Goal: Task Accomplishment & Management: Manage account settings

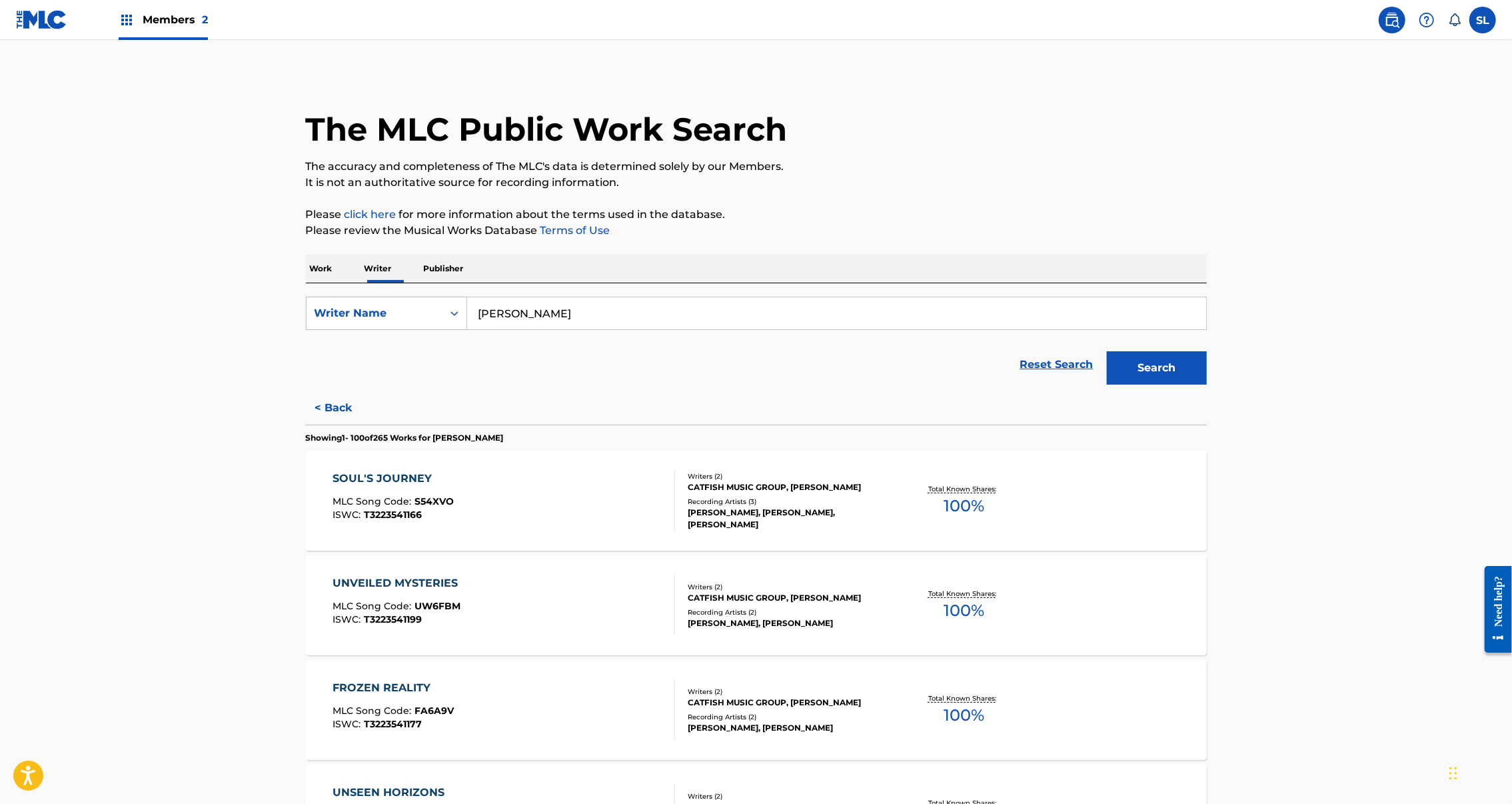
drag, startPoint x: 230, startPoint y: 297, endPoint x: 267, endPoint y: 306, distance: 38.1
click at [306, 283] on p "Work" at bounding box center [321, 268] width 31 height 28
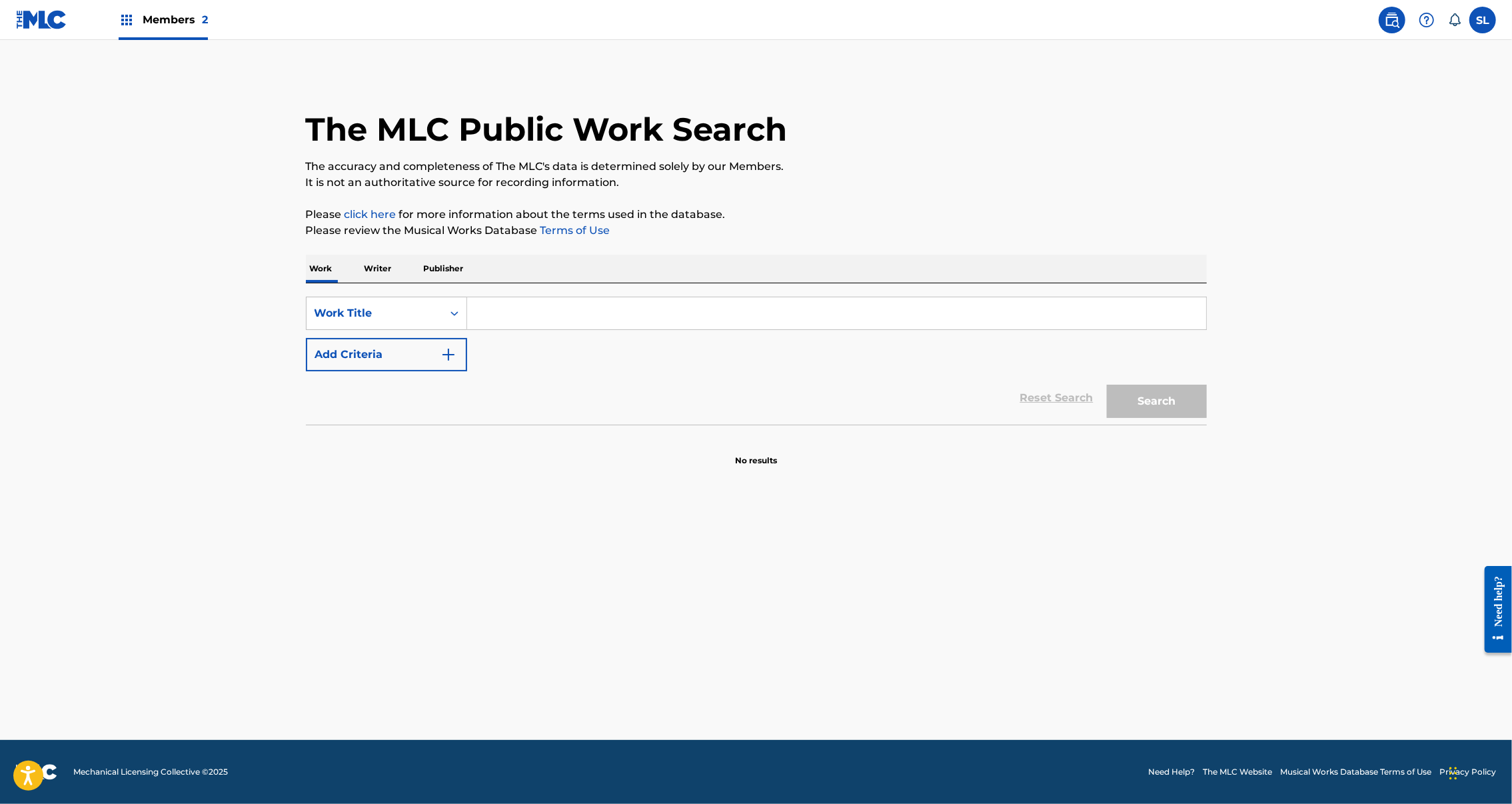
click at [633, 330] on input "Search Form" at bounding box center [837, 313] width 739 height 32
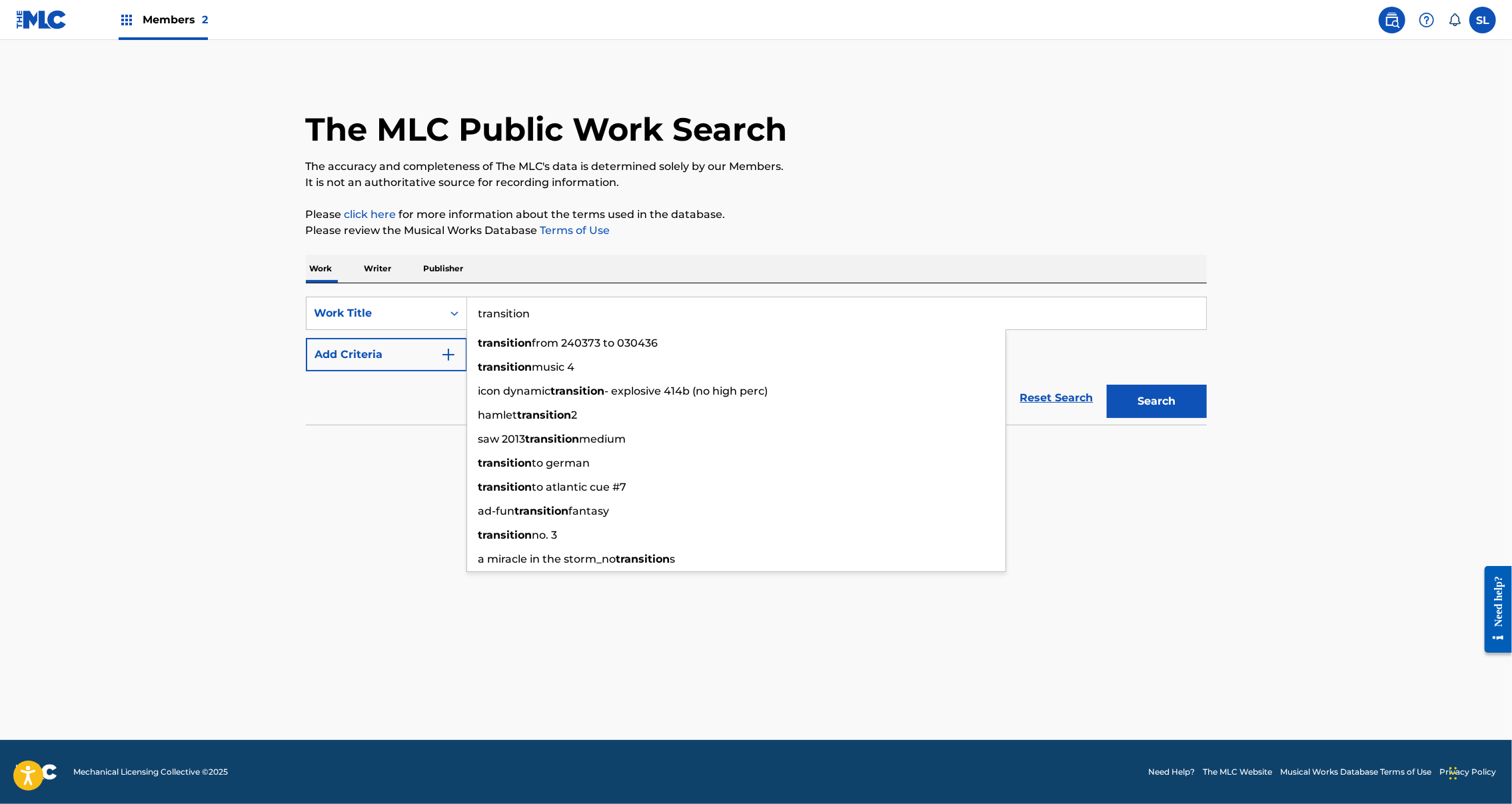
type input "transition"
click at [864, 223] on p "Please click here for more information about the terms used in the database." at bounding box center [756, 215] width 901 height 16
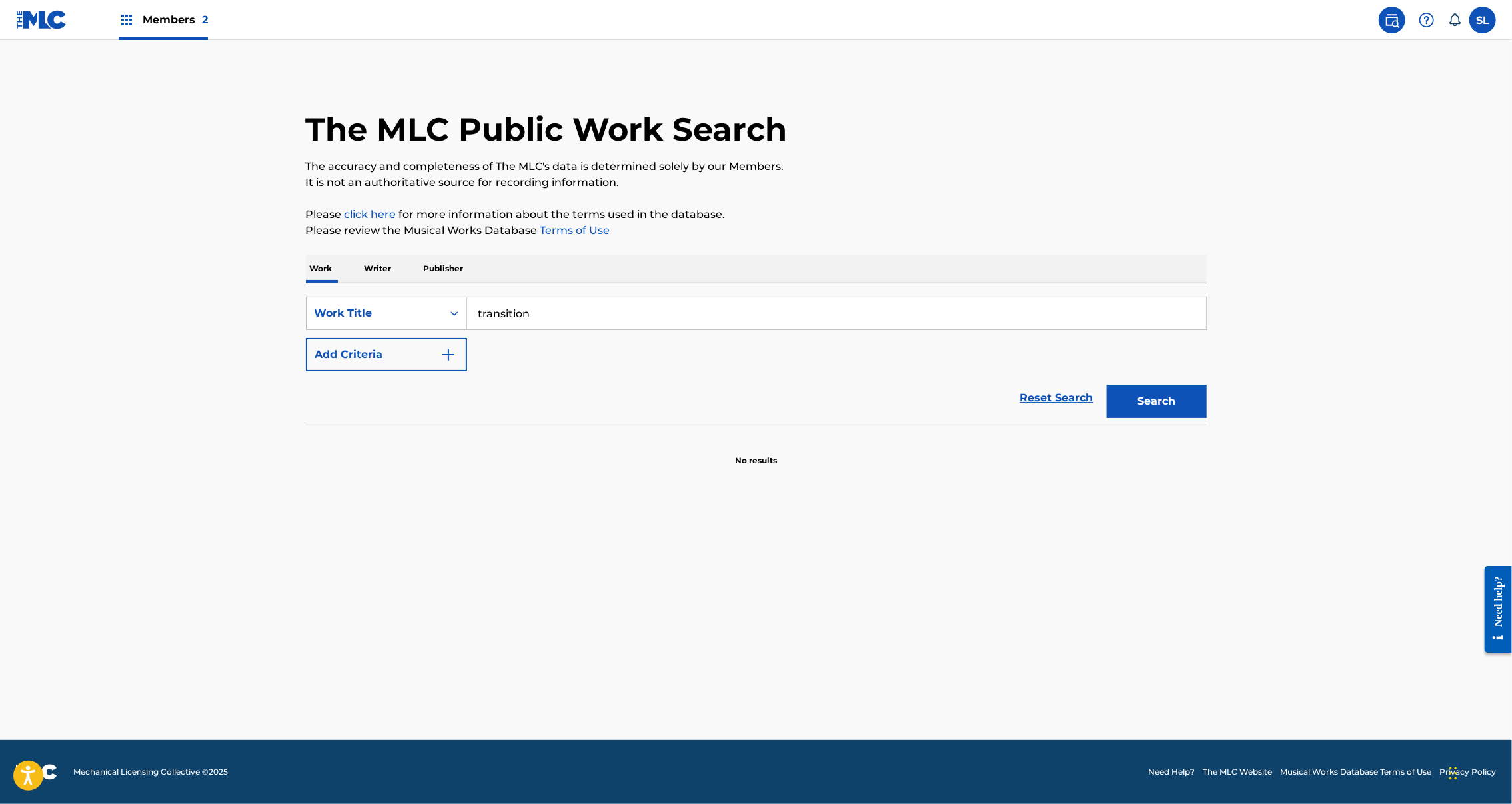
click at [378, 371] on button "Add Criteria" at bounding box center [386, 355] width 161 height 33
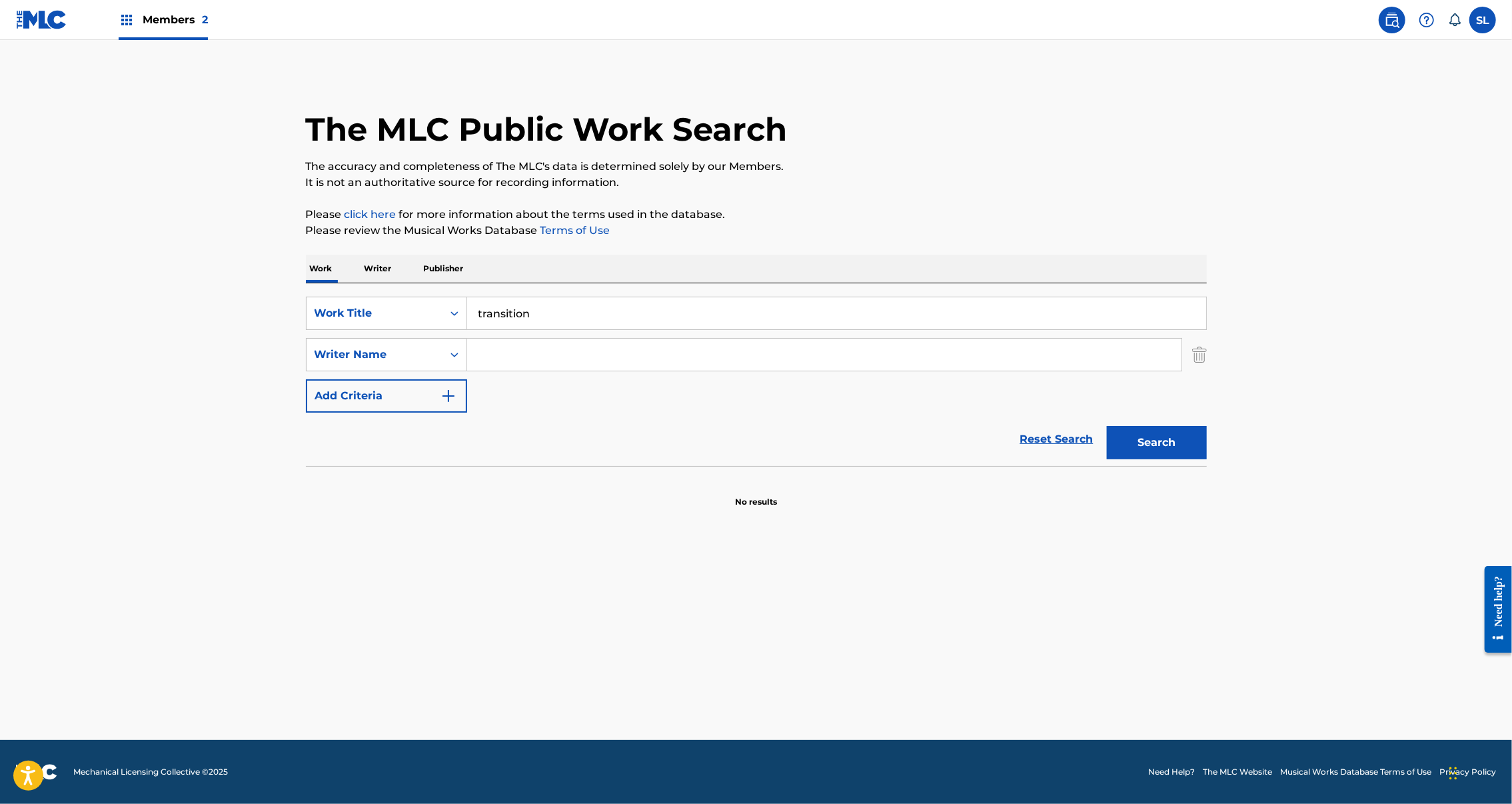
click at [483, 371] on input "Search Form" at bounding box center [824, 355] width 714 height 32
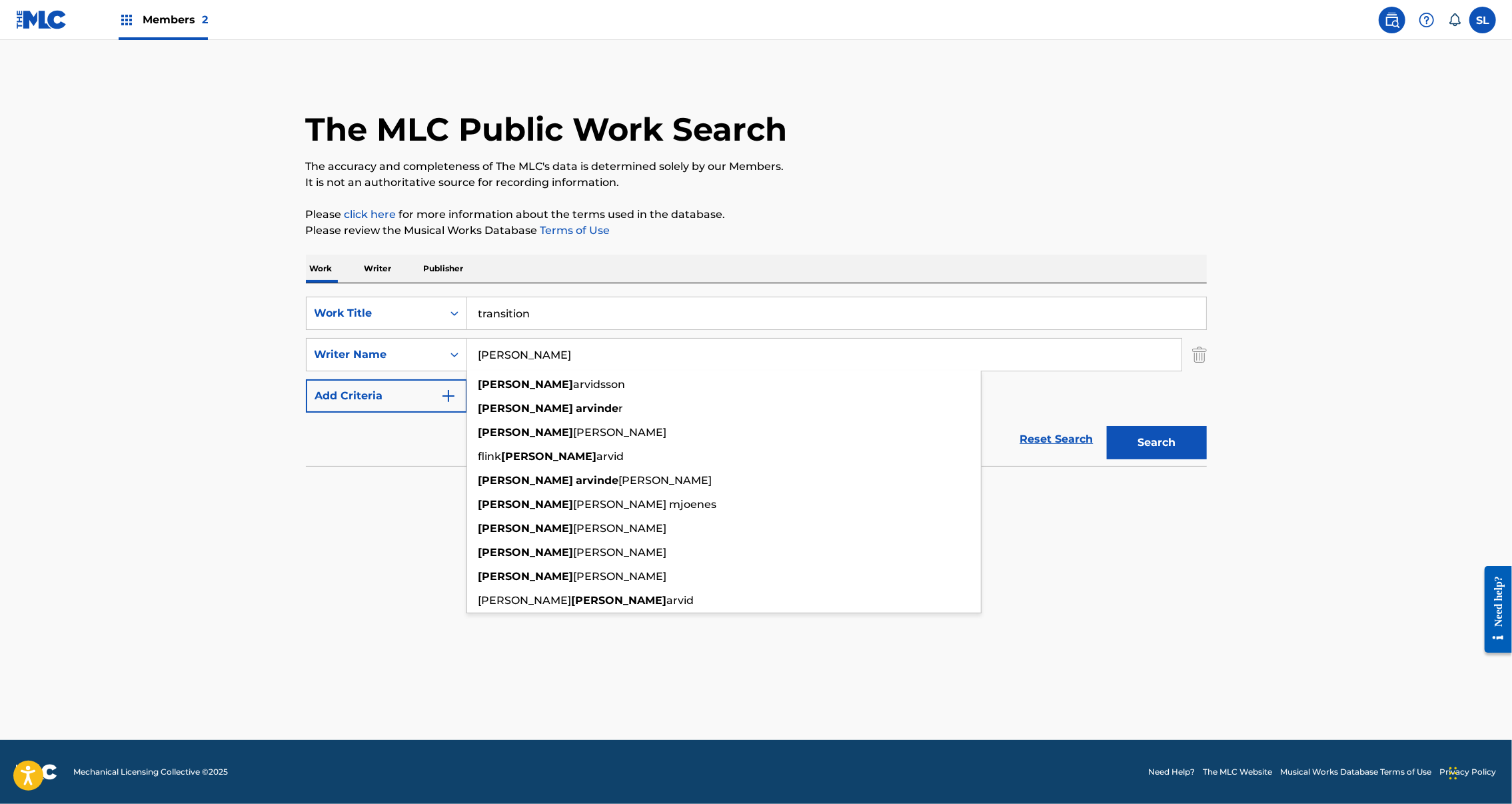
type input "[PERSON_NAME]"
click at [1207, 459] on button "Search" at bounding box center [1157, 443] width 100 height 33
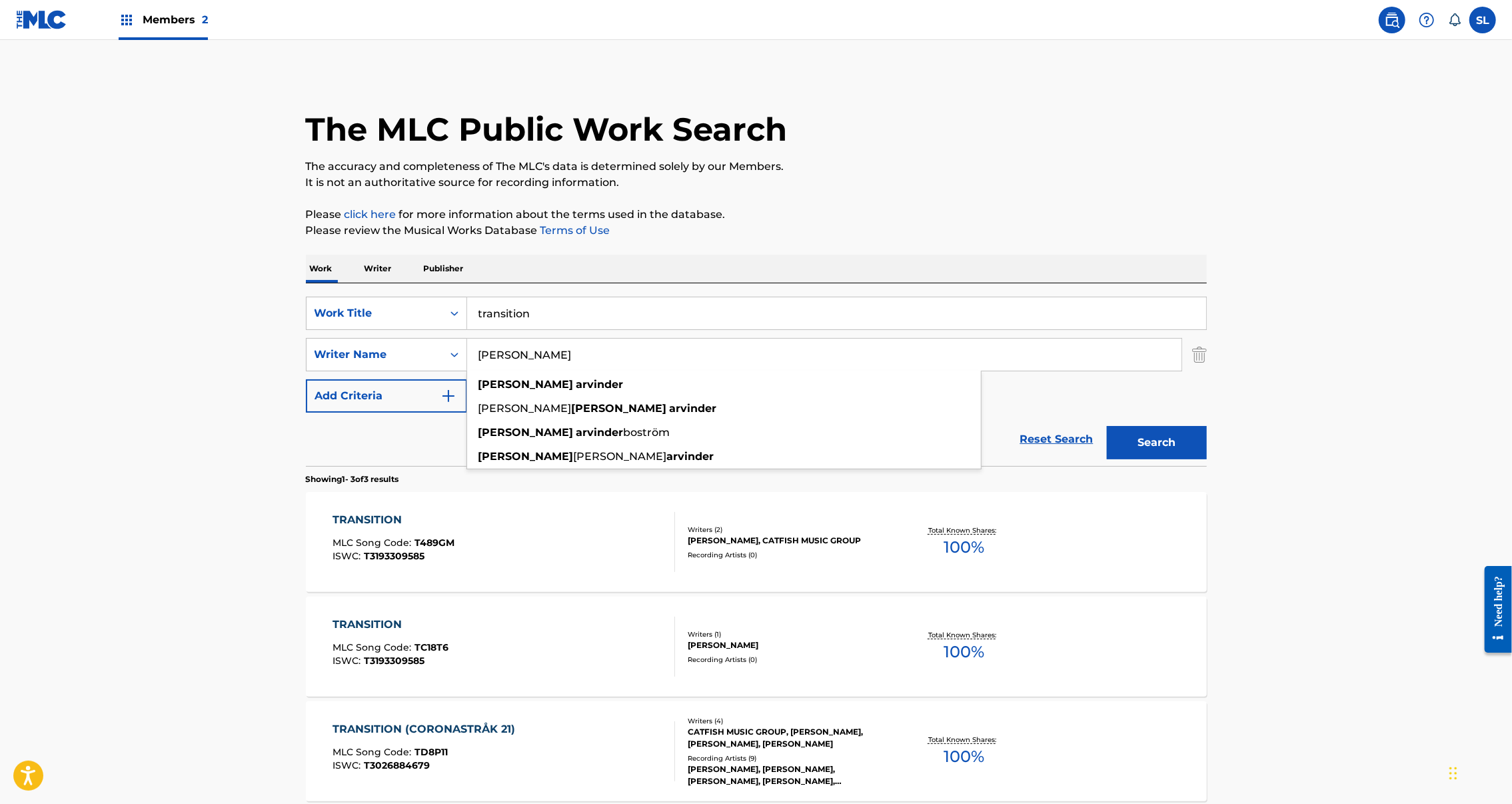
click at [605, 572] on div "TRANSITION MLC Song Code : T489GM ISWC : T3193309585" at bounding box center [503, 542] width 342 height 60
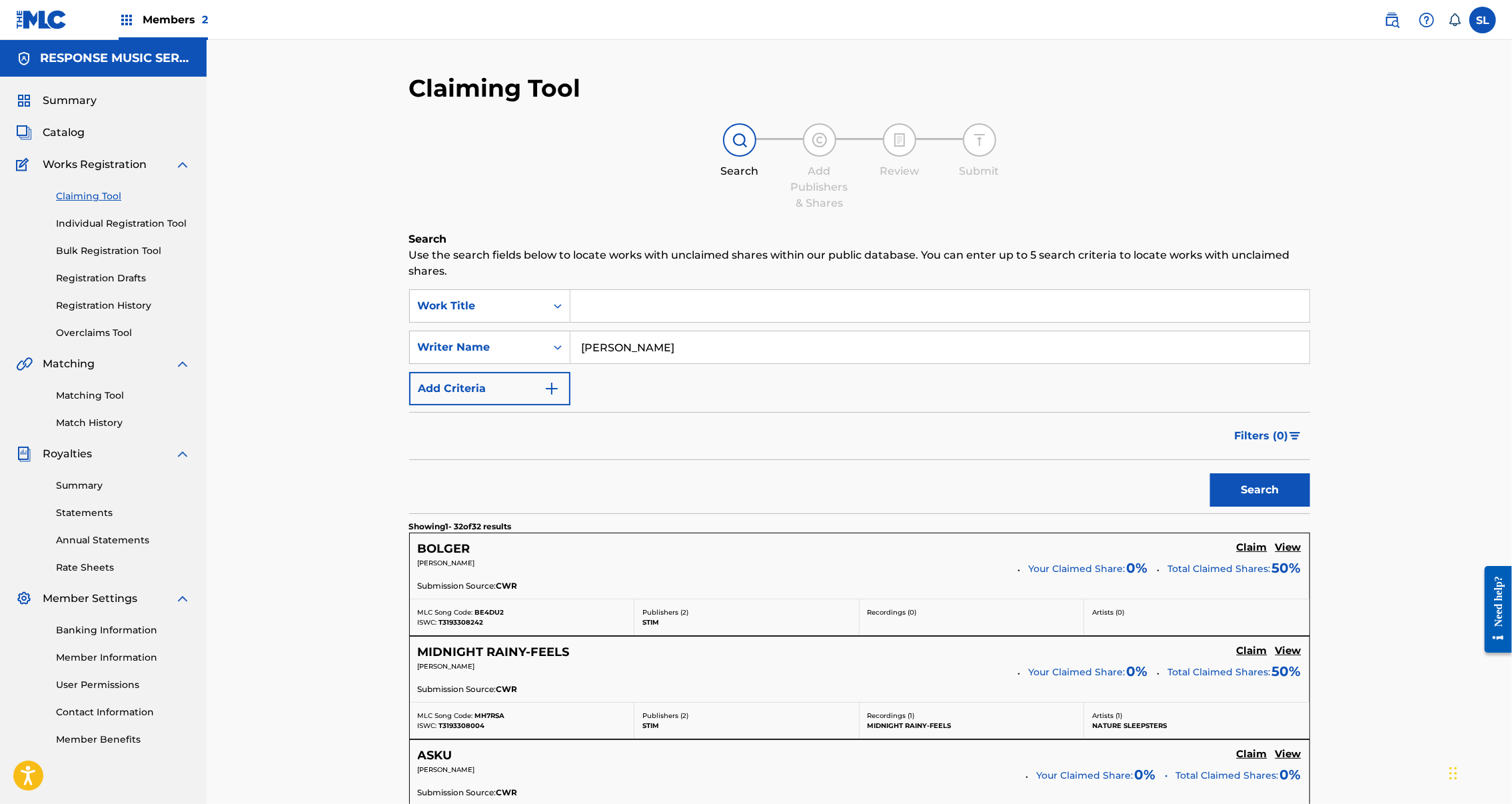
click at [110, 203] on link "Claiming Tool" at bounding box center [123, 196] width 135 height 14
click at [132, 313] on link "Registration History" at bounding box center [123, 305] width 135 height 14
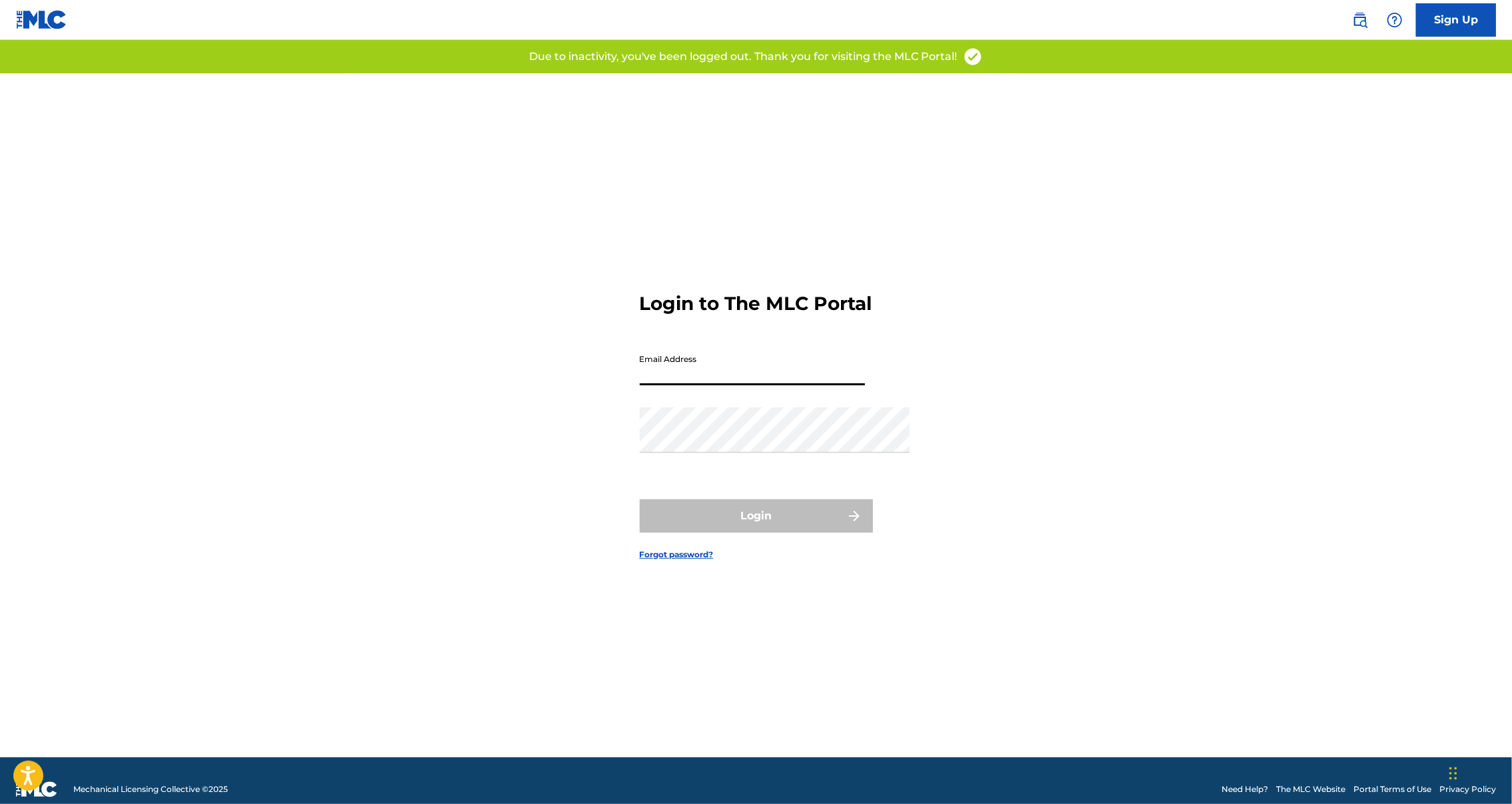
type input "[PERSON_NAME][EMAIL_ADDRESS][DOMAIN_NAME]"
click at [756, 533] on button "Login" at bounding box center [757, 516] width 234 height 33
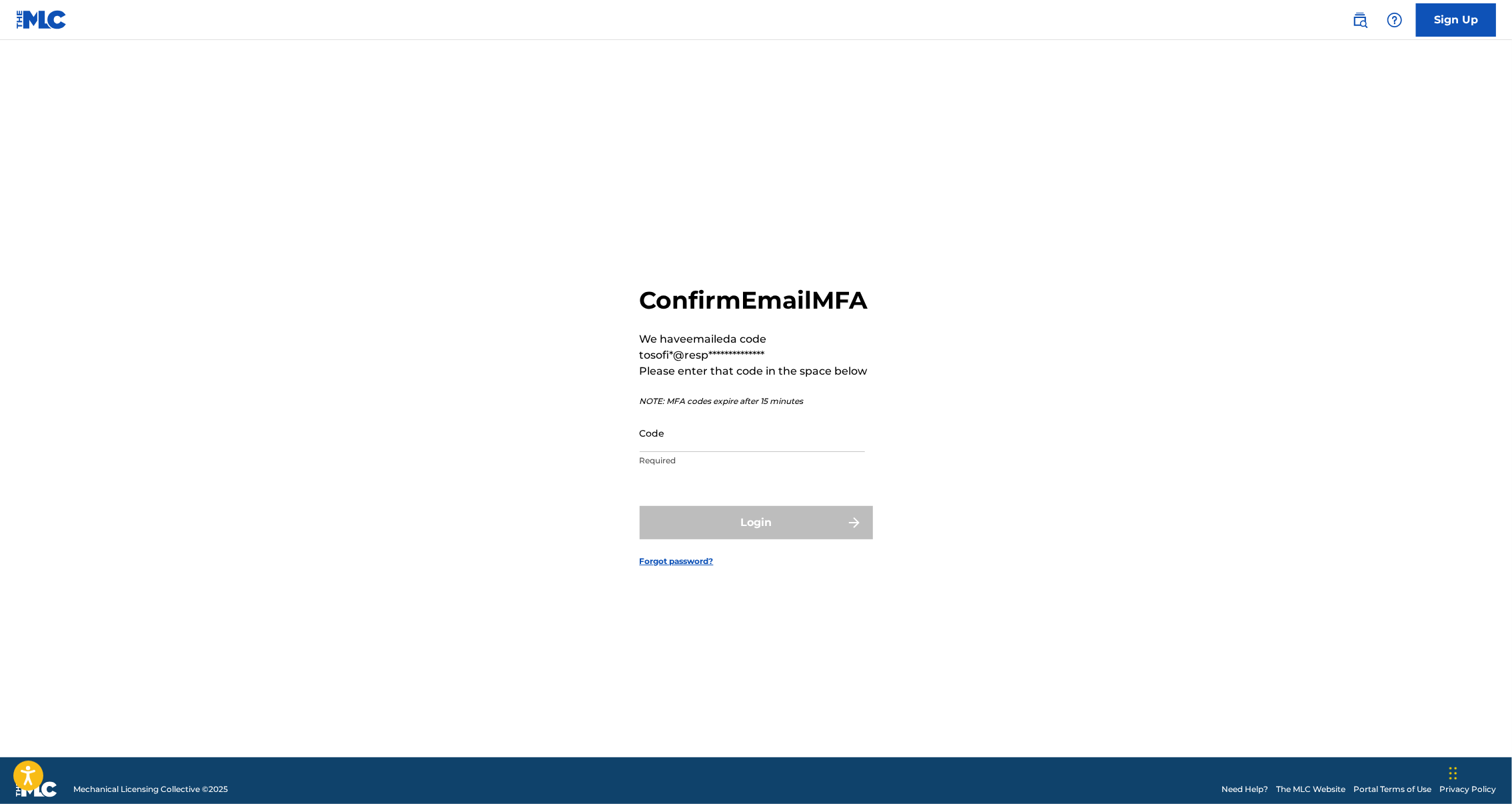
click at [766, 414] on input "Code" at bounding box center [752, 433] width 226 height 38
paste input "266341"
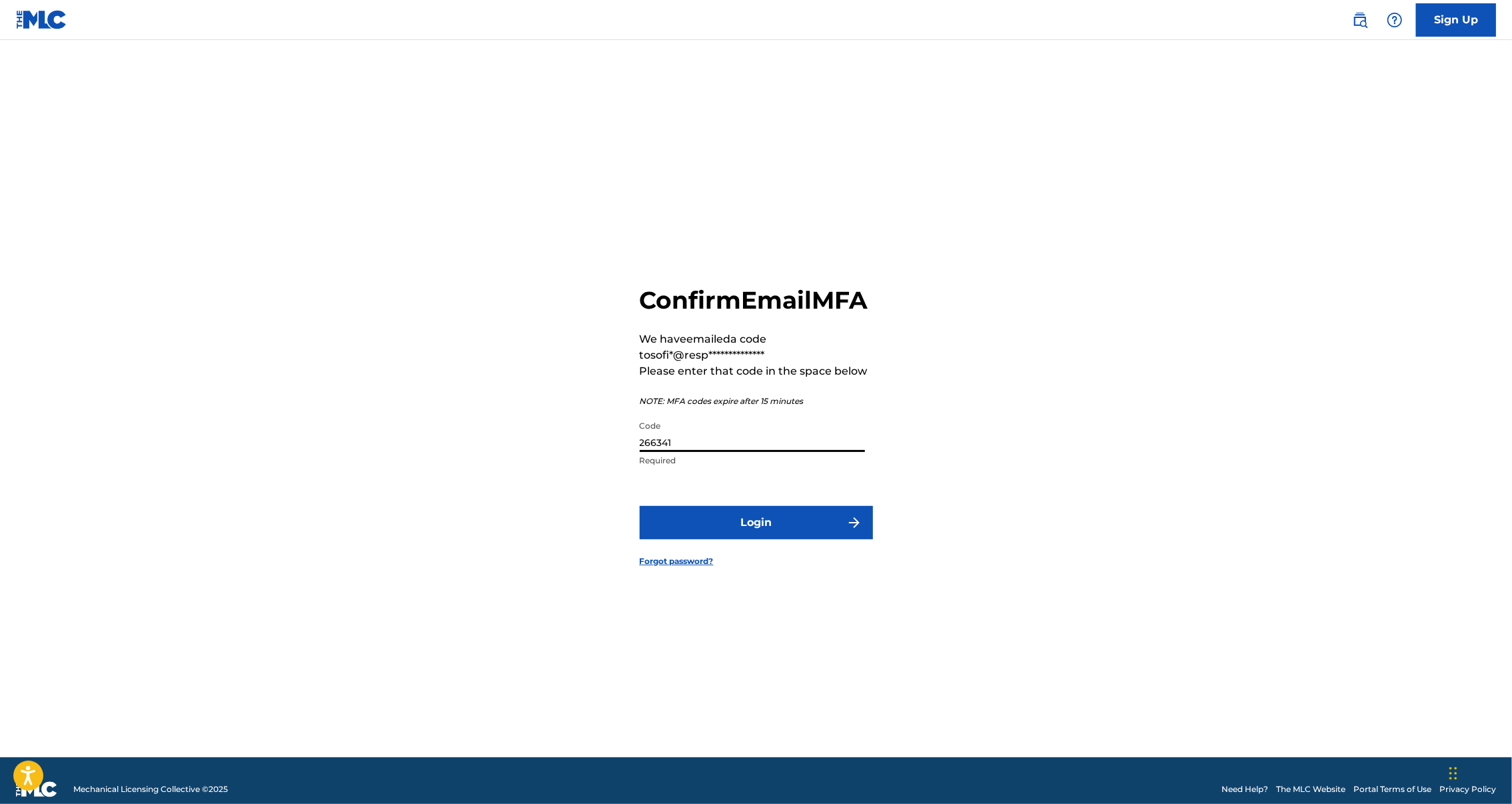
type input "266341"
click at [701, 539] on button "Login" at bounding box center [757, 523] width 234 height 33
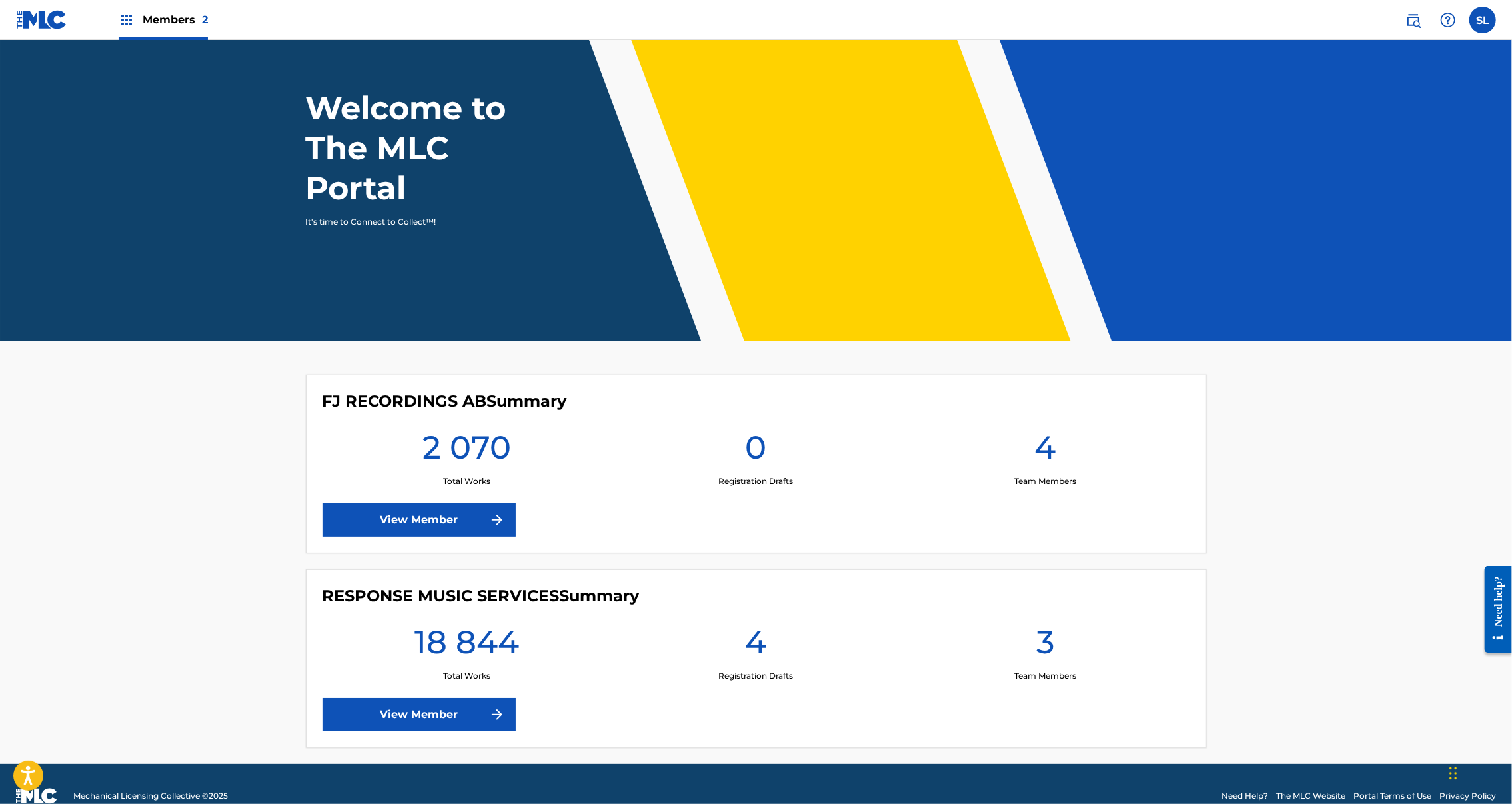
scroll to position [151, 0]
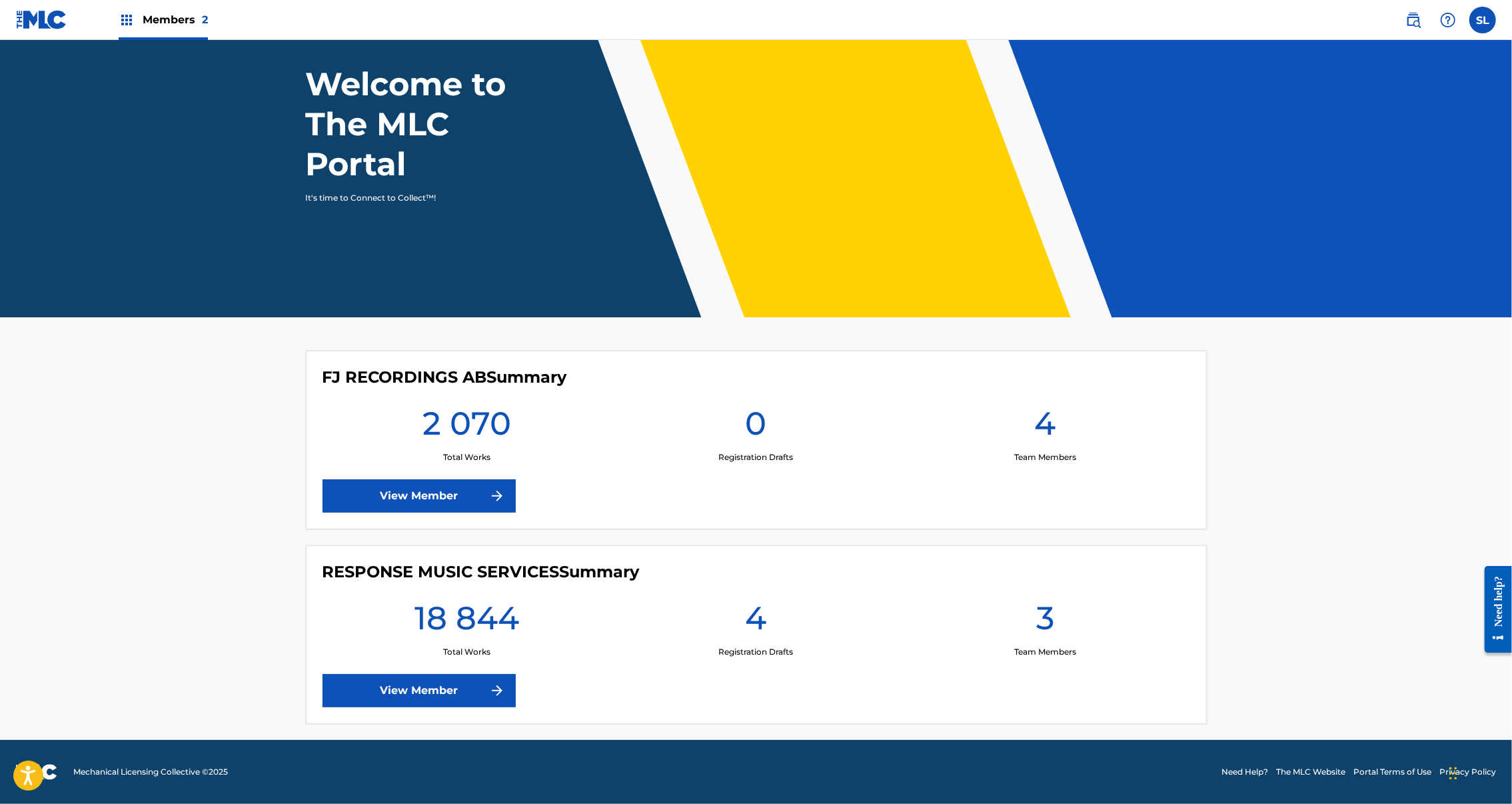
click at [347, 674] on link "View Member" at bounding box center [419, 691] width 193 height 33
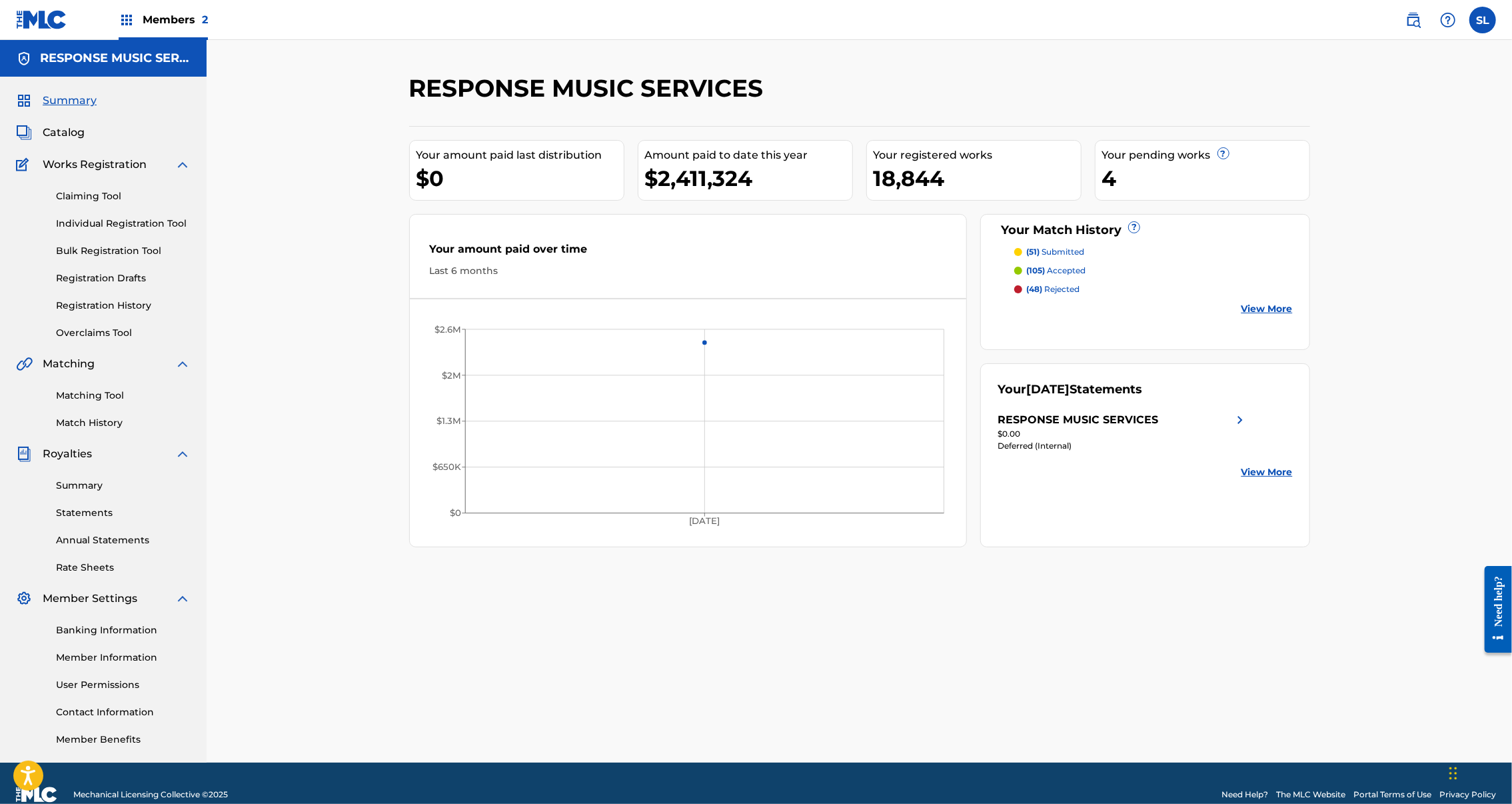
click at [1088, 288] on div "(51) submitted (105) accepted (48) rejected View More" at bounding box center [1145, 280] width 295 height 70
click at [1085, 258] on p "(51) submitted" at bounding box center [1055, 252] width 58 height 12
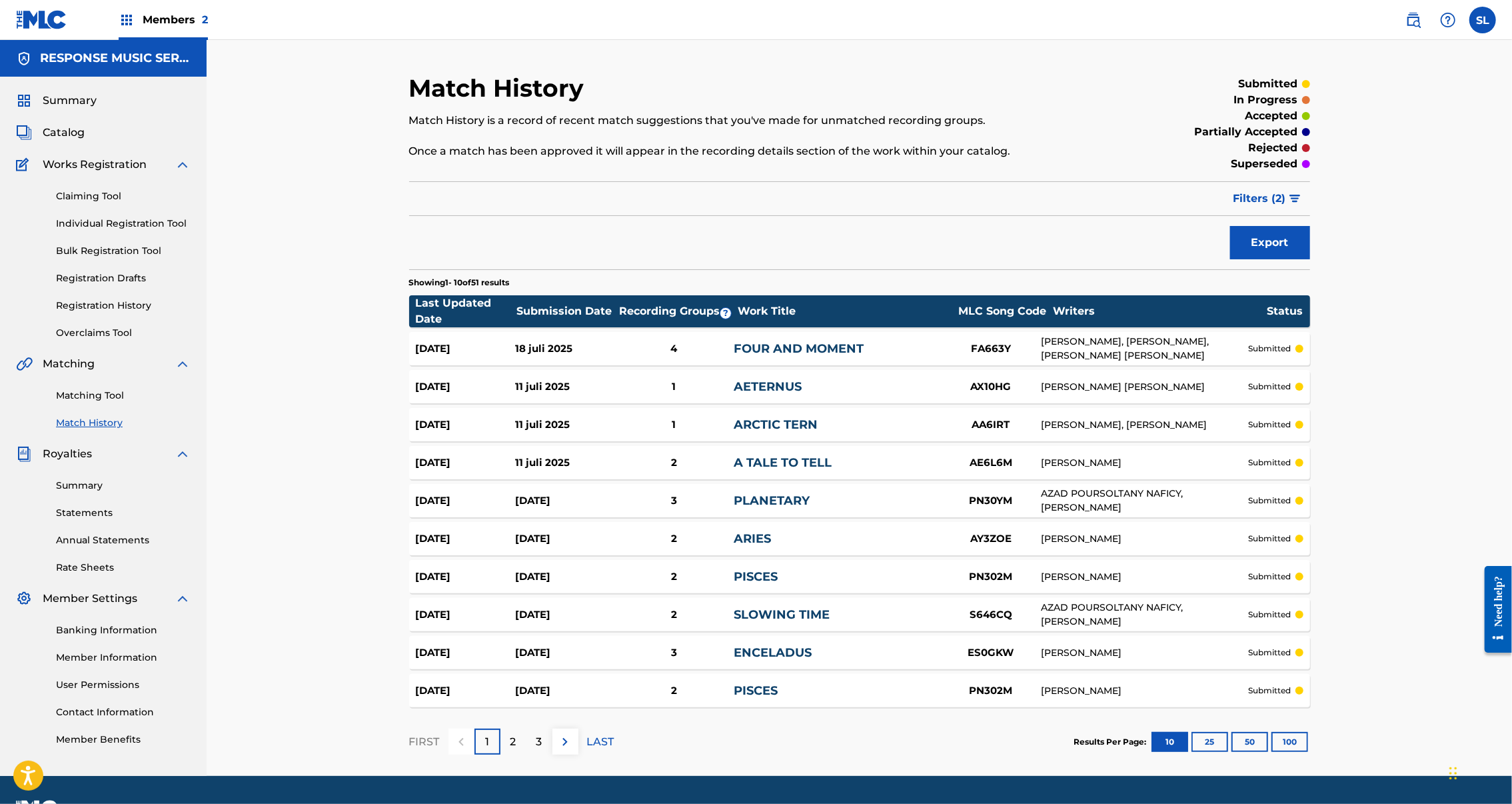
click at [130, 313] on link "Registration History" at bounding box center [123, 305] width 135 height 14
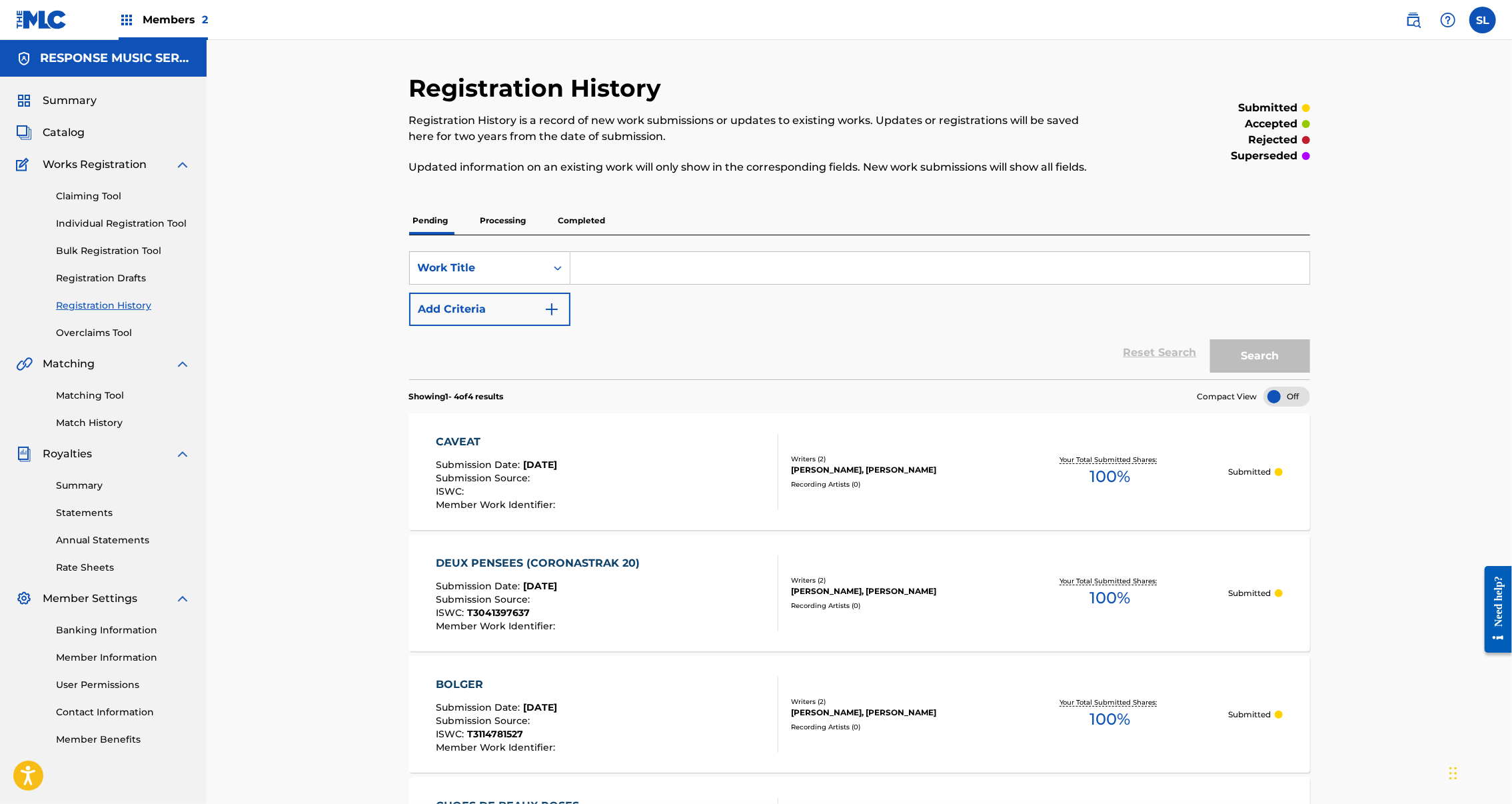
scroll to position [30, 0]
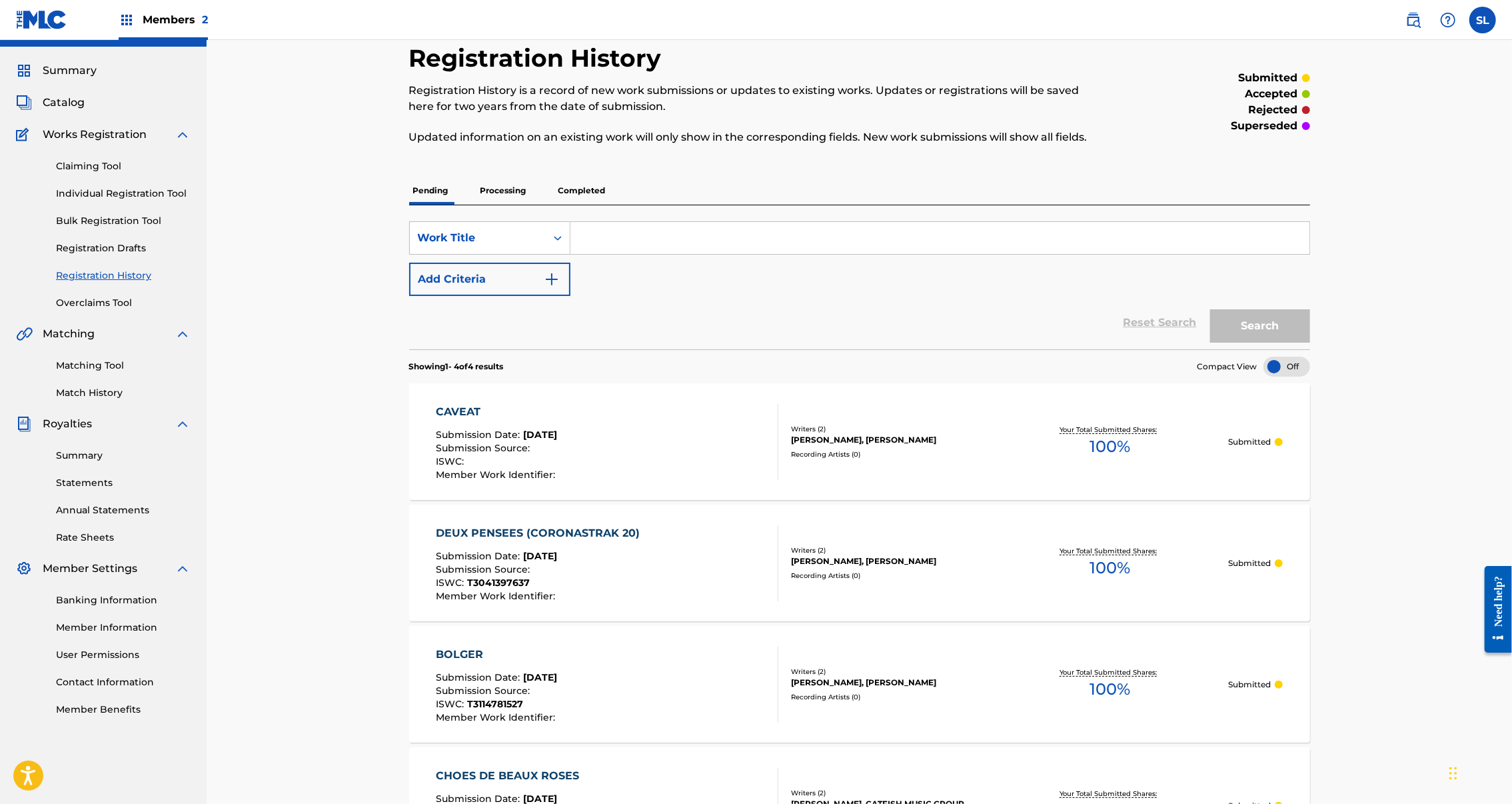
click at [120, 173] on link "Claiming Tool" at bounding box center [123, 166] width 135 height 14
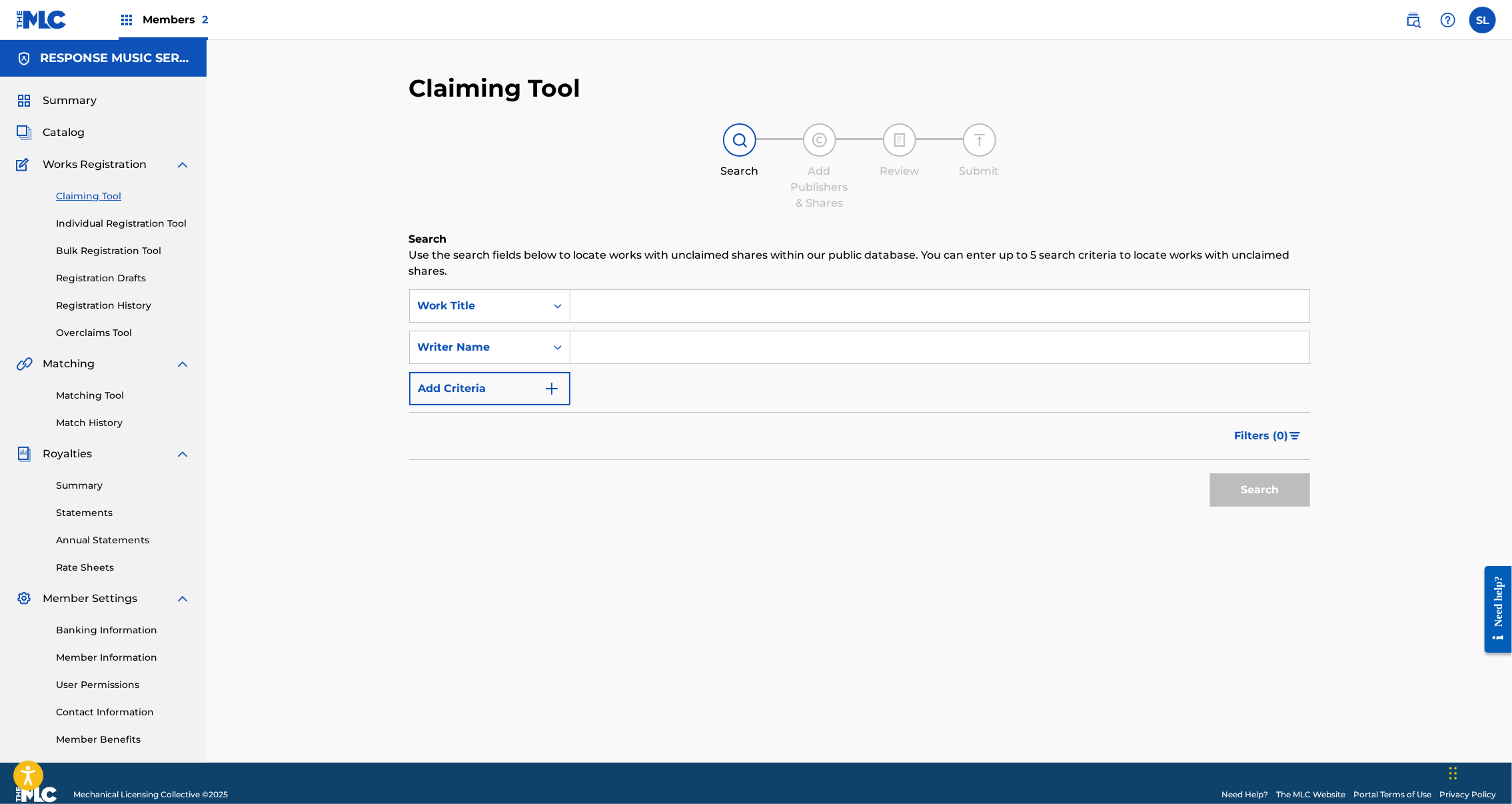
click at [600, 312] on input "Search Form" at bounding box center [940, 306] width 739 height 32
drag, startPoint x: 587, startPoint y: 371, endPoint x: 595, endPoint y: 369, distance: 8.2
click at [587, 363] on input "Search Form" at bounding box center [940, 348] width 739 height 32
type input "erik arvinder"
click at [1210, 507] on button "Search" at bounding box center [1260, 490] width 100 height 33
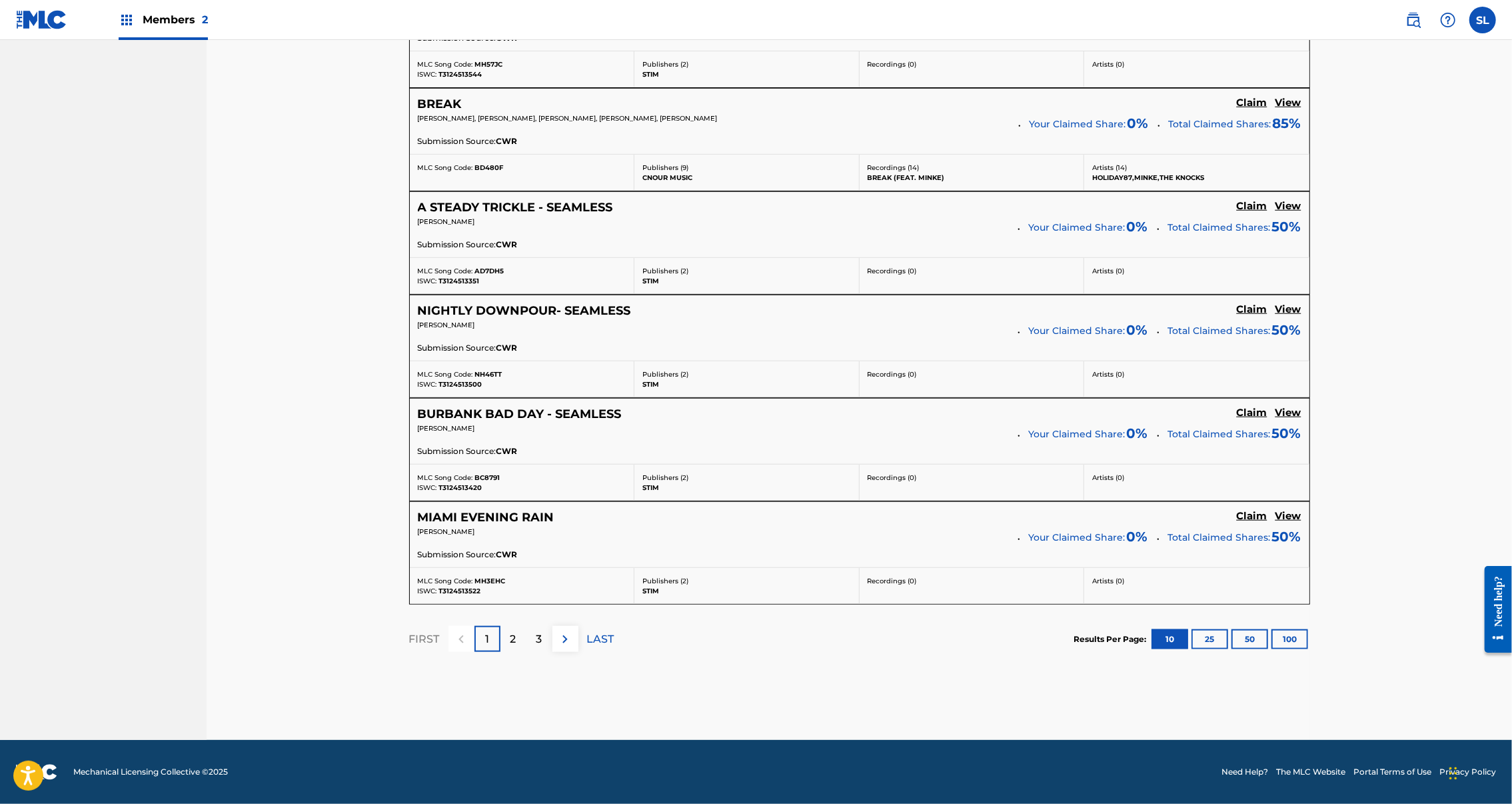
scroll to position [1074, 0]
click at [1271, 650] on button "100" at bounding box center [1289, 640] width 37 height 20
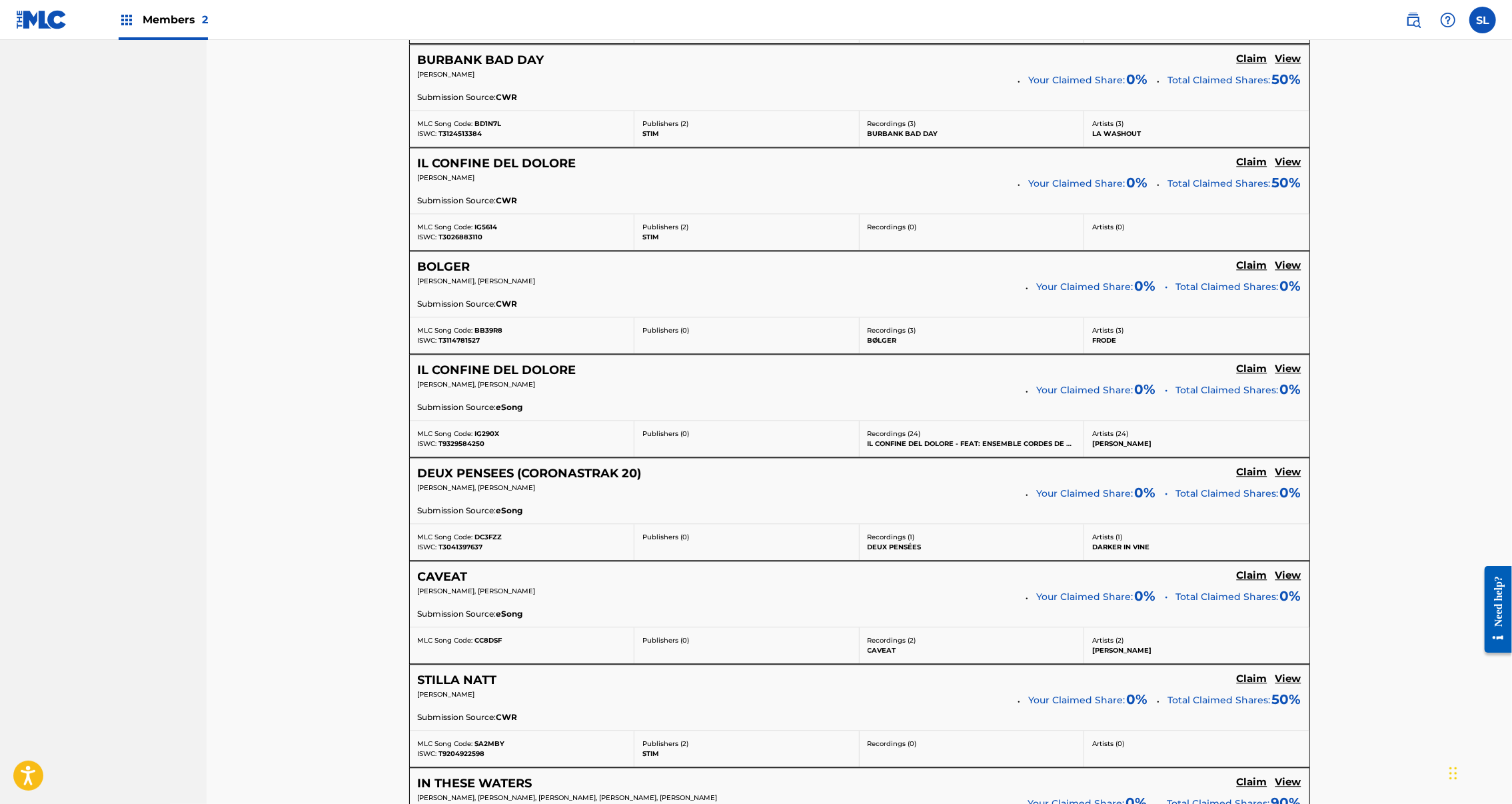
scroll to position [2700, 0]
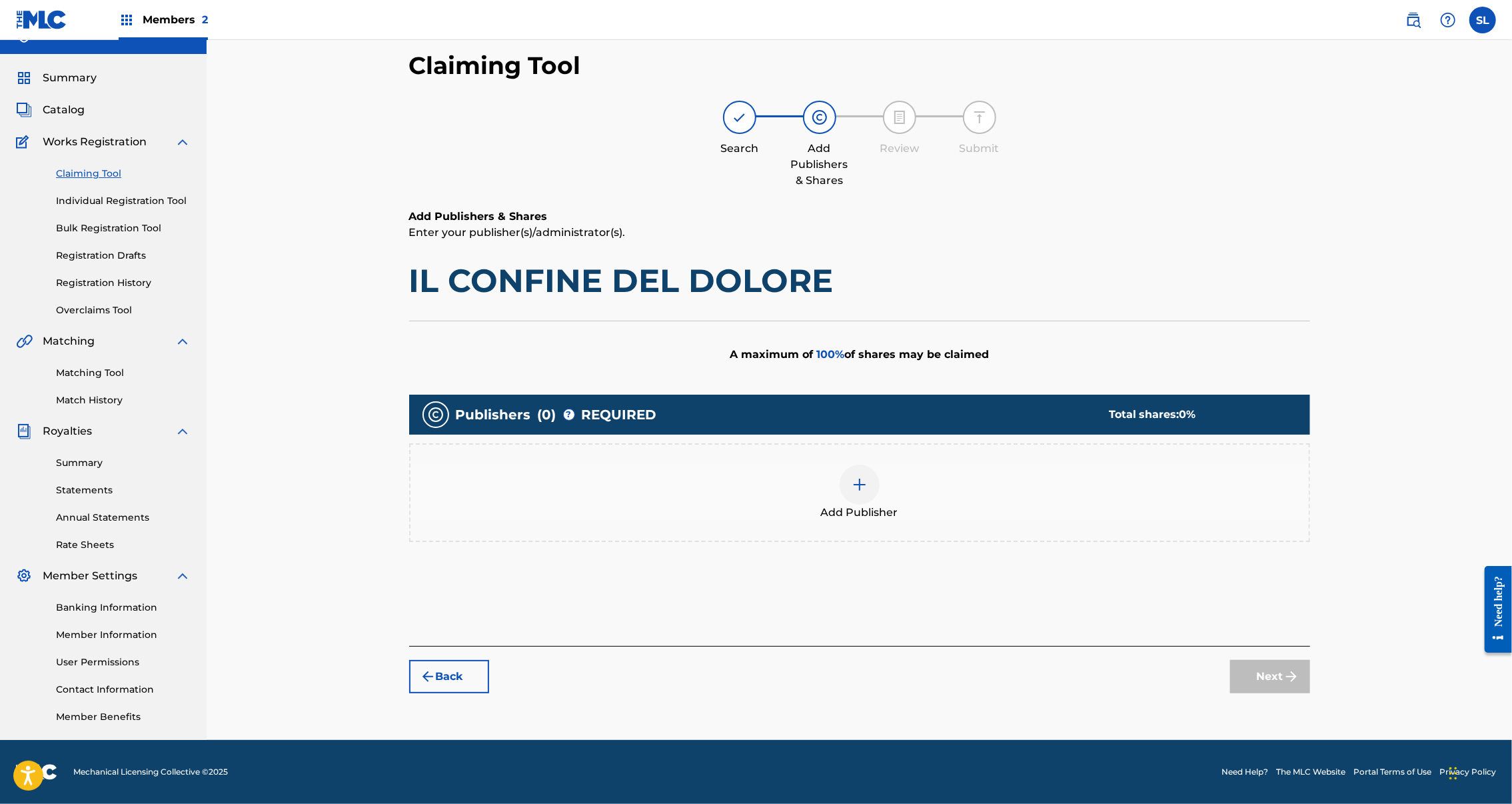
click at [880, 465] on div at bounding box center [859, 485] width 40 height 40
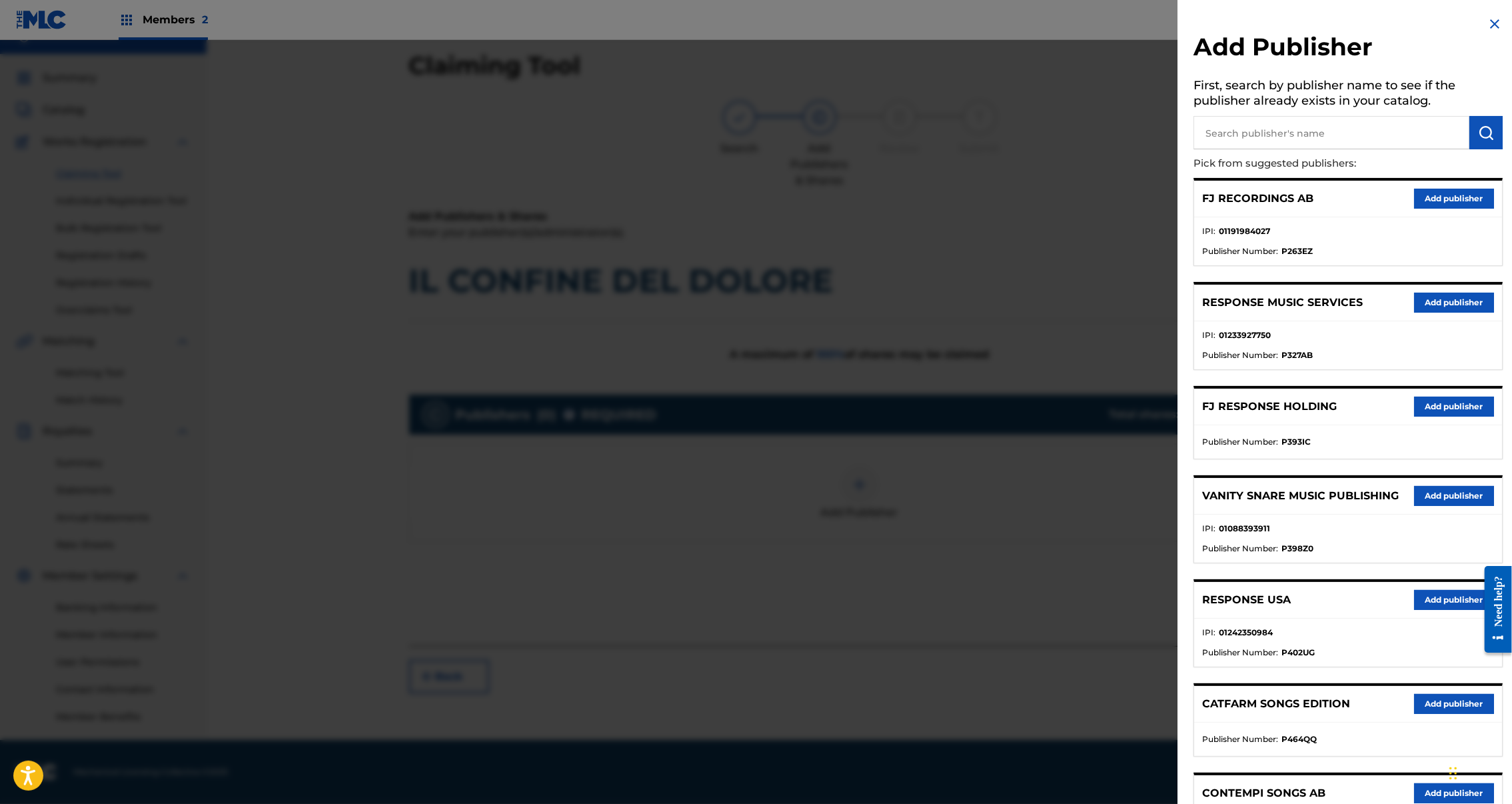
click at [1457, 313] on button "Add publisher" at bounding box center [1454, 303] width 80 height 20
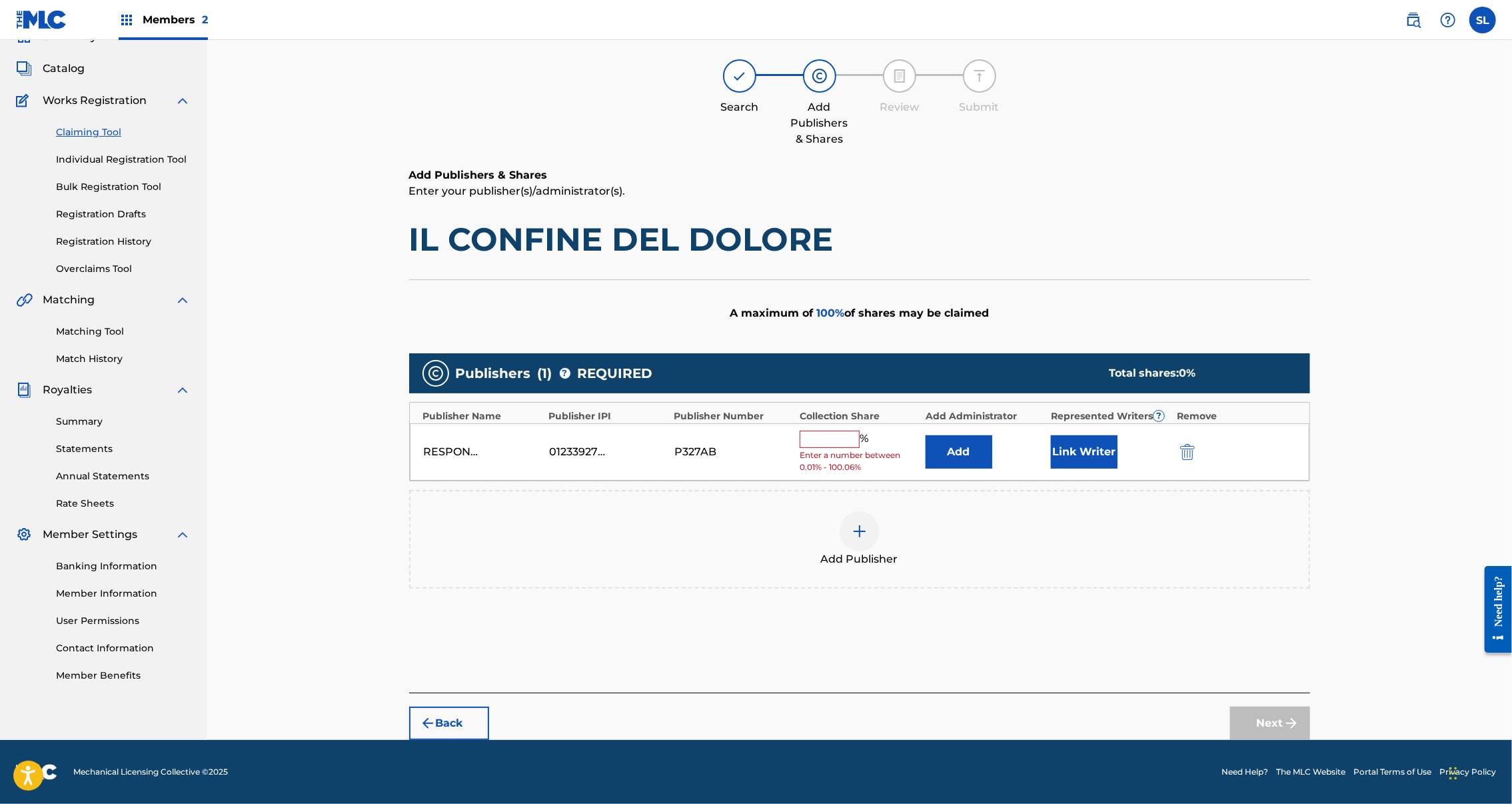
click at [1118, 436] on button "Link Writer" at bounding box center [1084, 452] width 66 height 33
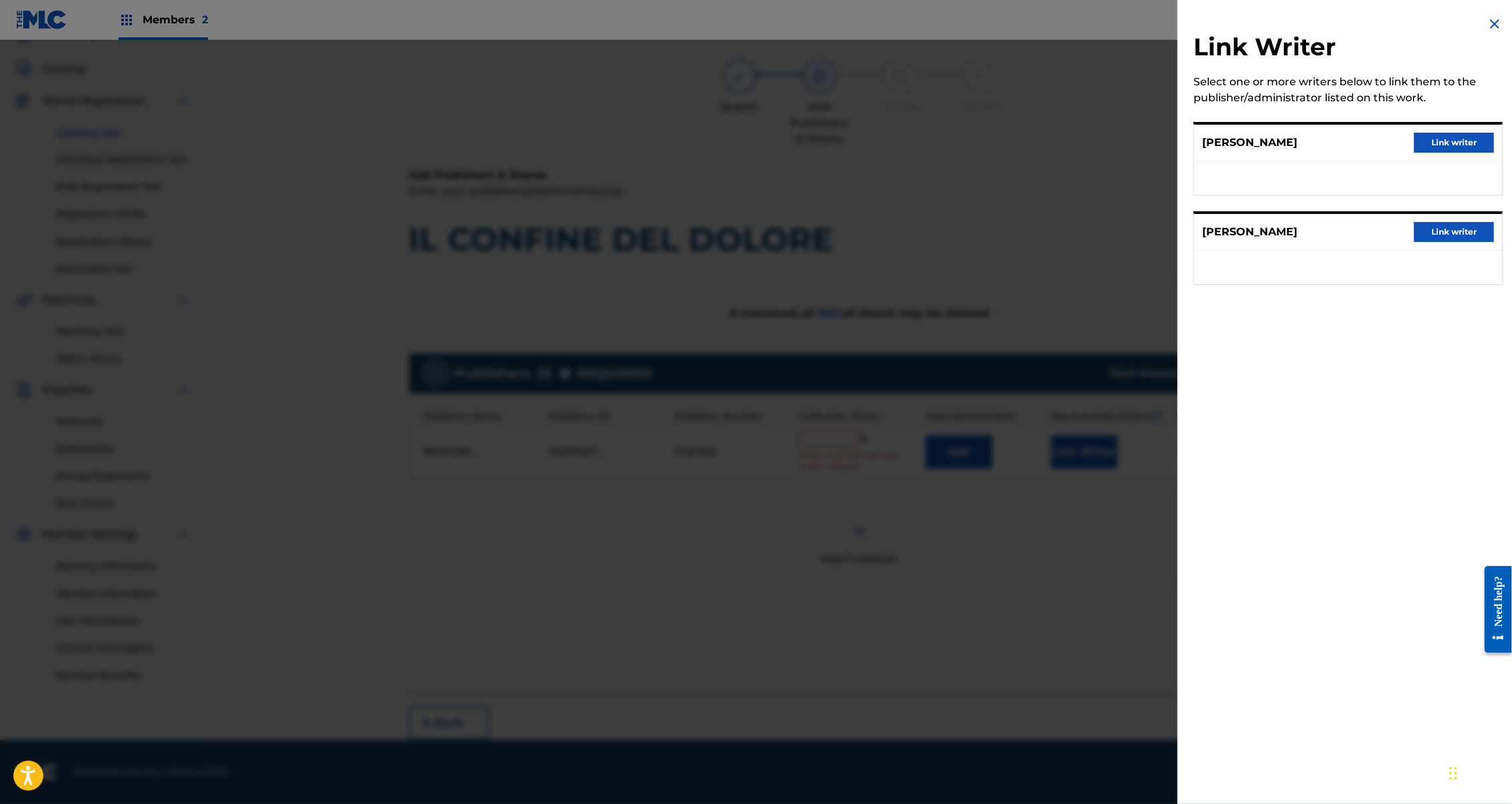
drag, startPoint x: 1423, startPoint y: 155, endPoint x: 1425, endPoint y: 162, distance: 7.3
click at [1423, 153] on button "Link writer" at bounding box center [1454, 143] width 80 height 20
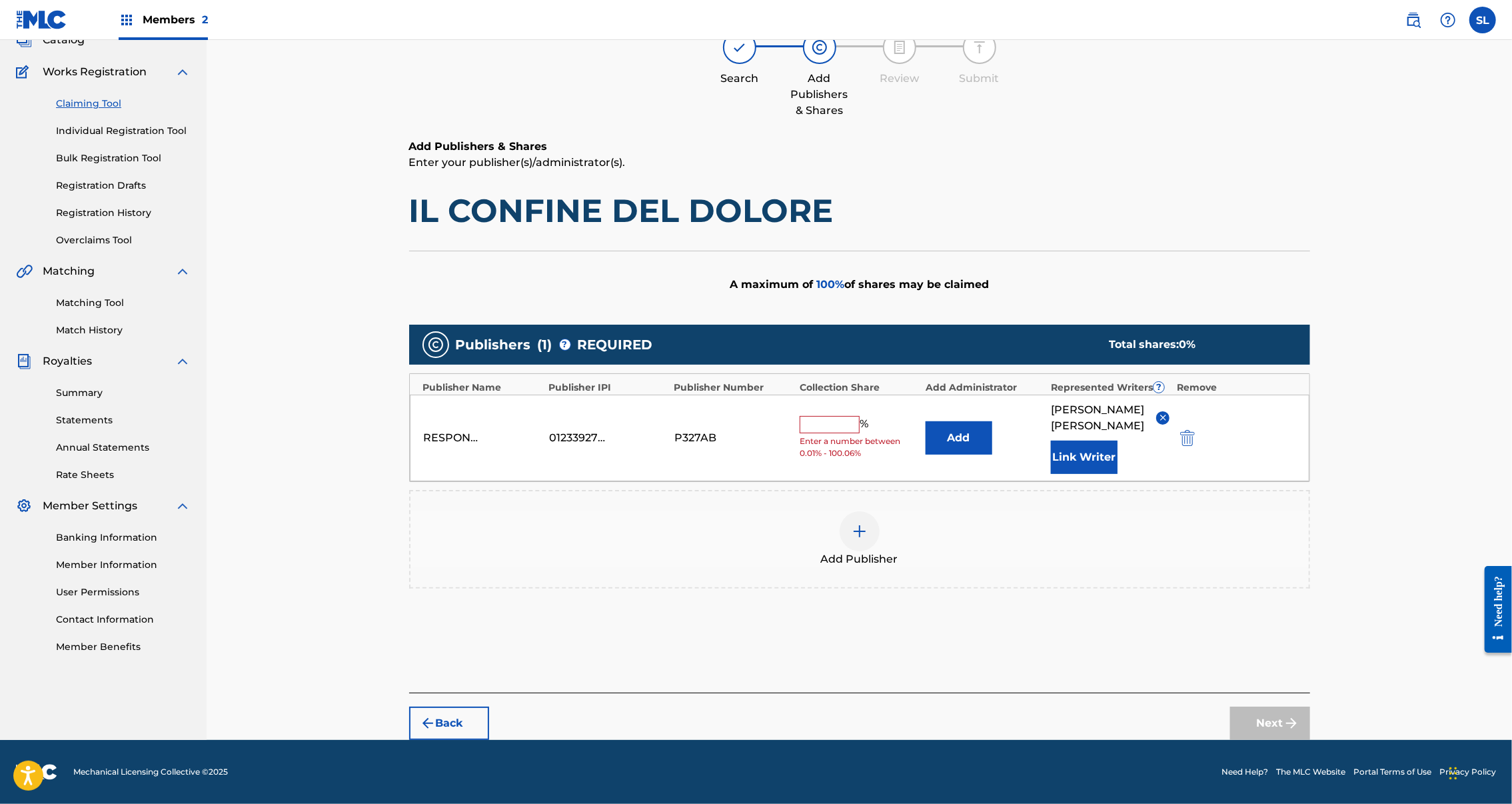
click at [1118, 464] on button "Link Writer" at bounding box center [1084, 457] width 66 height 33
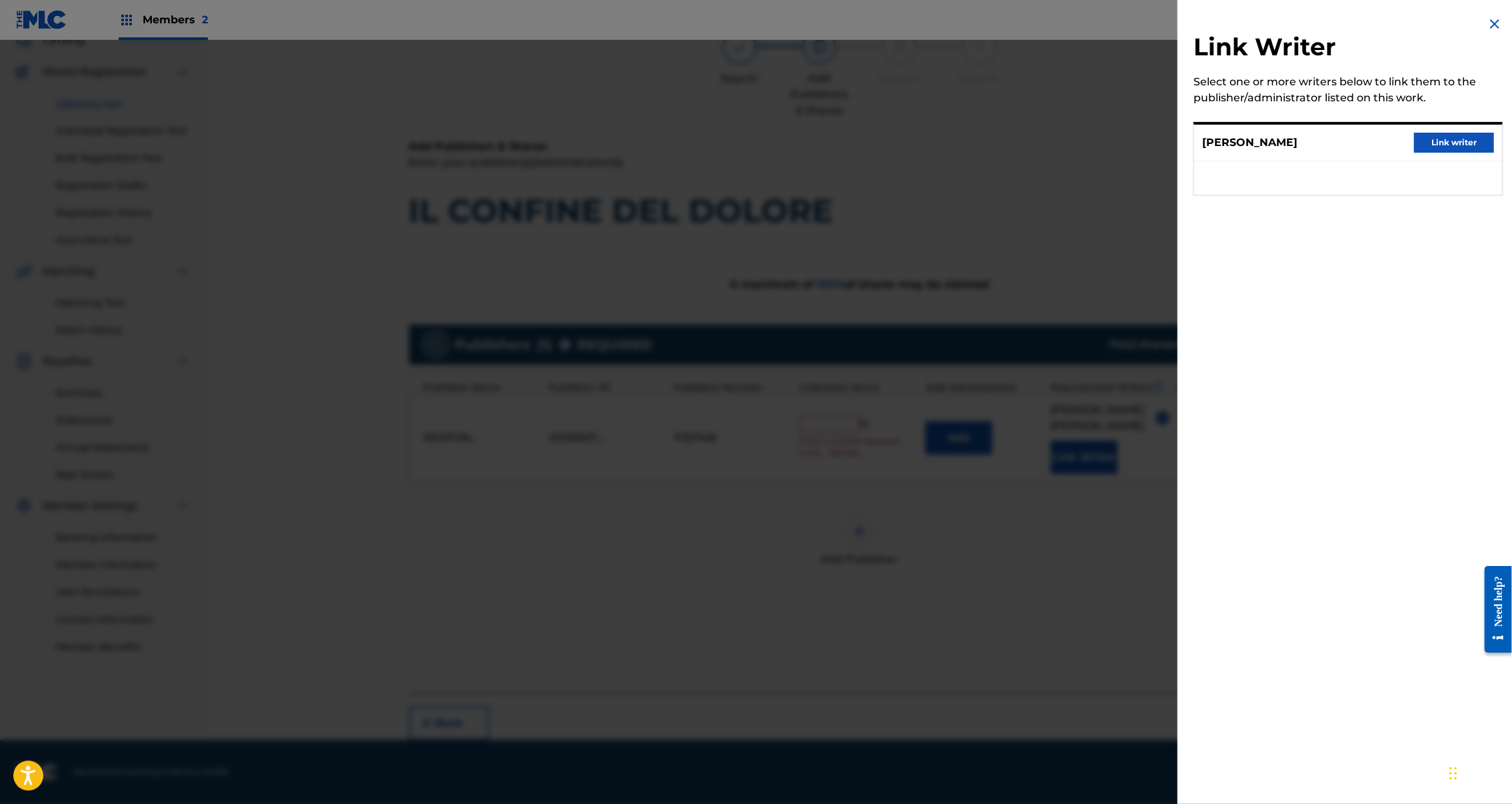
click at [1470, 151] on button "Link writer" at bounding box center [1454, 143] width 80 height 20
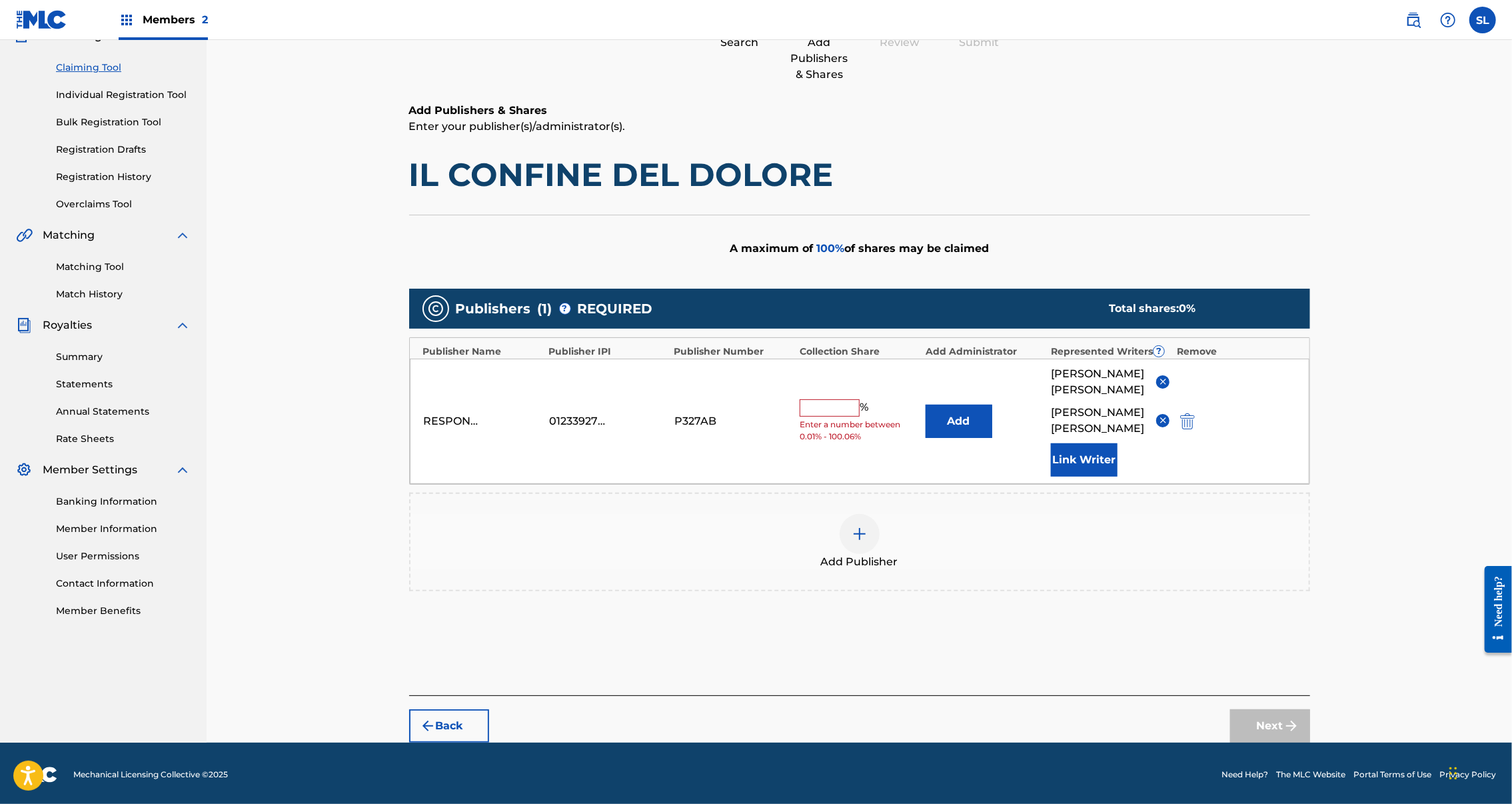
click at [857, 417] on input "text" at bounding box center [830, 408] width 60 height 17
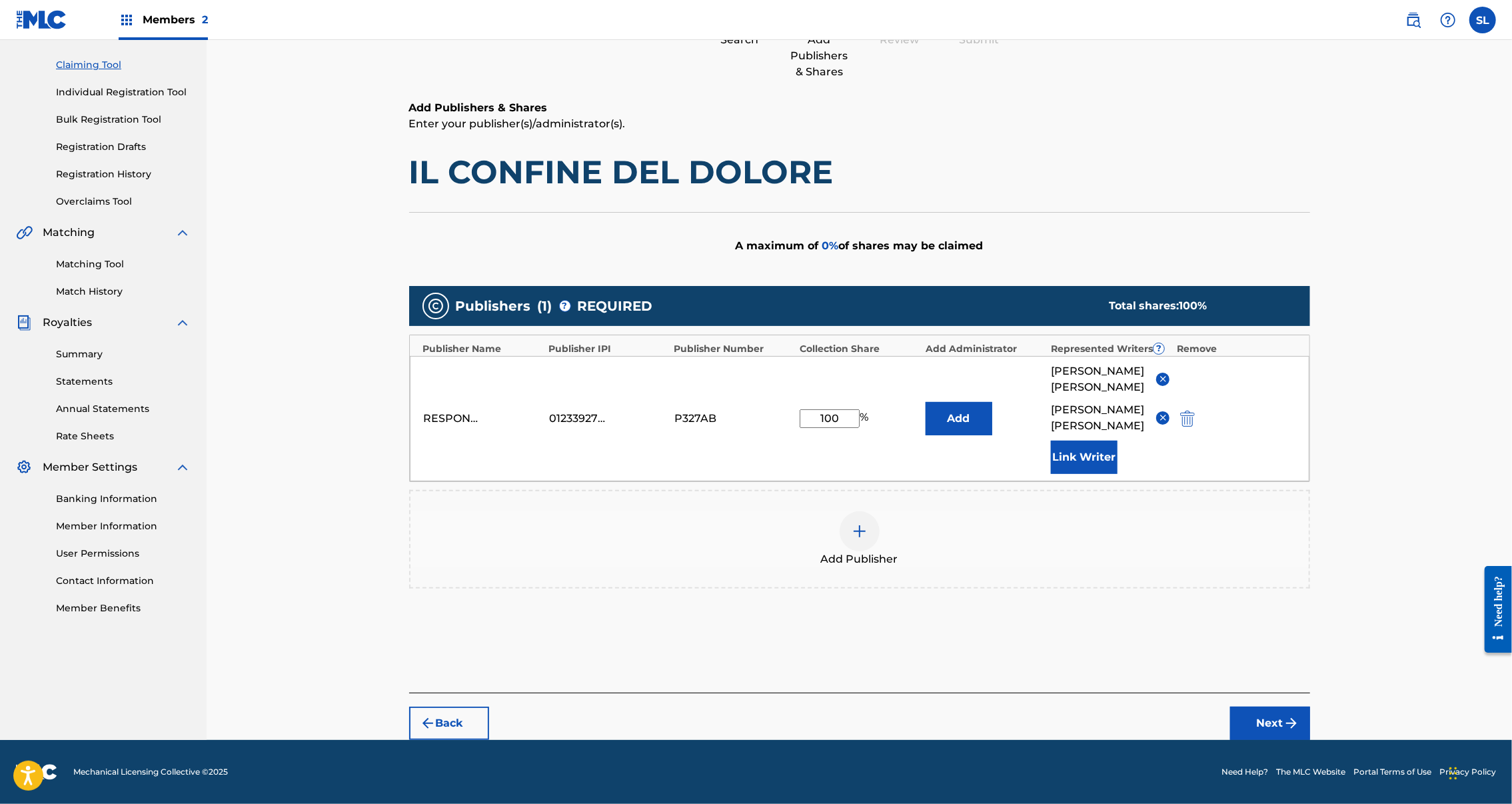
type input "100"
click at [1299, 715] on img "submit" at bounding box center [1291, 723] width 16 height 16
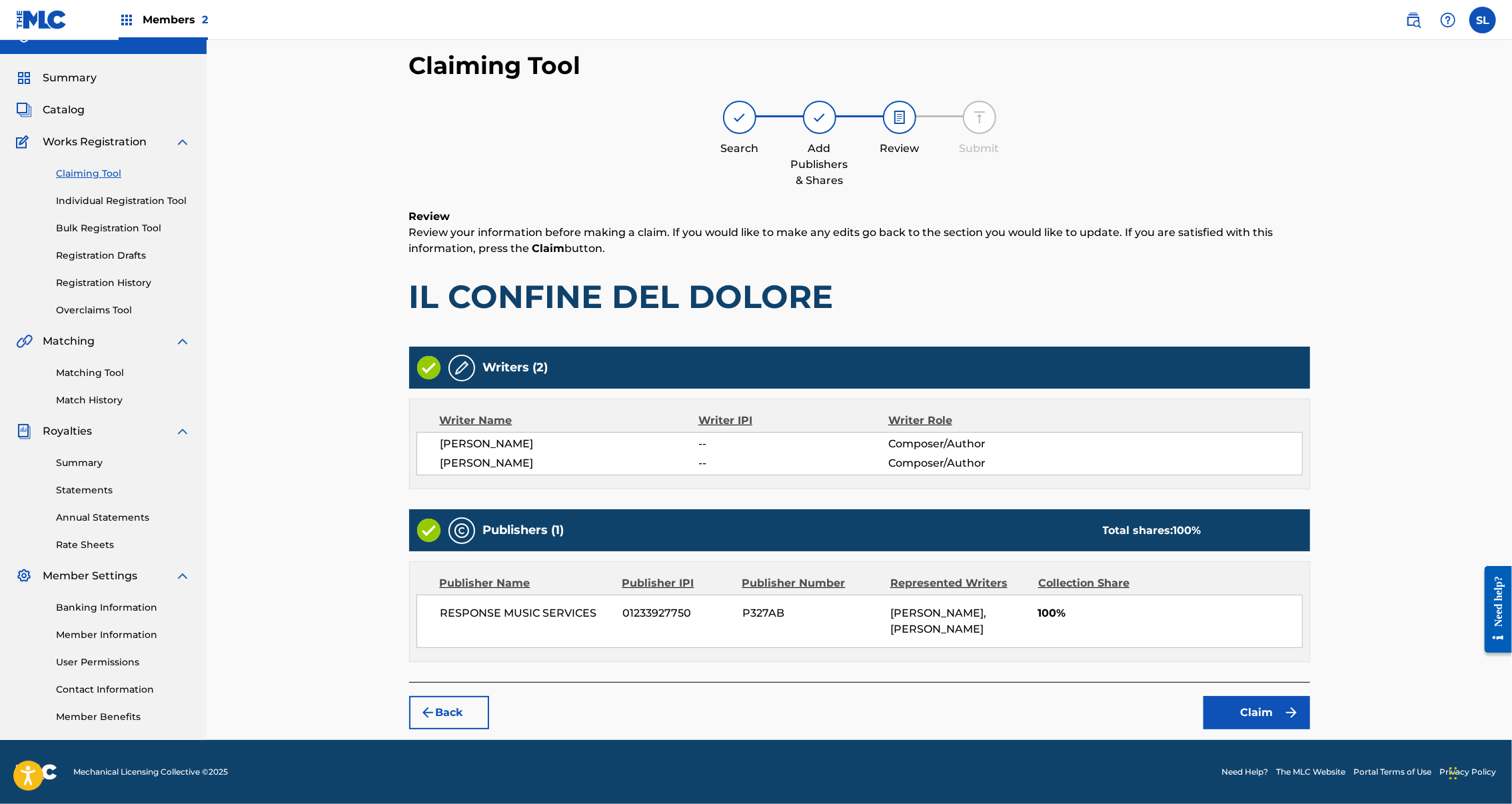
click at [1299, 704] on img "submit" at bounding box center [1291, 712] width 16 height 16
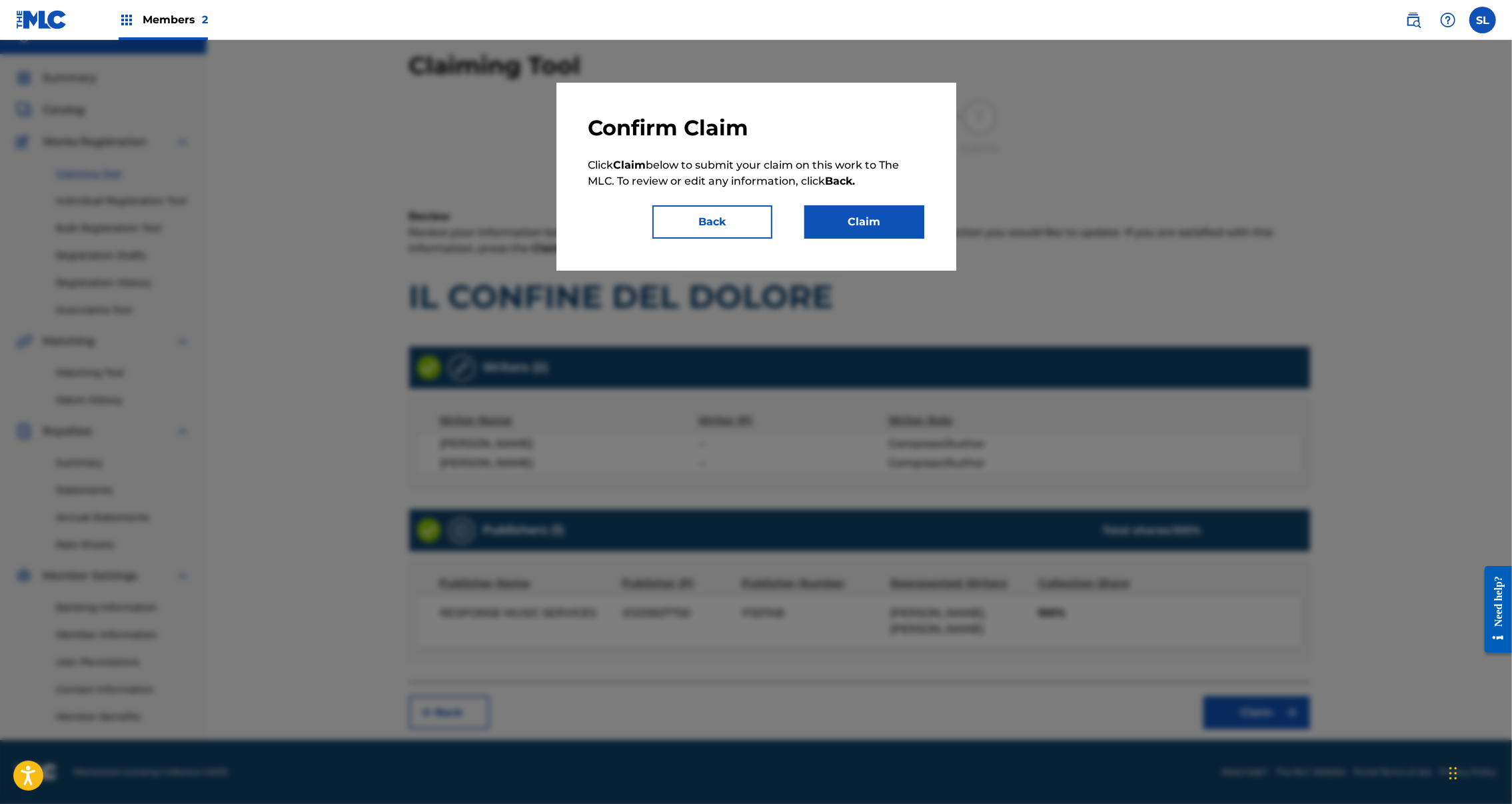
click at [910, 239] on button "Claim" at bounding box center [864, 222] width 120 height 33
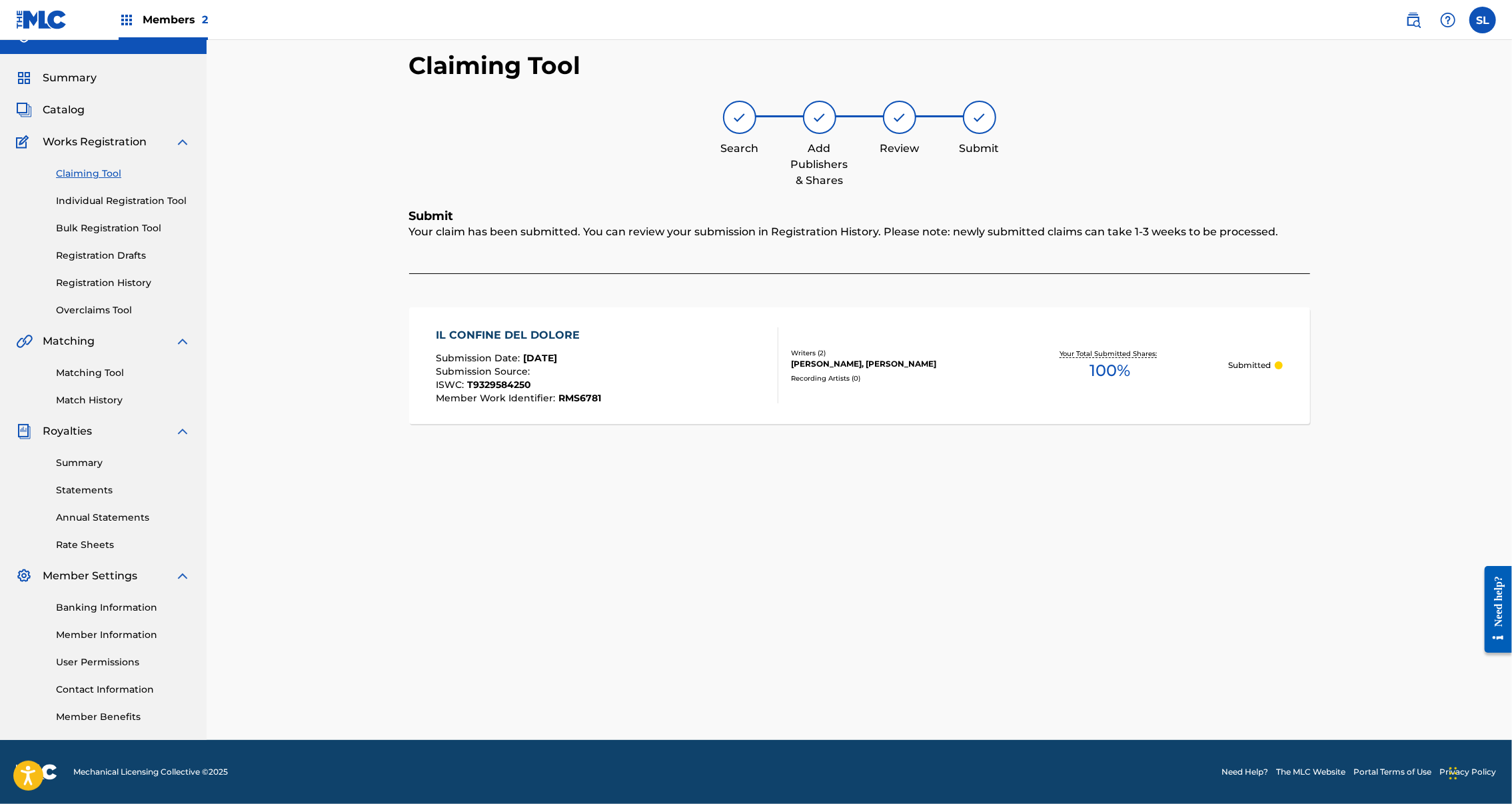
click at [110, 167] on link "Claiming Tool" at bounding box center [123, 173] width 135 height 14
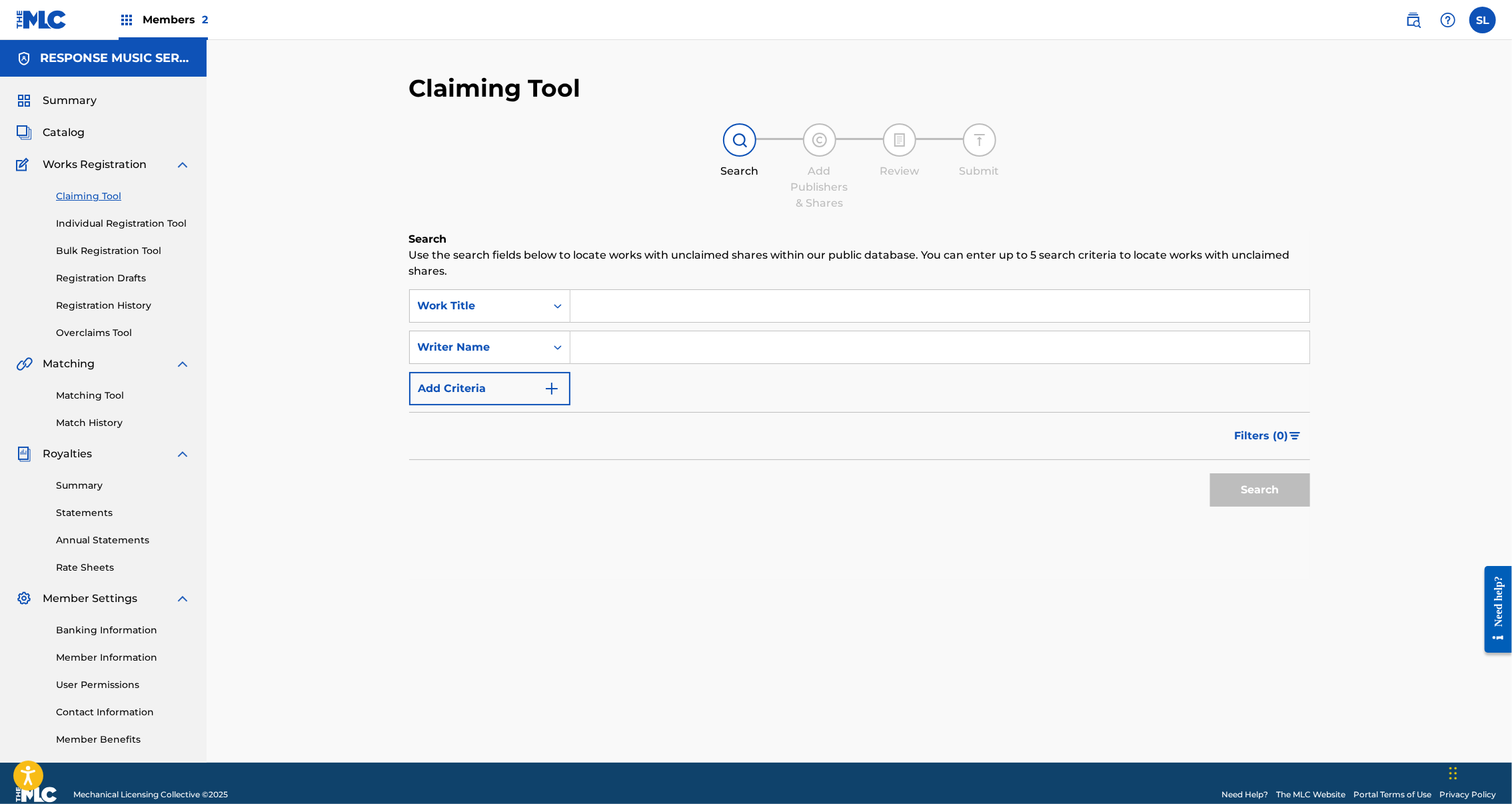
click at [571, 322] on input "Search Form" at bounding box center [940, 306] width 739 height 32
click at [571, 200] on div "Search Add Publishers & Shares Review Submit" at bounding box center [860, 167] width 901 height 88
click at [589, 315] on input "transit" at bounding box center [940, 306] width 739 height 32
type input "transitition"
click at [571, 363] on input "Search Form" at bounding box center [940, 348] width 739 height 32
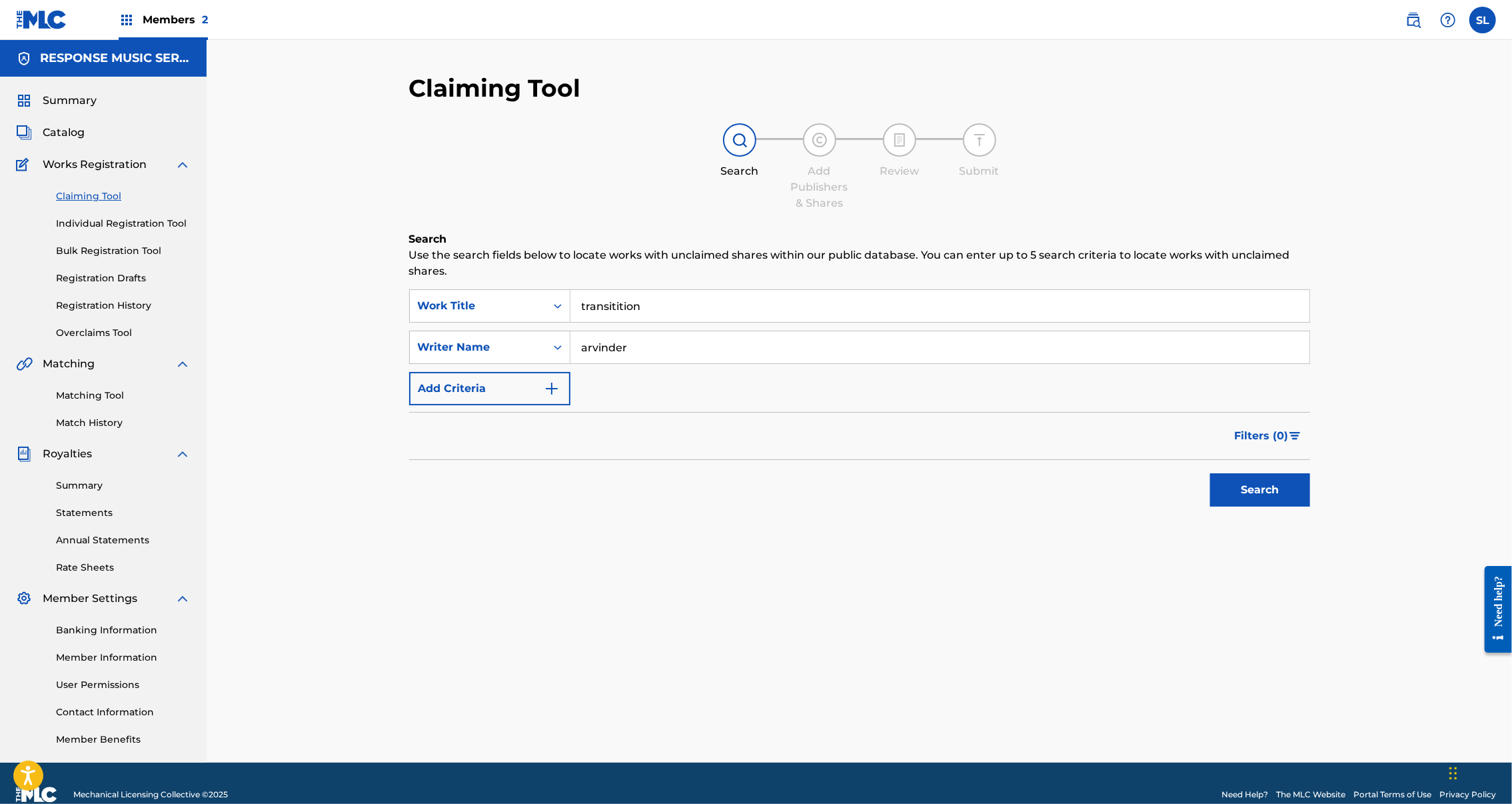
type input "arvinder"
click at [1237, 507] on button "Search" at bounding box center [1260, 490] width 100 height 33
click at [588, 321] on input "transitition" at bounding box center [940, 306] width 739 height 32
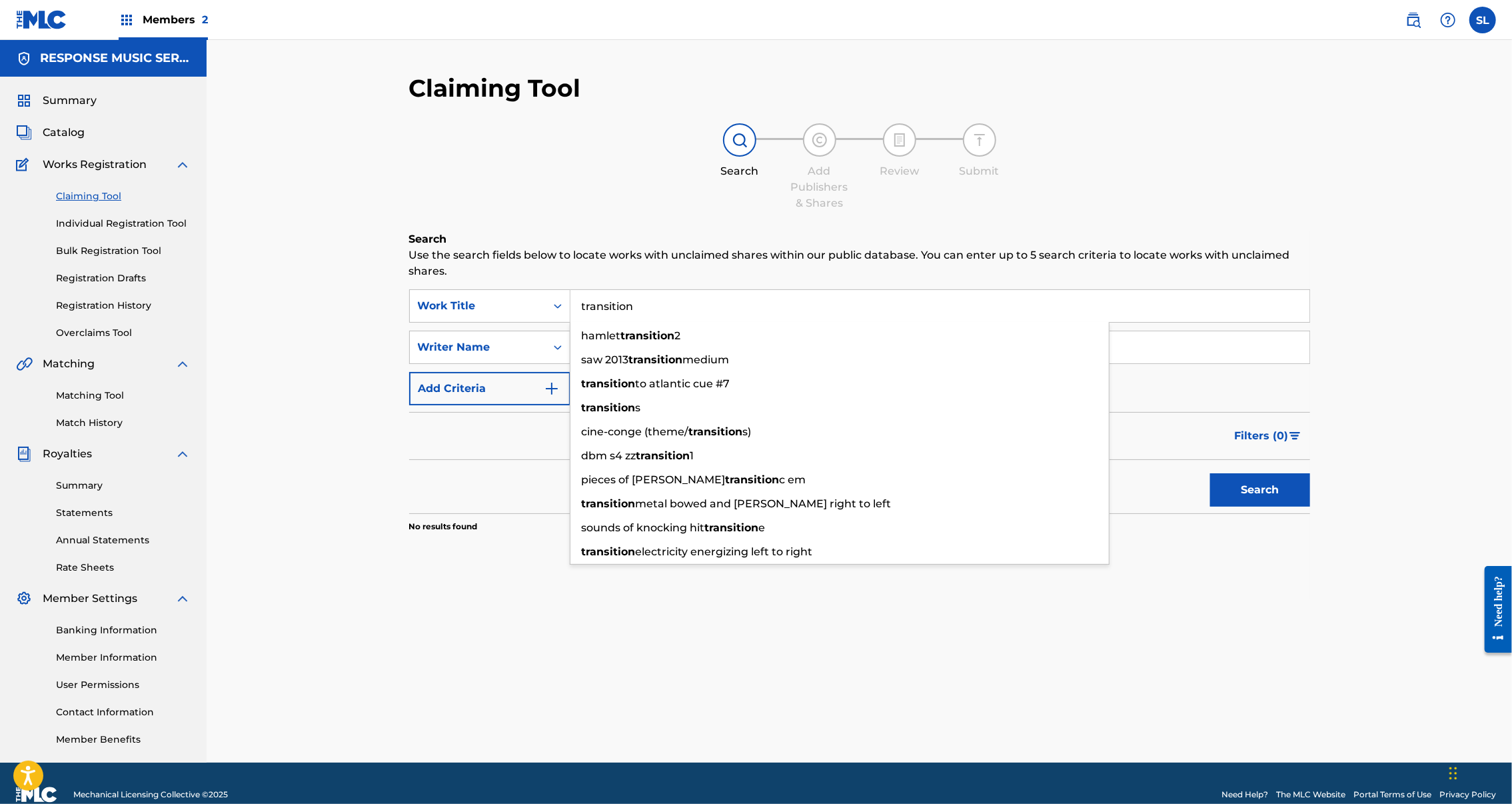
type input "transition"
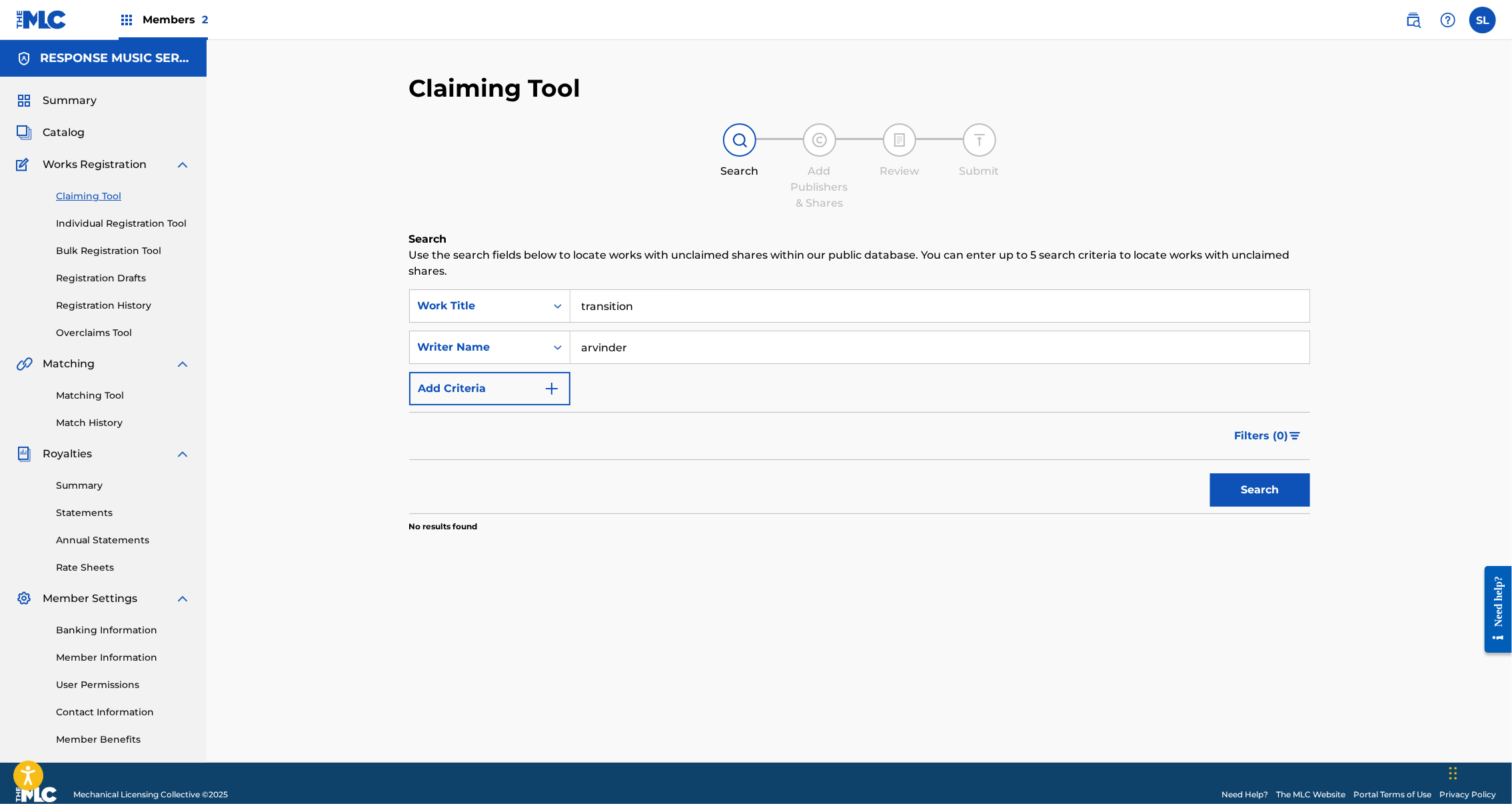
click at [564, 211] on div "Search Add Publishers & Shares Review Submit" at bounding box center [860, 167] width 901 height 88
click at [1210, 507] on button "Search" at bounding box center [1260, 490] width 100 height 33
drag, startPoint x: 566, startPoint y: 366, endPoint x: 471, endPoint y: 366, distance: 95.0
click at [471, 364] on div "SearchWithCriteriaa2c0b499-5545-4fd9-b9f9-486a1d49391a Writer Name arvinder" at bounding box center [860, 348] width 901 height 33
type input "Erik Arvinder"
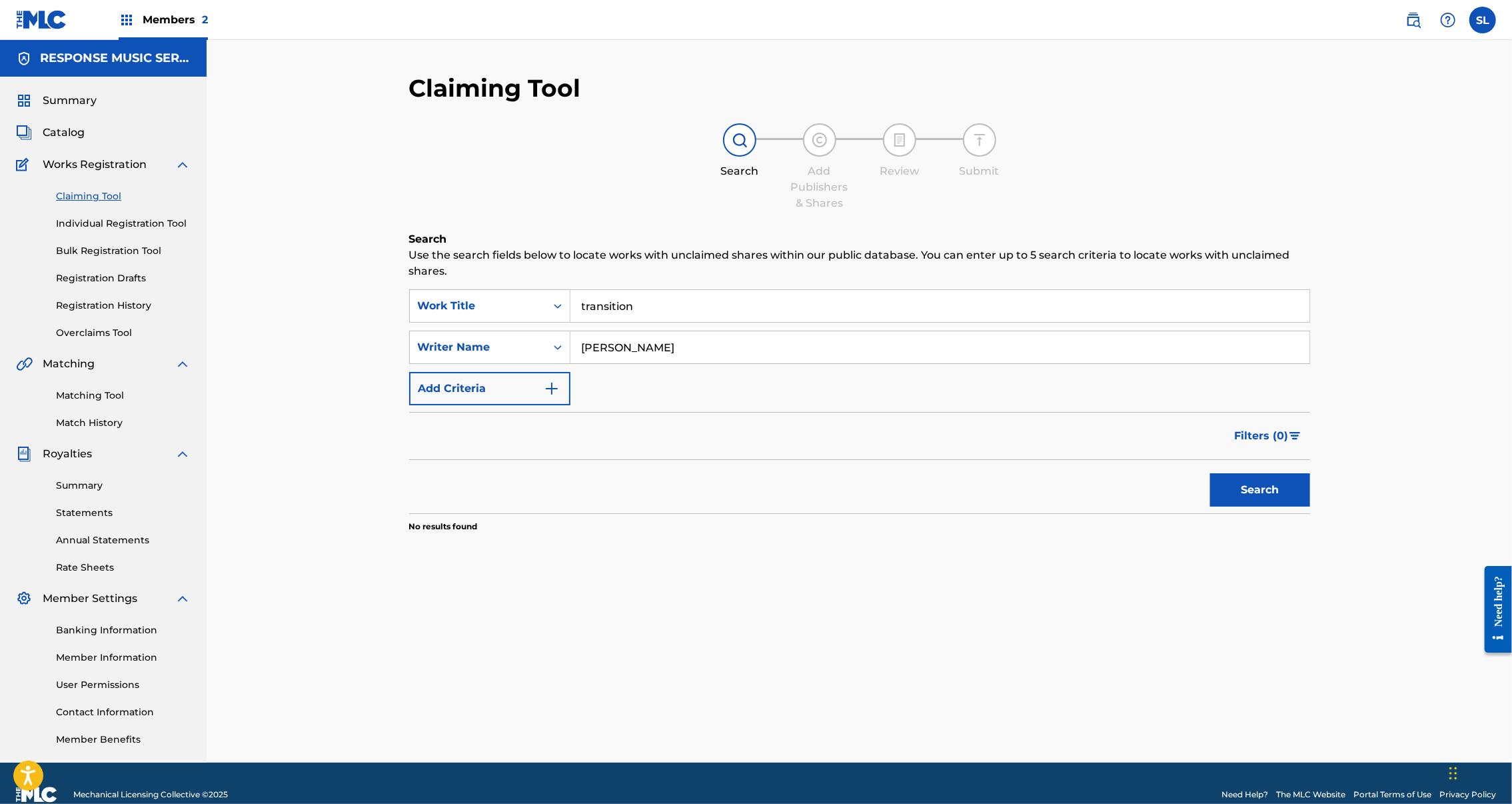
click at [1210, 507] on button "Search" at bounding box center [1260, 490] width 100 height 33
drag, startPoint x: 613, startPoint y: 318, endPoint x: 499, endPoint y: 313, distance: 114.1
click at [499, 313] on div "SearchWithCriteria182080a5-6e6b-49cc-8f58-98f2364d27a1 Work Title transition" at bounding box center [860, 306] width 901 height 33
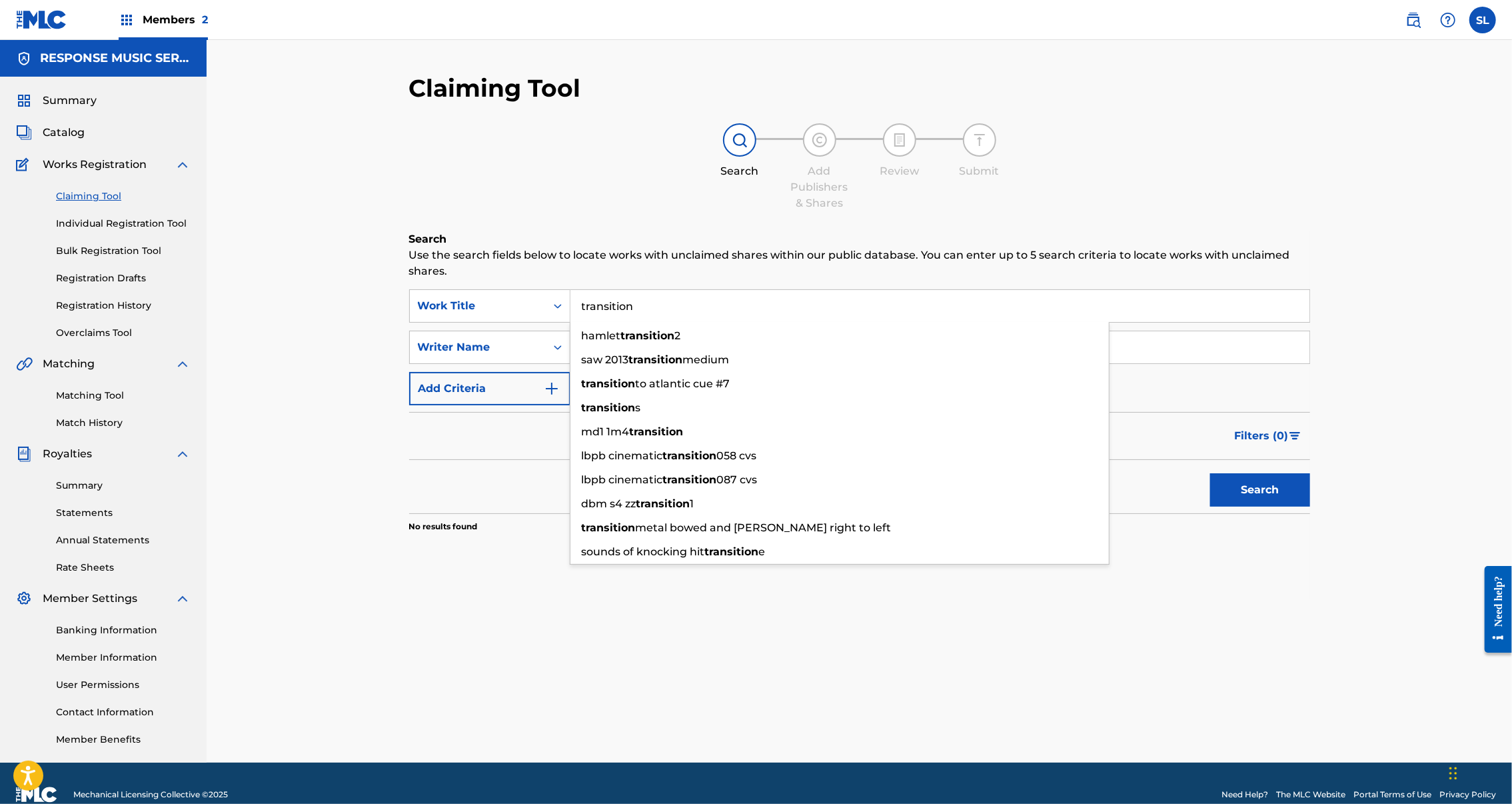
click at [627, 203] on div "Search Add Publishers & Shares Review Submit" at bounding box center [860, 167] width 901 height 88
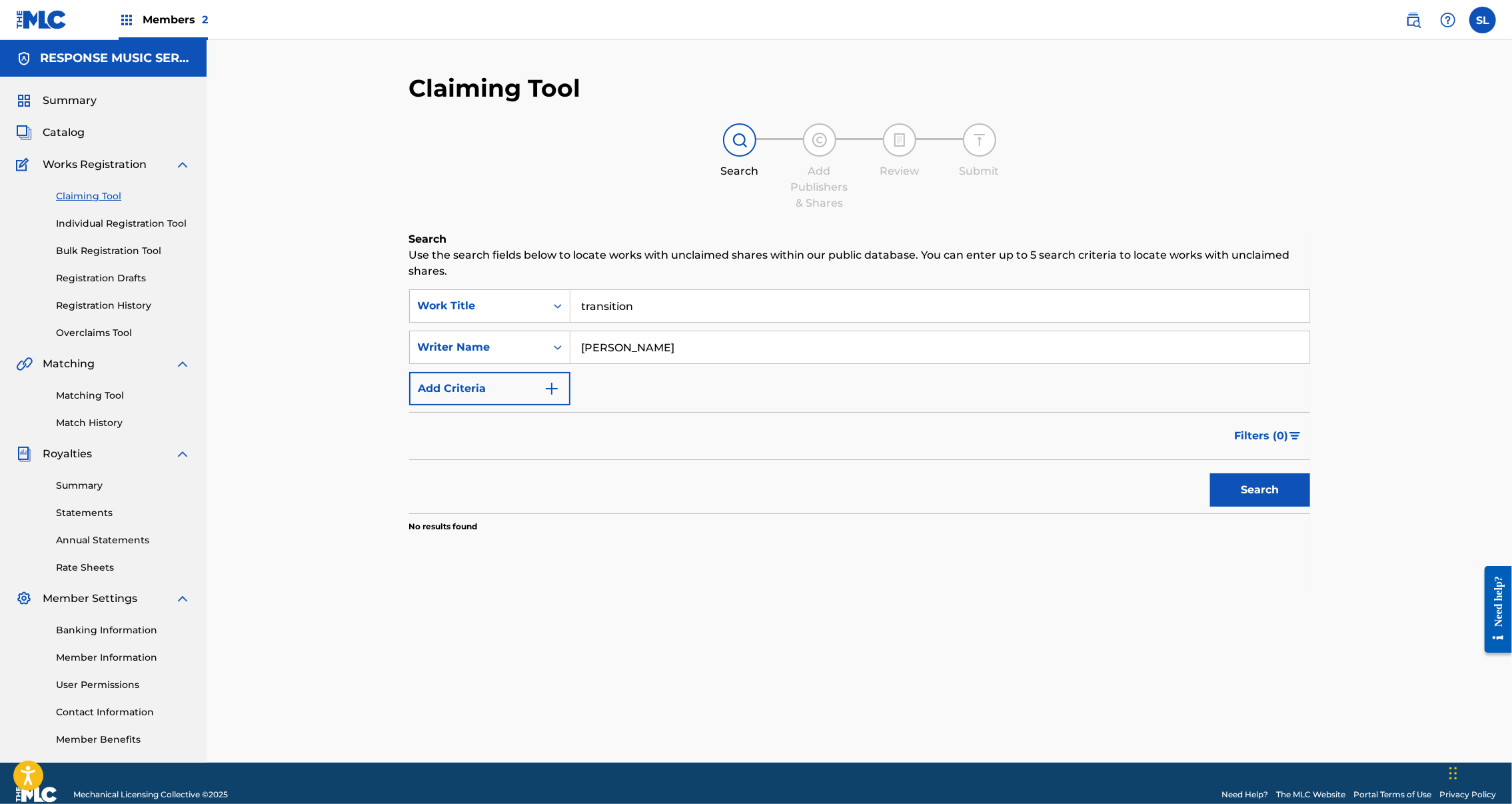
click at [63, 141] on span "Catalog" at bounding box center [63, 133] width 42 height 16
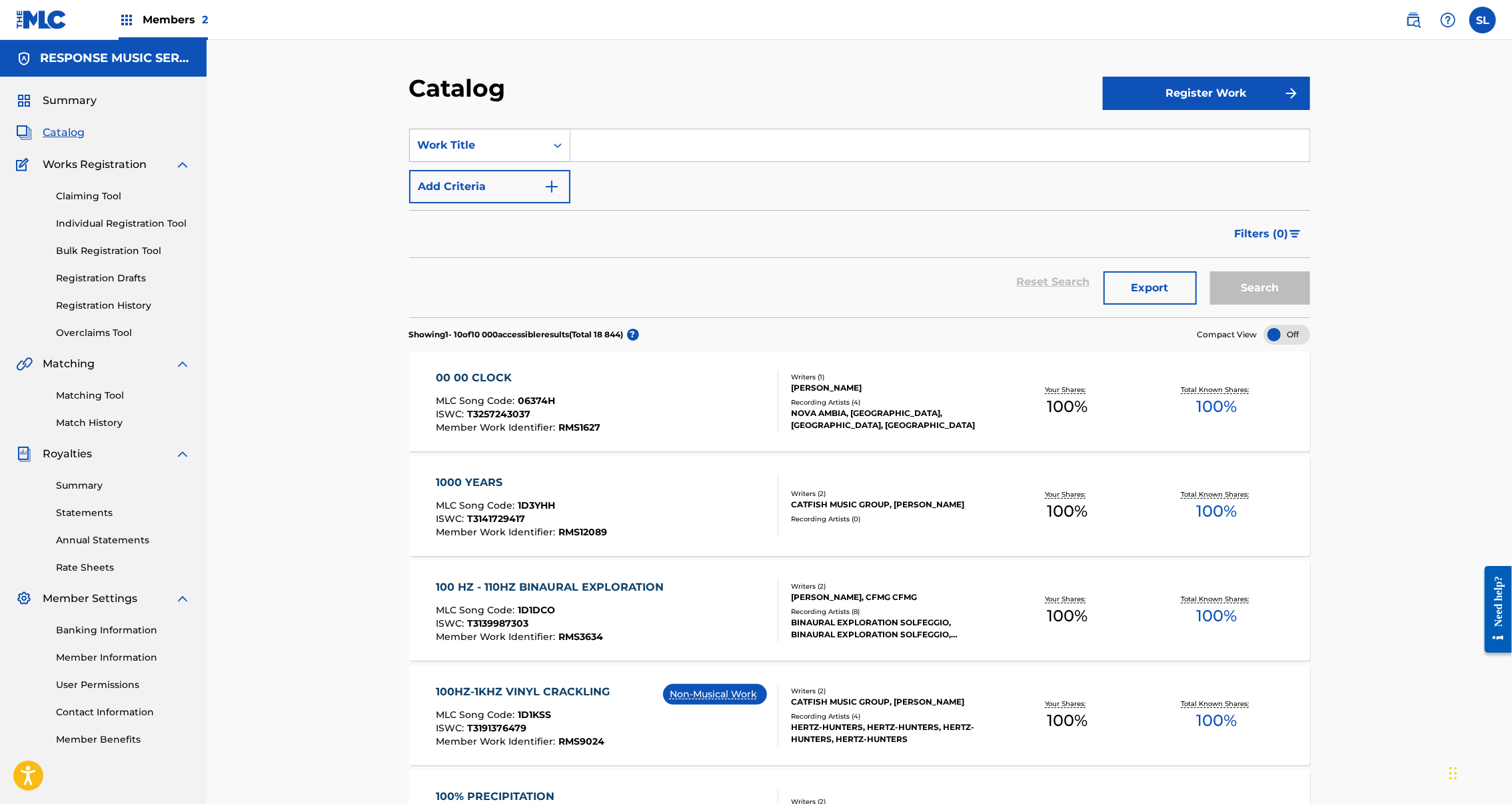
click at [551, 152] on icon "Search Form" at bounding box center [558, 145] width 13 height 13
click at [416, 195] on div "Writer Name" at bounding box center [490, 179] width 160 height 33
drag, startPoint x: 454, startPoint y: 190, endPoint x: 595, endPoint y: 173, distance: 142.0
click at [593, 162] on input "Search Form" at bounding box center [940, 145] width 739 height 32
type input "Erik Arvinder"
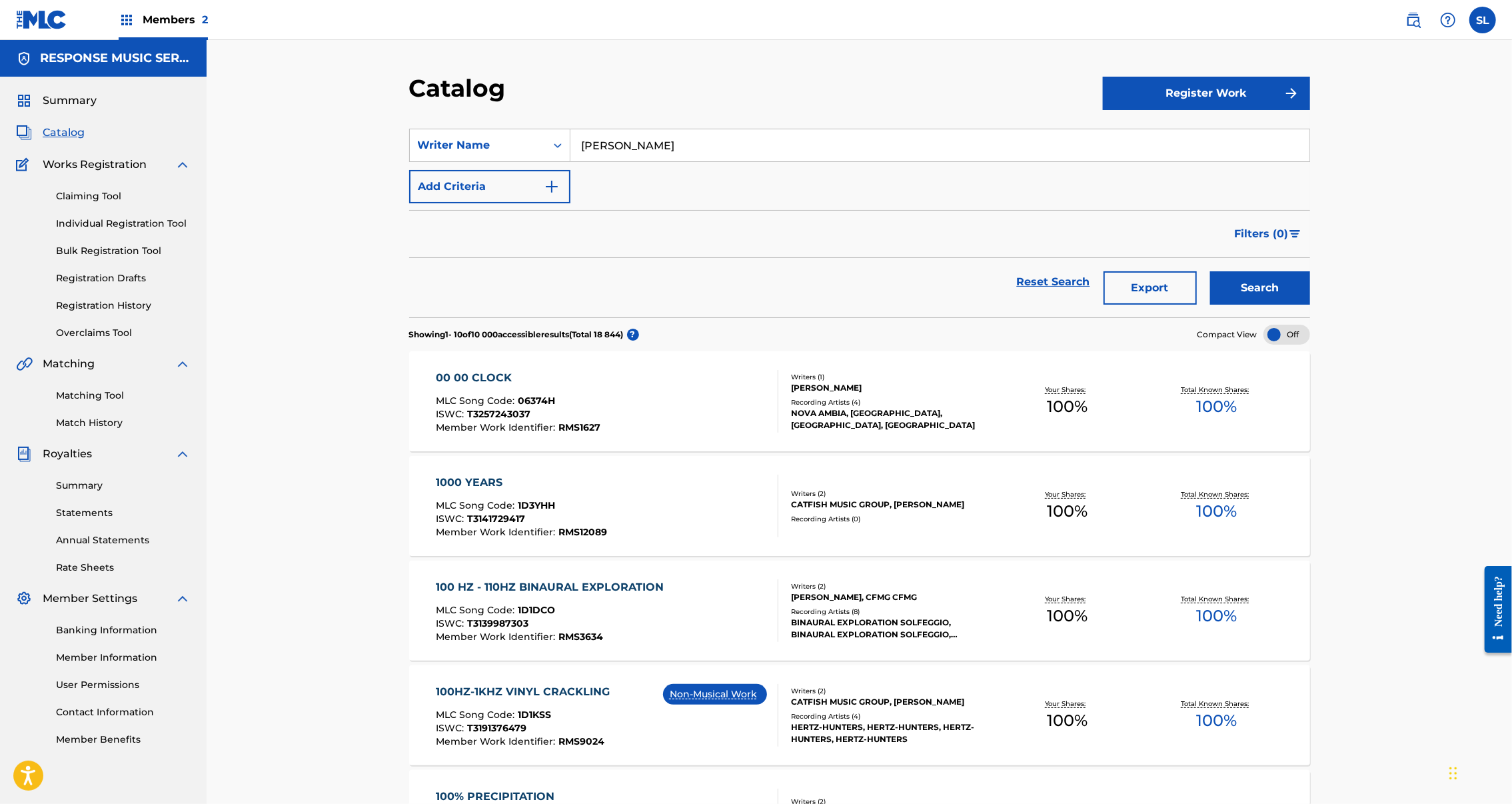
click at [1310, 305] on button "Search" at bounding box center [1260, 288] width 100 height 33
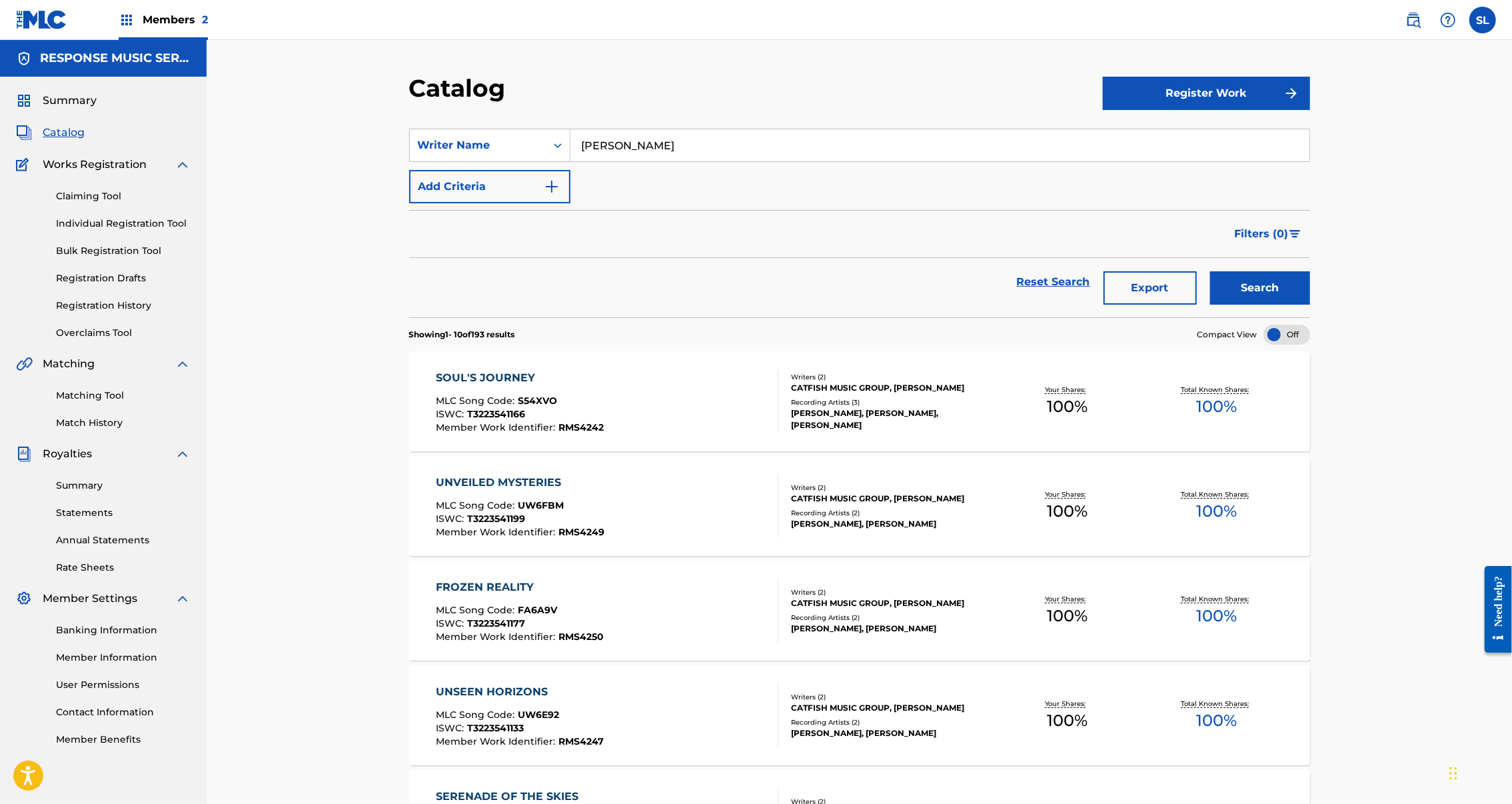
scroll to position [809, 0]
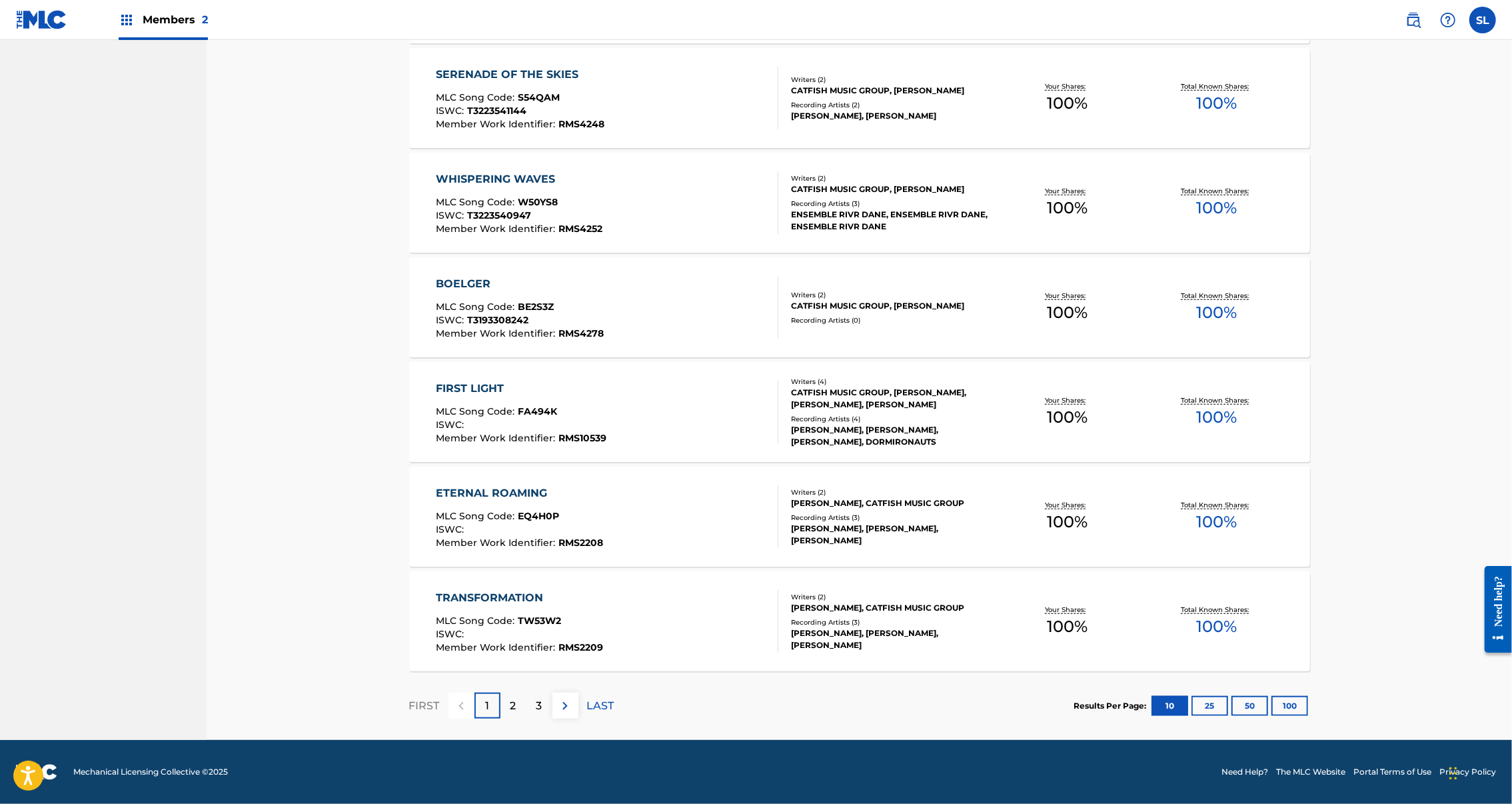
click at [1308, 696] on button "100" at bounding box center [1289, 706] width 37 height 20
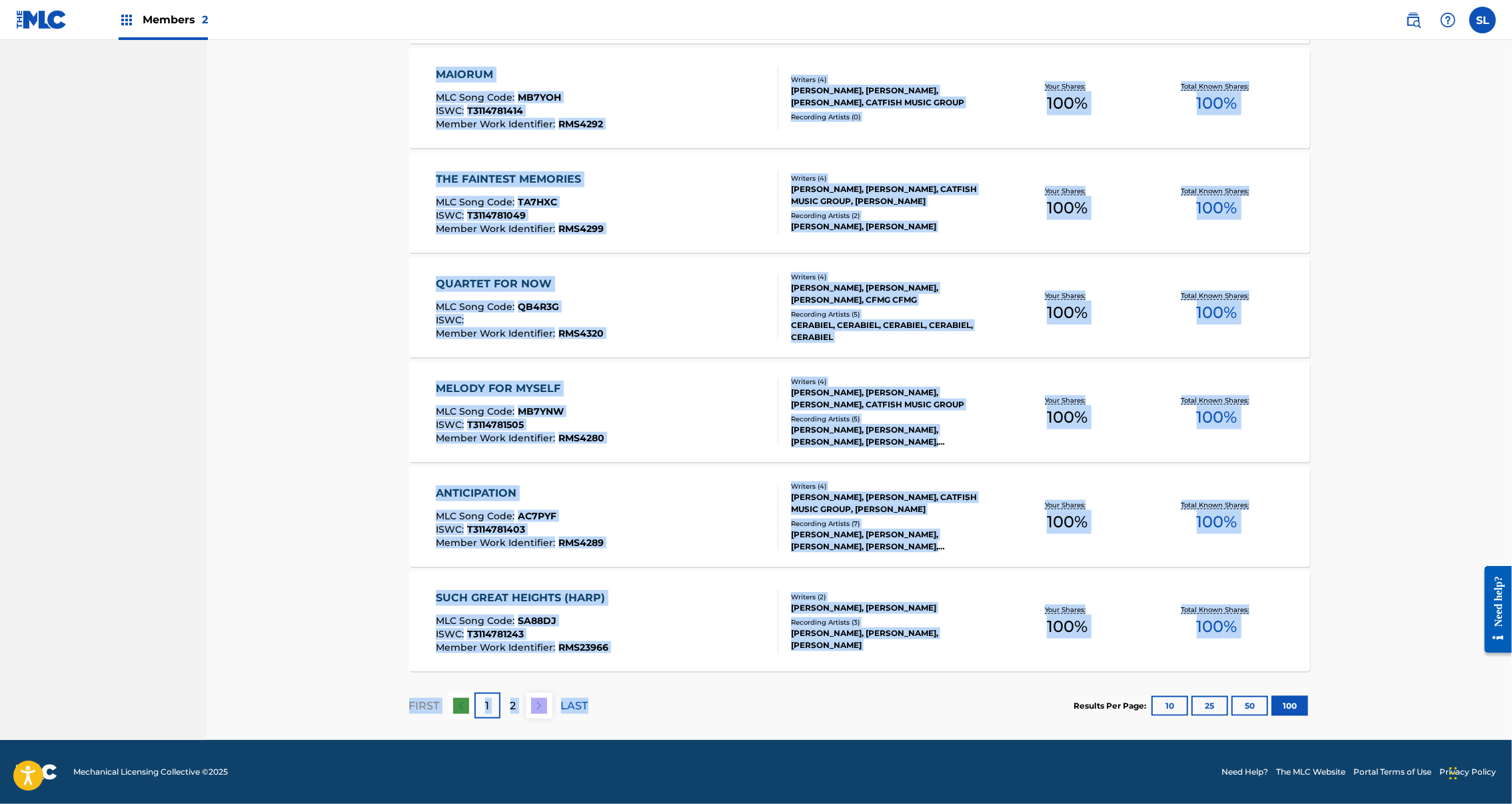
scroll to position [10232, 0]
drag, startPoint x: 295, startPoint y: 280, endPoint x: 1325, endPoint y: 611, distance: 1081.9
copy section "SOUL'S JOURNEY MLC Song Code : S54XVO ISWC : T3223541166 Member Work Identifier…"
click at [510, 698] on p "2" at bounding box center [513, 706] width 6 height 16
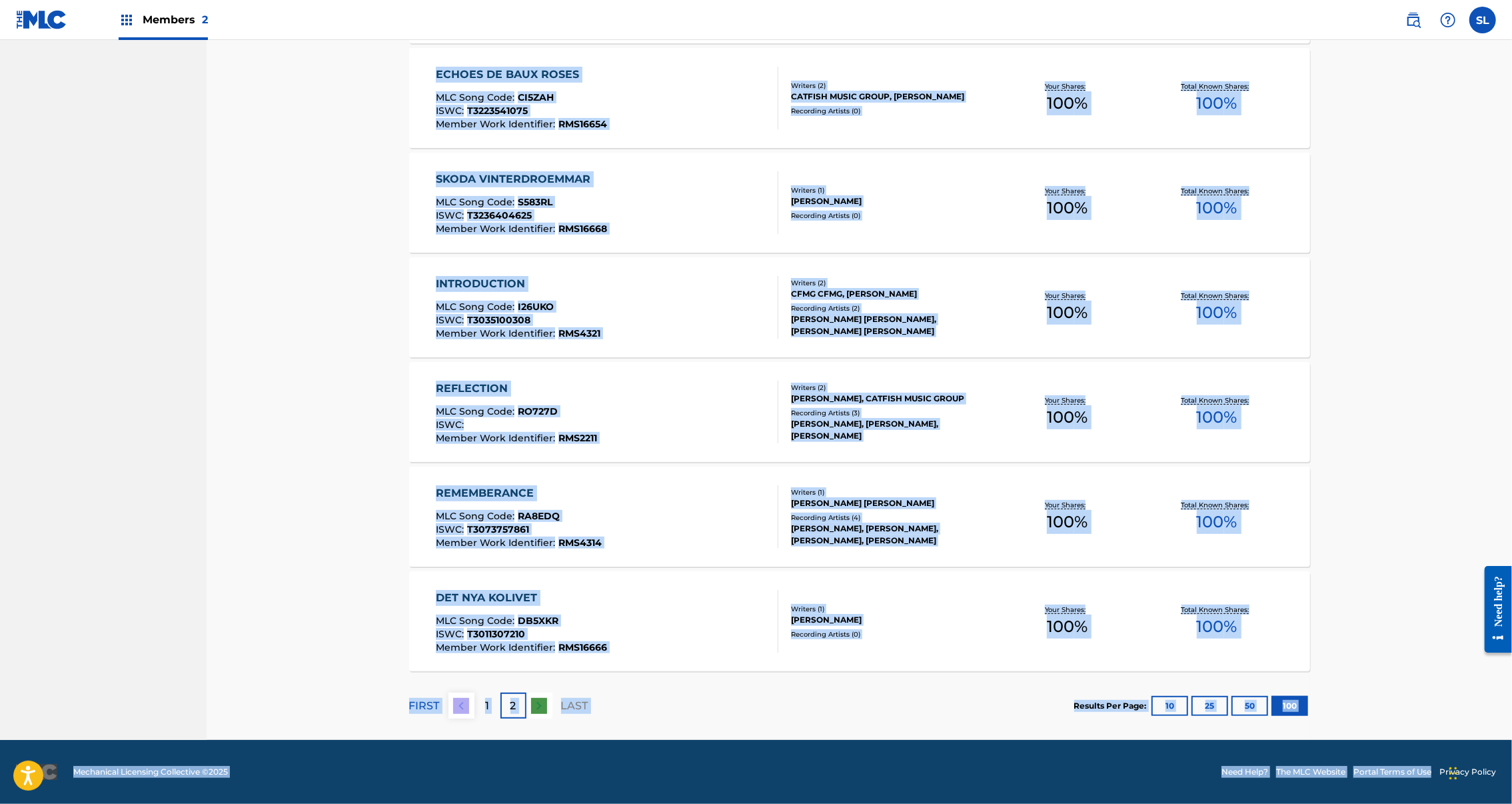
scroll to position [9499, 0]
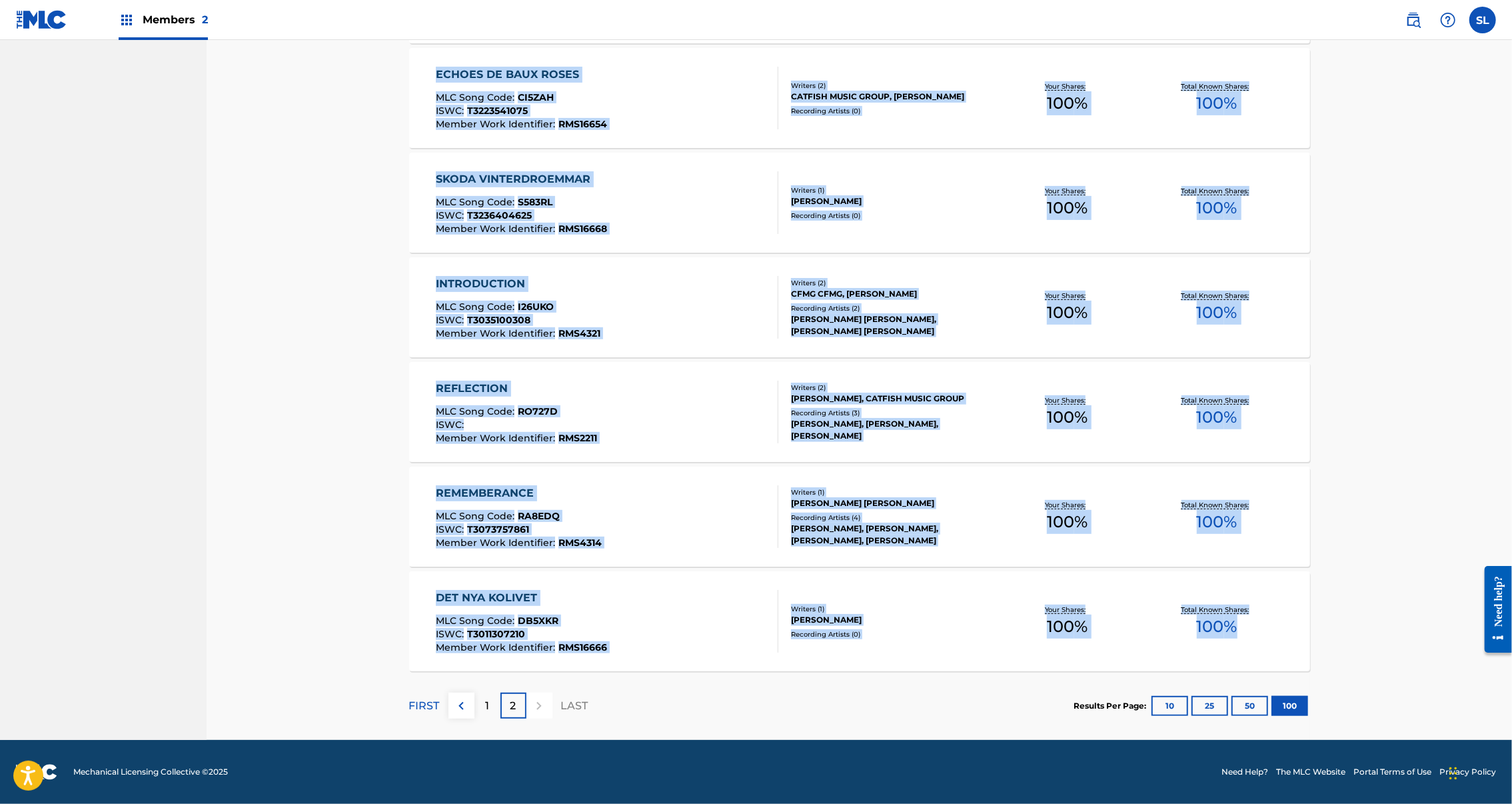
drag, startPoint x: 306, startPoint y: 294, endPoint x: 1356, endPoint y: 618, distance: 1098.9
copy section "INTENTION MLC Song Code : IG29Z3 ISWC : T3114780400 Member Work Identifier : RM…"
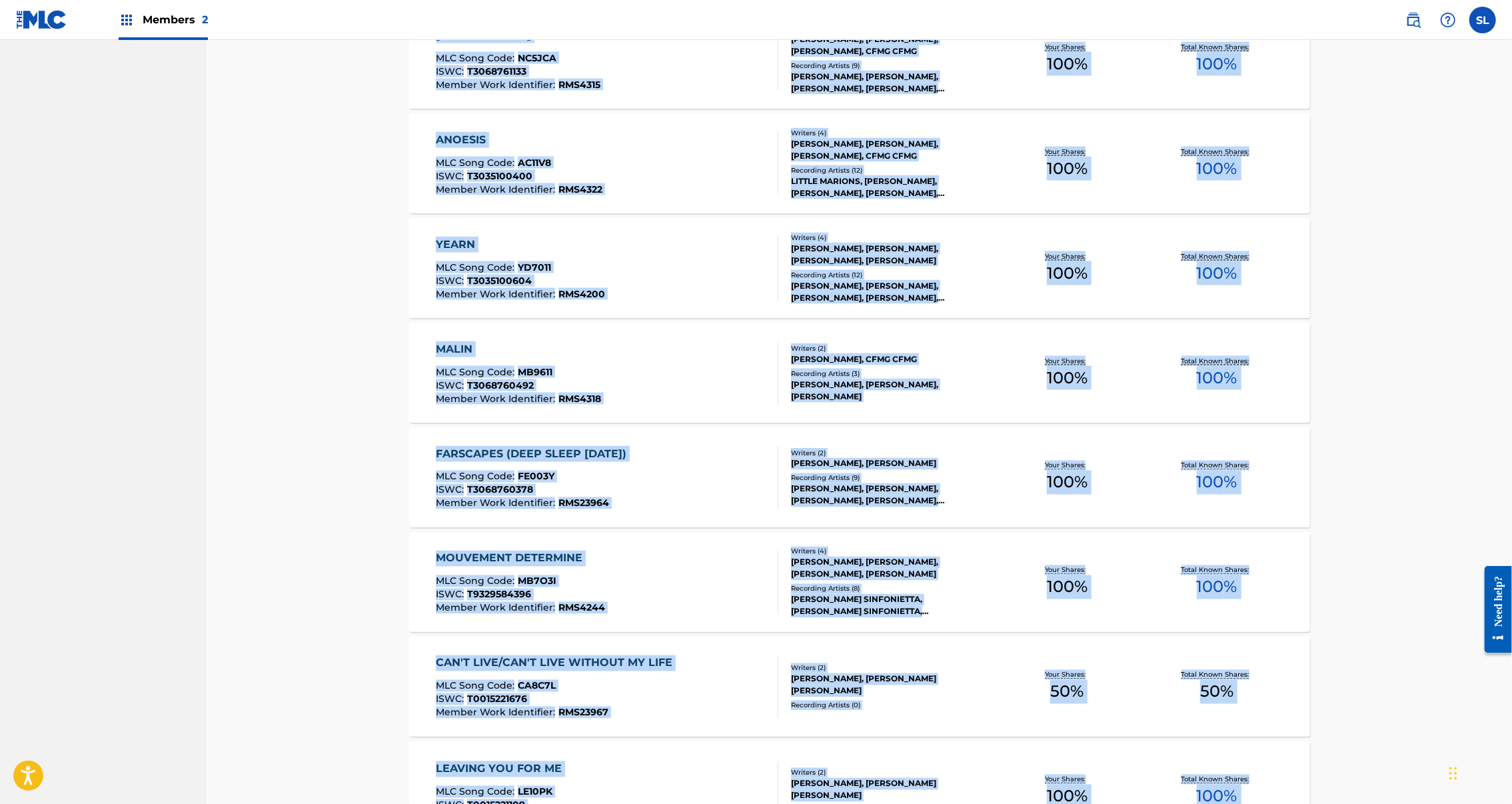
scroll to position [0, 0]
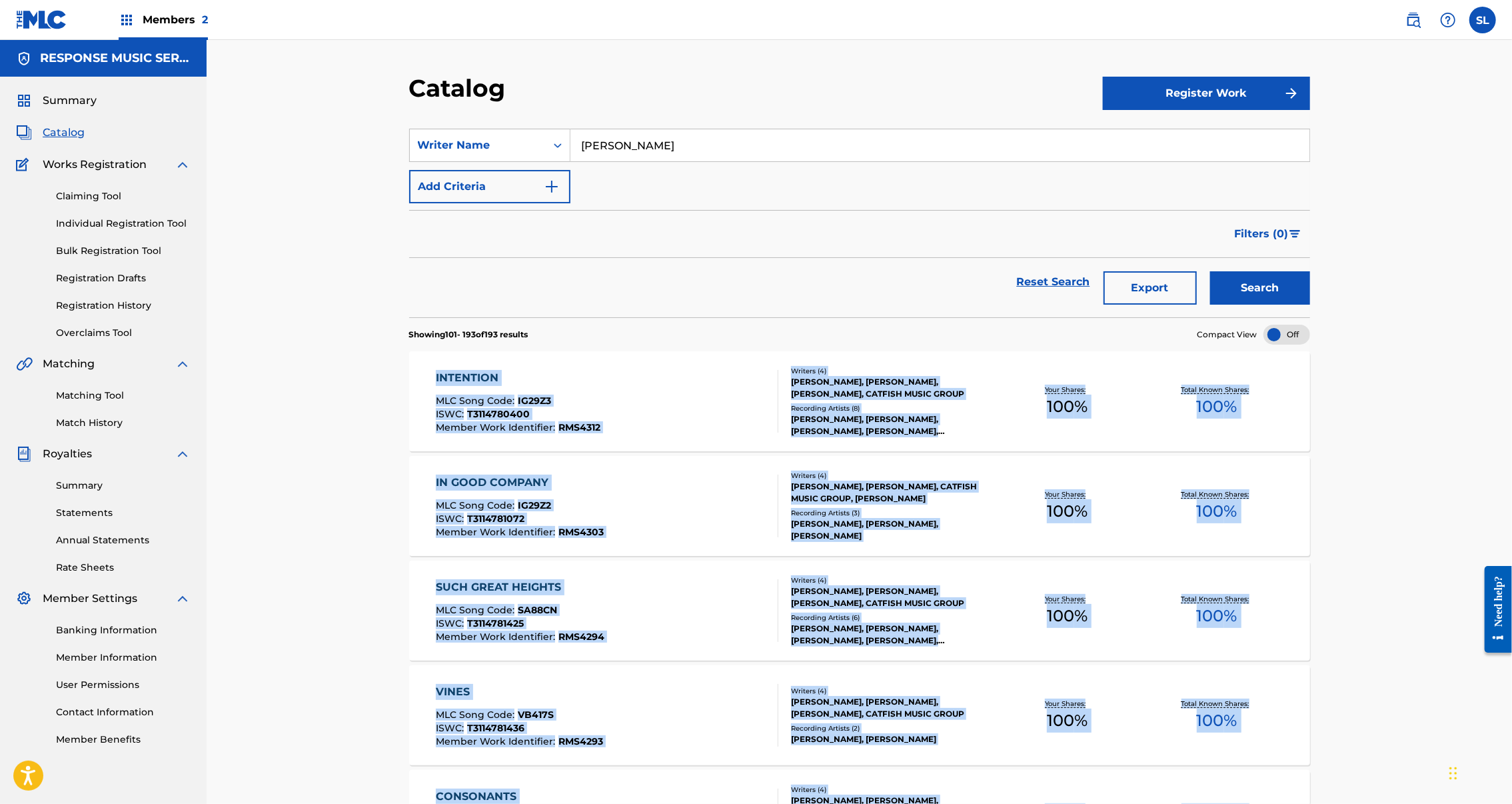
drag, startPoint x: 85, startPoint y: 447, endPoint x: 275, endPoint y: 428, distance: 190.9
click at [86, 403] on link "Matching Tool" at bounding box center [123, 395] width 135 height 14
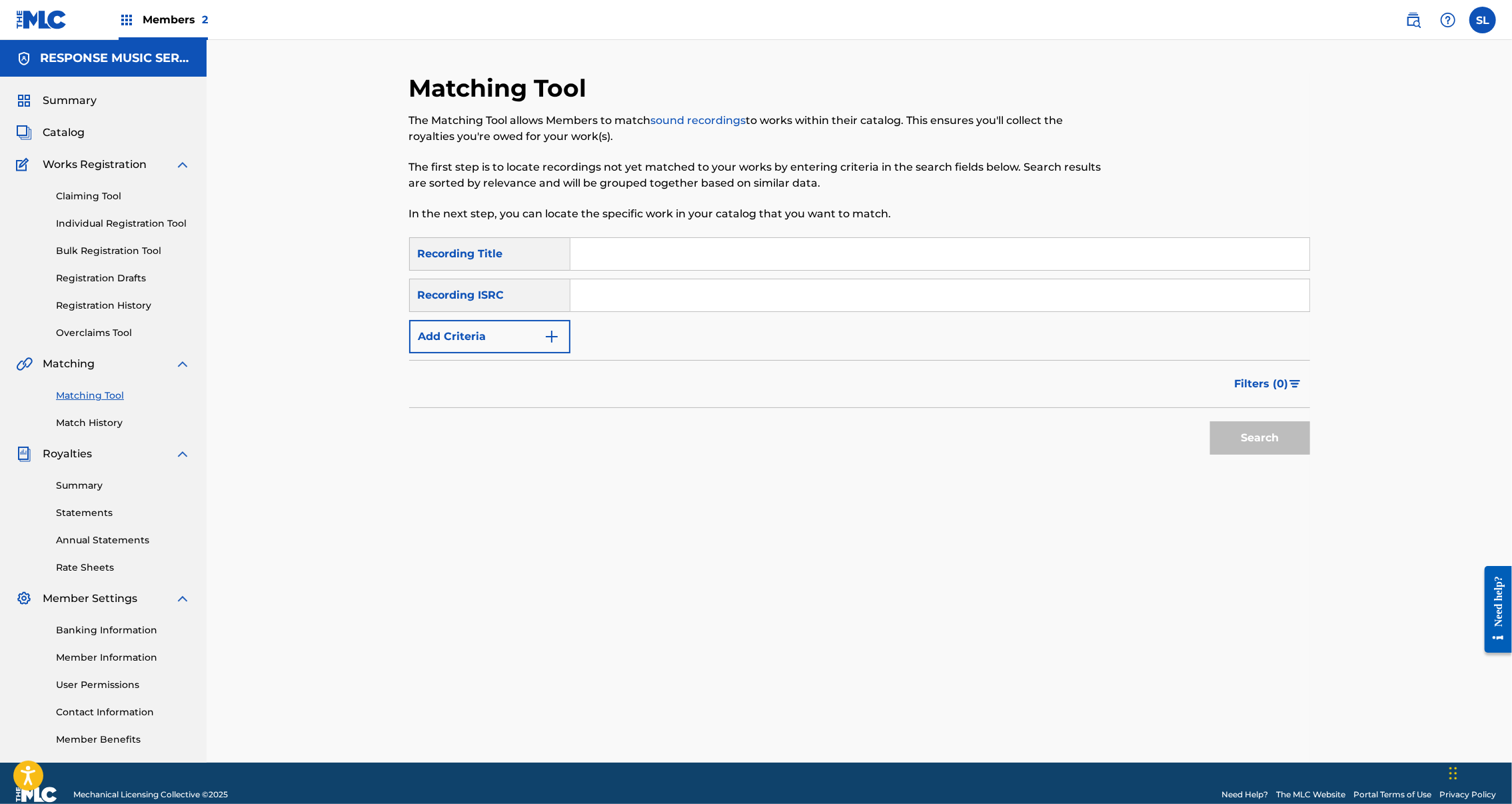
click at [571, 270] on input "Search Form" at bounding box center [940, 254] width 739 height 32
paste input "AFFINITIES"
paste input "SEXGF2200138"
type input "AFFINITIESSEXGF2200138"
click at [629, 312] on input "Search Form" at bounding box center [940, 295] width 739 height 32
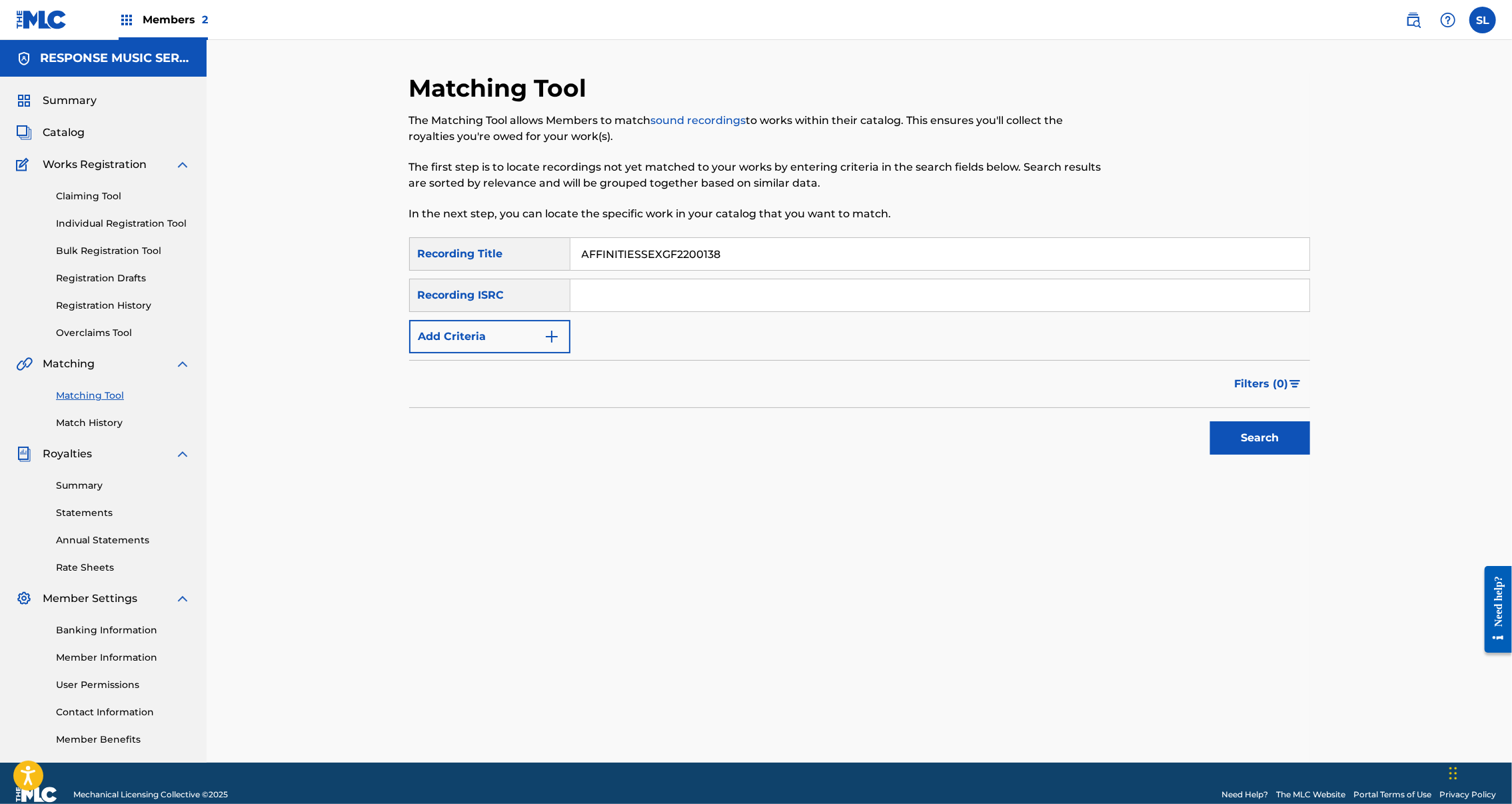
paste input "SEXGF2200138"
type input "SEXGF2200138"
drag, startPoint x: 726, startPoint y: 288, endPoint x: 606, endPoint y: 286, distance: 120.0
click at [606, 270] on input "AFFINITIESSEXGF2200138" at bounding box center [940, 254] width 739 height 32
type input "AFFINITIES"
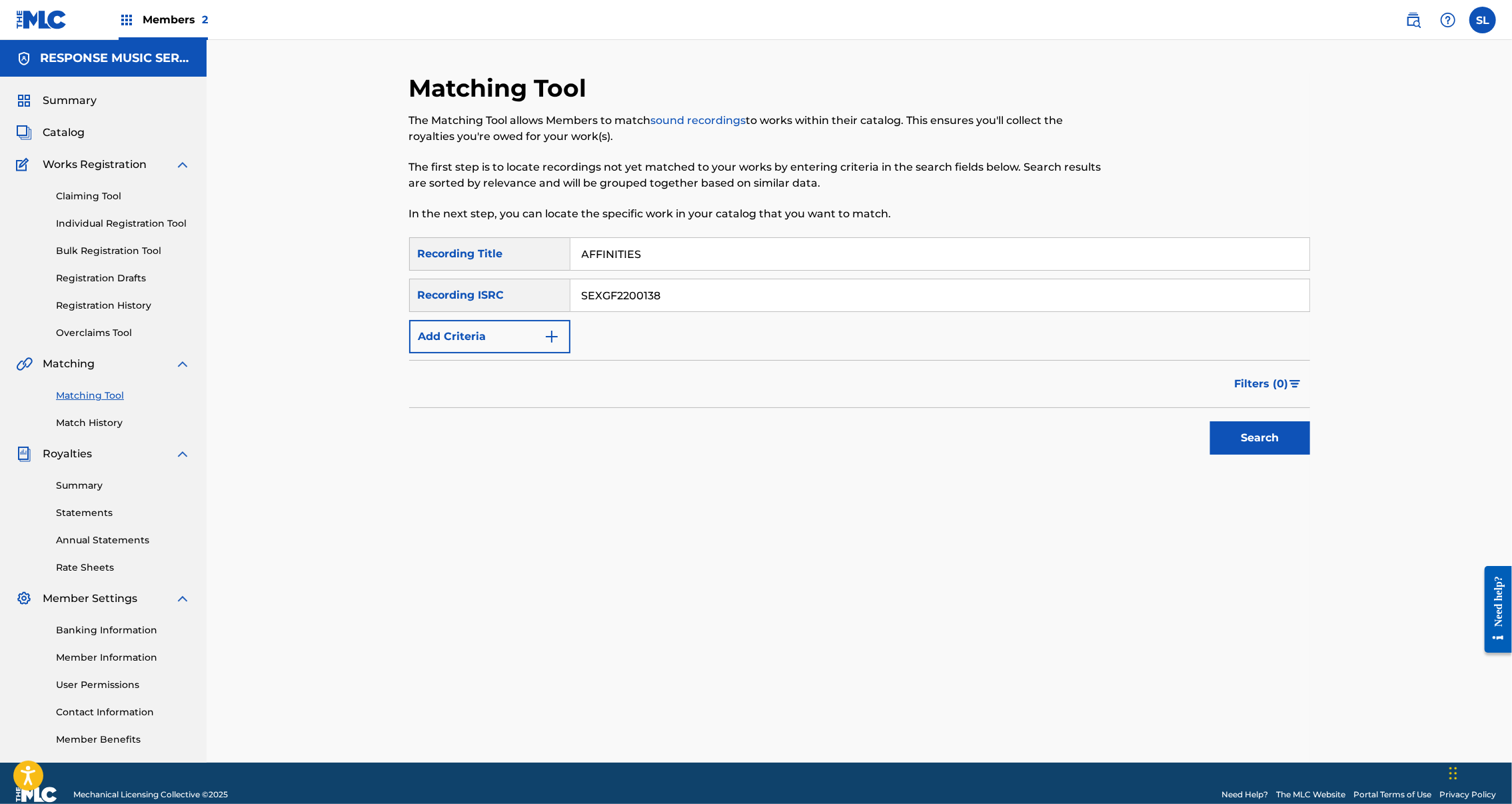
click at [1310, 455] on button "Search" at bounding box center [1260, 438] width 100 height 33
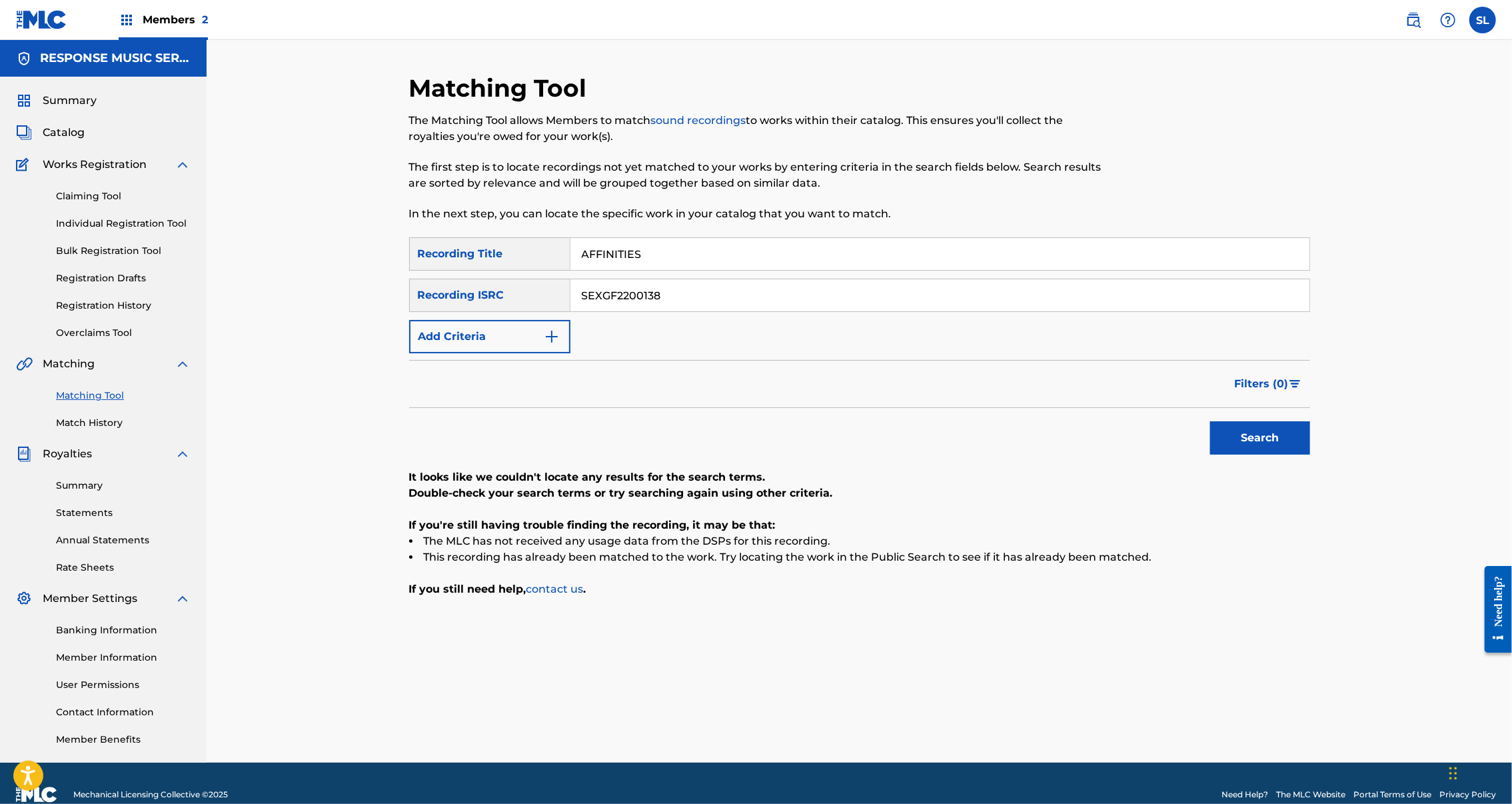
click at [635, 312] on input "SEXGF2200138" at bounding box center [940, 295] width 739 height 32
drag, startPoint x: 48, startPoint y: 420, endPoint x: 634, endPoint y: 332, distance: 592.6
click at [634, 312] on input "SEXGF2200138" at bounding box center [940, 295] width 739 height 32
click at [524, 353] on button "Add Criteria" at bounding box center [490, 337] width 161 height 33
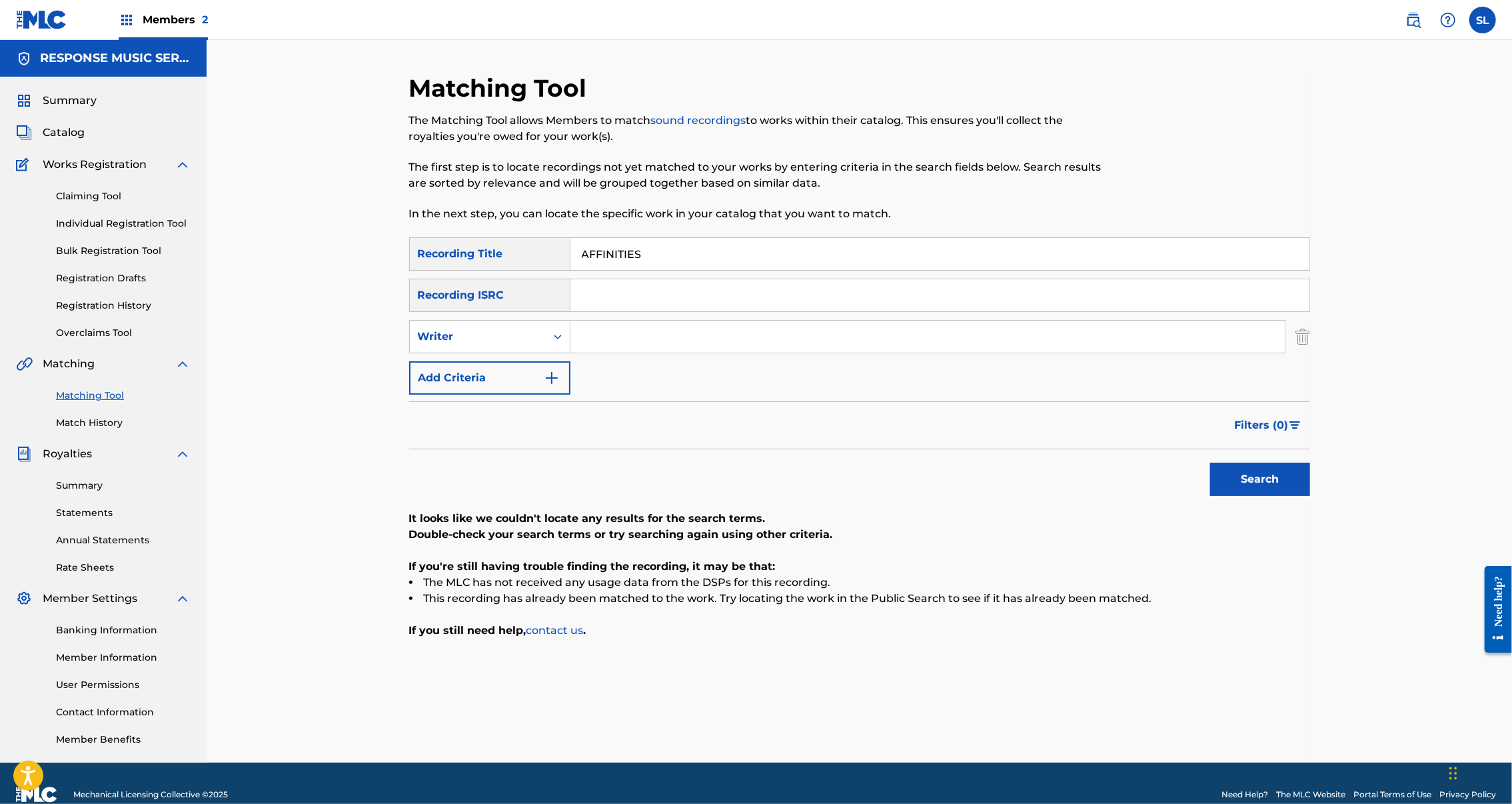
click at [621, 353] on input "Search Form" at bounding box center [928, 337] width 714 height 32
type input "Arvinder"
click at [1310, 496] on button "Search" at bounding box center [1260, 480] width 100 height 33
click at [576, 270] on input "AFFINITIES" at bounding box center [940, 254] width 739 height 32
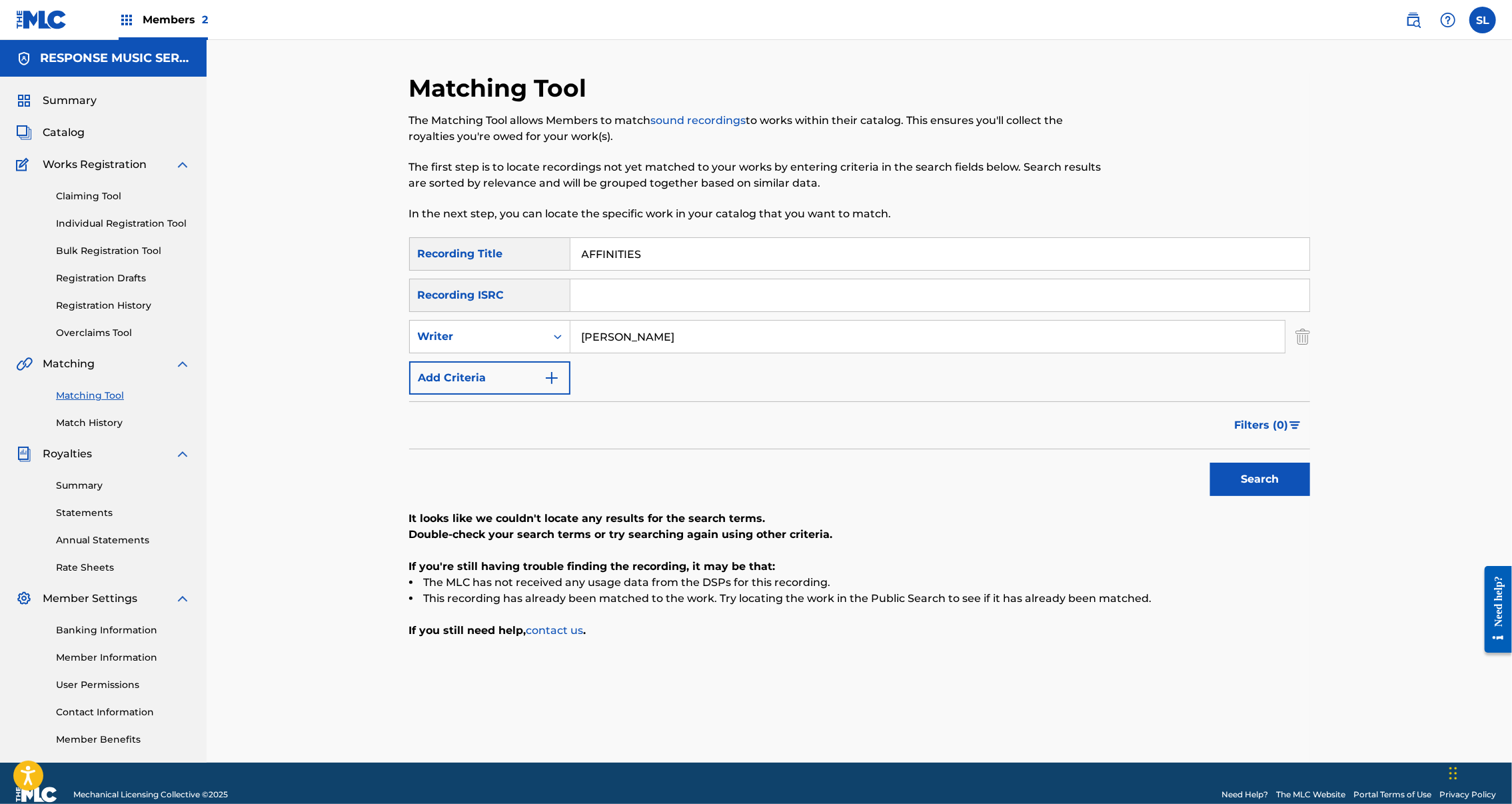
click at [576, 270] on input "AFFINITIES" at bounding box center [940, 254] width 739 height 32
paste input "TLANTIS COME TO LIFE"
type input "ATLANTIS COME TO LIFE"
click at [613, 353] on input "Arvinder" at bounding box center [928, 337] width 714 height 32
drag, startPoint x: 657, startPoint y: 379, endPoint x: 443, endPoint y: 353, distance: 215.6
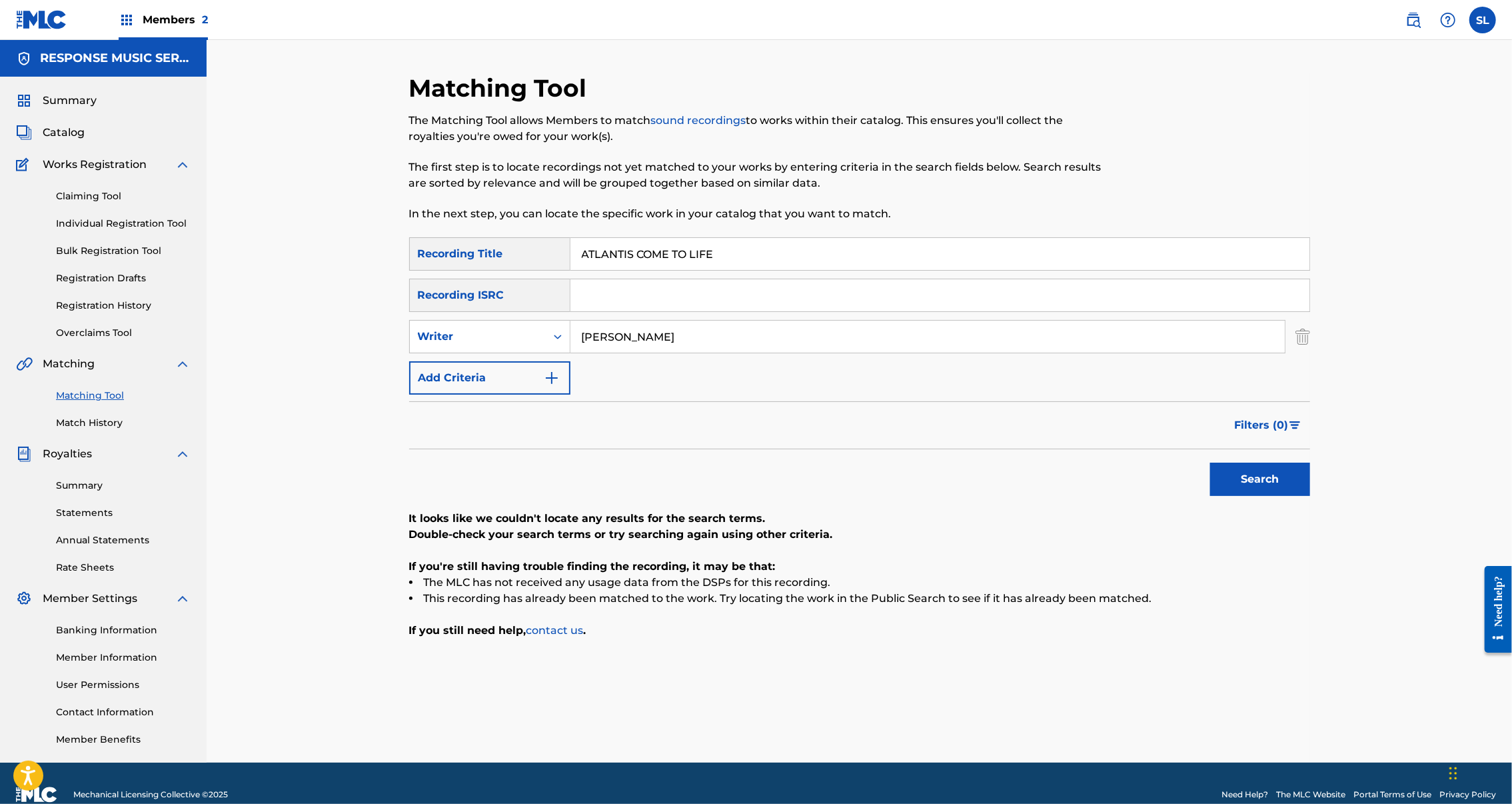
click at [443, 353] on div "SearchWithCriteriae6ffb6e8-9a71-435e-be35-6772f4fbf83e Recording Title ATLANTIS…" at bounding box center [860, 316] width 901 height 157
click at [1310, 496] on button "Search" at bounding box center [1260, 480] width 100 height 33
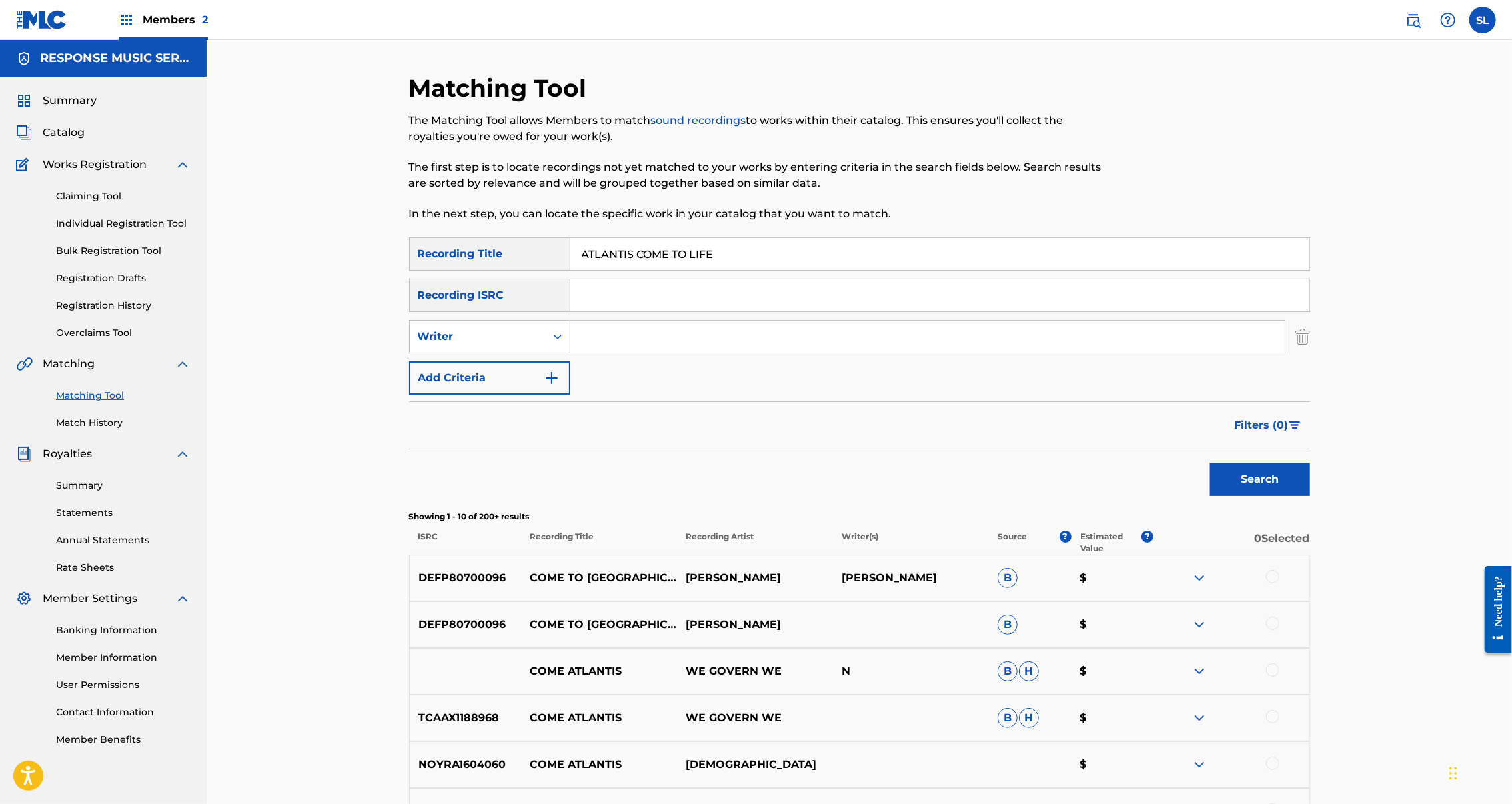
click at [592, 270] on input "ATLANTIS COME TO LIFE" at bounding box center [940, 254] width 739 height 32
click at [592, 270] on input "ATLANTIS COME TO LIFE" at bounding box center [940, 254] width 739 height 32
paste input "BETWEEN A ROCK AND A HARD PLAC"
type input "BETWEEN A ROCK AND A HARD PLACE"
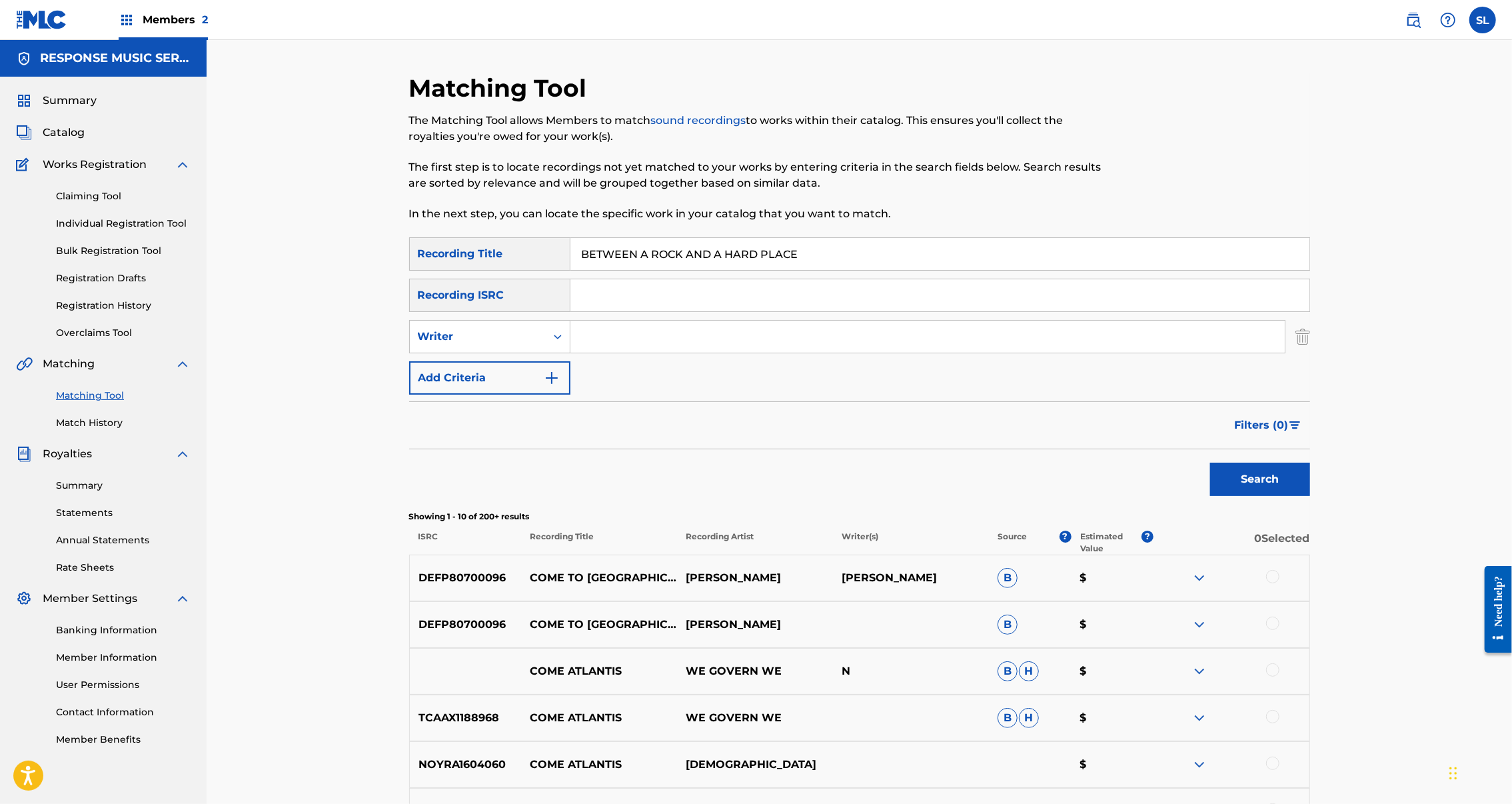
click at [1310, 496] on button "Search" at bounding box center [1260, 480] width 100 height 33
click at [590, 353] on input "Search Form" at bounding box center [928, 337] width 714 height 32
type input "Erik Arvinder"
click at [1310, 496] on button "Search" at bounding box center [1260, 480] width 100 height 33
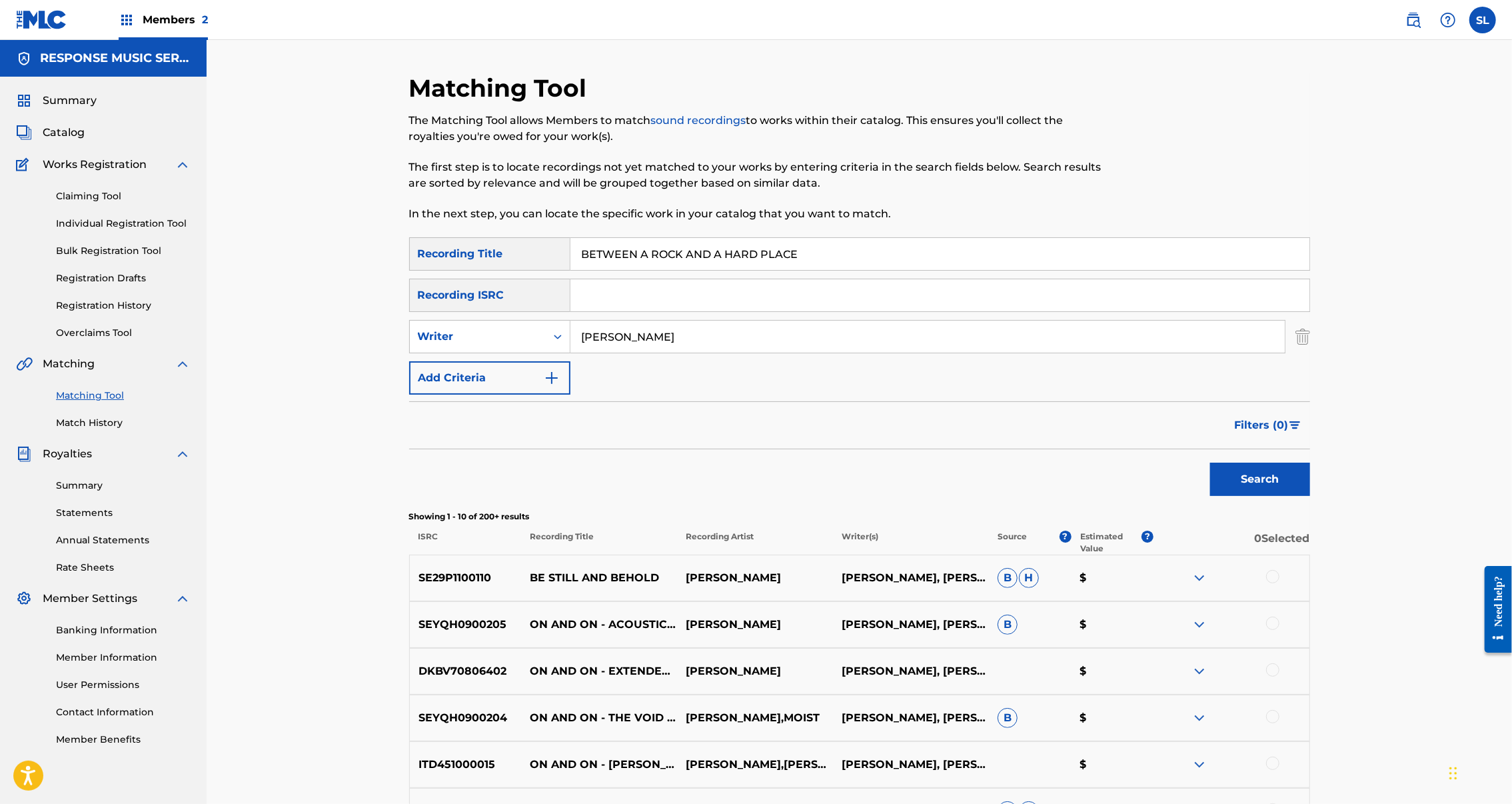
scroll to position [480, 0]
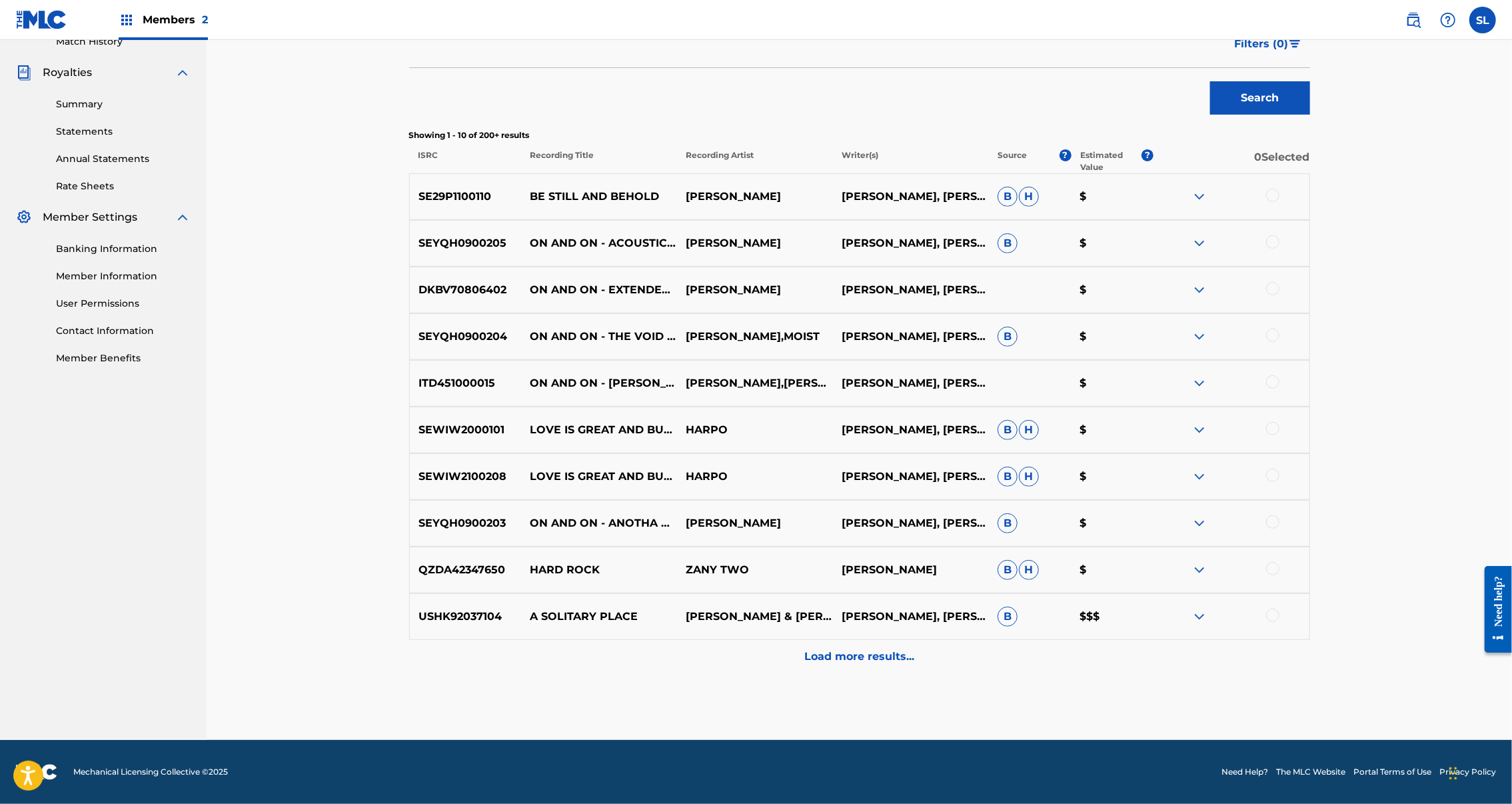
click at [893, 665] on p "Load more results..." at bounding box center [859, 657] width 110 height 16
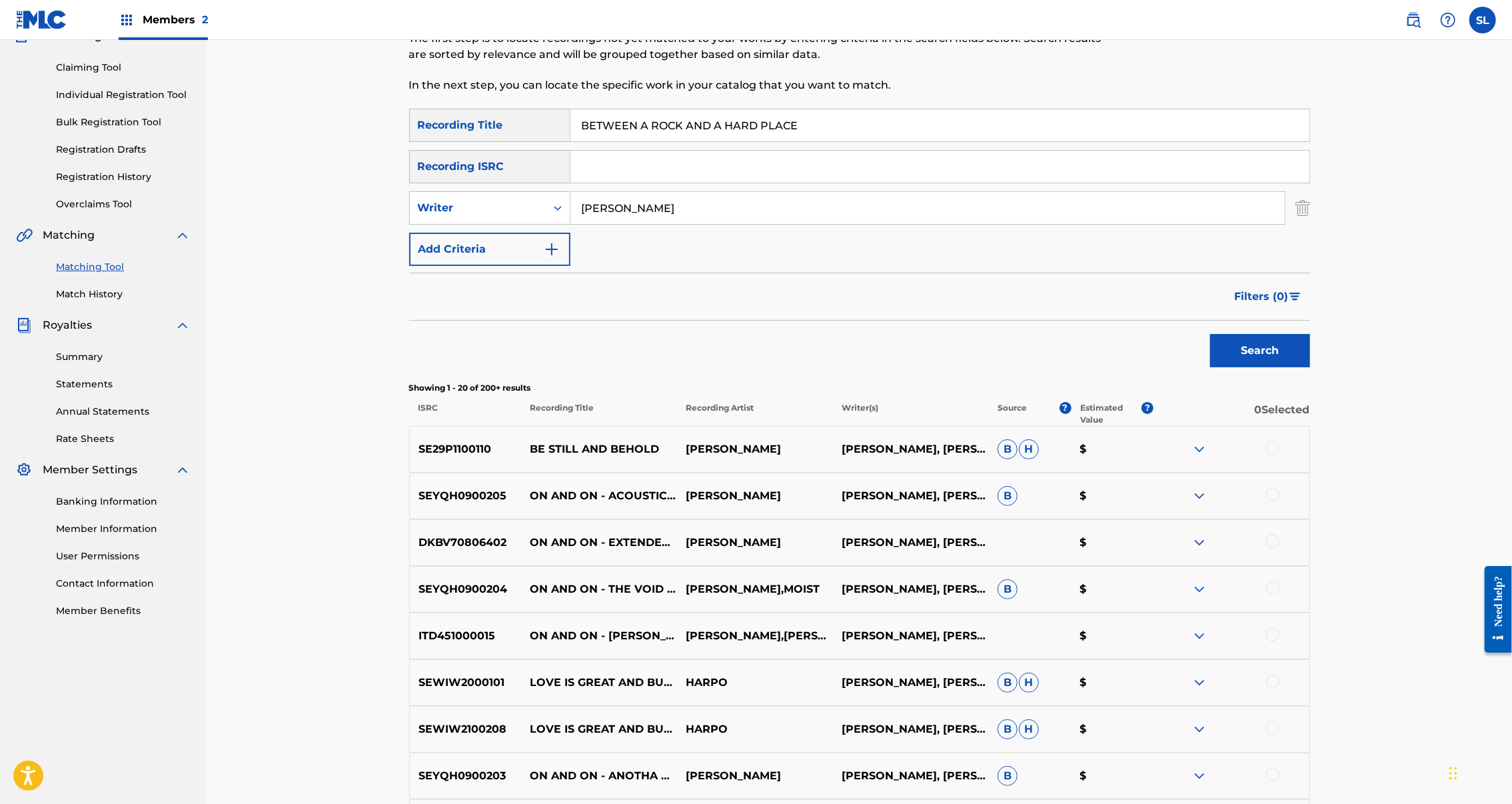
click at [605, 141] on input "BETWEEN A ROCK AND A HARD PLACE" at bounding box center [940, 125] width 739 height 32
drag, startPoint x: 59, startPoint y: 421, endPoint x: 605, endPoint y: 164, distance: 603.5
click at [605, 141] on input "BETWEEN A ROCK AND A HARD PLACE" at bounding box center [940, 125] width 739 height 32
paste input "OELGER"
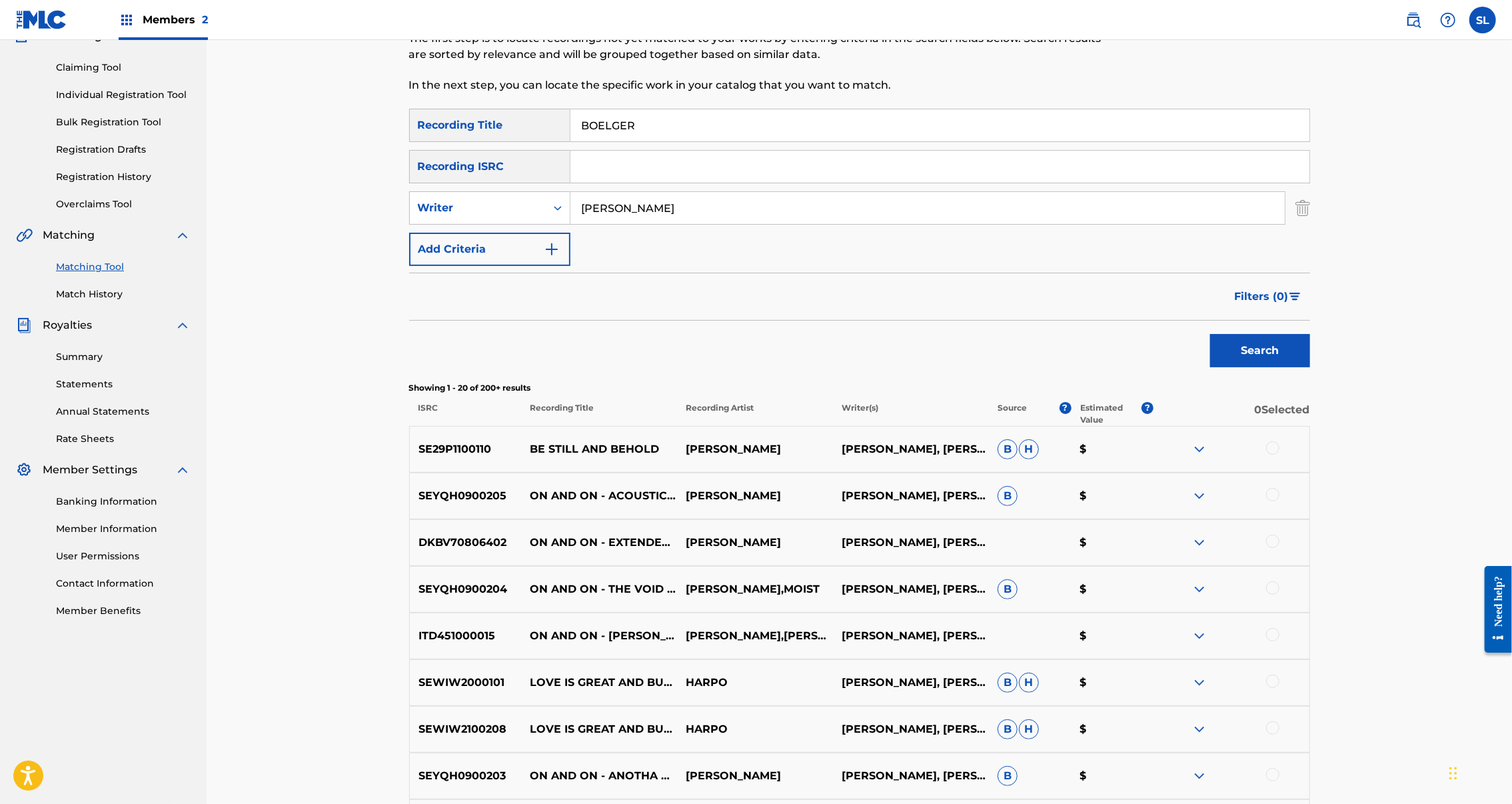
type input "BOELGER"
click at [1326, 422] on div "Matching Tool The Matching Tool allows Members to match sound recordings to wor…" at bounding box center [860, 702] width 933 height 1515
click at [1310, 368] on button "Search" at bounding box center [1260, 350] width 100 height 33
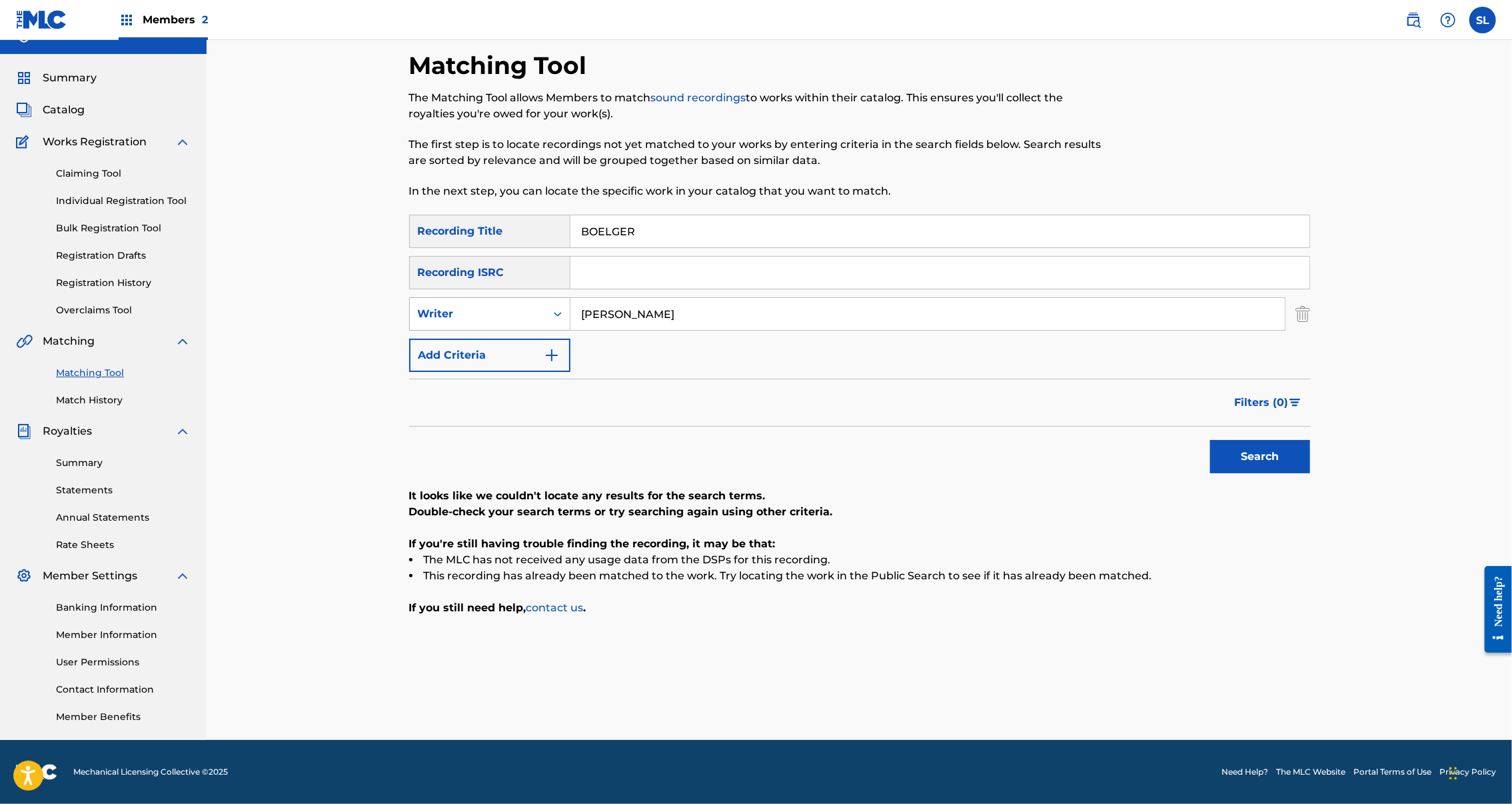
drag, startPoint x: 657, startPoint y: 252, endPoint x: 480, endPoint y: 250, distance: 177.0
click at [480, 297] on div "SearchWithCriteria4564e171-0889-4310-a539-6efcdd5a99b9 Writer Erik Arvinder" at bounding box center [860, 314] width 901 height 33
click at [1310, 440] on button "Search" at bounding box center [1260, 456] width 100 height 33
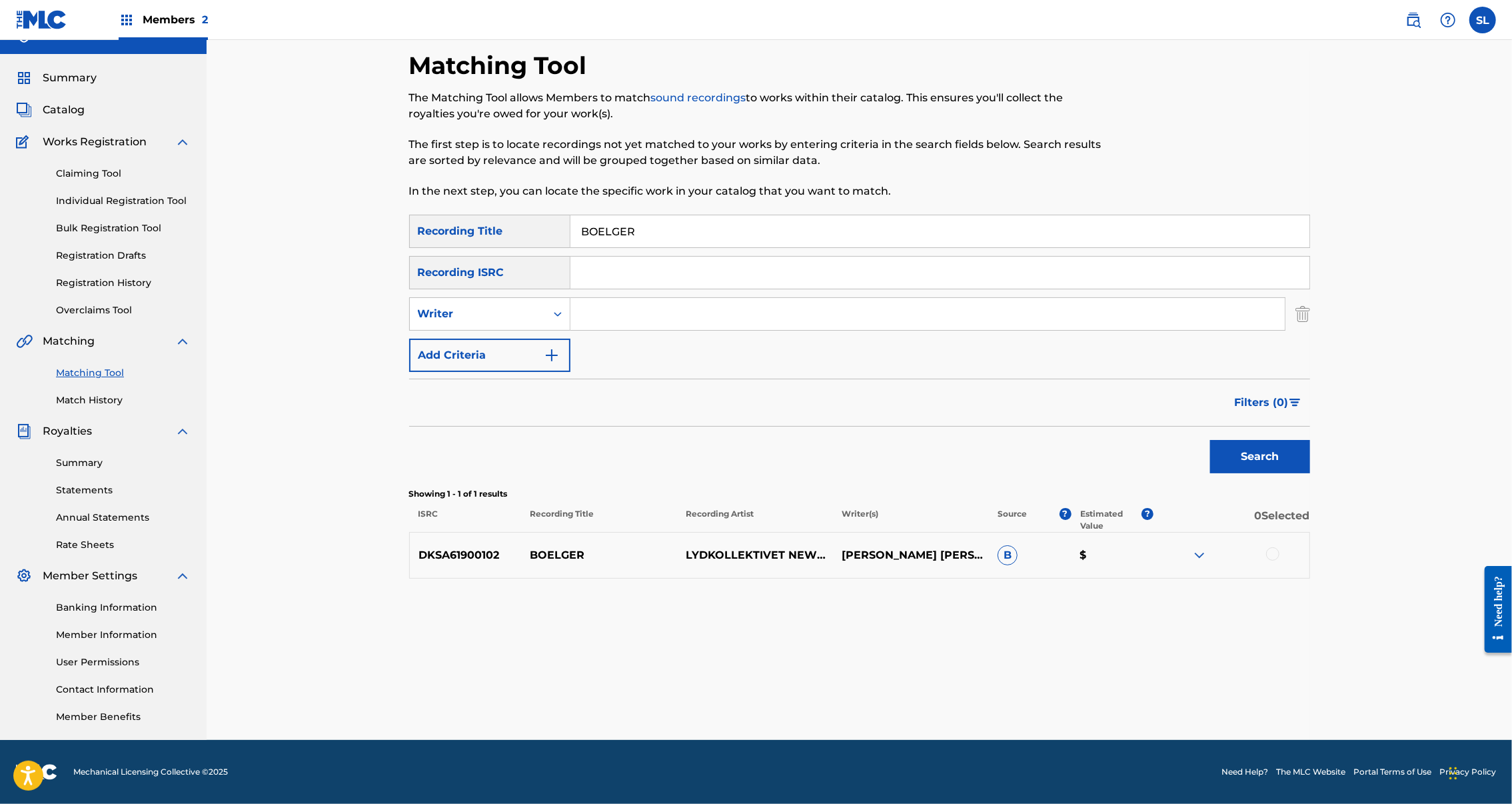
click at [625, 257] on input "Search Form" at bounding box center [940, 273] width 739 height 32
paste input "SEXGF2200598"
type input "SEXGF2200598"
click at [1310, 440] on button "Search" at bounding box center [1260, 456] width 100 height 33
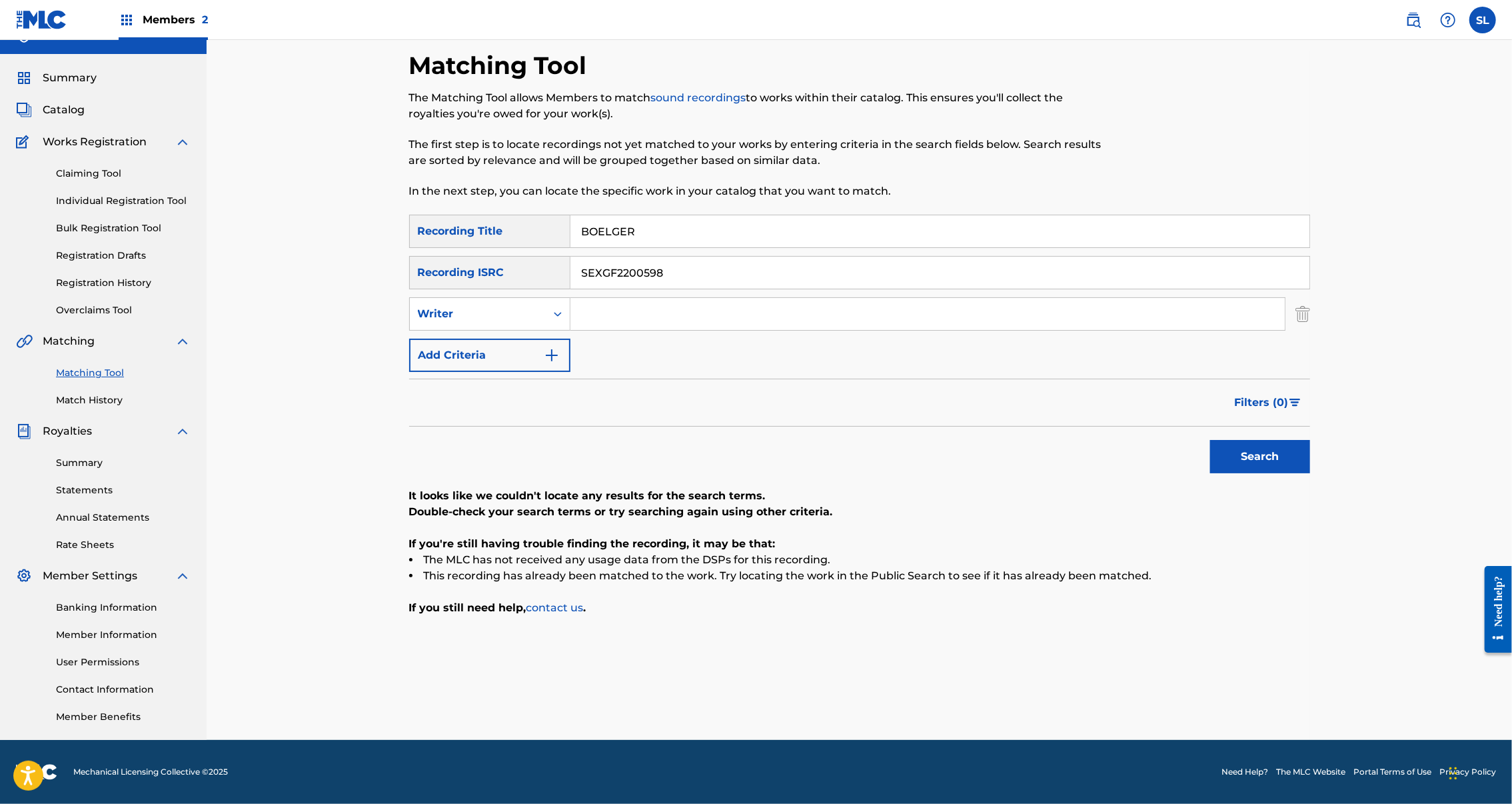
drag, startPoint x: 612, startPoint y: 150, endPoint x: 497, endPoint y: 154, distance: 115.1
click at [497, 215] on div "SearchWithCriteriae6ffb6e8-9a71-435e-be35-6772f4fbf83e Recording Title BOELGER" at bounding box center [860, 231] width 901 height 33
click at [1310, 440] on button "Search" at bounding box center [1260, 456] width 100 height 33
paste input "BOKEH BOULEVARD"
type input "BOKEH BOULEVARD"
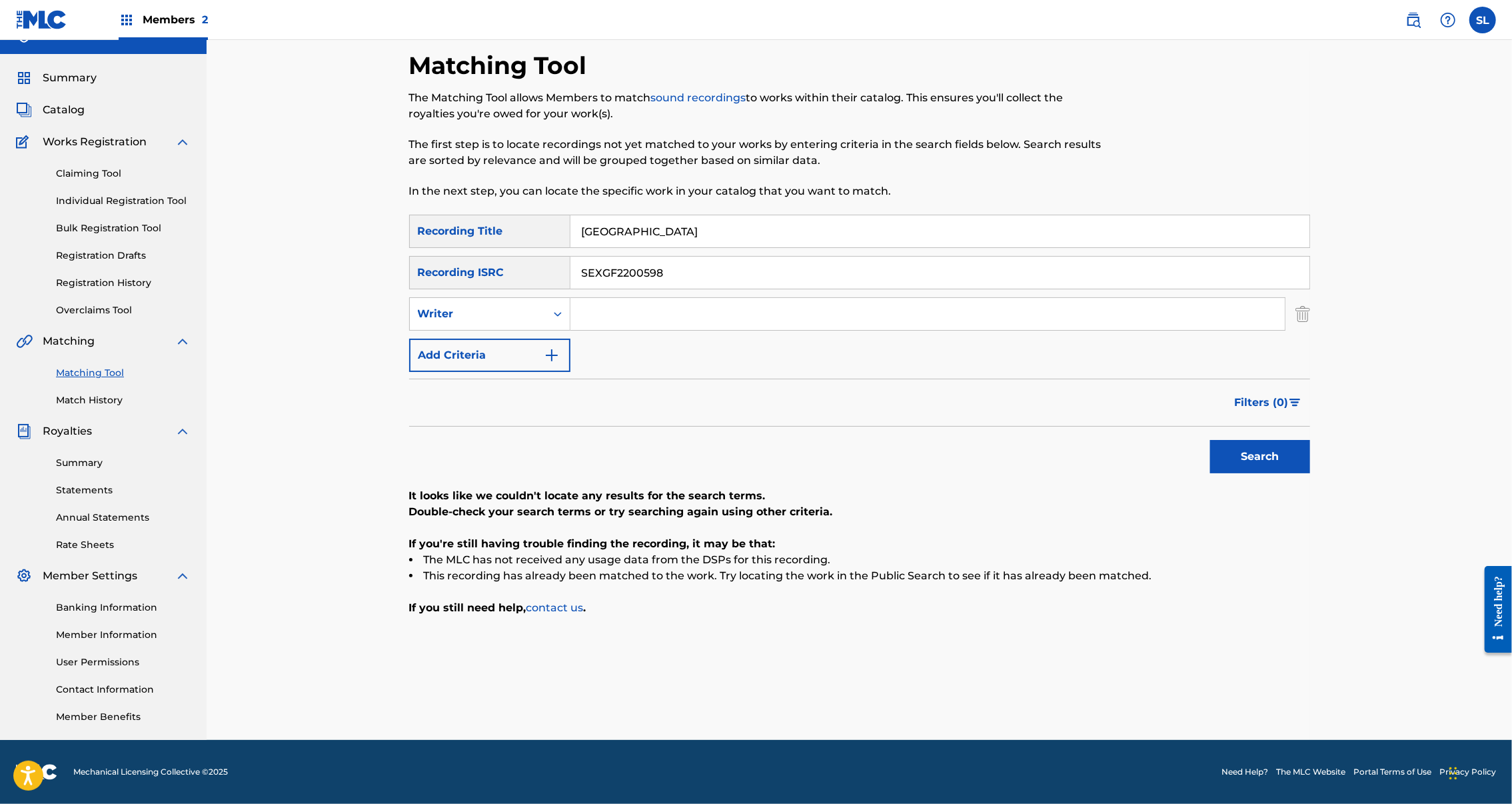
drag, startPoint x: 672, startPoint y: 212, endPoint x: 455, endPoint y: 197, distance: 217.5
click at [455, 256] on div "SearchWithCriteria34597994-e059-41e4-9845-d210543db6eb Recording ISRC SEXGF2200…" at bounding box center [860, 273] width 901 height 33
click at [1310, 440] on button "Search" at bounding box center [1260, 456] width 100 height 33
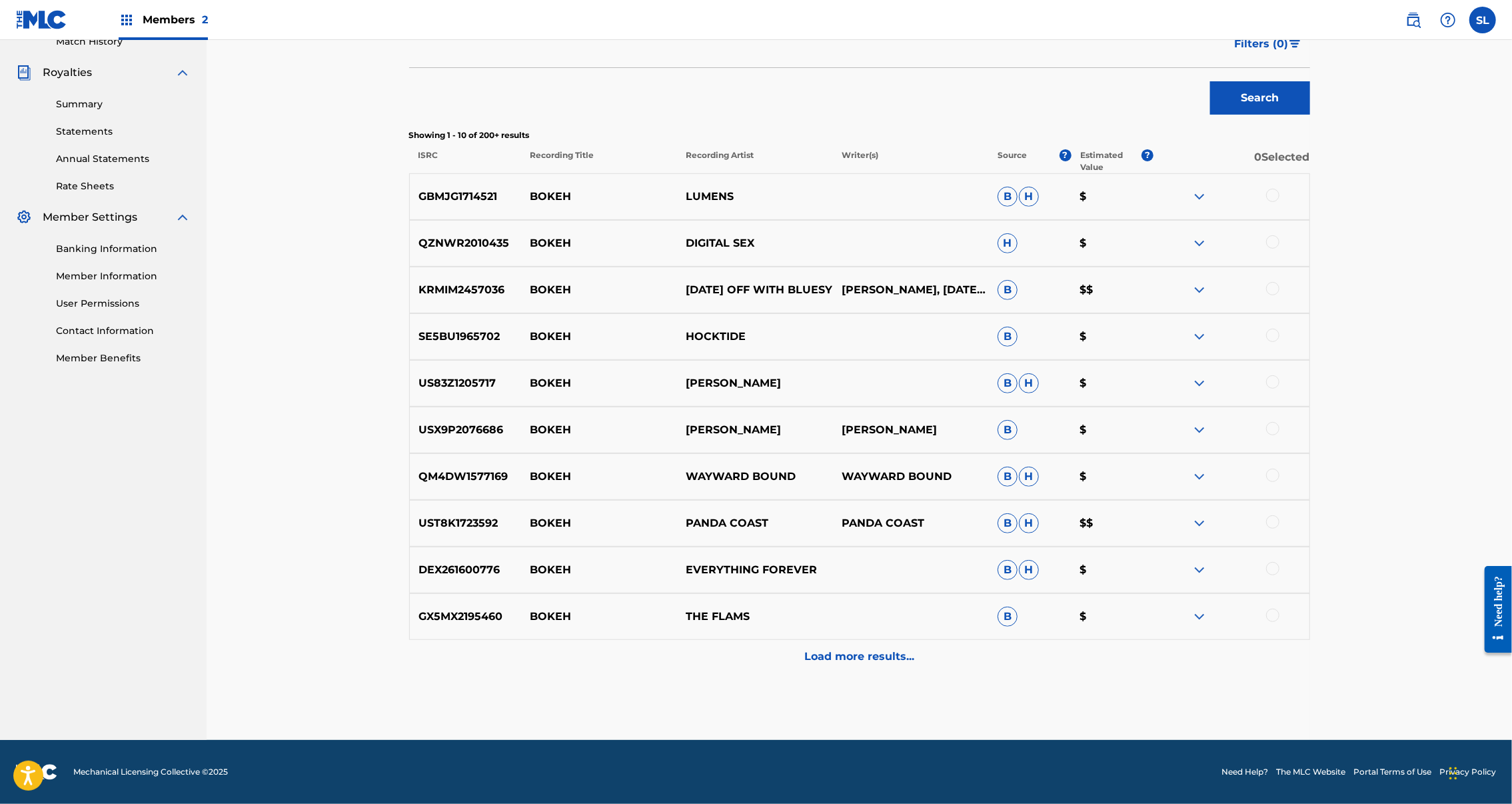
scroll to position [0, 0]
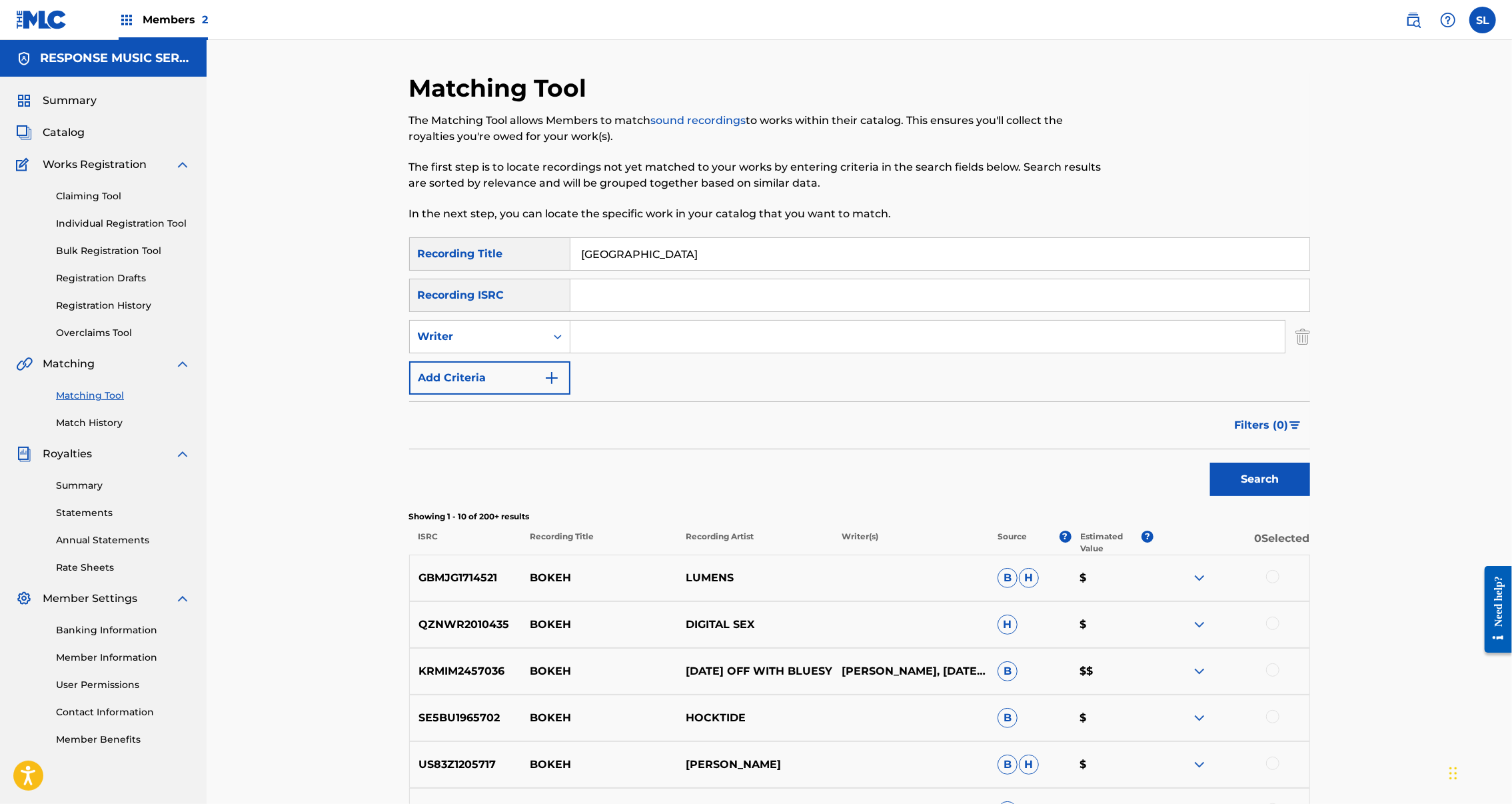
click at [603, 270] on input "BOKEH BOULEVARD" at bounding box center [940, 254] width 739 height 32
drag, startPoint x: 12, startPoint y: 352, endPoint x: 603, endPoint y: 283, distance: 595.0
click at [603, 270] on input "BOKEH BOULEVARD" at bounding box center [940, 254] width 739 height 32
paste input "CAN'T LIVE/CAN'T LIVE WITHOUT MY LIFE"
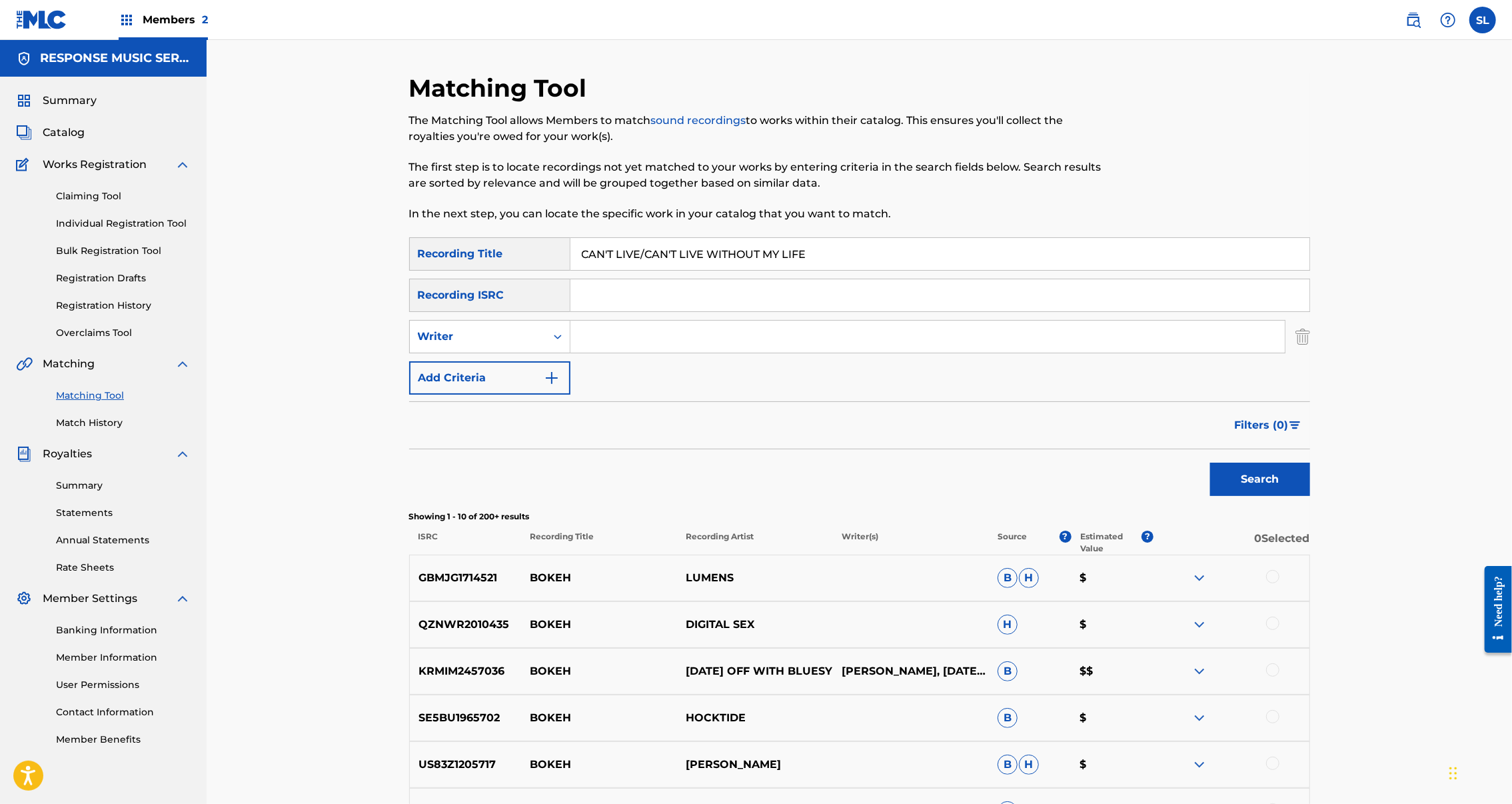
click at [1310, 496] on button "Search" at bounding box center [1260, 480] width 100 height 33
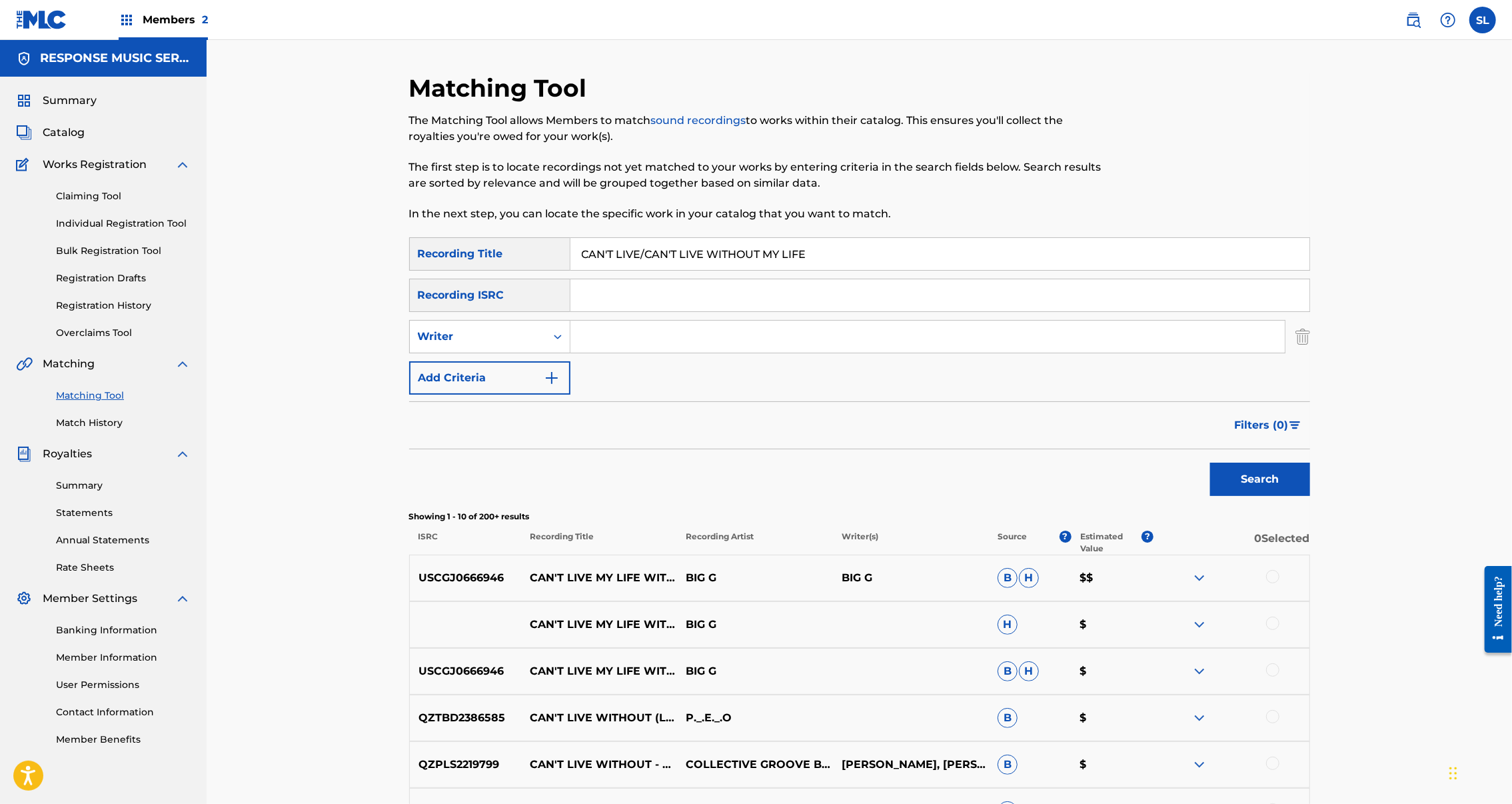
click at [606, 270] on input "CAN'T LIVE/CAN'T LIVE WITHOUT MY LIFE" at bounding box center [940, 254] width 739 height 32
paste input "TCH YOU LATER"
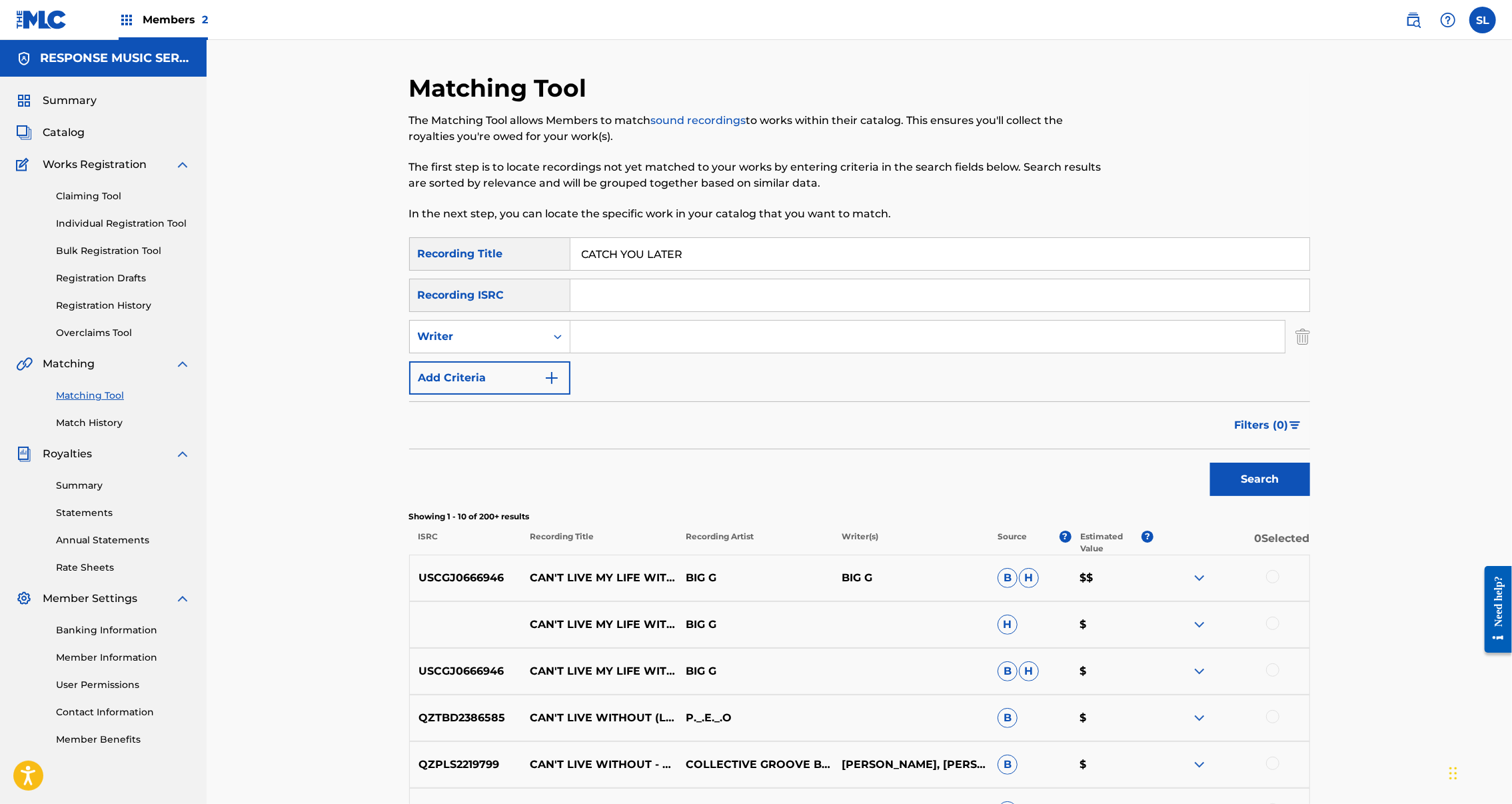
drag, startPoint x: 1490, startPoint y: 557, endPoint x: 1481, endPoint y: 557, distance: 9.0
click at [1490, 557] on div at bounding box center [1493, 609] width 37 height 111
click at [1310, 496] on button "Search" at bounding box center [1260, 480] width 100 height 33
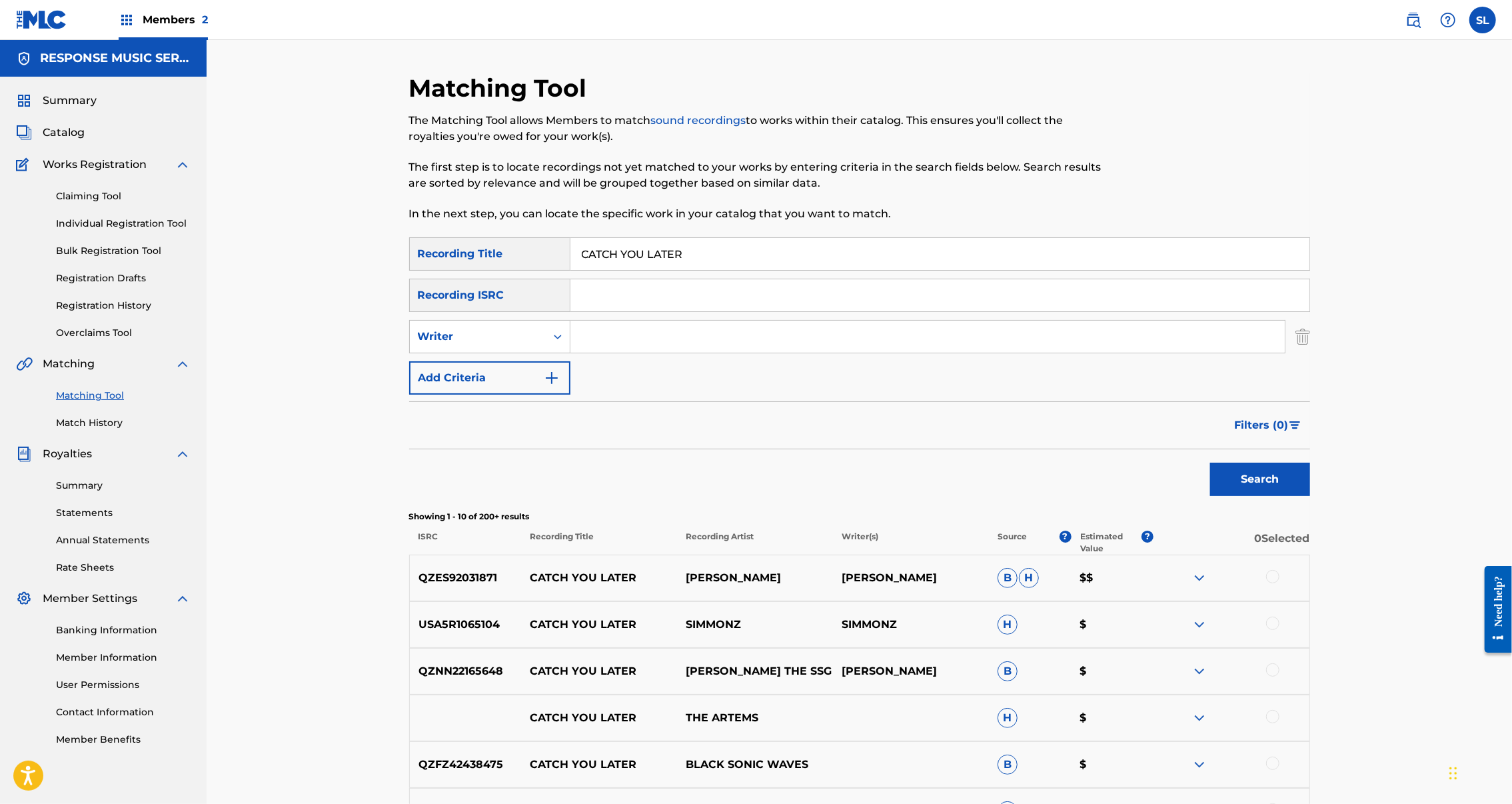
click at [613, 270] on input "CATCH YOU LATER" at bounding box center [940, 254] width 739 height 32
type input "ECHOES DE BAUX ROSES"
click at [1310, 496] on button "Search" at bounding box center [1260, 480] width 100 height 33
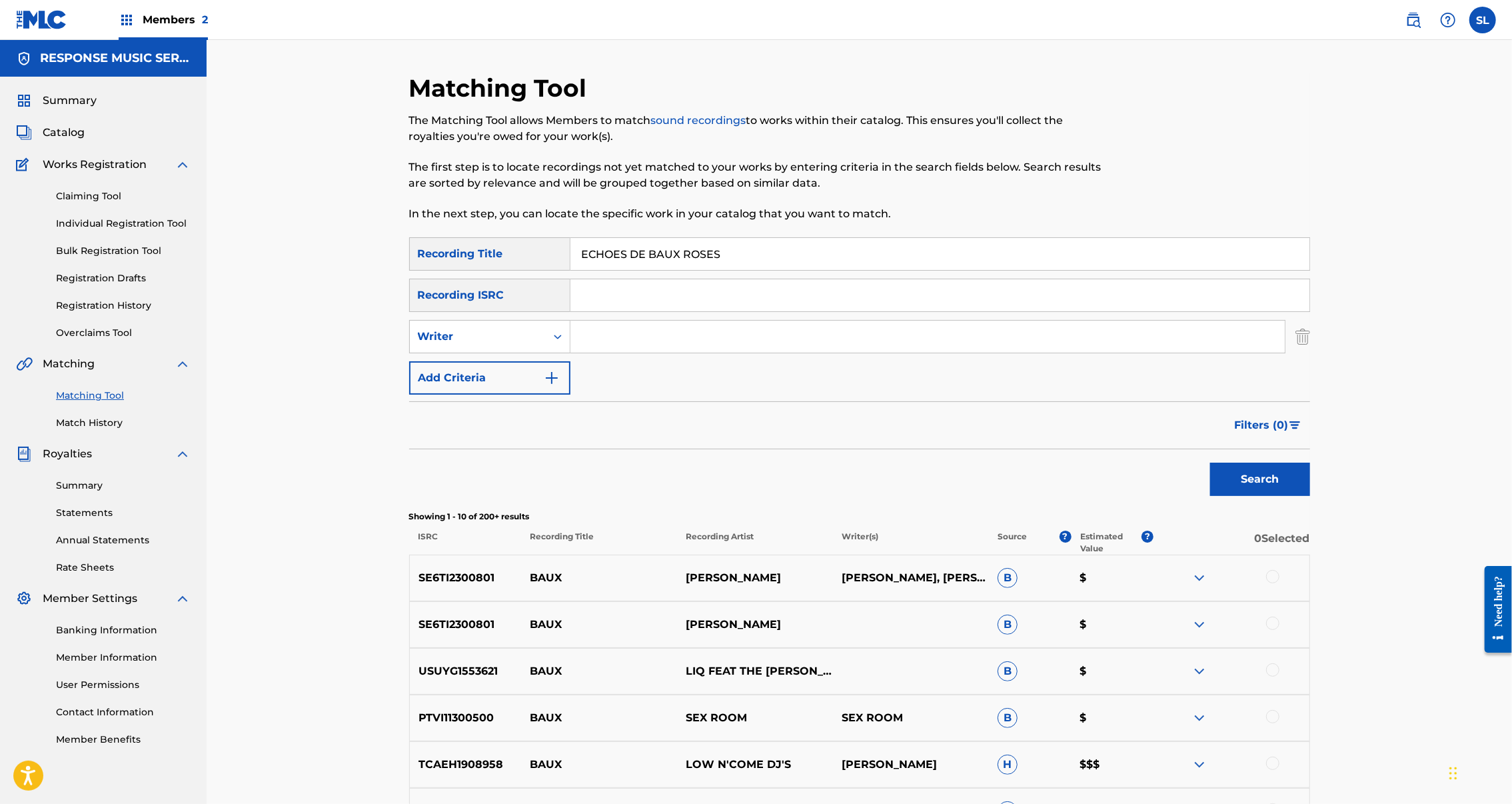
click at [677, 312] on input "Search Form" at bounding box center [940, 295] width 739 height 32
paste input "SEXGF2387014"
type input "SEXGF2387014"
drag, startPoint x: 736, startPoint y: 276, endPoint x: 430, endPoint y: 268, distance: 306.1
click at [428, 268] on div "SearchWithCriteriae6ffb6e8-9a71-435e-be35-6772f4fbf83e Recording Title ECHOES D…" at bounding box center [860, 254] width 901 height 33
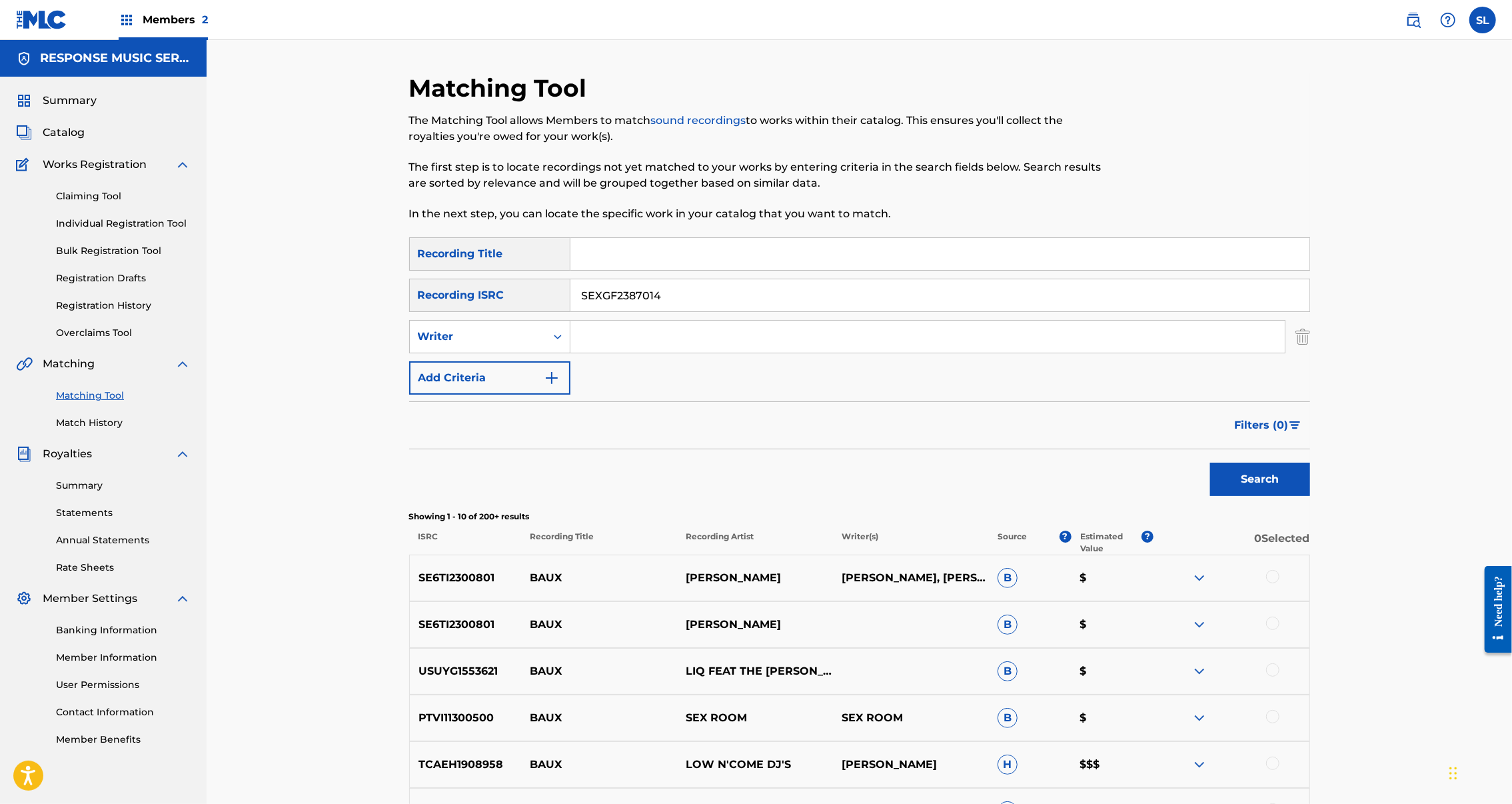
click at [1310, 496] on button "Search" at bounding box center [1260, 480] width 100 height 33
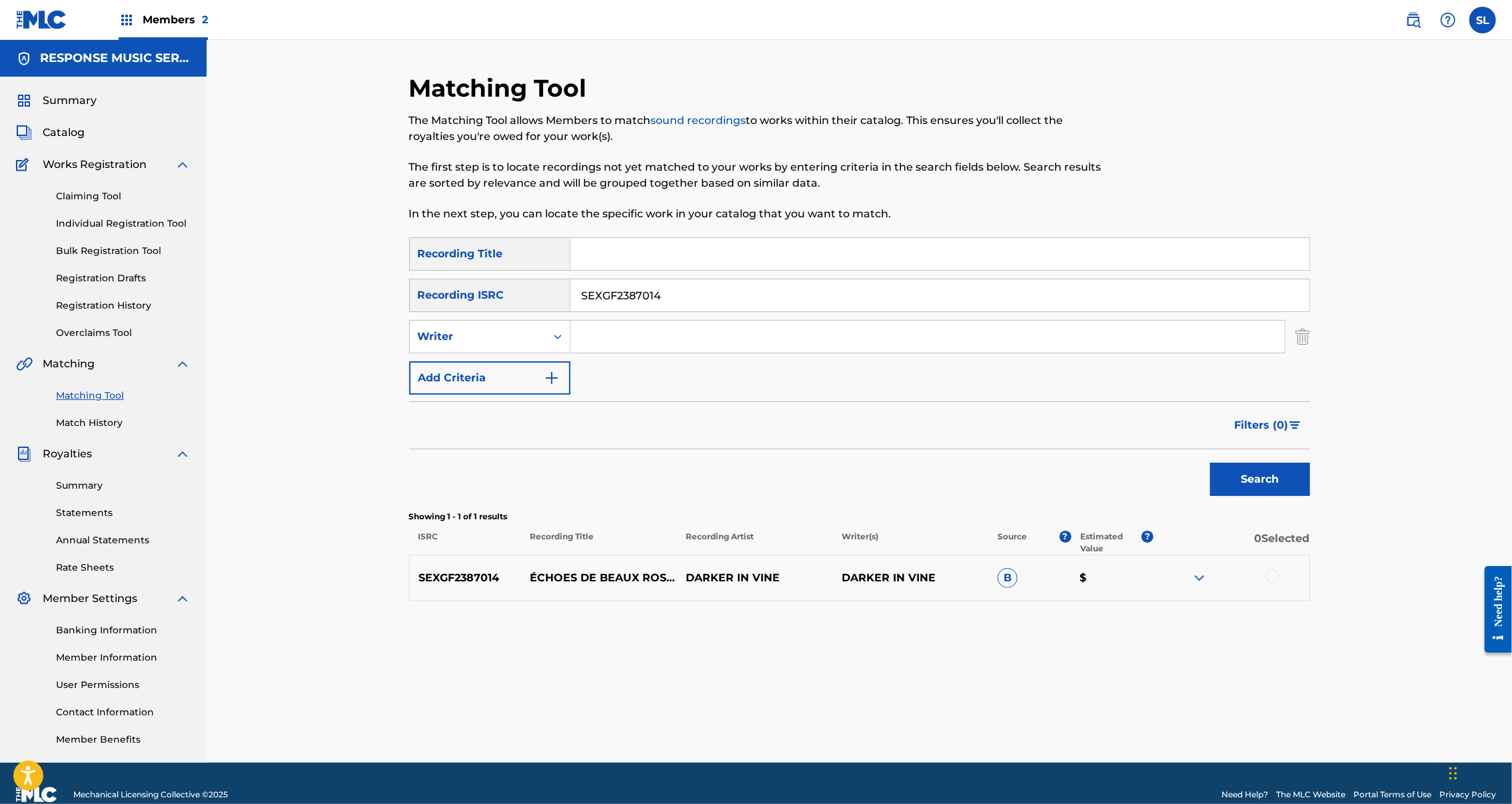
click at [1280, 583] on div at bounding box center [1273, 577] width 13 height 13
click at [1010, 679] on button "Match 1 Group" at bounding box center [937, 695] width 147 height 33
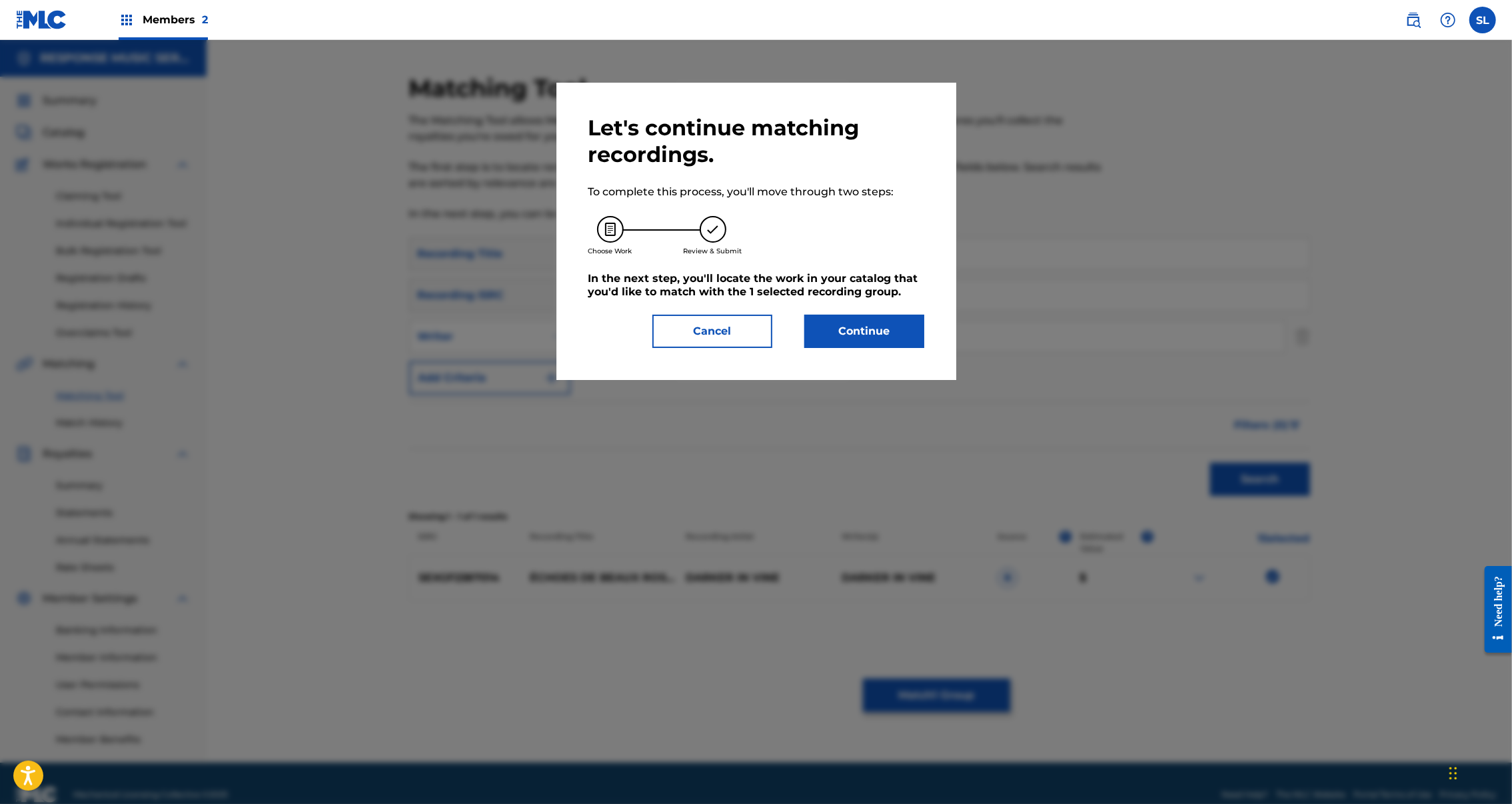
click at [918, 348] on button "Continue" at bounding box center [864, 331] width 120 height 33
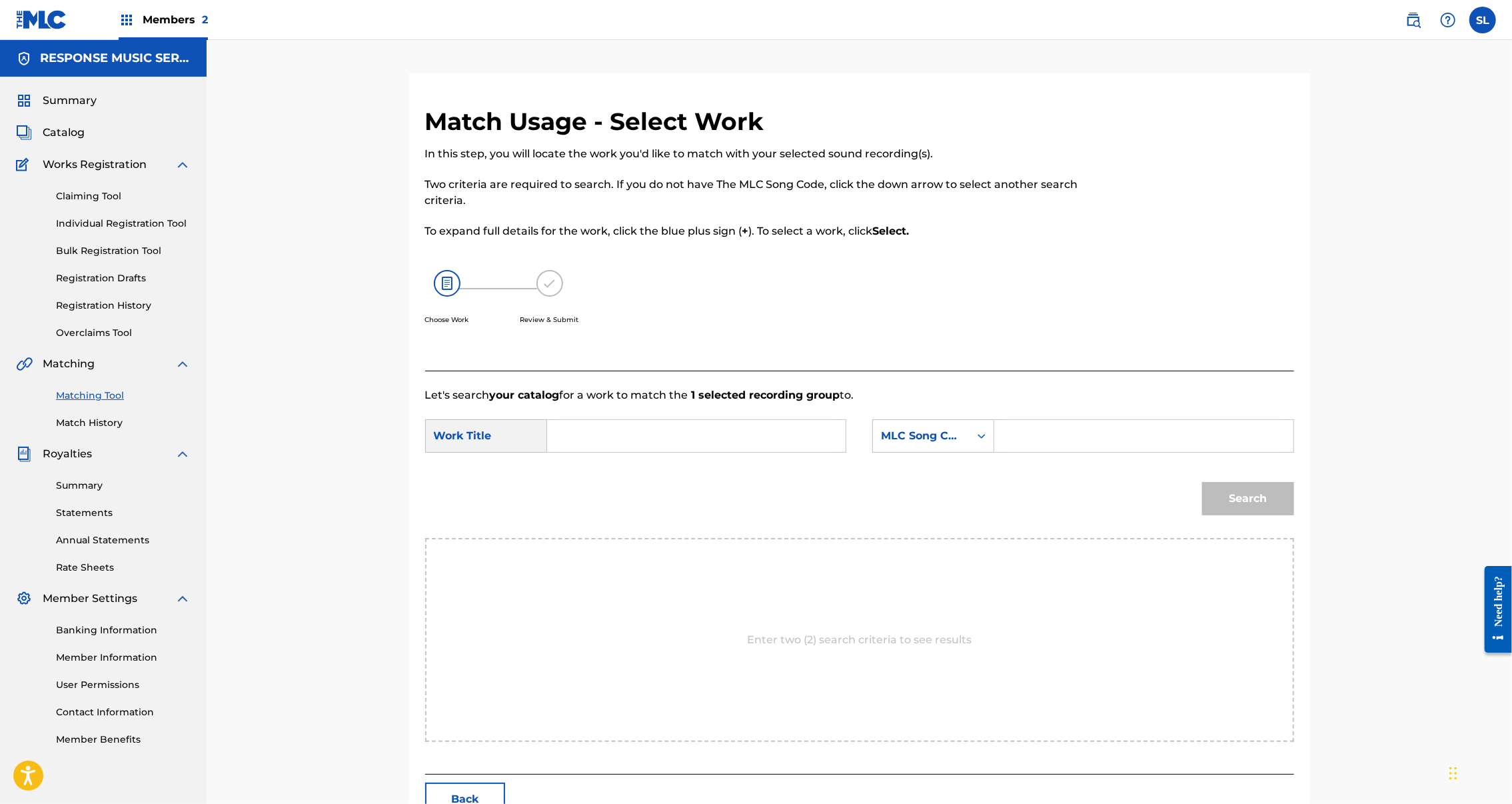
click at [597, 452] on input "Search Form" at bounding box center [696, 436] width 276 height 32
paste input "SEXGF2387014"
type input "SEXGF2387014"
drag, startPoint x: 619, startPoint y: 485, endPoint x: 468, endPoint y: 465, distance: 152.3
click at [468, 453] on div "SearchWithCriteriaed6826a1-cdc3-424e-9ad2-e04003580d55 Work Title SEXGF2387014" at bounding box center [636, 436] width 421 height 33
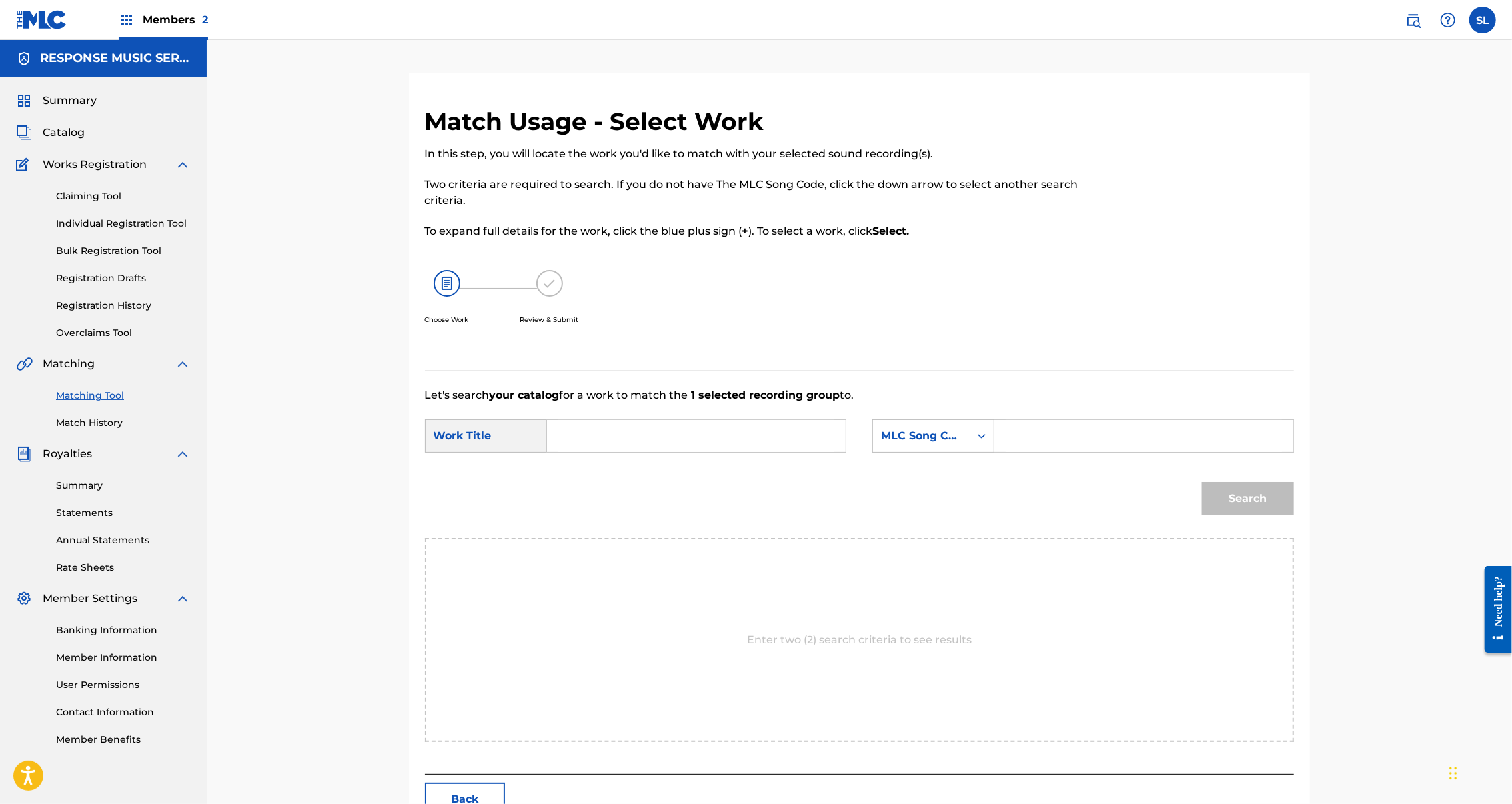
paste input "ECHOES DE BAUX ROSES"
type input "ECHOES DE BAUX ROSES"
click at [1161, 452] on input "Search Form" at bounding box center [1143, 436] width 276 height 32
paste input "CI5ZAH"
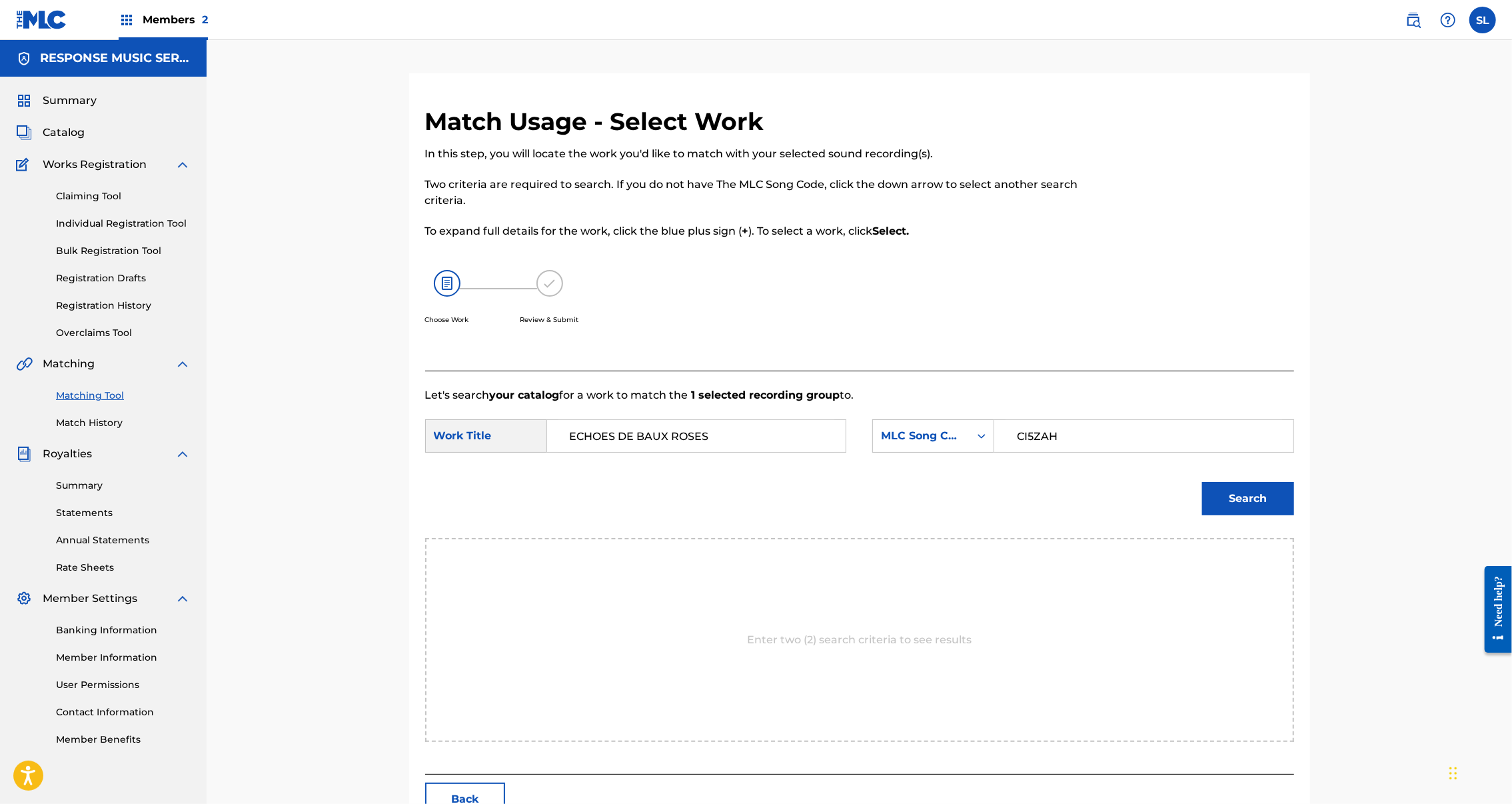
type input "CI5ZAH"
click at [1326, 572] on div "Match Usage - Select Work In this step, you will locate the work you'd like to …" at bounding box center [860, 449] width 933 height 751
click at [1294, 516] on button "Search" at bounding box center [1248, 499] width 92 height 33
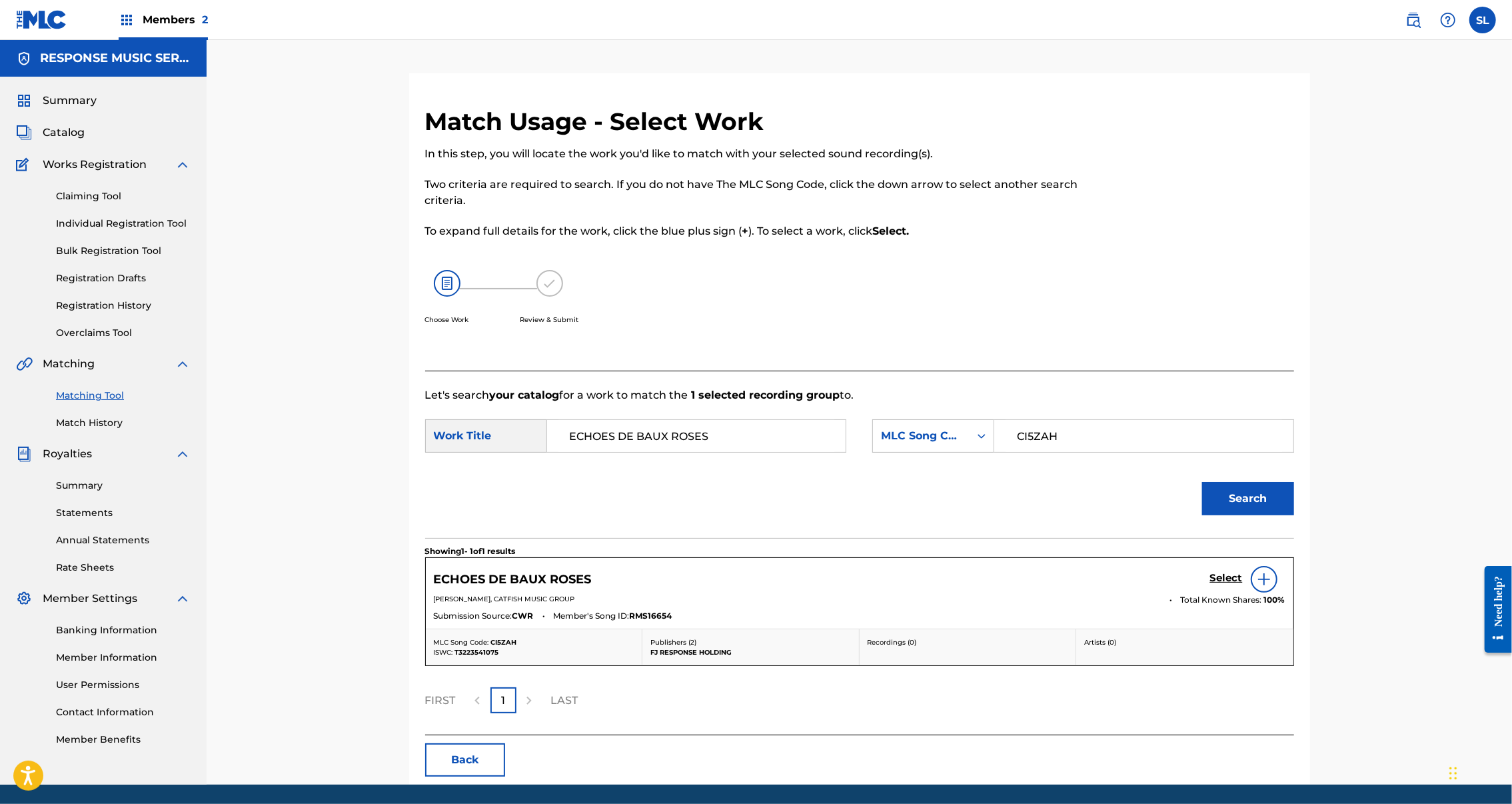
click at [1243, 585] on h5 "Select" at bounding box center [1226, 578] width 32 height 13
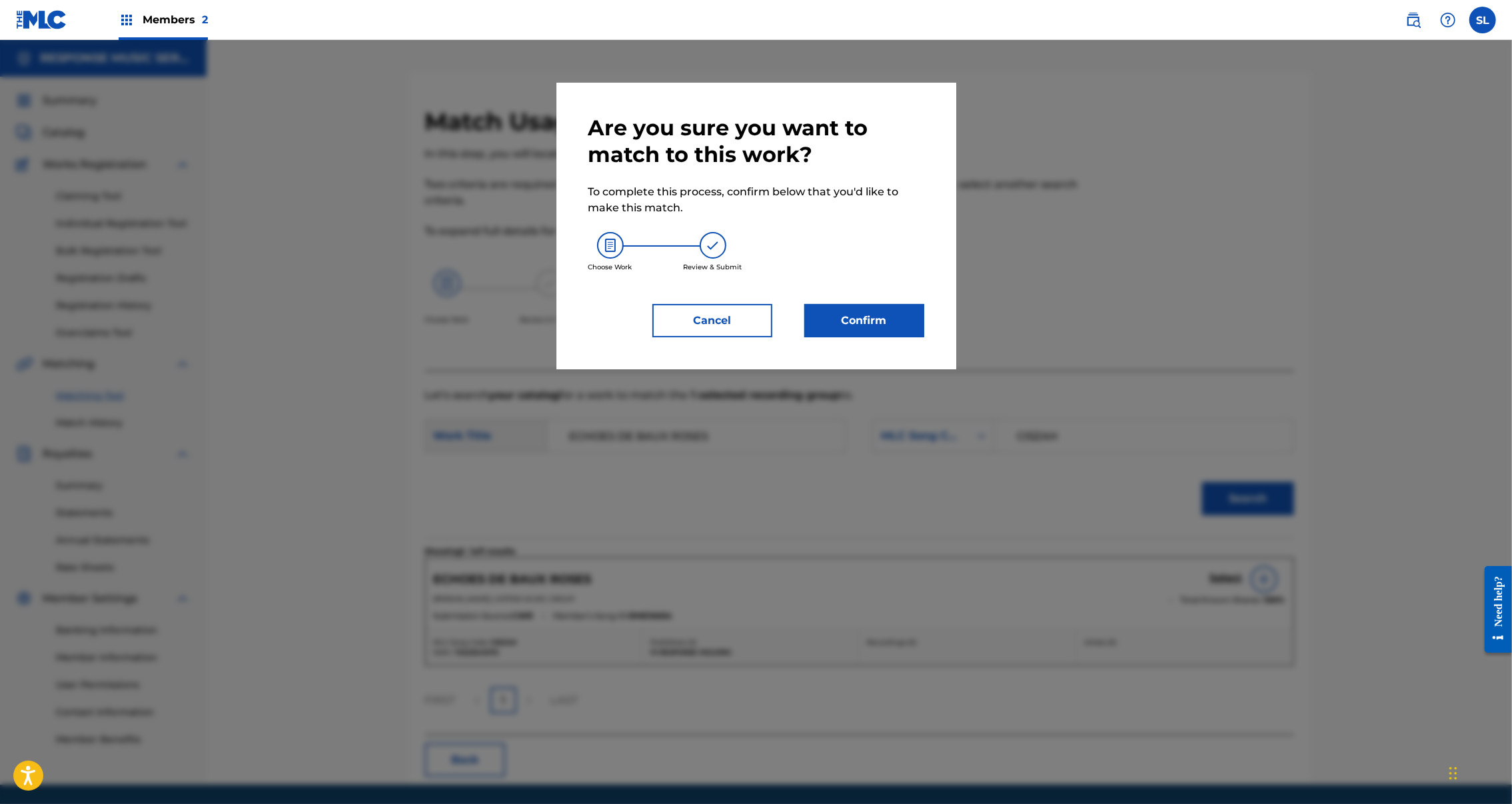
click at [902, 337] on button "Confirm" at bounding box center [864, 321] width 120 height 33
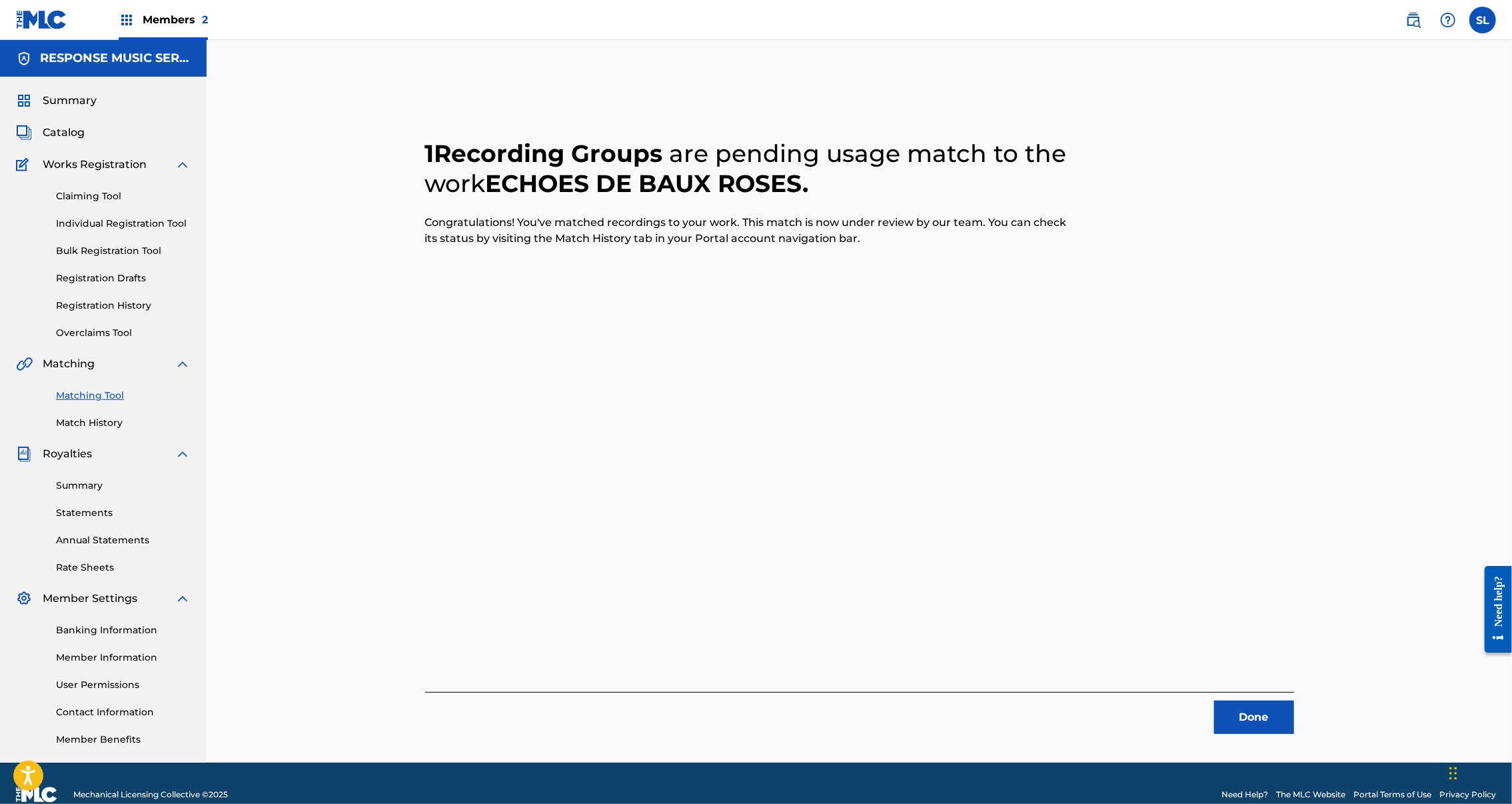
click at [1294, 730] on button "Done" at bounding box center [1254, 717] width 80 height 33
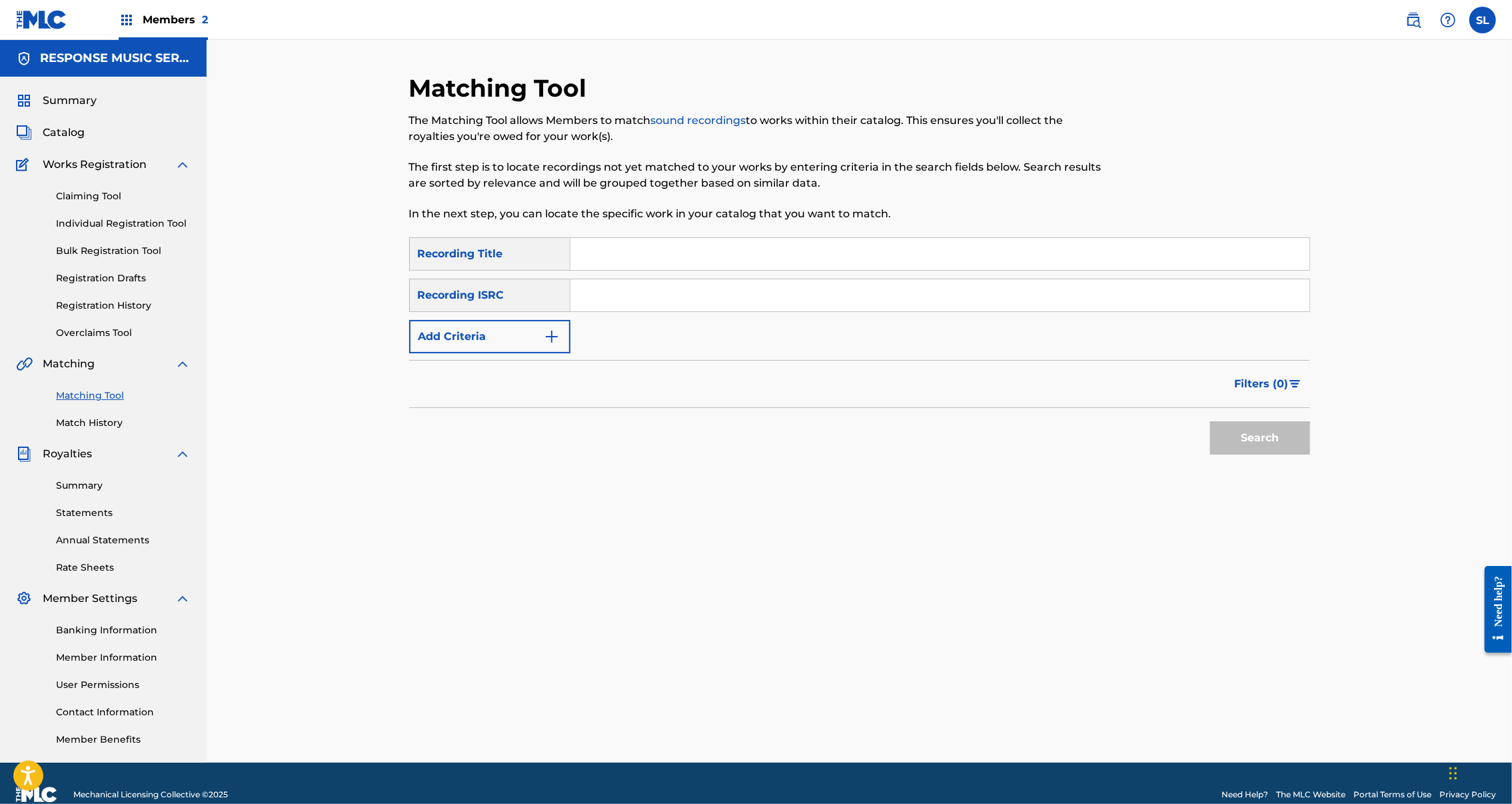
click at [639, 270] on input "Search Form" at bounding box center [940, 254] width 739 height 32
paste input "CISCO EVOLVE PININFARINA"
drag, startPoint x: 1344, startPoint y: 492, endPoint x: 1352, endPoint y: 498, distance: 10.0
click at [1310, 455] on button "Search" at bounding box center [1260, 438] width 100 height 33
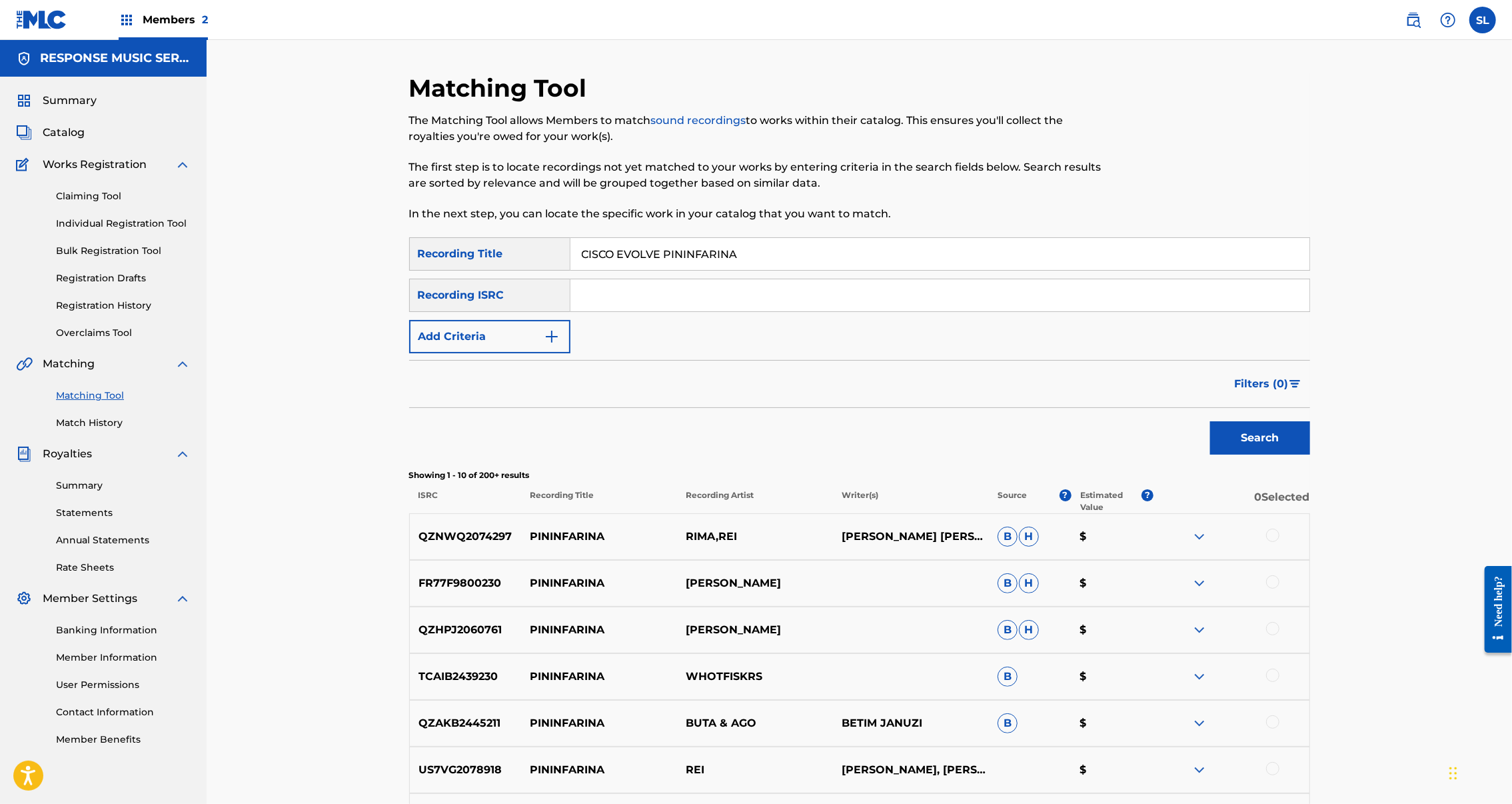
click at [582, 270] on input "CISCO EVOLVE PININFARINA" at bounding box center [940, 254] width 739 height 32
click at [580, 270] on input "CISCO EVOLVE PININFARINA" at bounding box center [940, 254] width 739 height 32
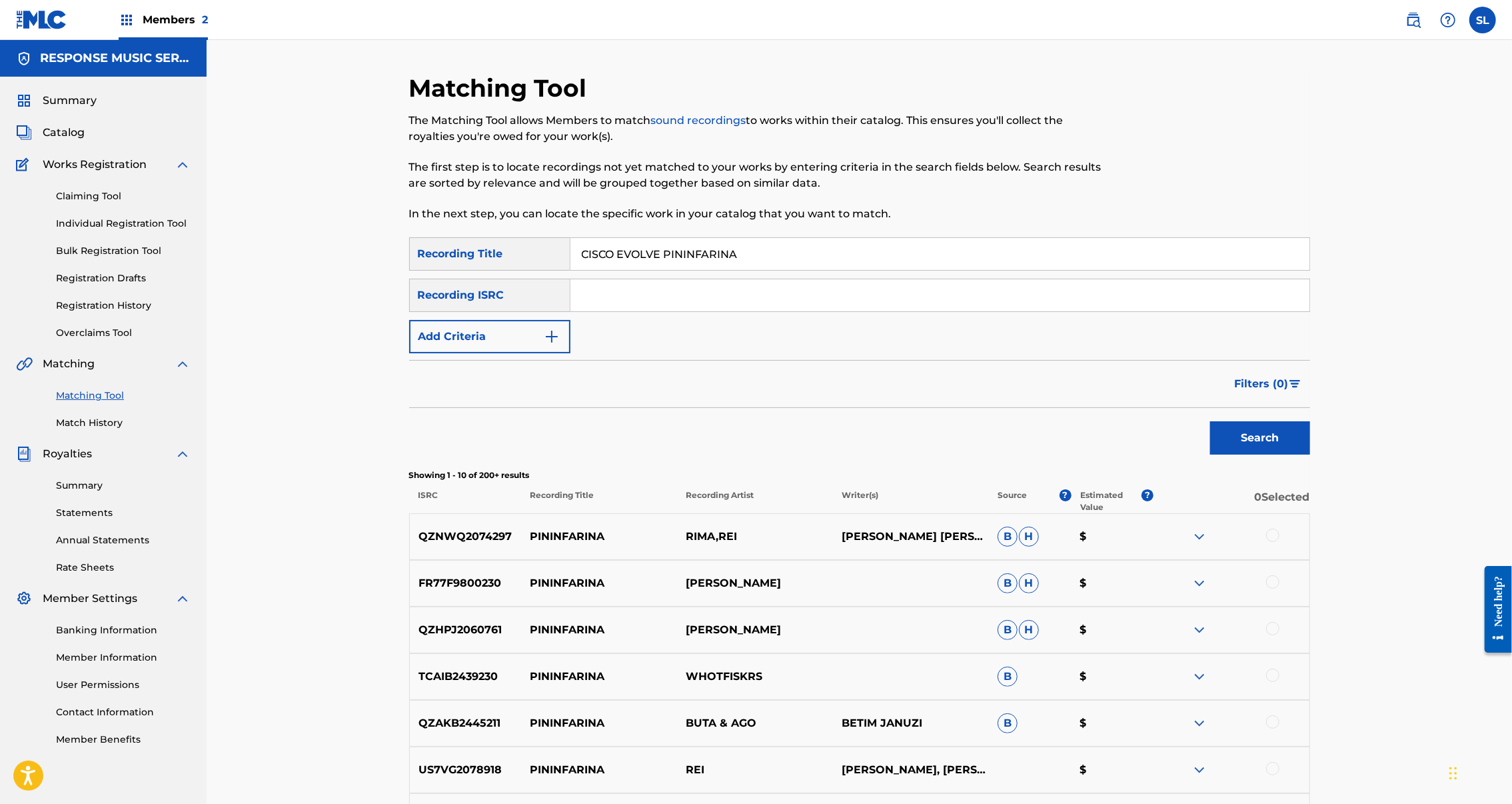
drag, startPoint x: 40, startPoint y: 342, endPoint x: 582, endPoint y: 280, distance: 545.5
click at [580, 270] on input "CISCO EVOLVE PININFARINA" at bounding box center [940, 254] width 739 height 32
paste input "ONSTANTS"
type input "CONSTANTS"
click at [1310, 455] on button "Search" at bounding box center [1260, 438] width 100 height 33
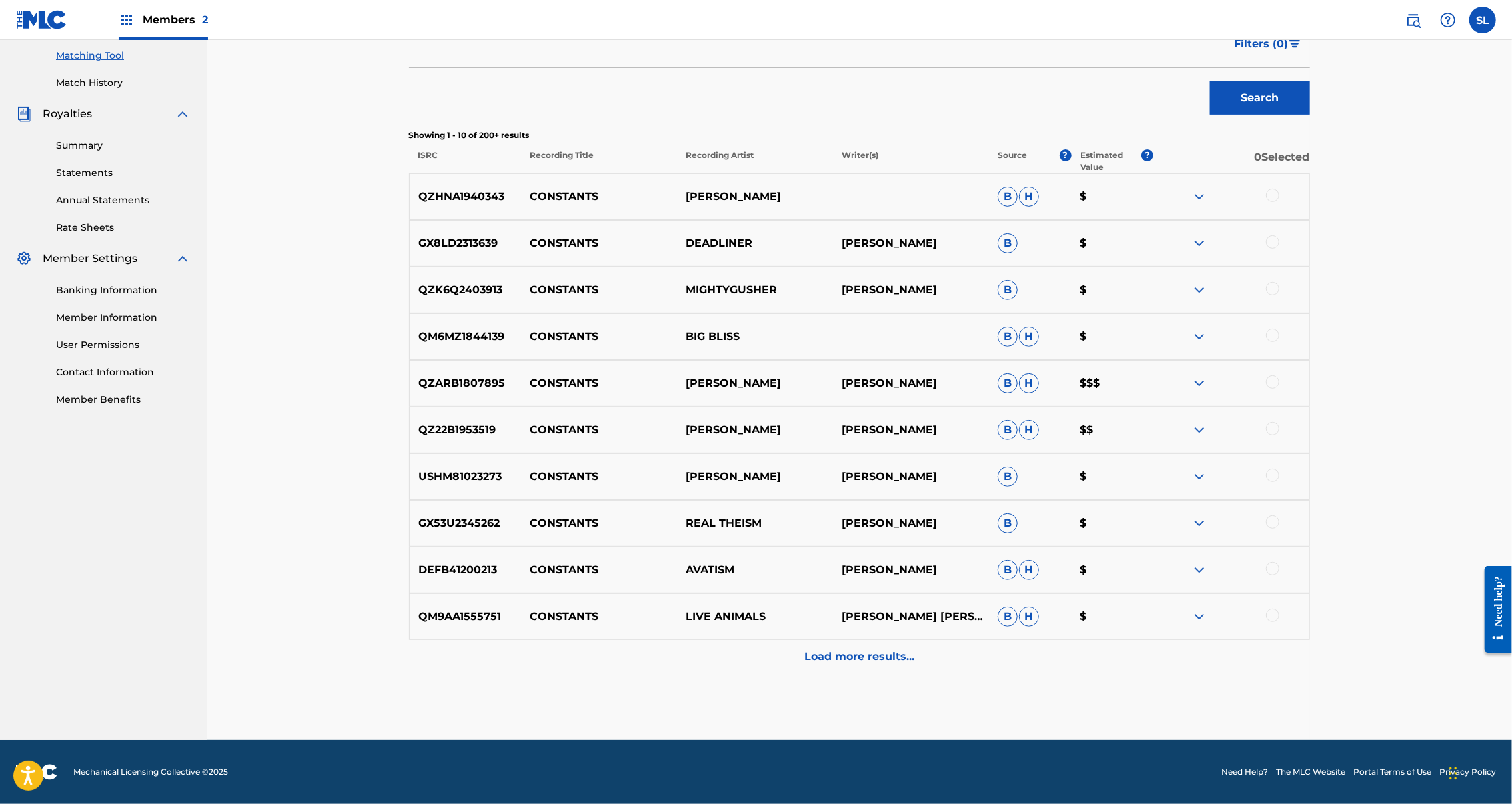
scroll to position [215, 0]
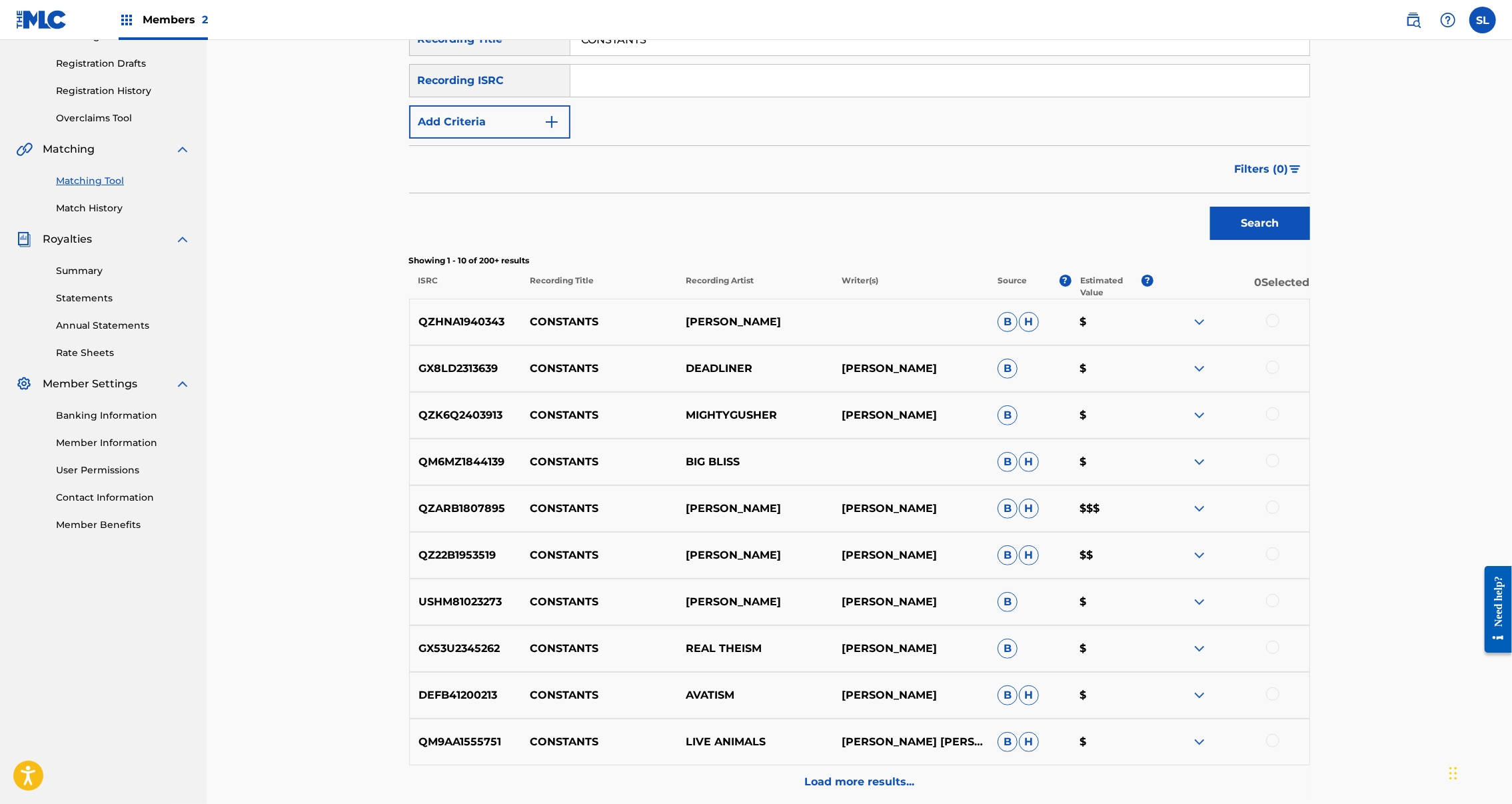
click at [485, 138] on button "Add Criteria" at bounding box center [490, 122] width 161 height 33
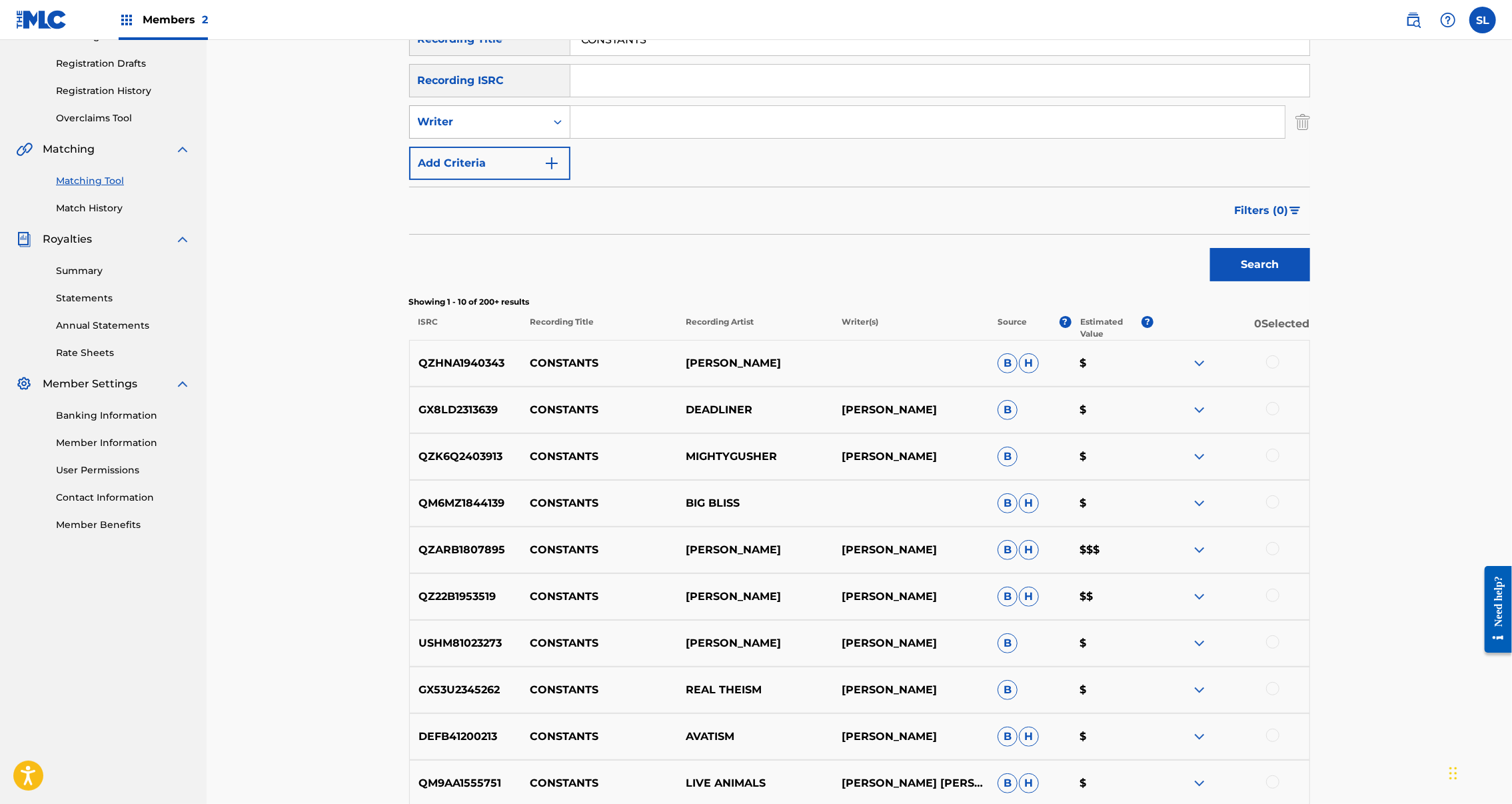
click at [546, 134] on div "Search Form" at bounding box center [557, 122] width 24 height 24
drag, startPoint x: 432, startPoint y: 212, endPoint x: 478, endPoint y: 196, distance: 48.7
click at [432, 172] on div "Recording Artist" at bounding box center [490, 155] width 160 height 33
click at [640, 180] on div "SearchWithCriteriae6ffb6e8-9a71-435e-be35-6772f4fbf83e Recording Title CONSTANT…" at bounding box center [860, 101] width 901 height 157
drag, startPoint x: 659, startPoint y: 167, endPoint x: 667, endPoint y: 169, distance: 8.2
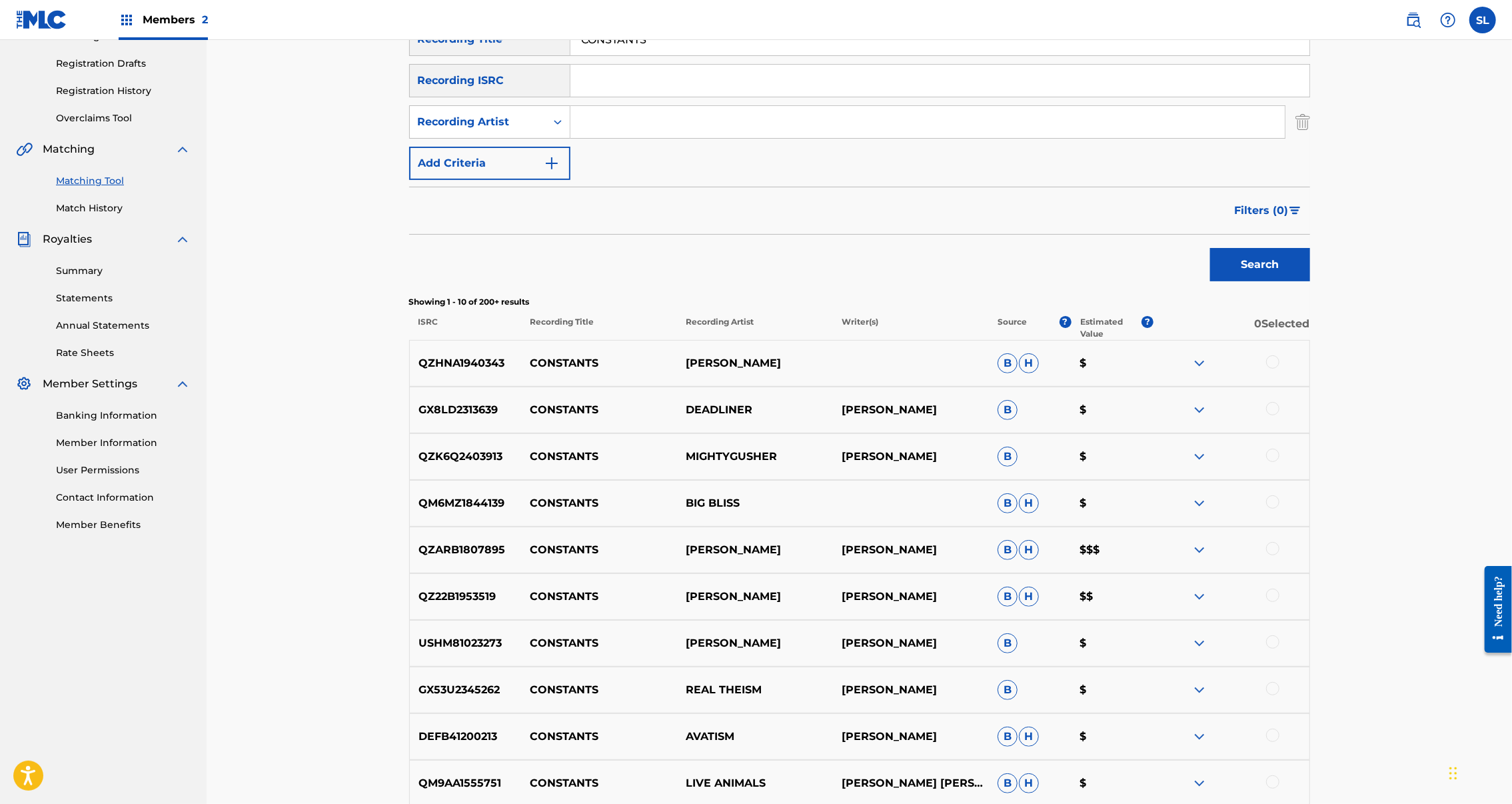
click at [659, 138] on input "Search Form" at bounding box center [928, 122] width 714 height 32
paste input "Melody Leonard"
type input "Melody Leonard"
click at [1326, 345] on div "Matching Tool The Matching Tool allows Members to match sound recordings to wor…" at bounding box center [860, 383] width 933 height 1048
click at [1326, 343] on div "Matching Tool The Matching Tool allows Members to match sound recordings to wor…" at bounding box center [860, 383] width 933 height 1048
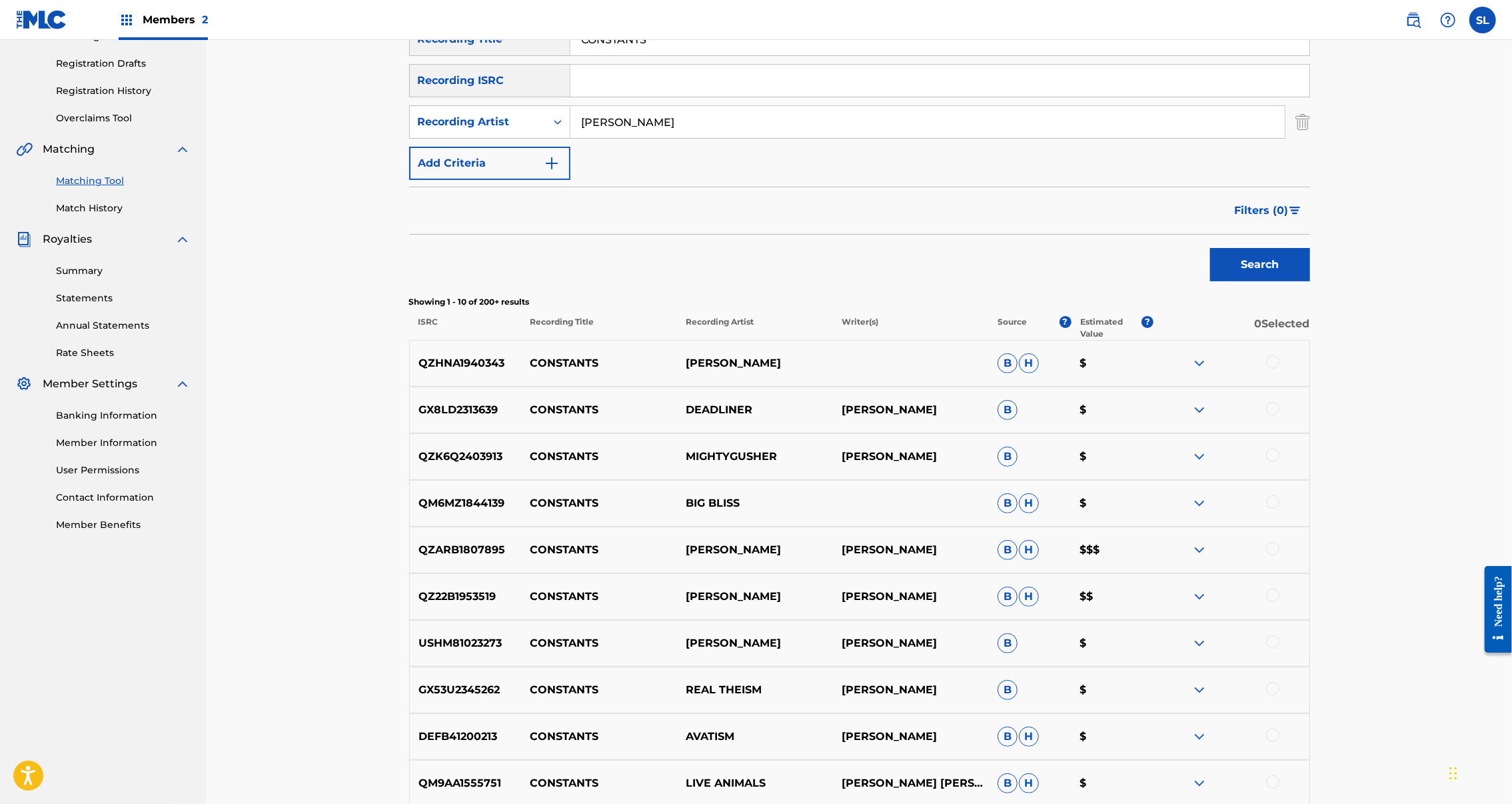
click at [1310, 281] on button "Search" at bounding box center [1260, 265] width 100 height 33
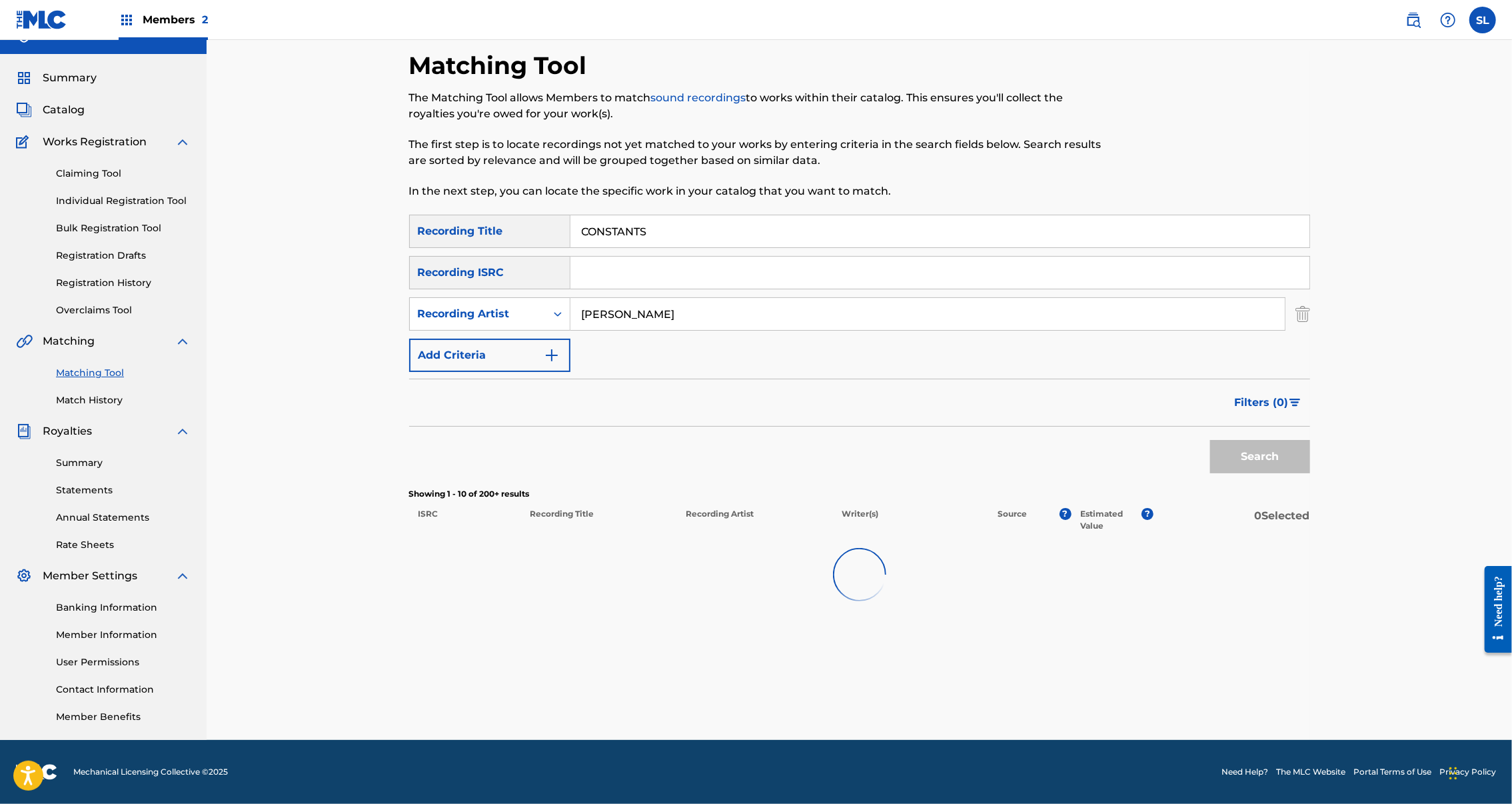
scroll to position [128, 0]
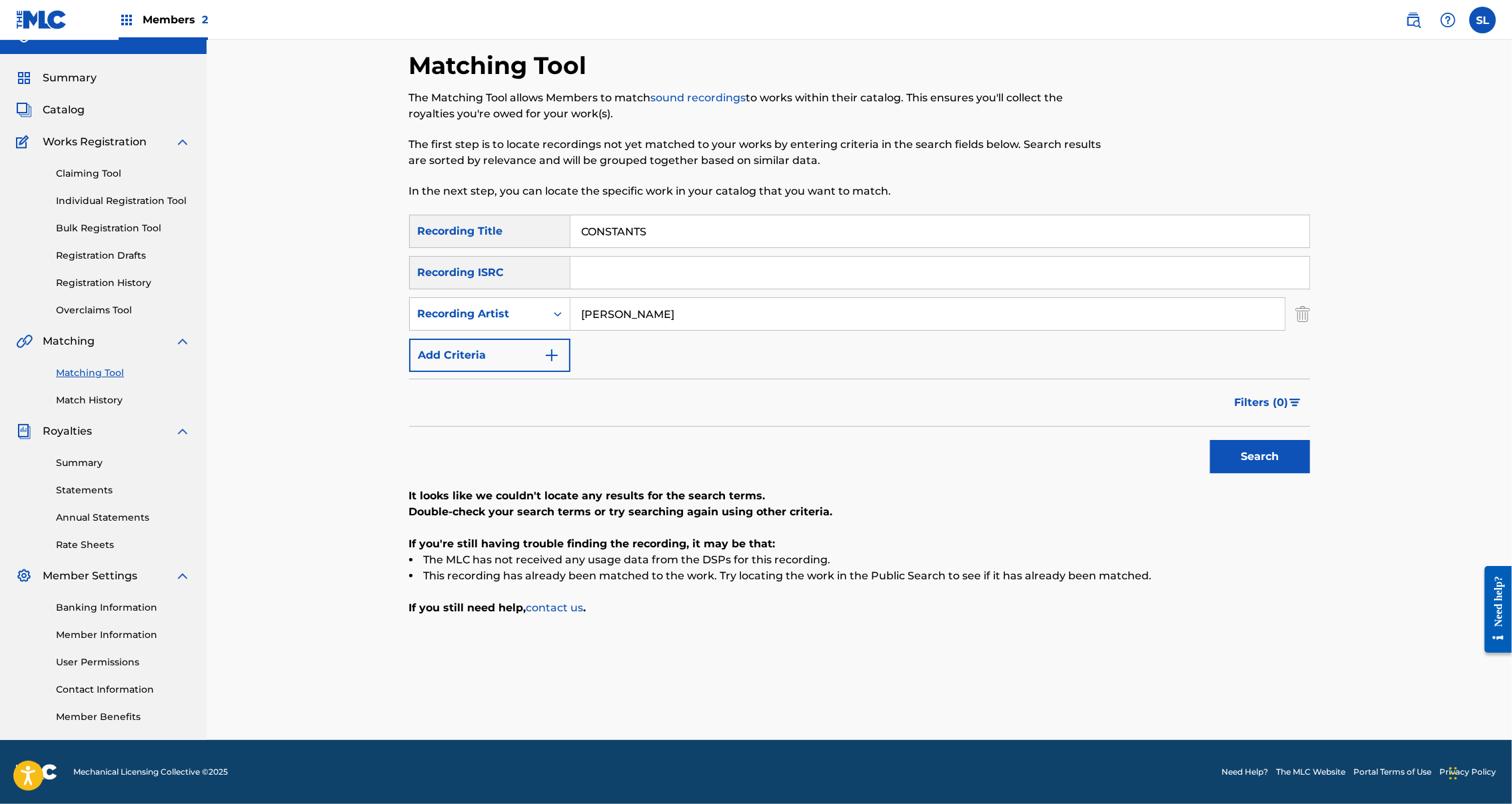
click at [683, 298] on input "Melody Leonard" at bounding box center [928, 314] width 714 height 32
click at [638, 257] on input "Search Form" at bounding box center [940, 273] width 739 height 32
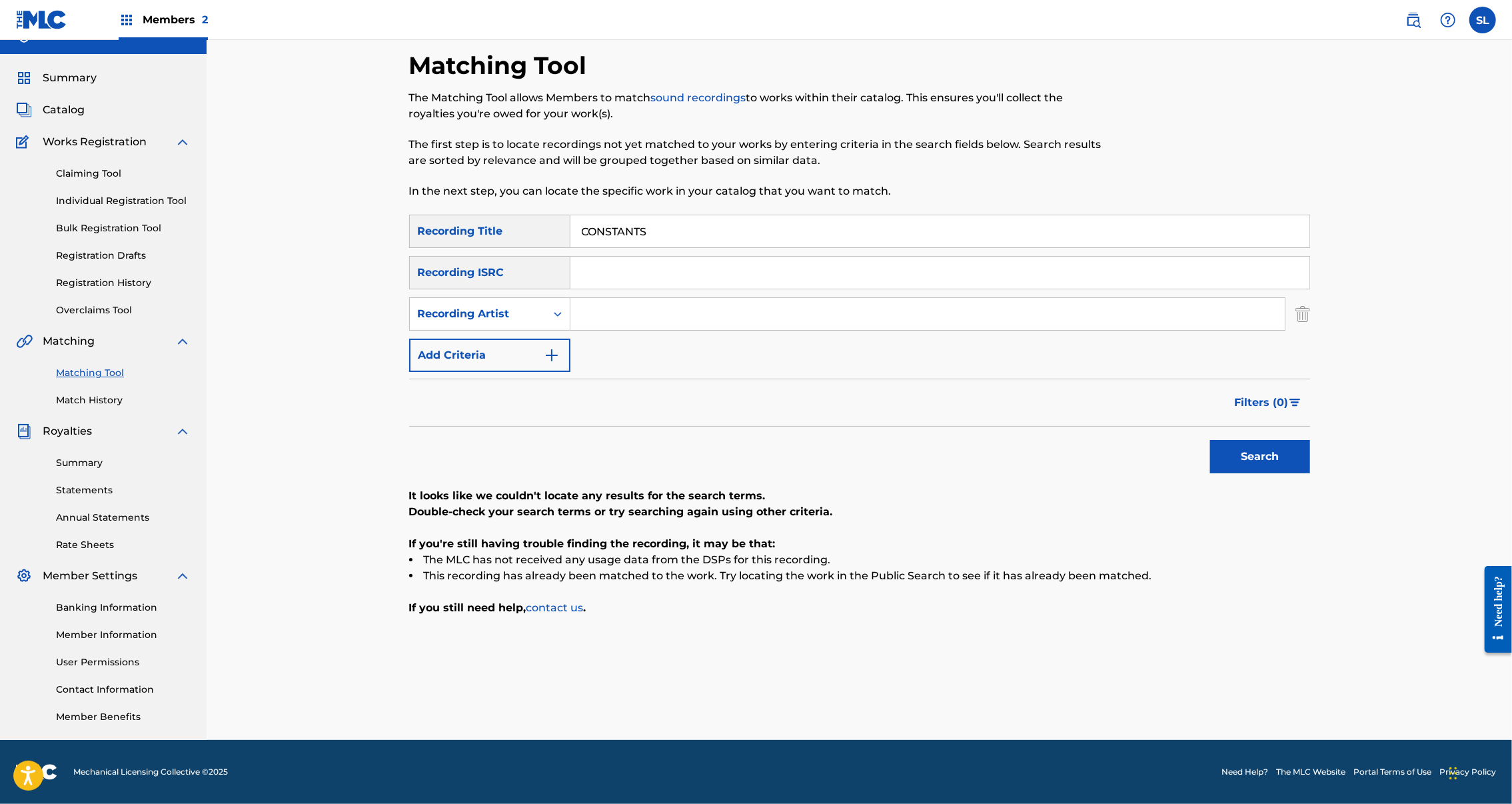
drag, startPoint x: 52, startPoint y: 262, endPoint x: 638, endPoint y: 200, distance: 589.3
click at [638, 257] on input "Search Form" at bounding box center [940, 273] width 739 height 32
paste input "SEXGF2021001"
type input "SEXGF2021001"
click at [1310, 440] on button "Search" at bounding box center [1260, 456] width 100 height 33
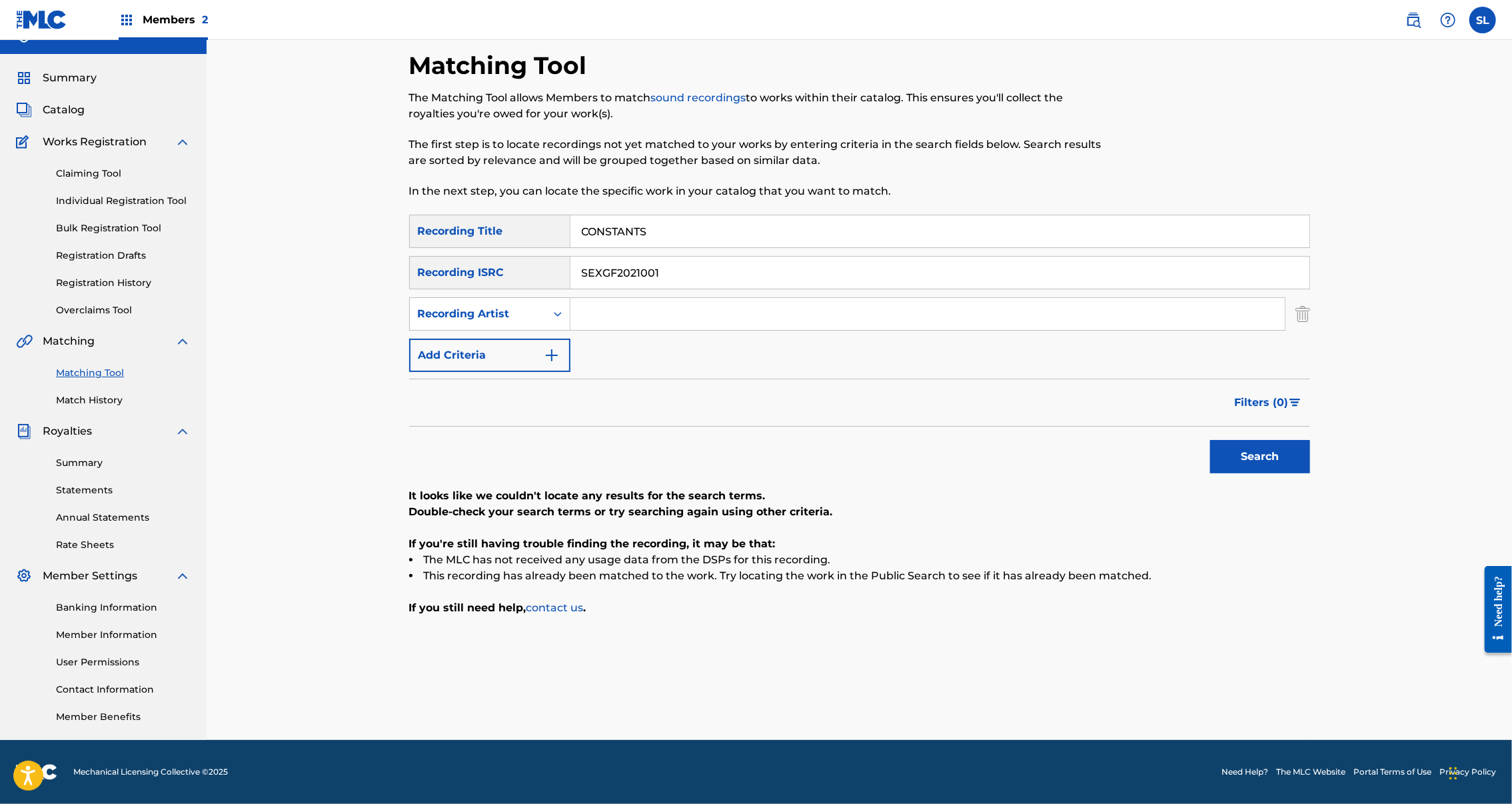
drag, startPoint x: 639, startPoint y: 154, endPoint x: 430, endPoint y: 156, distance: 209.0
click at [452, 215] on div "SearchWithCriteriae6ffb6e8-9a71-435e-be35-6772f4fbf83e Recording Title CONSTANTS" at bounding box center [860, 231] width 901 height 33
click at [1310, 440] on button "Search" at bounding box center [1260, 456] width 100 height 33
click at [577, 216] on input "Search Form" at bounding box center [940, 231] width 739 height 32
drag, startPoint x: 131, startPoint y: 190, endPoint x: 595, endPoint y: 151, distance: 465.6
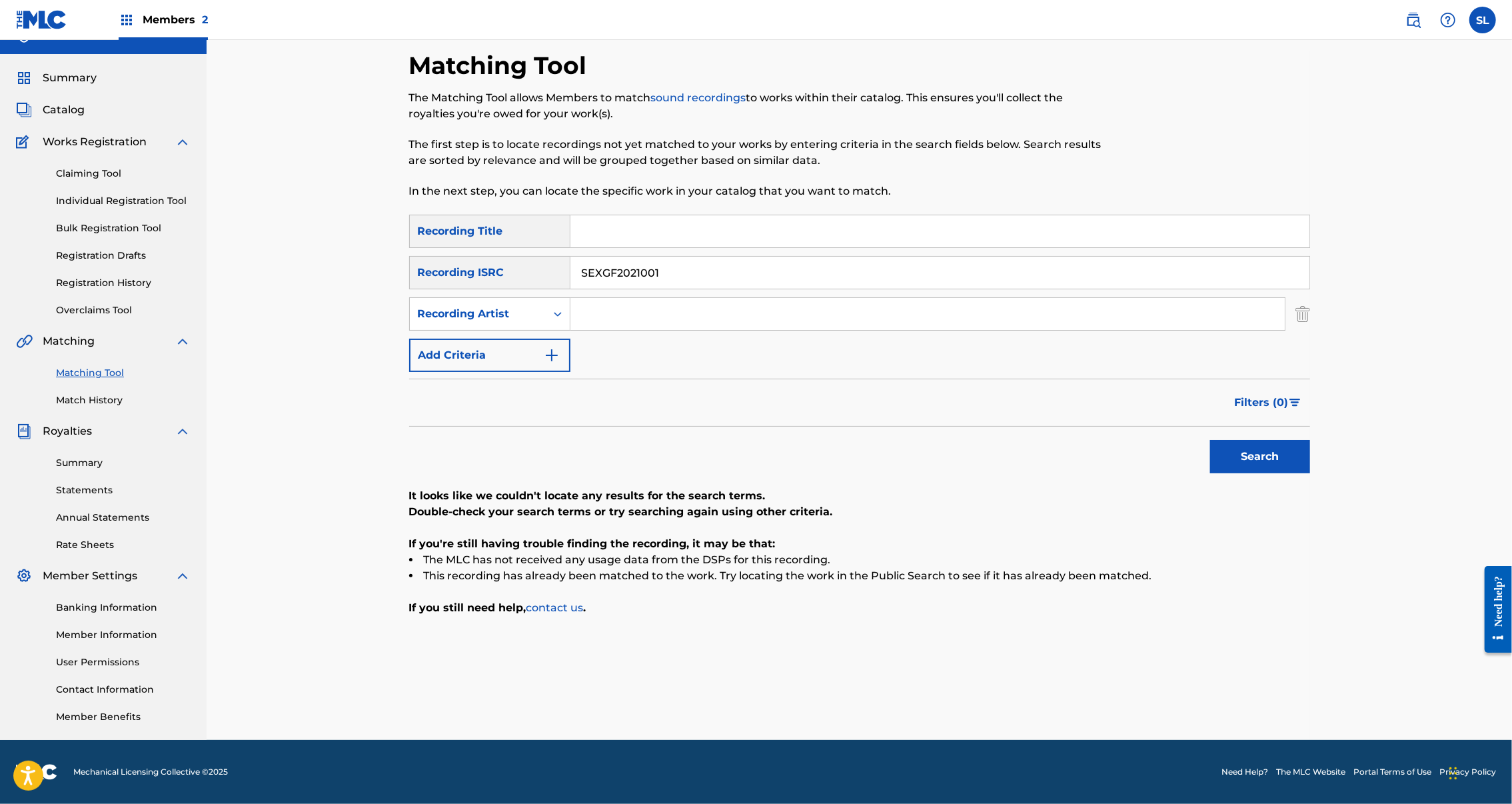
click at [577, 216] on input "Search Form" at bounding box center [940, 231] width 739 height 32
paste input "CRADLED IN THE CLOUDS"
type input "CRADLED IN THE CLOUDS"
drag, startPoint x: 582, startPoint y: 196, endPoint x: 512, endPoint y: 197, distance: 70.0
click at [508, 256] on div "SearchWithCriteria34597994-e059-41e4-9845-d210543db6eb Recording ISRC SEXGF2021…" at bounding box center [860, 273] width 901 height 33
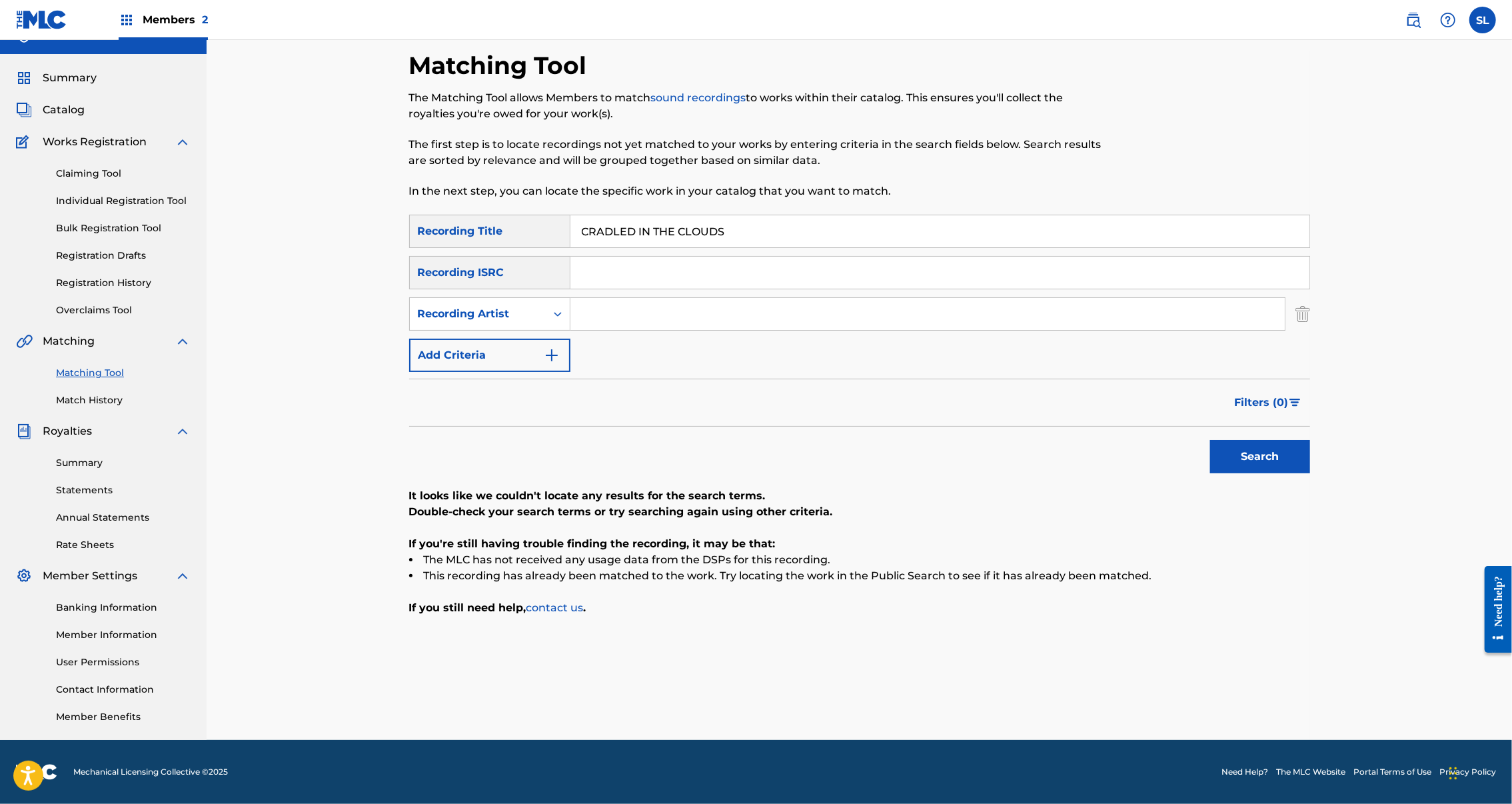
click at [1310, 440] on button "Search" at bounding box center [1260, 456] width 100 height 33
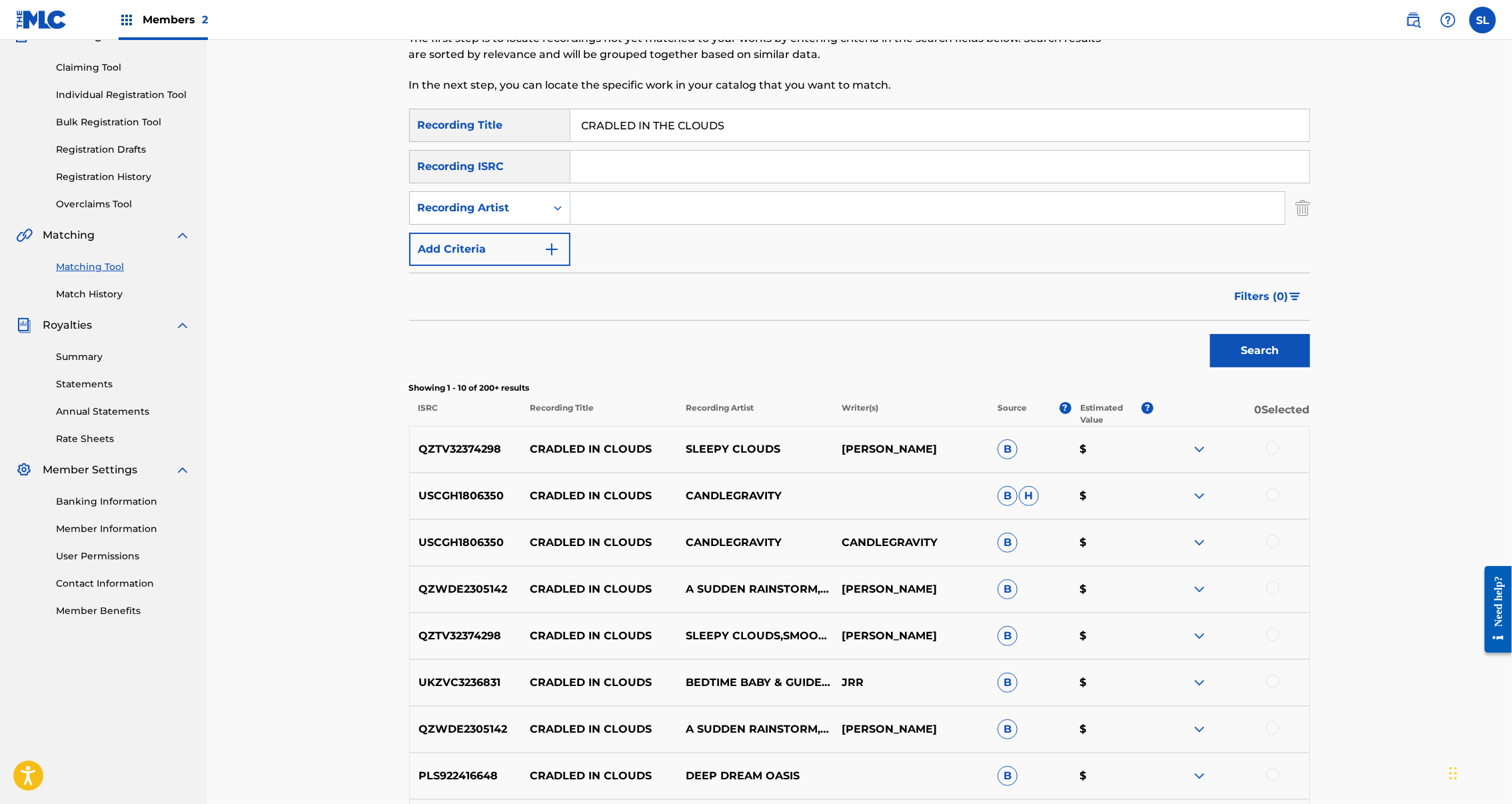
click at [576, 224] on input "Search Form" at bounding box center [928, 208] width 714 height 32
paste input "Tessa Warryn"
type input "Tessa Warryn"
click at [1310, 368] on button "Search" at bounding box center [1260, 350] width 100 height 33
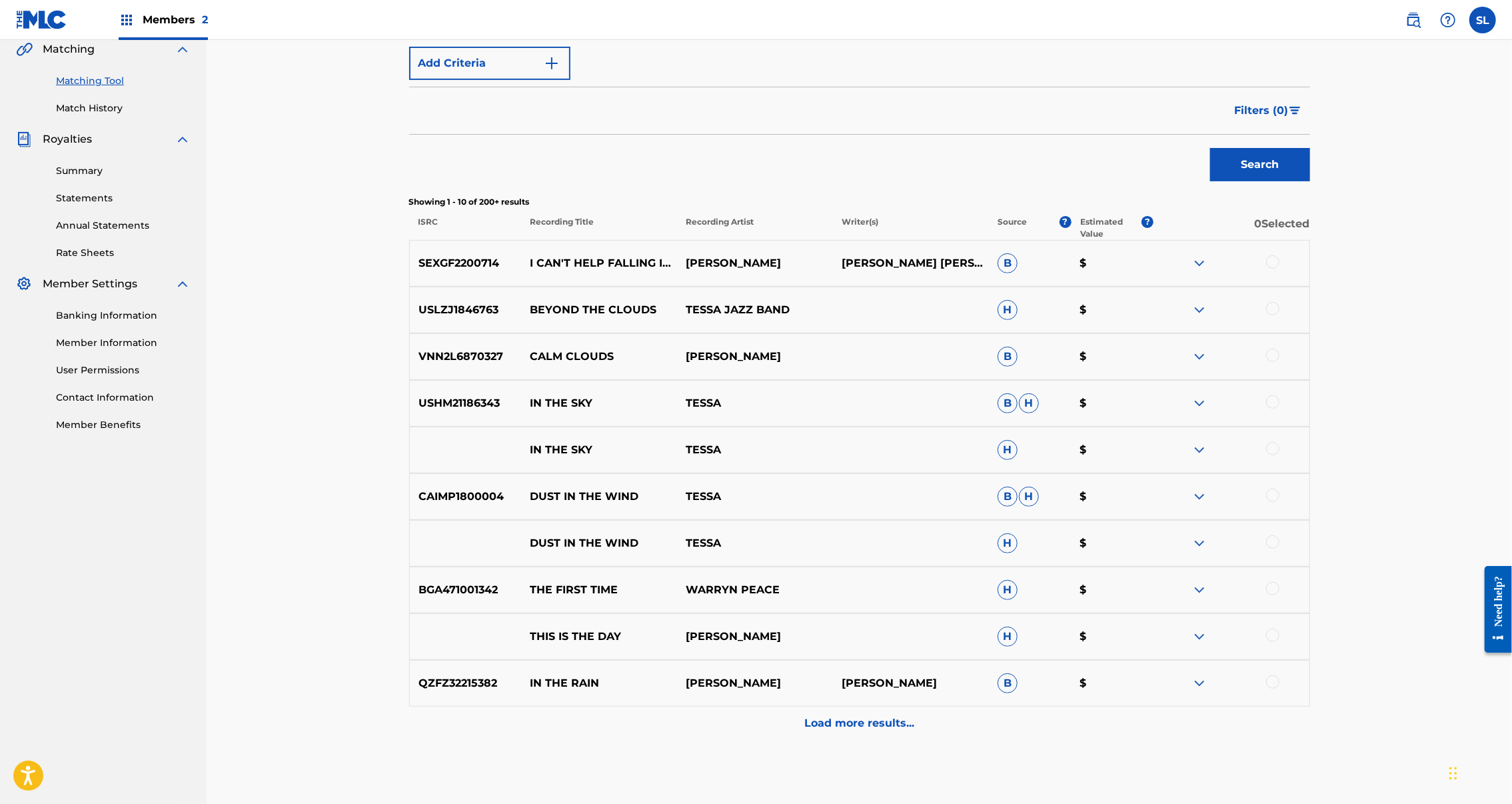
scroll to position [0, 0]
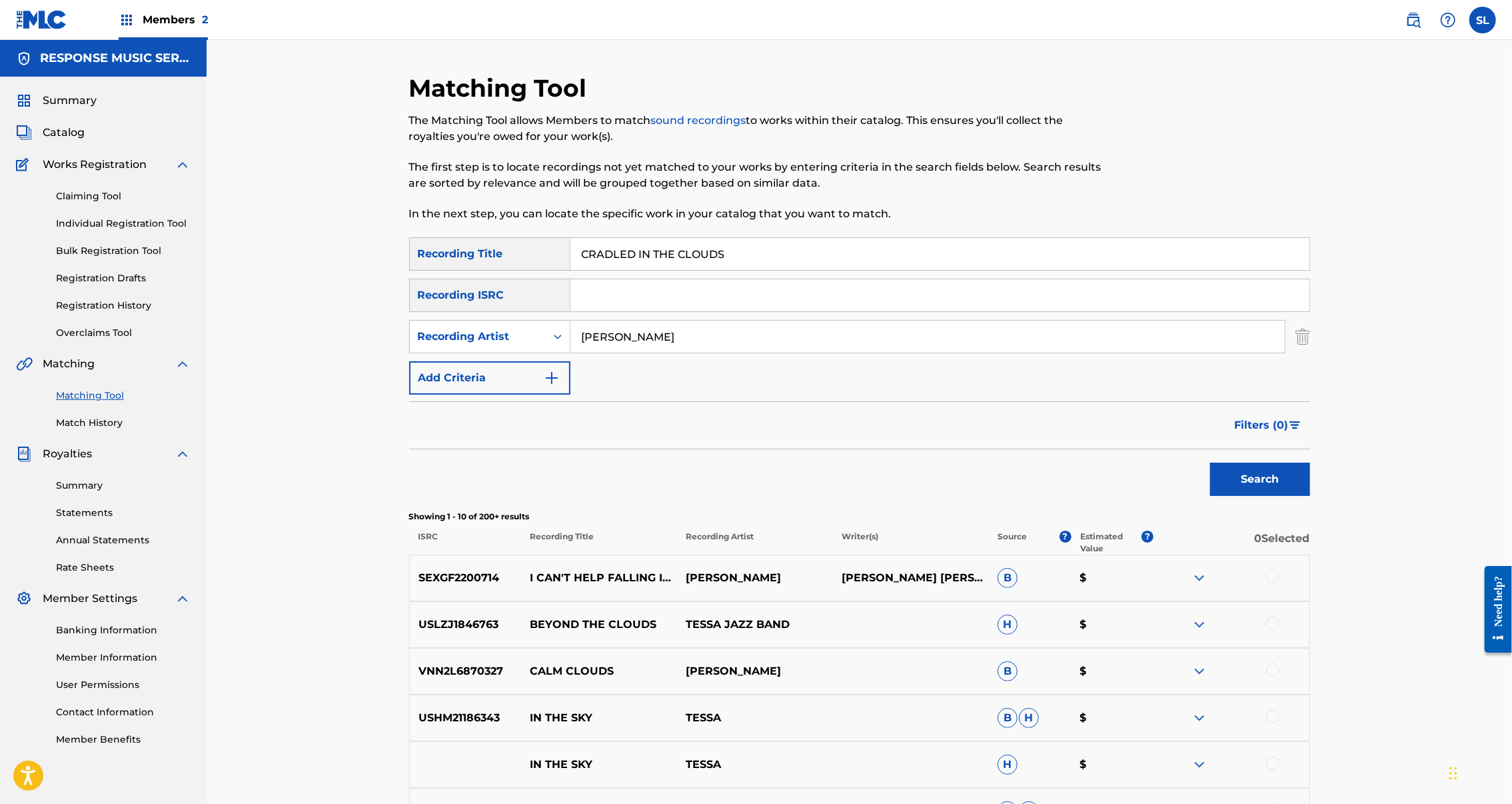
click at [571, 270] on input "CRADLED IN THE CLOUDS" at bounding box center [940, 254] width 739 height 32
paste input "DEGENERATE"
type input "DEGENERATE"
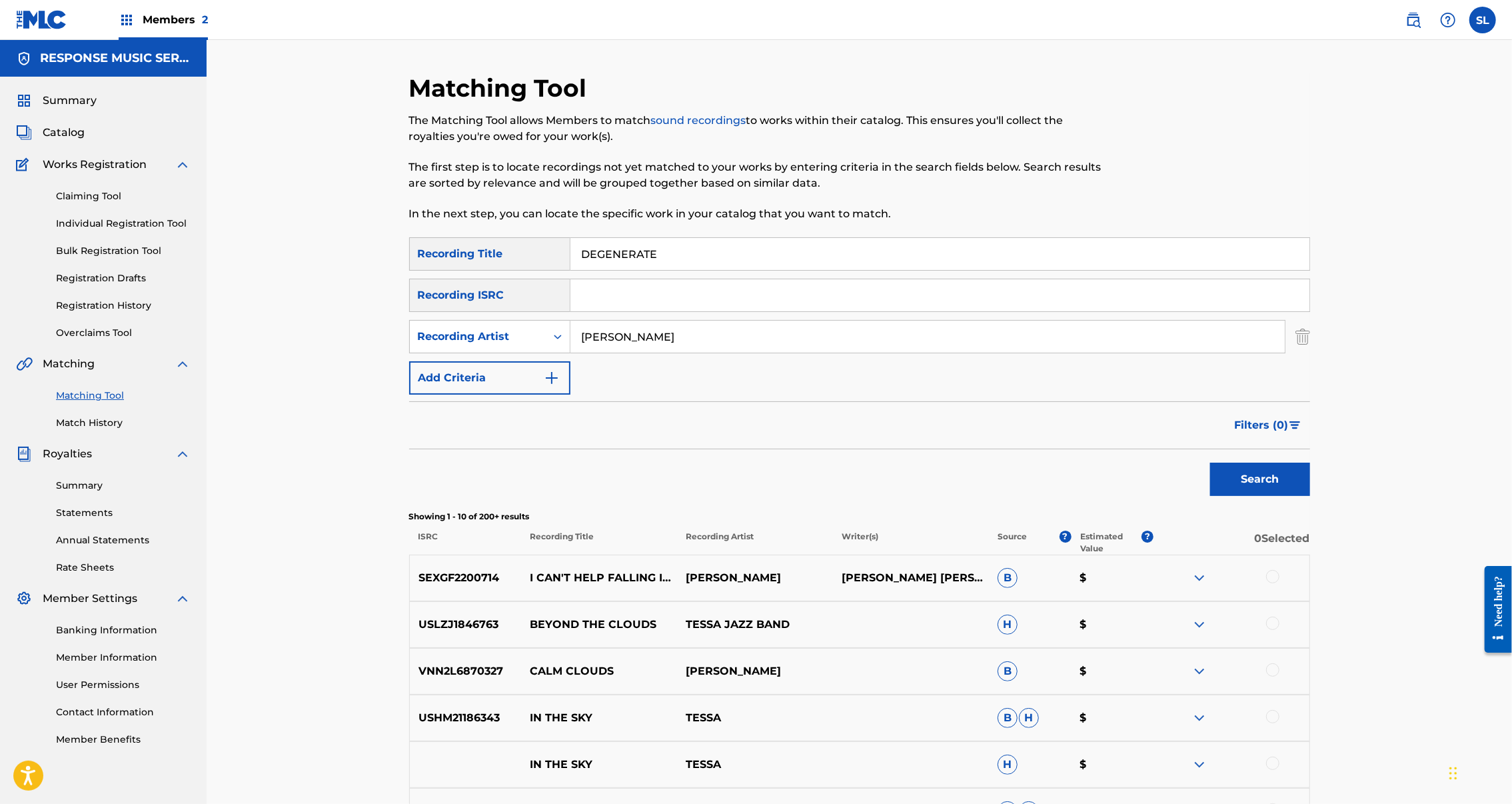
drag, startPoint x: 631, startPoint y: 371, endPoint x: 619, endPoint y: 405, distance: 36.1
click at [619, 394] on div "SearchWithCriteriae6ffb6e8-9a71-435e-be35-6772f4fbf83e Recording Title DEGENERA…" at bounding box center [860, 316] width 901 height 157
click at [1310, 496] on button "Search" at bounding box center [1260, 480] width 100 height 33
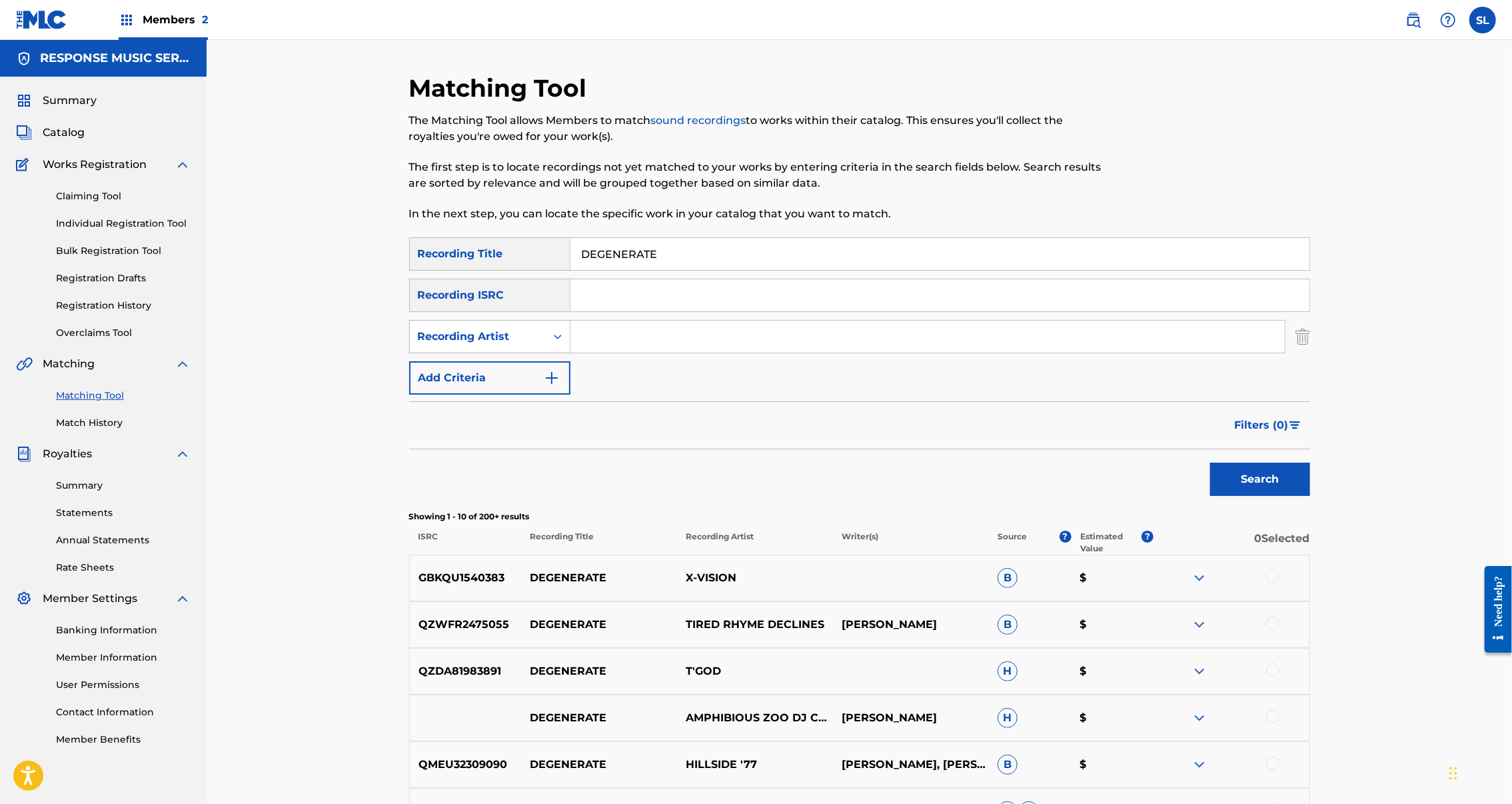
click at [553, 340] on icon "Search Form" at bounding box center [557, 337] width 8 height 4
click at [410, 386] on div "Writer" at bounding box center [490, 370] width 160 height 33
click at [677, 353] on input "Search Form" at bounding box center [928, 337] width 714 height 32
type input "Erik Arvinder"
click at [1310, 496] on button "Search" at bounding box center [1260, 480] width 100 height 33
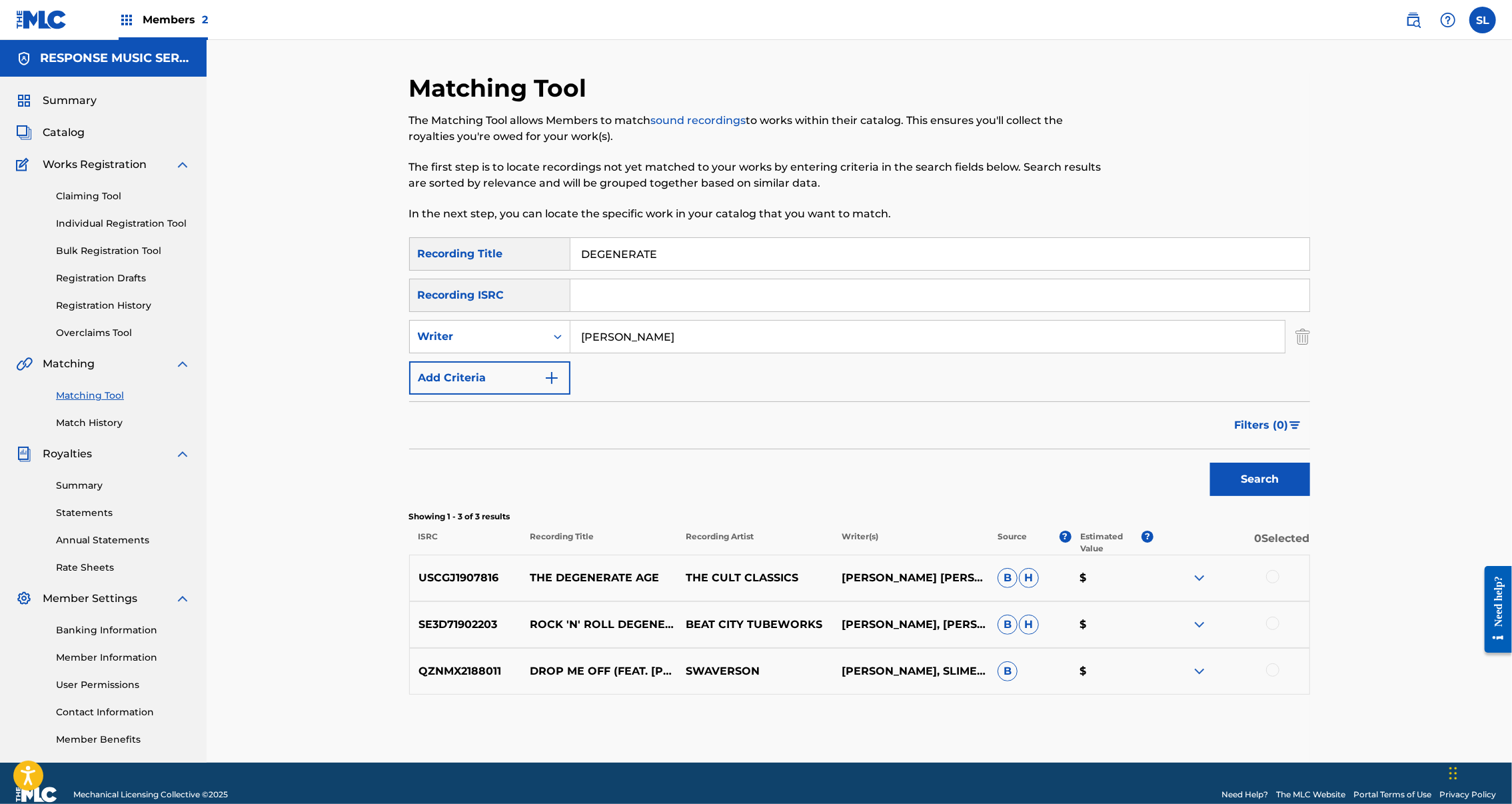
click at [589, 270] on input "DEGENERATE" at bounding box center [940, 254] width 739 height 32
click at [588, 270] on input "DEGENERATE" at bounding box center [940, 254] width 739 height 32
paste input "UX PENSEES"
type input "DEUX PENSEES"
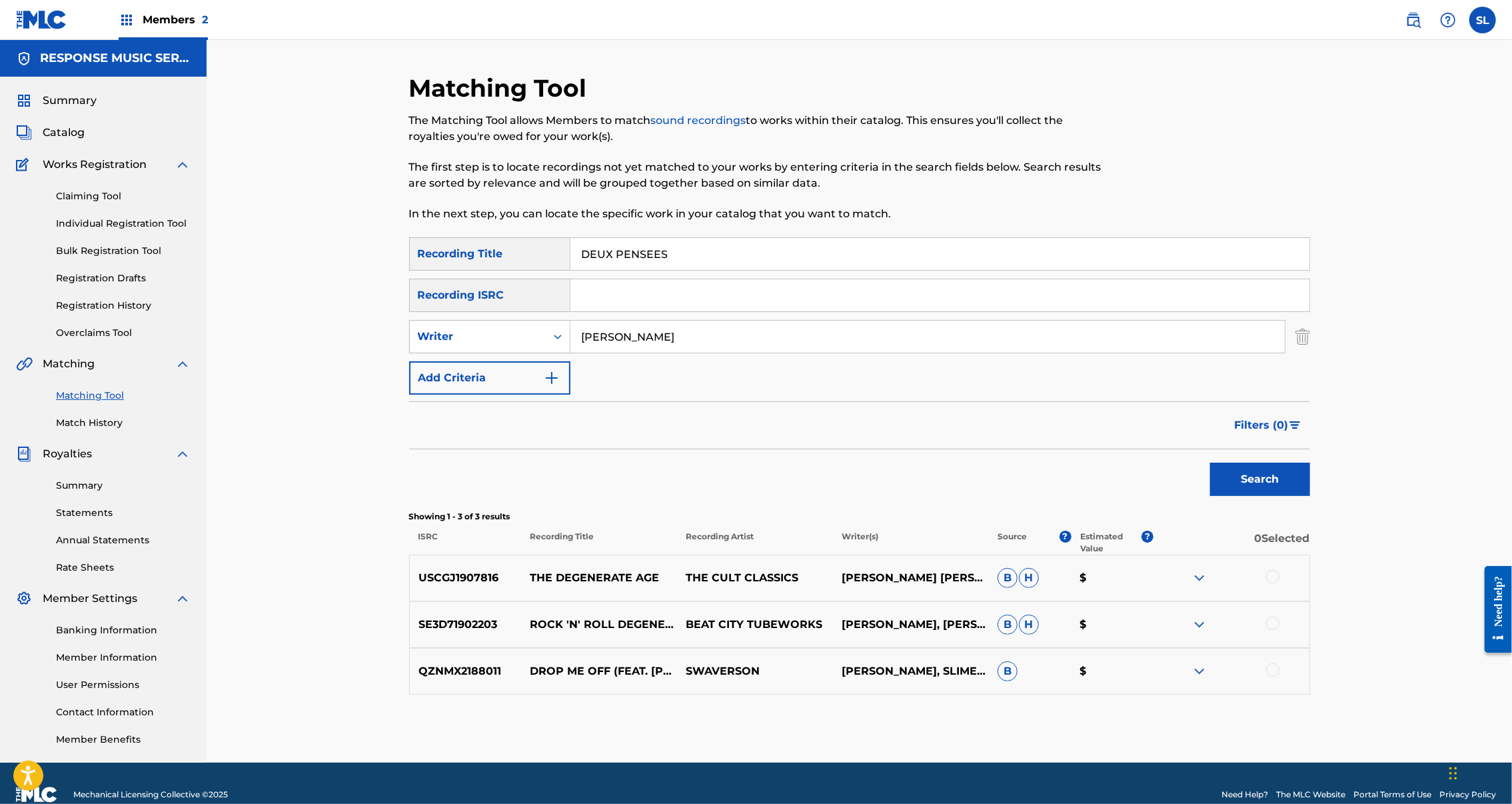
click at [1310, 496] on button "Search" at bounding box center [1260, 480] width 100 height 33
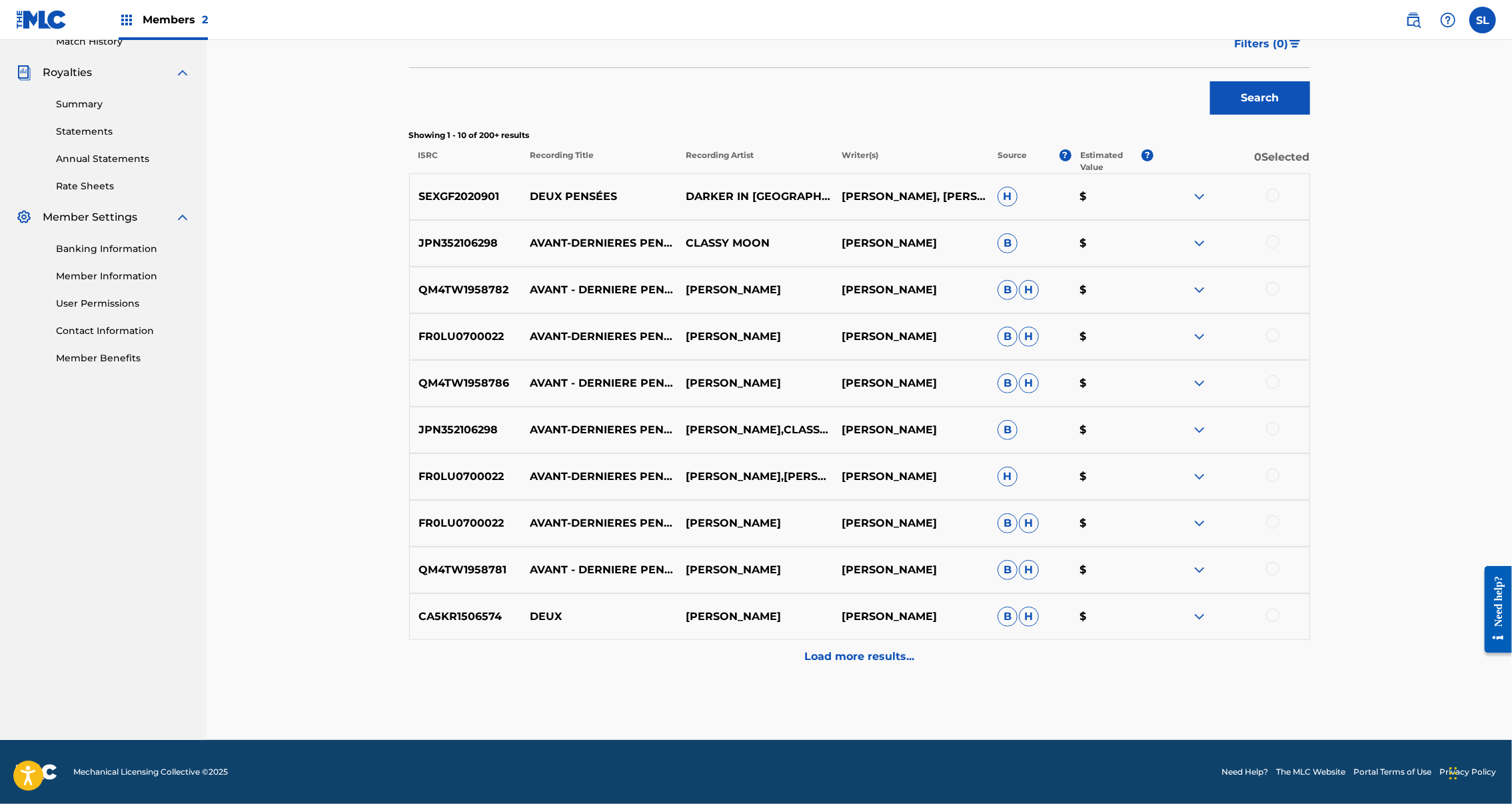
scroll to position [217, 0]
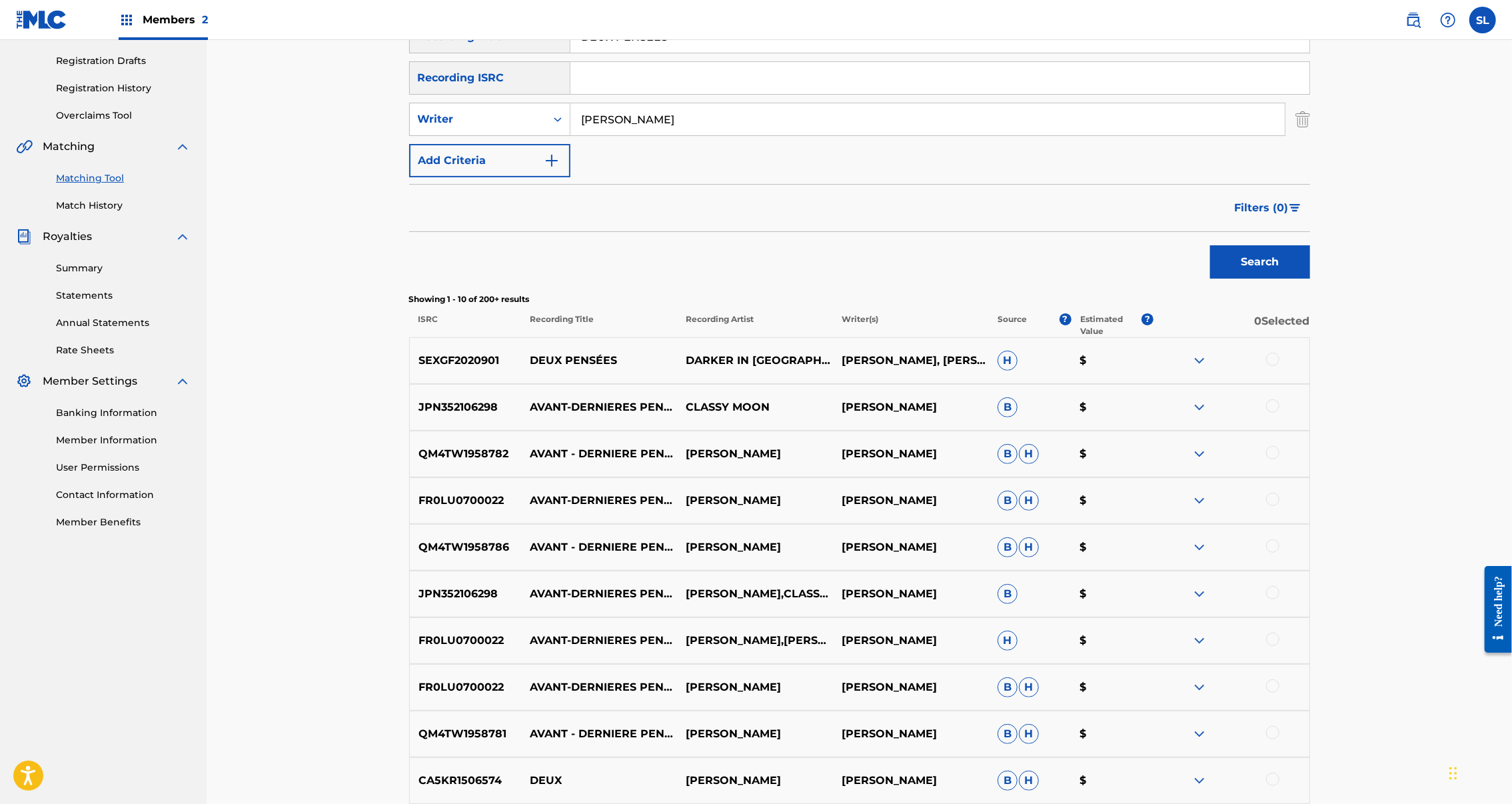
click at [1280, 366] on div at bounding box center [1273, 359] width 13 height 13
click at [1010, 679] on button "Match 1 Group" at bounding box center [937, 695] width 147 height 33
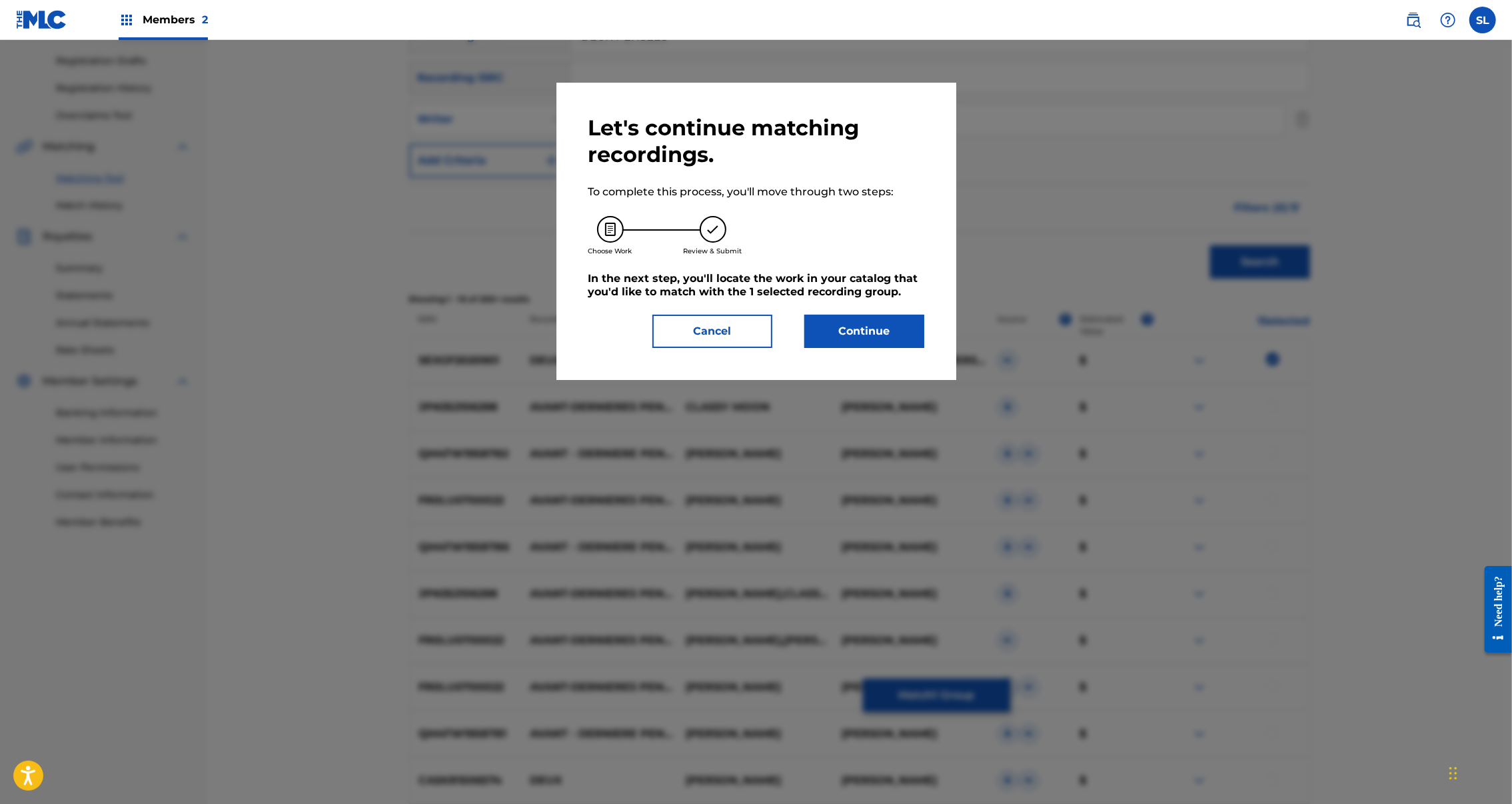
click at [890, 348] on button "Continue" at bounding box center [864, 331] width 120 height 33
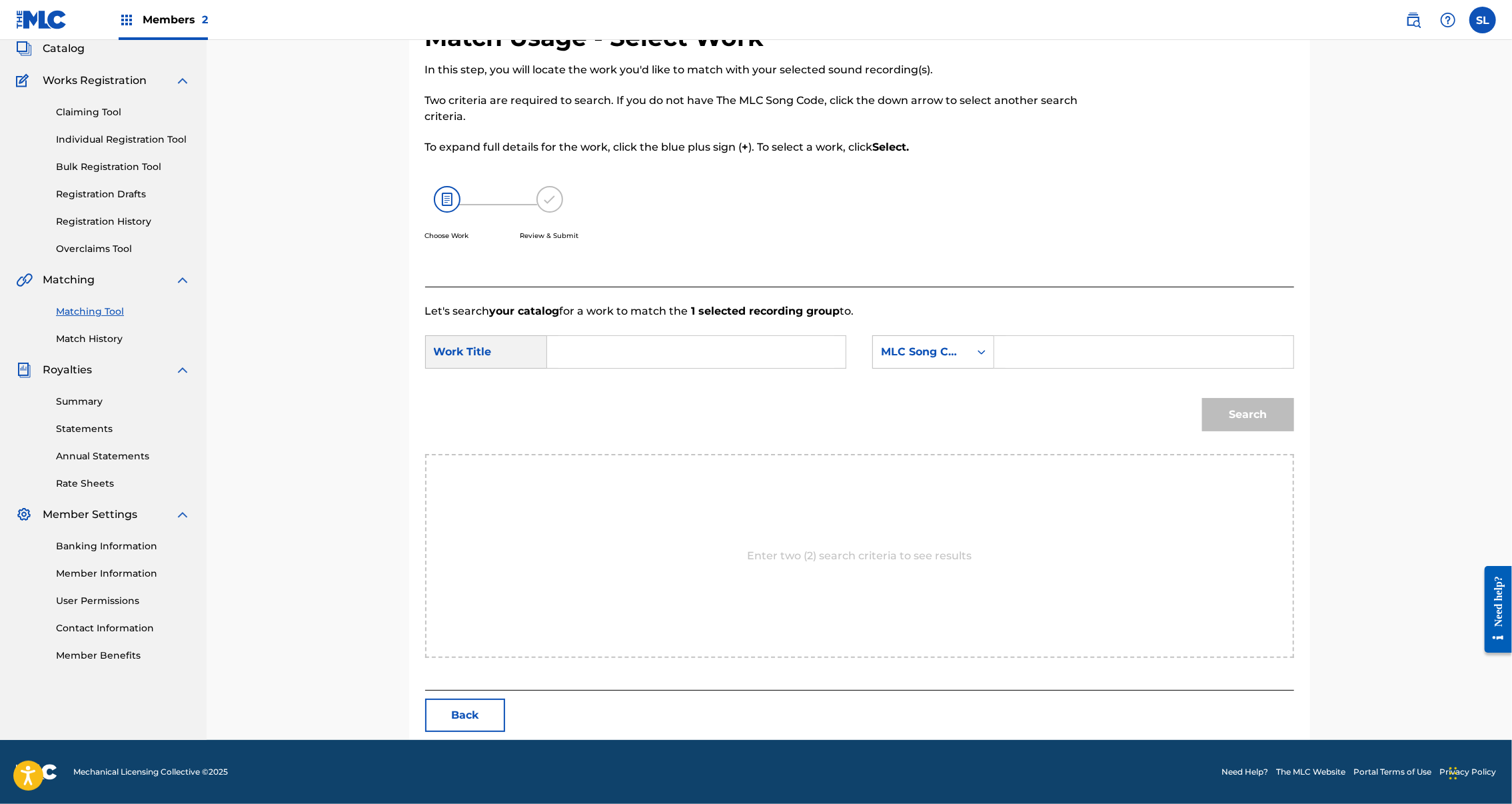
click at [615, 336] on input "Search Form" at bounding box center [696, 352] width 276 height 32
paste input "DEUX PENSEES"
type input "DEUX PENSEES"
click at [1190, 336] on input "Search Form" at bounding box center [1143, 352] width 276 height 32
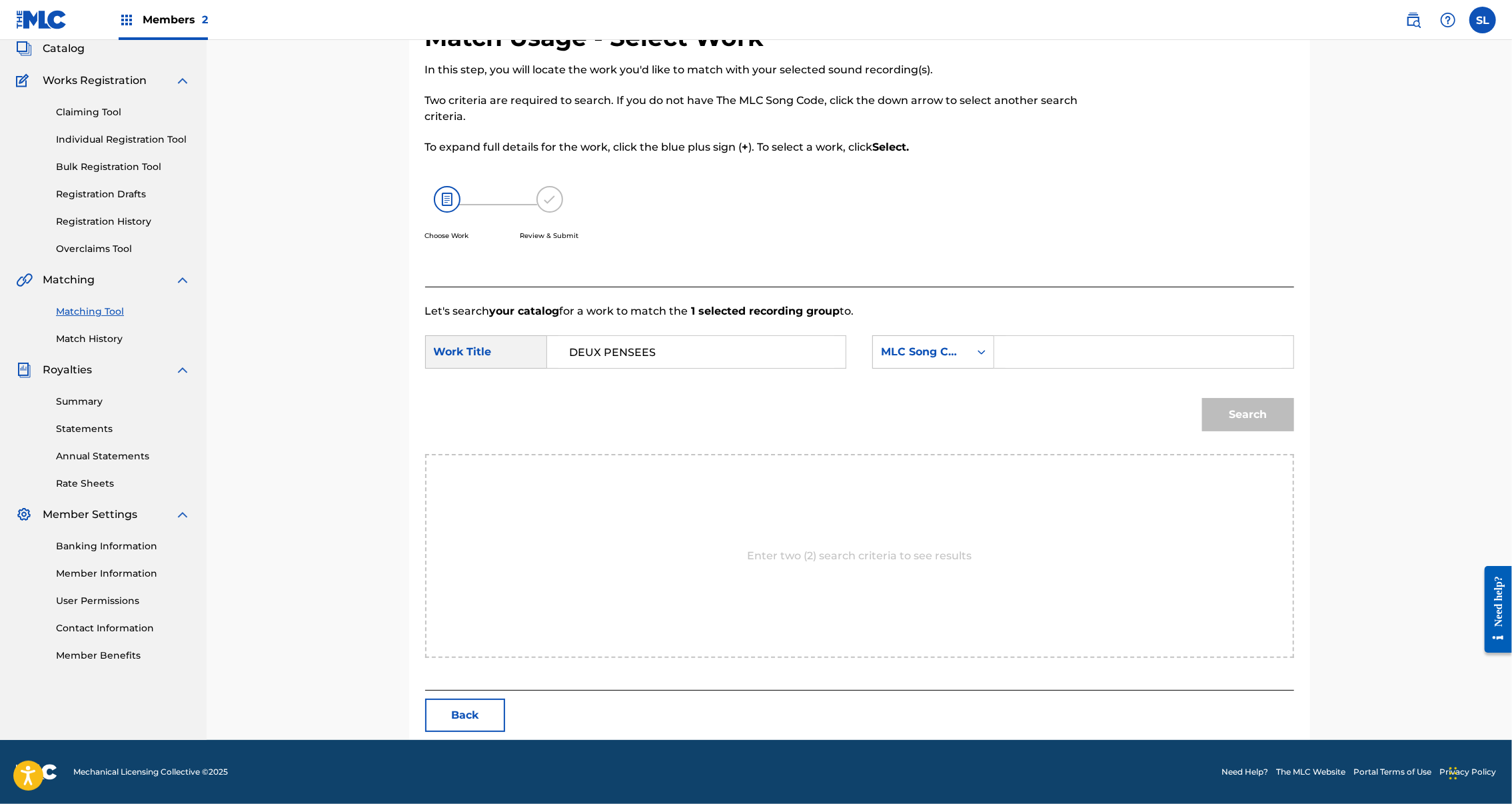
paste input "DD7JDC"
type input "DD7JDC"
click at [1294, 398] on button "Search" at bounding box center [1248, 415] width 92 height 33
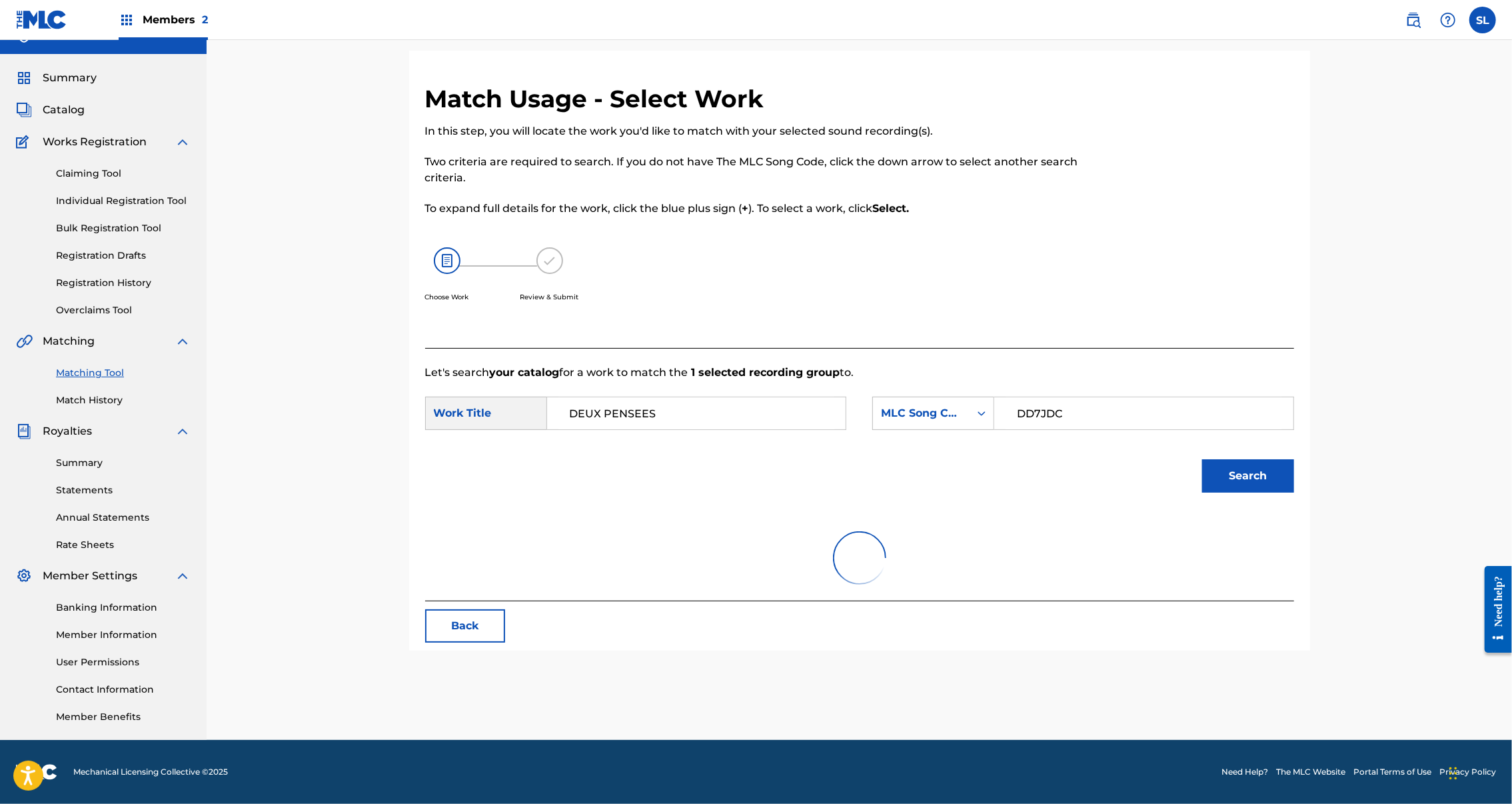
scroll to position [128, 0]
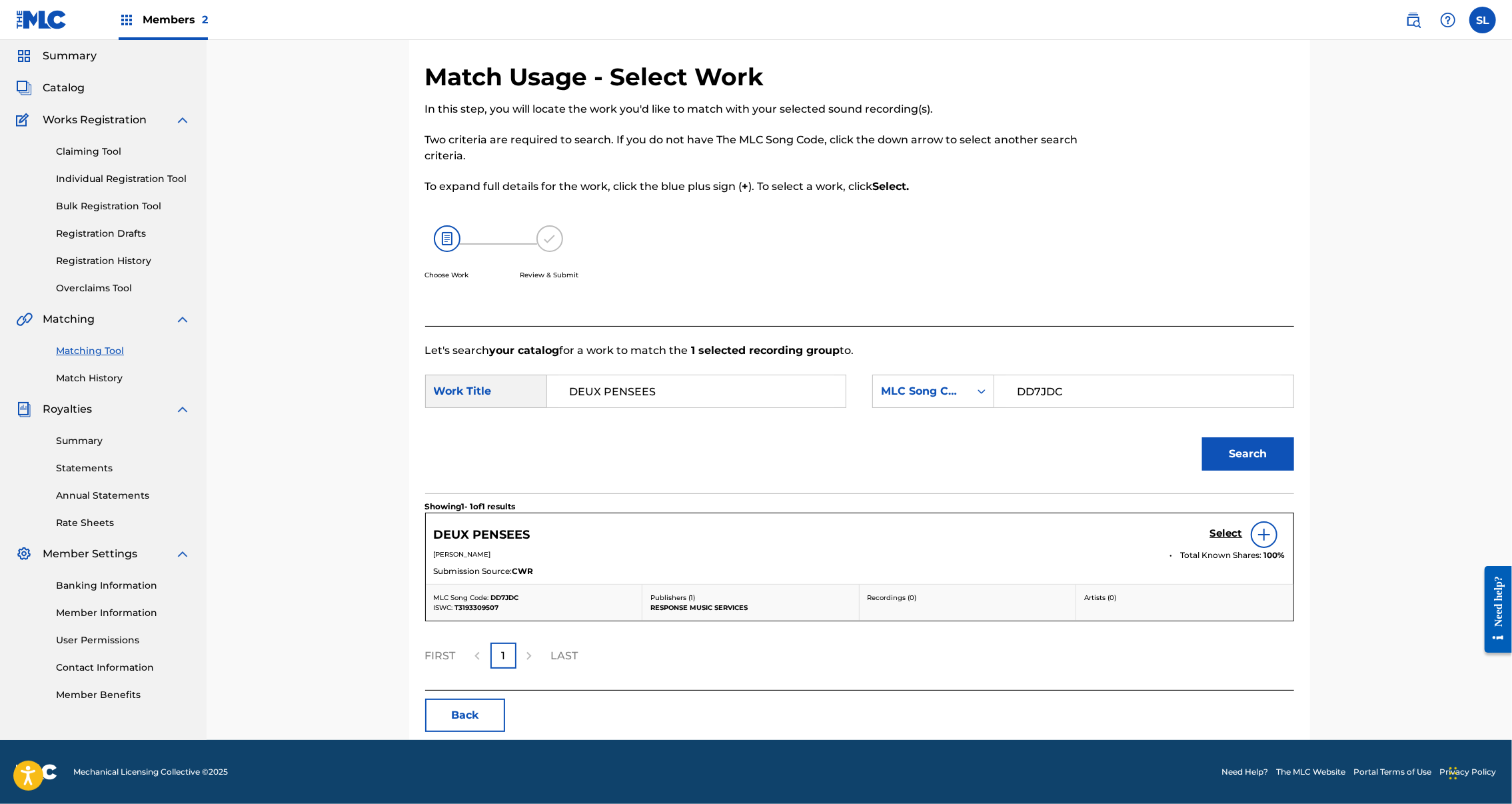
click at [1243, 527] on h5 "Select" at bounding box center [1226, 534] width 32 height 13
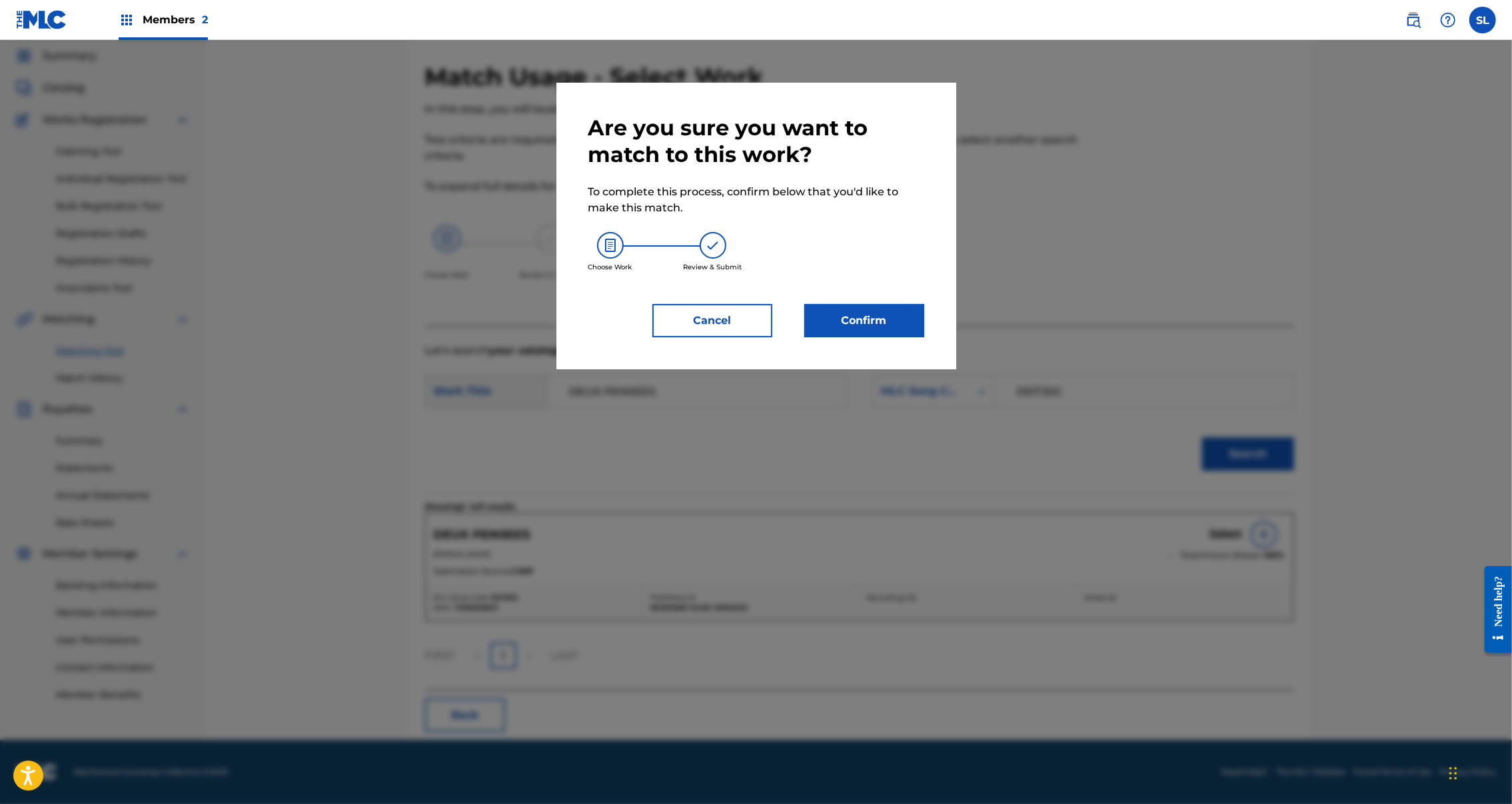
click at [913, 337] on button "Confirm" at bounding box center [864, 321] width 120 height 33
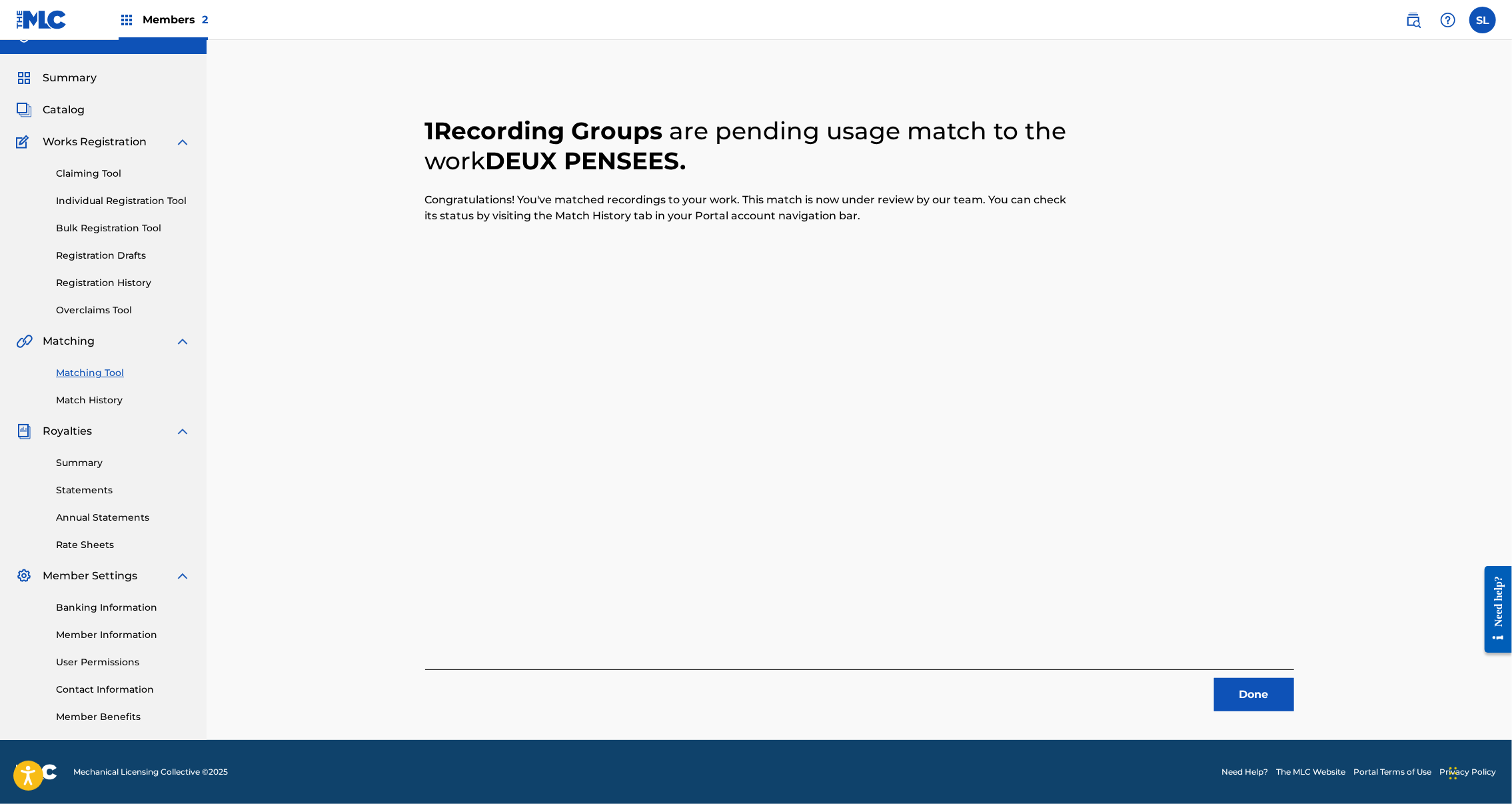
click at [1294, 678] on button "Done" at bounding box center [1254, 694] width 80 height 33
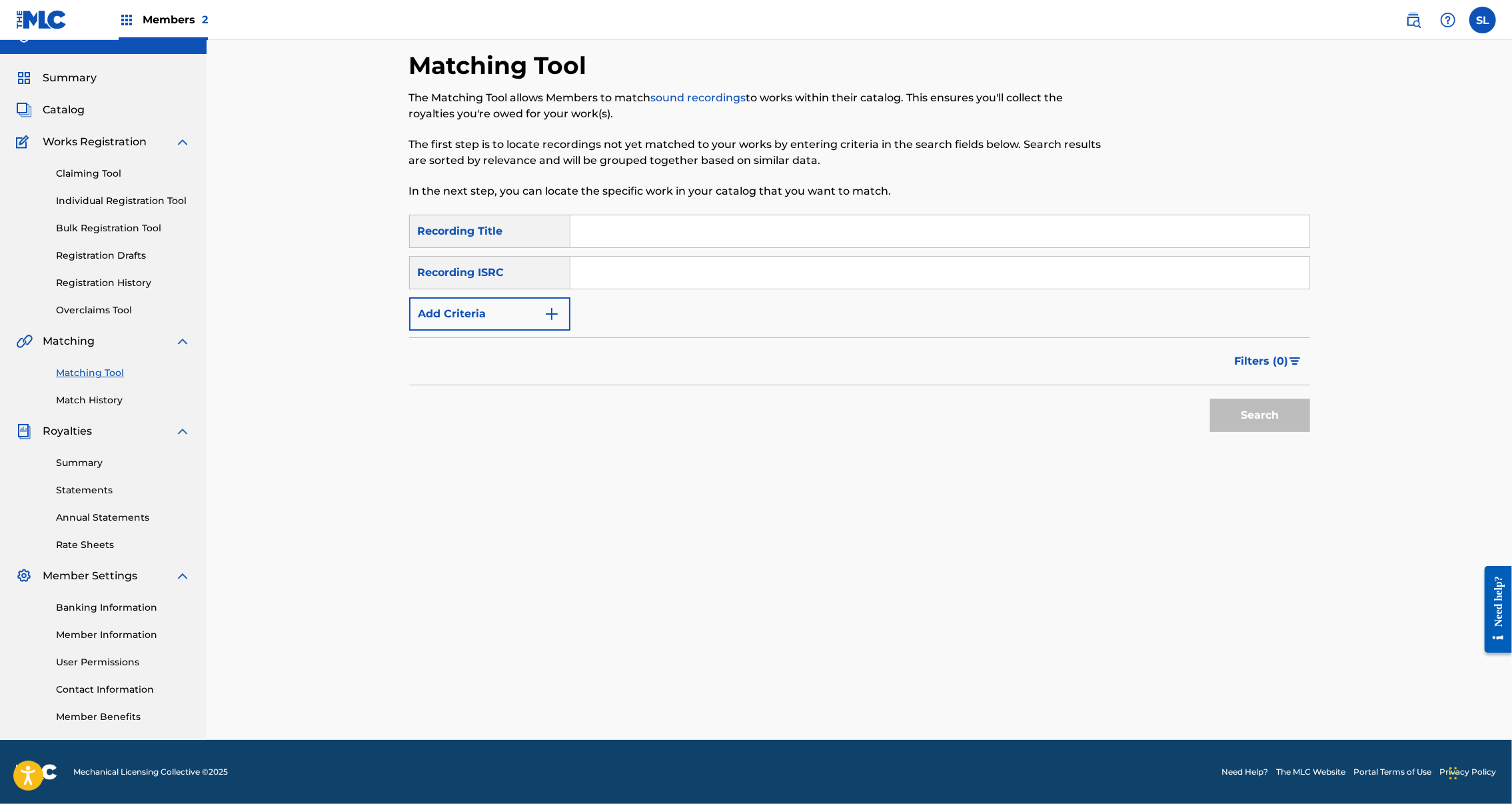
scroll to position [0, 0]
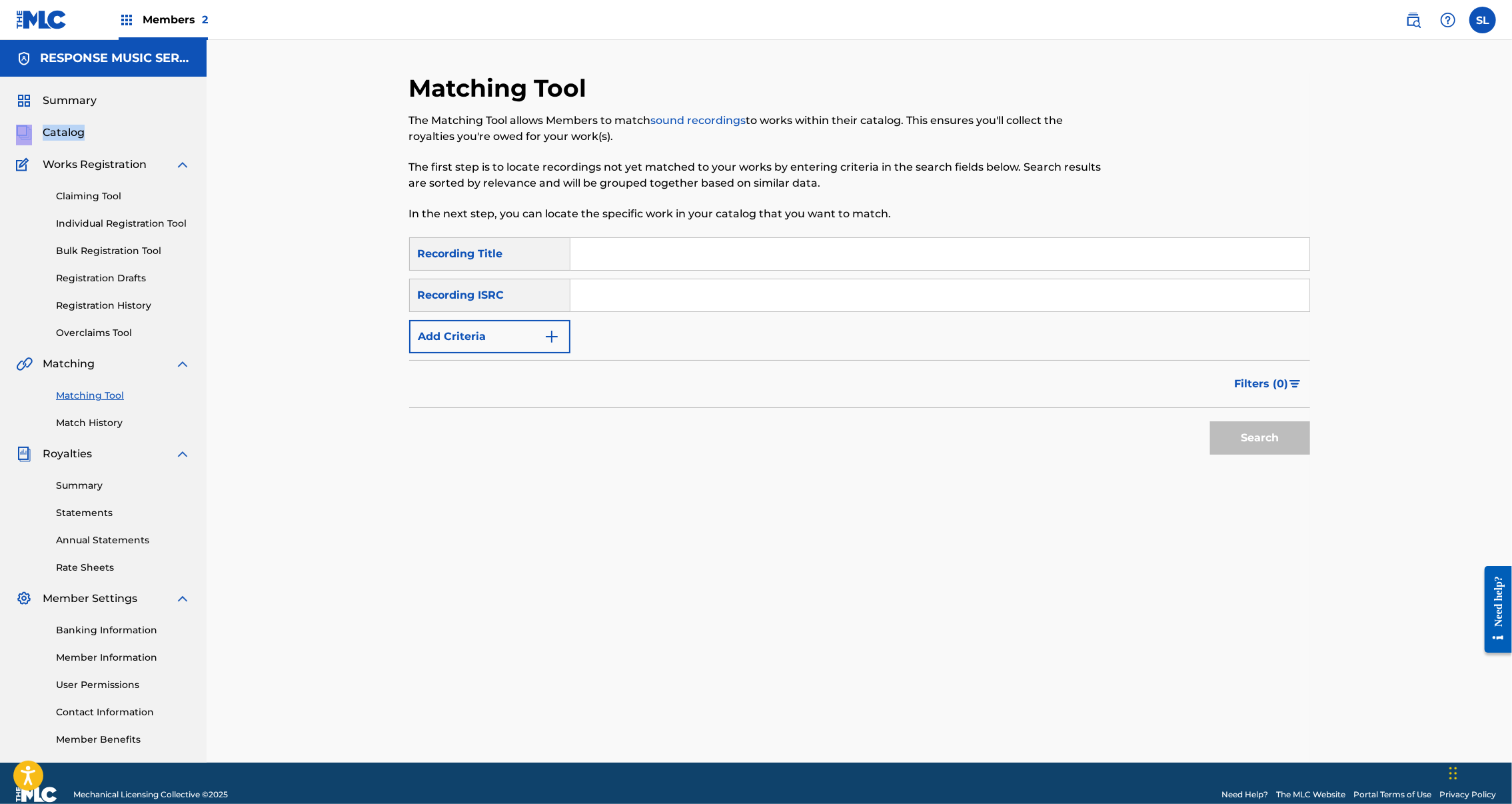
click at [644, 270] on input "Search Form" at bounding box center [940, 254] width 739 height 32
paste input "EXPLORATION"
type input "EXPLORATION"
click at [1310, 455] on button "Search" at bounding box center [1260, 438] width 100 height 33
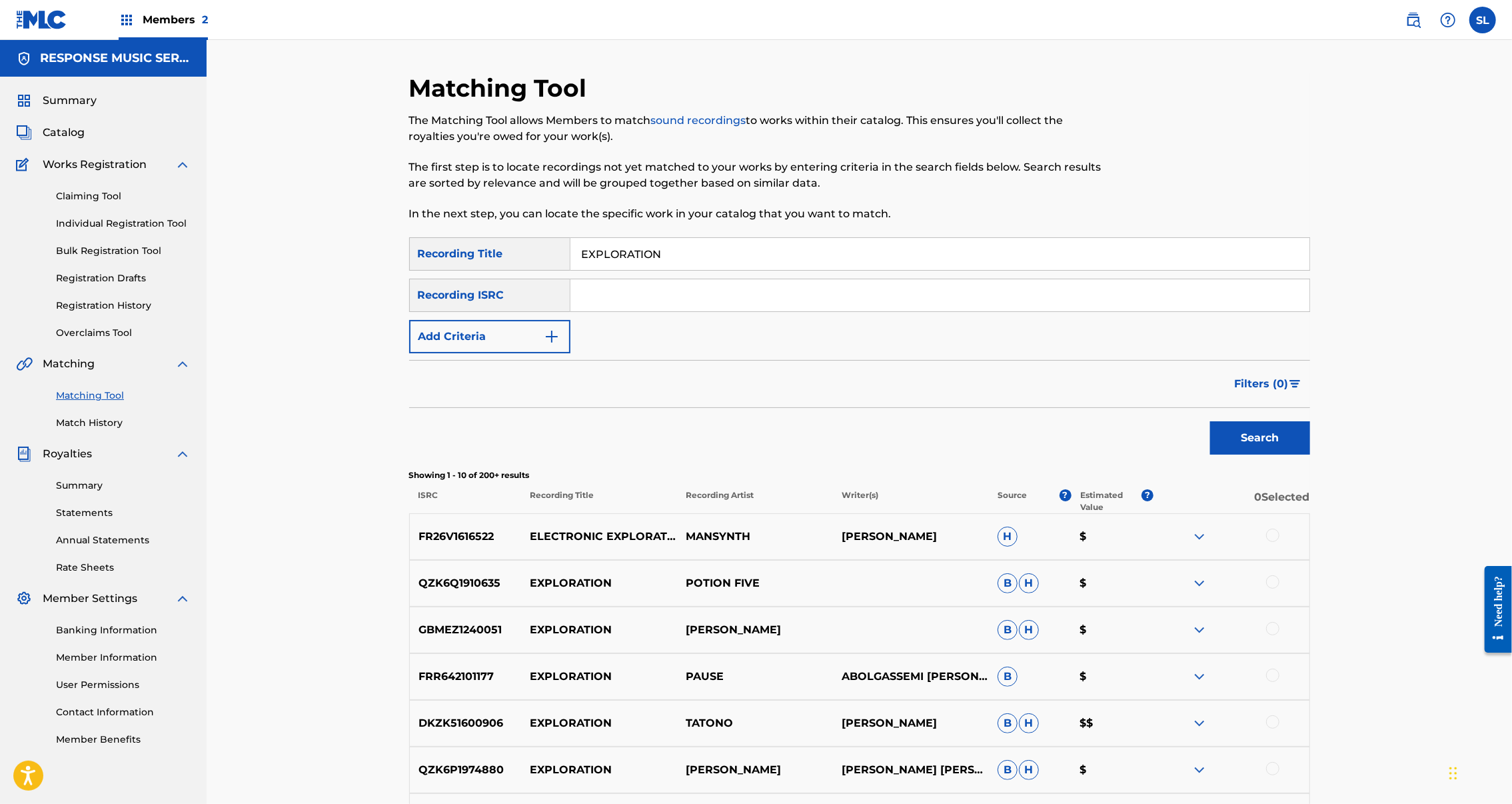
click at [585, 312] on input "Search Form" at bounding box center [940, 295] width 739 height 32
paste input "SEXGF2387012"
type input "SEXGF2387012"
click at [1310, 455] on button "Search" at bounding box center [1260, 438] width 100 height 33
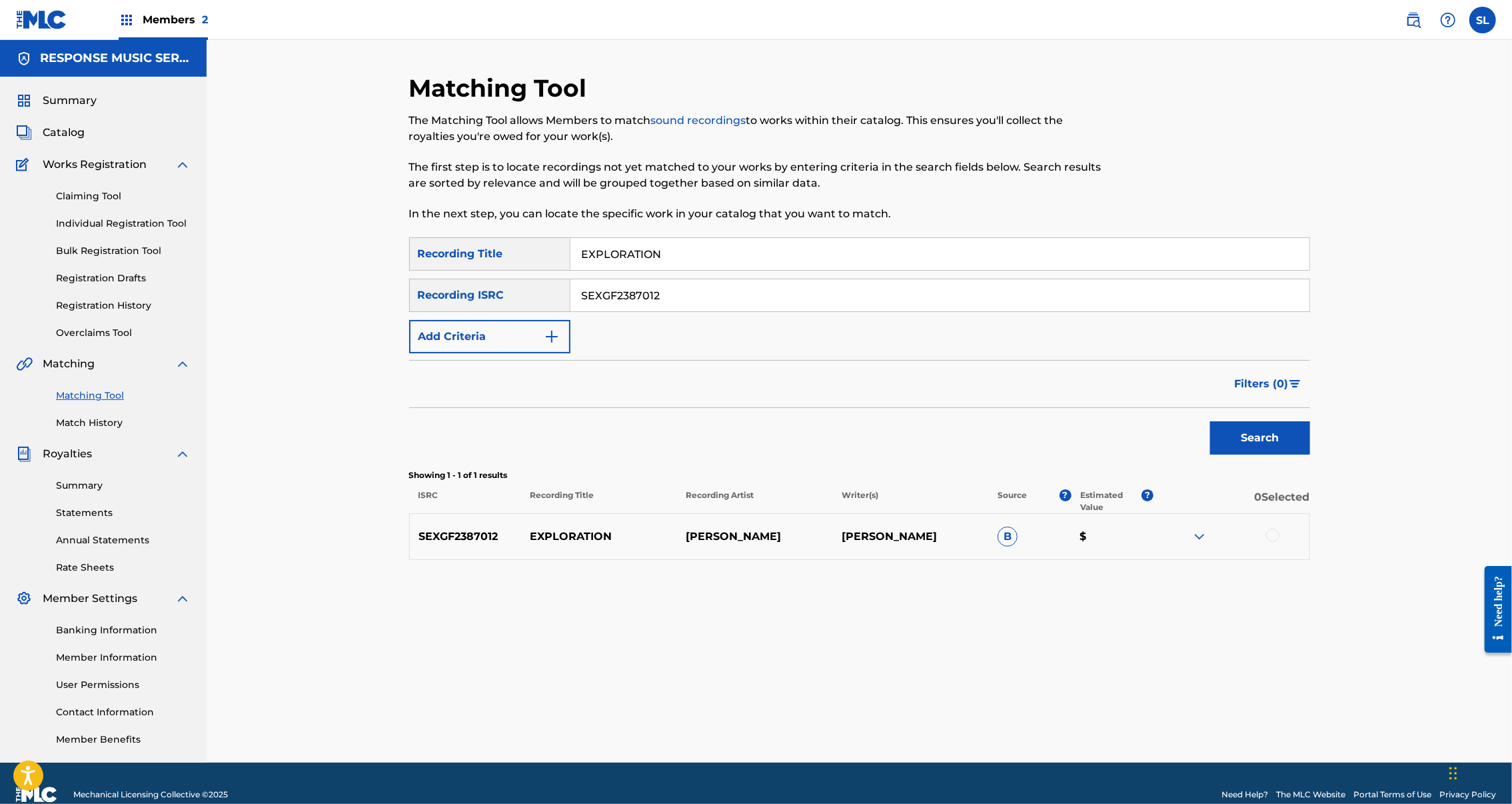
click at [1280, 542] on div at bounding box center [1273, 535] width 13 height 13
click at [1010, 679] on button "Match 1 Group" at bounding box center [937, 695] width 147 height 33
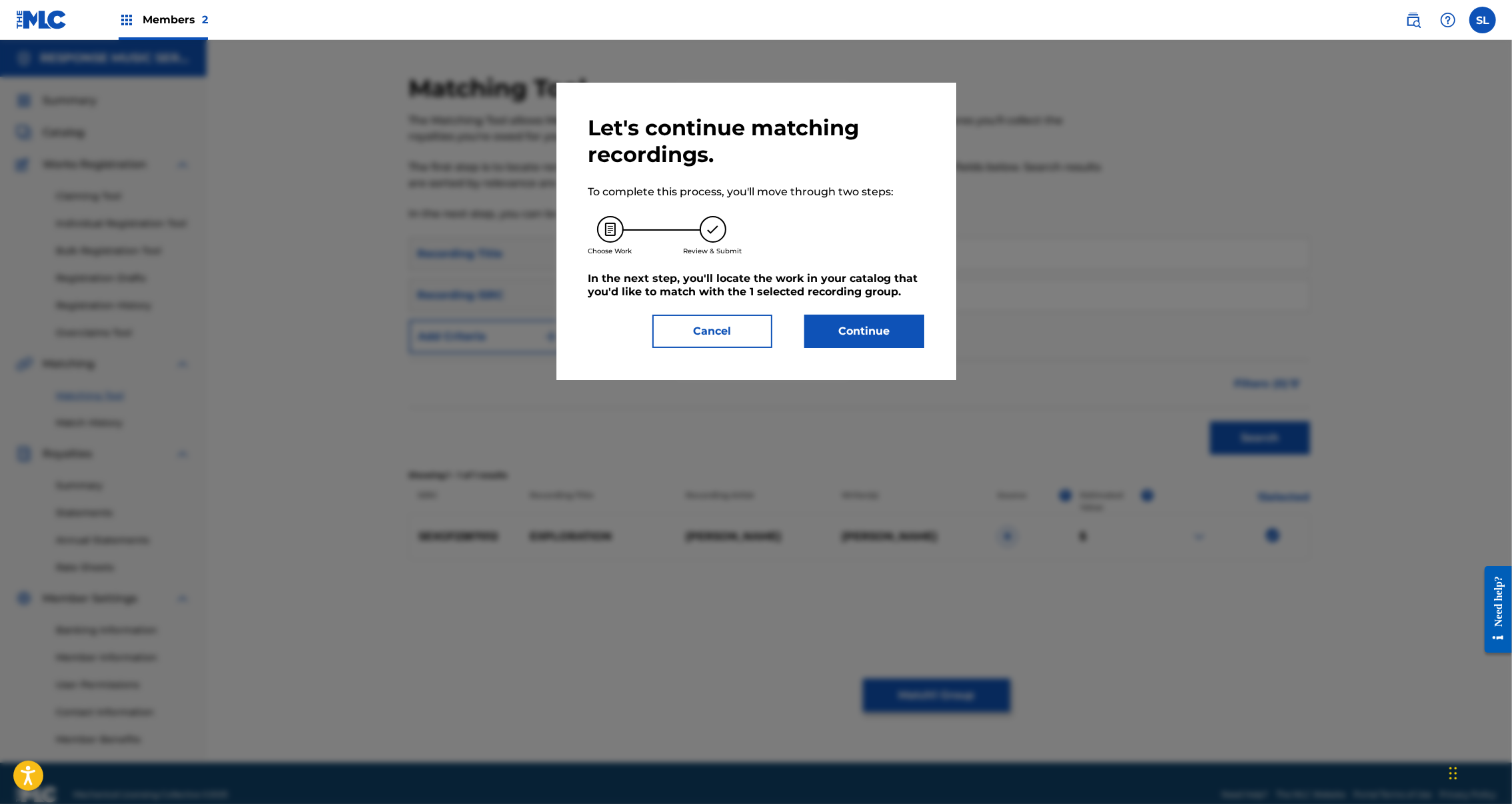
click at [925, 348] on button "Continue" at bounding box center [864, 331] width 120 height 33
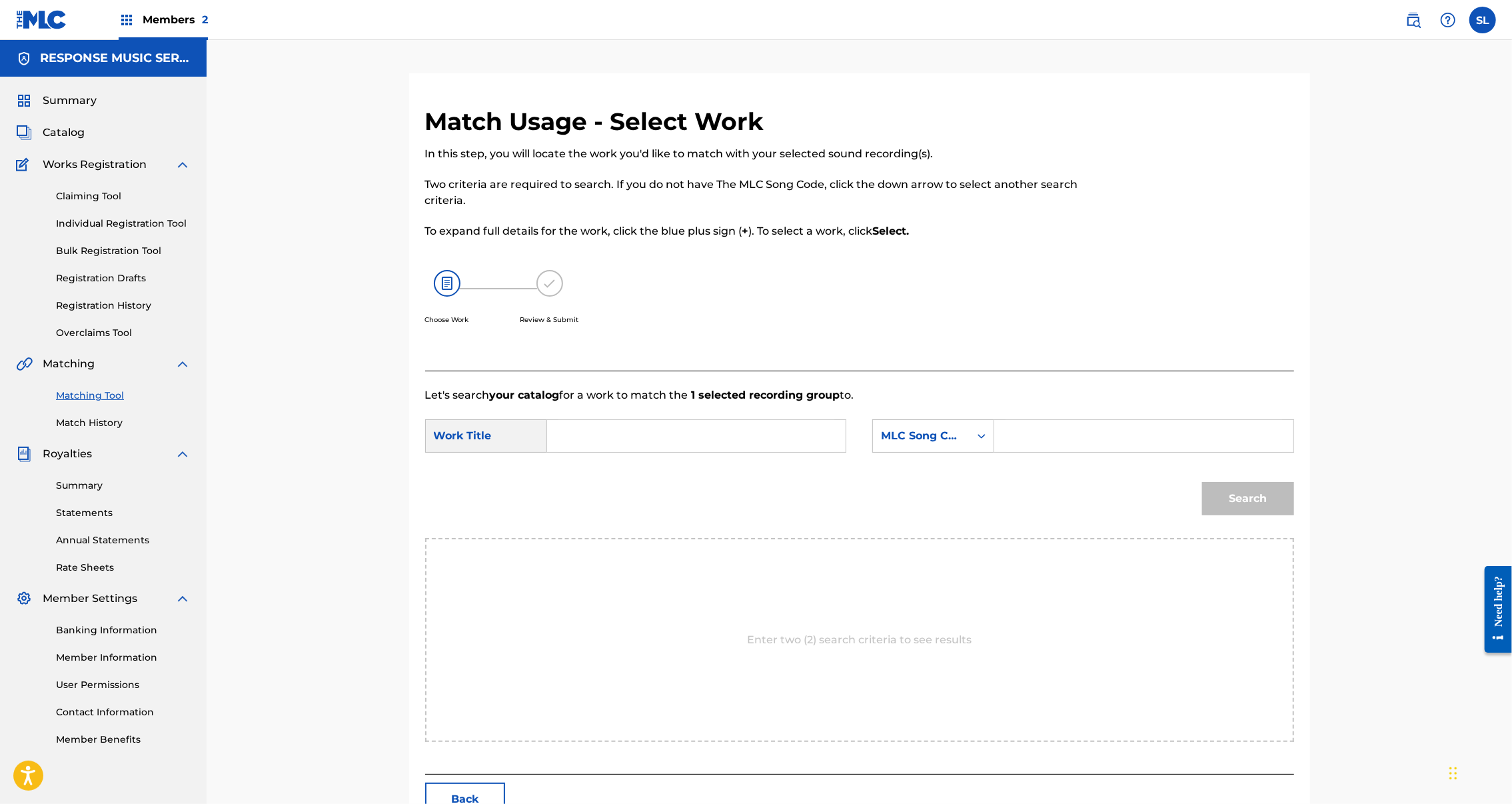
click at [581, 452] on input "Search Form" at bounding box center [696, 436] width 276 height 32
paste input "SEXGF2387012"
type input "SEXGF2387012"
drag, startPoint x: 661, startPoint y: 487, endPoint x: 447, endPoint y: 480, distance: 214.1
click at [447, 453] on div "SearchWithCriteriaed6826a1-cdc3-424e-9ad2-e04003580d55 Work Title SEXGF2387012" at bounding box center [636, 436] width 421 height 33
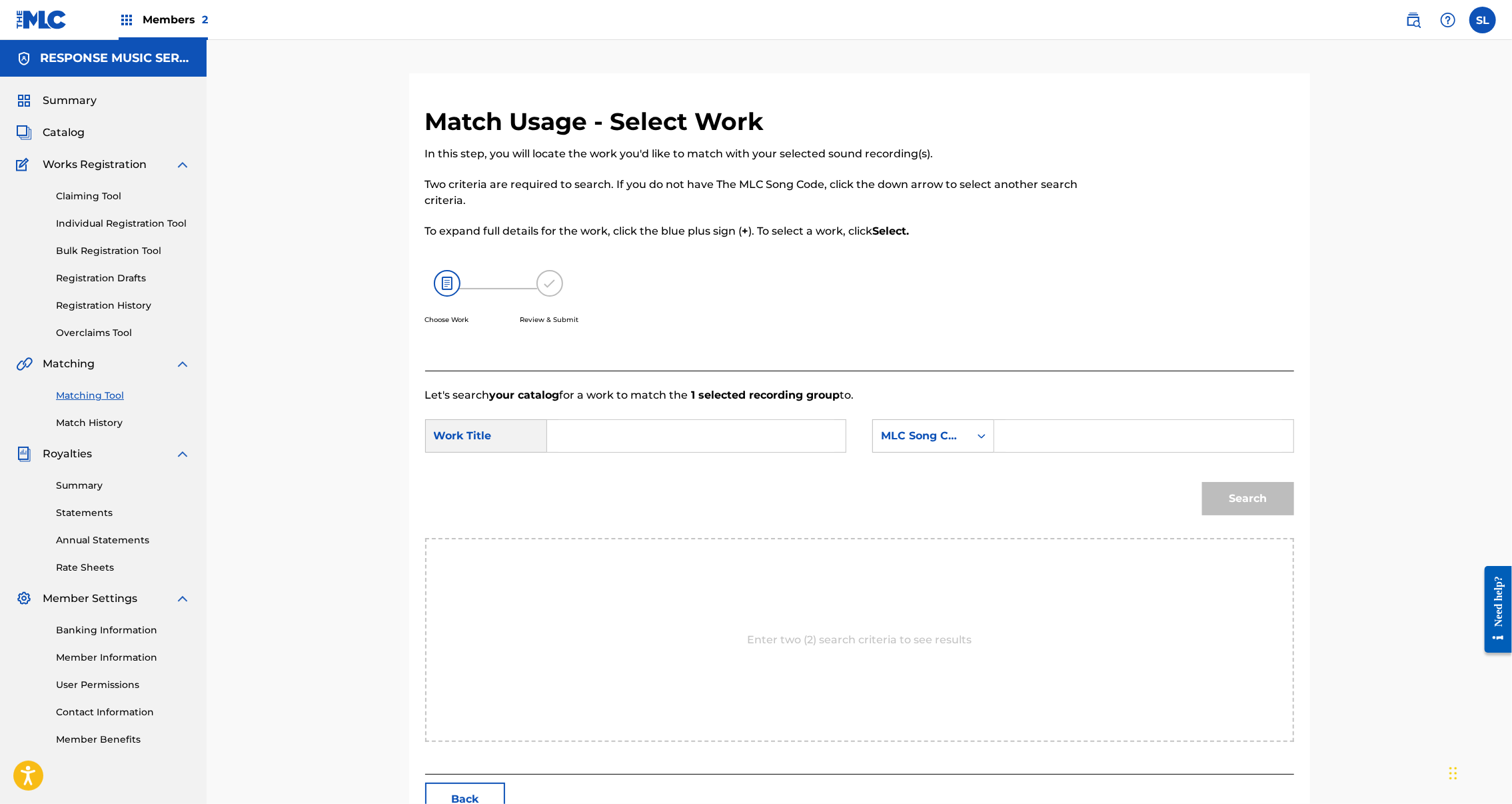
paste input "EXPLORATION"
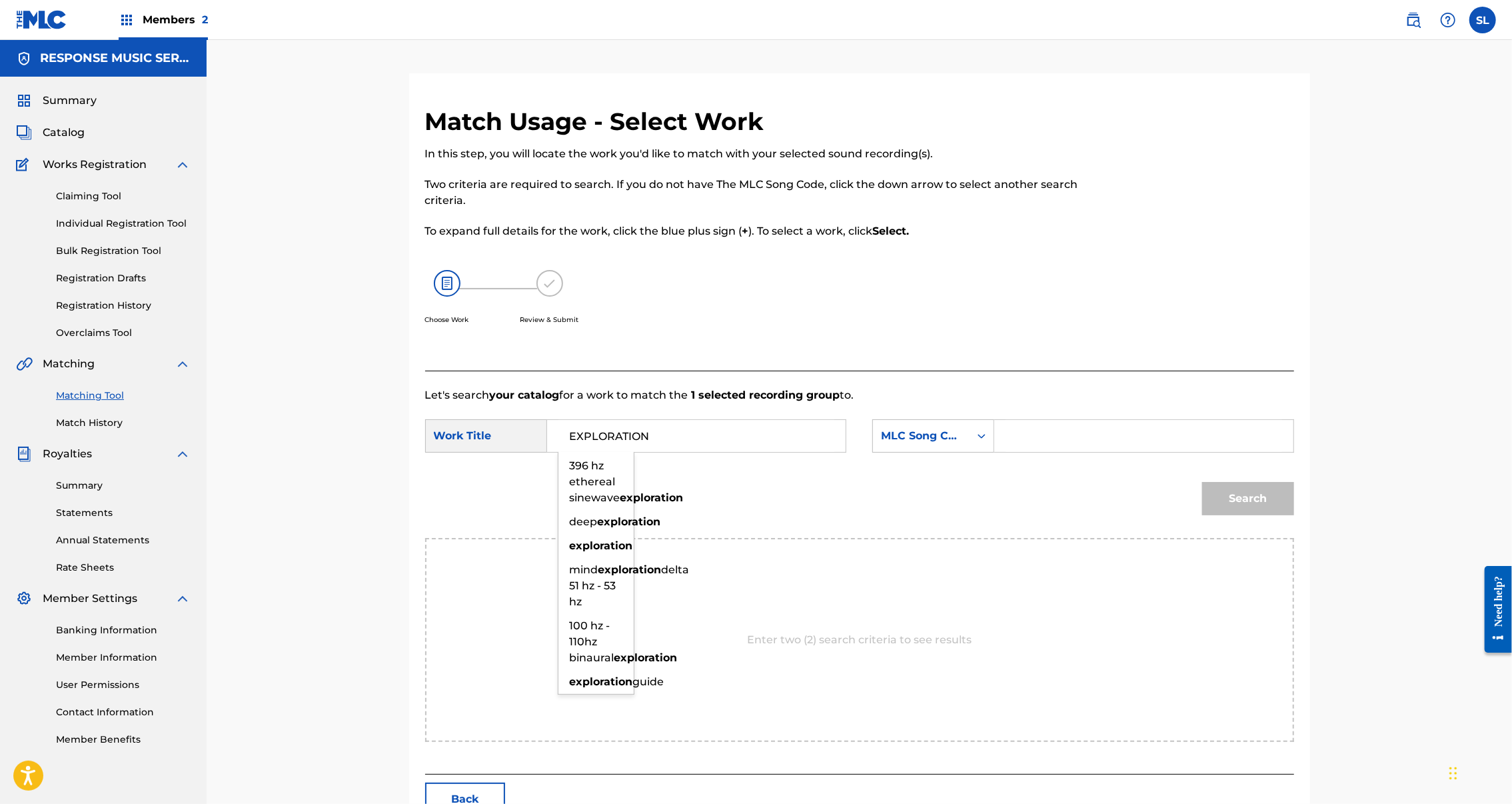
type input "EXPLORATION"
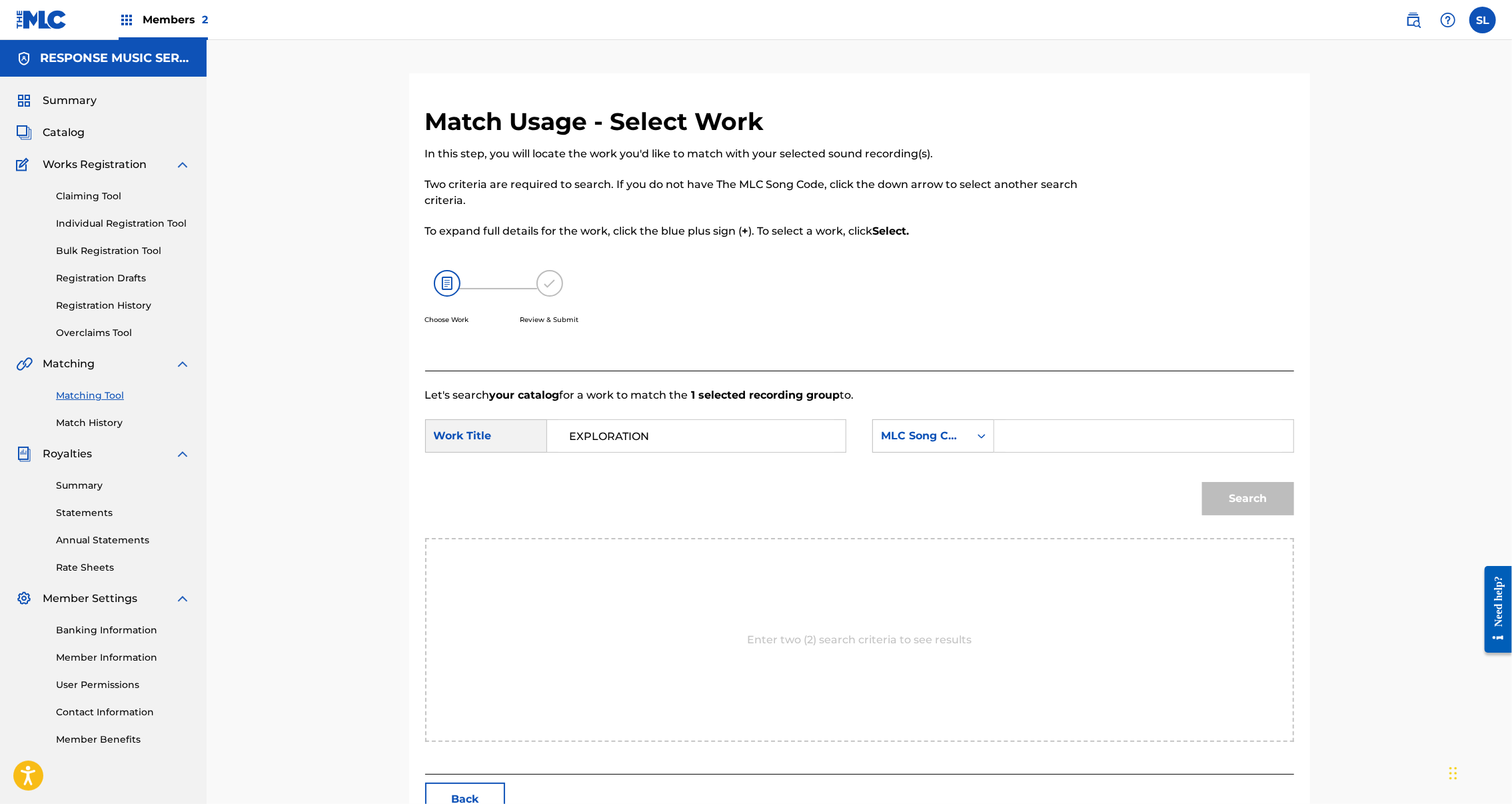
click at [1111, 452] on input "Search Form" at bounding box center [1143, 436] width 276 height 32
paste input "ES1TZY"
type input "ES1TZY"
click at [1294, 516] on button "Search" at bounding box center [1248, 499] width 92 height 33
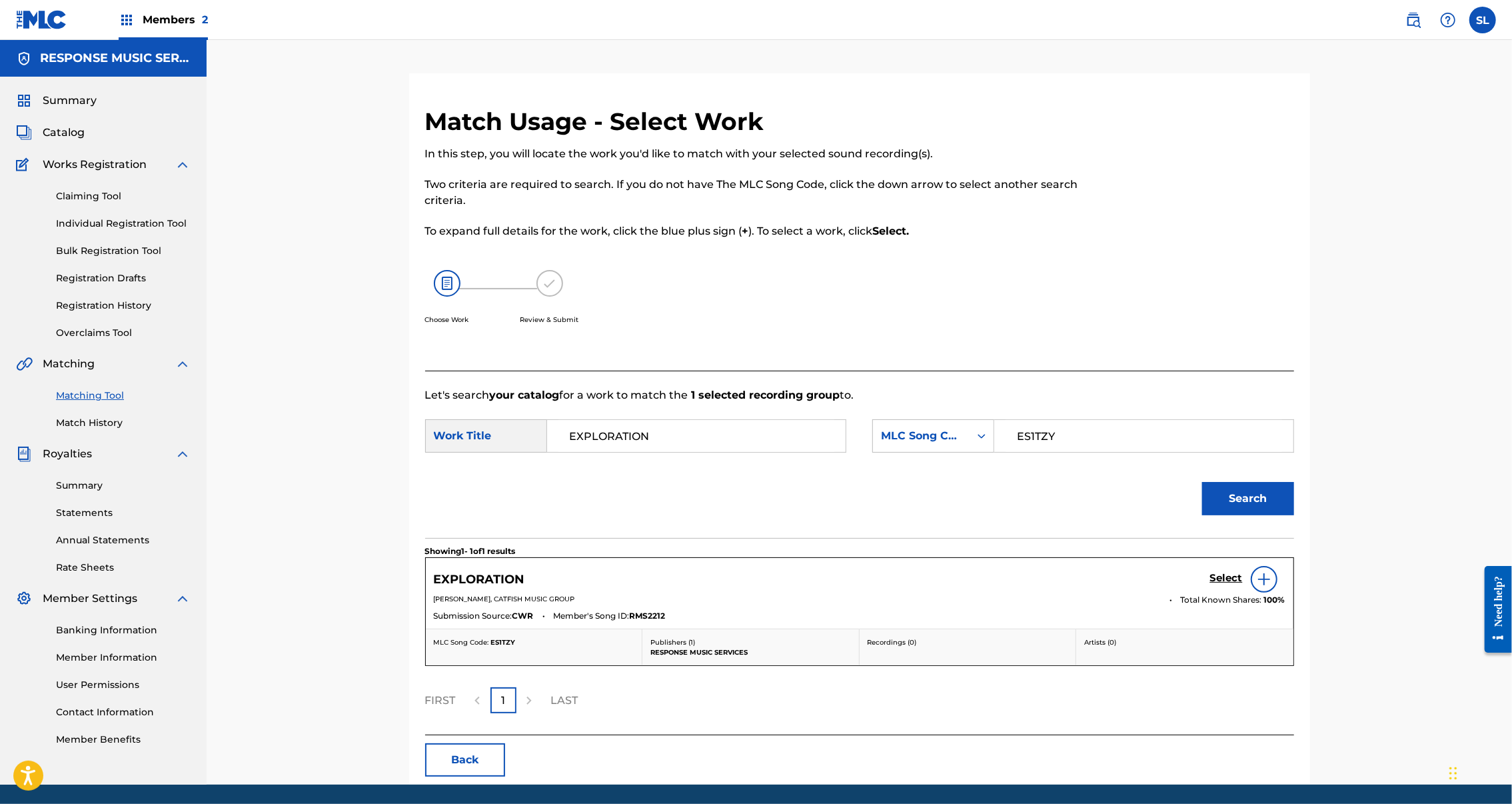
click at [1243, 585] on h5 "Select" at bounding box center [1226, 578] width 32 height 13
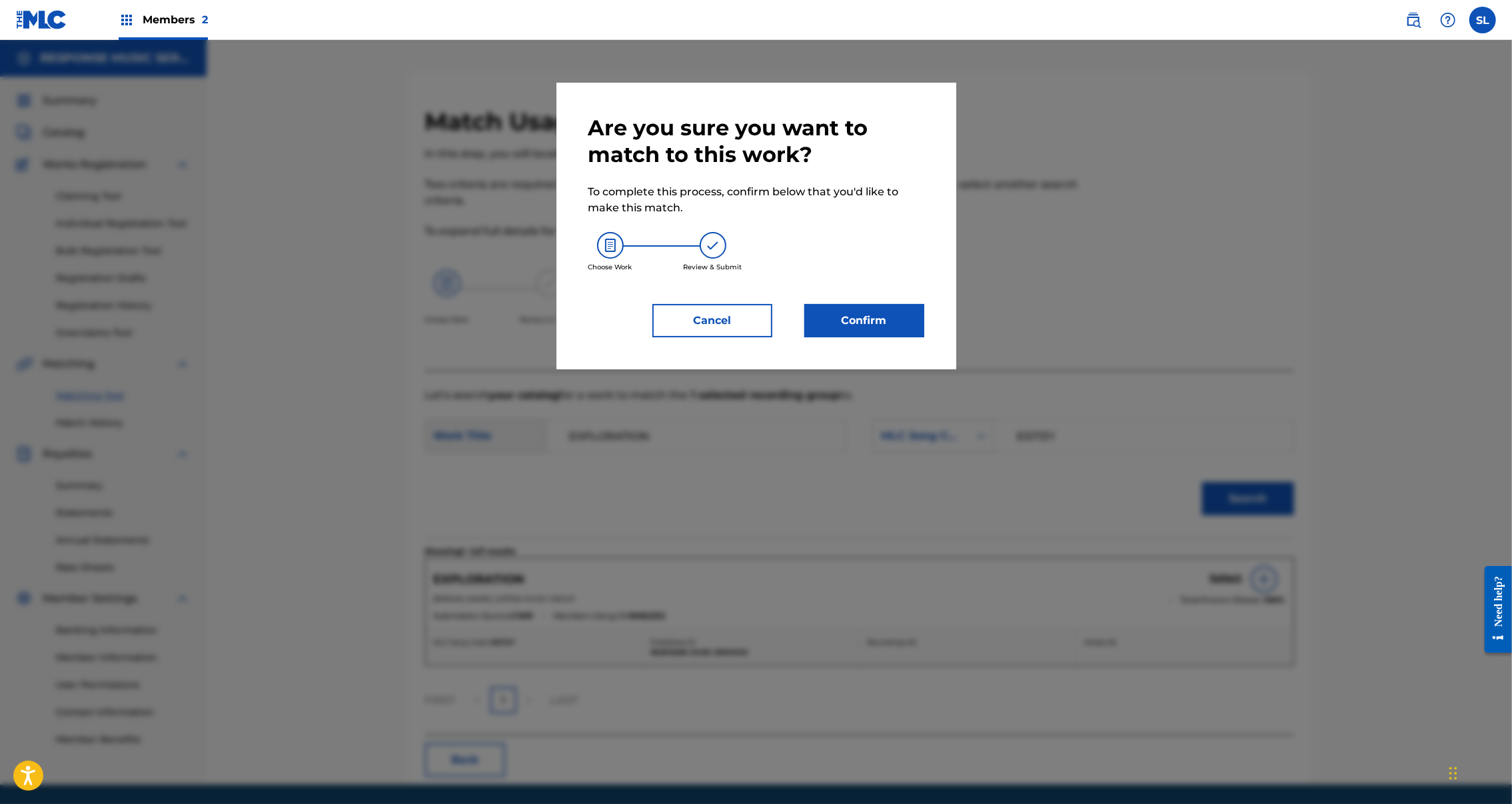
click at [886, 337] on button "Confirm" at bounding box center [864, 321] width 120 height 33
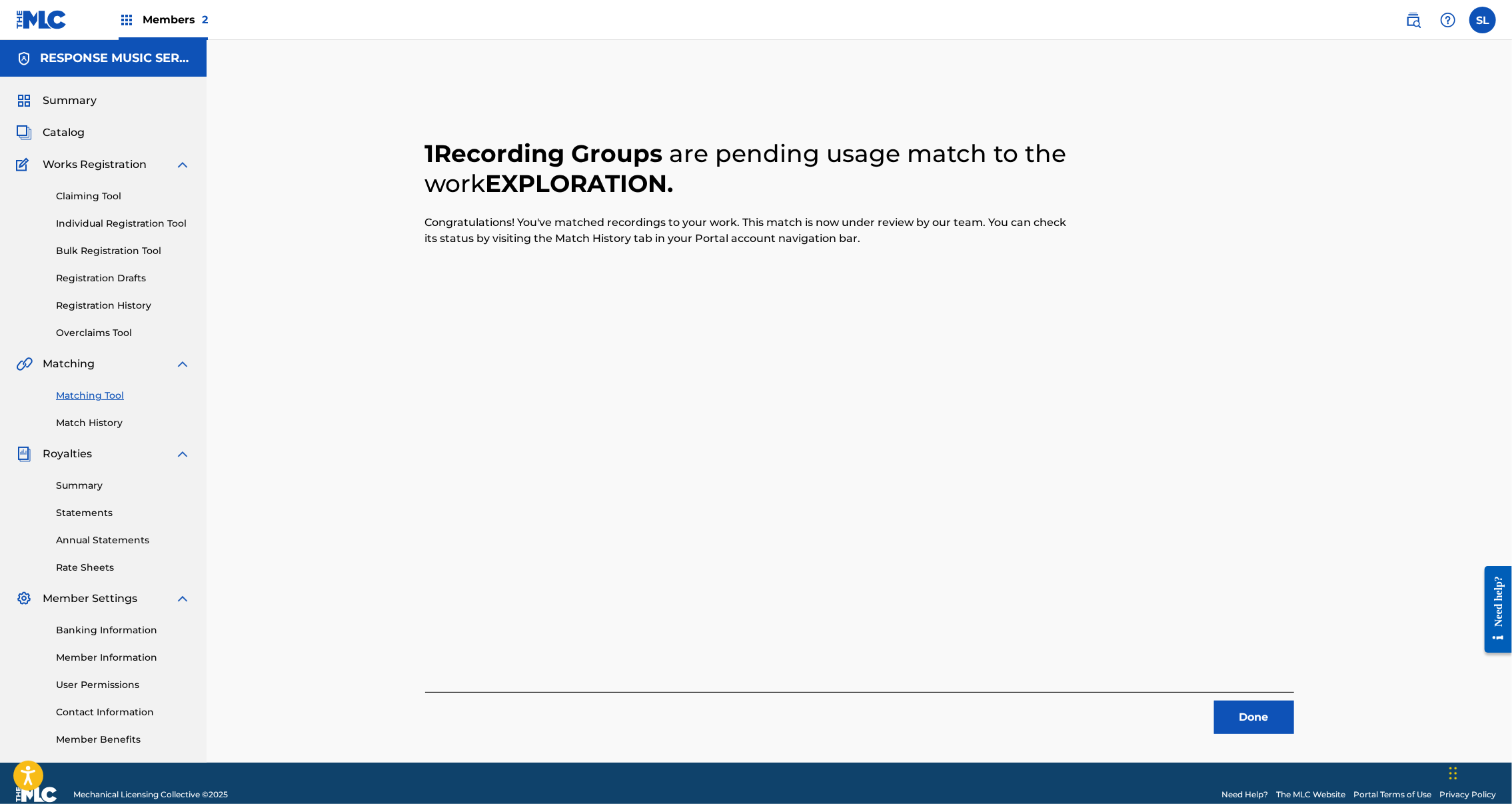
click at [1294, 730] on button "Done" at bounding box center [1254, 717] width 80 height 33
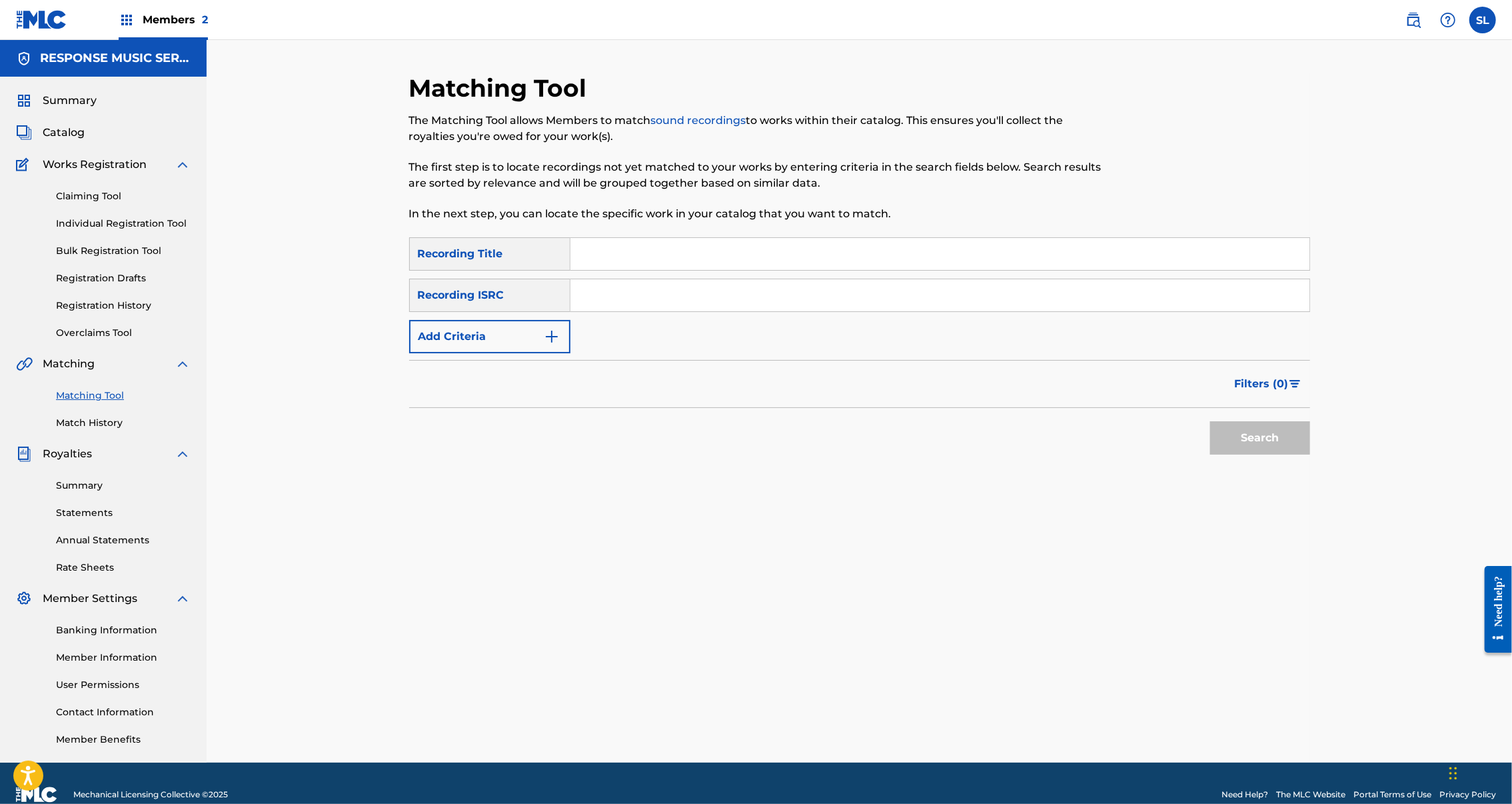
click at [739, 270] on input "Search Form" at bounding box center [940, 254] width 739 height 32
type input "sugarcane"
click at [1310, 455] on button "Search" at bounding box center [1260, 438] width 100 height 33
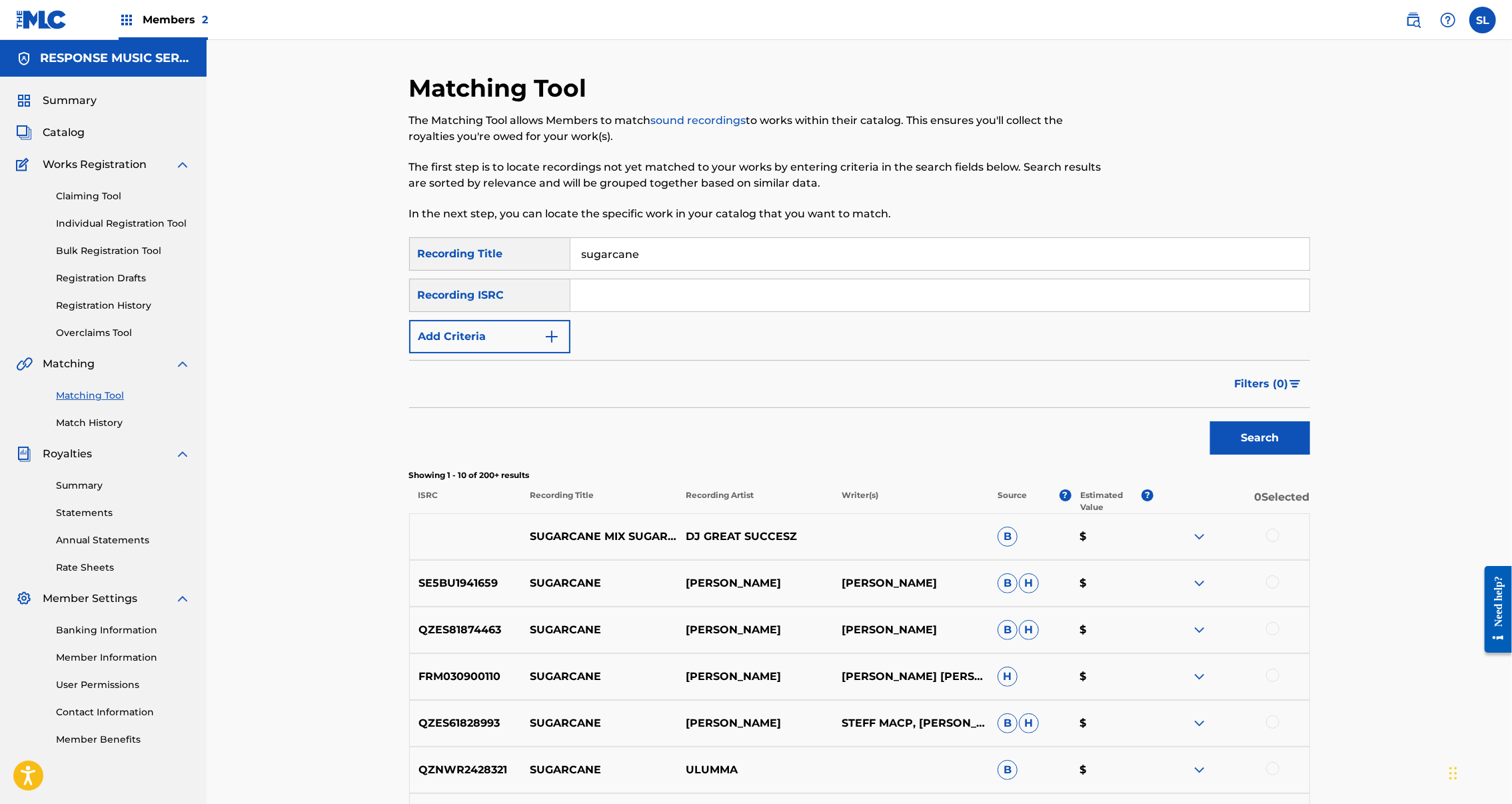
click at [544, 345] on img "Search Form" at bounding box center [552, 337] width 16 height 16
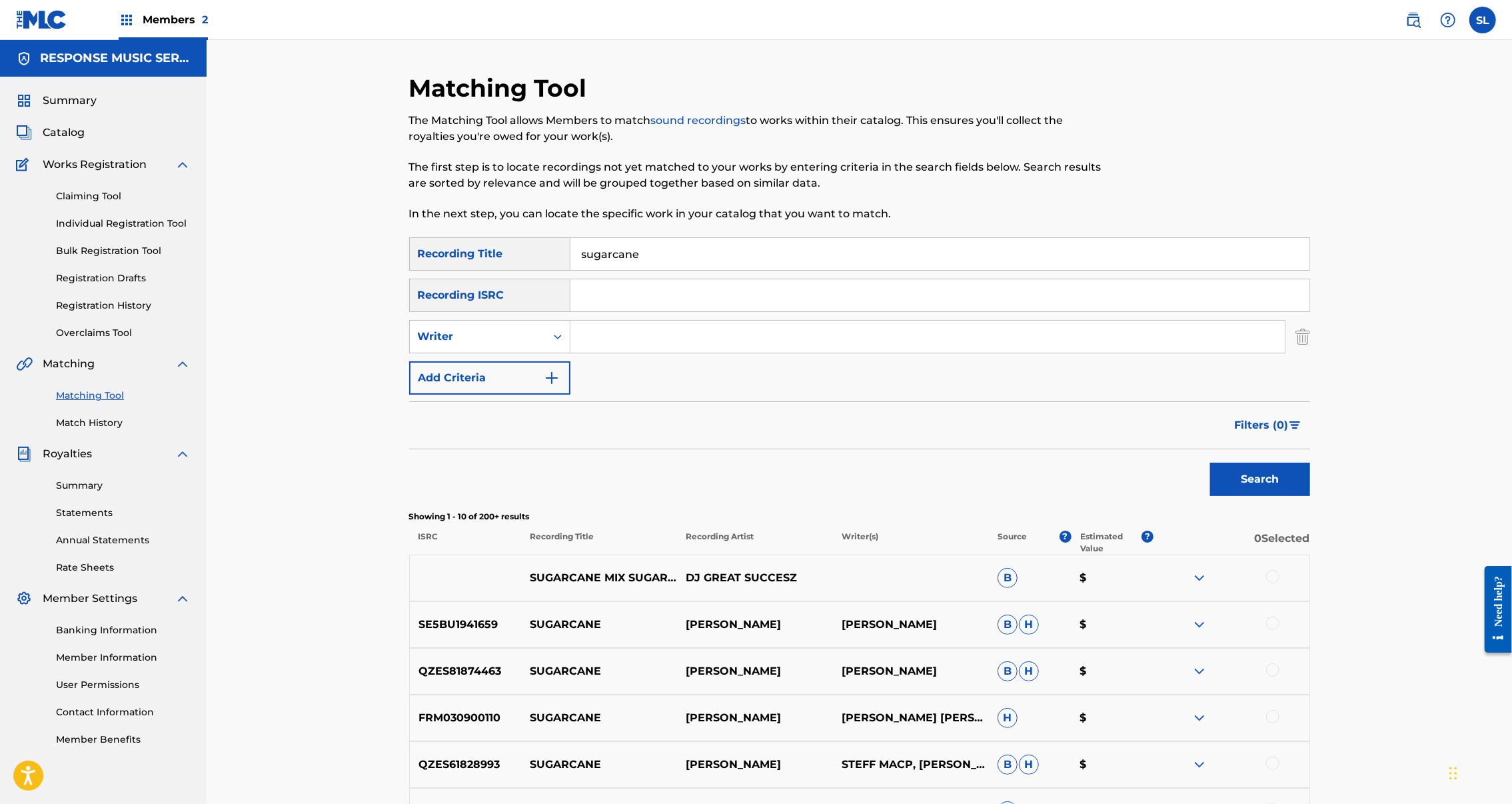
click at [592, 353] on input "Search Form" at bounding box center [928, 337] width 714 height 32
type input "Arvinder"
click at [1310, 496] on button "Search" at bounding box center [1260, 480] width 100 height 33
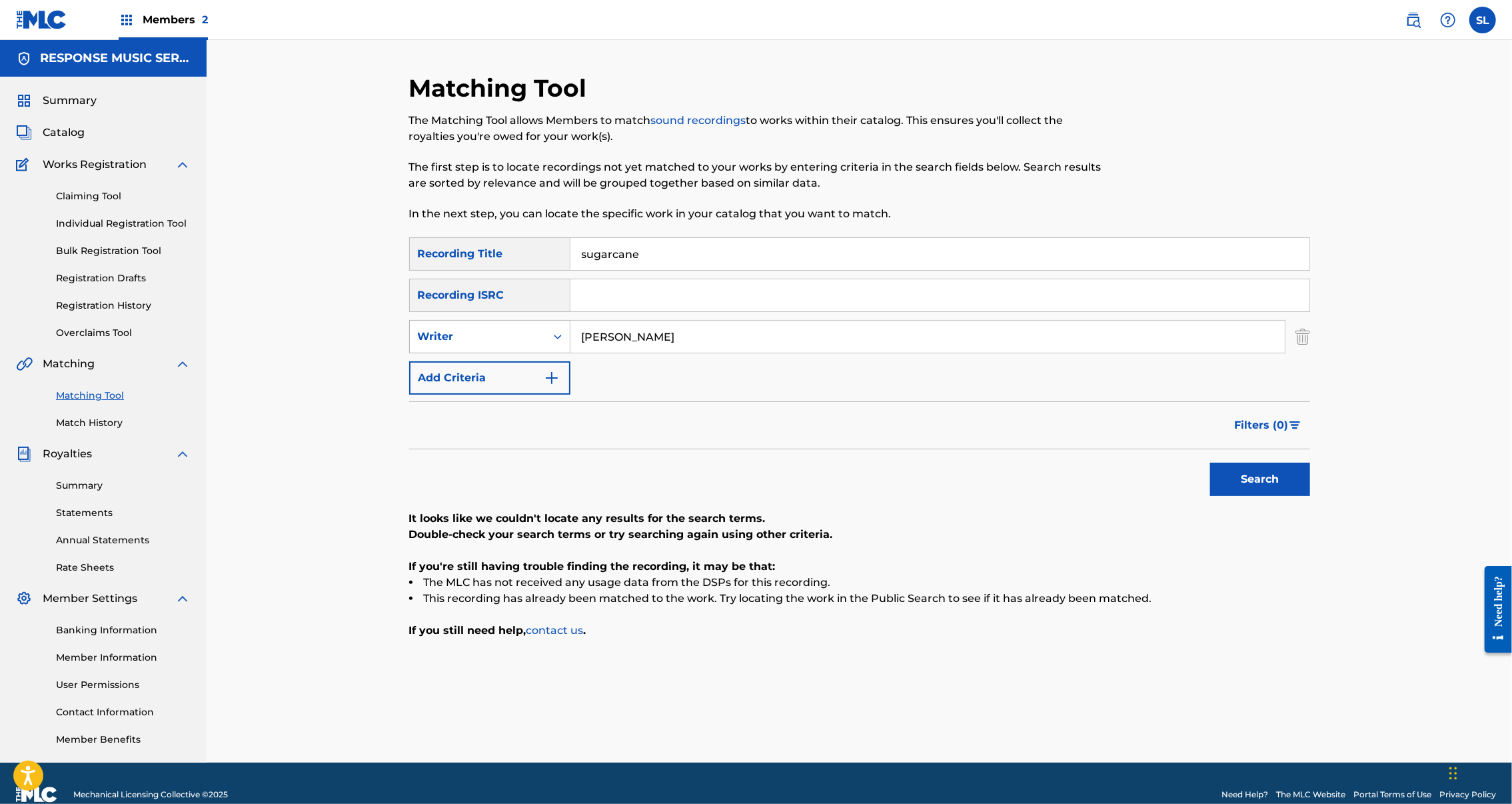
drag, startPoint x: 609, startPoint y: 384, endPoint x: 456, endPoint y: 387, distance: 153.0
click at [456, 353] on div "SearchWithCriteria4564e171-0889-4310-a539-6efcdd5a99b9 Writer Arvinder" at bounding box center [860, 337] width 901 height 33
click at [1310, 496] on button "Search" at bounding box center [1260, 480] width 100 height 33
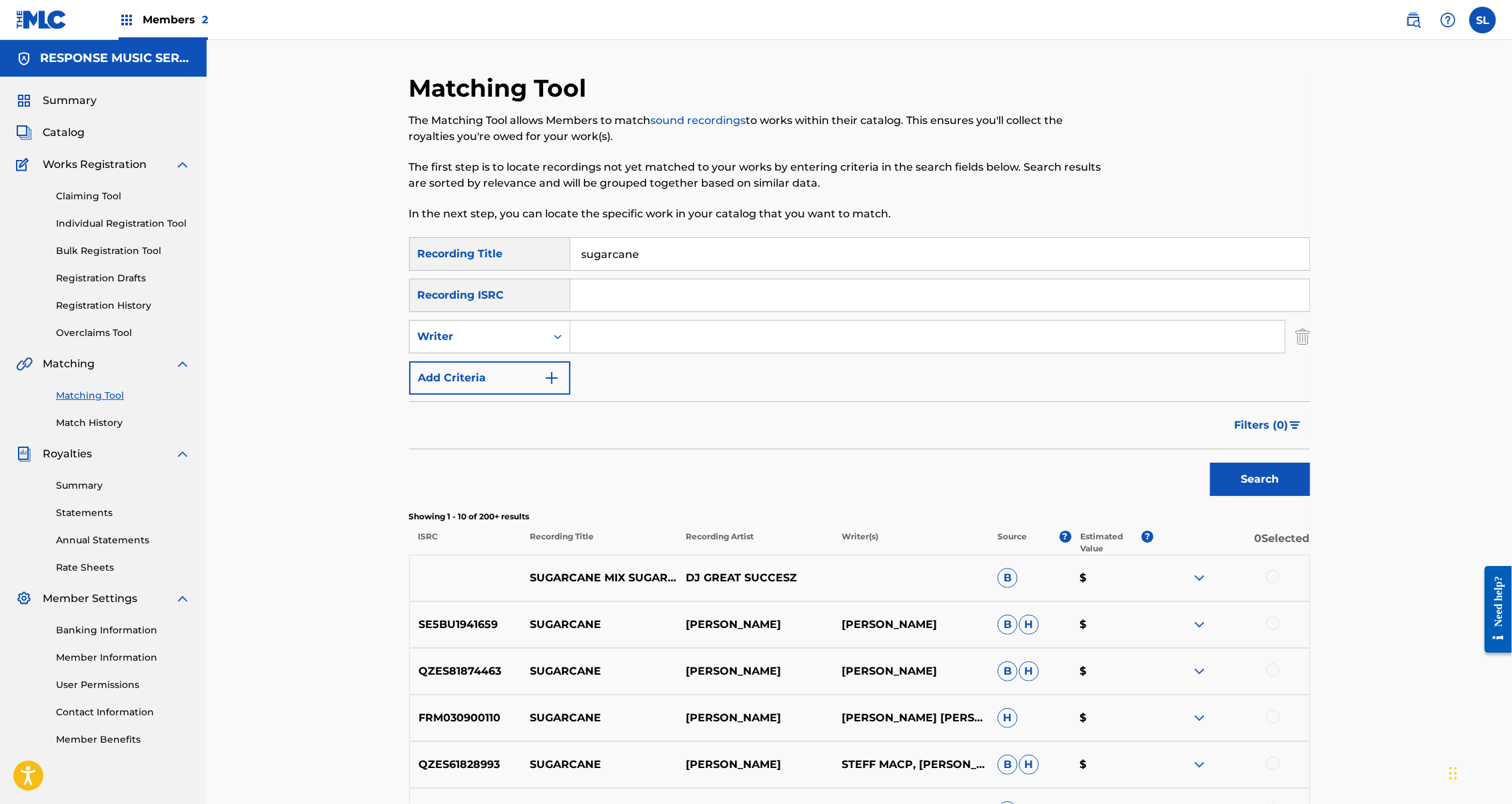
click at [579, 270] on input "sugarcane" at bounding box center [940, 254] width 739 height 32
click at [1310, 496] on button "Search" at bounding box center [1260, 480] width 100 height 33
click at [613, 270] on input "sugarcane" at bounding box center [940, 254] width 739 height 32
drag, startPoint x: 40, startPoint y: 353, endPoint x: 624, endPoint y: 283, distance: 588.2
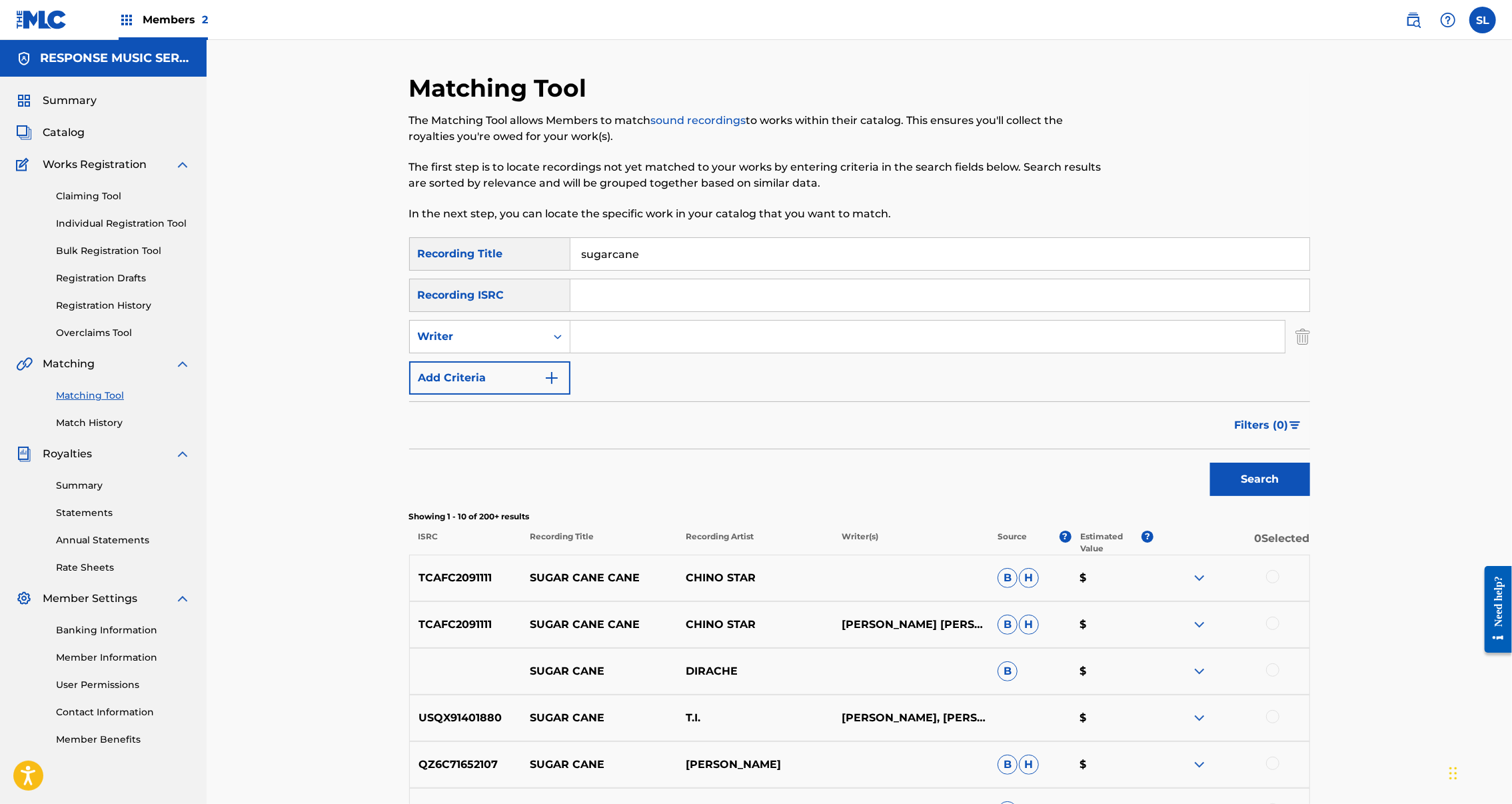
click at [613, 270] on input "sugarcane" at bounding box center [940, 254] width 739 height 32
paste input "FARSCAPES"
type input "FARSCAPES"
click at [1310, 496] on button "Search" at bounding box center [1260, 480] width 100 height 33
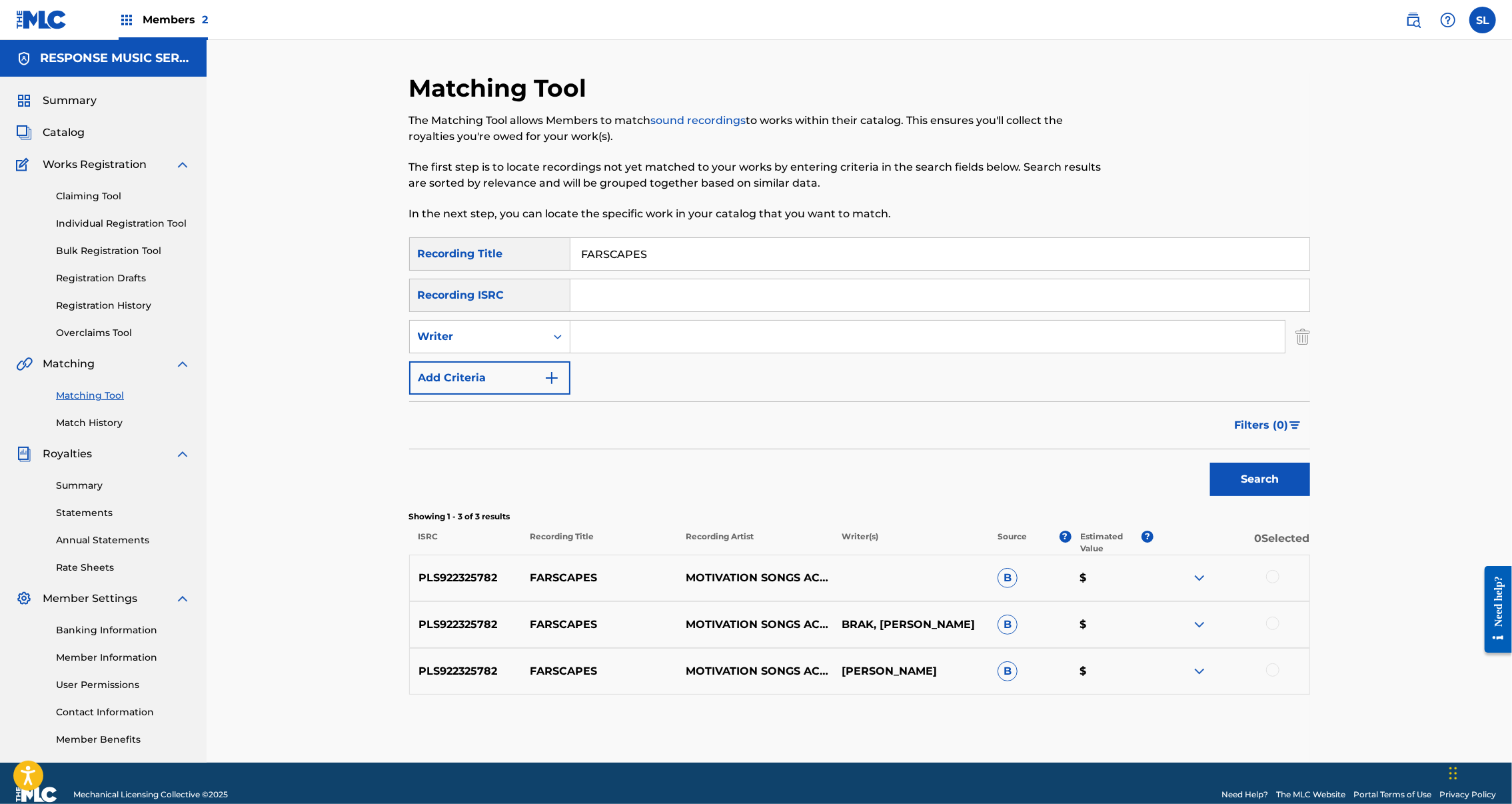
drag, startPoint x: 644, startPoint y: 321, endPoint x: 636, endPoint y: 324, distance: 8.5
click at [635, 312] on input "Search Form" at bounding box center [940, 295] width 739 height 32
paste input "SEXGF2152001"
type input "SEXGF2152001"
click at [1310, 496] on button "Search" at bounding box center [1260, 480] width 100 height 33
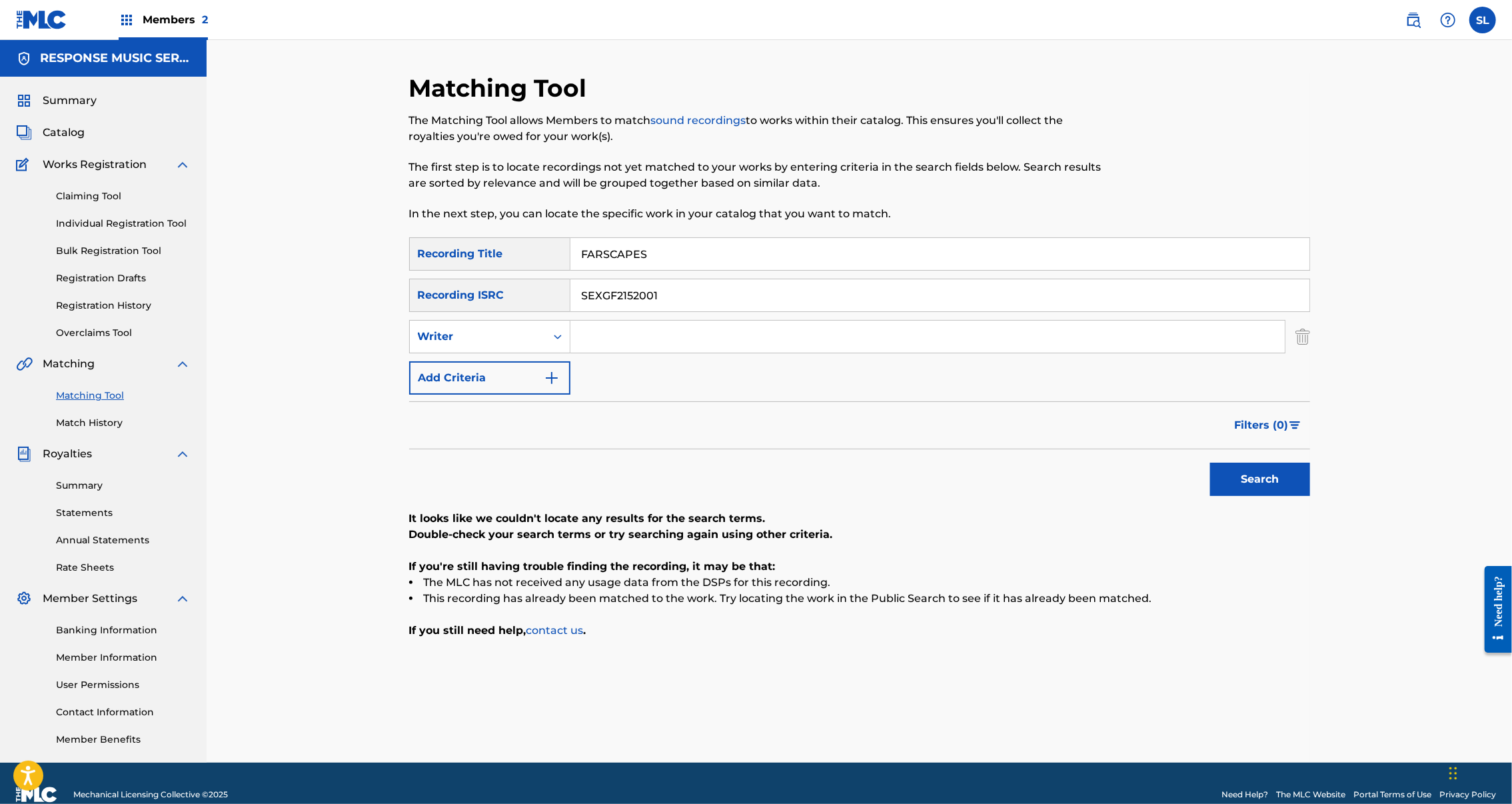
click at [624, 270] on input "FARSCAPES" at bounding box center [940, 254] width 739 height 32
paste input "INCANDESCENZA"
type input "INCANDESCENZA"
drag, startPoint x: 660, startPoint y: 332, endPoint x: 485, endPoint y: 327, distance: 175.1
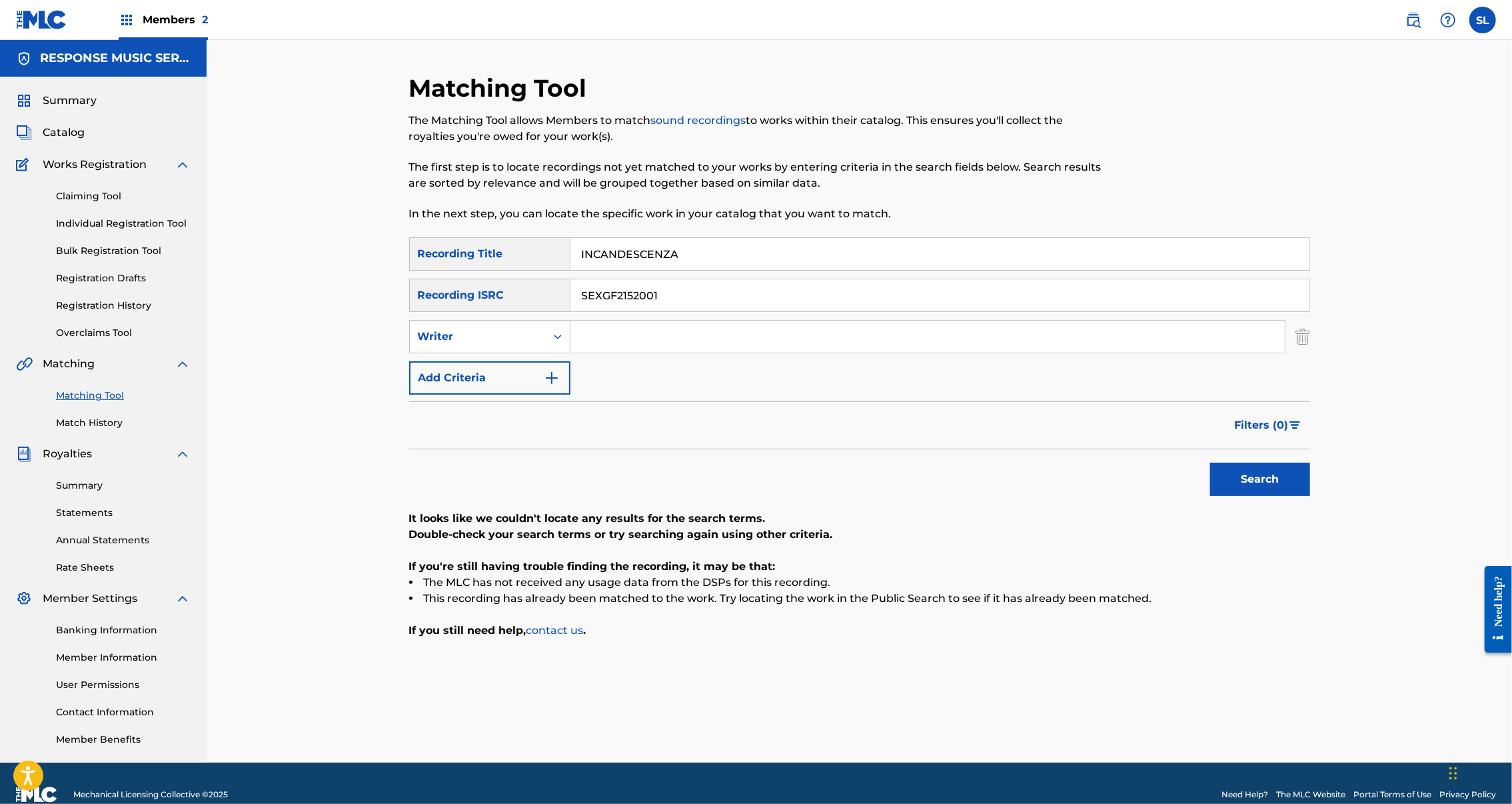
click at [485, 312] on div "SearchWithCriteria34597994-e059-41e4-9845-d210543db6eb Recording ISRC SEXGF2152…" at bounding box center [860, 296] width 901 height 33
click at [1310, 496] on button "Search" at bounding box center [1260, 480] width 100 height 33
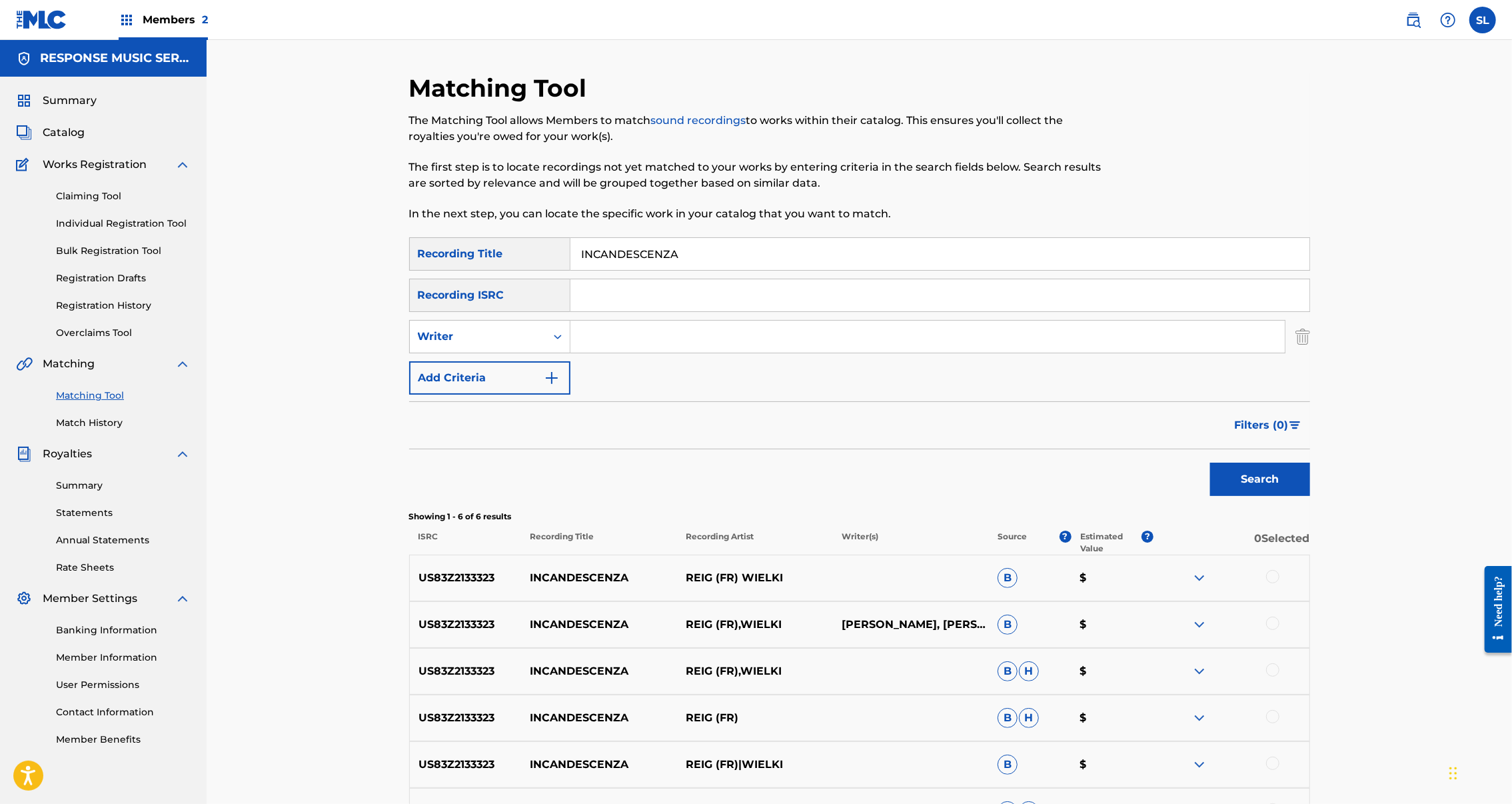
click at [705, 312] on input "Search Form" at bounding box center [940, 295] width 739 height 32
paste input "SEXGF2200413"
type input "SEXGF2200413"
click at [1310, 496] on button "Search" at bounding box center [1260, 480] width 100 height 33
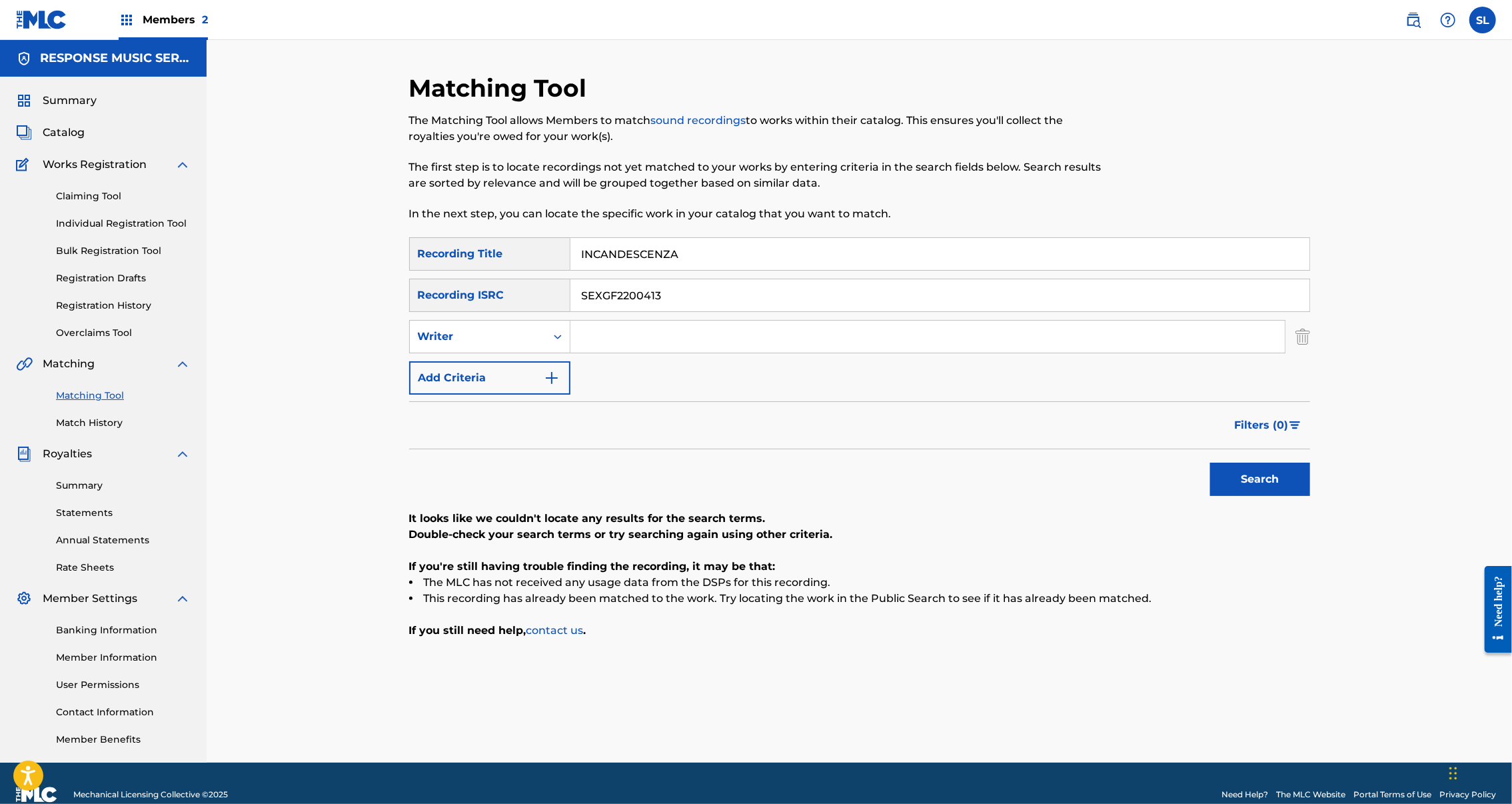
click at [677, 270] on input "INCANDESCENZA" at bounding box center [940, 254] width 739 height 32
paste input "HERITANCE OF ECHOES"
type input "INHERITANCE OF ECHOES"
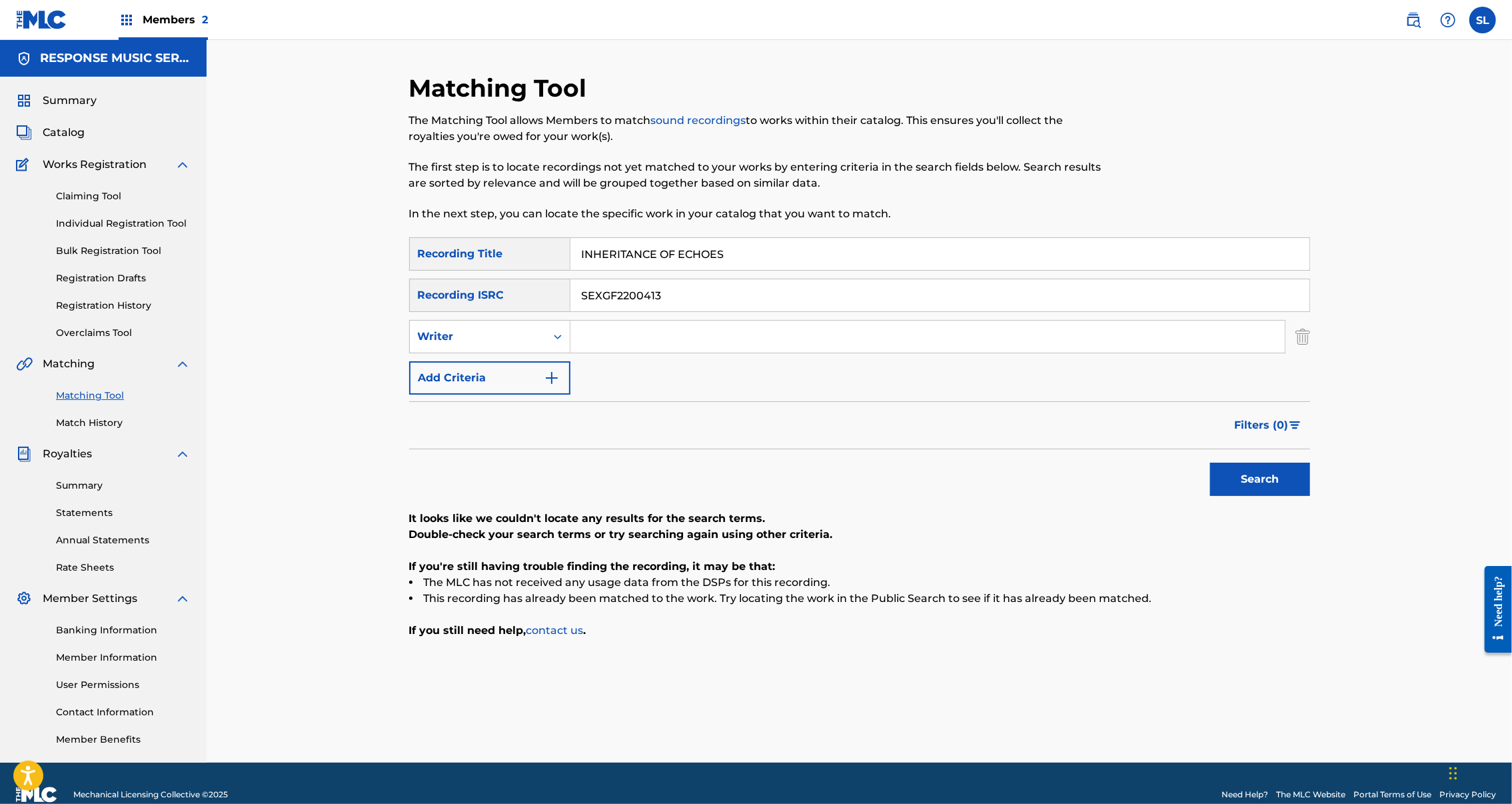
drag, startPoint x: 630, startPoint y: 345, endPoint x: 485, endPoint y: 323, distance: 146.7
click at [485, 312] on div "SearchWithCriteria34597994-e059-41e4-9845-d210543db6eb Recording ISRC SEXGF2200…" at bounding box center [860, 296] width 901 height 33
click at [1310, 496] on button "Search" at bounding box center [1260, 480] width 100 height 33
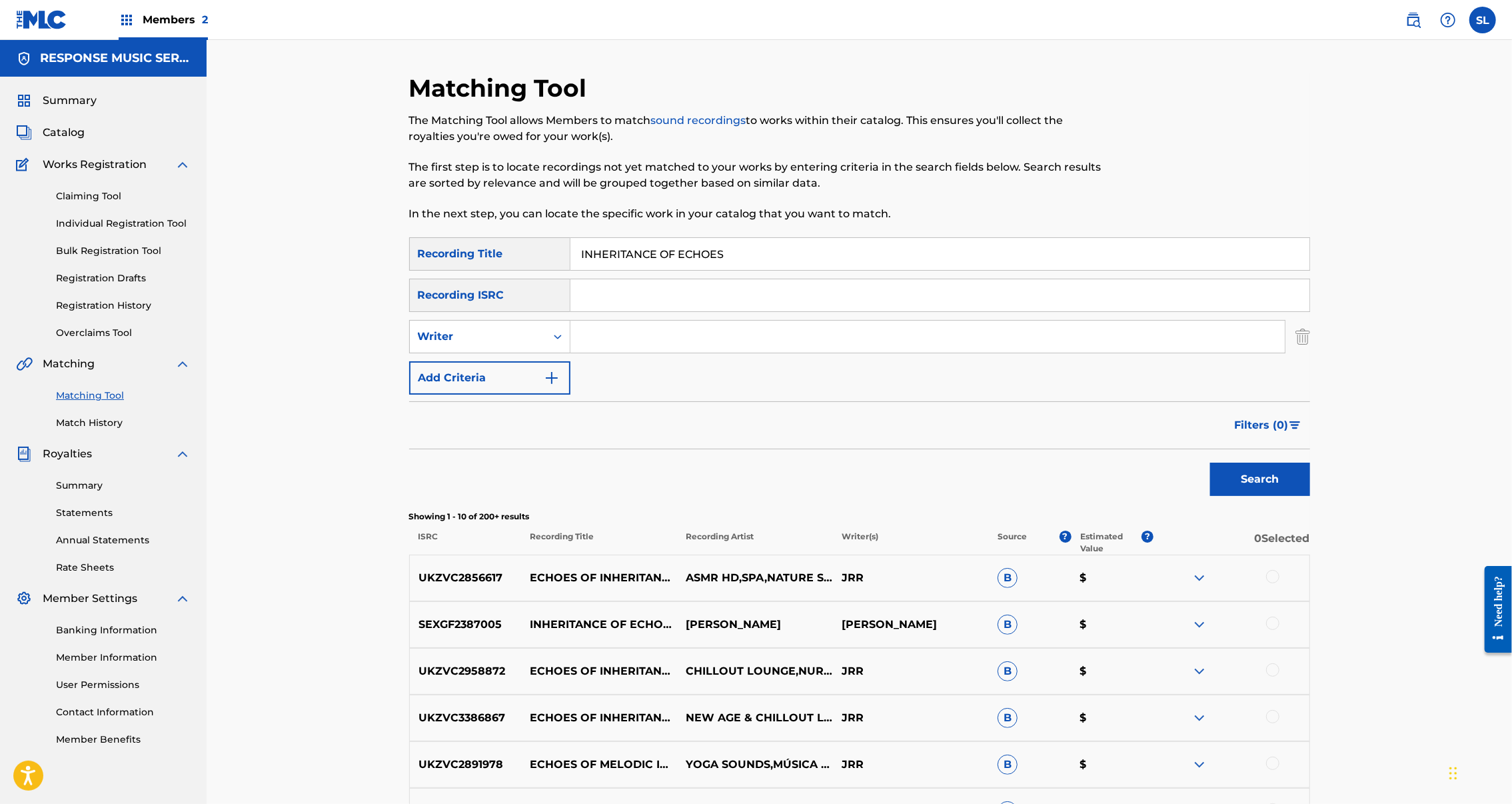
click at [1280, 630] on div at bounding box center [1273, 623] width 13 height 13
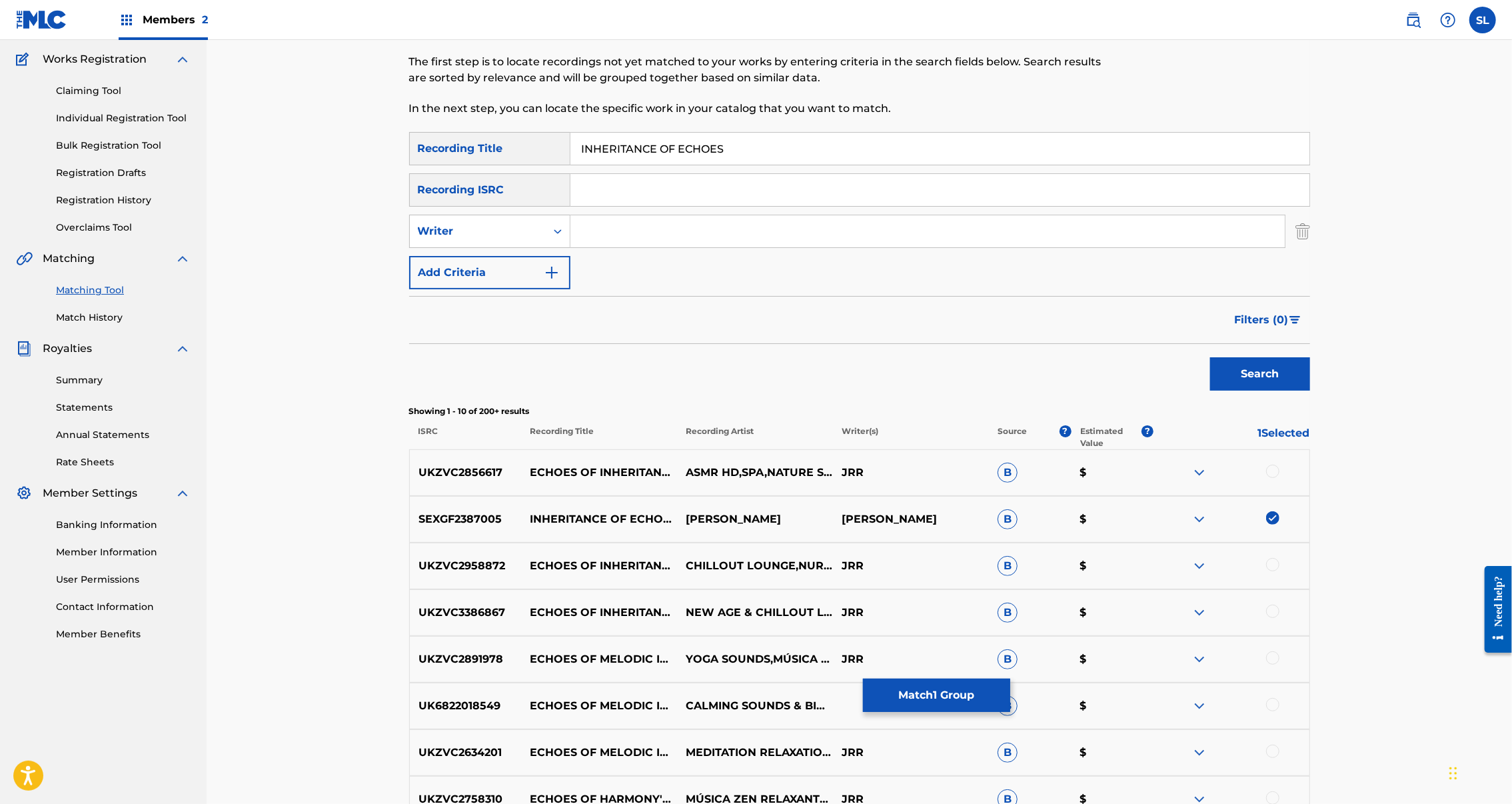
click at [696, 206] on input "Search Form" at bounding box center [940, 190] width 739 height 32
drag, startPoint x: 1, startPoint y: 513, endPoint x: 696, endPoint y: 222, distance: 753.5
click at [696, 206] on input "Search Form" at bounding box center [940, 190] width 739 height 32
paste input "SEXGF2387005"
type input "SEXGF2387005"
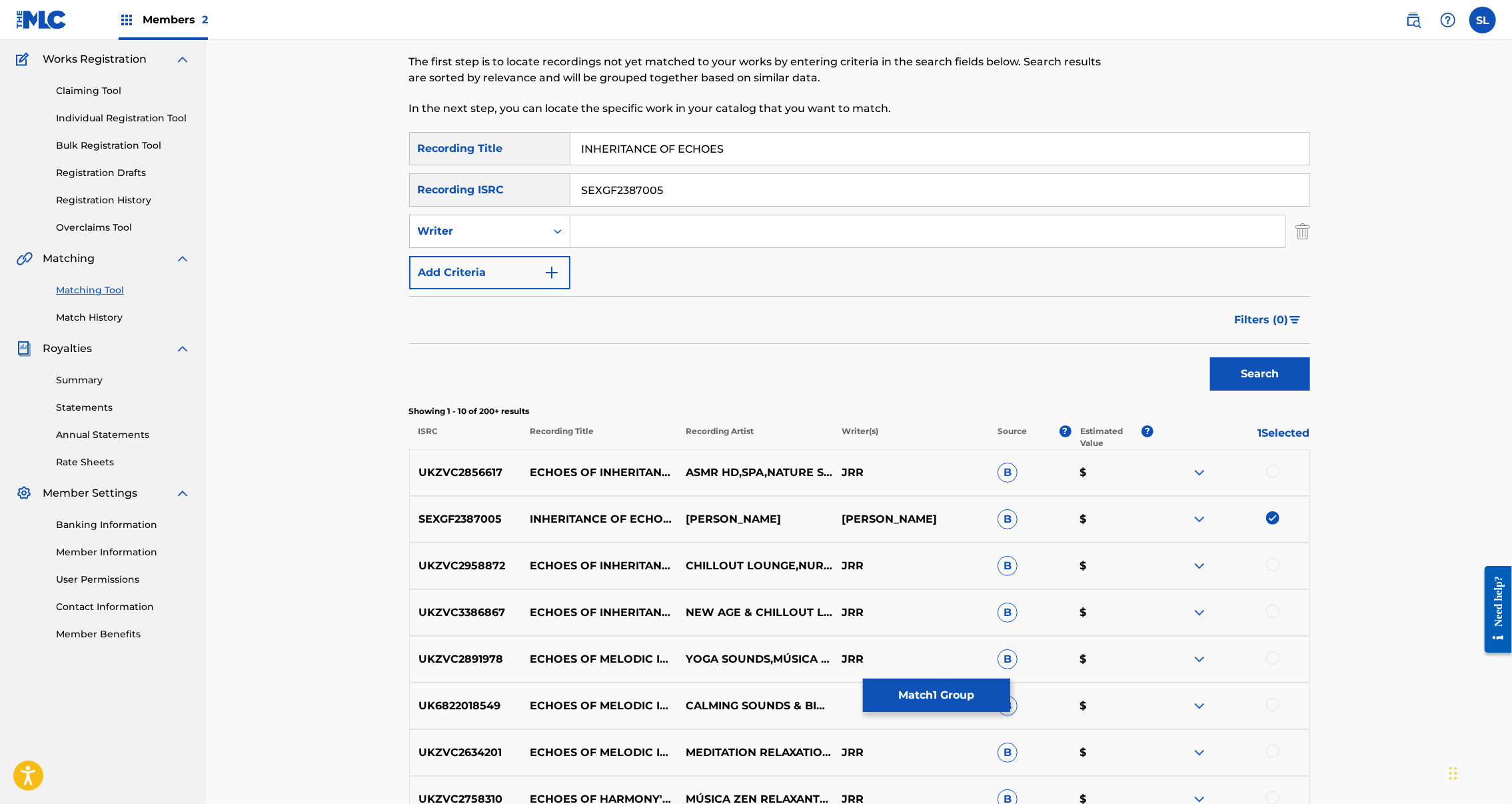
click at [1310, 391] on button "Search" at bounding box center [1260, 374] width 100 height 33
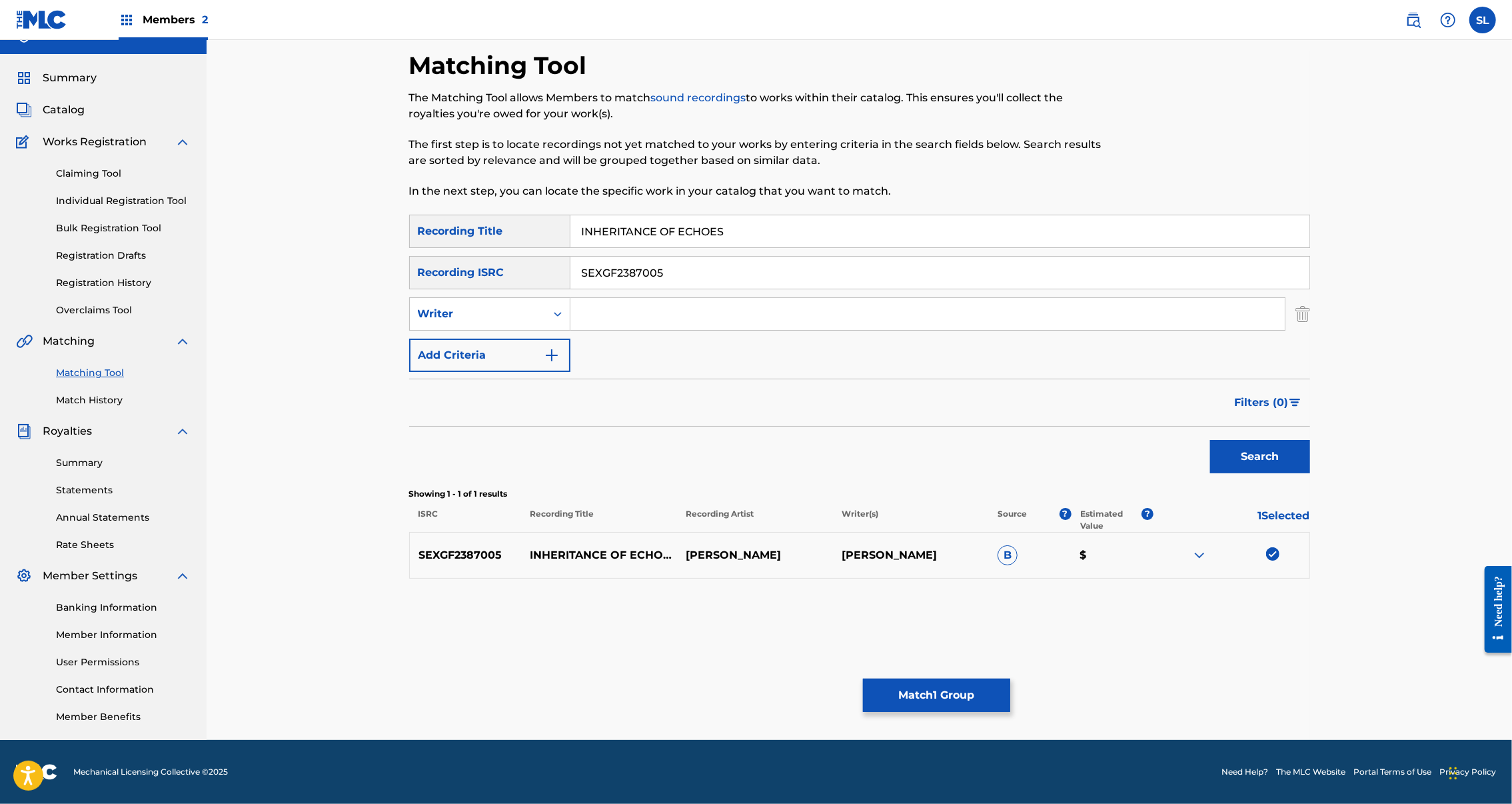
click at [1010, 679] on button "Match 1 Group" at bounding box center [937, 695] width 147 height 33
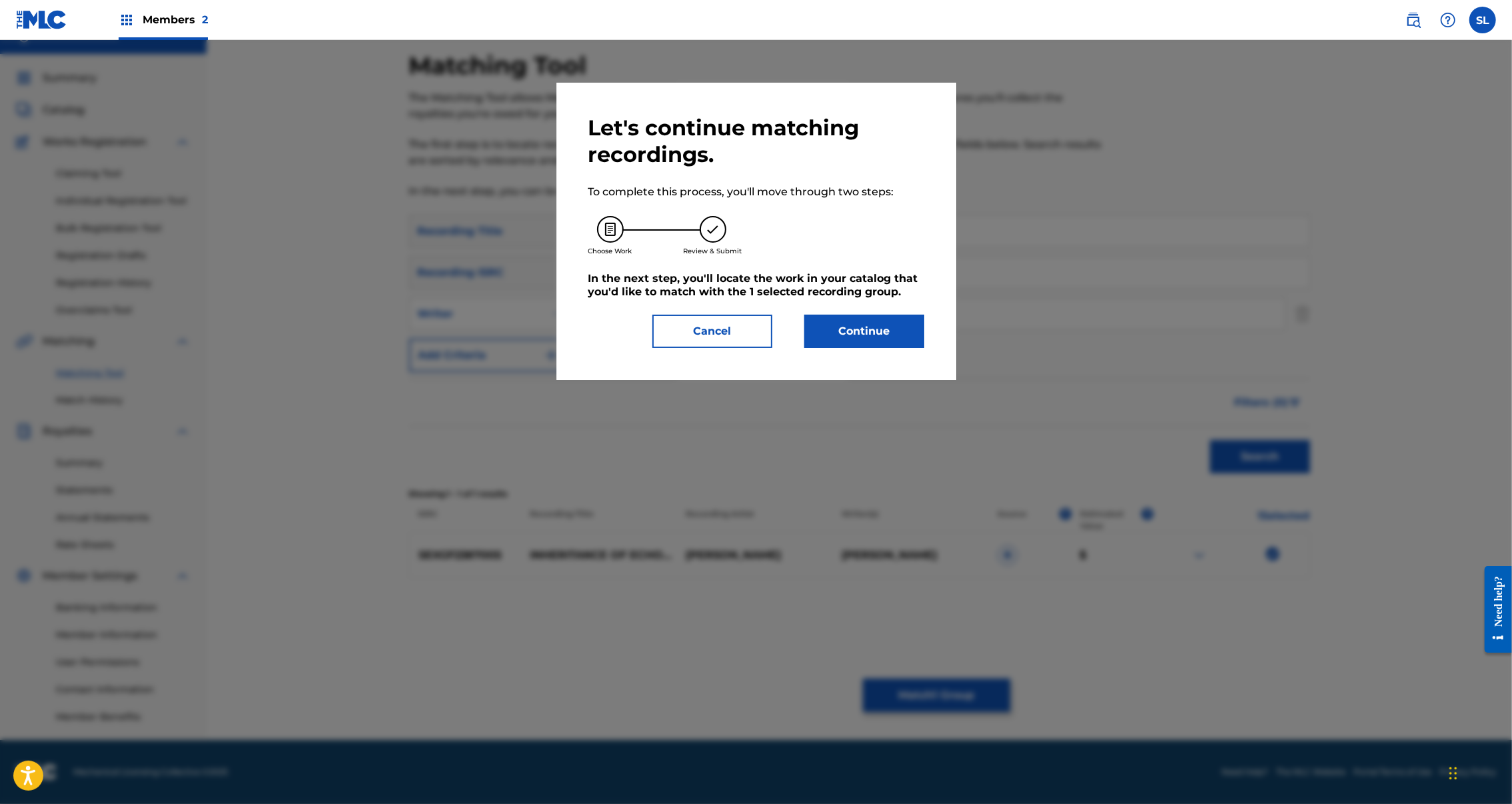
click at [883, 348] on button "Continue" at bounding box center [864, 331] width 120 height 33
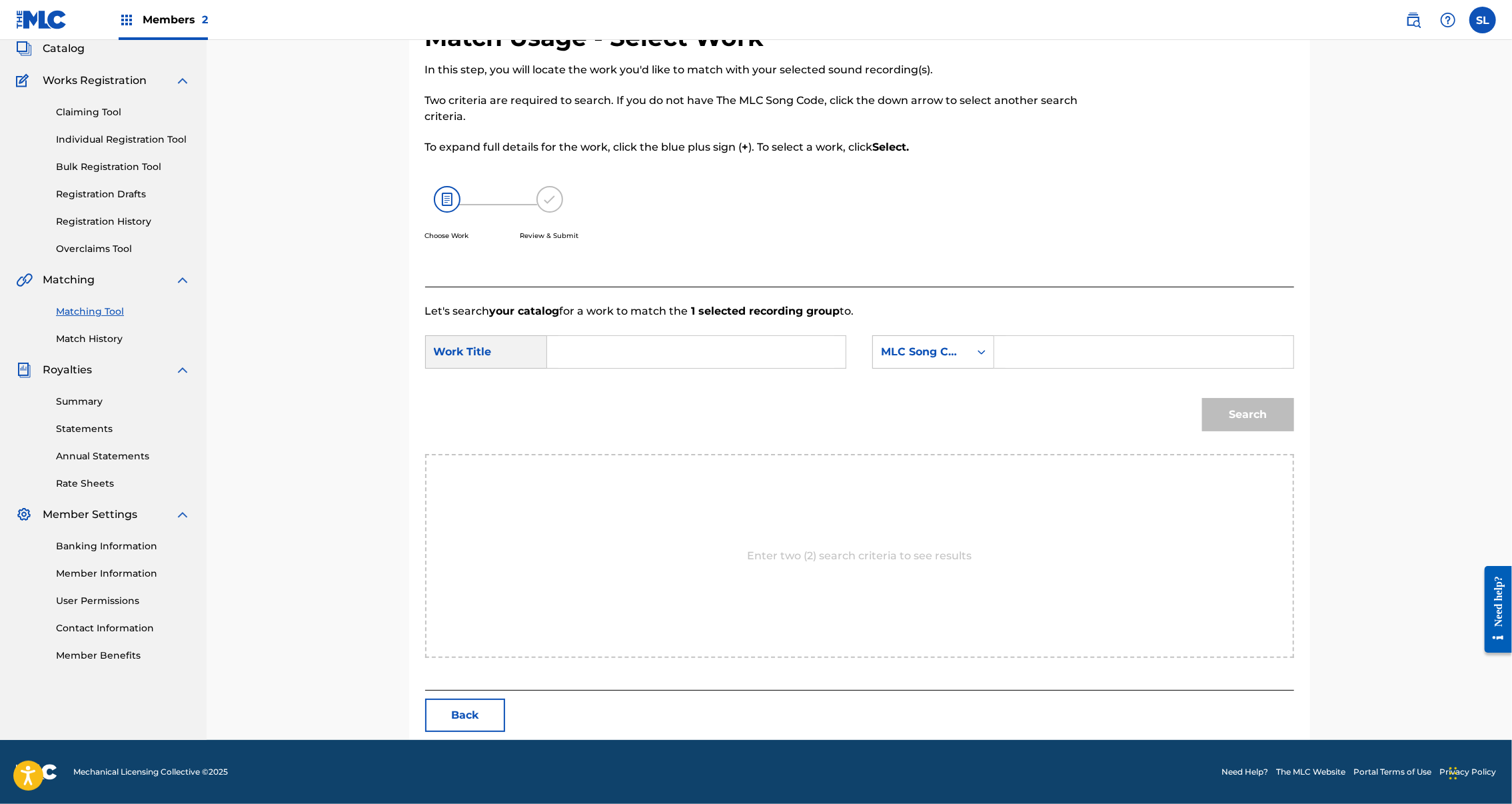
click at [611, 368] on input "Search Form" at bounding box center [696, 352] width 276 height 32
paste input "INHERITANCE OF ECHOES"
type input "INHERITANCE OF ECHOES"
click at [1094, 368] on input "Search Form" at bounding box center [1143, 352] width 276 height 32
paste input "I26SUX"
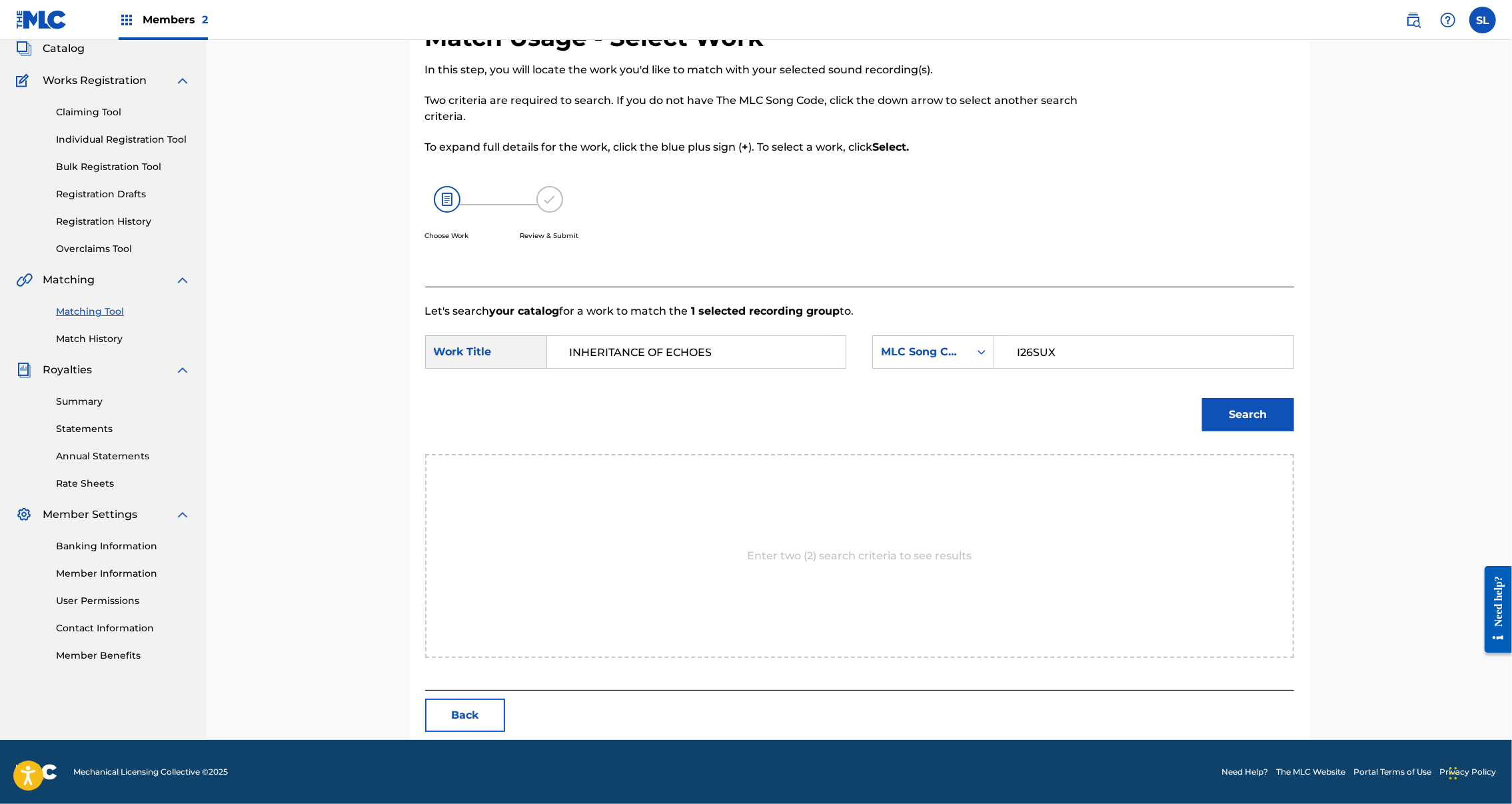
type input "I26SUX"
click at [1294, 431] on button "Search" at bounding box center [1248, 415] width 92 height 33
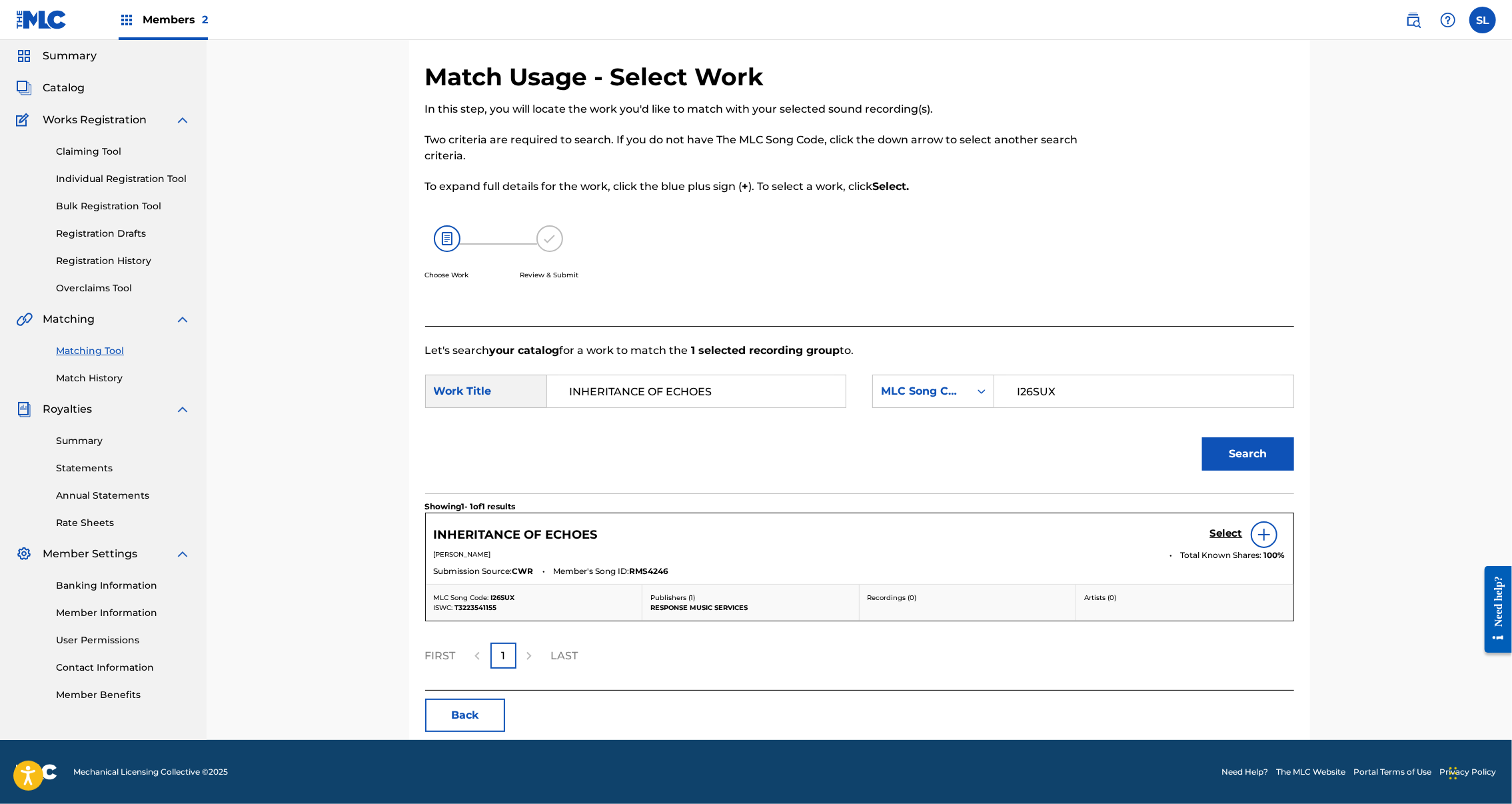
click at [1243, 540] on h5 "Select" at bounding box center [1226, 534] width 32 height 13
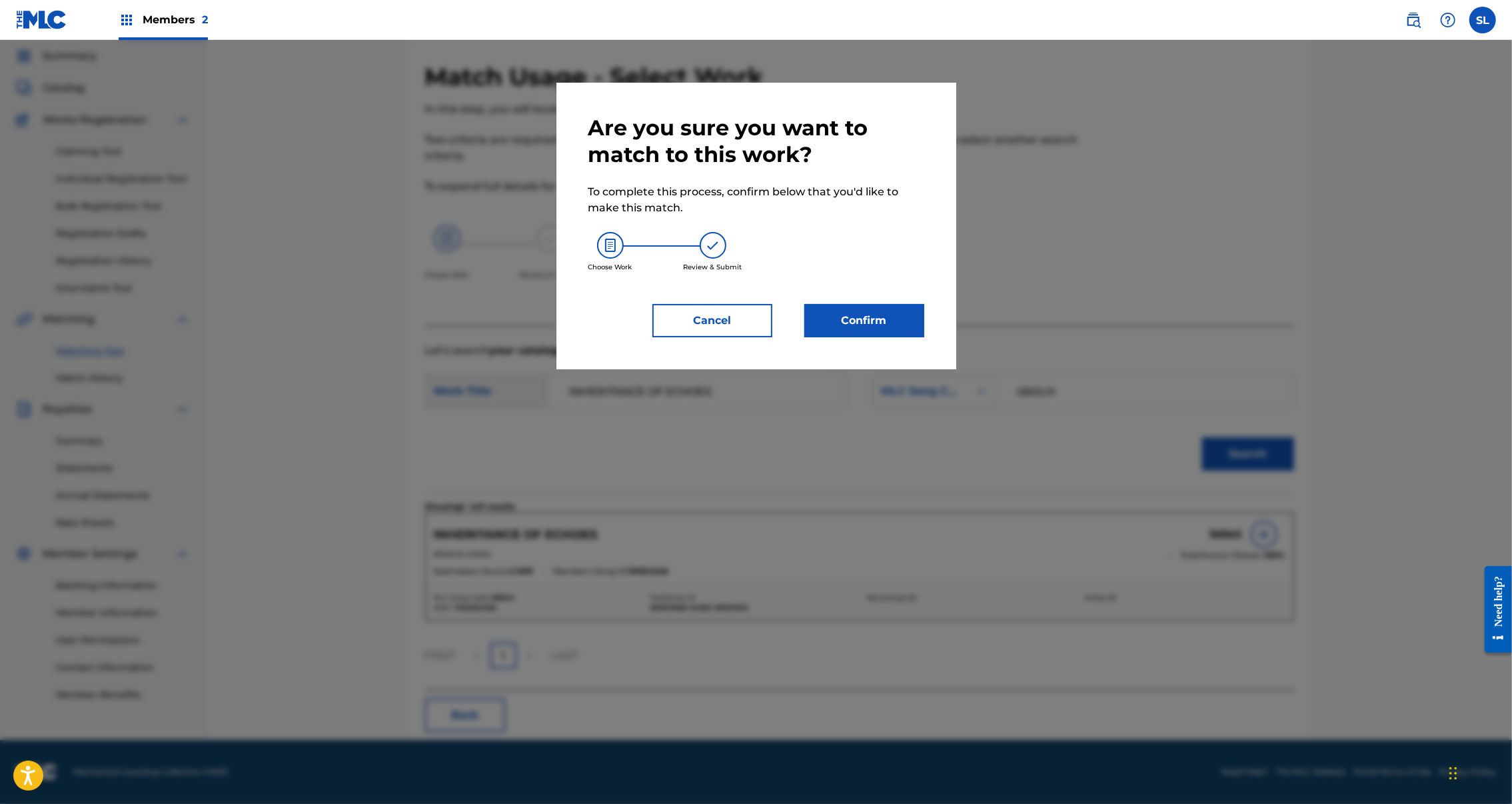
click at [917, 337] on button "Confirm" at bounding box center [864, 321] width 120 height 33
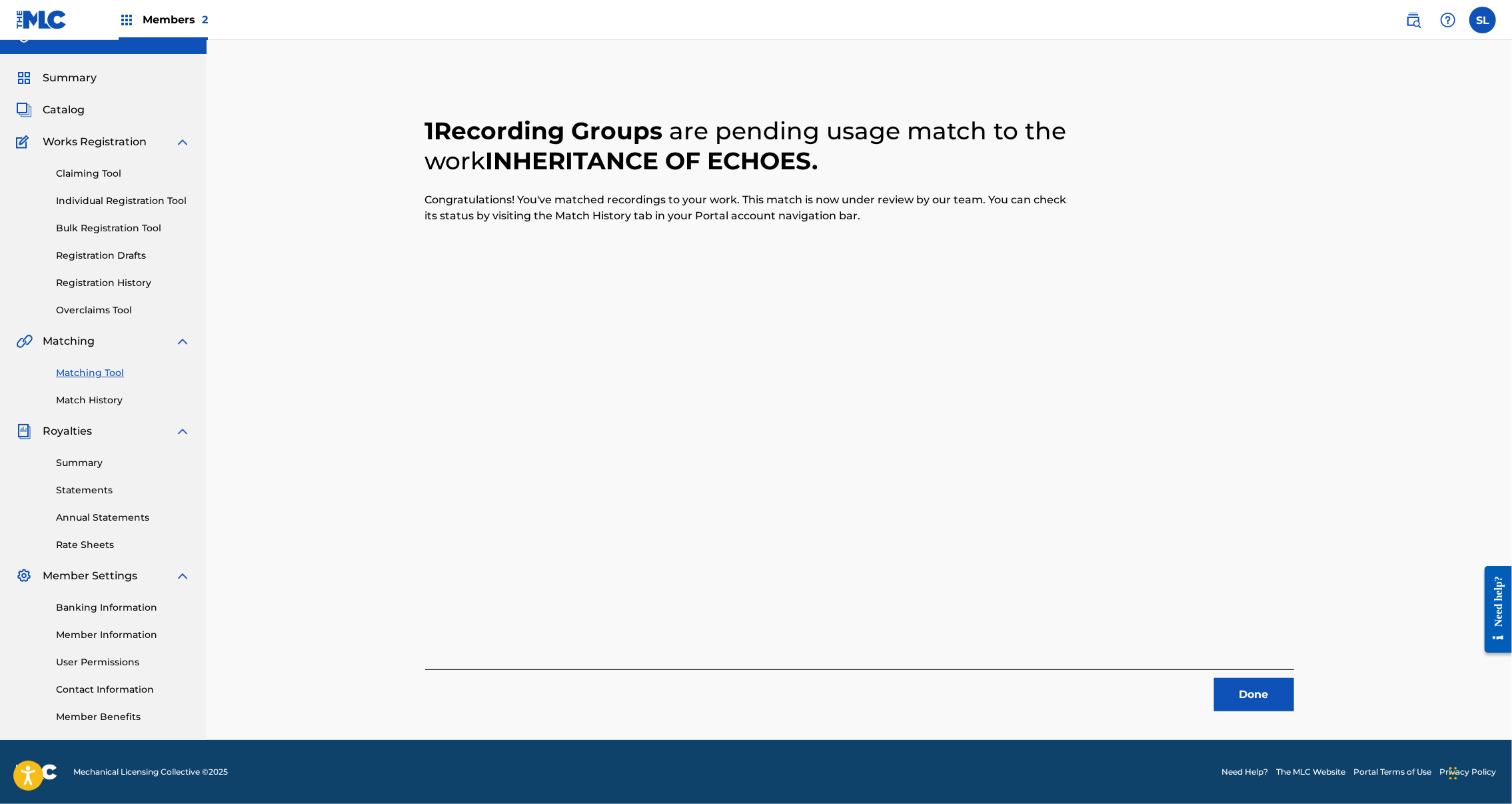
click at [1294, 678] on button "Done" at bounding box center [1254, 694] width 80 height 33
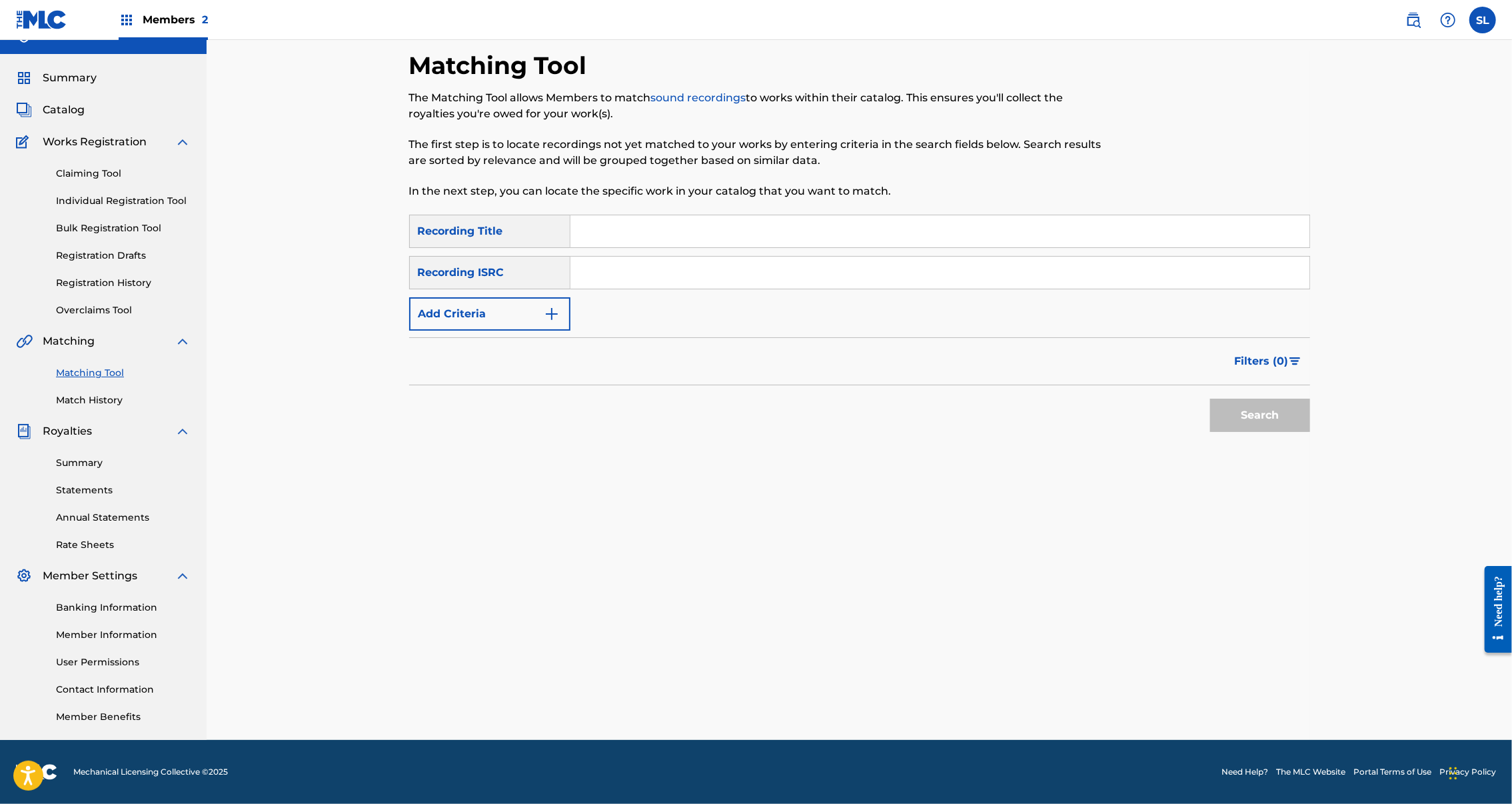
scroll to position [0, 0]
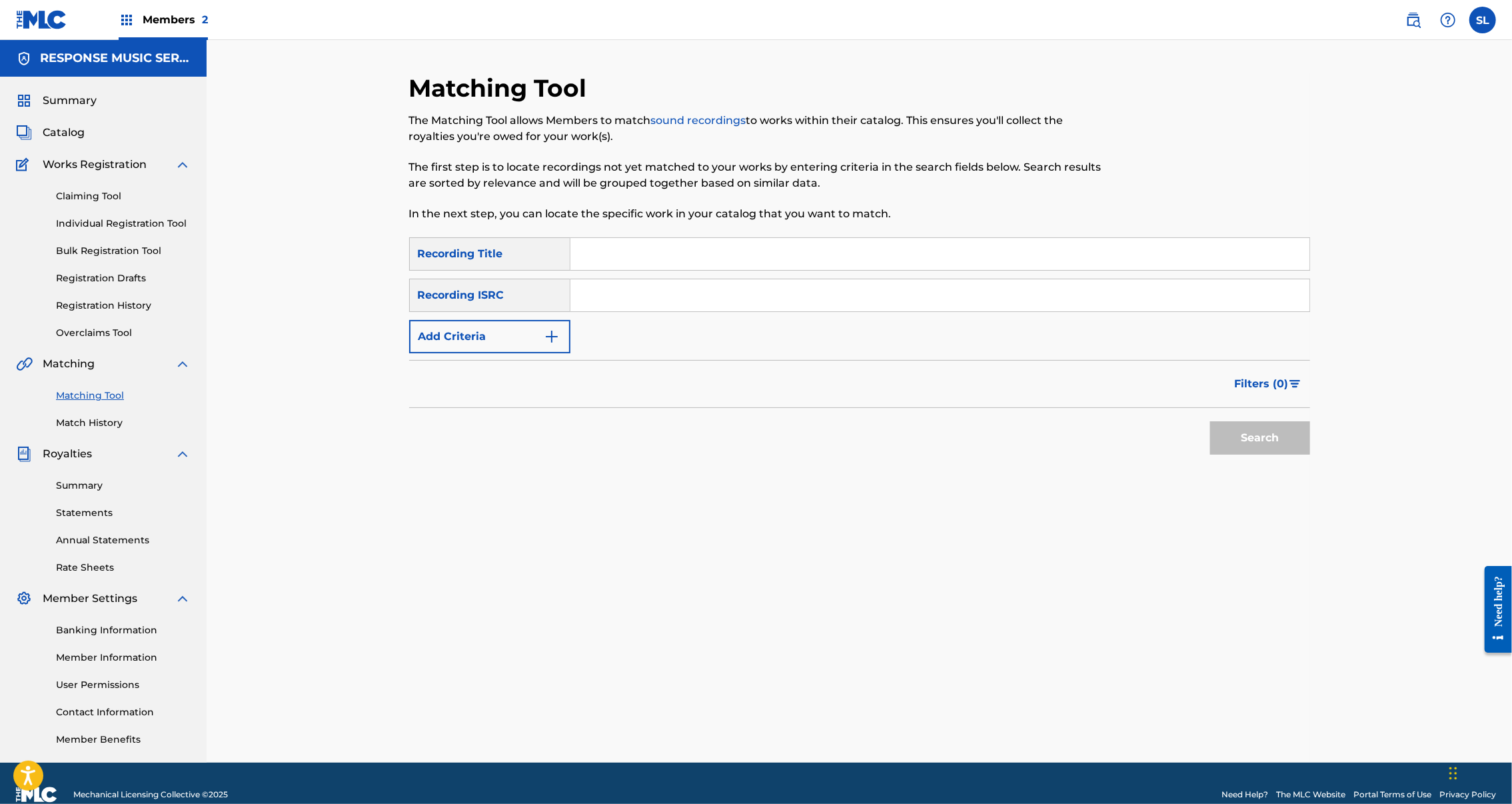
click at [584, 270] on input "Search Form" at bounding box center [940, 254] width 739 height 32
paste input "JULIUS BAER 2023"
drag, startPoint x: 1392, startPoint y: 489, endPoint x: 1378, endPoint y: 484, distance: 14.9
click at [1310, 455] on button "Search" at bounding box center [1260, 438] width 100 height 33
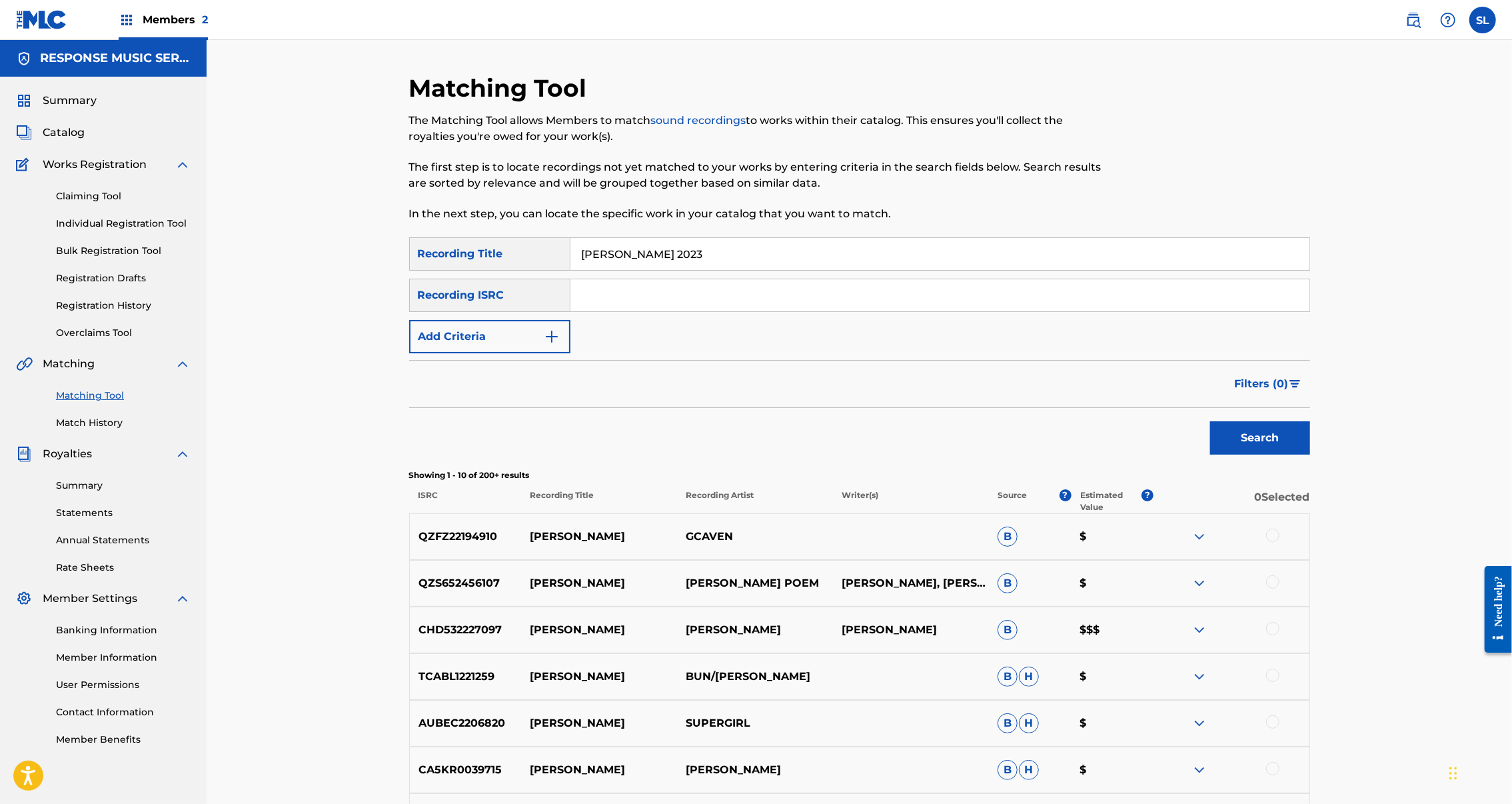
click at [723, 270] on input "JULIUS BAER 2023" at bounding box center [940, 254] width 739 height 32
paste input "LANGSAMT"
type input "LANGSAMT"
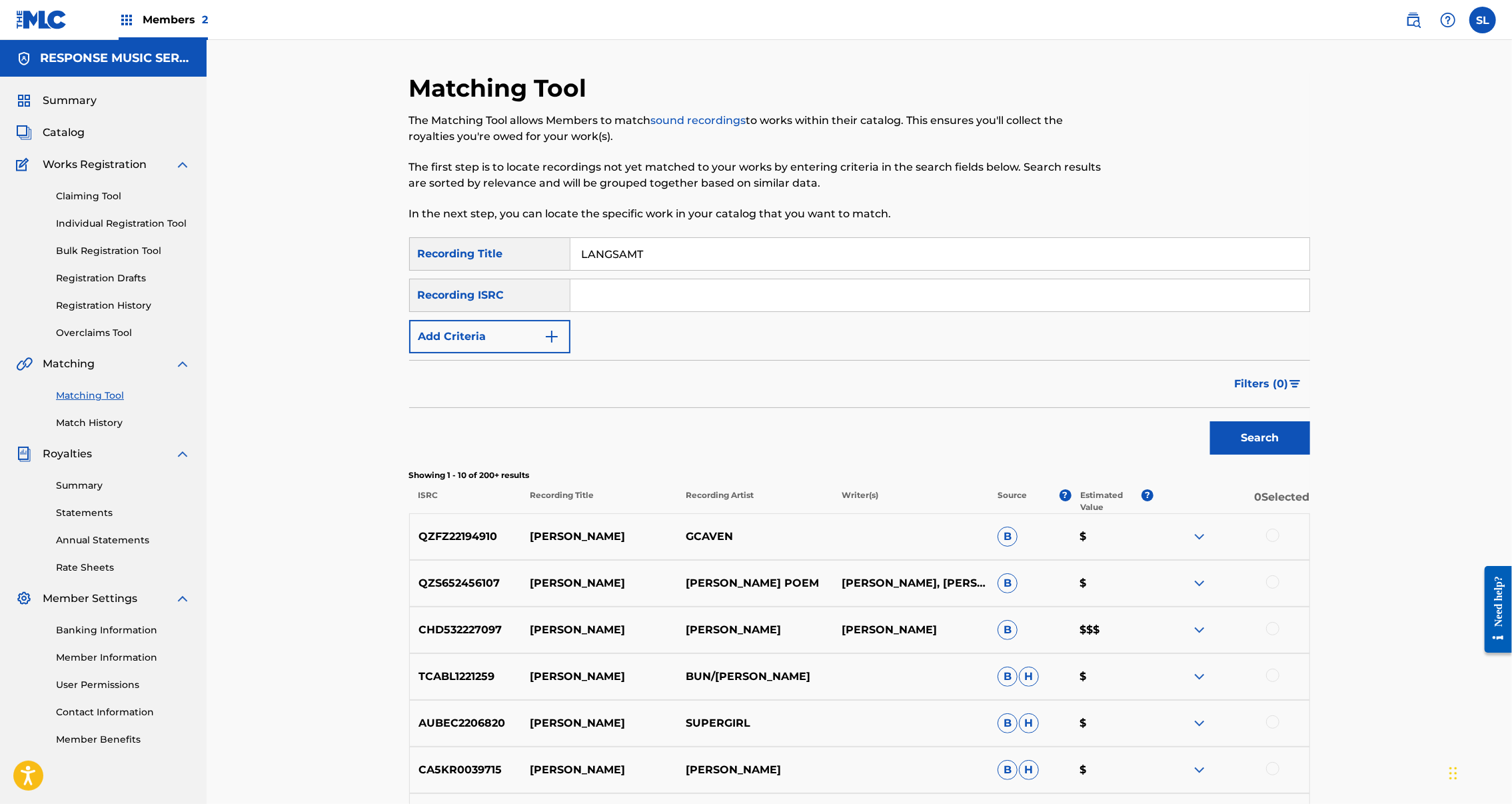
click at [1310, 455] on button "Search" at bounding box center [1260, 438] width 100 height 33
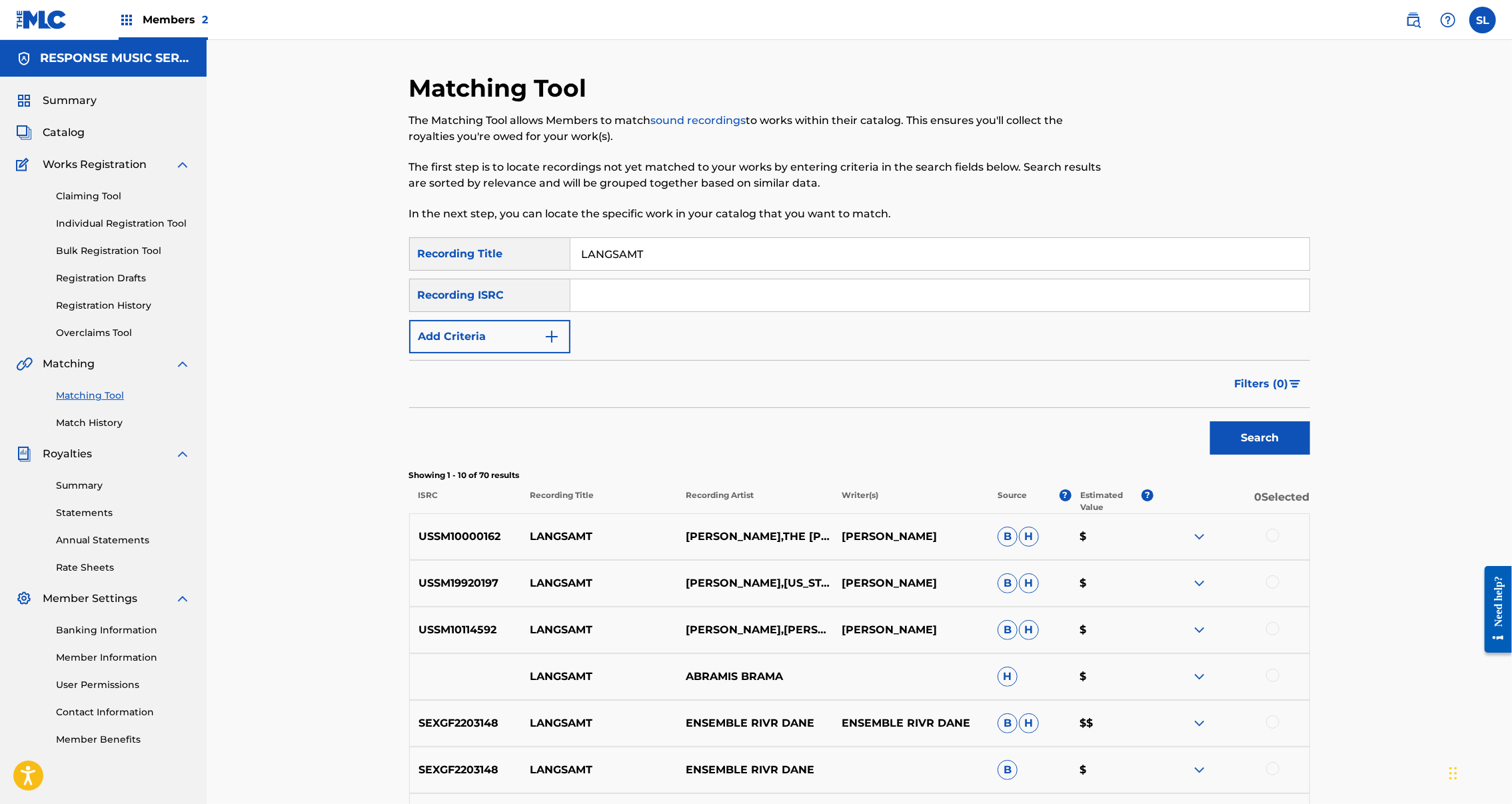
click at [672, 312] on input "Search Form" at bounding box center [940, 295] width 739 height 32
paste input "SEXGF2203148"
type input "SEXGF2203148"
click at [1310, 455] on button "Search" at bounding box center [1260, 438] width 100 height 33
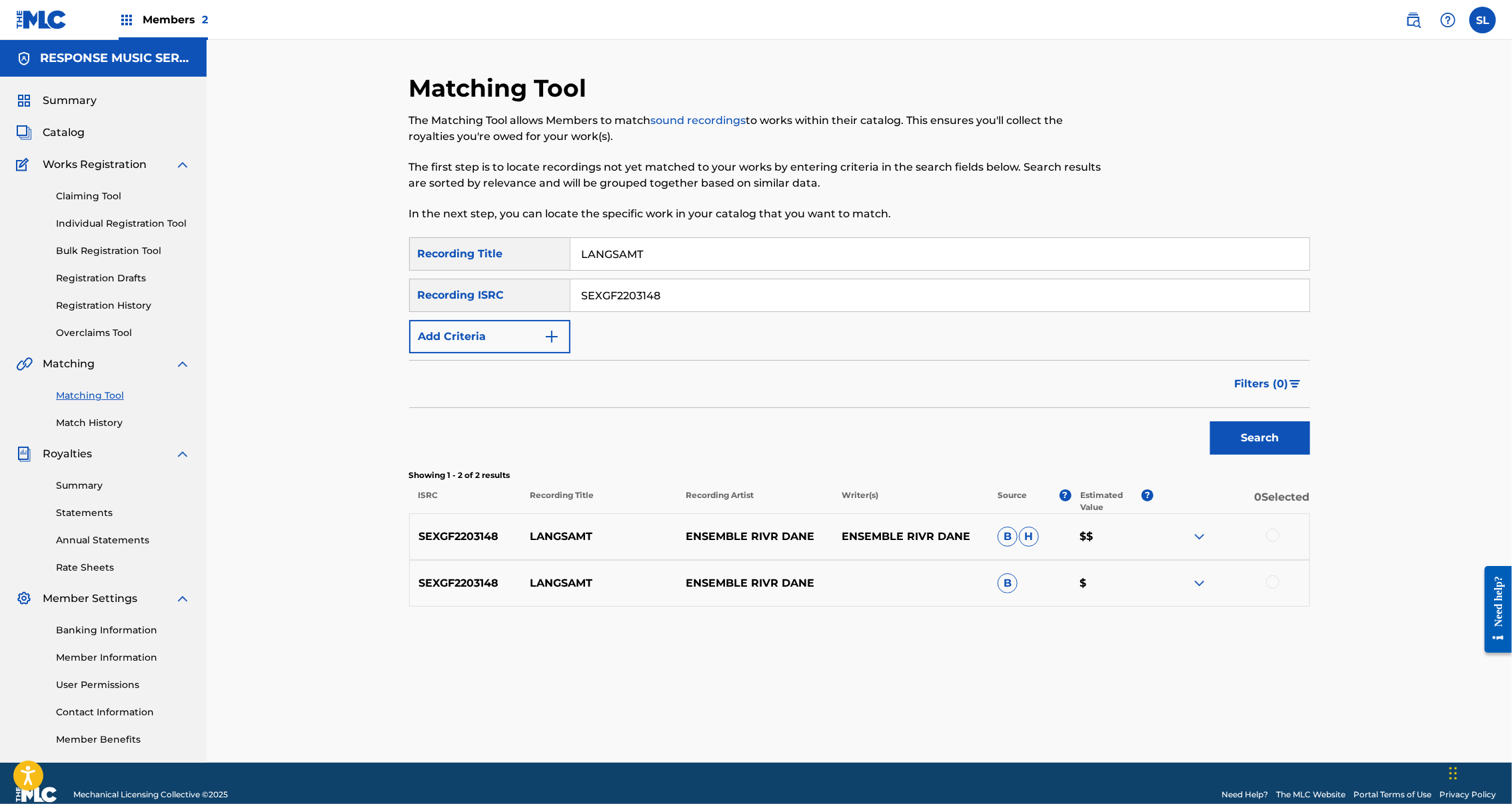
click at [1280, 542] on div at bounding box center [1273, 535] width 13 height 13
click at [1280, 589] on div at bounding box center [1273, 582] width 13 height 13
click at [1010, 679] on button "Match 2 Groups" at bounding box center [937, 695] width 147 height 33
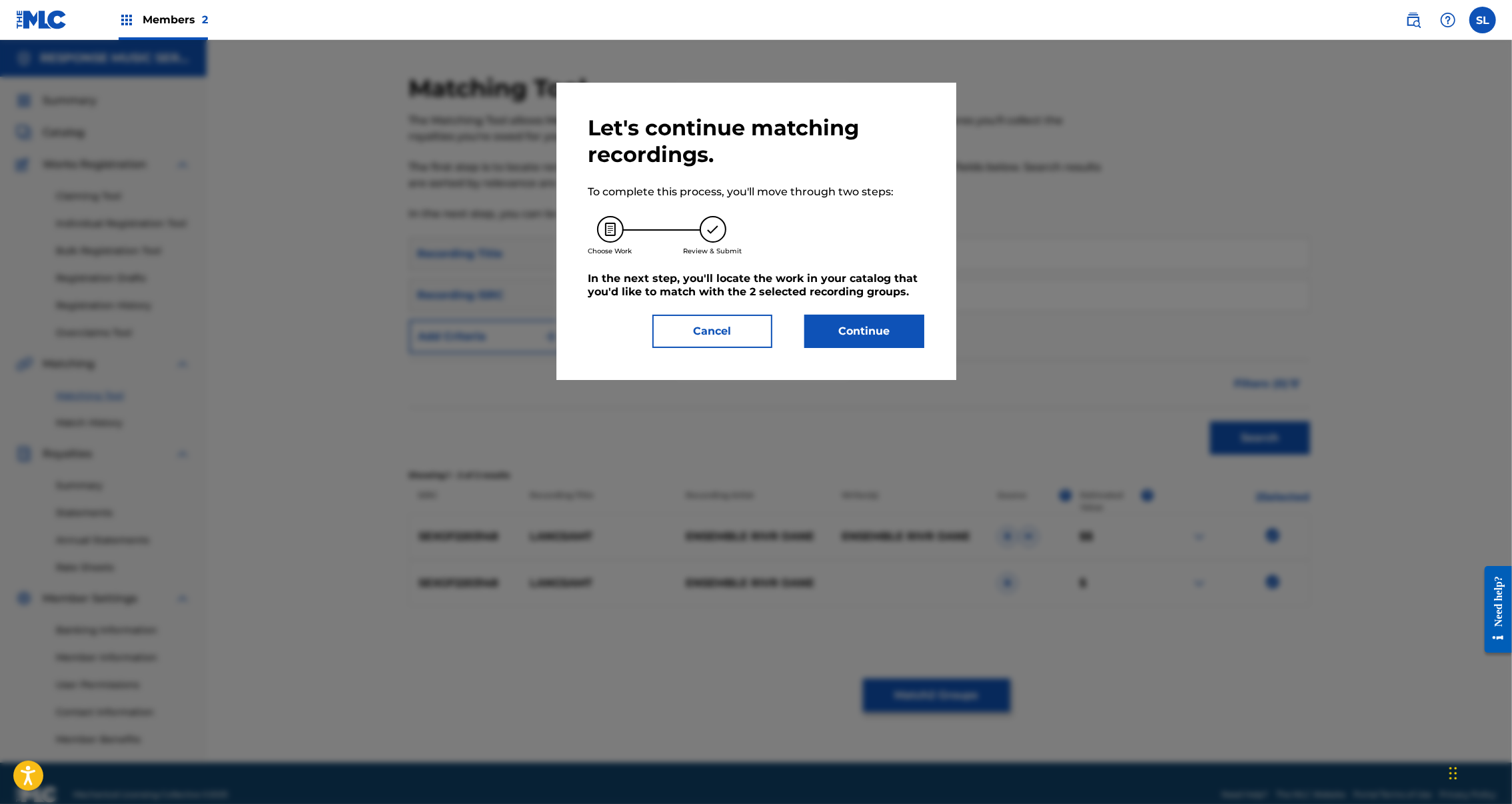
click at [899, 380] on div "Let's continue matching recordings. To complete this process, you'll move throu…" at bounding box center [756, 231] width 400 height 297
click at [902, 348] on button "Continue" at bounding box center [864, 331] width 120 height 33
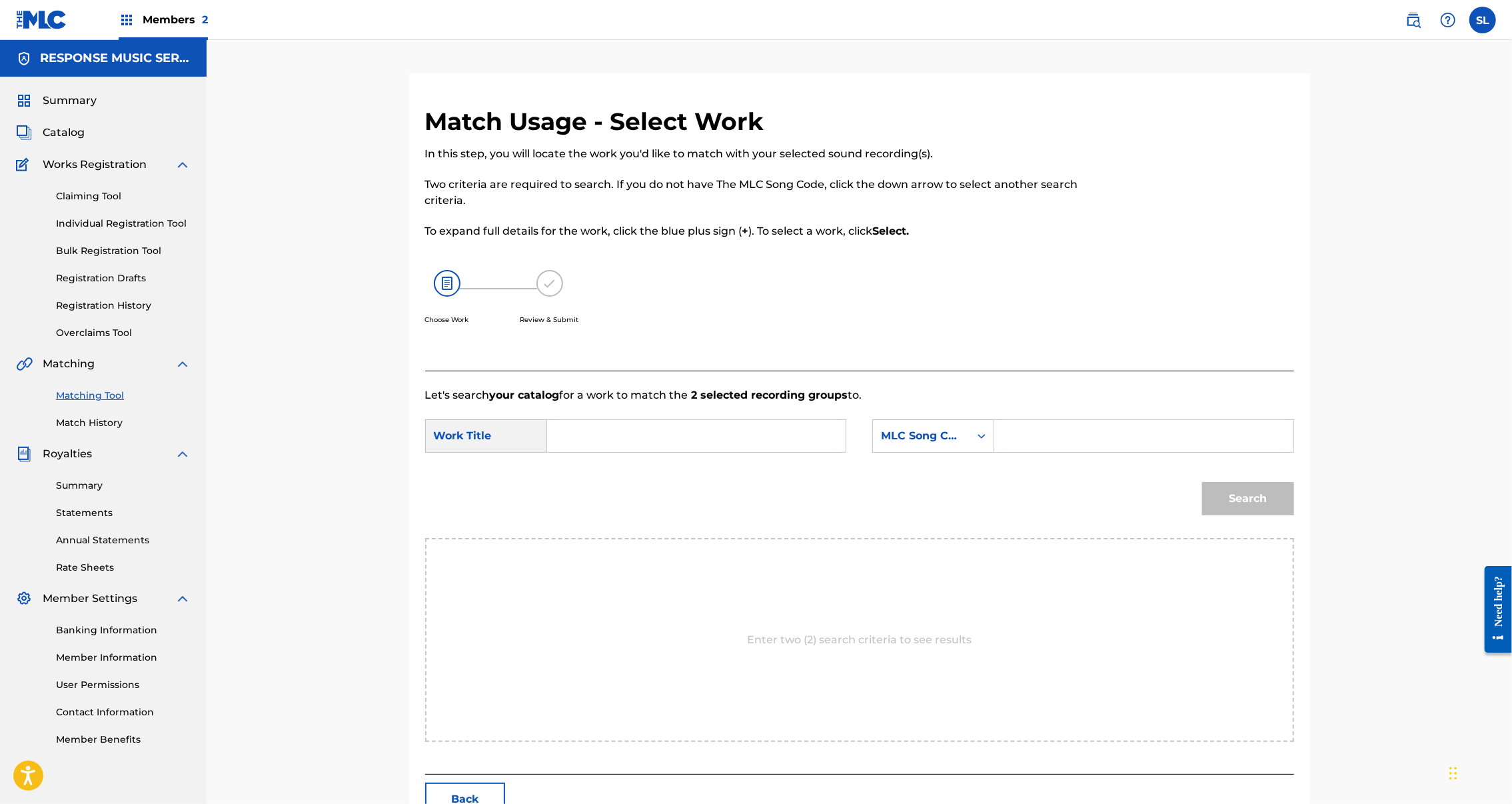
click at [618, 452] on input "Search Form" at bounding box center [696, 436] width 276 height 32
drag, startPoint x: 12, startPoint y: 493, endPoint x: 618, endPoint y: 471, distance: 606.4
click at [618, 452] on input "Search Form" at bounding box center [696, 436] width 276 height 32
paste input "LANGSAMT"
type input "LANGSAMT"
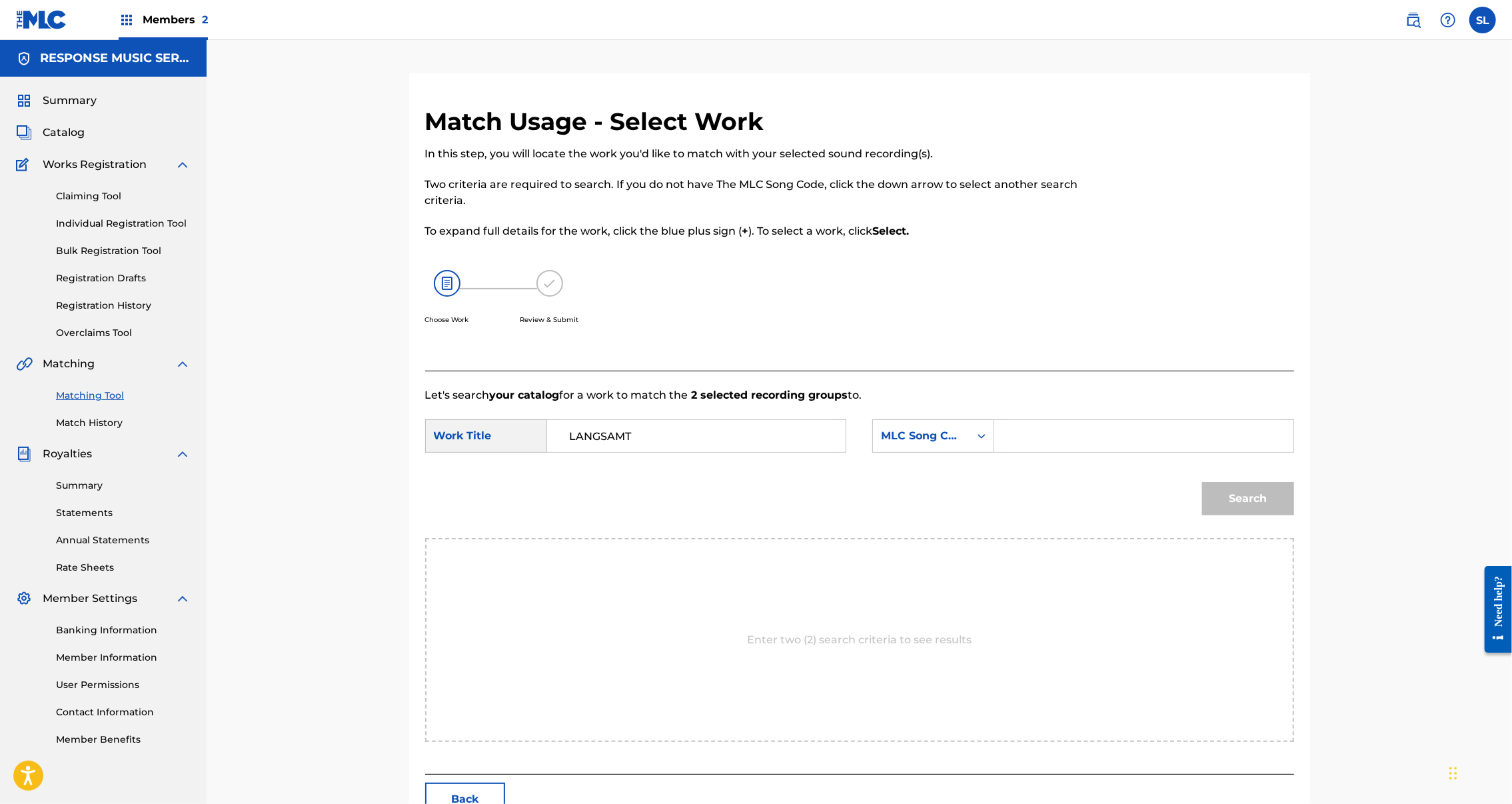
click at [1251, 452] on input "Search Form" at bounding box center [1143, 436] width 276 height 32
drag, startPoint x: 1, startPoint y: 470, endPoint x: 1251, endPoint y: 485, distance: 1250.1
click at [1250, 452] on input "Search Form" at bounding box center [1143, 436] width 276 height 32
paste input "LE3DY0"
type input "LE3DY0"
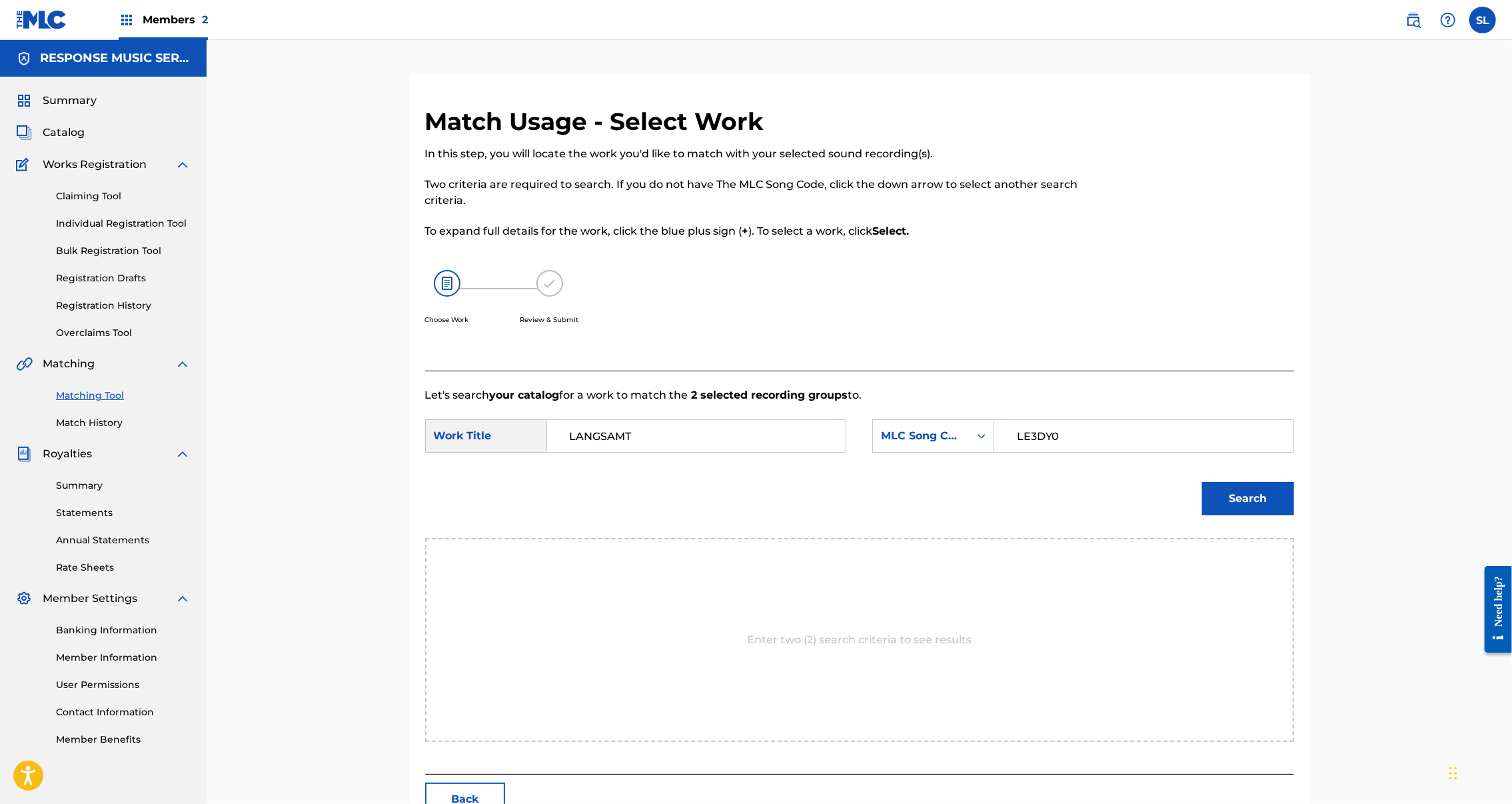
drag, startPoint x: 1365, startPoint y: 553, endPoint x: 1328, endPoint y: 539, distance: 39.6
click at [1294, 516] on button "Search" at bounding box center [1248, 499] width 92 height 33
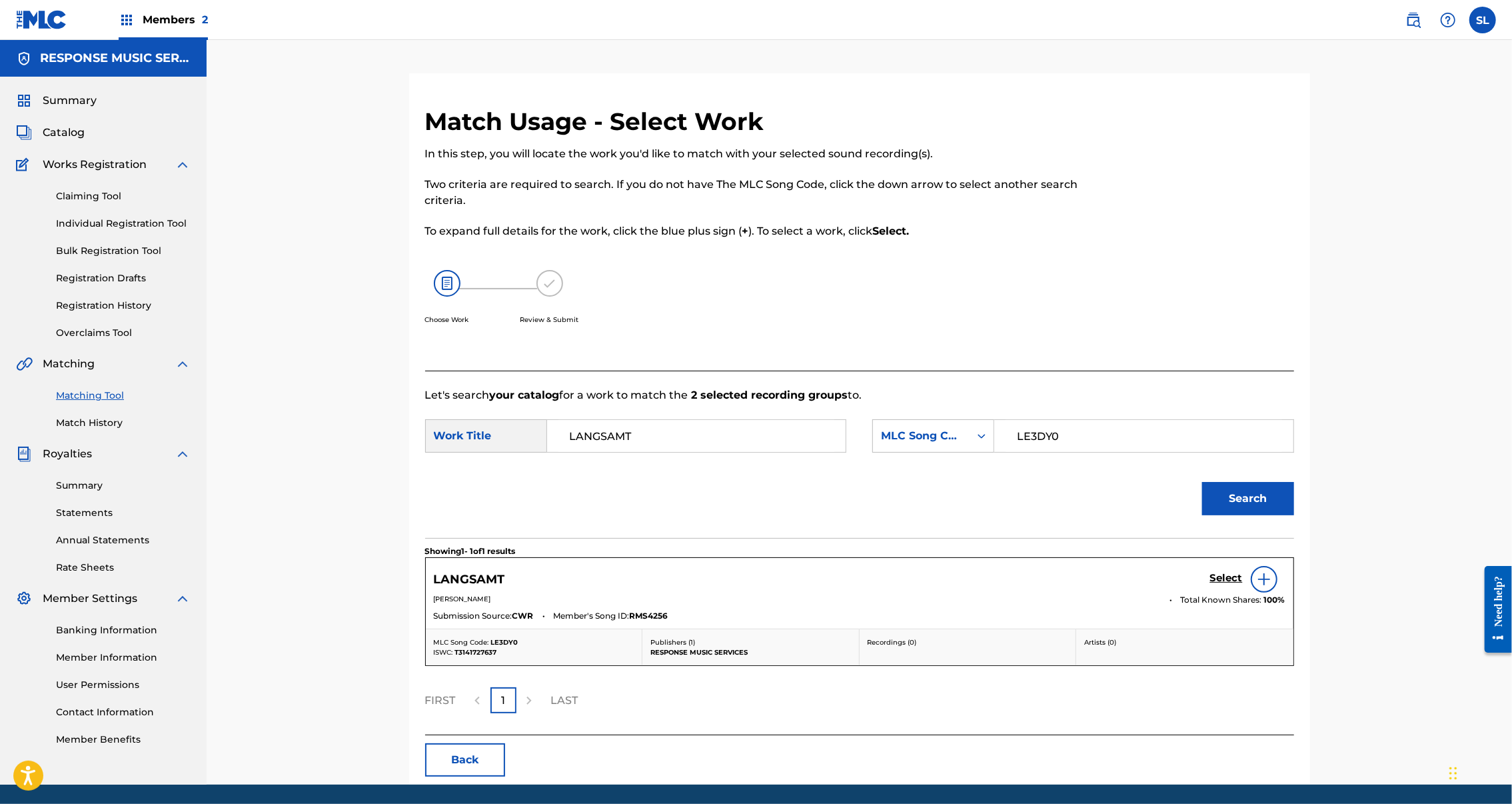
click at [1243, 585] on h5 "Select" at bounding box center [1226, 578] width 32 height 13
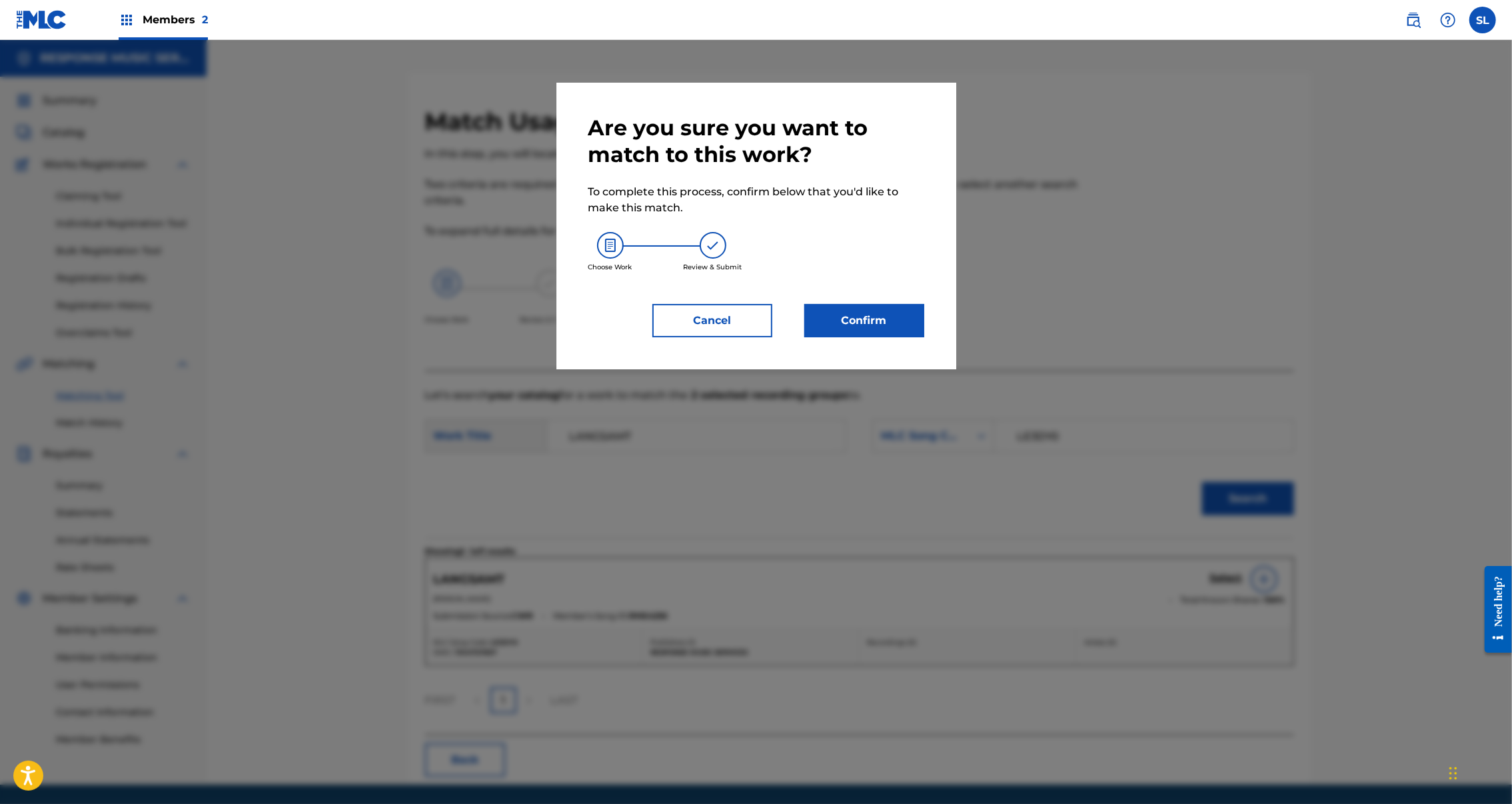
click at [894, 337] on button "Confirm" at bounding box center [864, 321] width 120 height 33
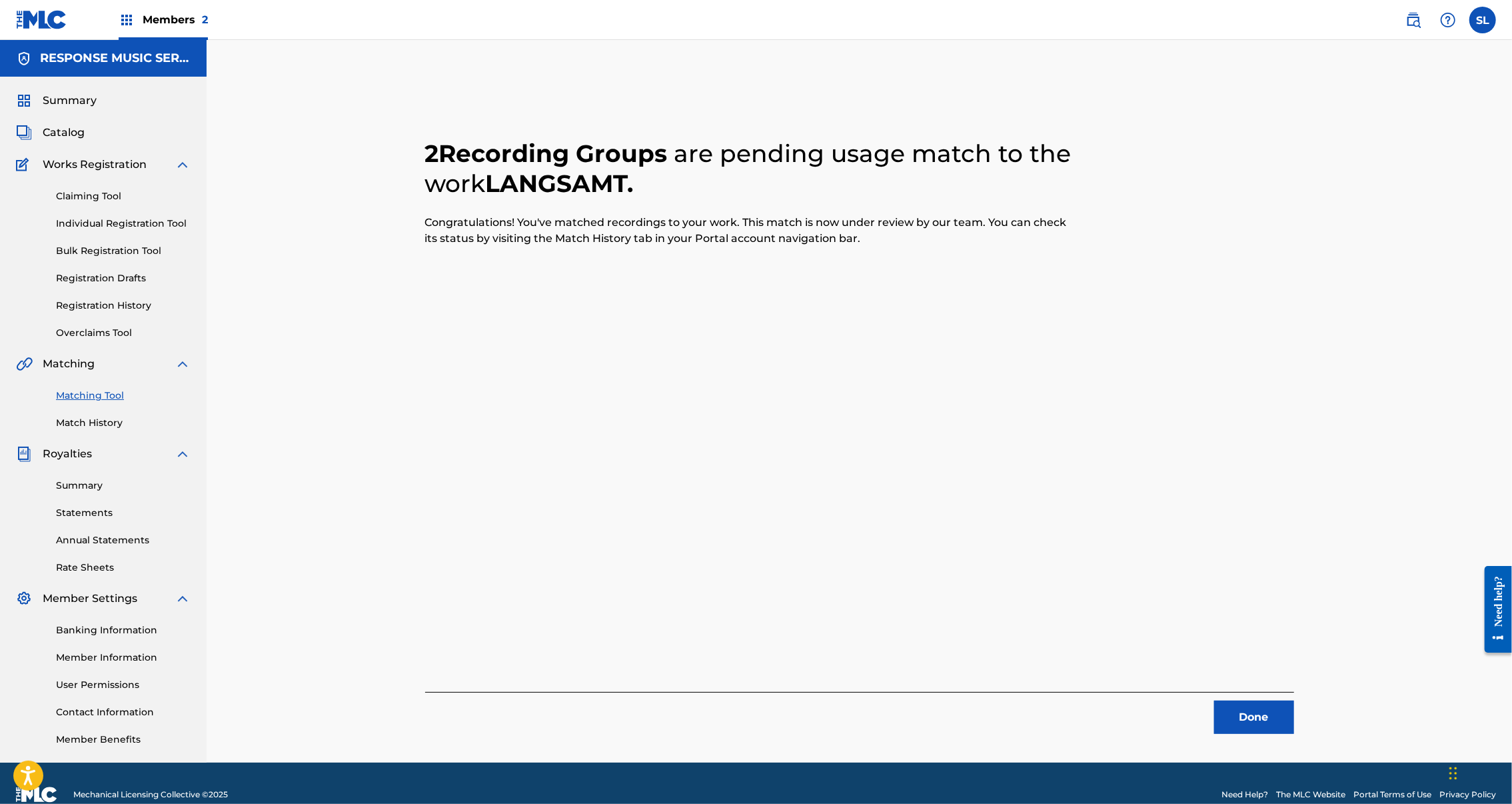
click at [1294, 732] on button "Done" at bounding box center [1254, 717] width 80 height 33
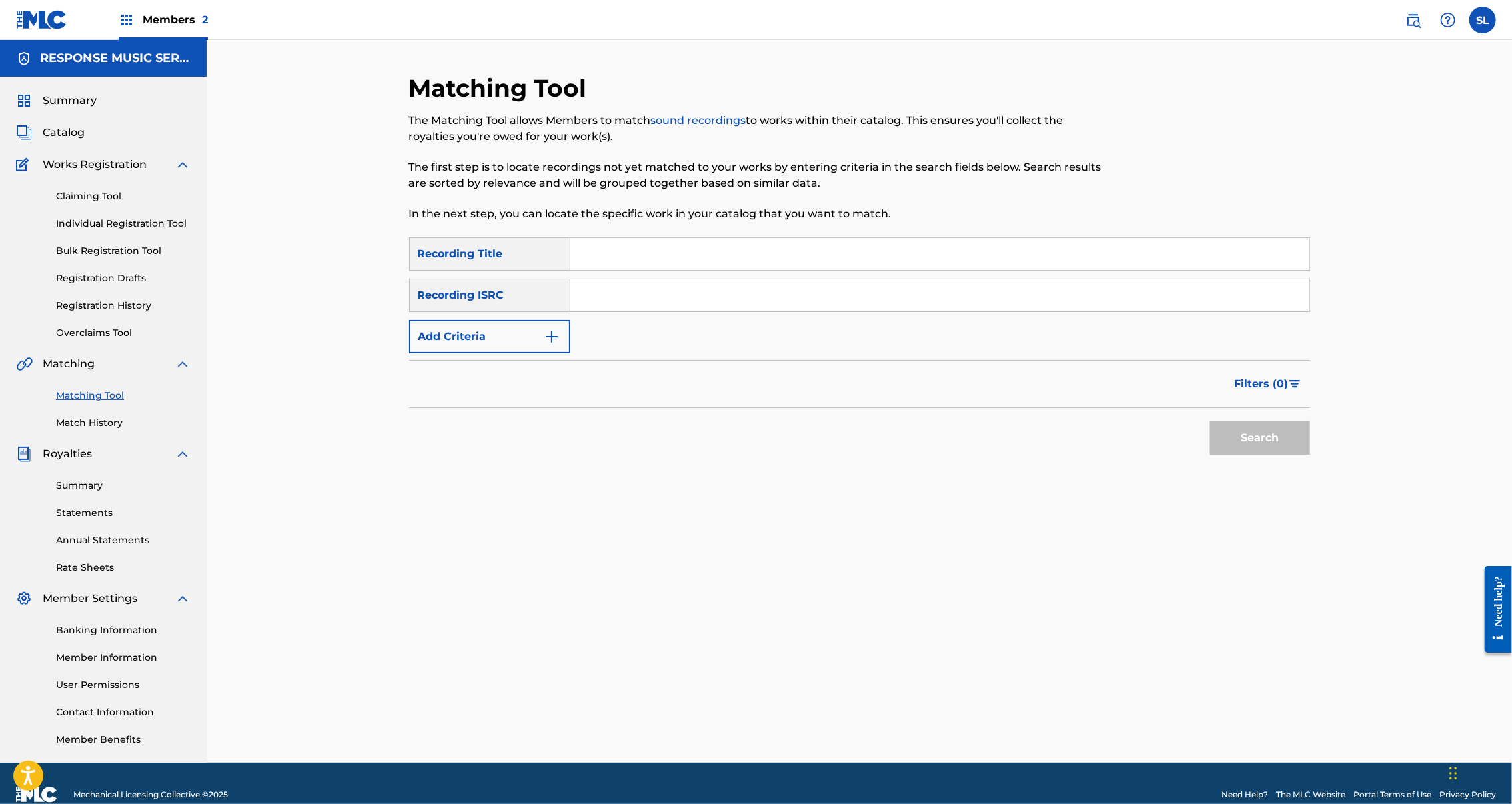
click at [670, 270] on input "Search Form" at bounding box center [940, 254] width 739 height 32
paste input "LARGO INTROSPECTIVO"
type input "LARGO INTROSPECTIVO"
click at [1310, 455] on button "Search" at bounding box center [1260, 438] width 100 height 33
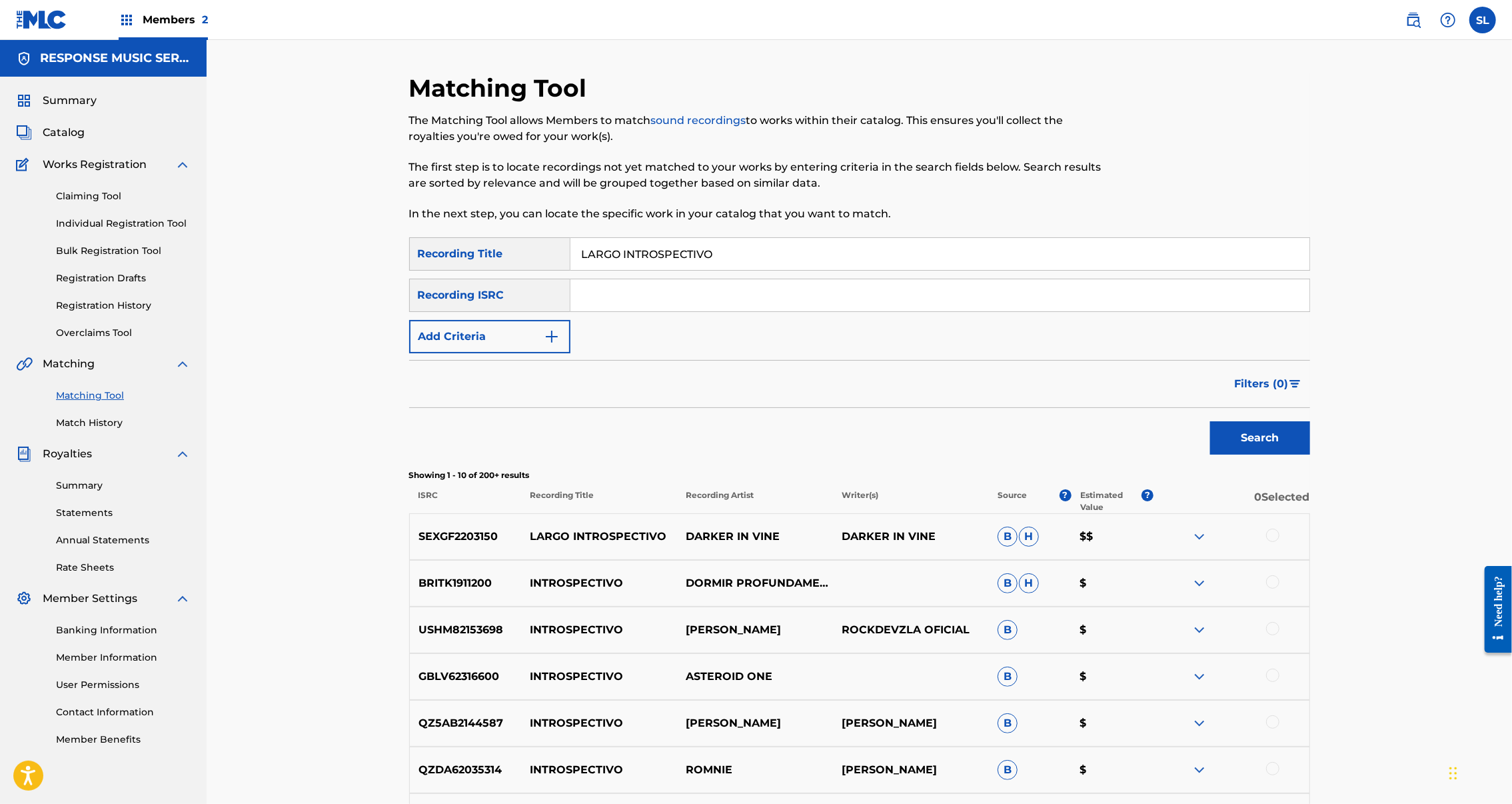
click at [713, 312] on input "Search Form" at bounding box center [940, 295] width 739 height 32
click at [714, 312] on input "Search Form" at bounding box center [940, 295] width 739 height 32
paste input "SEXGF2203150"
type input "SEXGF2203150"
click at [1310, 455] on button "Search" at bounding box center [1260, 438] width 100 height 33
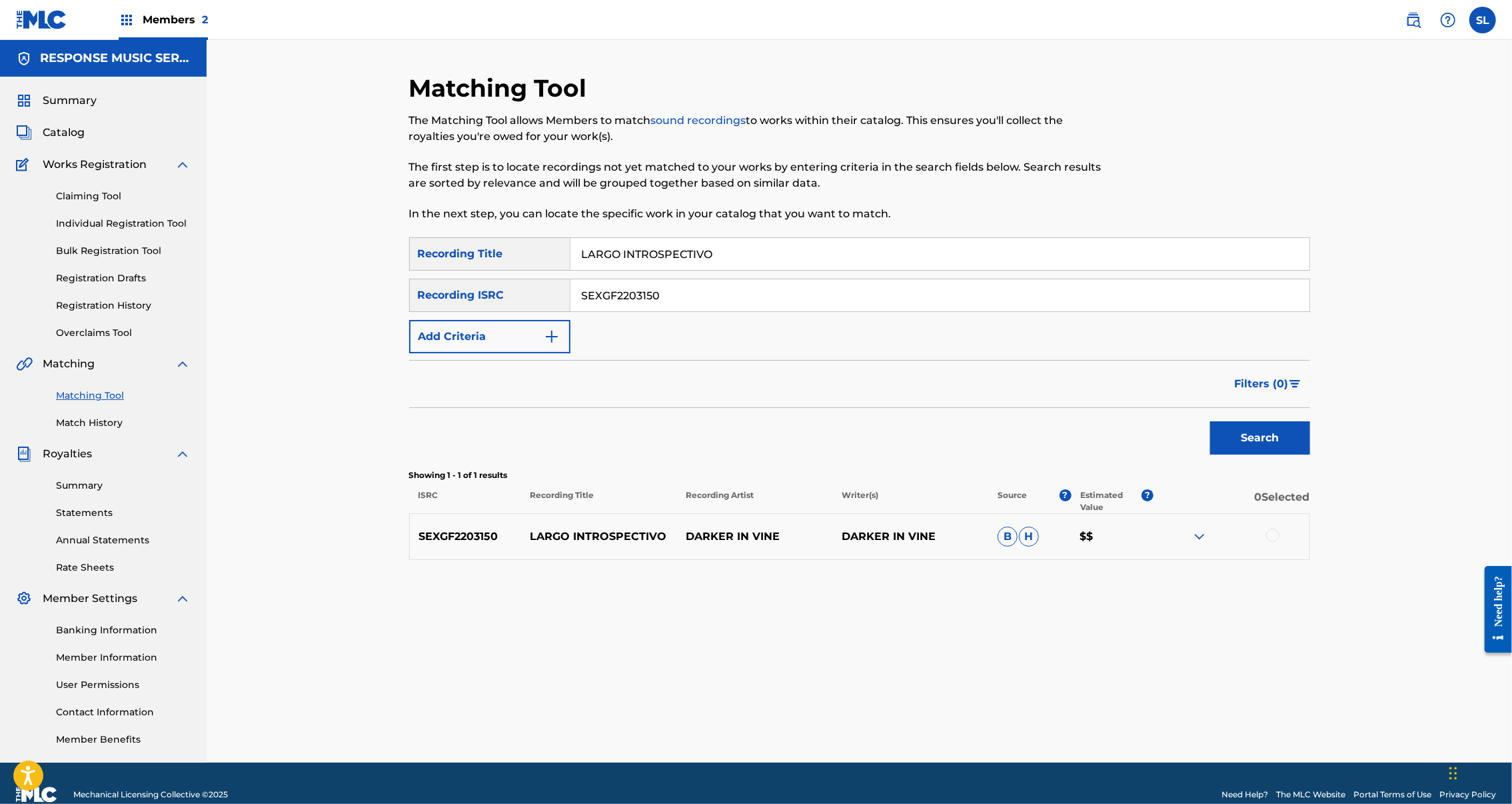
click at [1280, 542] on div at bounding box center [1273, 535] width 13 height 13
click at [1010, 681] on button "Match 1 Group" at bounding box center [937, 695] width 147 height 33
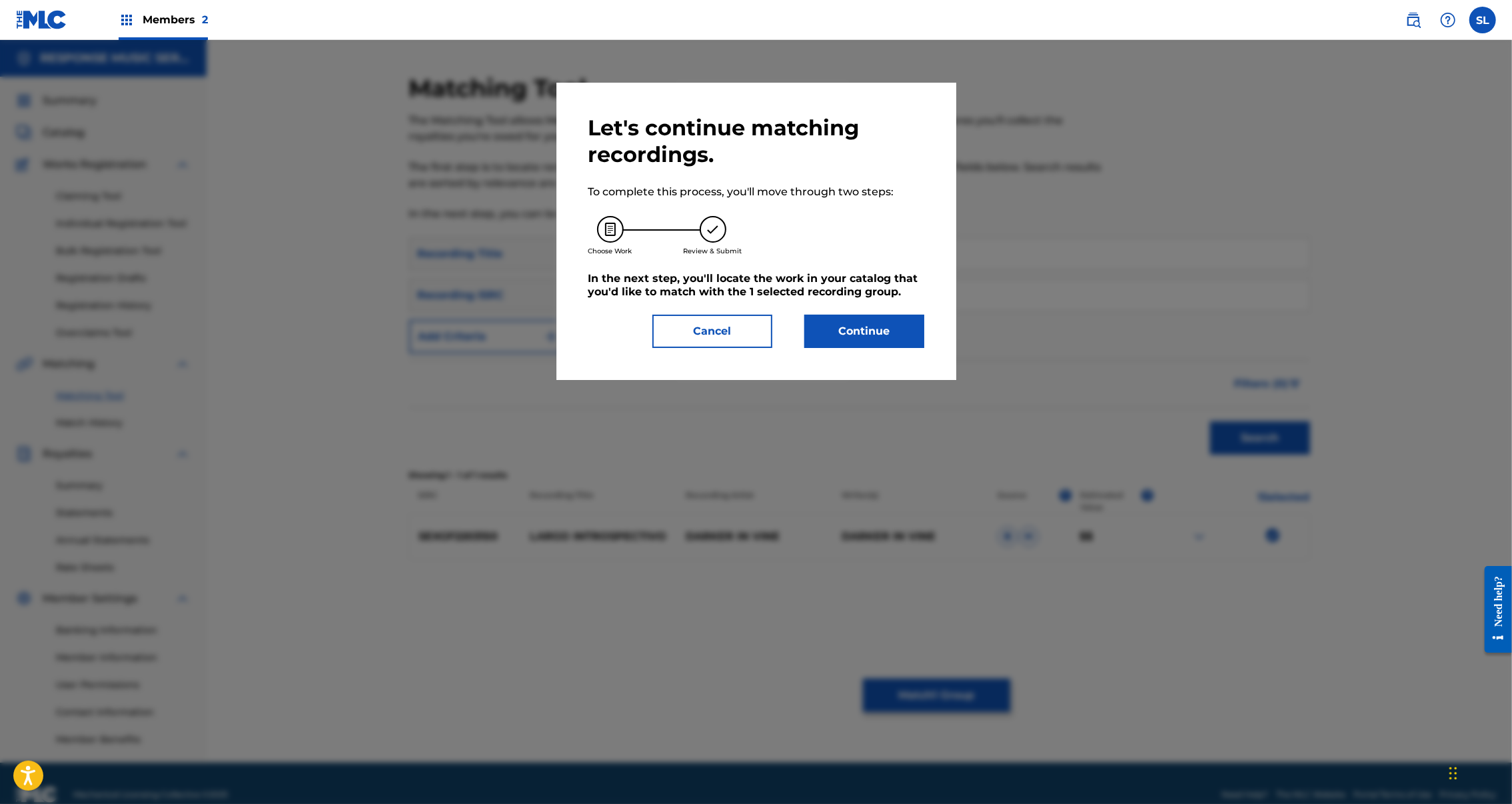
click at [912, 348] on button "Continue" at bounding box center [864, 331] width 120 height 33
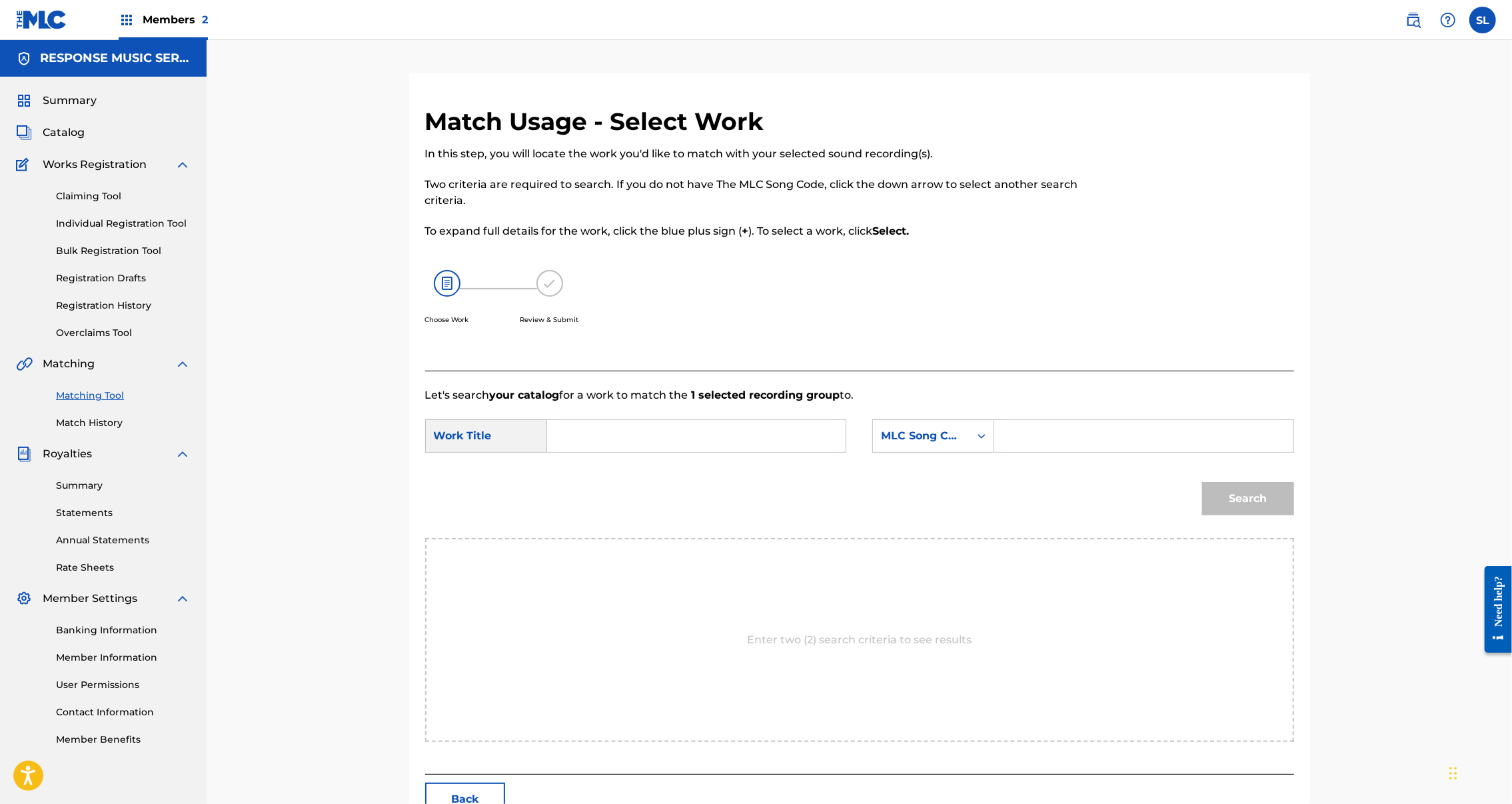
click at [1176, 452] on input "Search Form" at bounding box center [1143, 436] width 276 height 32
drag, startPoint x: 1175, startPoint y: 479, endPoint x: 1099, endPoint y: 467, distance: 76.9
click at [1174, 452] on input "Search Form" at bounding box center [1143, 436] width 276 height 32
paste input "LE3DQ4"
type input "LE3DQ4"
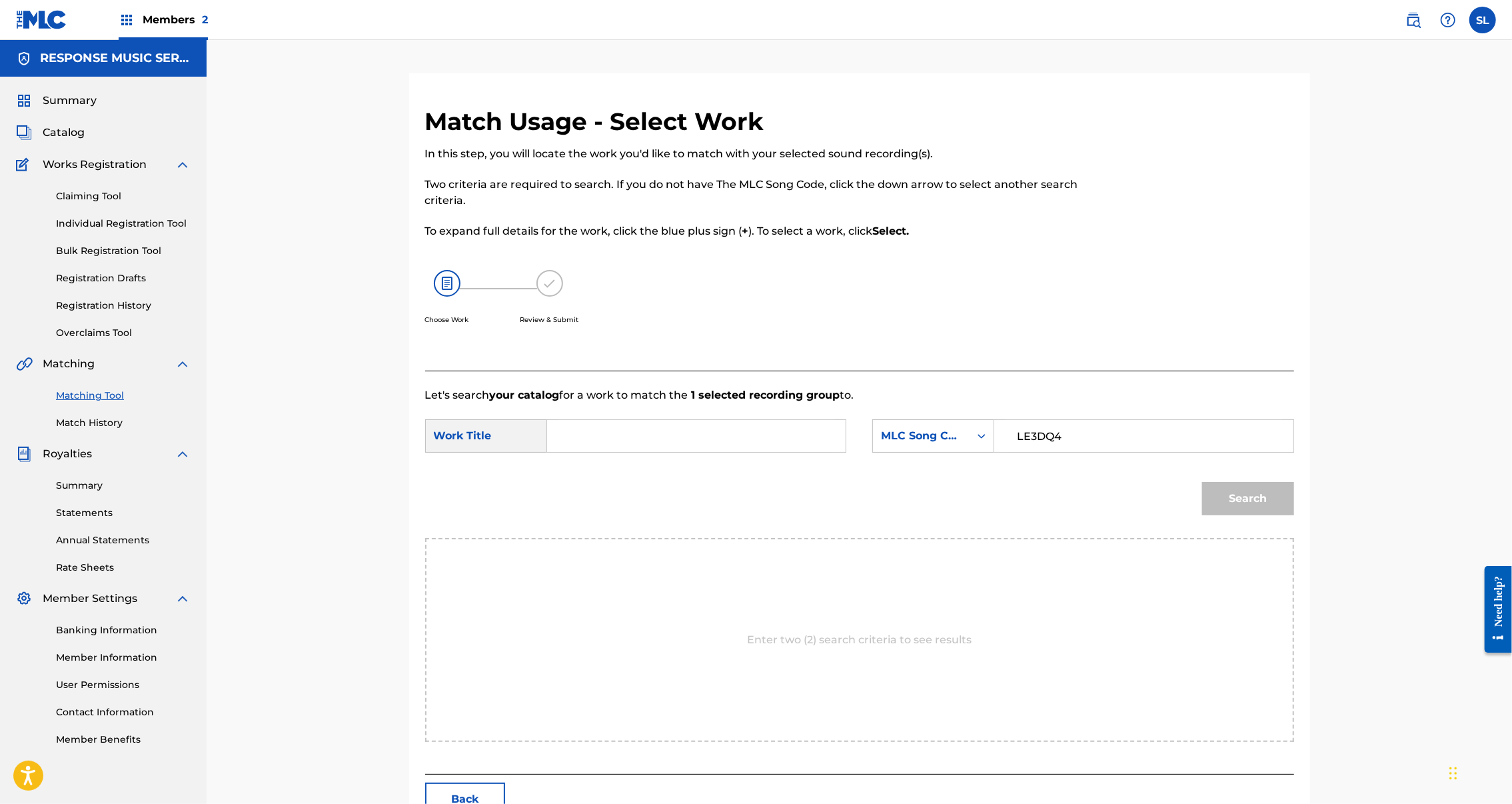
click at [724, 452] on input "Search Form" at bounding box center [696, 436] width 276 height 32
paste input "LARGO INTROSPECTIVO"
type input "LARGO INTROSPECTIVO"
click at [1310, 565] on div "Match Usage - Select Work In this step, you will locate the work you'd like to …" at bounding box center [860, 465] width 901 height 717
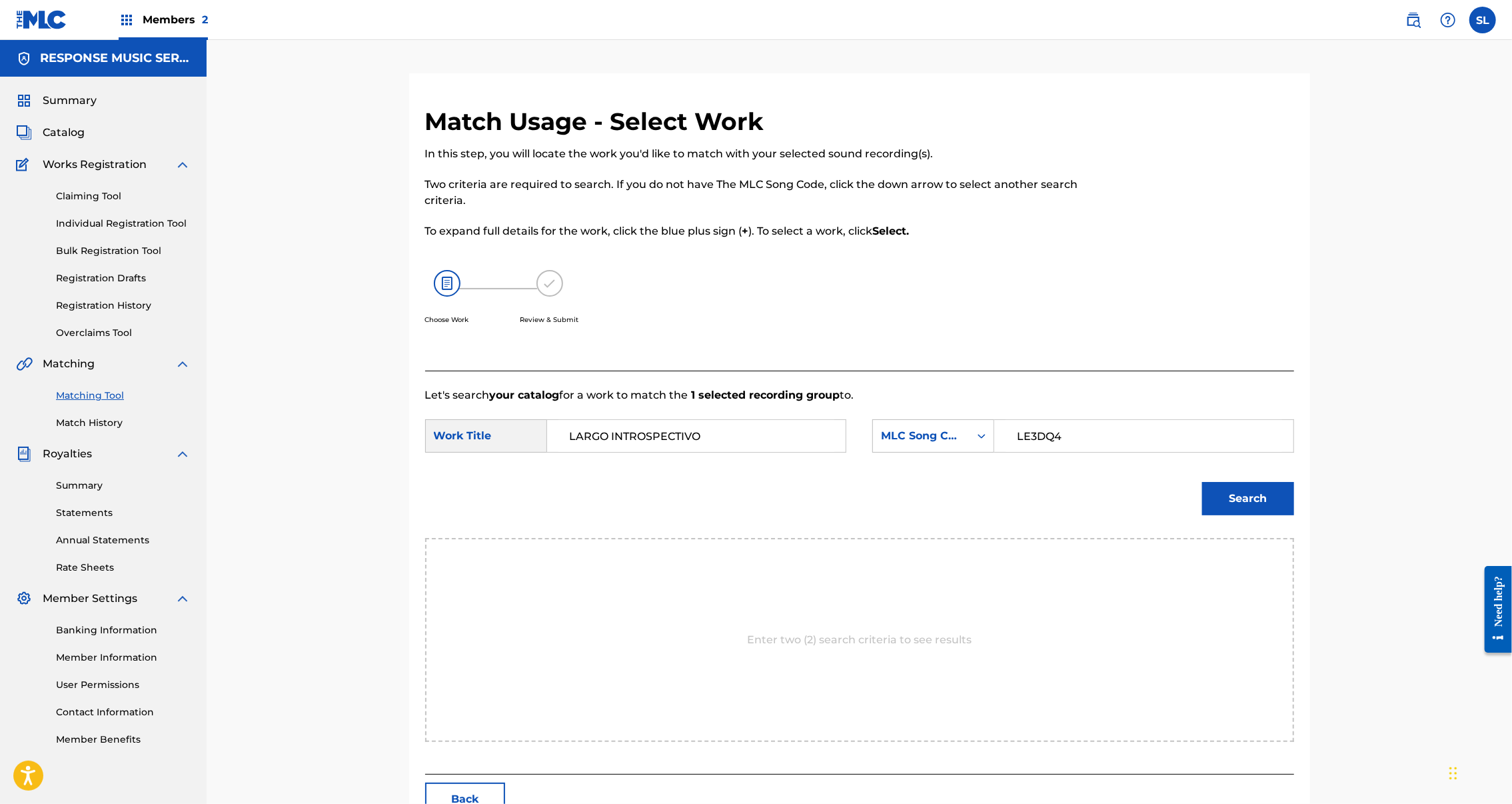
click at [1294, 516] on button "Search" at bounding box center [1248, 499] width 92 height 33
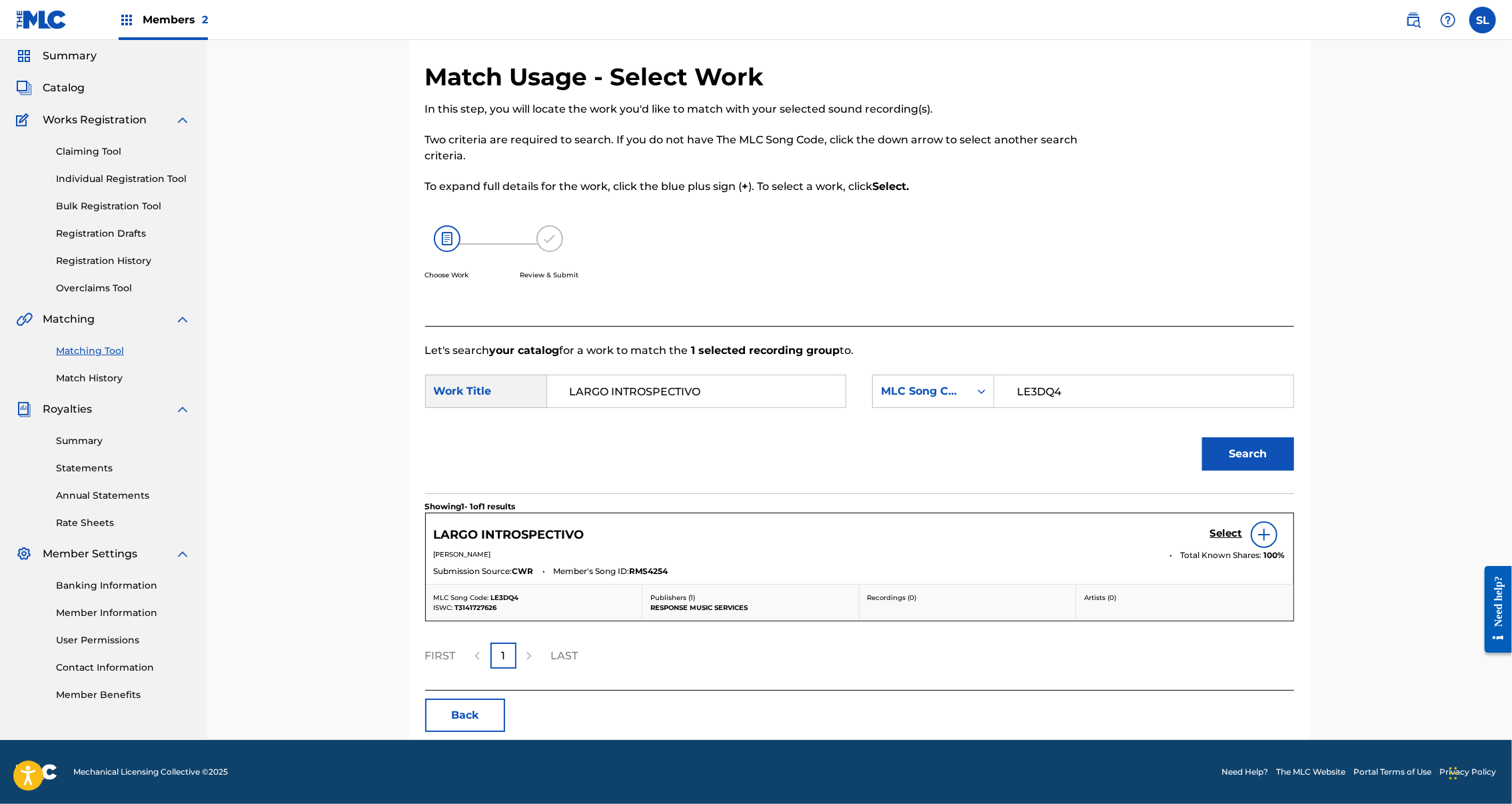
scroll to position [164, 0]
click at [1243, 527] on h5 "Select" at bounding box center [1226, 534] width 32 height 13
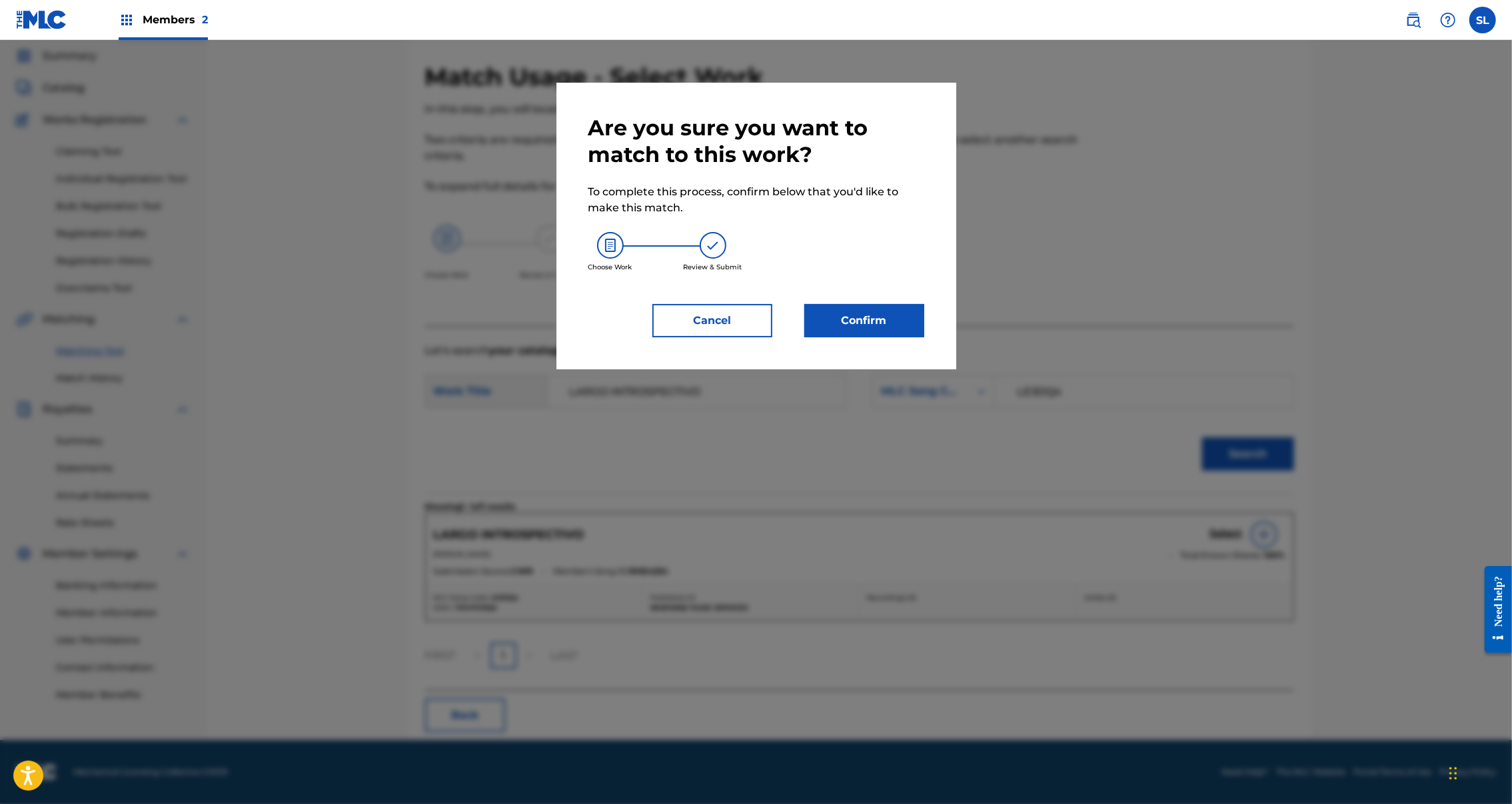
click at [896, 337] on button "Confirm" at bounding box center [864, 321] width 120 height 33
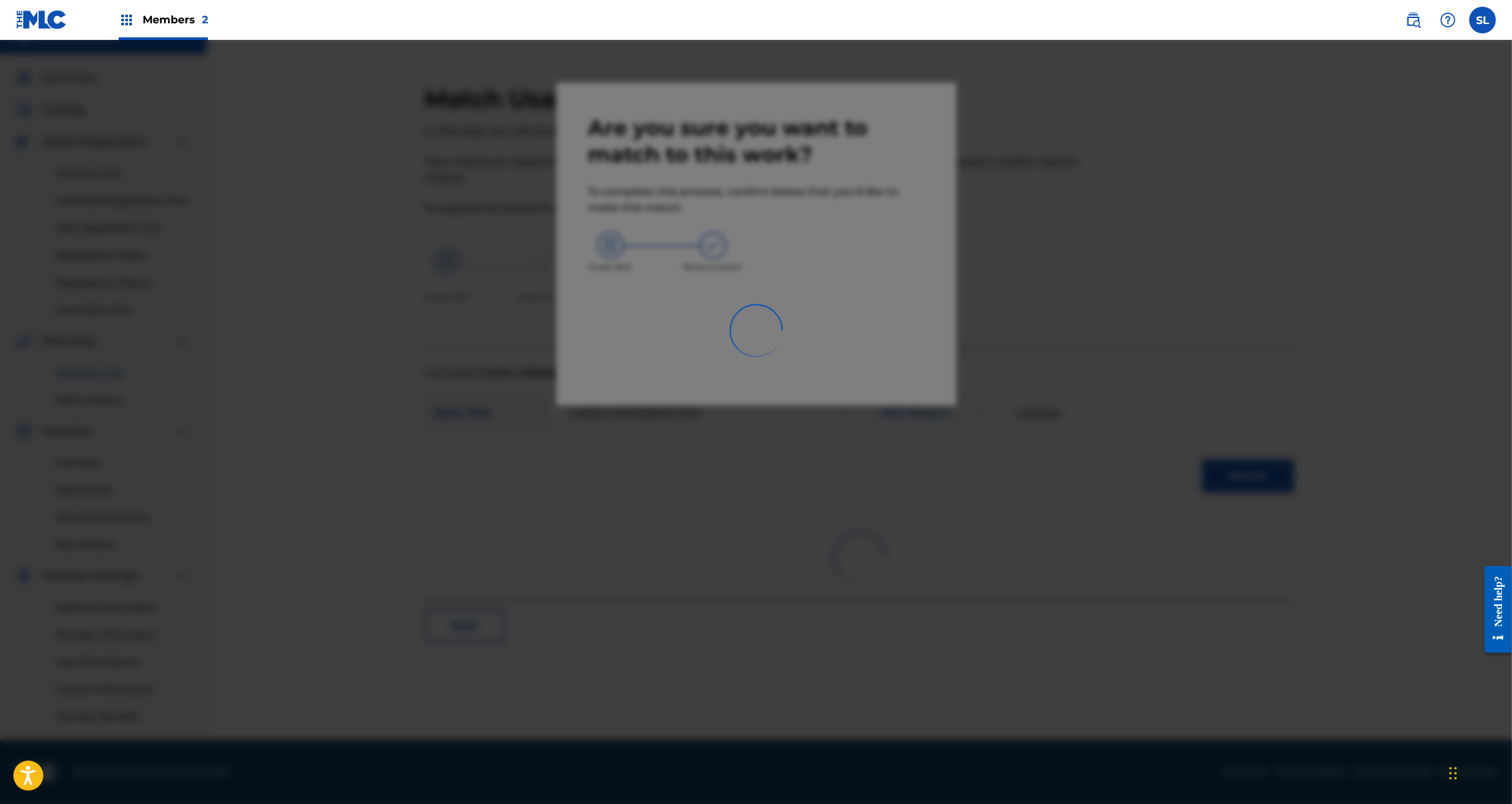
scroll to position [128, 0]
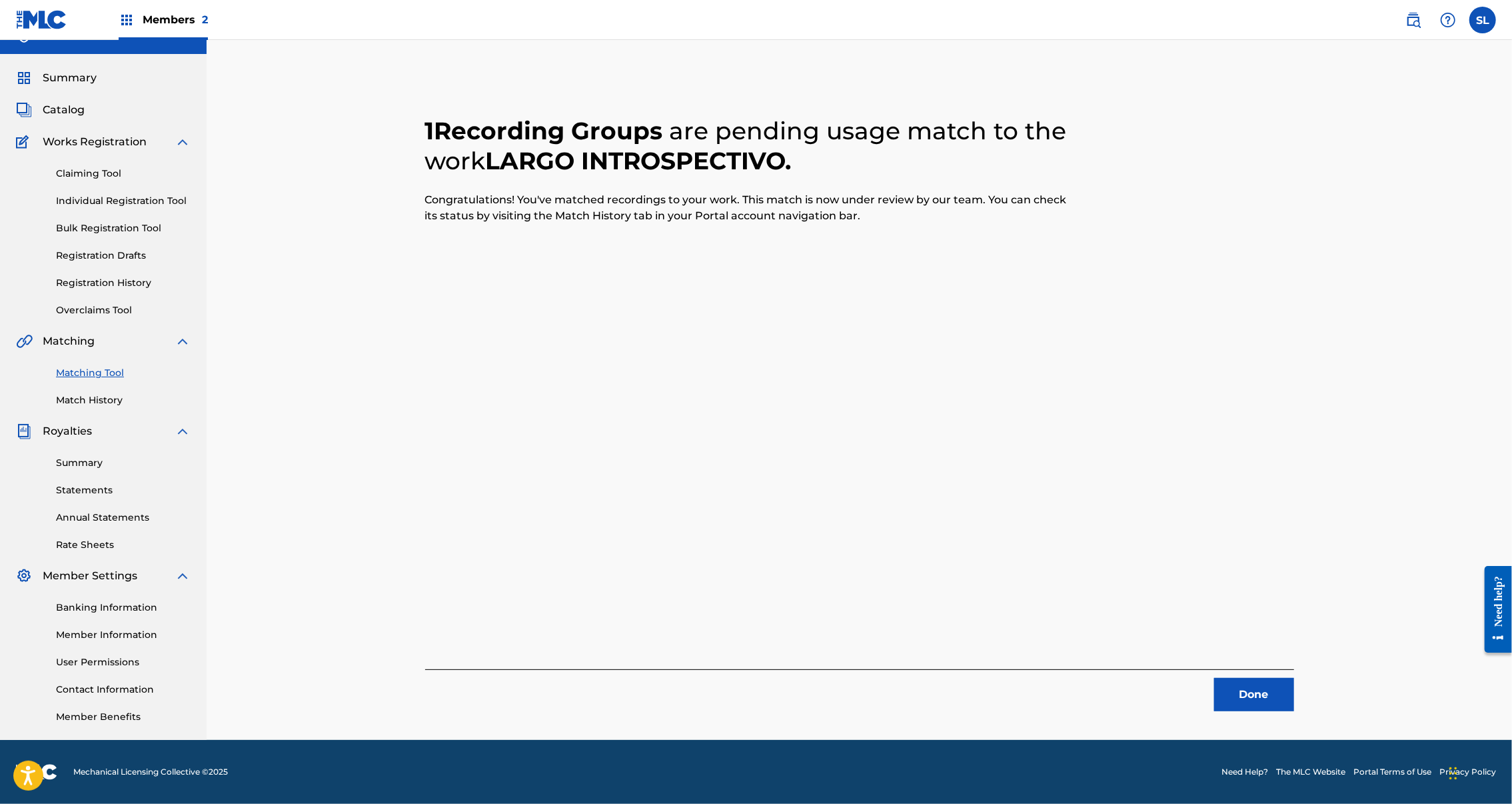
click at [1294, 678] on button "Done" at bounding box center [1254, 694] width 80 height 33
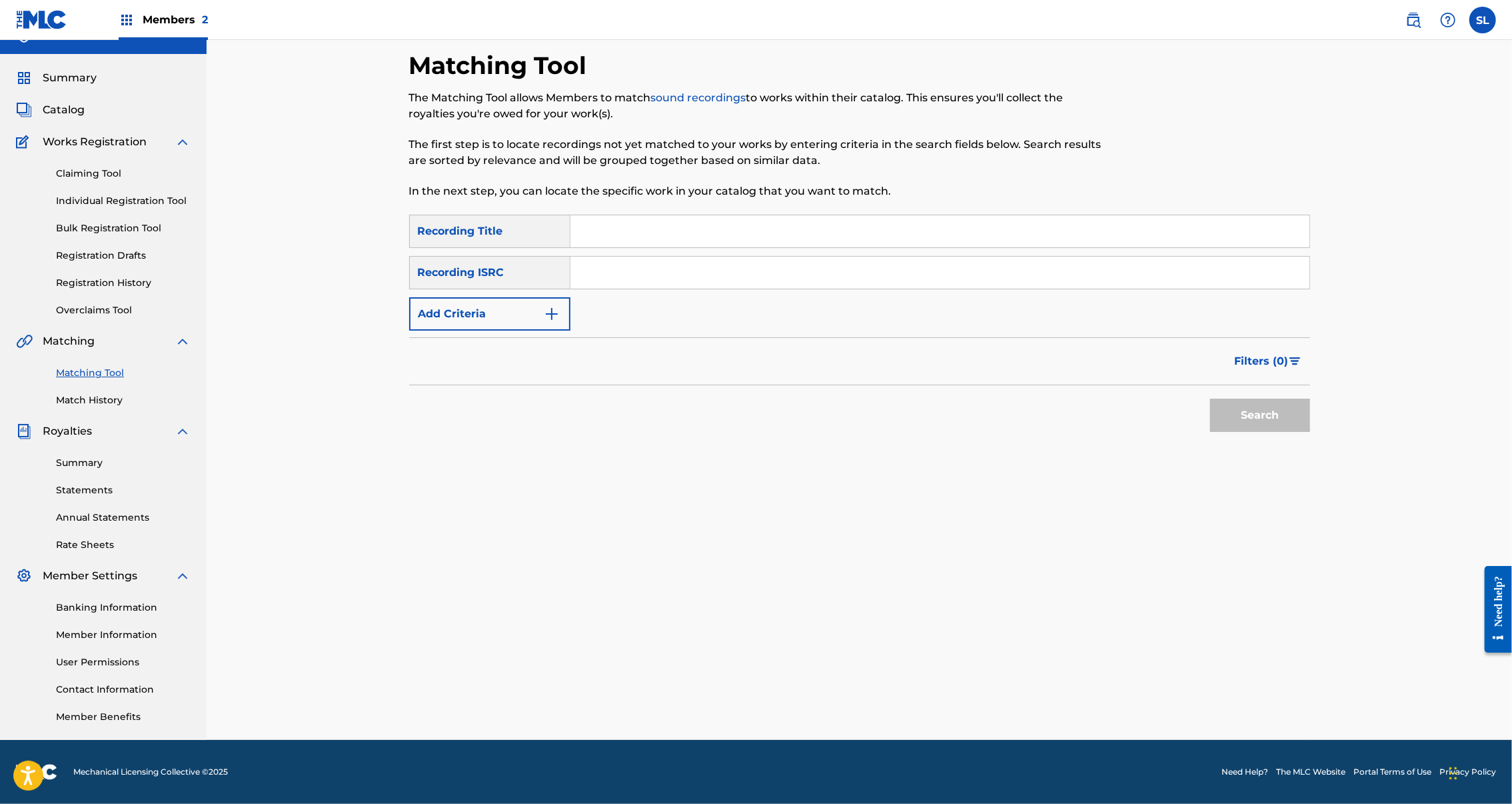
click at [608, 216] on input "Search Form" at bounding box center [940, 231] width 739 height 32
paste input "LAZULI OCEANS"
click at [1310, 399] on button "Search" at bounding box center [1260, 415] width 100 height 33
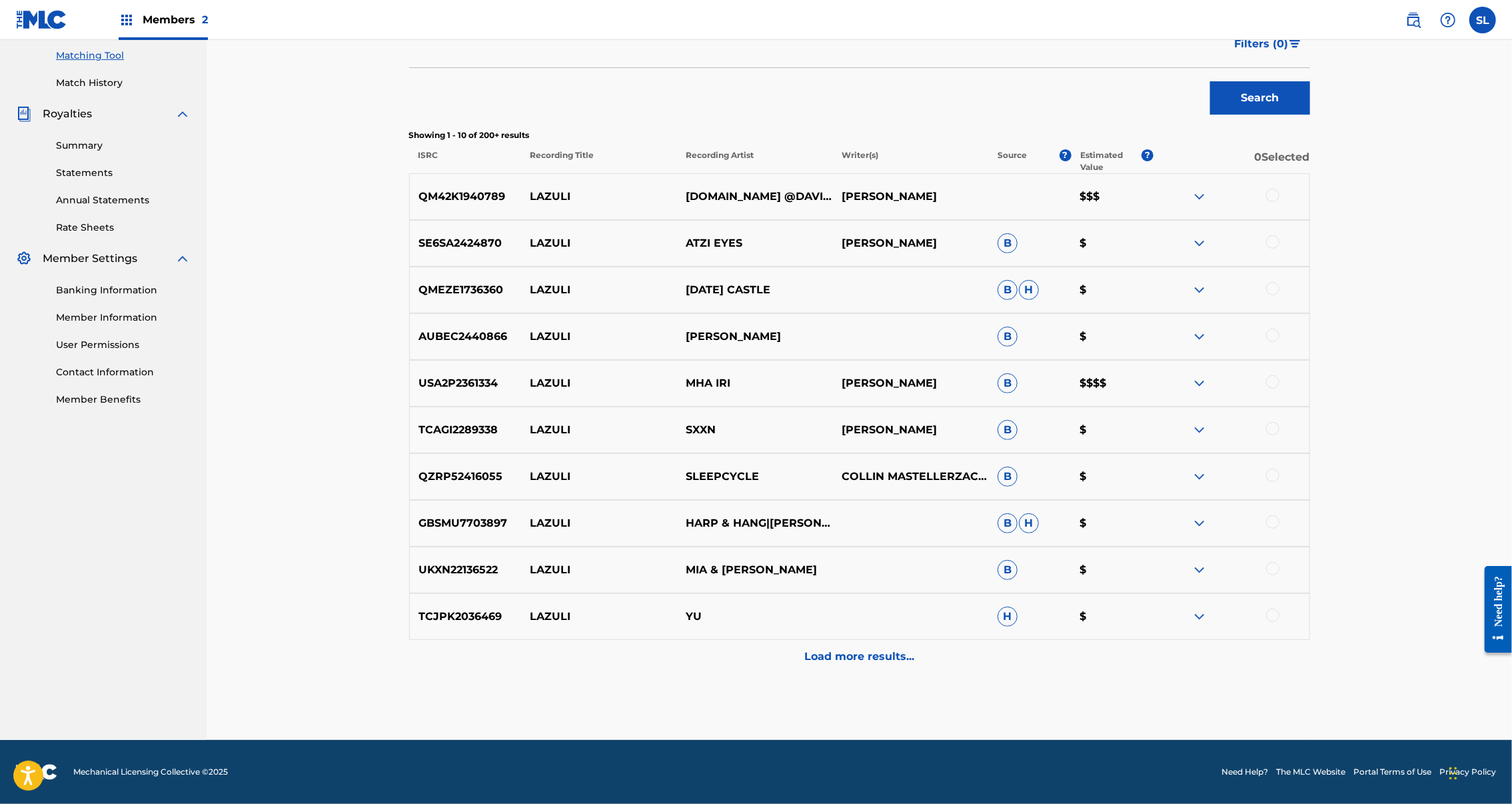
scroll to position [0, 0]
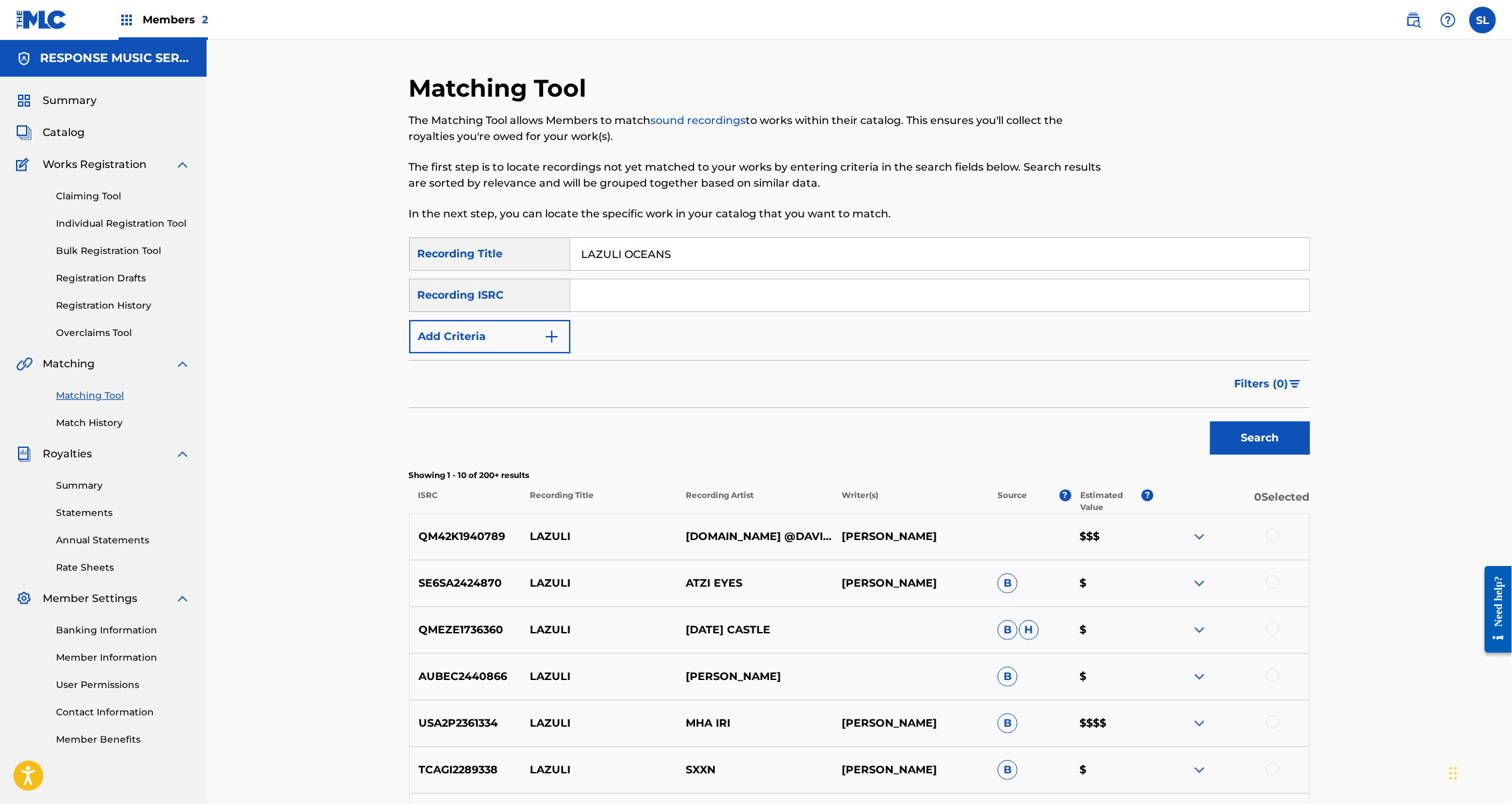
click at [646, 270] on input "LAZULI OCEANS" at bounding box center [940, 254] width 739 height 32
drag, startPoint x: 123, startPoint y: 485, endPoint x: 646, endPoint y: 275, distance: 563.6
click at [646, 270] on input "LAZULI OCEANS" at bounding box center [940, 254] width 739 height 32
paste input "EAVING YOU FOR ME"
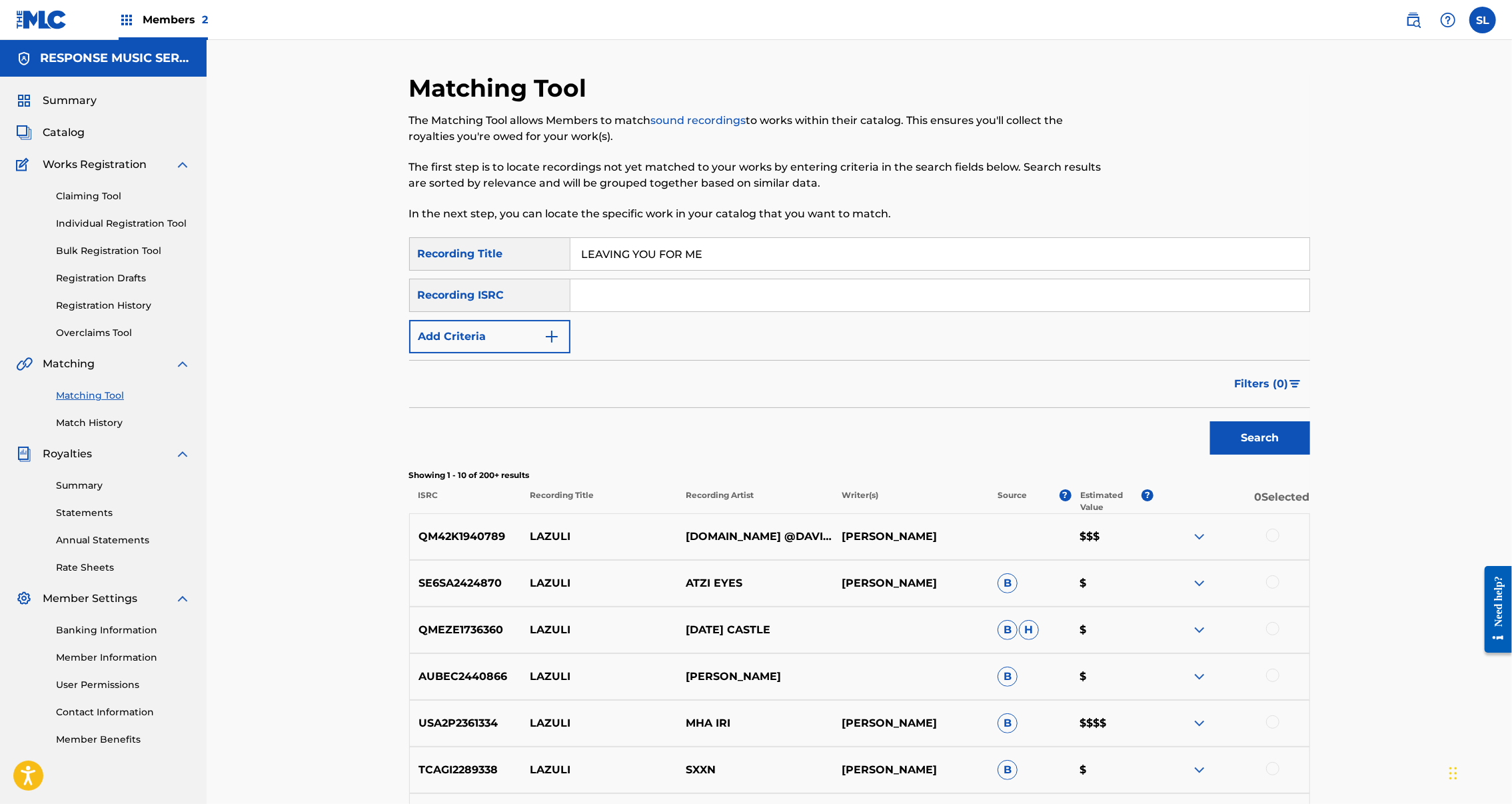
click at [1310, 455] on button "Search" at bounding box center [1260, 438] width 100 height 33
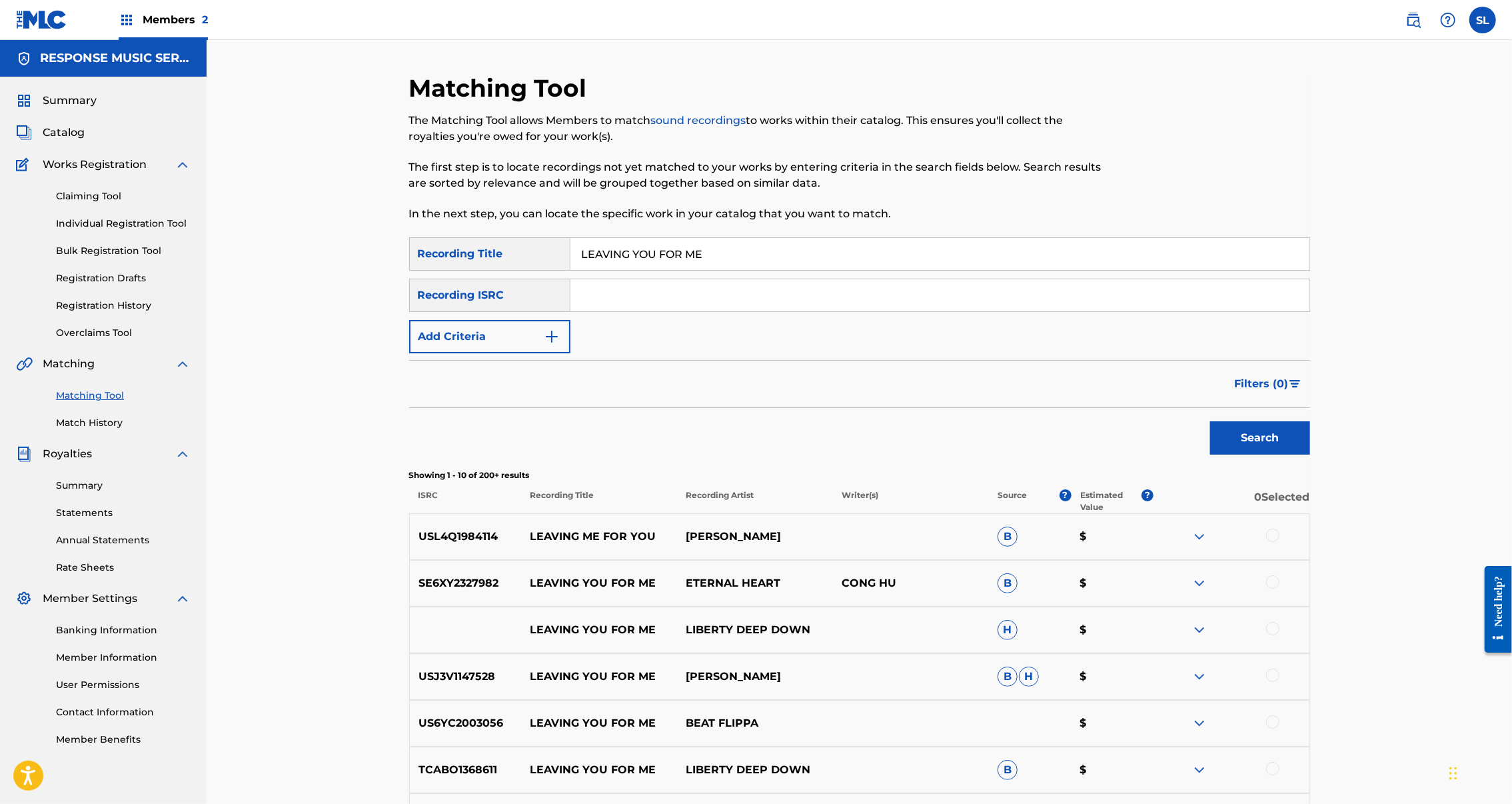
click at [592, 270] on input "LEAVING YOU FOR ME" at bounding box center [940, 254] width 739 height 32
paste input "MAIORUM"
type input "MAIORUM"
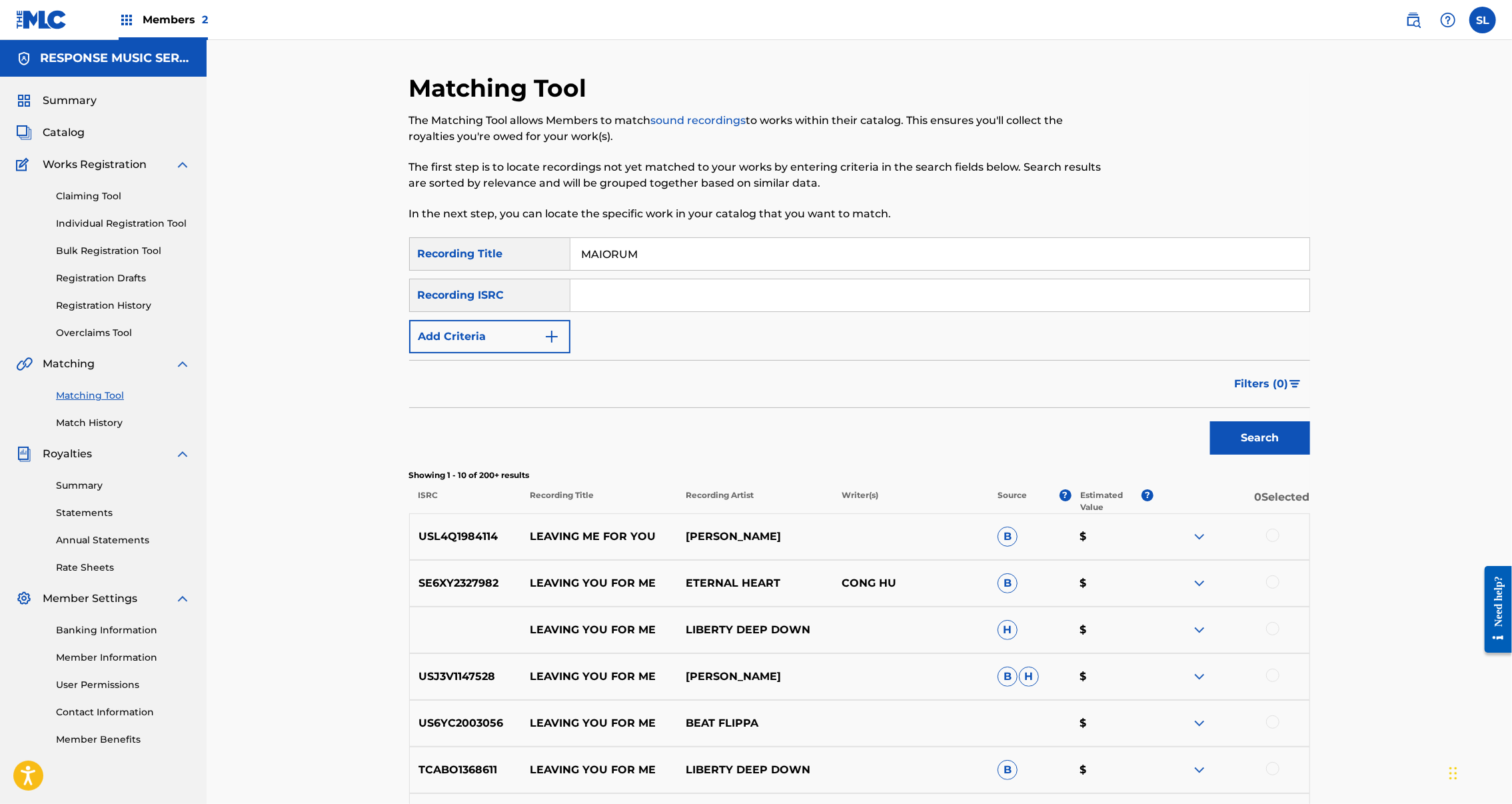
click at [1310, 455] on button "Search" at bounding box center [1260, 438] width 100 height 33
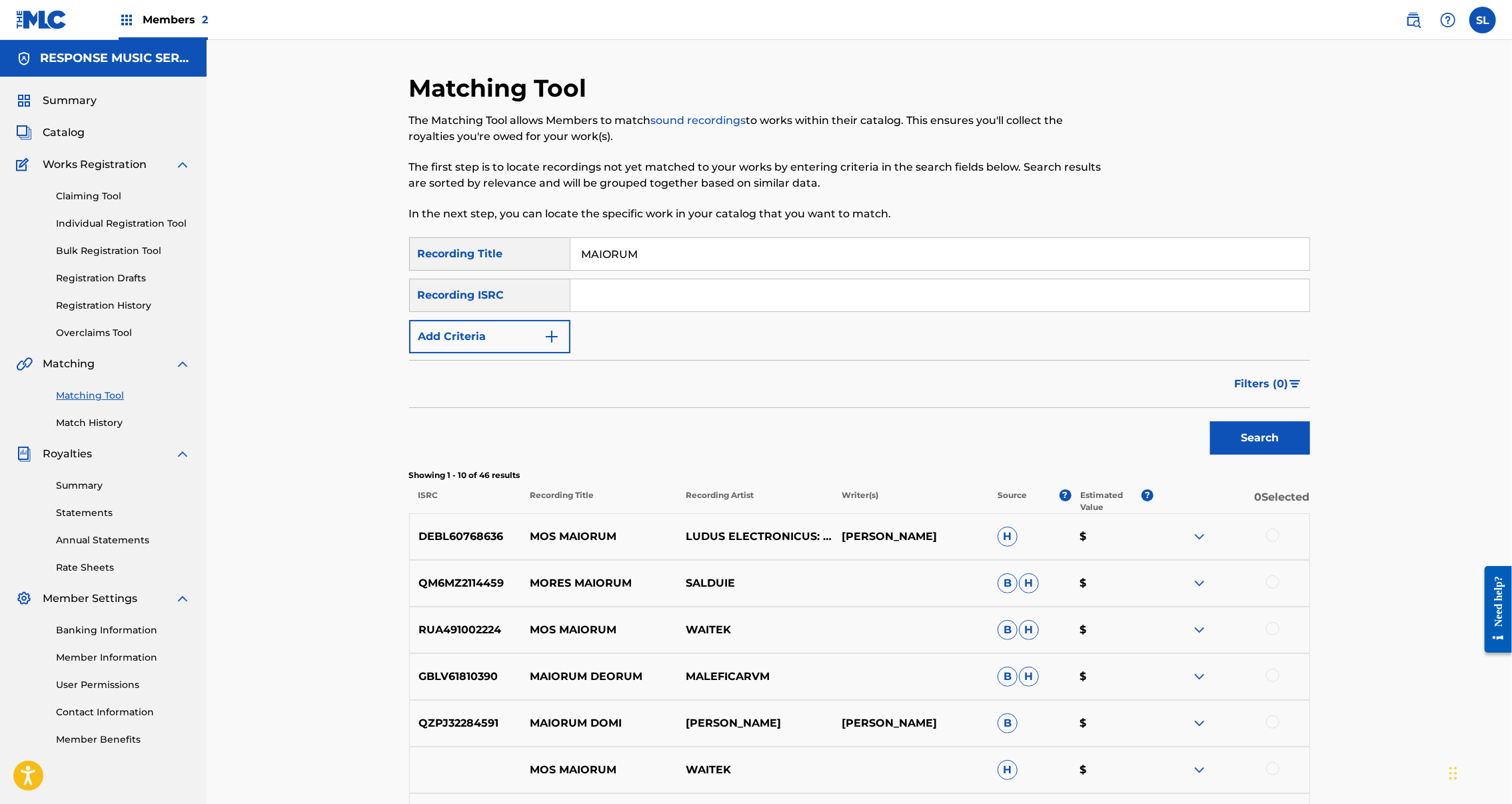
click at [684, 312] on input "Search Form" at bounding box center [940, 295] width 739 height 32
paste input "SEXGF2200450"
type input "SEXGF2200450"
click at [1310, 455] on button "Search" at bounding box center [1260, 438] width 100 height 33
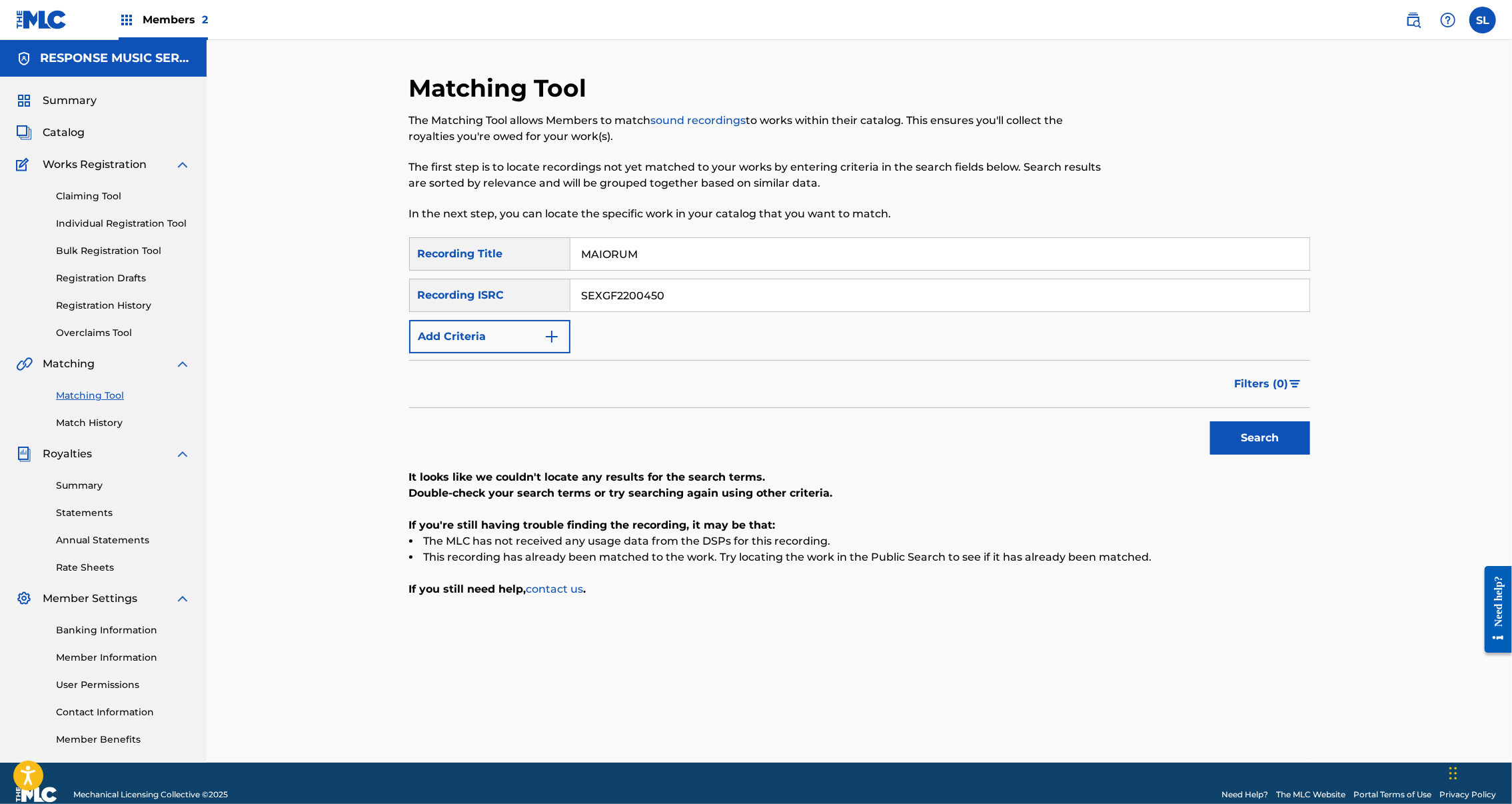
click at [688, 268] on input "MAIORUM" at bounding box center [940, 254] width 739 height 32
click at [687, 268] on input "MAIORUM" at bounding box center [940, 254] width 739 height 32
paste input "EDITATION"
type input "MEDITATION"
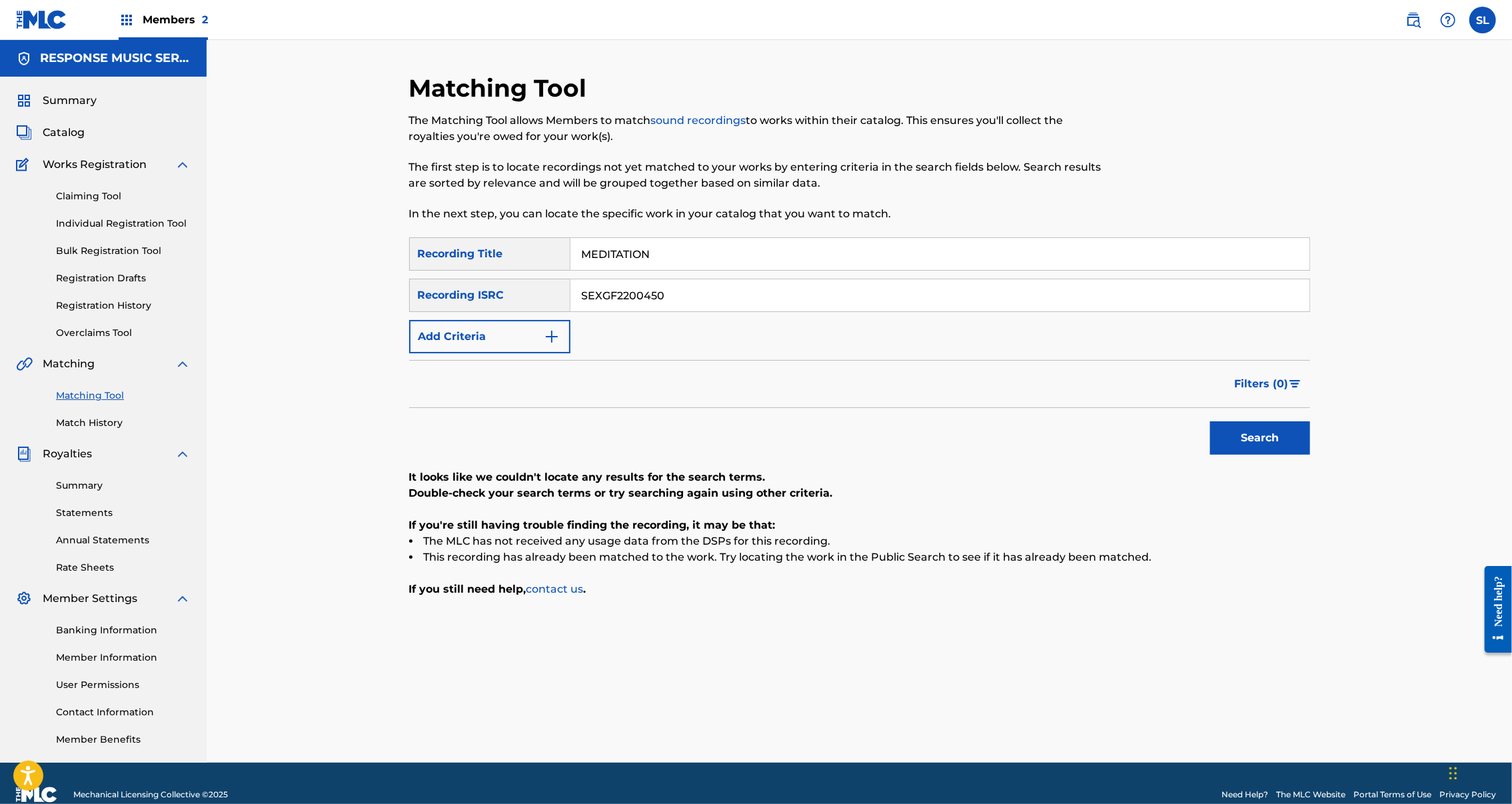
drag, startPoint x: 574, startPoint y: 324, endPoint x: 447, endPoint y: 316, distance: 127.3
click at [447, 312] on div "SearchWithCriteria34597994-e059-41e4-9845-d210543db6eb Recording ISRC SEXGF2200…" at bounding box center [860, 296] width 901 height 33
click at [1310, 455] on button "Search" at bounding box center [1260, 438] width 100 height 33
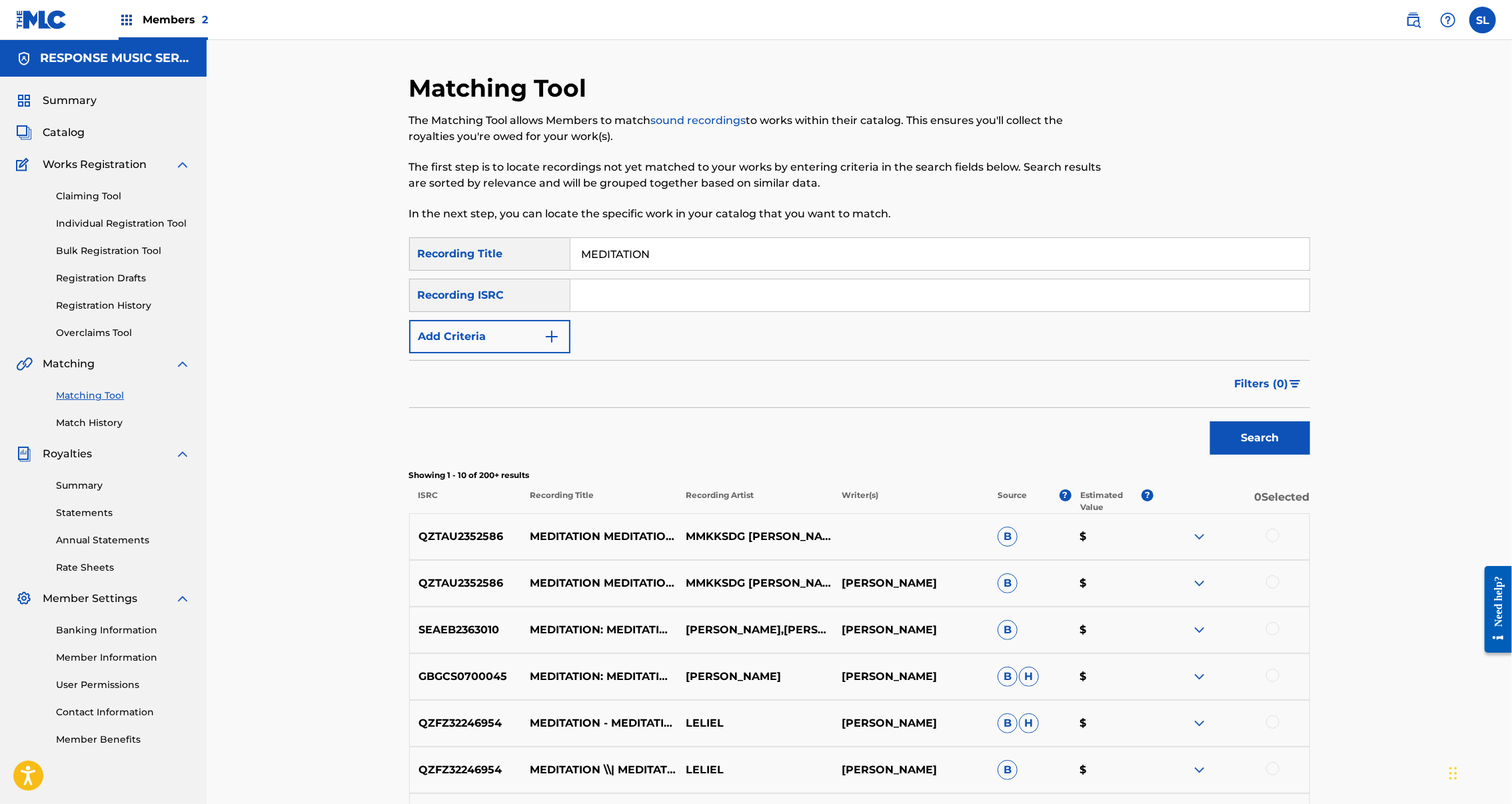
click at [712, 312] on input "Search Form" at bounding box center [940, 295] width 739 height 32
paste input "SEXGF2387018"
type input "SEXGF2387018"
click at [1310, 455] on button "Search" at bounding box center [1260, 438] width 100 height 33
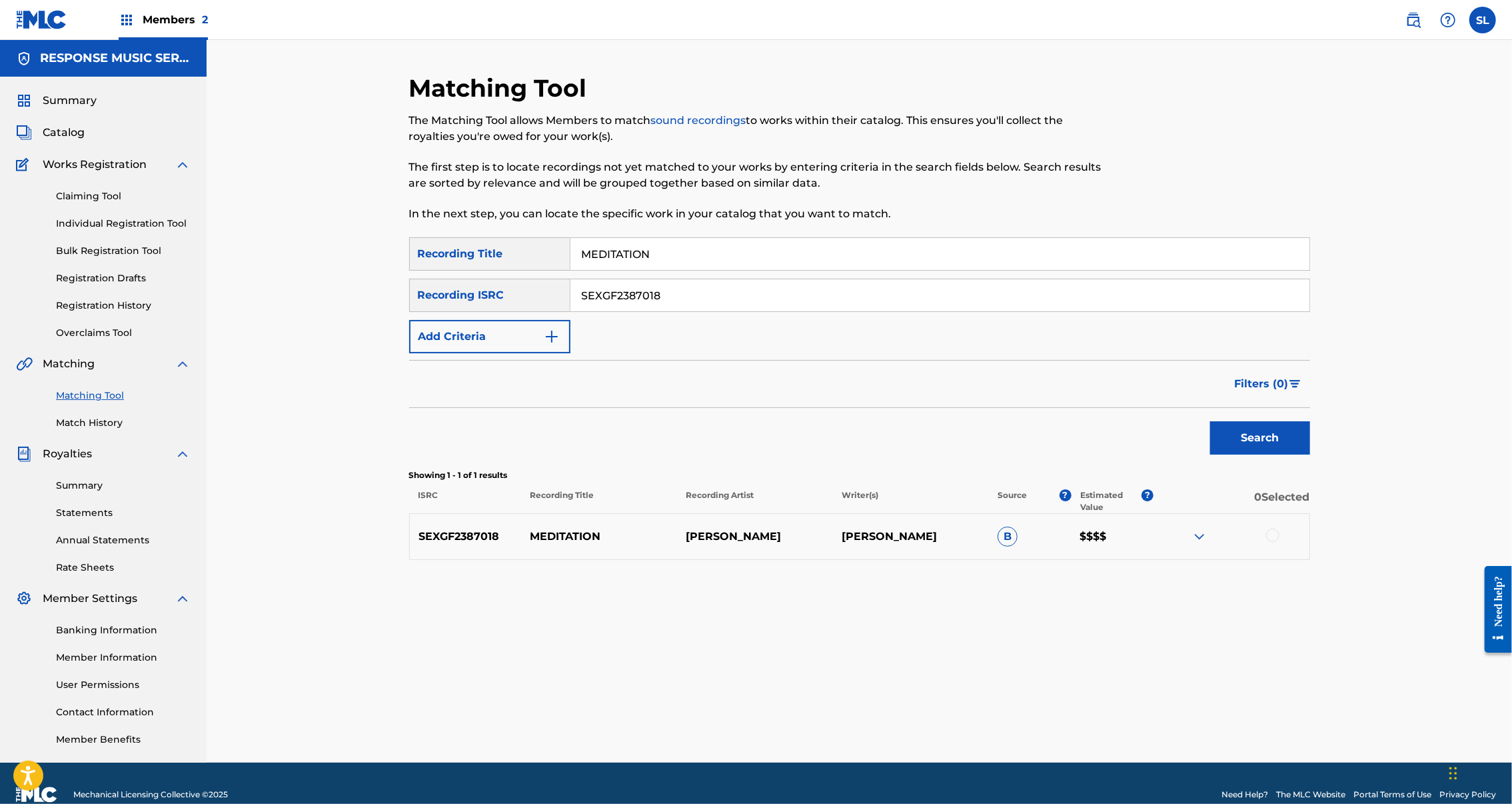
click at [1280, 542] on div at bounding box center [1273, 535] width 13 height 13
click at [1010, 679] on button "Match 1 Group" at bounding box center [937, 695] width 147 height 33
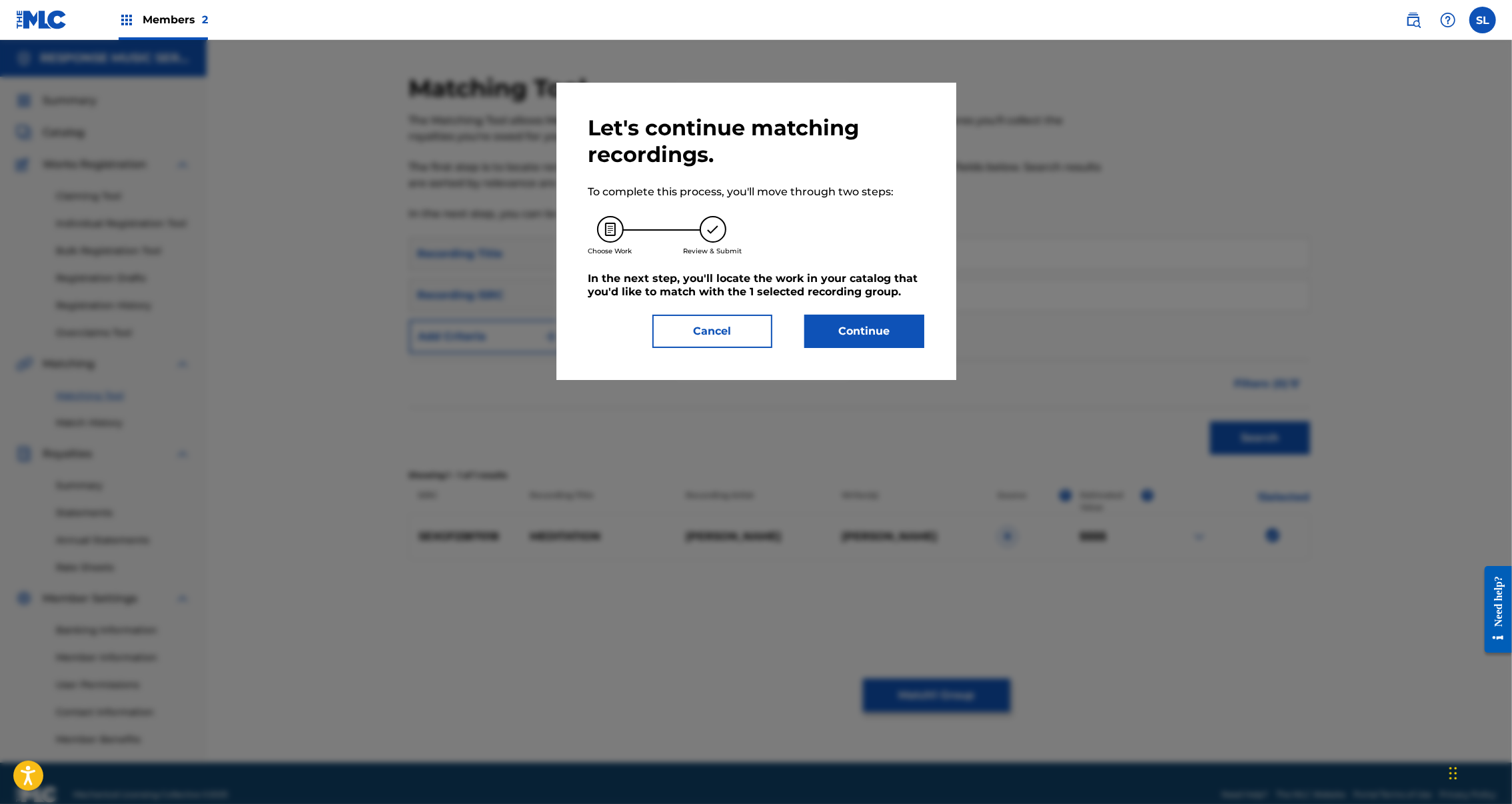
click at [896, 348] on button "Continue" at bounding box center [864, 331] width 120 height 33
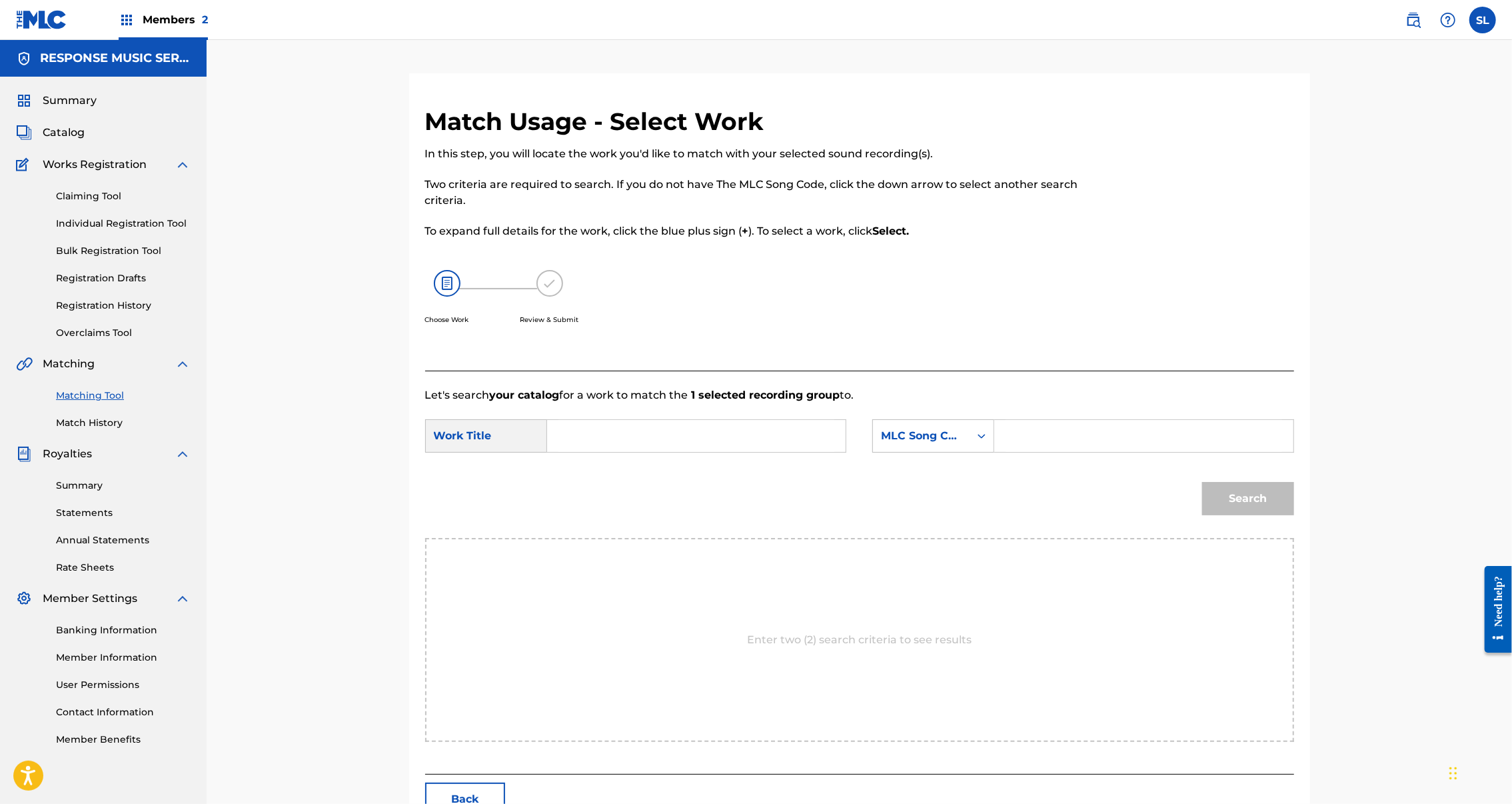
click at [1119, 452] on input "Search Form" at bounding box center [1143, 436] width 276 height 32
click at [1117, 452] on input "Search Form" at bounding box center [1143, 436] width 276 height 32
paste input "MR6WJG"
type input "MR6WJG"
click at [648, 452] on input "Search Form" at bounding box center [696, 436] width 276 height 32
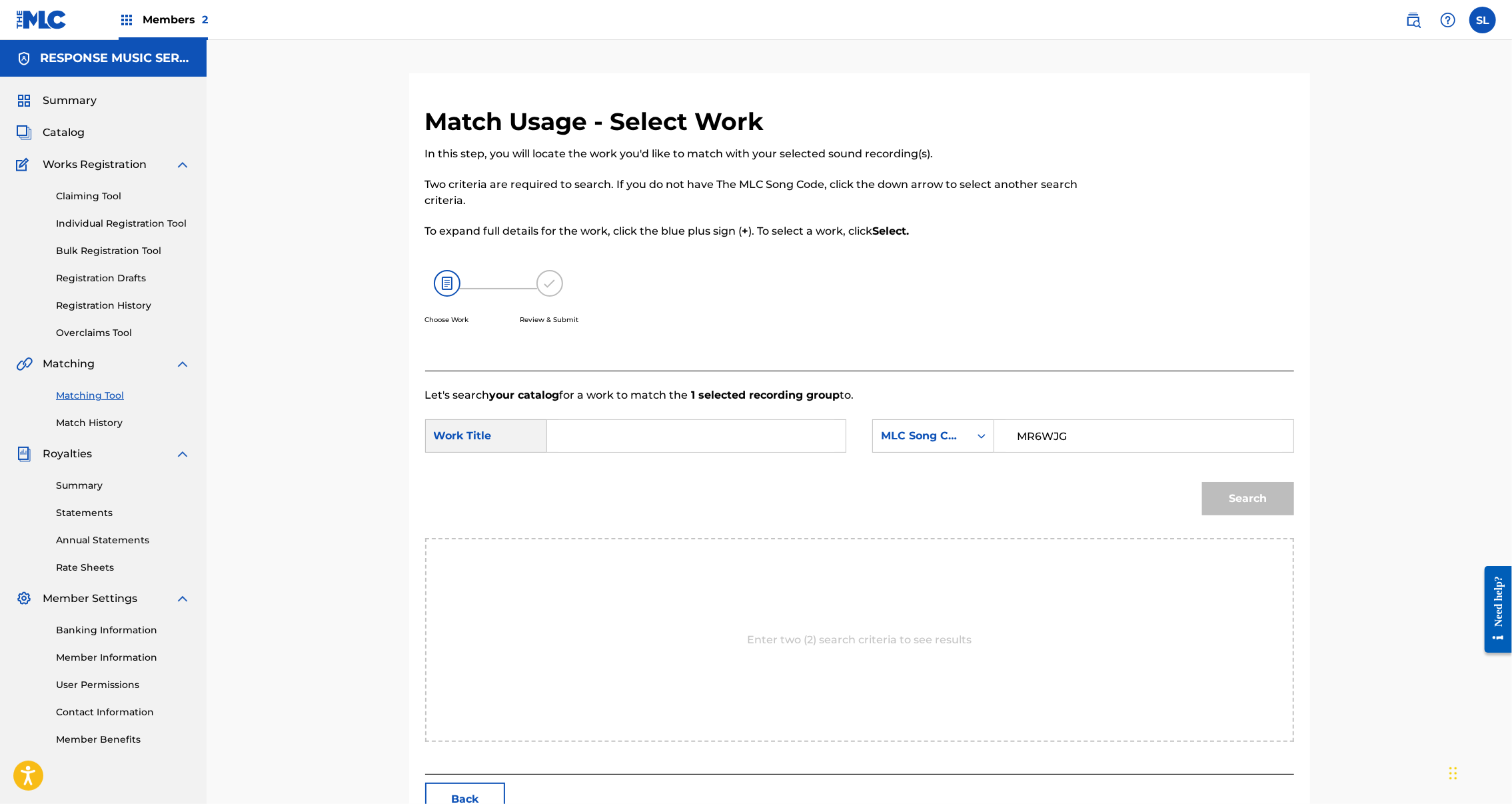
click at [648, 452] on input "Search Form" at bounding box center [696, 436] width 276 height 32
paste input "MEDITATION"
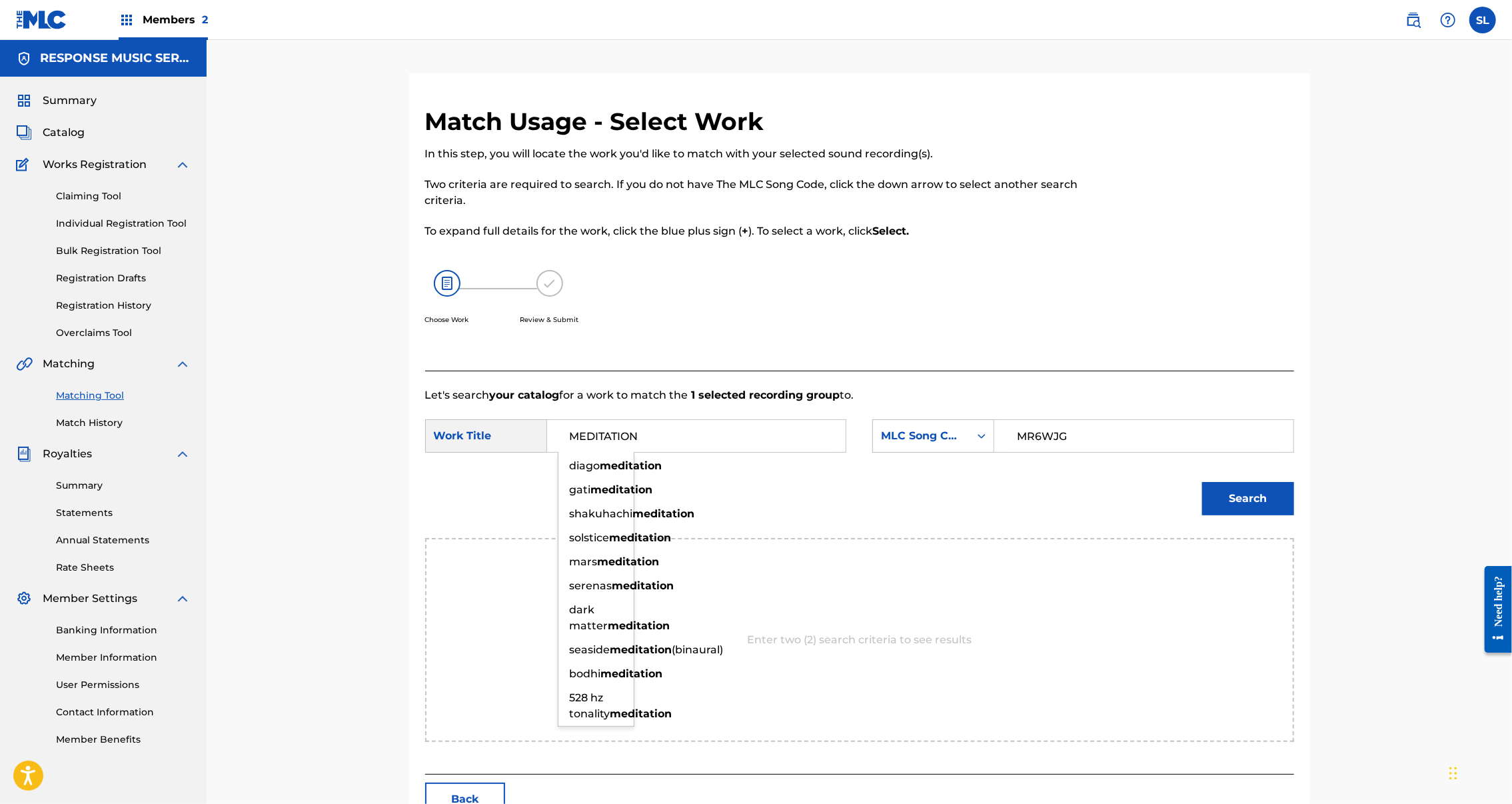
type input "MEDITATION"
click at [1294, 516] on button "Search" at bounding box center [1248, 499] width 92 height 33
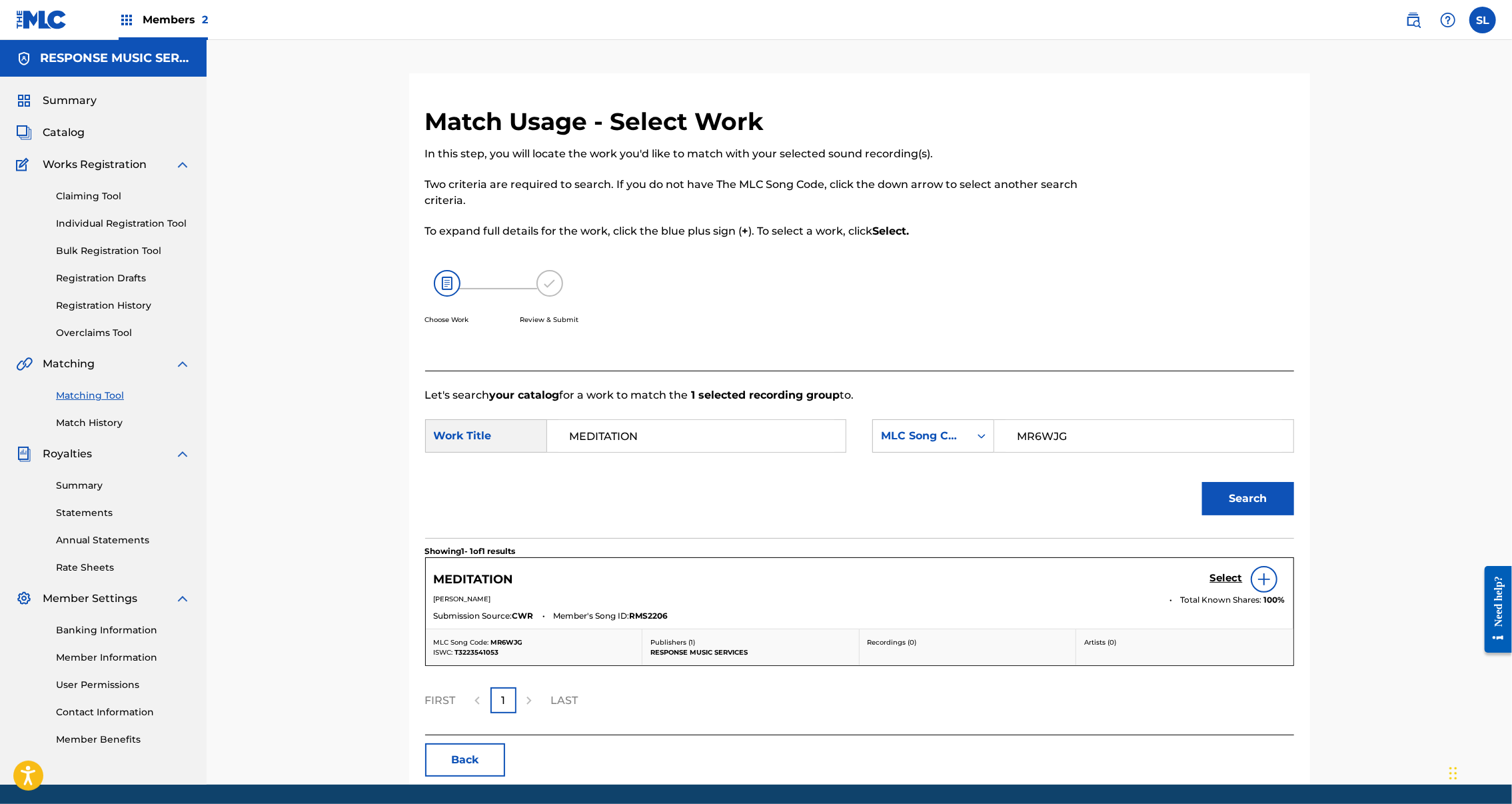
click at [1243, 585] on h5 "Select" at bounding box center [1226, 578] width 32 height 13
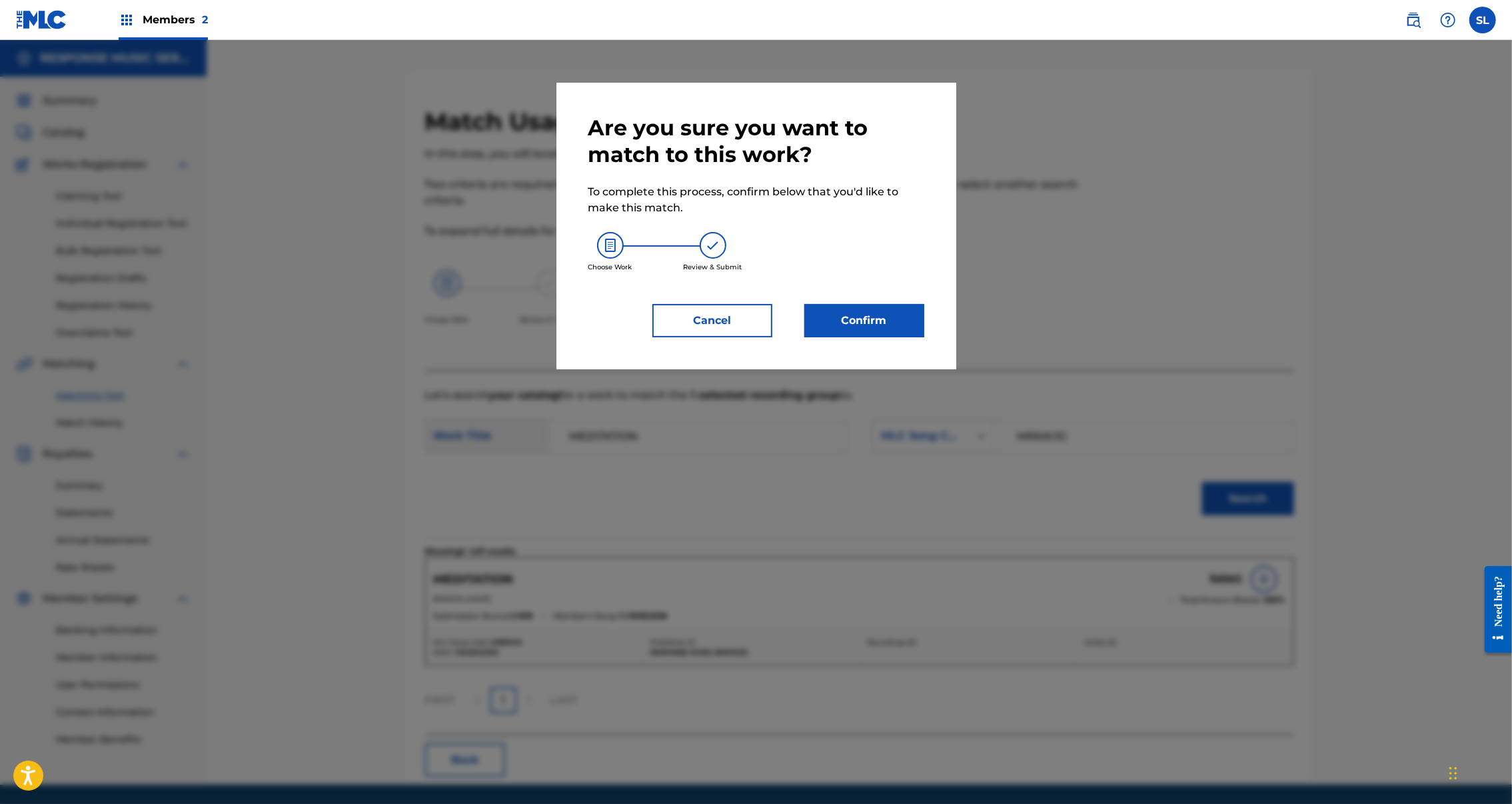
click at [888, 337] on button "Confirm" at bounding box center [864, 321] width 120 height 33
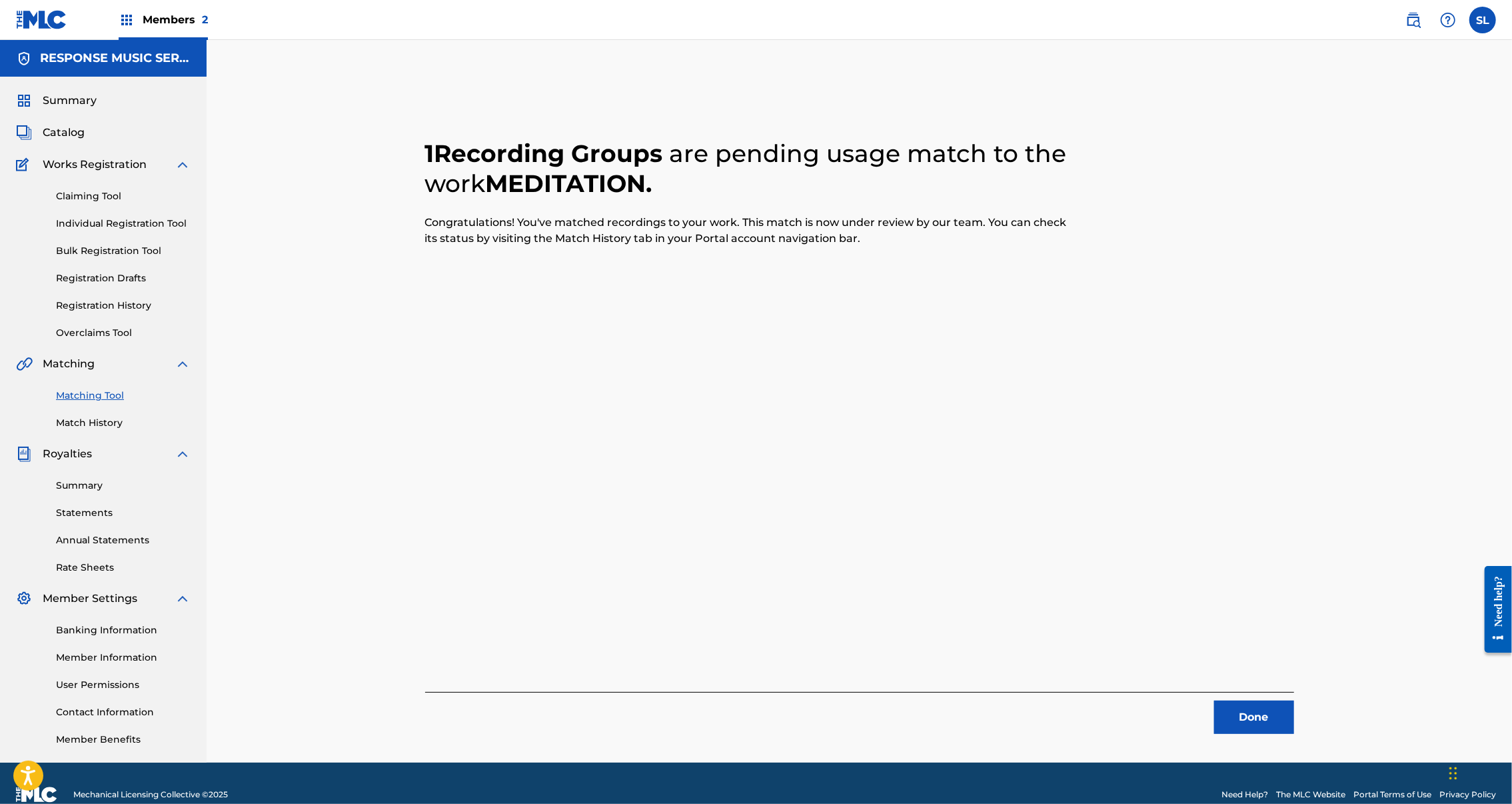
click at [1294, 734] on button "Done" at bounding box center [1254, 717] width 80 height 33
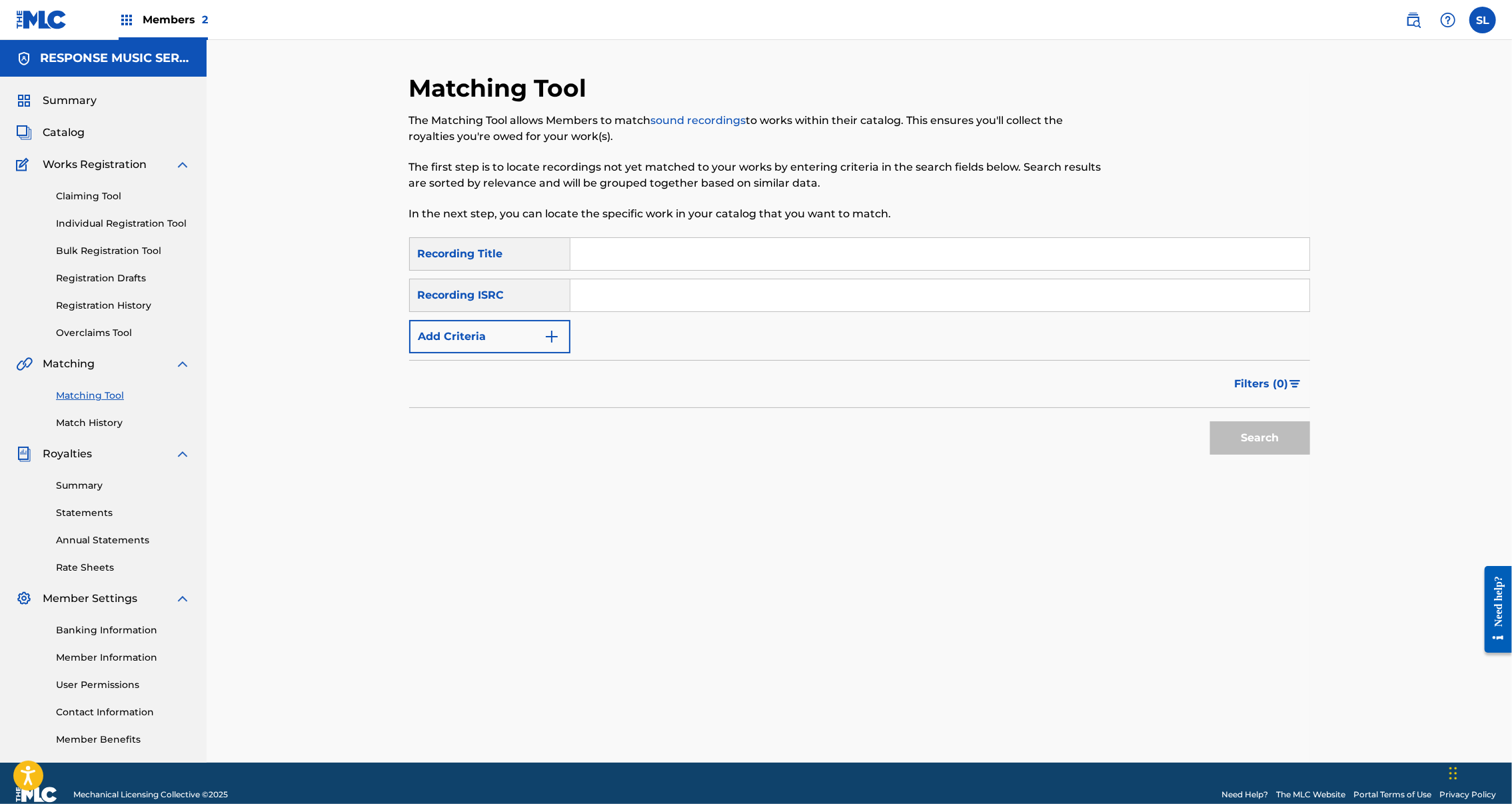
click at [642, 270] on input "Search Form" at bounding box center [940, 254] width 739 height 32
paste input "NESTLED IN THE CLOUDS"
type input "NESTLED IN THE CLOUDS"
click at [696, 312] on input "Search Form" at bounding box center [940, 295] width 739 height 32
drag, startPoint x: 4, startPoint y: 406, endPoint x: 695, endPoint y: 339, distance: 694.2
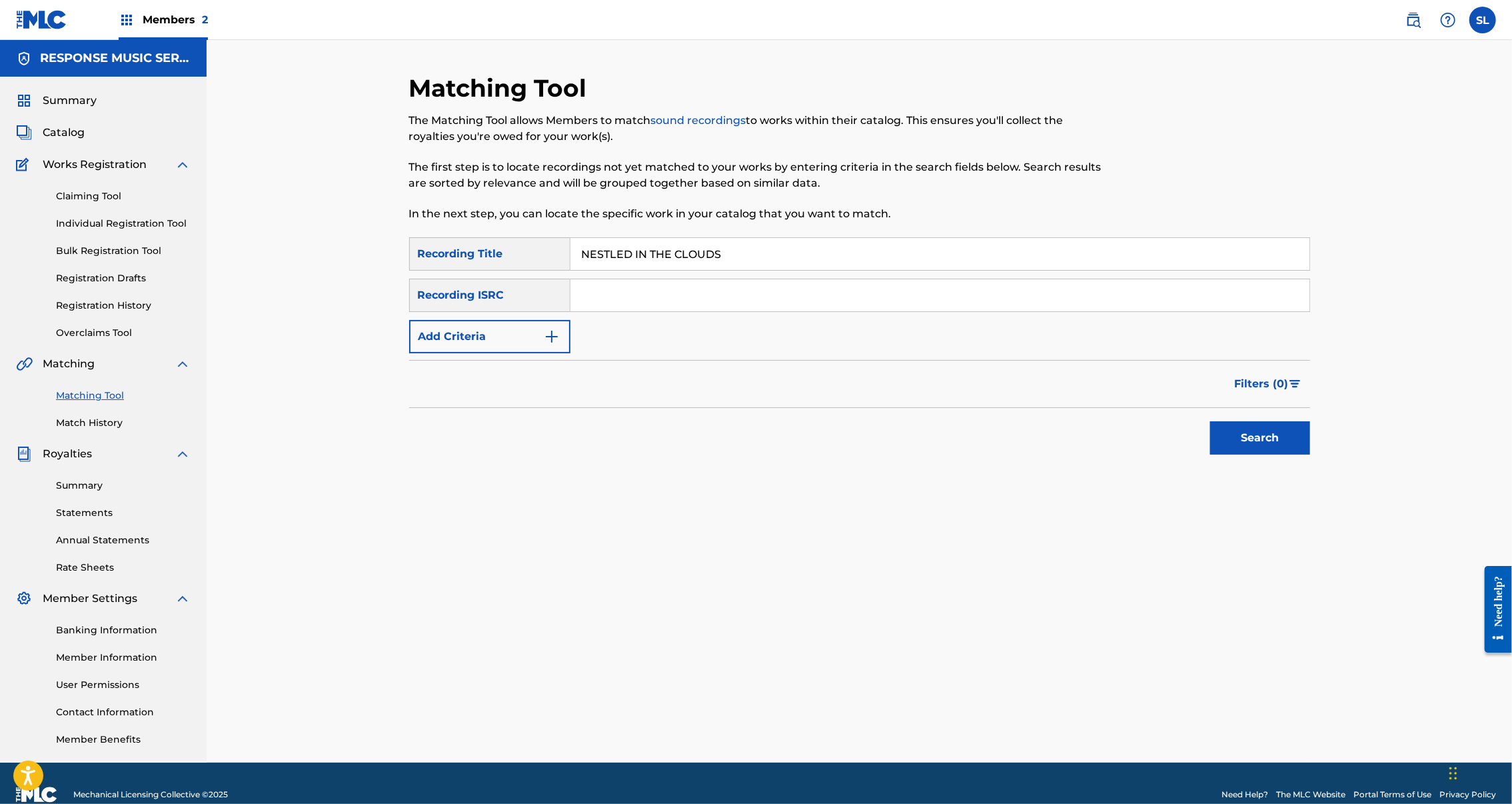
click at [695, 312] on input "Search Form" at bounding box center [940, 295] width 739 height 32
paste input "SE7TV2500010;SE7TV2500012"
drag, startPoint x: 711, startPoint y: 334, endPoint x: 622, endPoint y: 337, distance: 89.1
click at [622, 312] on input "SE7TV2500010;SE7TV2500012" at bounding box center [940, 295] width 739 height 32
click at [1310, 455] on button "Search" at bounding box center [1260, 438] width 100 height 33
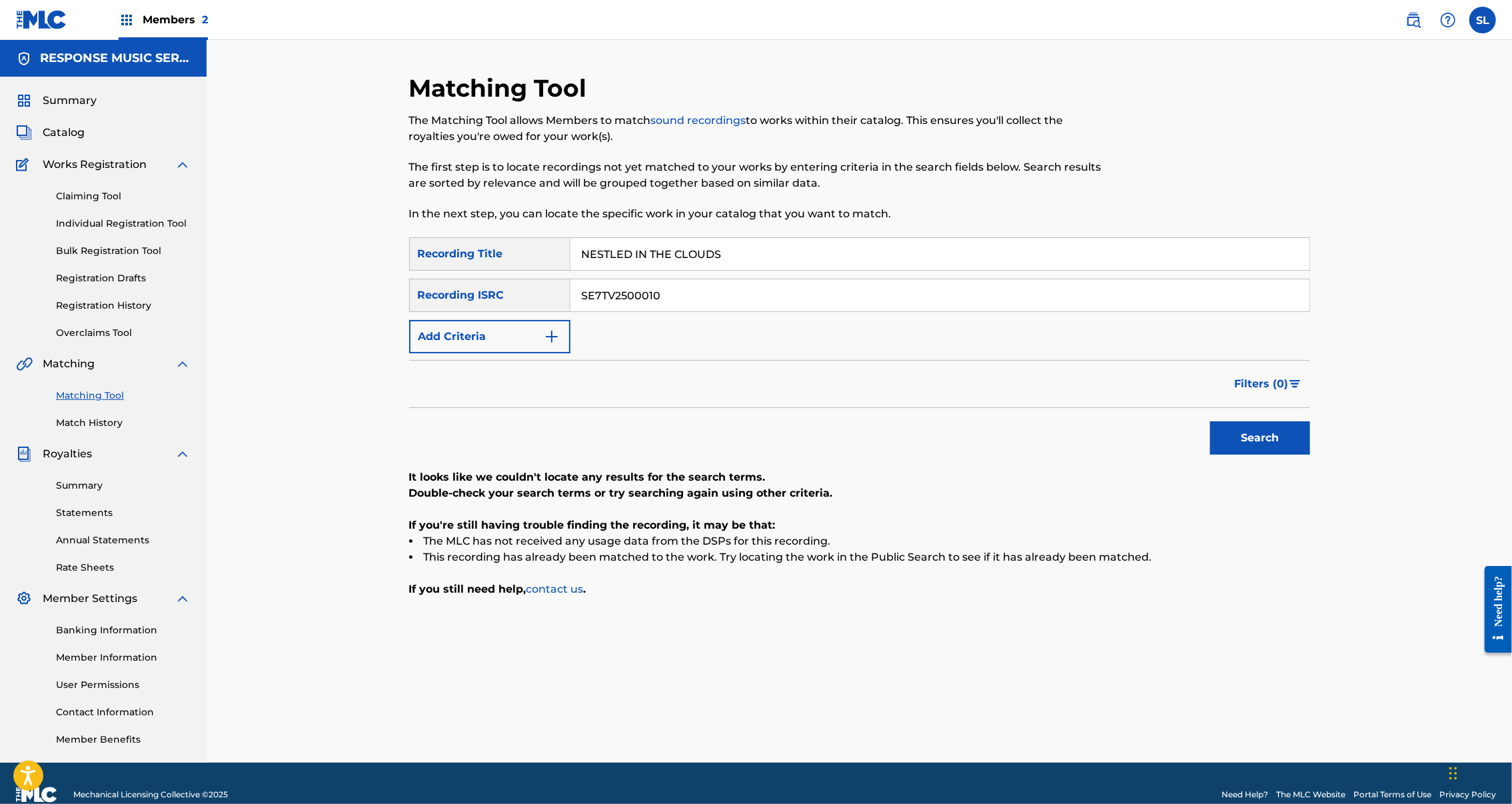
drag, startPoint x: 648, startPoint y: 336, endPoint x: 458, endPoint y: 333, distance: 190.0
click at [448, 312] on div "SearchWithCriteria34597994-e059-41e4-9845-d210543db6eb Recording ISRC SE7TV2500…" at bounding box center [860, 296] width 901 height 33
paste input ";SE7TV2500012"
drag, startPoint x: 550, startPoint y: 333, endPoint x: 501, endPoint y: 337, distance: 49.2
click at [502, 312] on div "SearchWithCriteria34597994-e059-41e4-9845-d210543db6eb Recording ISRC ;SE7TV250…" at bounding box center [860, 296] width 901 height 33
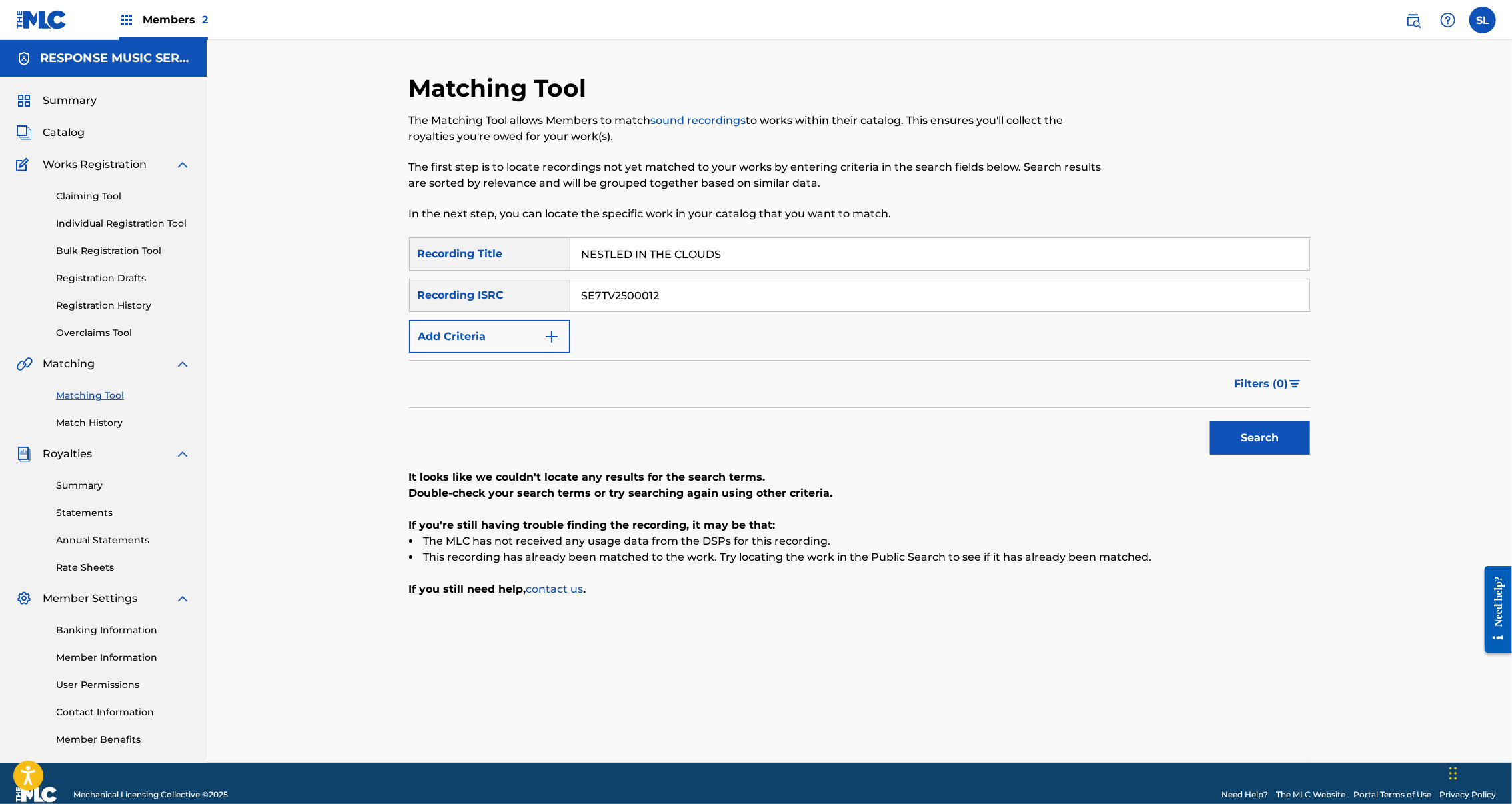
type input "SE7TV2500012"
click at [1310, 455] on button "Search" at bounding box center [1260, 438] width 100 height 33
click at [613, 270] on input "NESTLED IN THE CLOUDS" at bounding box center [940, 254] width 739 height 32
click at [612, 270] on input "NESTLED IN THE CLOUDS" at bounding box center [940, 254] width 739 height 32
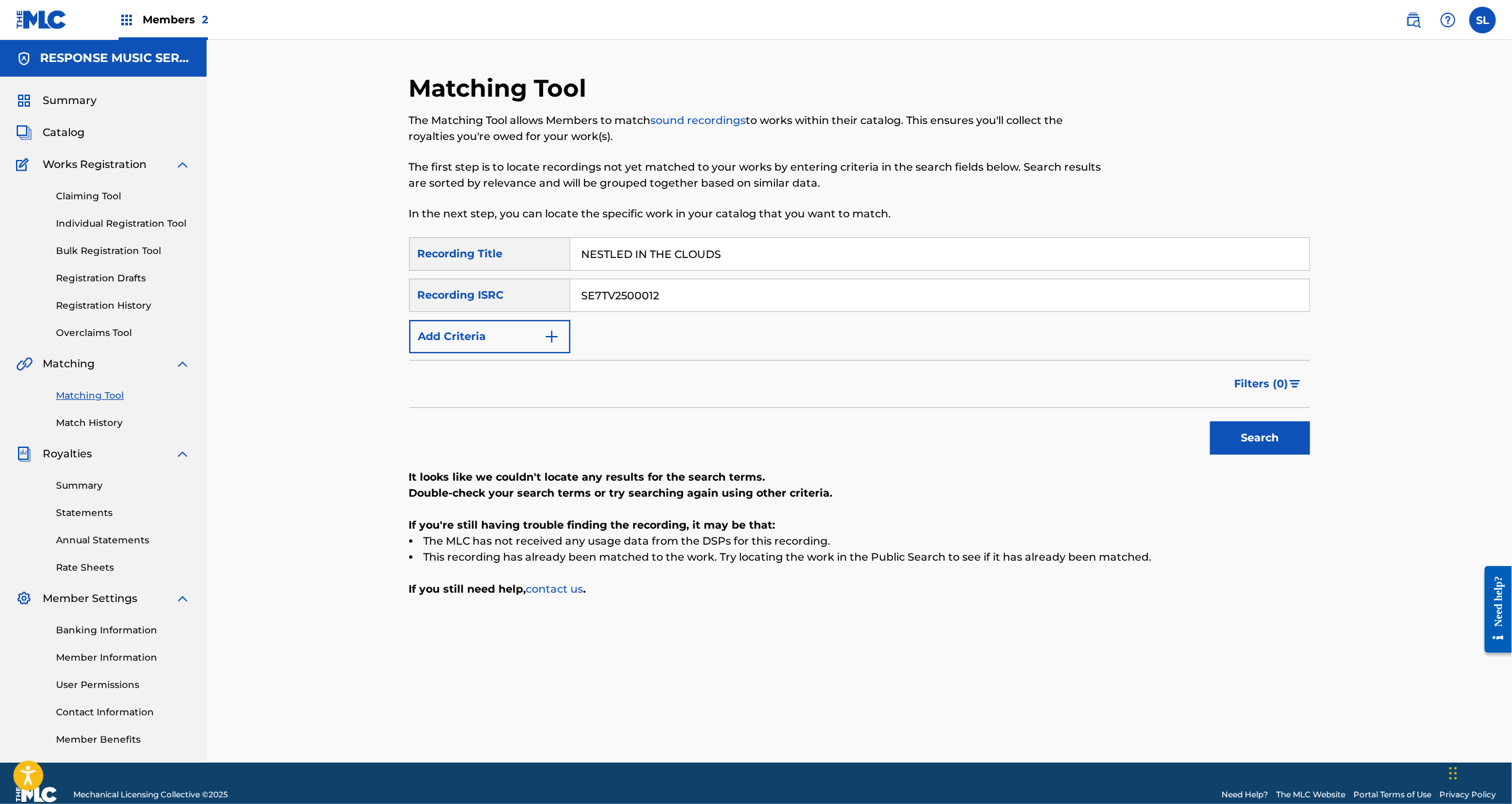
paste input "OBSESSION"
type input "OBSESSION"
drag, startPoint x: 592, startPoint y: 327, endPoint x: 443, endPoint y: 325, distance: 149.0
click at [441, 312] on div "SearchWithCriteria34597994-e059-41e4-9845-d210543db6eb Recording ISRC SE7TV2500…" at bounding box center [860, 296] width 901 height 33
click at [1310, 455] on button "Search" at bounding box center [1260, 438] width 100 height 33
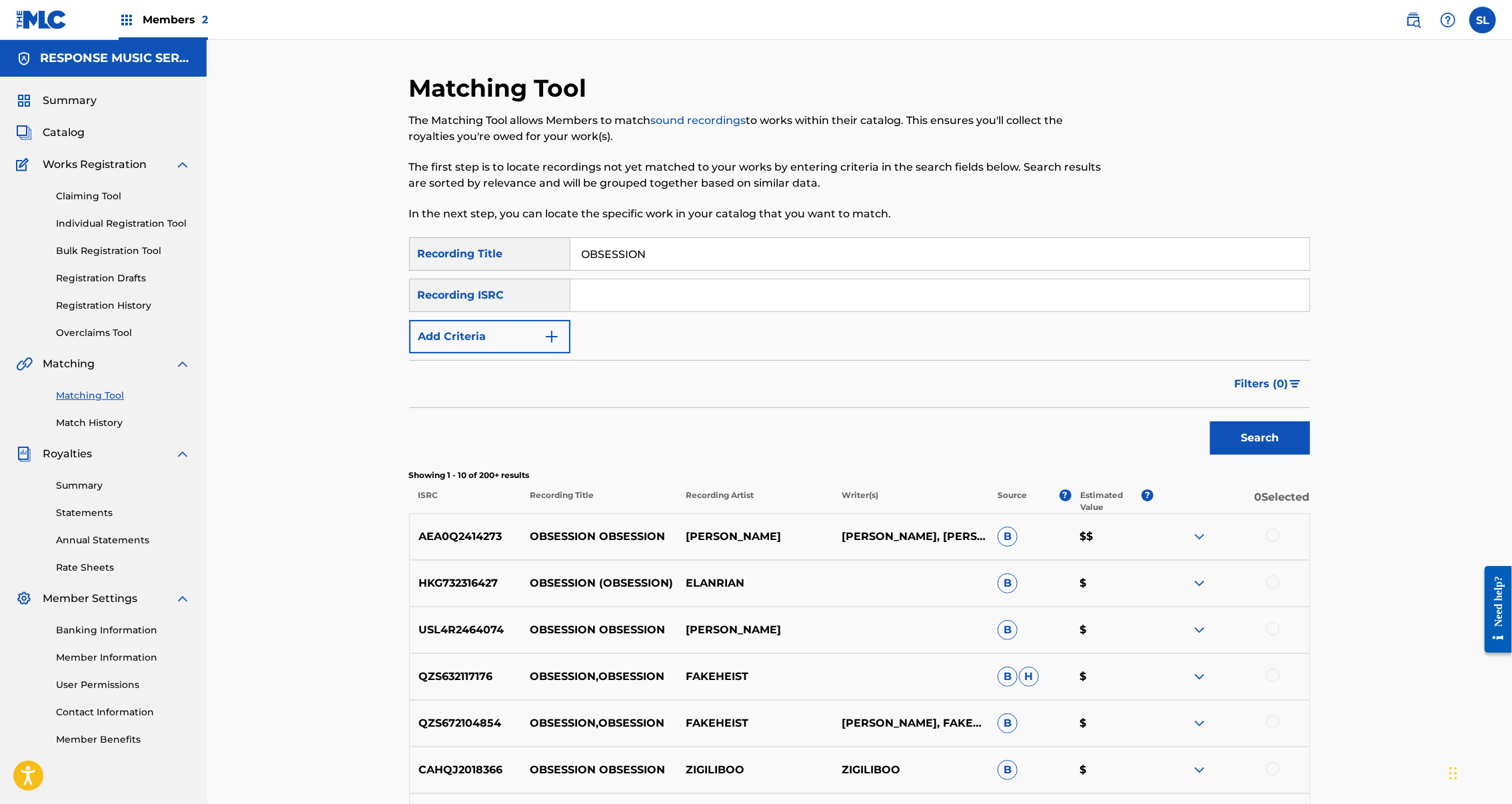
click at [625, 270] on input "OBSESSION" at bounding box center [940, 254] width 739 height 32
drag, startPoint x: 30, startPoint y: 564, endPoint x: 626, endPoint y: 273, distance: 663.2
click at [625, 270] on input "OBSESSION" at bounding box center [940, 254] width 739 height 32
click at [626, 270] on input "OBSESSION" at bounding box center [940, 254] width 739 height 32
paste input "N EMERALD FIELDS"
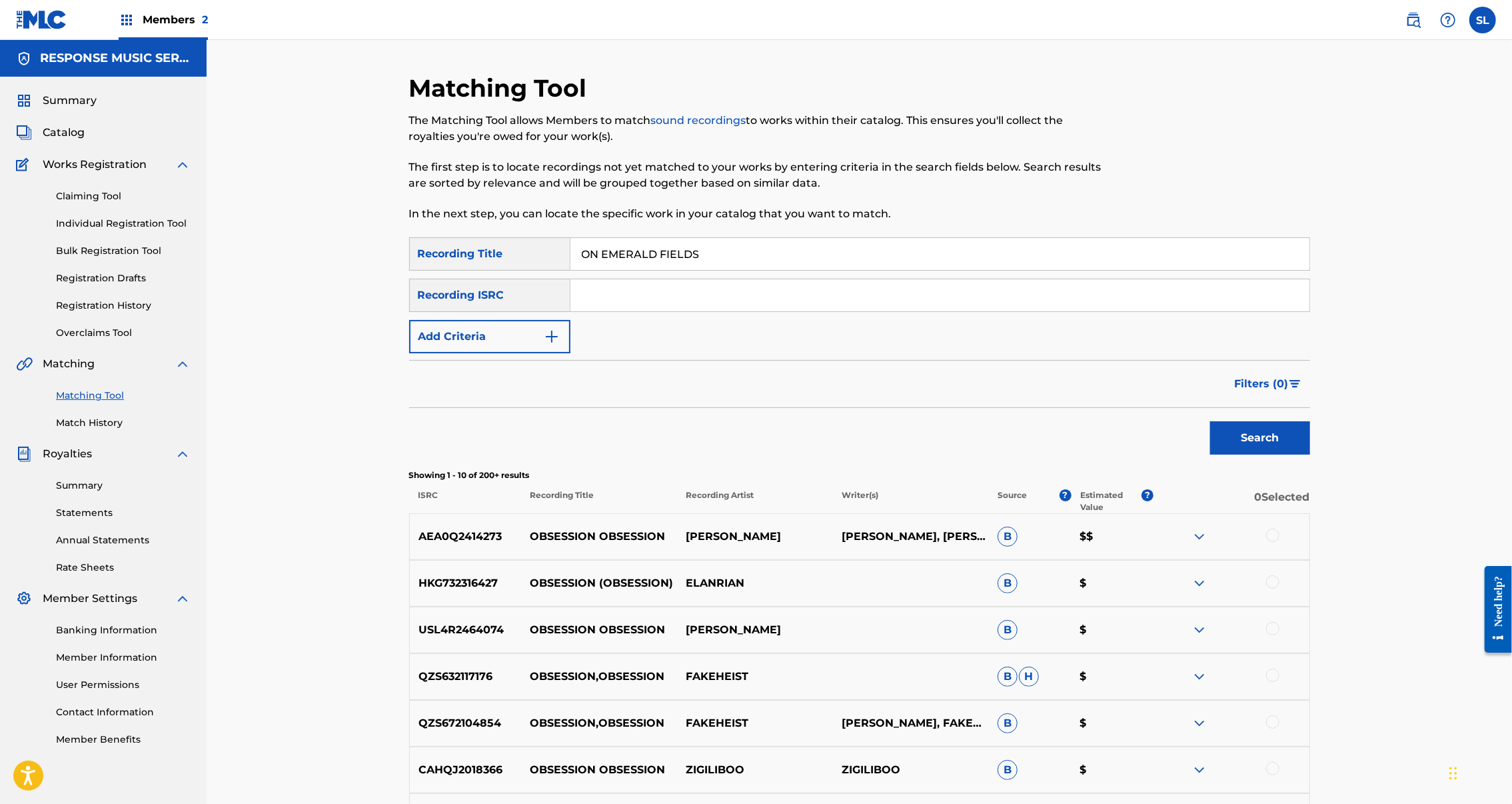
type input "ON EMERALD FIELDS"
click at [672, 312] on input "Search Form" at bounding box center [940, 295] width 739 height 32
paste input "SE7TV2500016"
type input "SE7TV2500016"
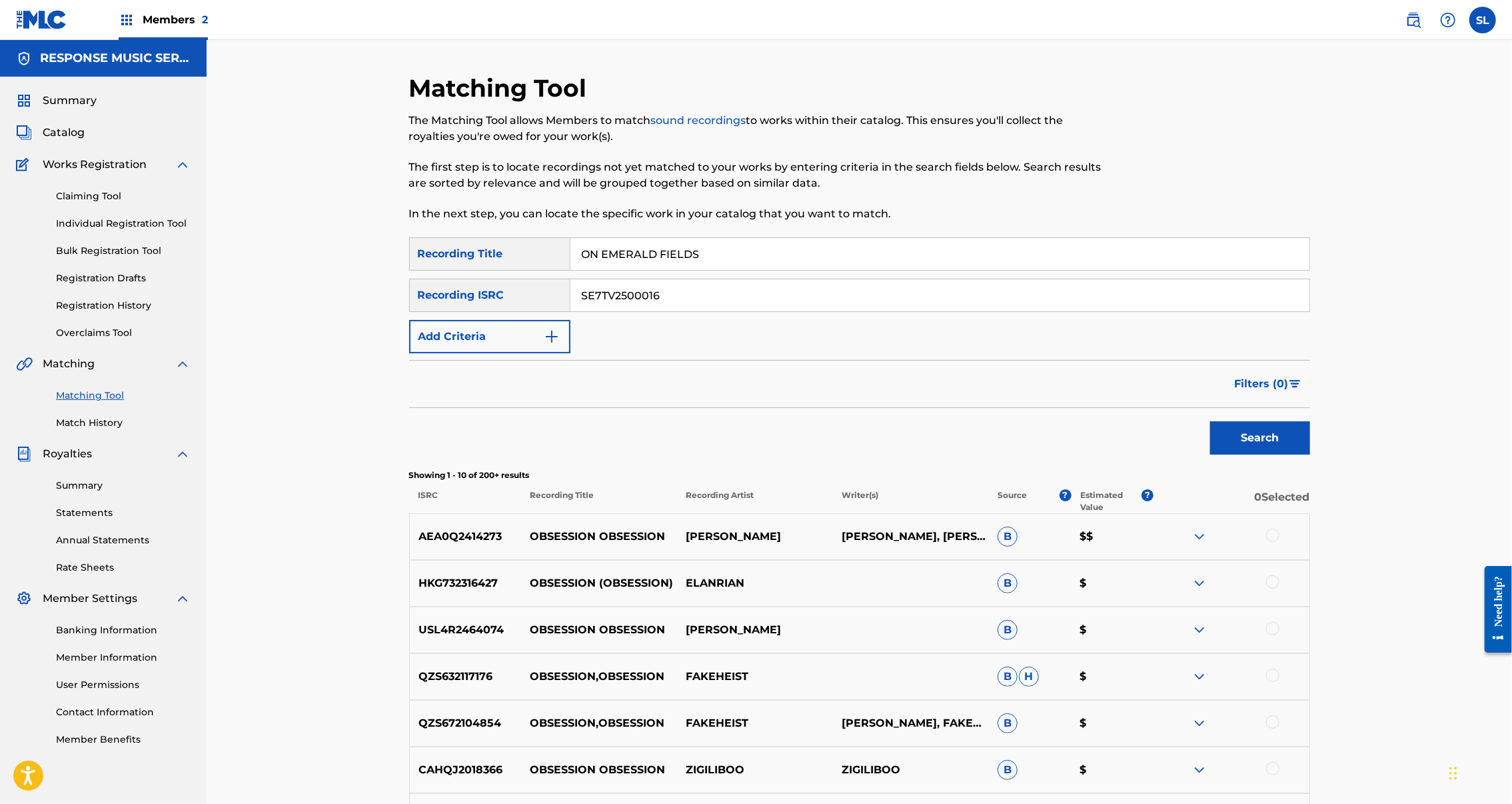
click at [1310, 455] on button "Search" at bounding box center [1260, 438] width 100 height 33
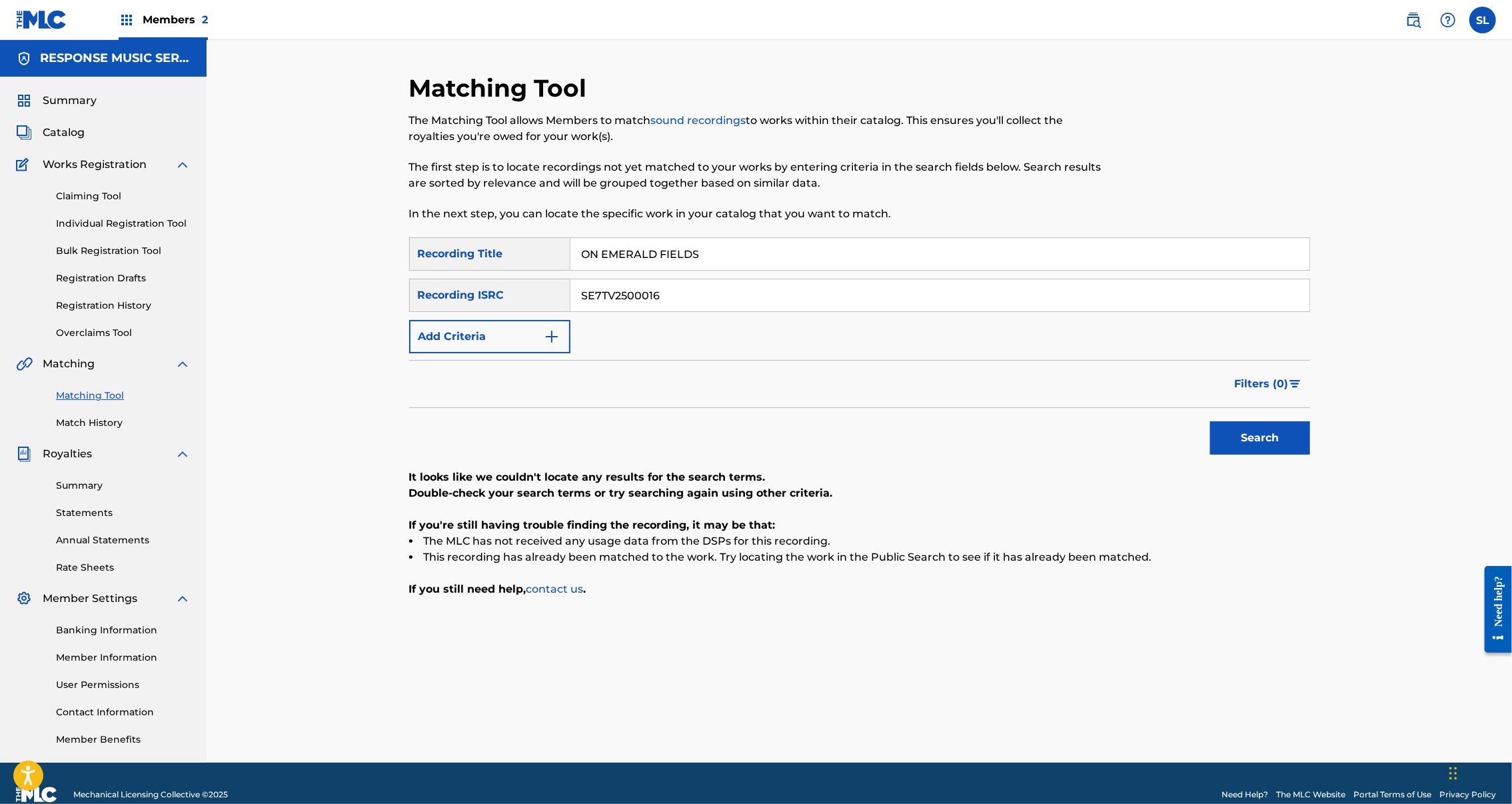
click at [669, 270] on input "ON EMERALD FIELDS" at bounding box center [940, 254] width 739 height 32
drag, startPoint x: 59, startPoint y: 412, endPoint x: 669, endPoint y: 283, distance: 623.5
click at [669, 270] on input "ON EMERALD FIELDS" at bounding box center [940, 254] width 739 height 32
paste input "GOLDEN CREEK"
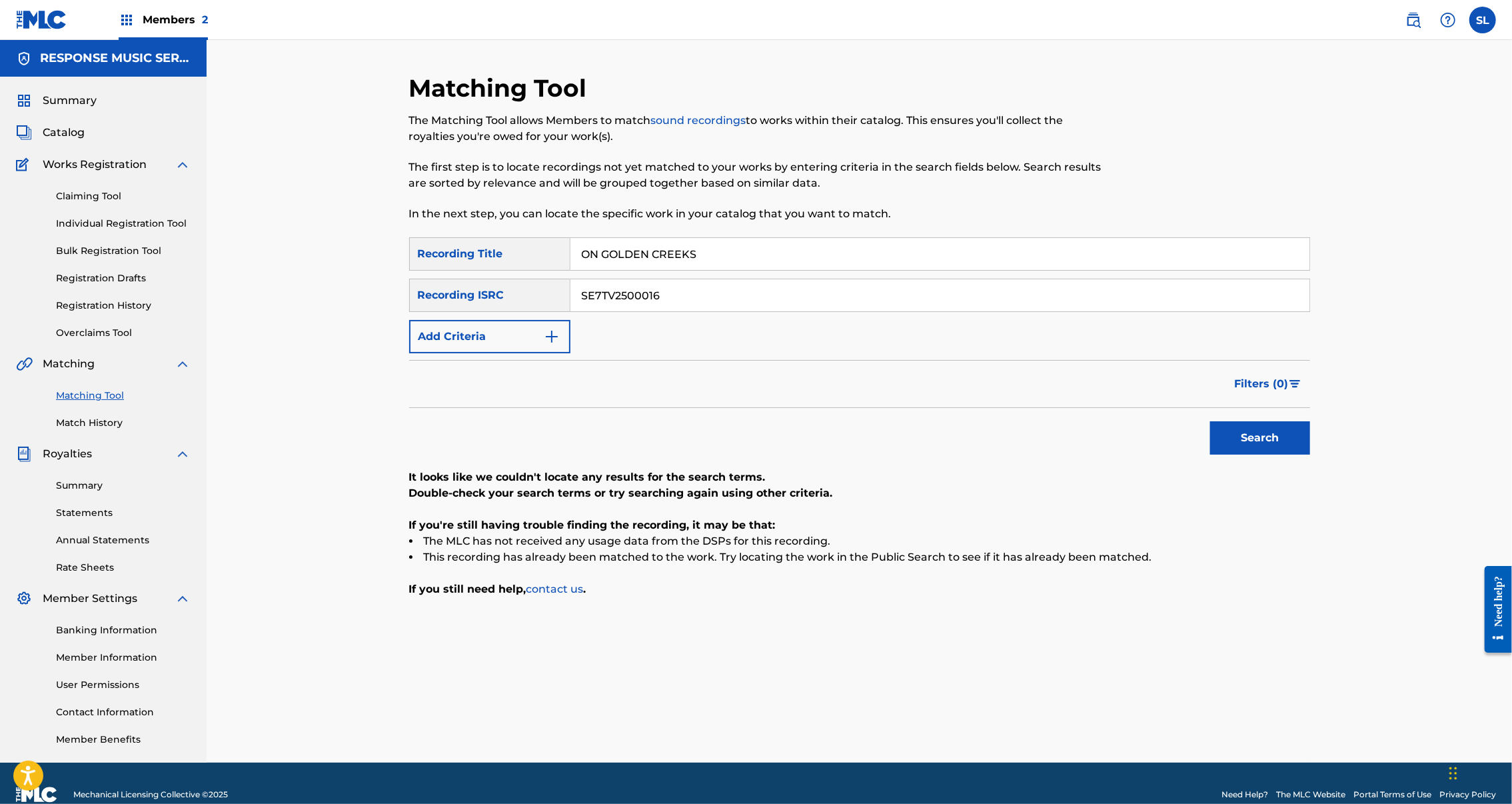
type input "ON GOLDEN CREEKS"
drag, startPoint x: 653, startPoint y: 335, endPoint x: 475, endPoint y: 335, distance: 178.0
click at [475, 312] on div "SearchWithCriteria34597994-e059-41e4-9845-d210543db6eb Recording ISRC SE7TV2500…" at bounding box center [860, 296] width 901 height 33
paste input "ON GOLDEN CREEKS"
type input "ON GOLDEN CREEKS"
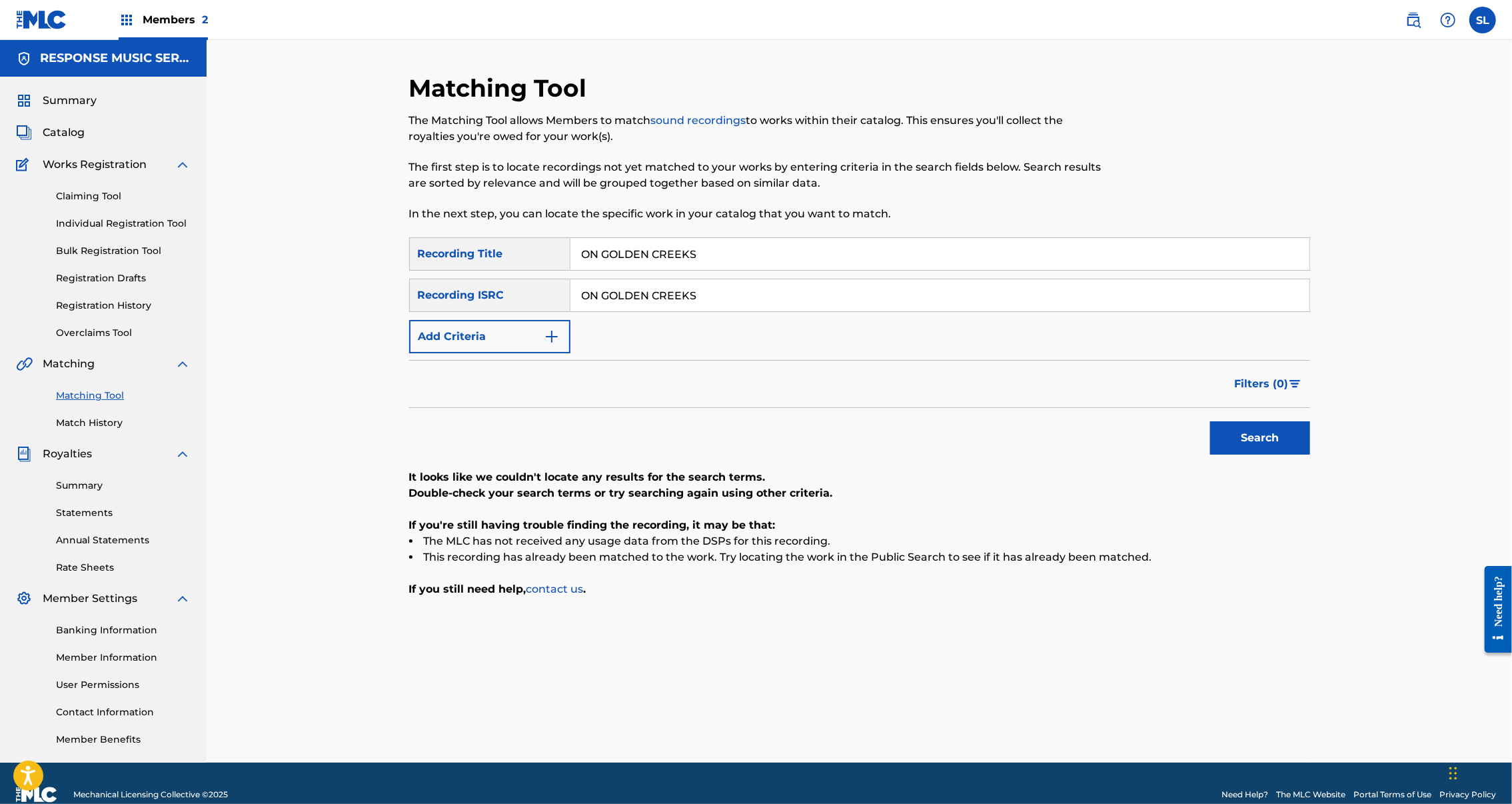
drag, startPoint x: 553, startPoint y: 334, endPoint x: 359, endPoint y: 335, distance: 194.0
click at [409, 312] on div "SearchWithCriteria34597994-e059-41e4-9845-d210543db6eb Recording ISRC ON GOLDEN…" at bounding box center [860, 296] width 901 height 33
drag, startPoint x: 700, startPoint y: 342, endPoint x: 393, endPoint y: 329, distance: 307.3
click at [409, 312] on div "SearchWithCriteria34597994-e059-41e4-9845-d210543db6eb Recording ISRC ON GOLDEN…" at bounding box center [860, 296] width 901 height 33
click at [1310, 455] on button "Search" at bounding box center [1260, 438] width 100 height 33
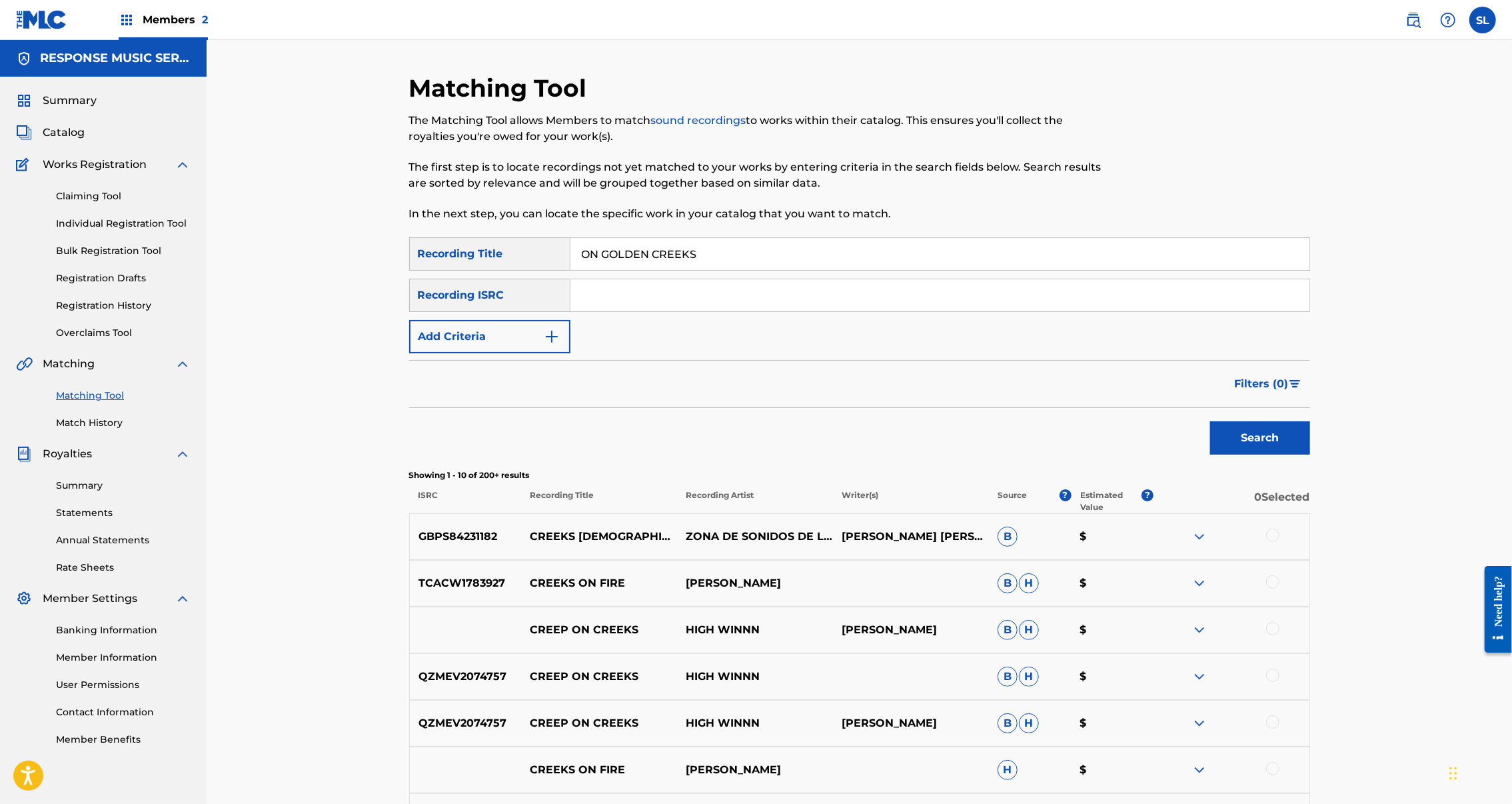
click at [634, 312] on input "Search Form" at bounding box center [940, 295] width 739 height 32
paste input "SE7TV2500018"
type input "SE7TV2500018"
click at [1310, 455] on button "Search" at bounding box center [1260, 438] width 100 height 33
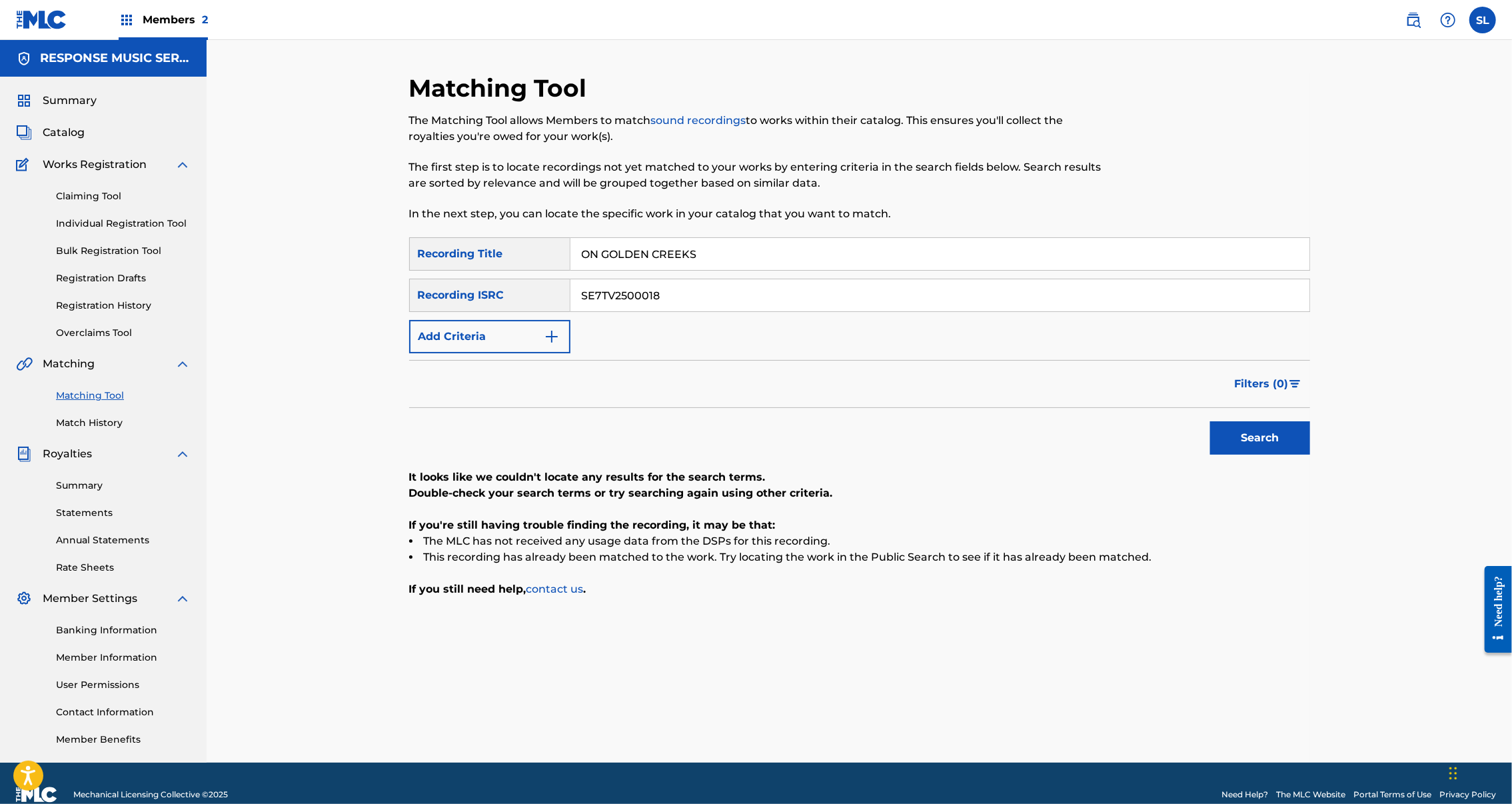
click at [680, 270] on input "ON GOLDEN CREEKS" at bounding box center [940, 254] width 739 height 32
paste input "PENDULUM"
type input "PENDULUM"
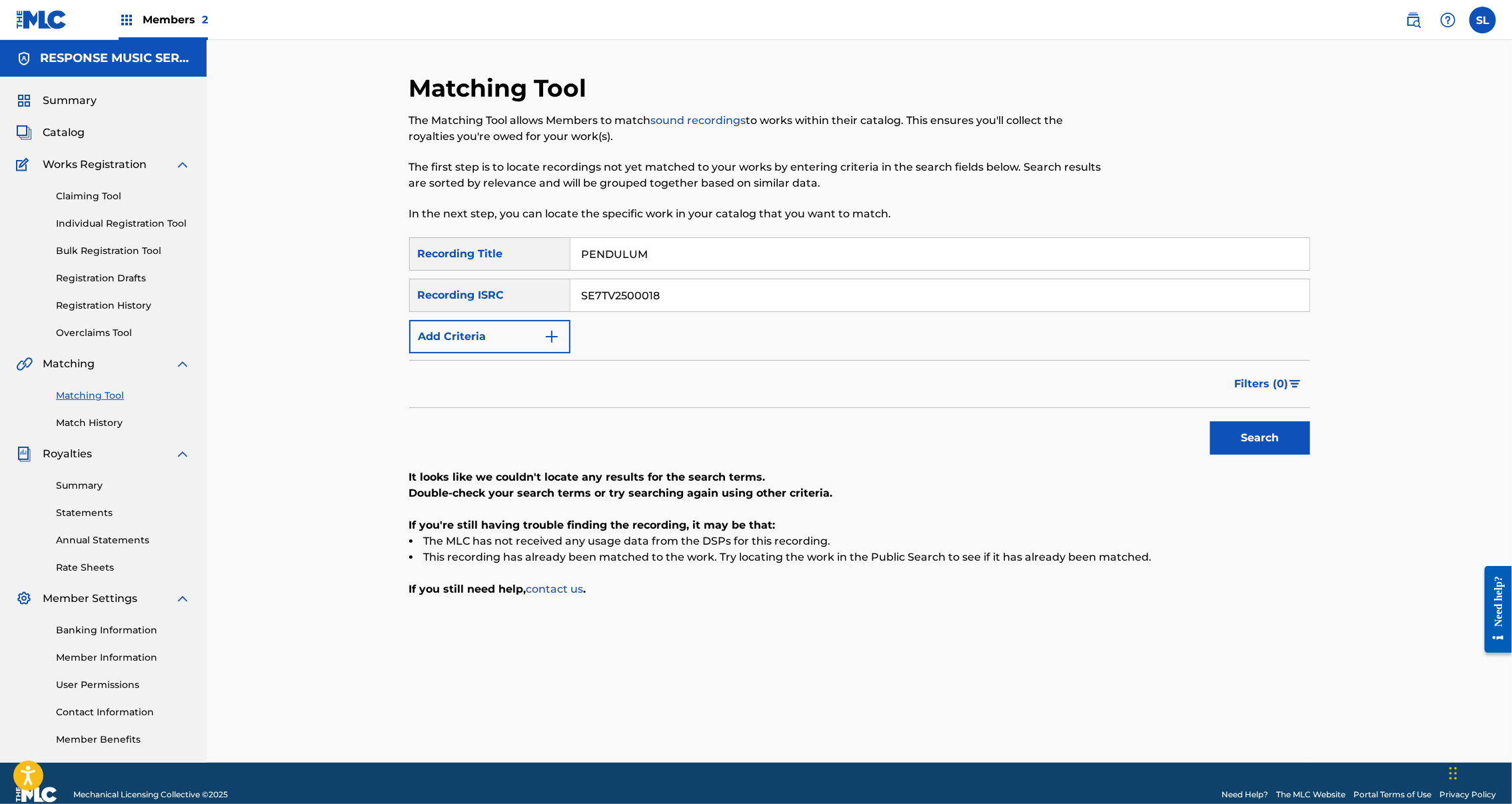
drag, startPoint x: 704, startPoint y: 350, endPoint x: 443, endPoint y: 331, distance: 261.7
click at [438, 312] on div "SearchWithCriteria34597994-e059-41e4-9845-d210543db6eb Recording ISRC SE7TV2500…" at bounding box center [860, 296] width 901 height 33
click at [1310, 455] on button "Search" at bounding box center [1260, 438] width 100 height 33
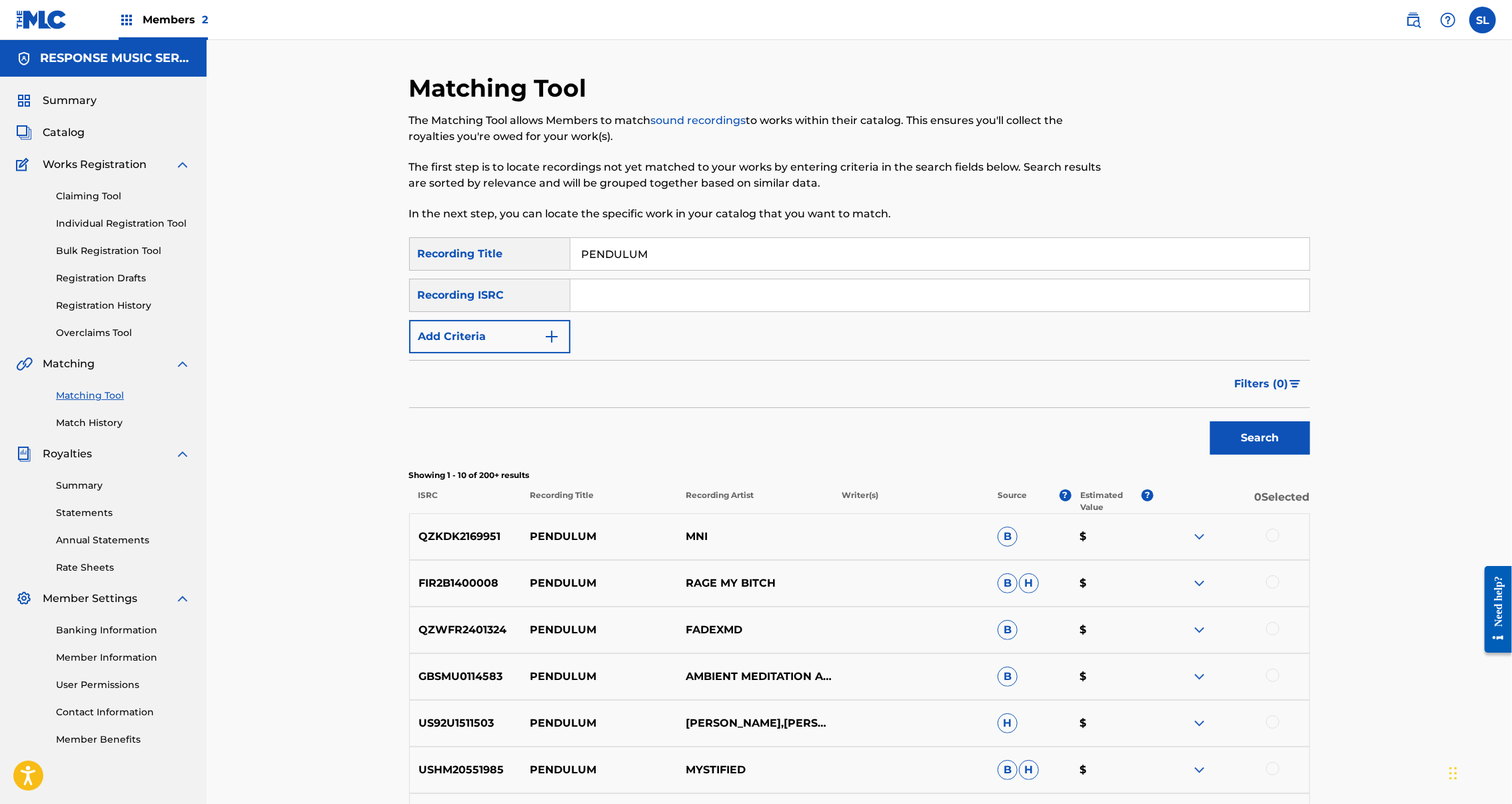
click at [763, 312] on input "Search Form" at bounding box center [940, 295] width 739 height 32
paste input "SEXGF2116501"
type input "SEXGF2116501"
click at [1310, 455] on button "Search" at bounding box center [1260, 438] width 100 height 33
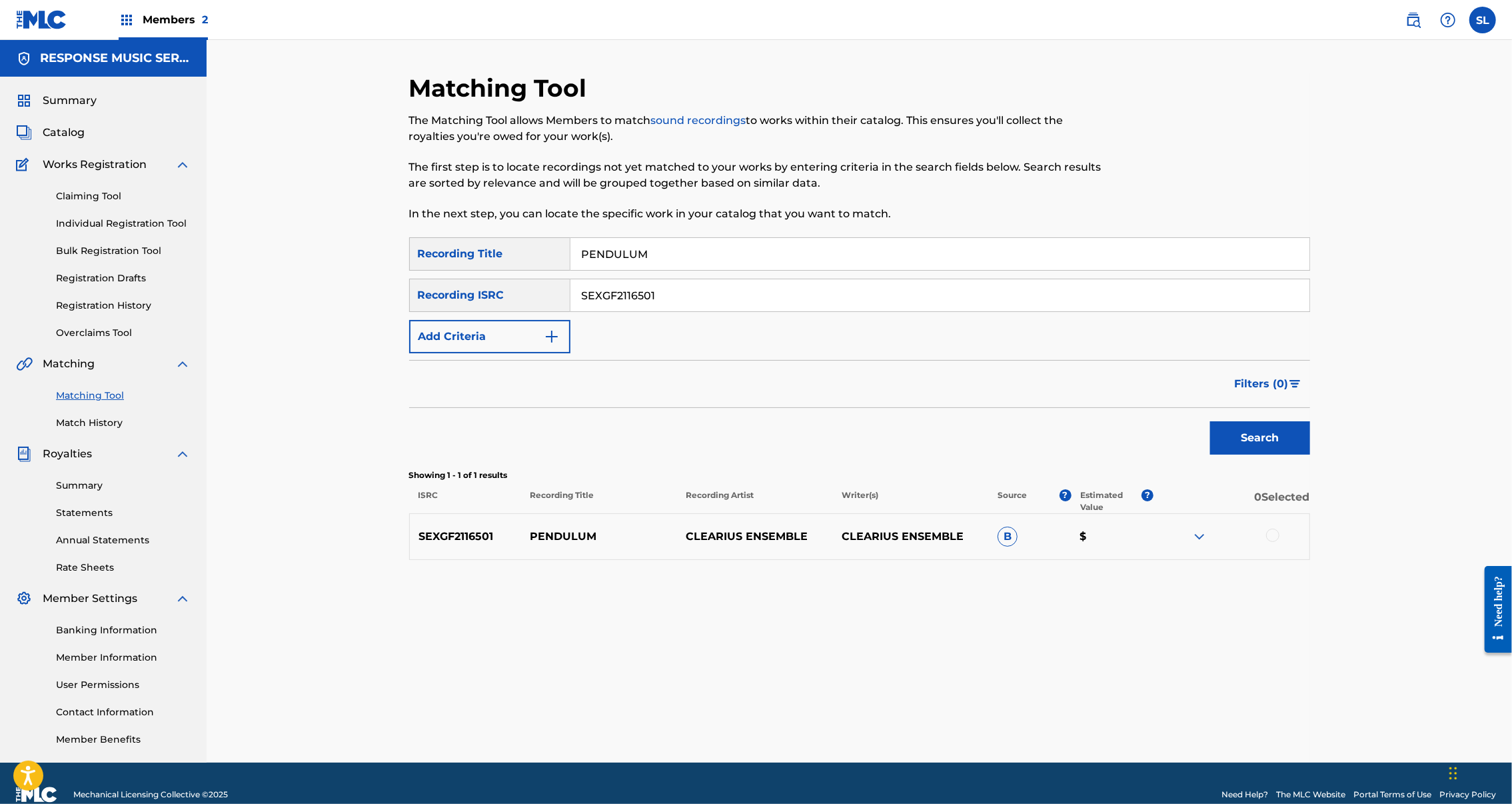
click at [1280, 542] on div at bounding box center [1273, 535] width 13 height 13
click at [1010, 679] on button "Match 1 Group" at bounding box center [937, 695] width 147 height 33
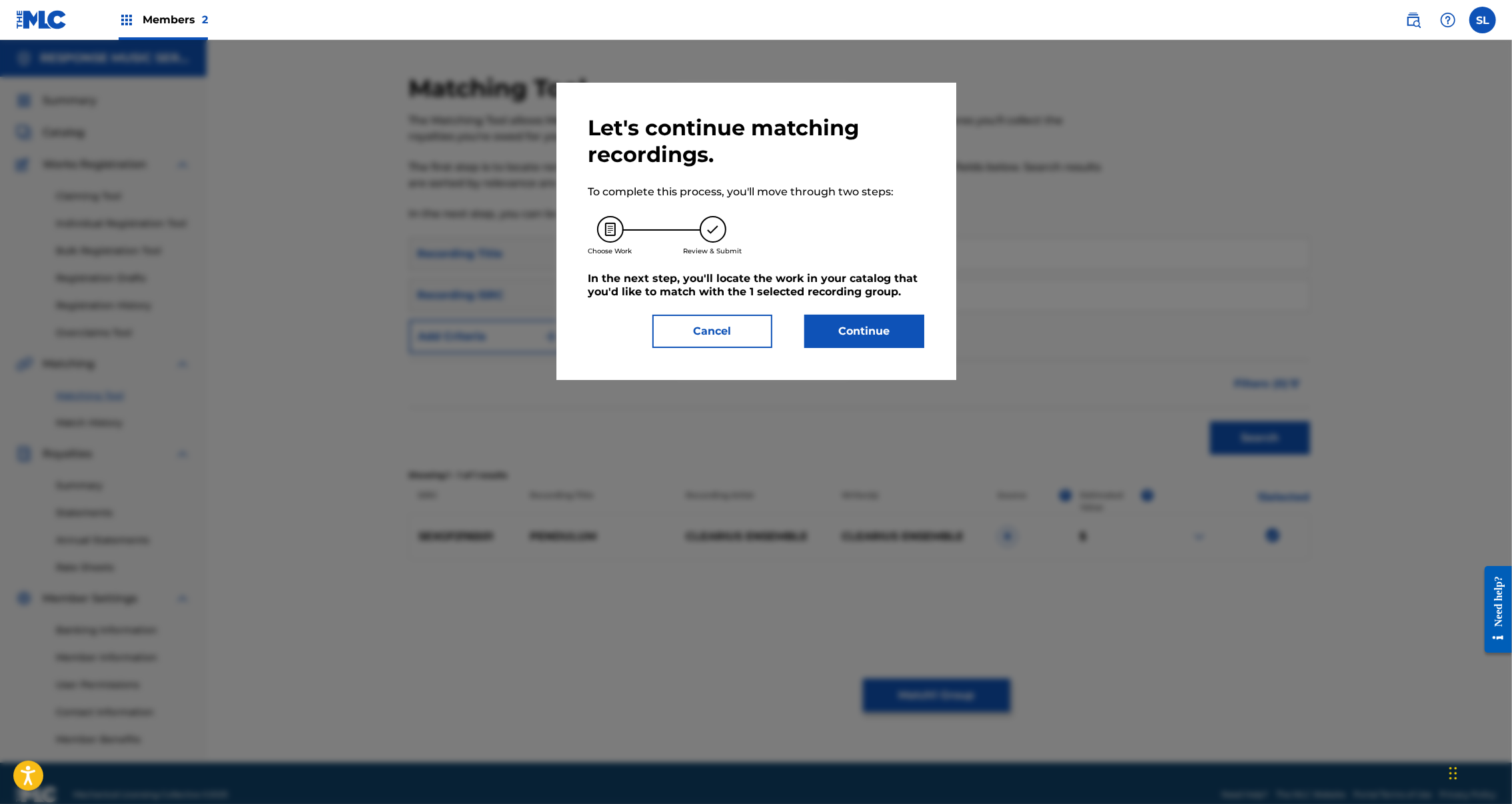
click at [902, 380] on div "Let's continue matching recordings. To complete this process, you'll move throu…" at bounding box center [756, 231] width 400 height 297
click at [907, 348] on button "Continue" at bounding box center [864, 331] width 120 height 33
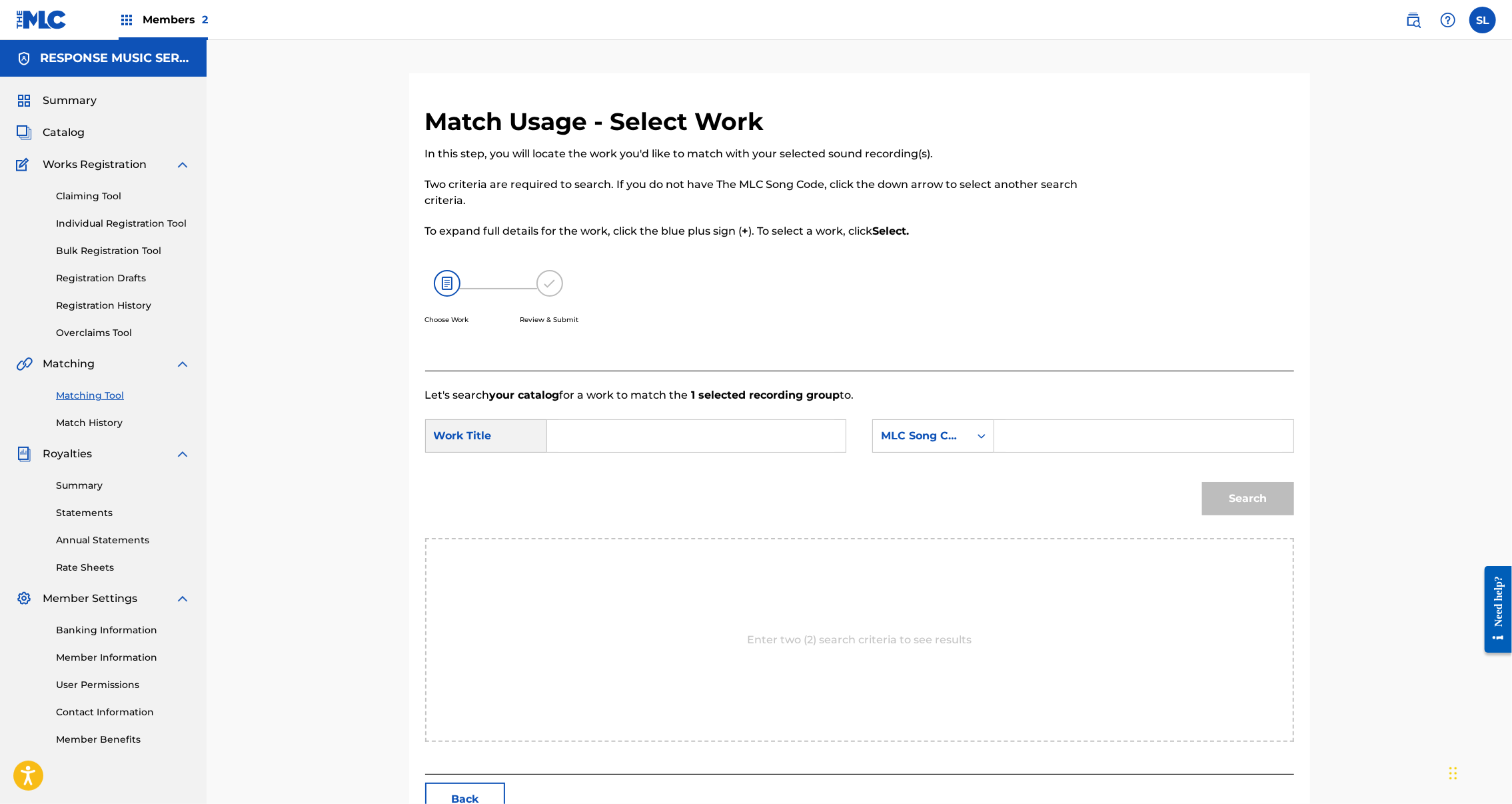
click at [1251, 452] on input "Search Form" at bounding box center [1143, 436] width 276 height 32
paste input "PJ0YHQ"
type input "PJ0YHQ"
click at [726, 452] on input "Search Form" at bounding box center [696, 436] width 276 height 32
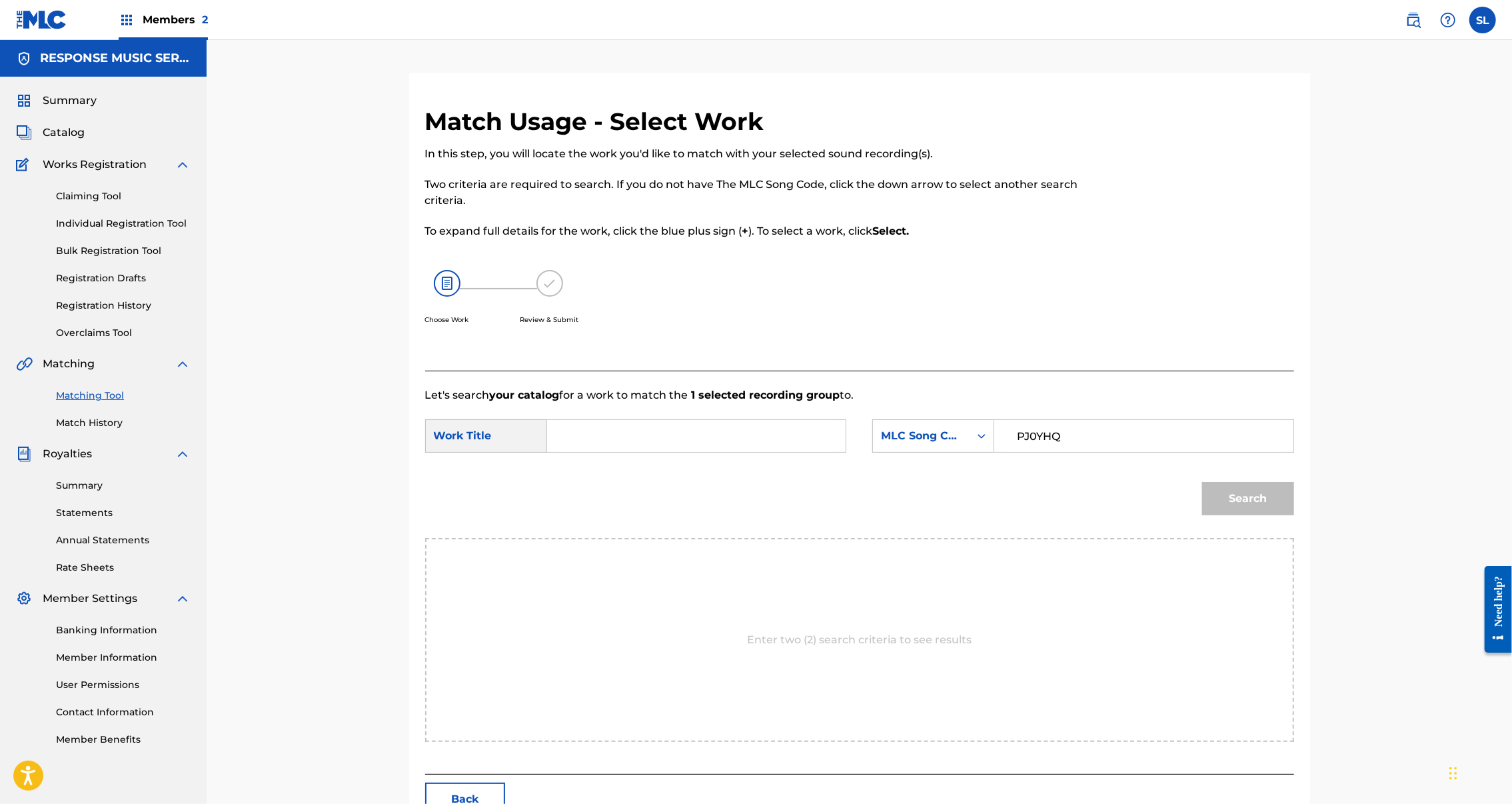
drag, startPoint x: 40, startPoint y: 491, endPoint x: 726, endPoint y: 480, distance: 686.1
click at [726, 452] on input "Search Form" at bounding box center [696, 436] width 276 height 32
paste input "PENDULUM"
type input "PENDULUM"
click at [1294, 516] on button "Search" at bounding box center [1248, 499] width 92 height 33
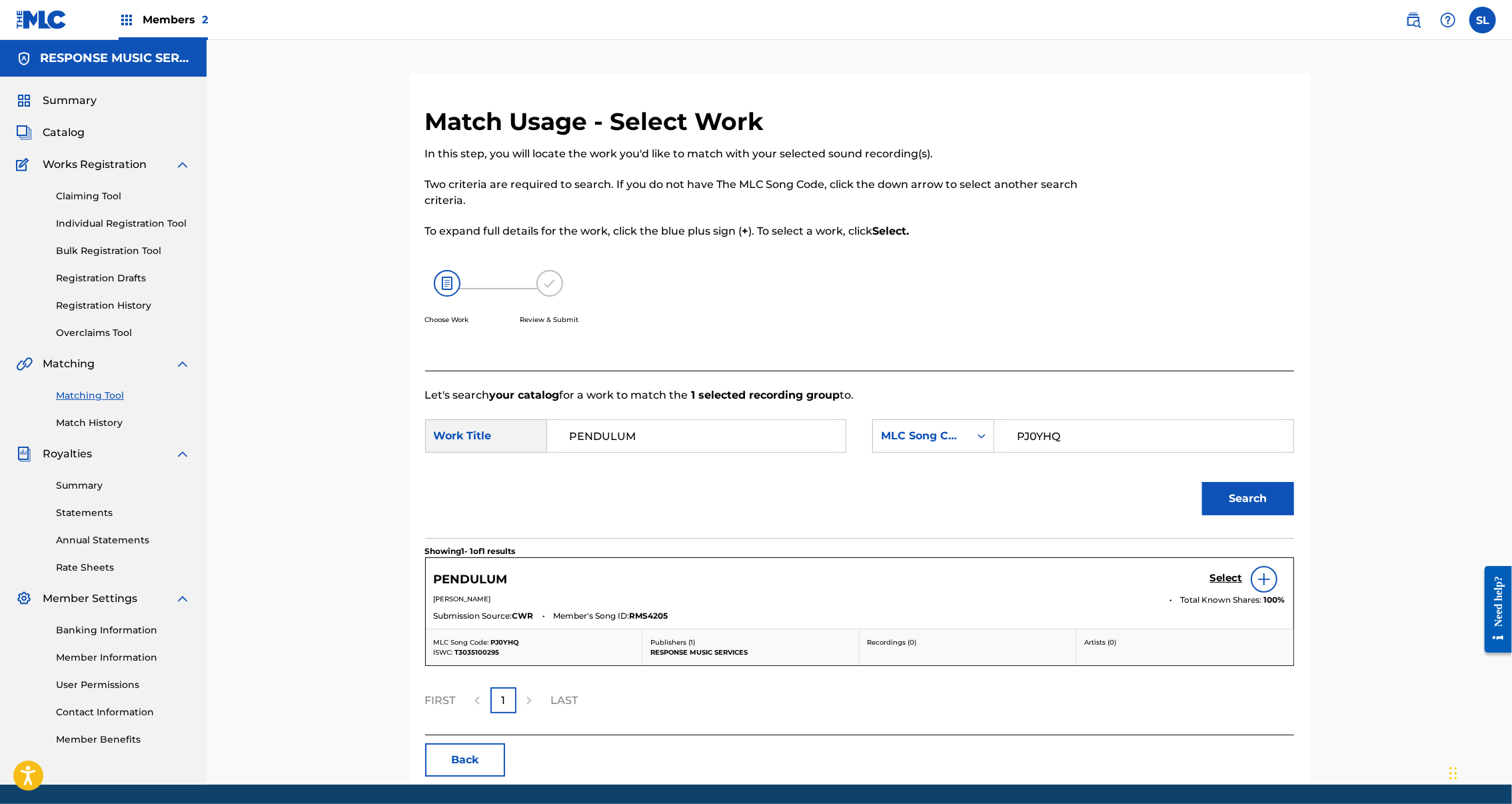
click at [1243, 585] on h5 "Select" at bounding box center [1226, 578] width 32 height 13
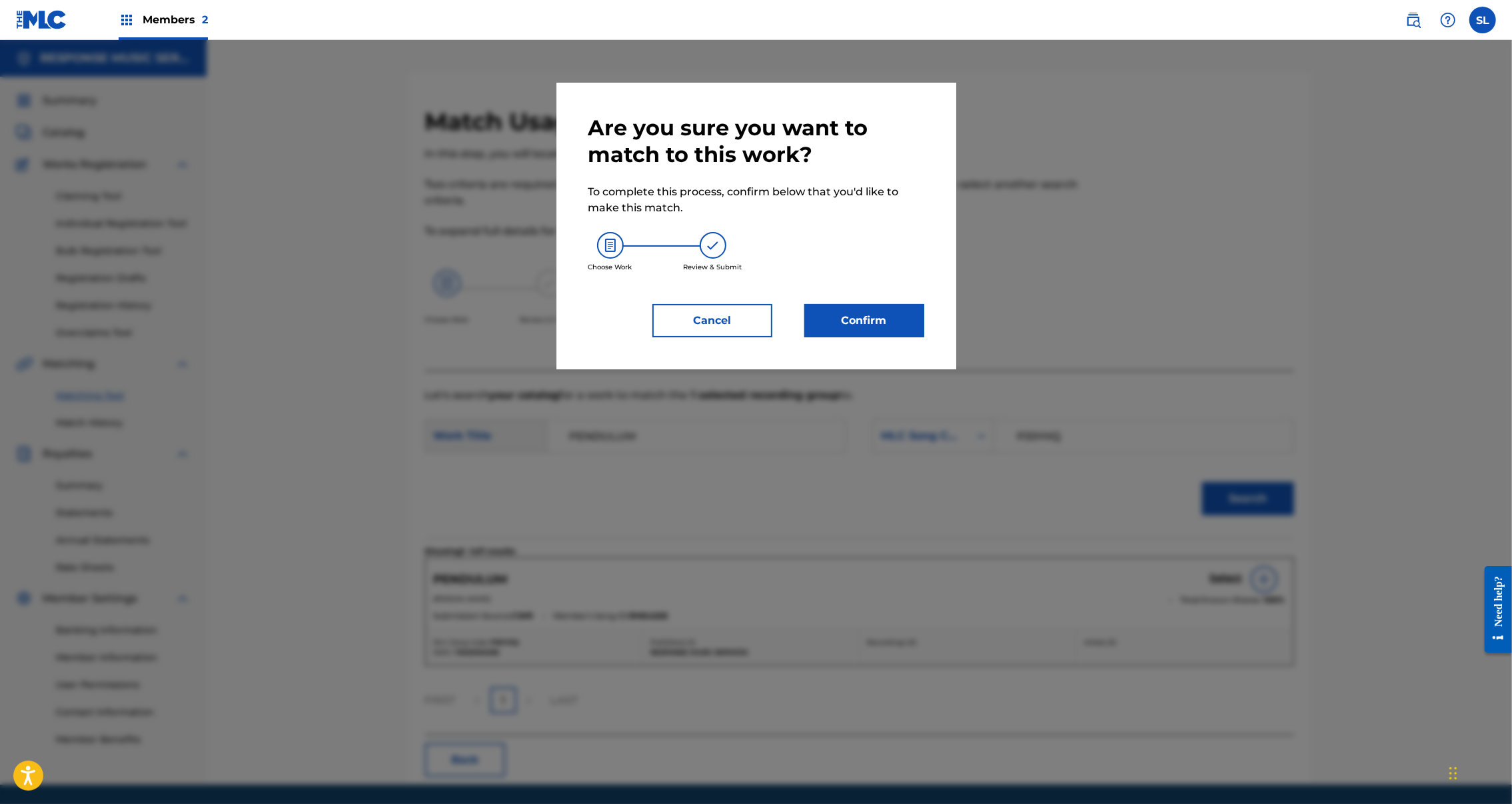
click at [902, 337] on button "Confirm" at bounding box center [864, 321] width 120 height 33
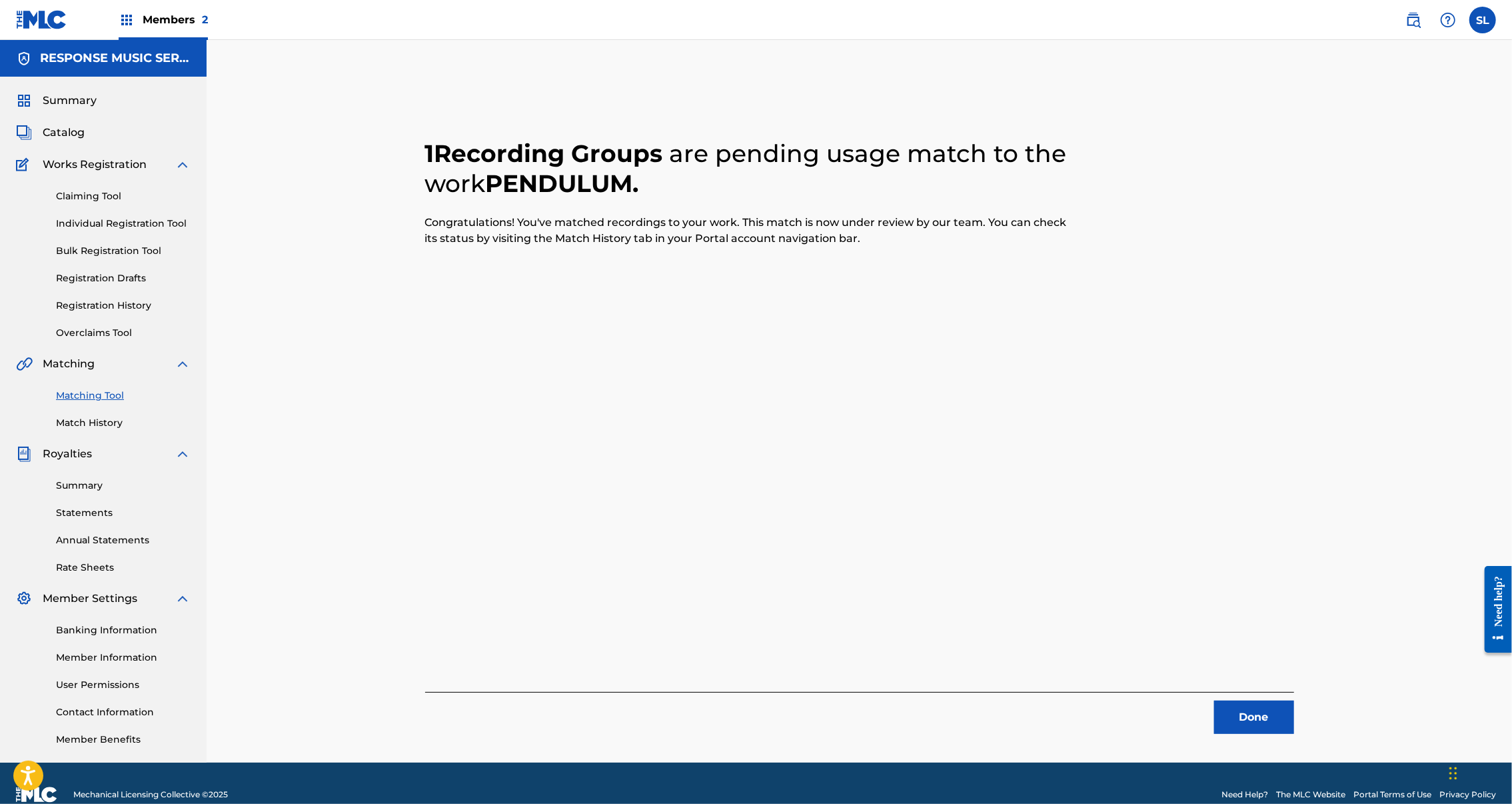
click at [1294, 734] on button "Done" at bounding box center [1254, 717] width 80 height 33
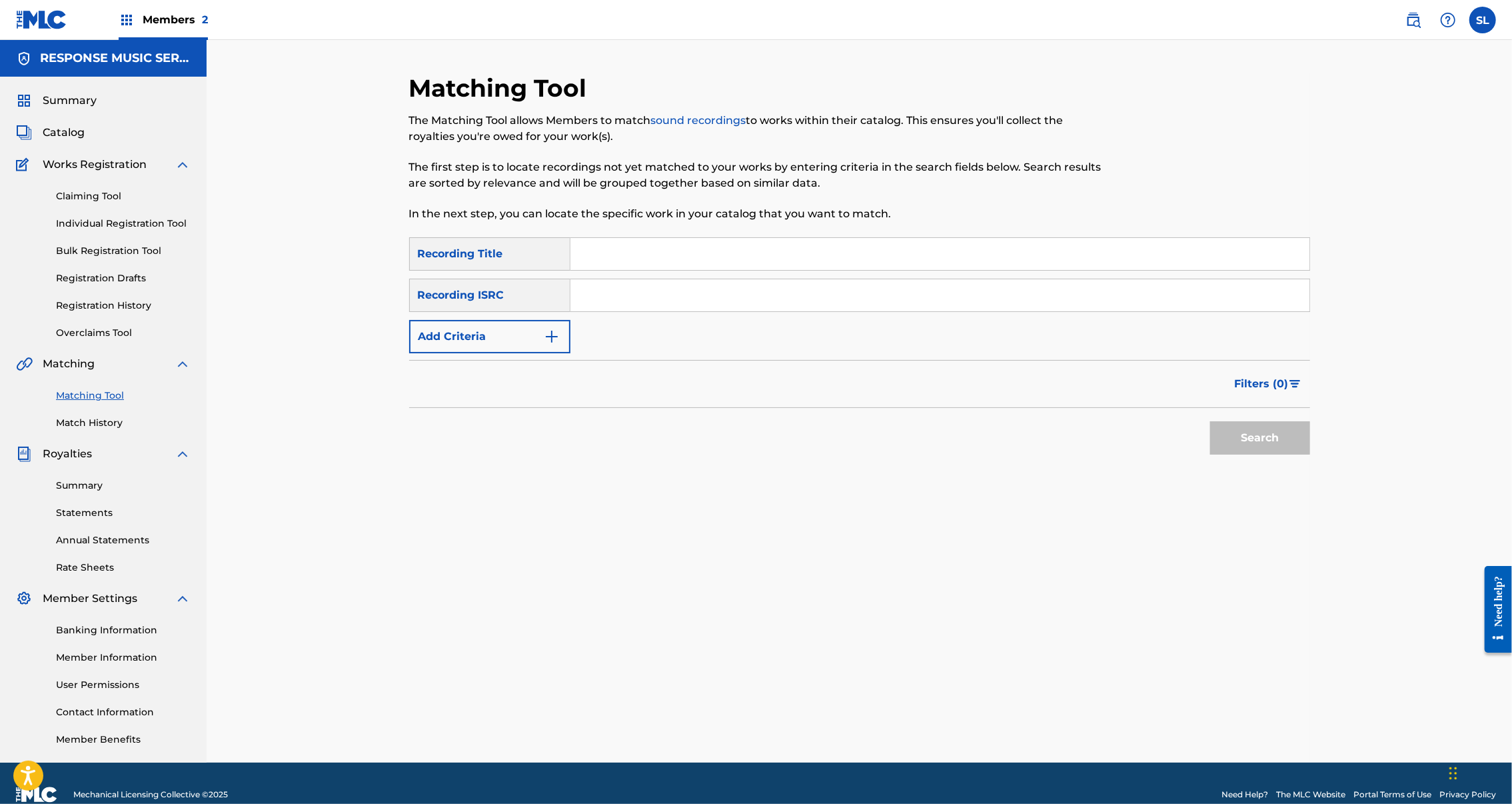
click at [683, 270] on input "Search Form" at bounding box center [940, 254] width 739 height 32
paste input "PILGRIMAGE"
type input "PILGRIMAGE"
click at [659, 312] on input "Search Form" at bounding box center [940, 295] width 739 height 32
paste input "SEXGF2202074"
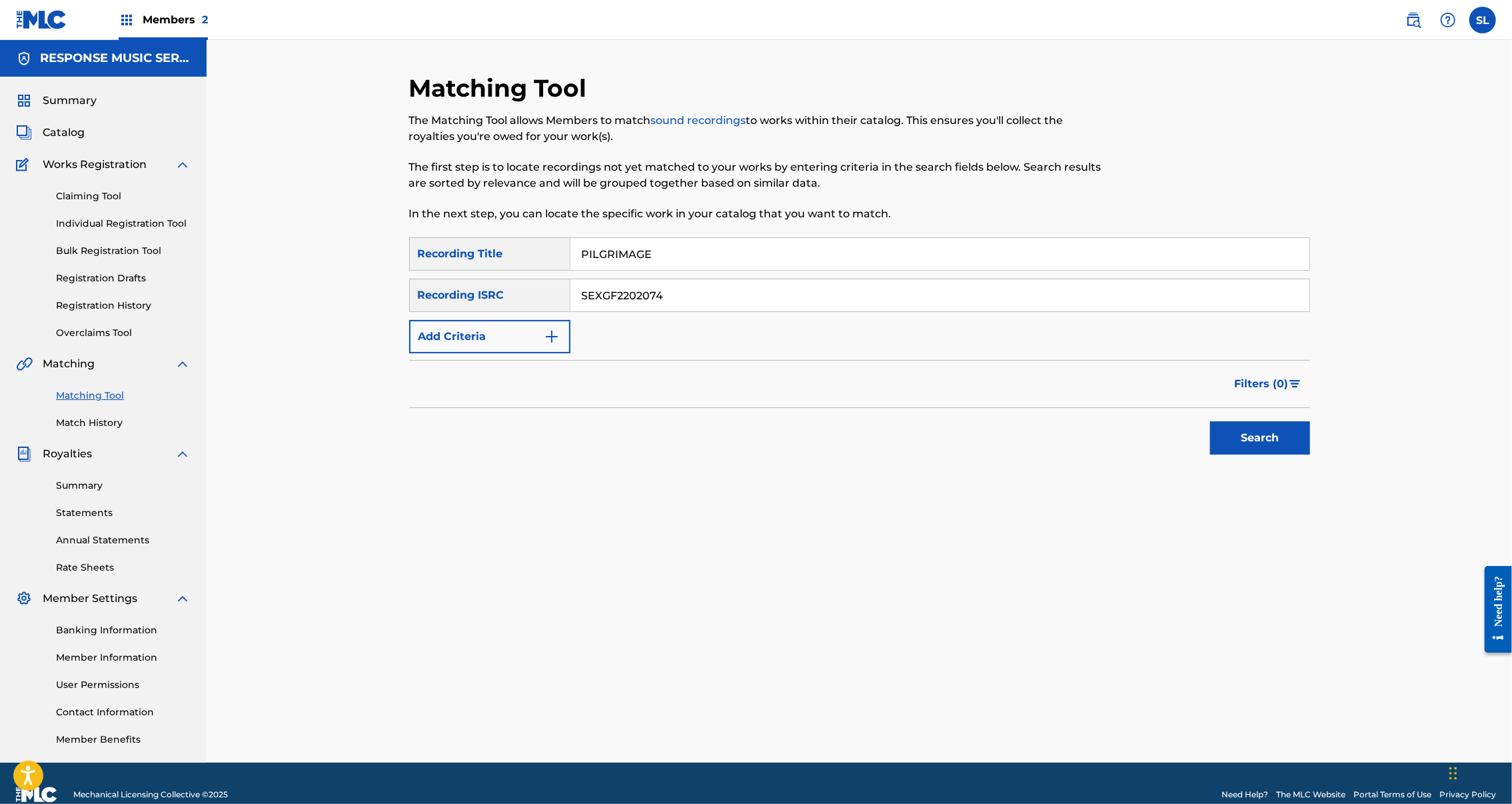
type input "SEXGF2202074"
drag, startPoint x: 1389, startPoint y: 483, endPoint x: 1395, endPoint y: 494, distance: 12.5
click at [1310, 461] on div "Search" at bounding box center [1257, 435] width 107 height 53
click at [1310, 455] on button "Search" at bounding box center [1260, 438] width 100 height 33
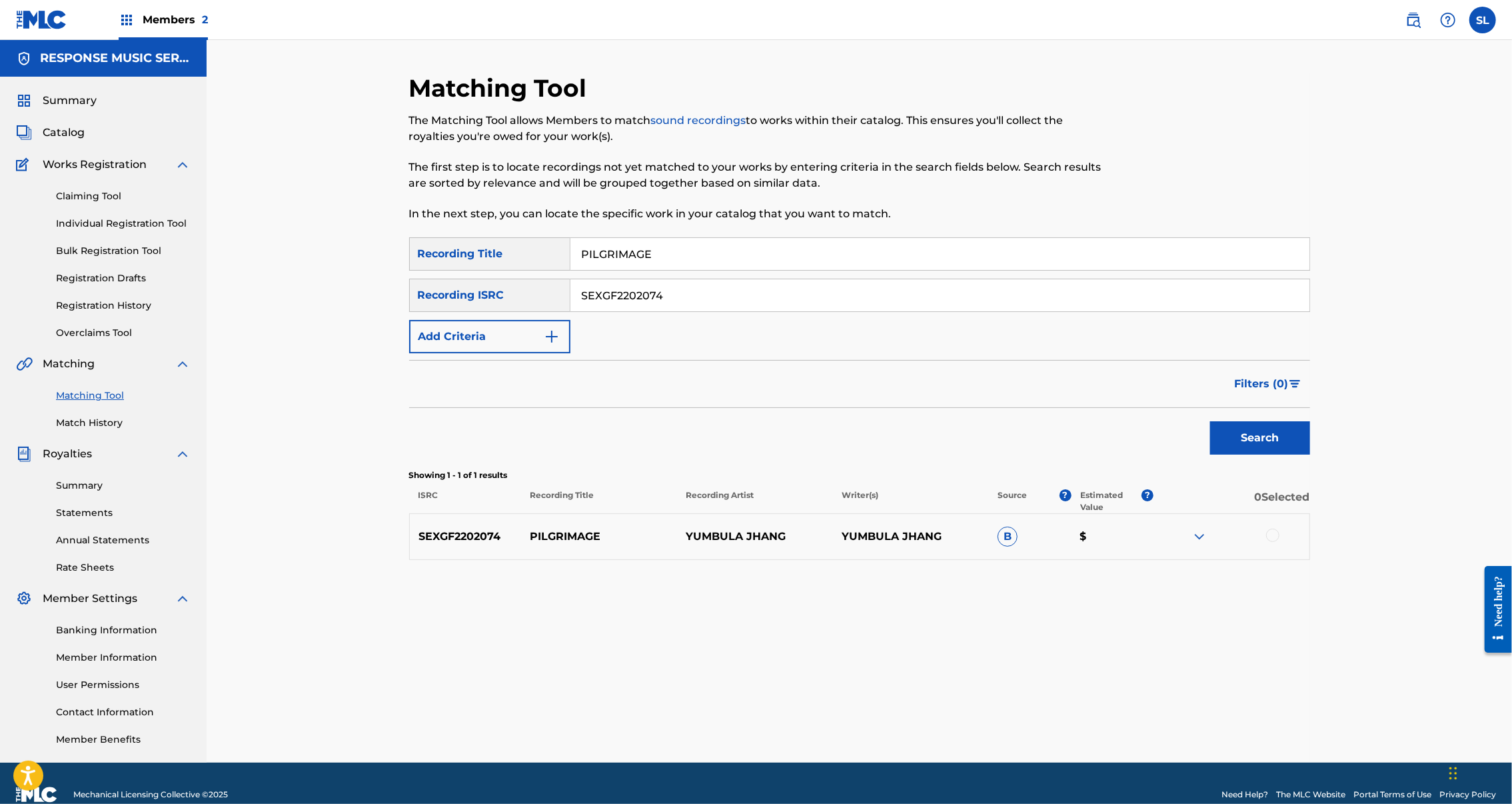
click at [1280, 542] on div at bounding box center [1273, 535] width 13 height 13
click at [1010, 679] on button "Match 1 Group" at bounding box center [937, 695] width 147 height 33
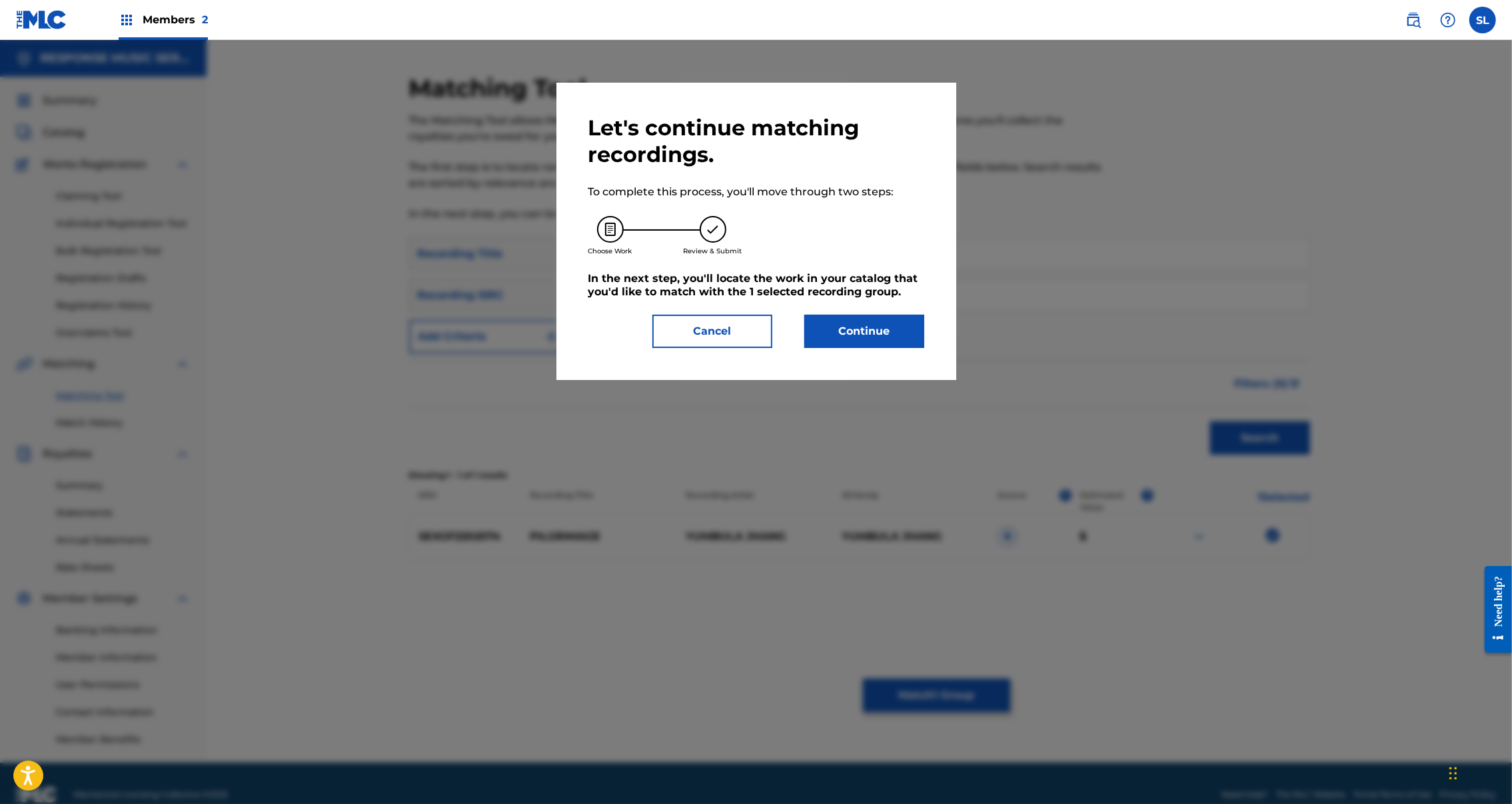
click at [905, 348] on button "Continue" at bounding box center [864, 331] width 120 height 33
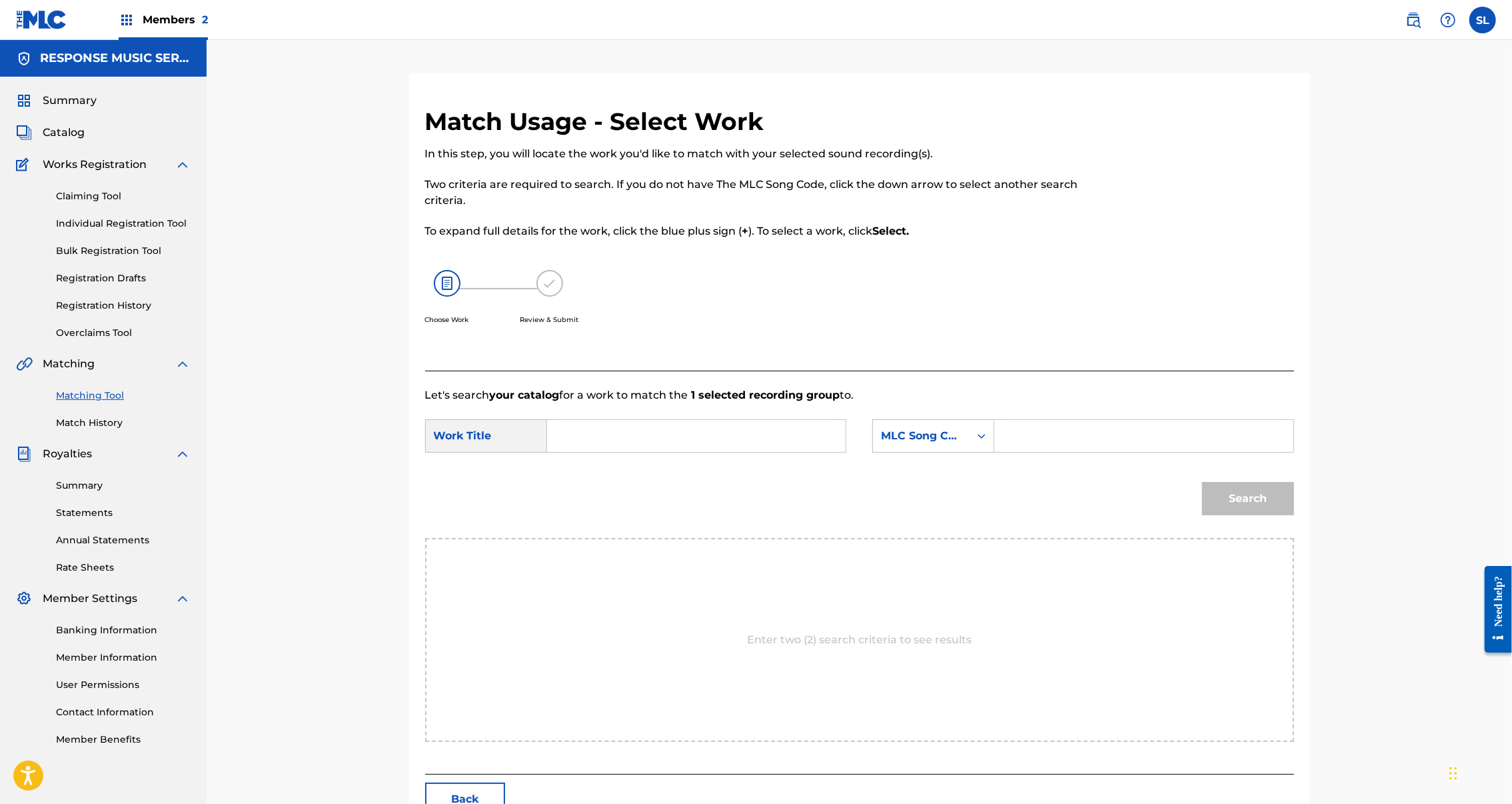
click at [1203, 452] on input "Search Form" at bounding box center [1143, 436] width 276 height 32
paste input "PI9U5G"
type input "PI9U5G"
click at [582, 452] on input "Search Form" at bounding box center [696, 436] width 276 height 32
drag, startPoint x: 12, startPoint y: 547, endPoint x: 582, endPoint y: 495, distance: 572.4
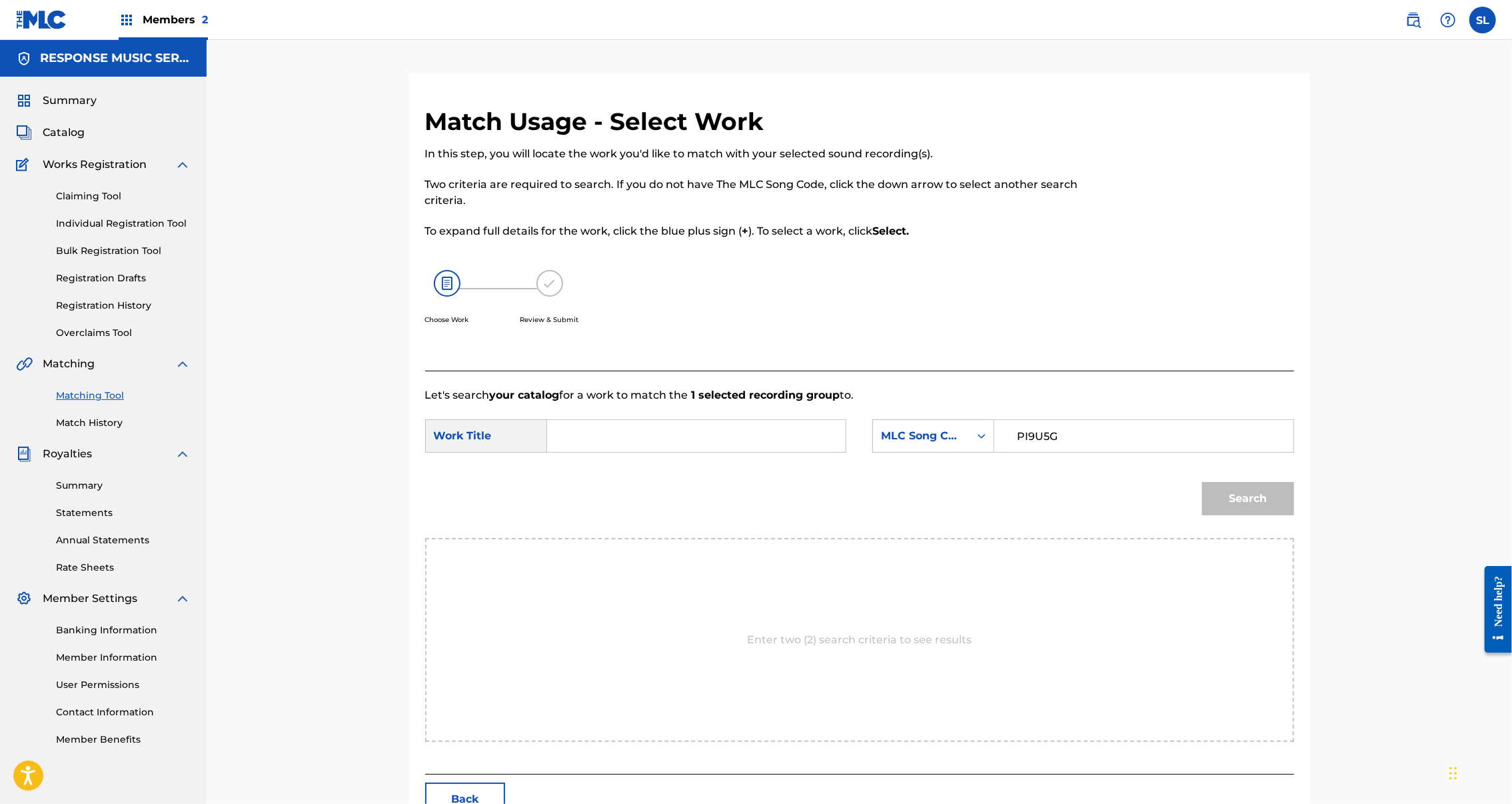
click at [582, 452] on input "Search Form" at bounding box center [696, 436] width 276 height 32
paste input "PILGRIMAGE"
type input "PILGRIMAGE"
click at [1294, 516] on button "Search" at bounding box center [1248, 499] width 92 height 33
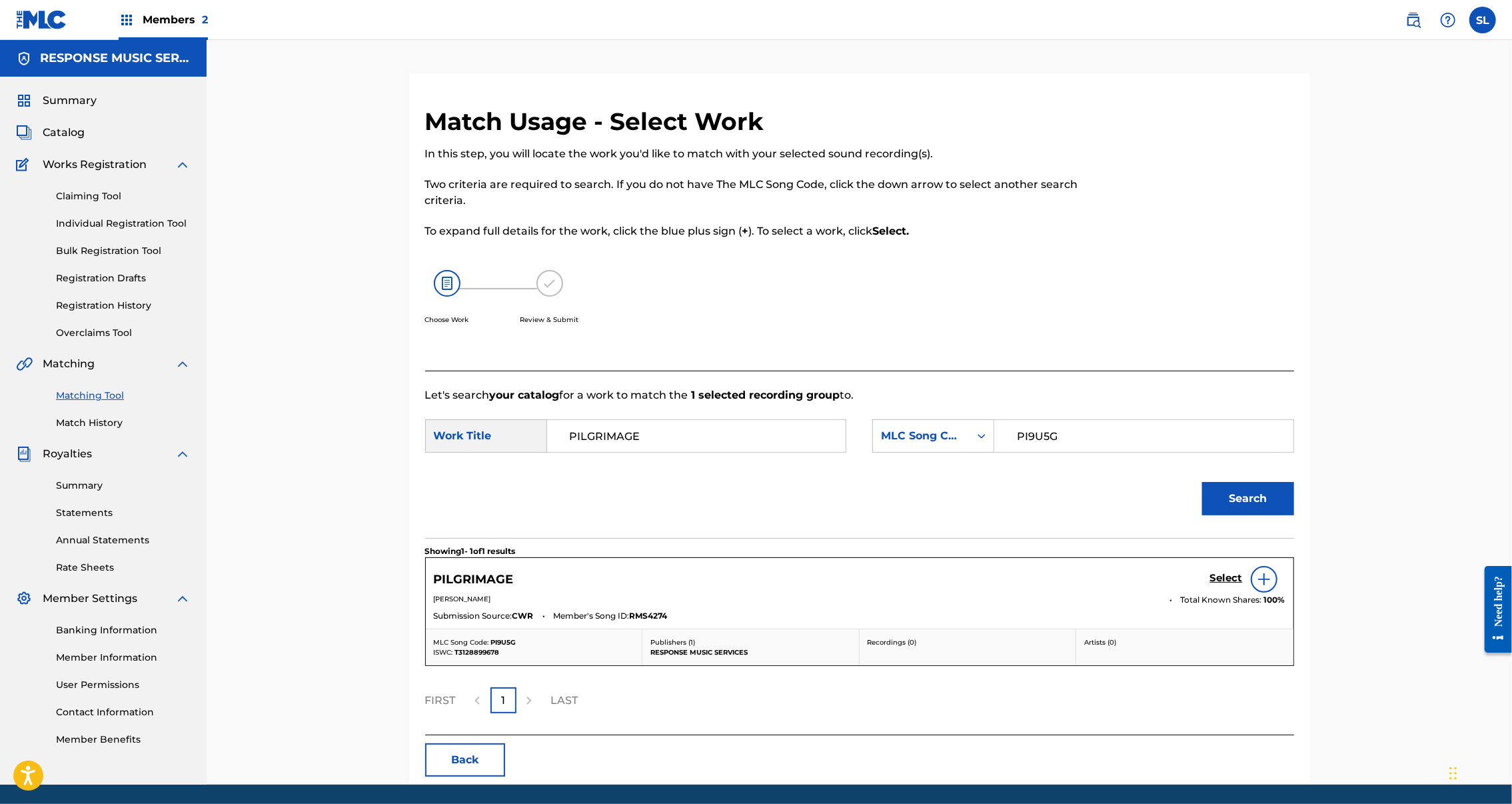
click at [1243, 585] on h5 "Select" at bounding box center [1226, 578] width 32 height 13
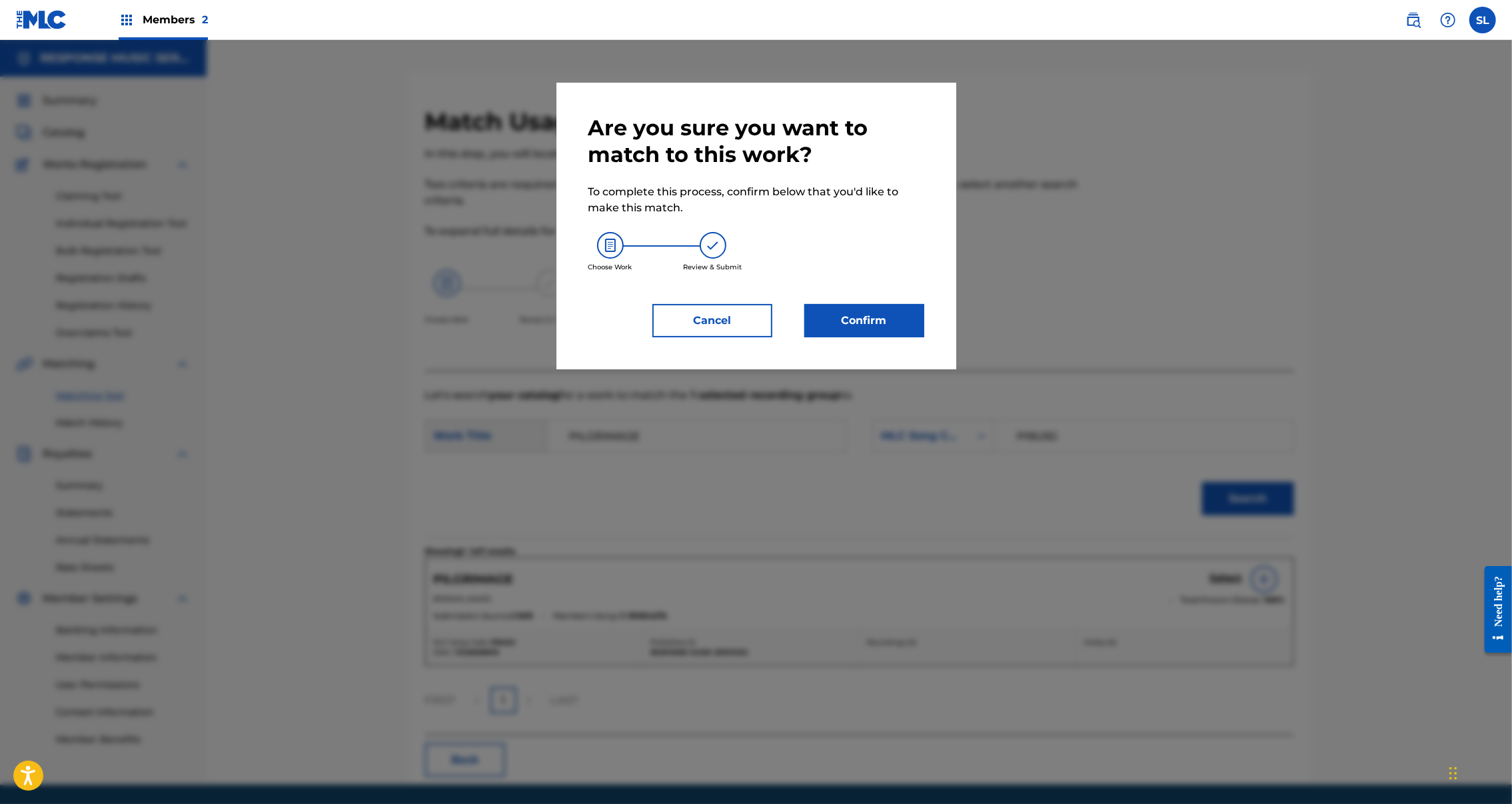
click at [912, 337] on button "Confirm" at bounding box center [864, 321] width 120 height 33
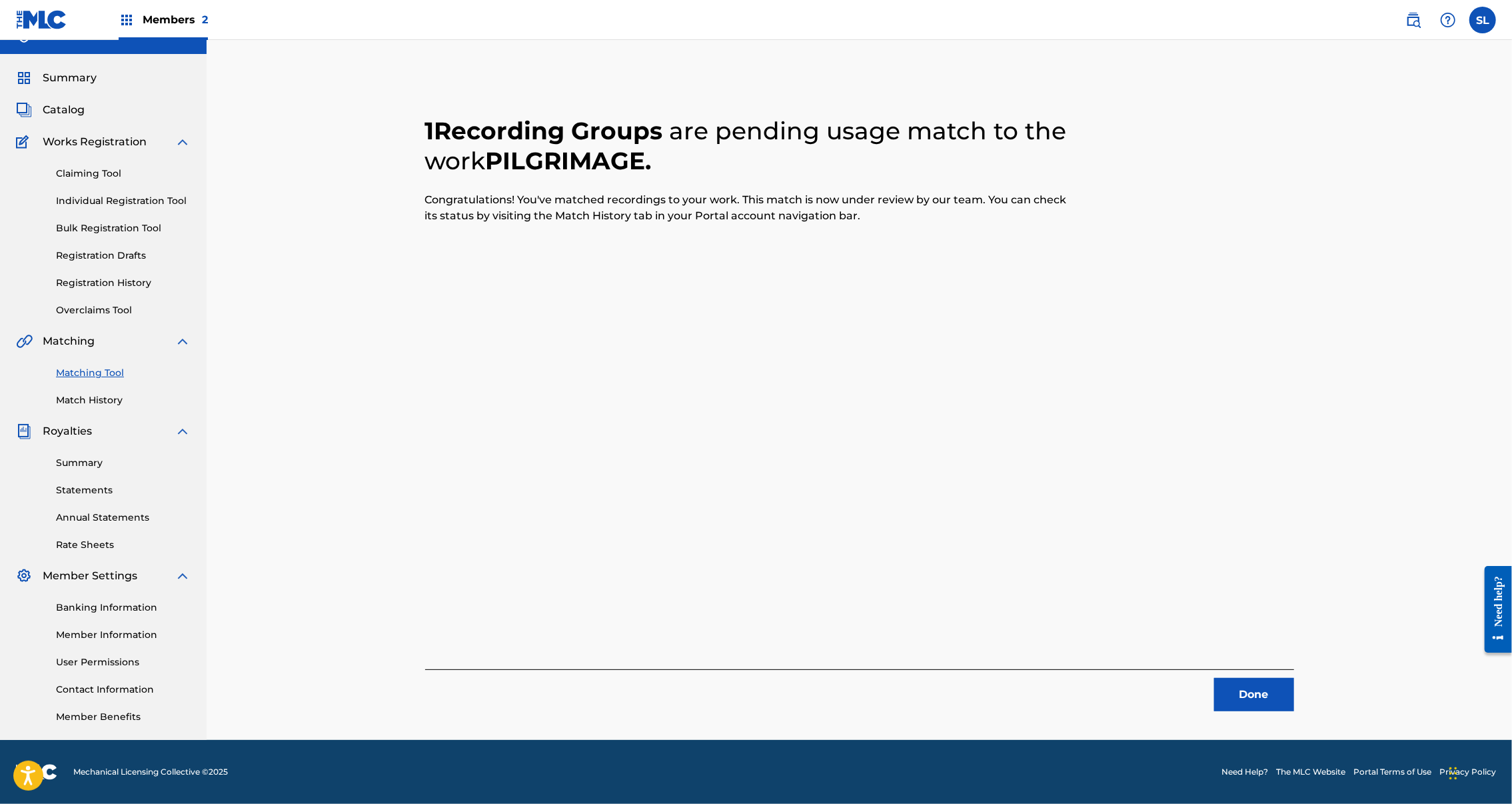
scroll to position [105, 0]
click at [1294, 678] on button "Done" at bounding box center [1254, 694] width 80 height 33
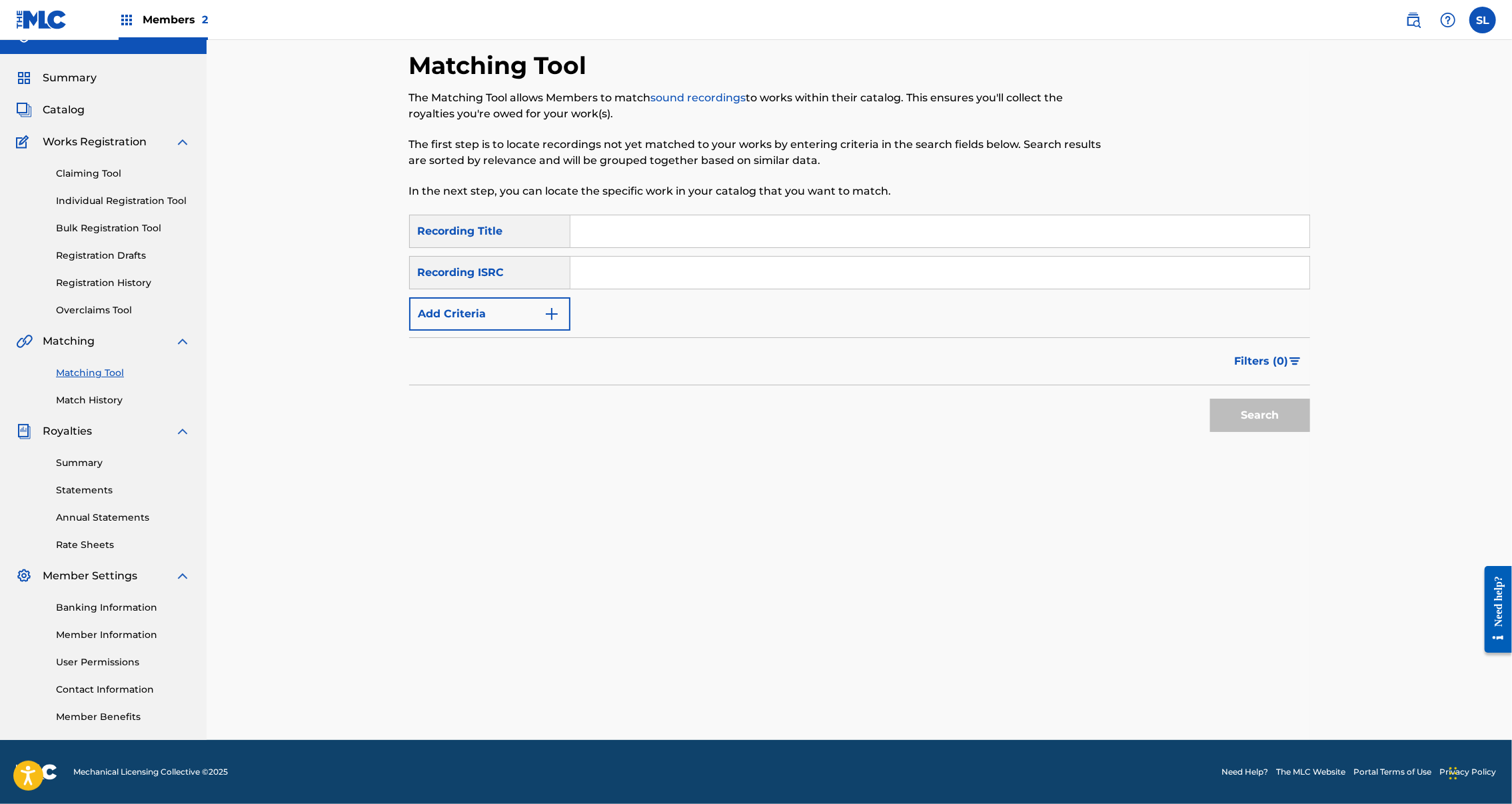
click at [635, 216] on input "Search Form" at bounding box center [940, 231] width 739 height 32
paste input "RESOLUTION"
type input "RESOLUTION"
click at [669, 257] on input "Search Form" at bounding box center [940, 273] width 739 height 32
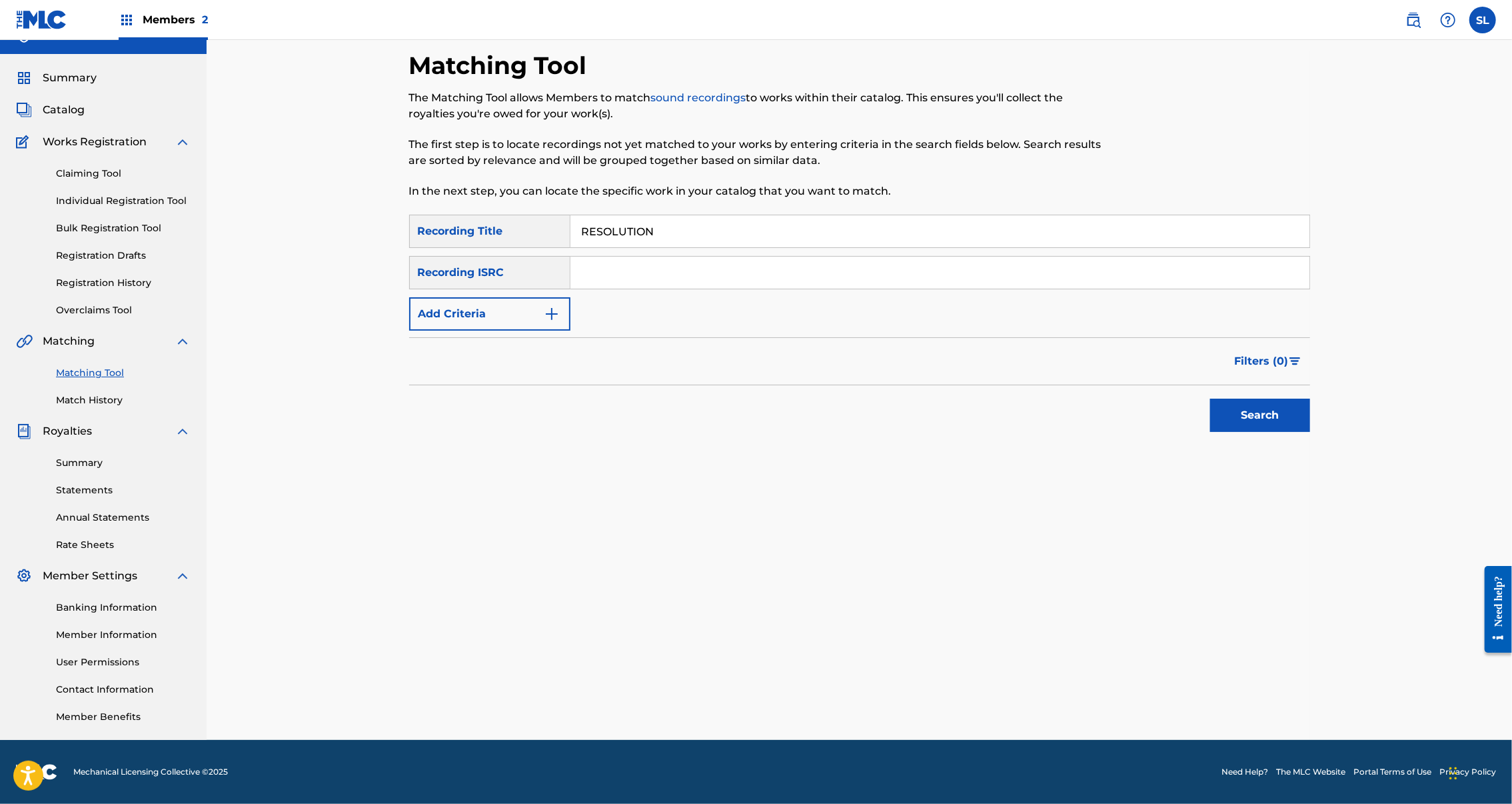
drag, startPoint x: 62, startPoint y: 287, endPoint x: 672, endPoint y: 235, distance: 612.2
click at [669, 257] on input "Search Form" at bounding box center [940, 273] width 739 height 32
paste input "SEXGF2387011"
type input "SEXGF2387011"
click at [1310, 399] on button "Search" at bounding box center [1260, 415] width 100 height 33
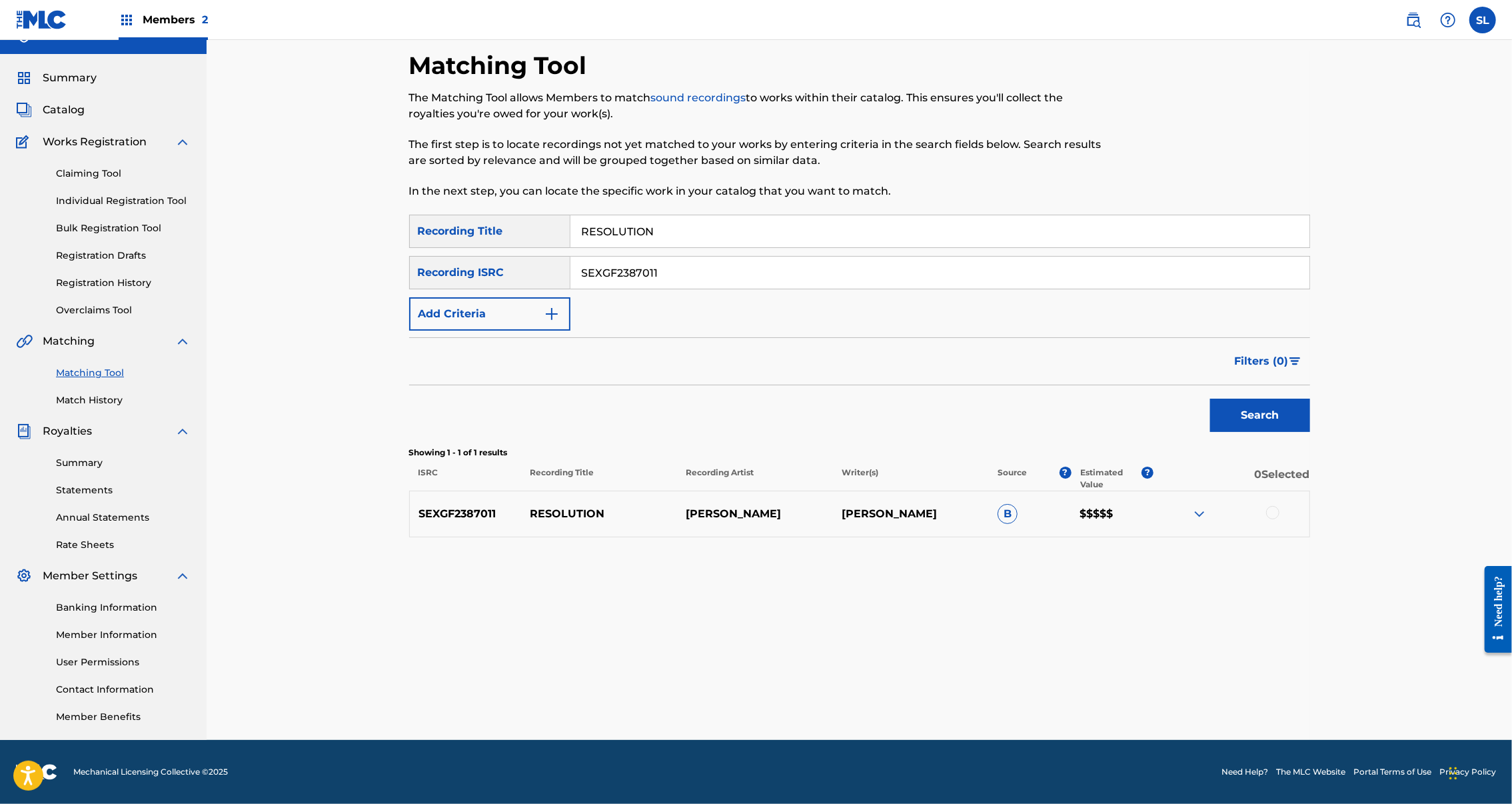
click at [1280, 506] on div at bounding box center [1273, 513] width 13 height 13
click at [1010, 679] on button "Match 1 Group" at bounding box center [937, 695] width 147 height 33
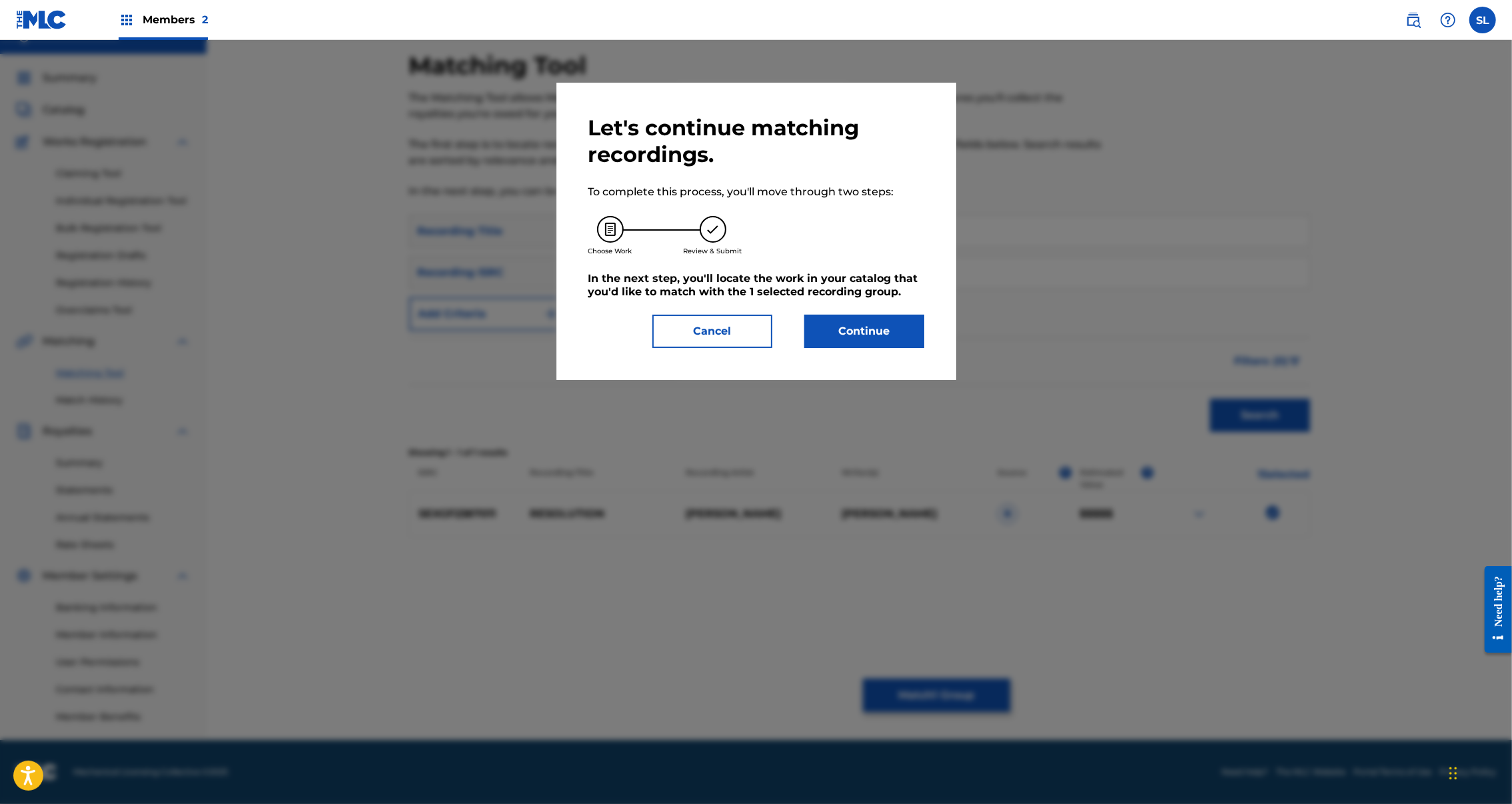
click at [910, 348] on button "Continue" at bounding box center [864, 331] width 120 height 33
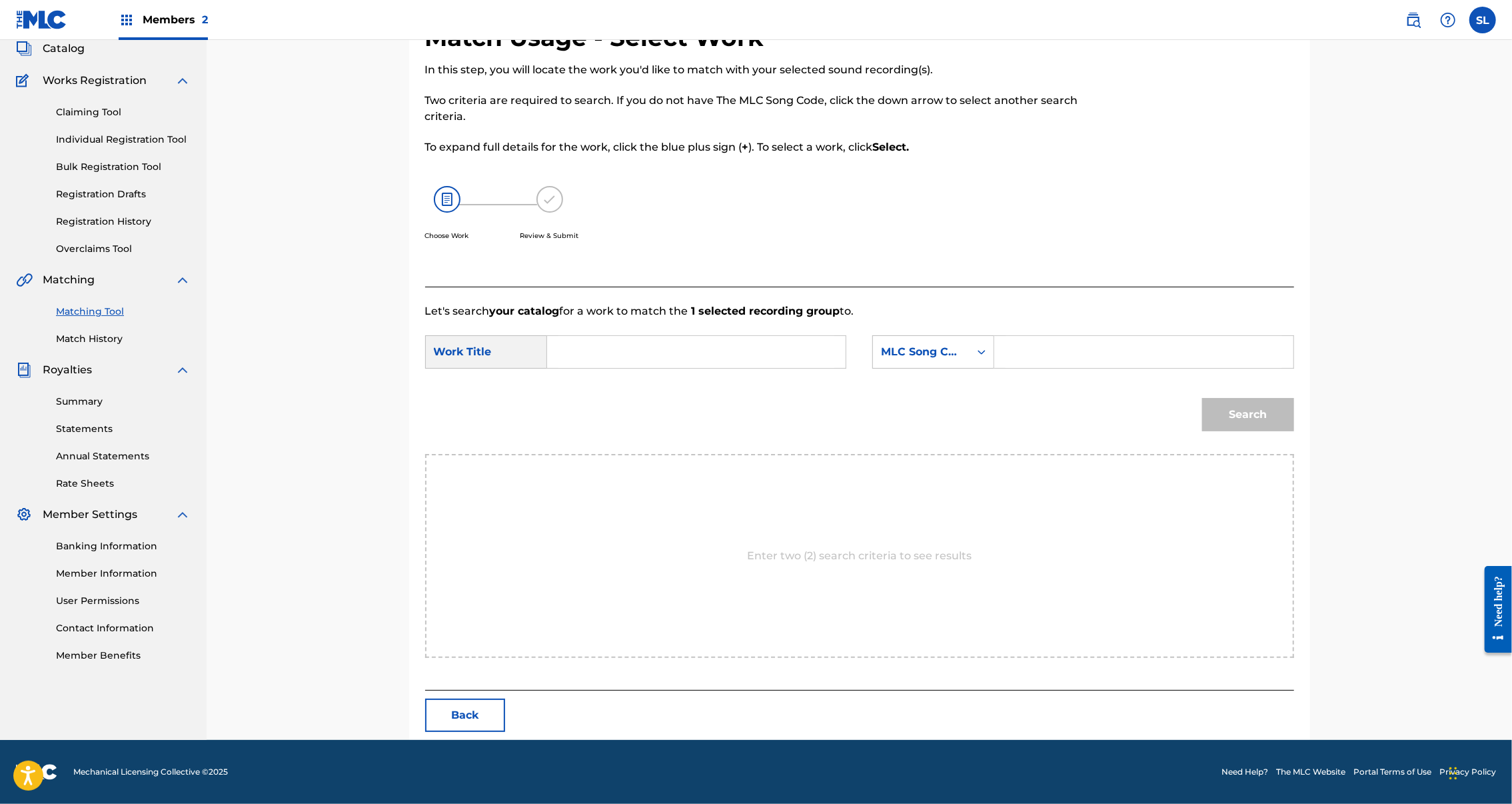
click at [1168, 368] on input "Search Form" at bounding box center [1143, 352] width 276 height 32
paste input "RN9XUA"
type input "RN9XUA"
click at [697, 368] on input "Search Form" at bounding box center [696, 352] width 276 height 32
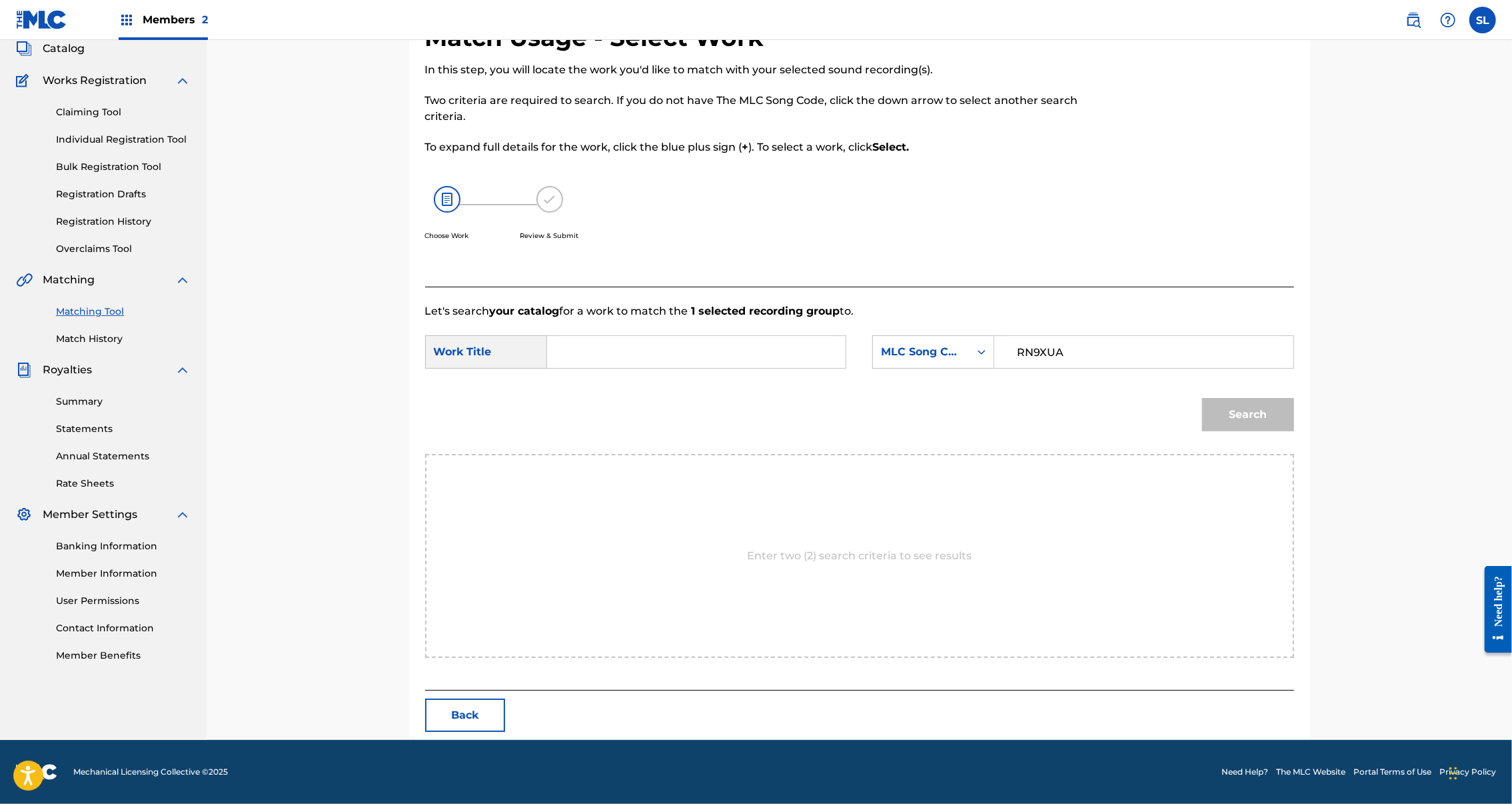
paste input "RESOLUTION"
type input "RESOLUTION"
click at [1294, 431] on button "Search" at bounding box center [1248, 415] width 92 height 33
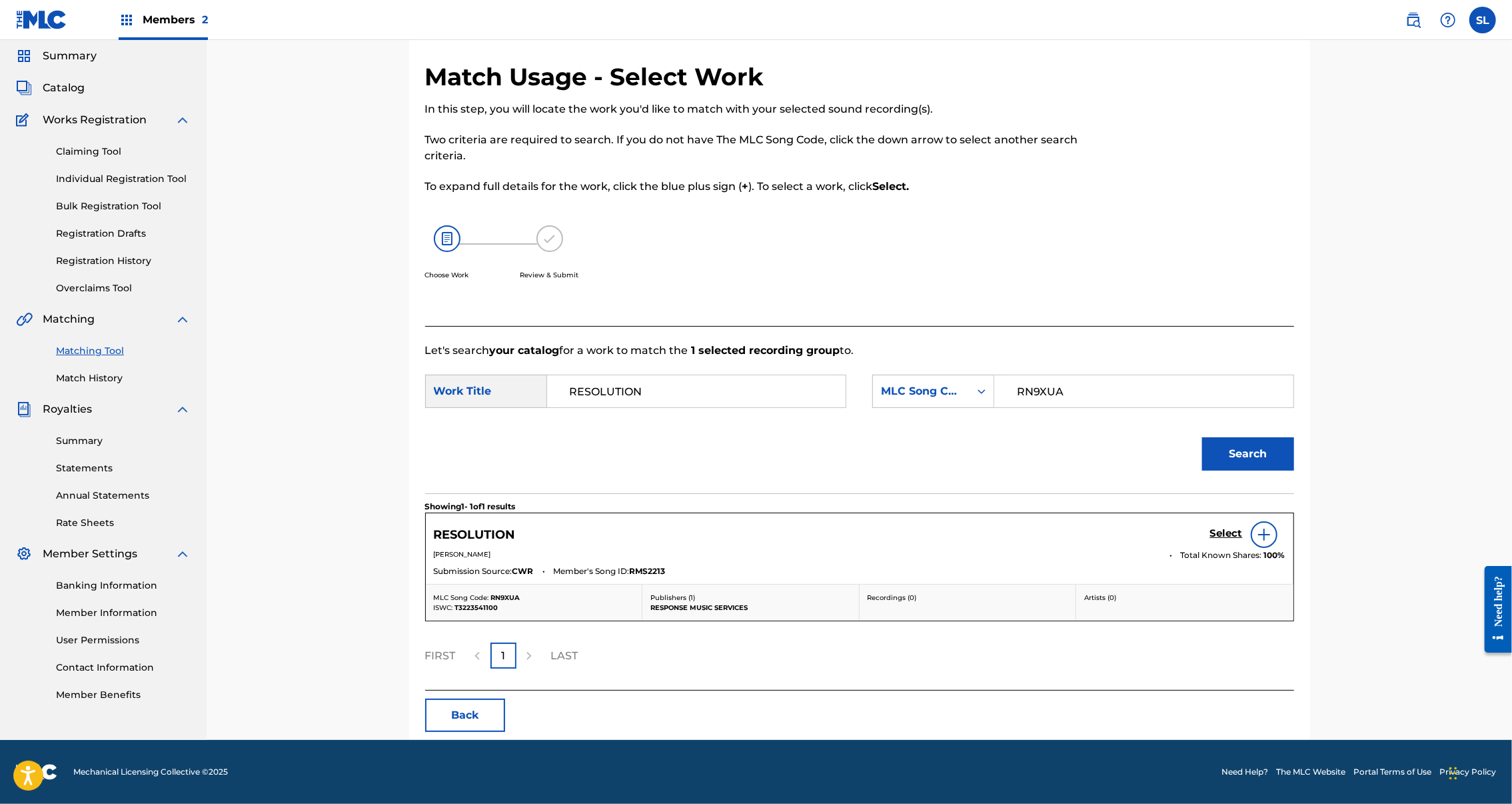
click at [1243, 540] on h5 "Select" at bounding box center [1226, 534] width 32 height 13
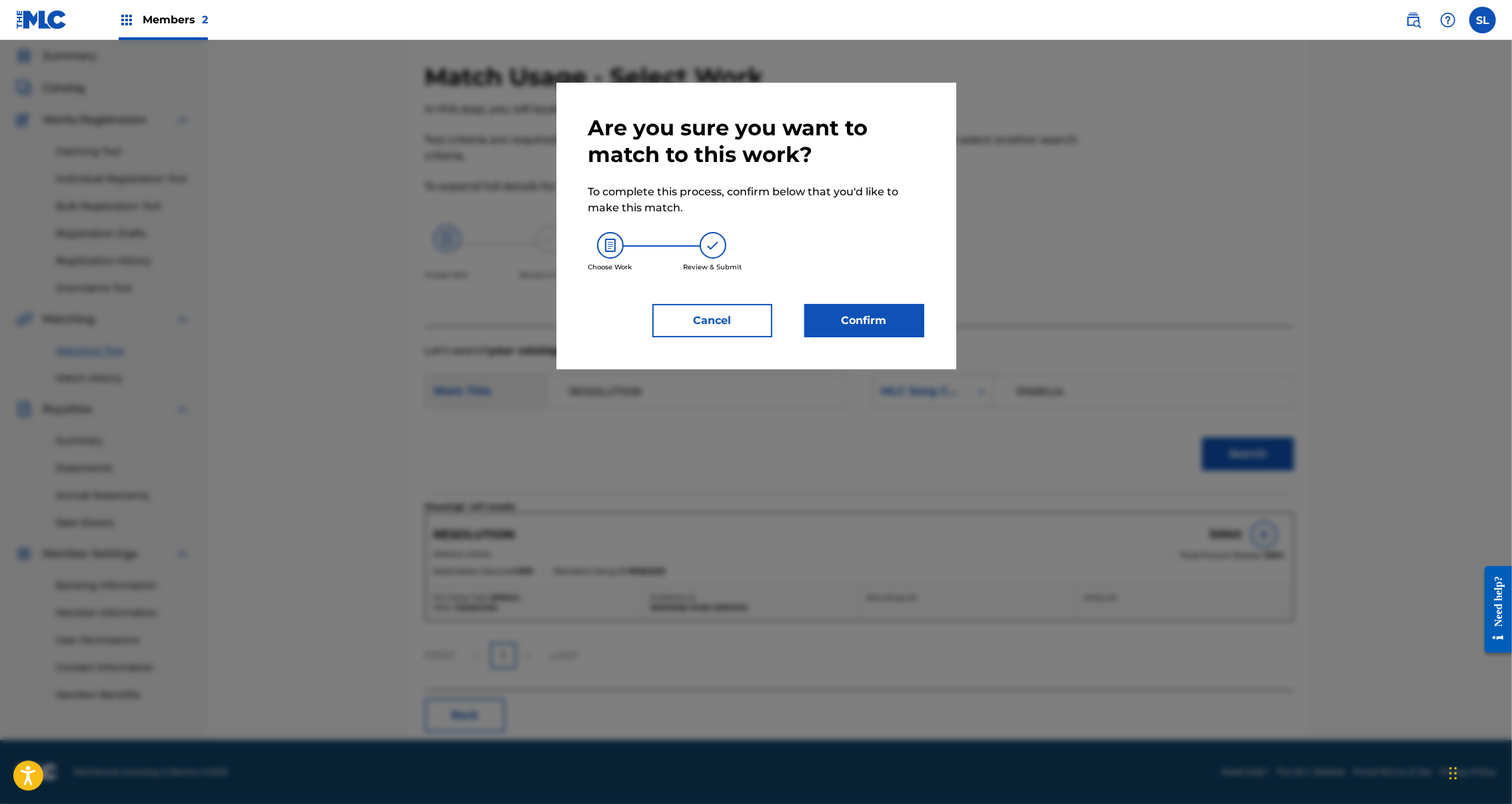
click at [907, 337] on button "Confirm" at bounding box center [864, 321] width 120 height 33
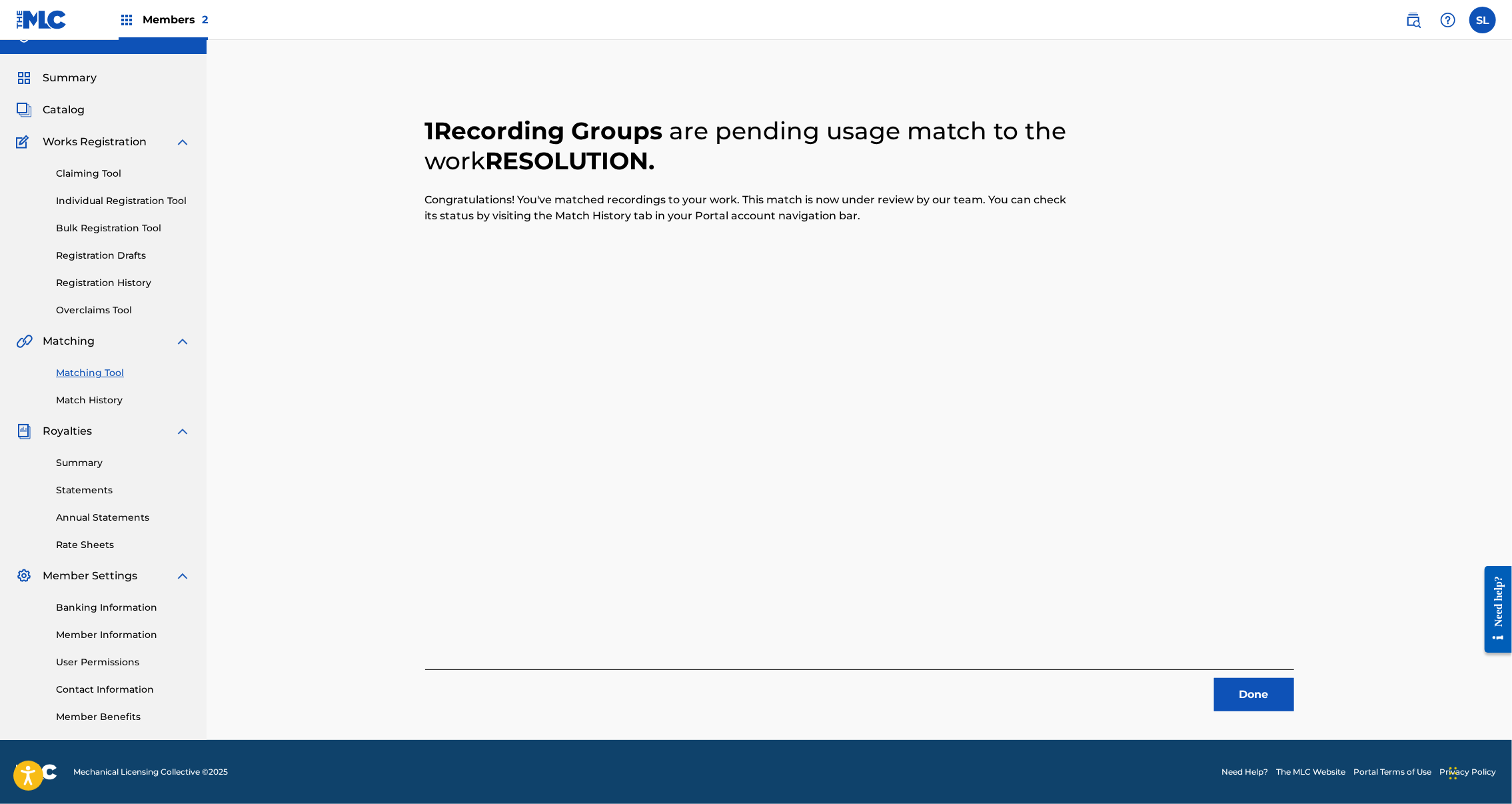
click at [1294, 678] on button "Done" at bounding box center [1254, 694] width 80 height 33
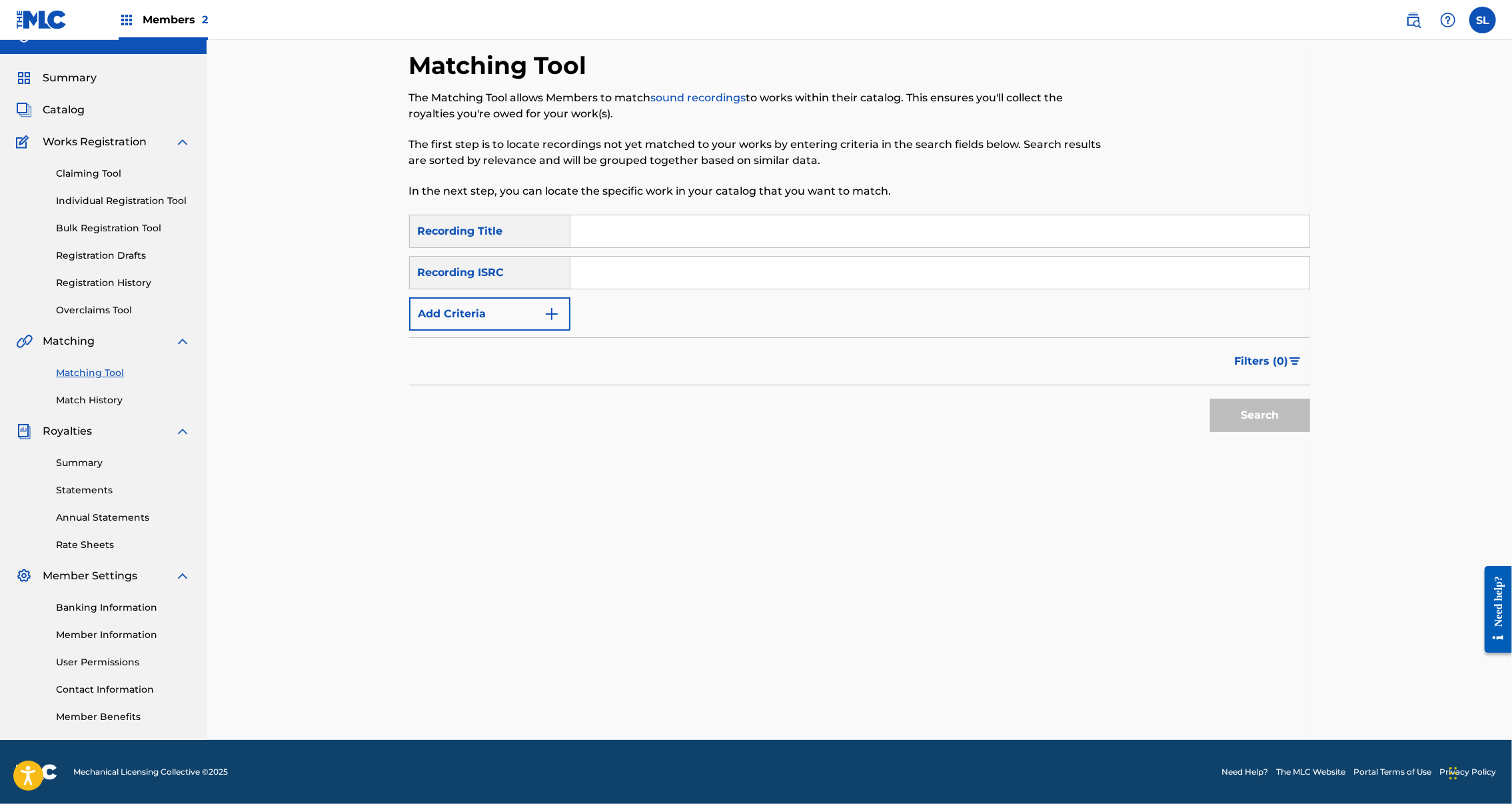
click at [719, 216] on input "Search Form" at bounding box center [940, 231] width 739 height 32
paste input "REVIVE"
type input "REVIVE"
click at [775, 257] on input "Search Form" at bounding box center [940, 273] width 739 height 32
paste input "SEXGF2021301"
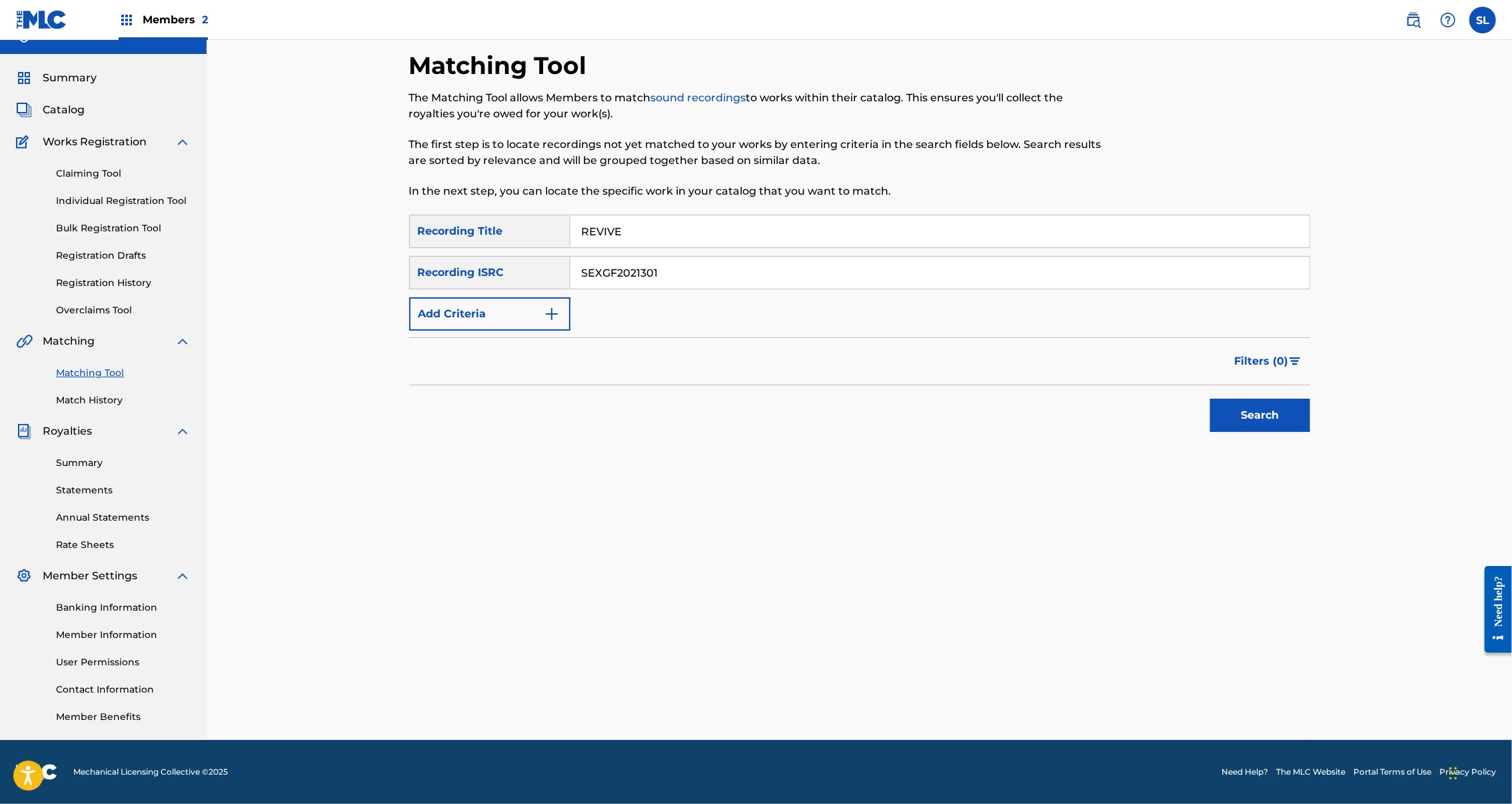
type input "SEXGF2021301"
click at [1310, 401] on button "Search" at bounding box center [1260, 415] width 100 height 33
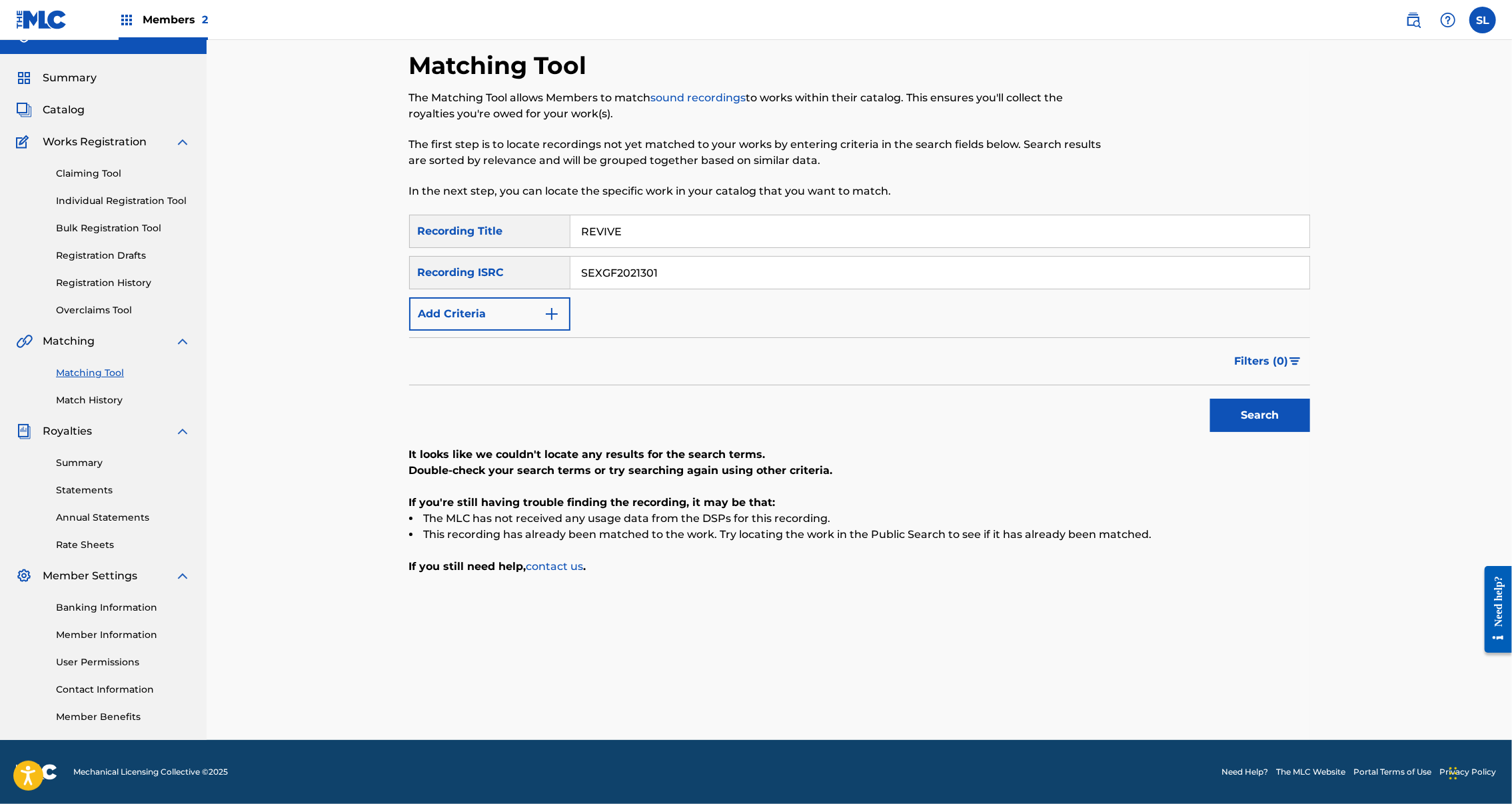
click at [739, 216] on input "REVIVE" at bounding box center [940, 231] width 739 height 32
paste input "SLEEP TIGHT, LITTLE SUNSHIN"
type input "SLEEP TIGHT, LITTLE SUNSHINE"
drag, startPoint x: 686, startPoint y: 221, endPoint x: 481, endPoint y: 213, distance: 205.2
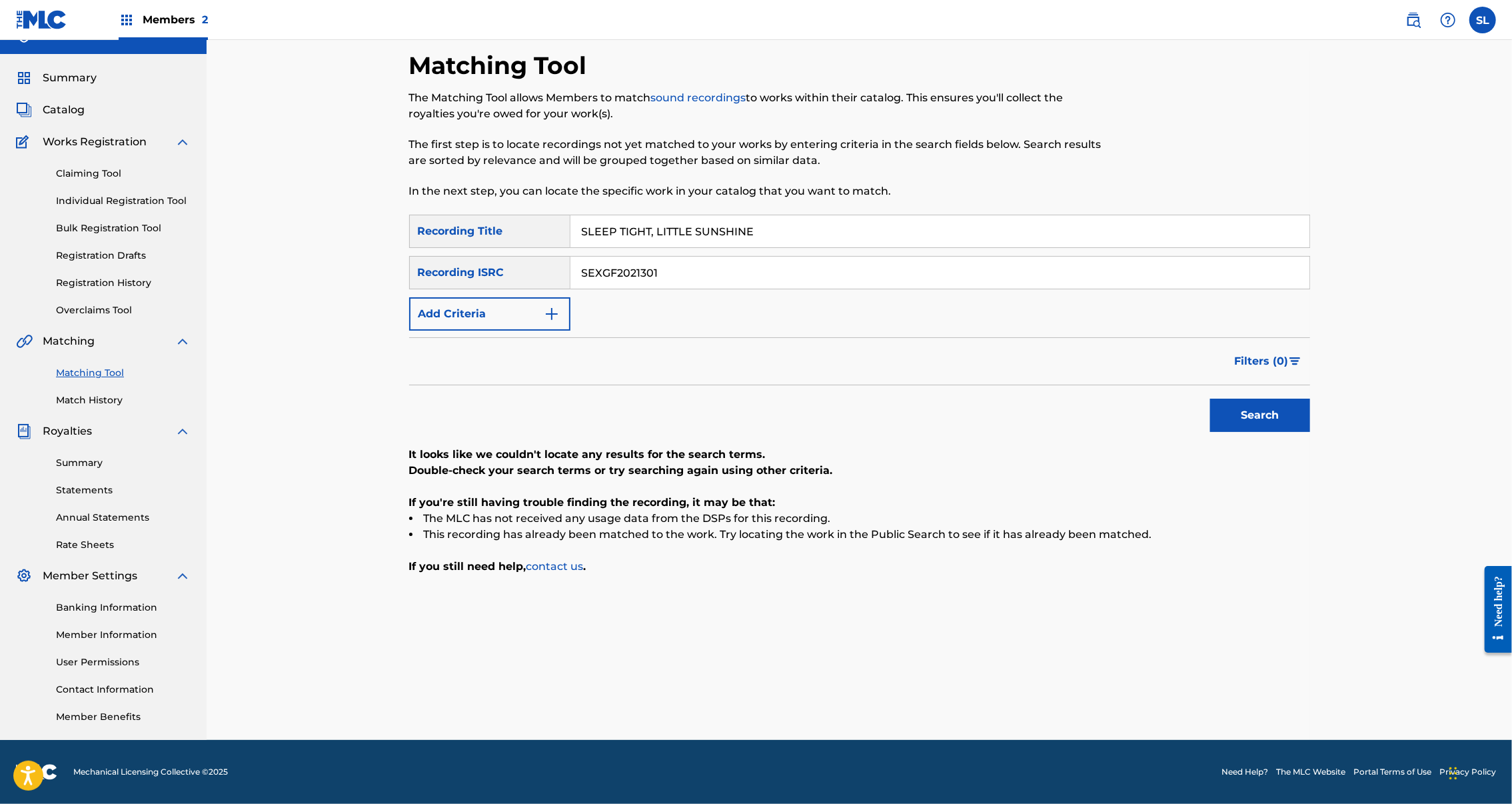
click at [473, 256] on div "SearchWithCriteria34597994-e059-41e4-9845-d210543db6eb Recording ISRC SEXGF2021…" at bounding box center [860, 273] width 901 height 33
click at [1310, 399] on button "Search" at bounding box center [1260, 415] width 100 height 33
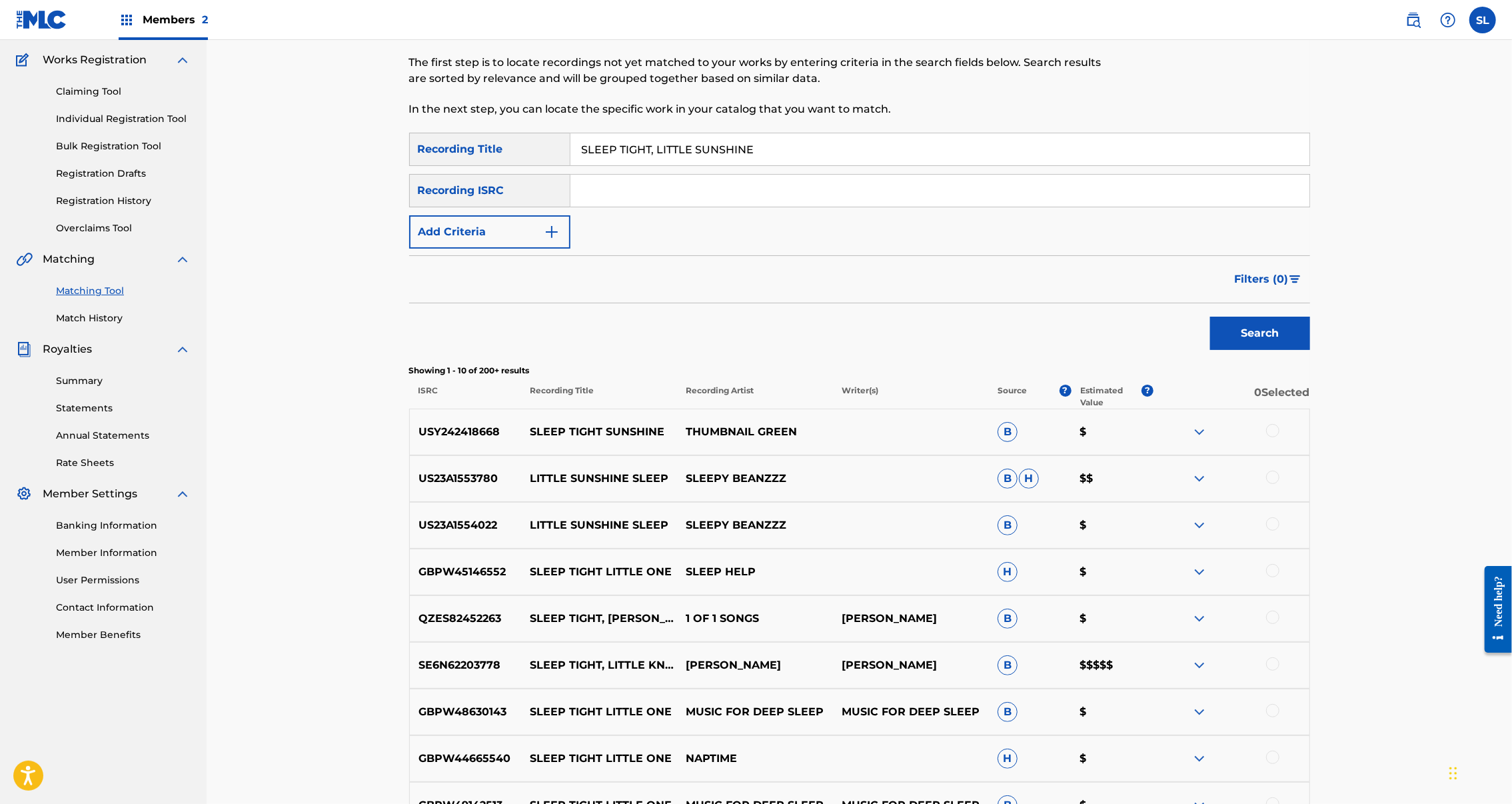
paste input "SE7TV2500014"
type input "SE7TV2500014"
click at [1310, 428] on div "SearchWithCriteriae6ffb6e8-9a71-435e-be35-6772f4fbf83e Recording Title SLEEP TI…" at bounding box center [860, 521] width 901 height 776
click at [1310, 350] on button "Search" at bounding box center [1260, 333] width 100 height 33
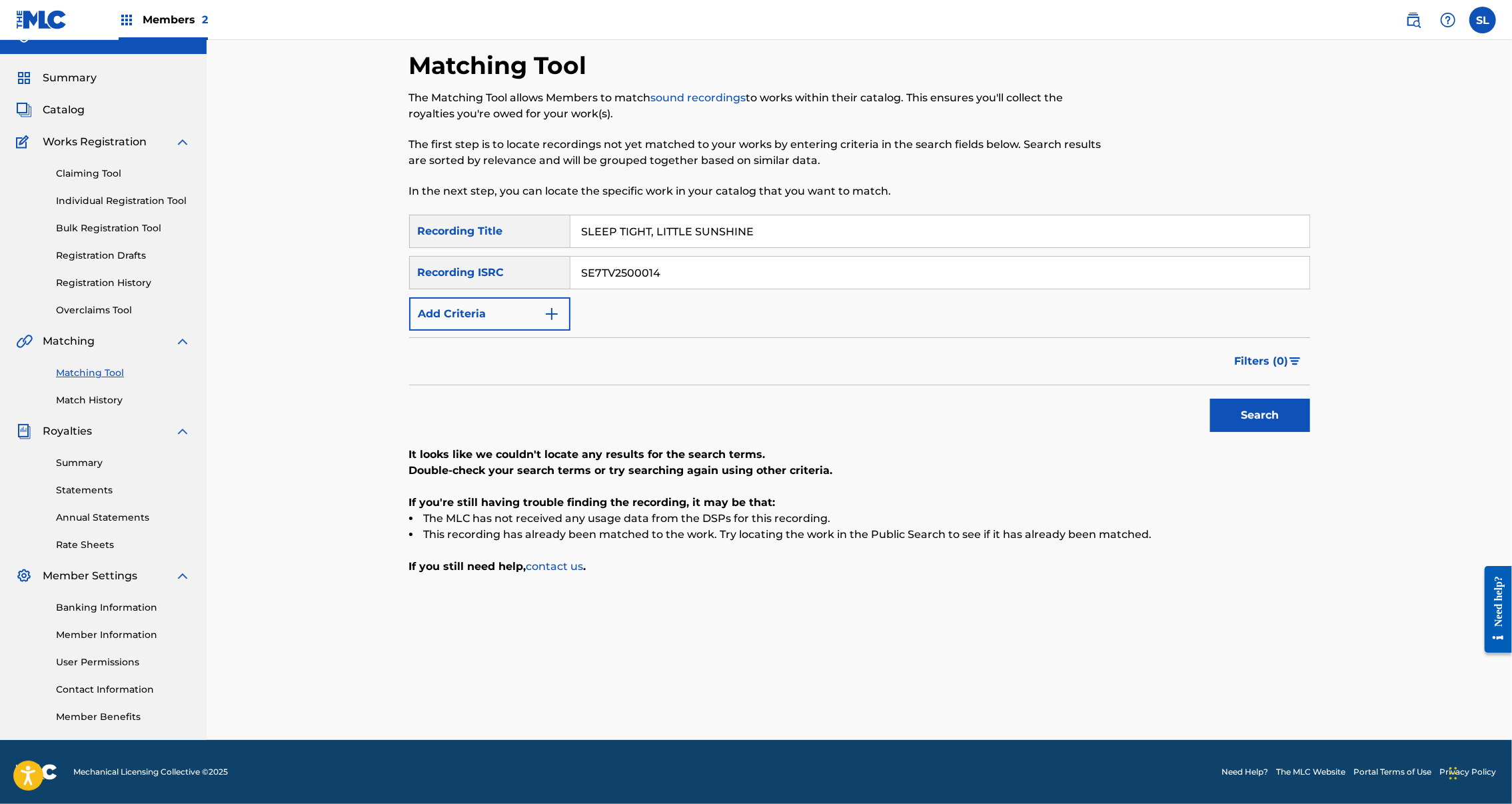
click at [637, 216] on input "SLEEP TIGHT, LITTLE SUNSHINE" at bounding box center [940, 231] width 739 height 32
paste input "OLEMN STARFUL SKIES"
drag, startPoint x: 854, startPoint y: 170, endPoint x: 558, endPoint y: 162, distance: 296.1
click at [571, 216] on input "SOLEMN STARFUL SKIES TIGHT, LITTLE SUNSHINE" at bounding box center [940, 231] width 739 height 32
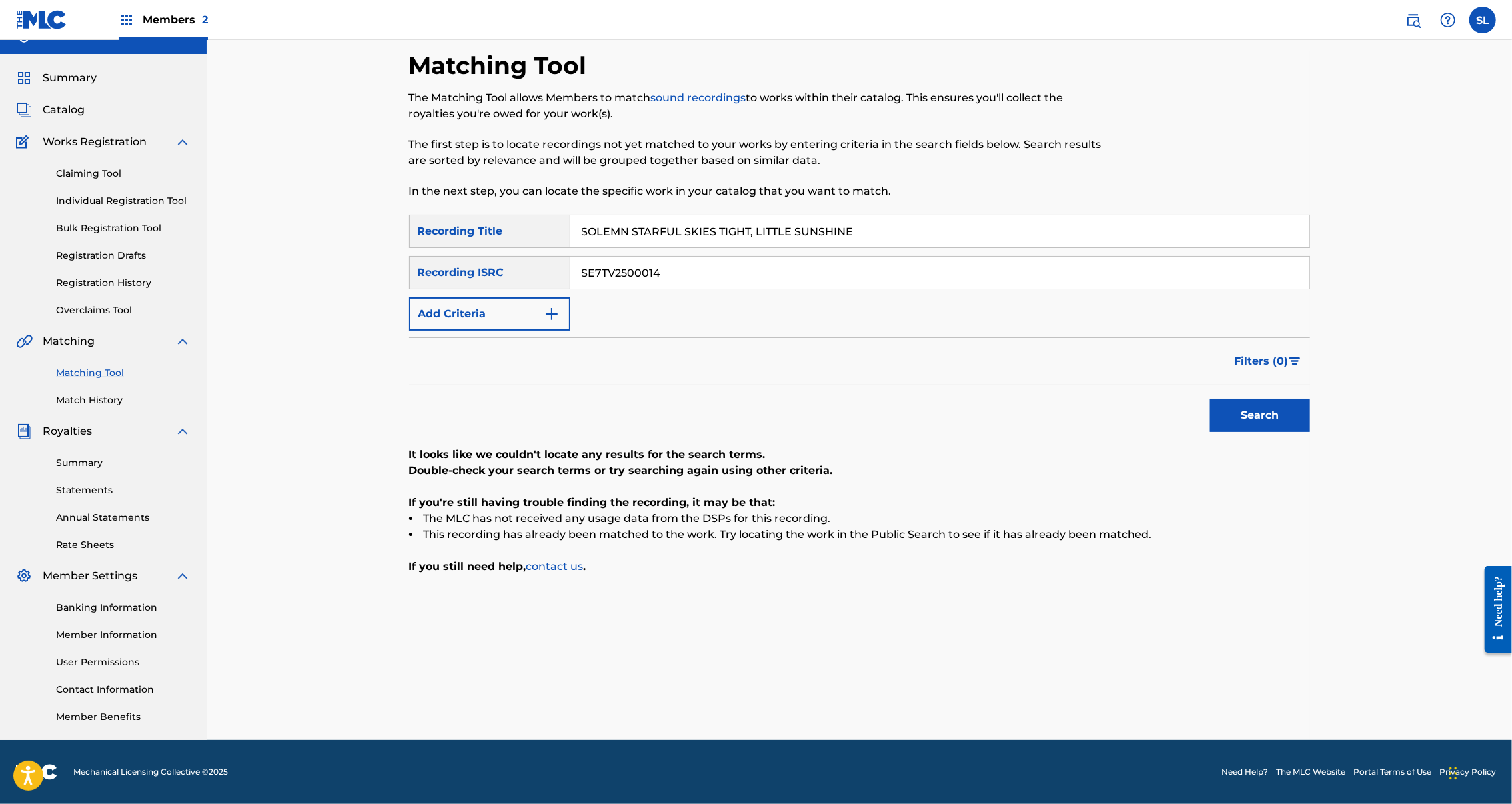
paste input "Search Form"
type input "SOLEMN STARFUL SKIES"
drag, startPoint x: 643, startPoint y: 231, endPoint x: 368, endPoint y: 224, distance: 275.1
click at [409, 256] on div "SearchWithCriteria34597994-e059-41e4-9845-d210543db6eb Recording ISRC SE7TV2500…" at bounding box center [860, 273] width 901 height 33
click at [699, 257] on input "Search Form" at bounding box center [940, 273] width 739 height 32
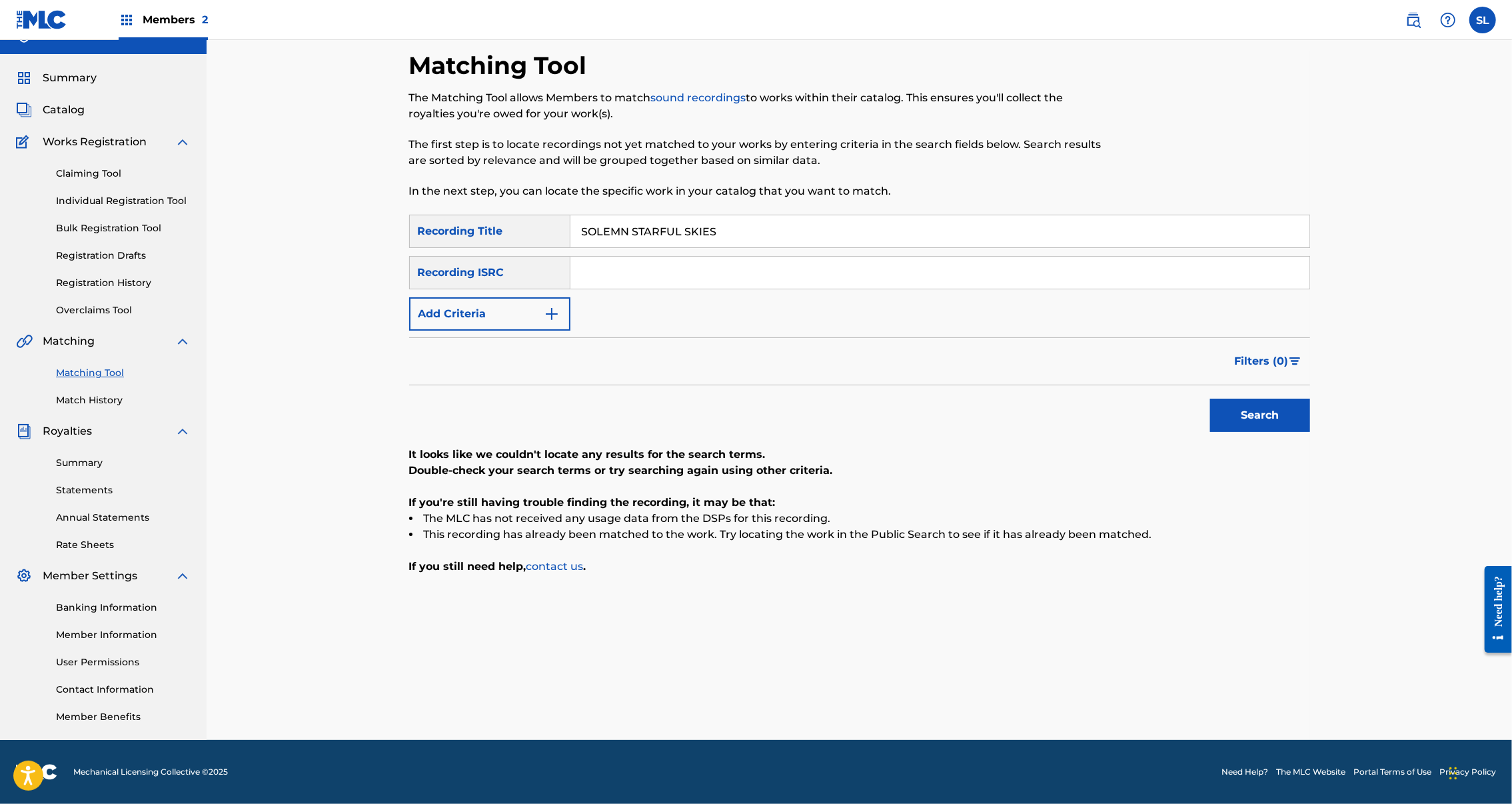
drag, startPoint x: 31, startPoint y: 284, endPoint x: 699, endPoint y: 234, distance: 669.9
click at [699, 257] on input "Search Form" at bounding box center [940, 273] width 739 height 32
paste input "SE7TV2500201"
type input "SE7TV2500201"
click at [1310, 399] on button "Search" at bounding box center [1260, 415] width 100 height 33
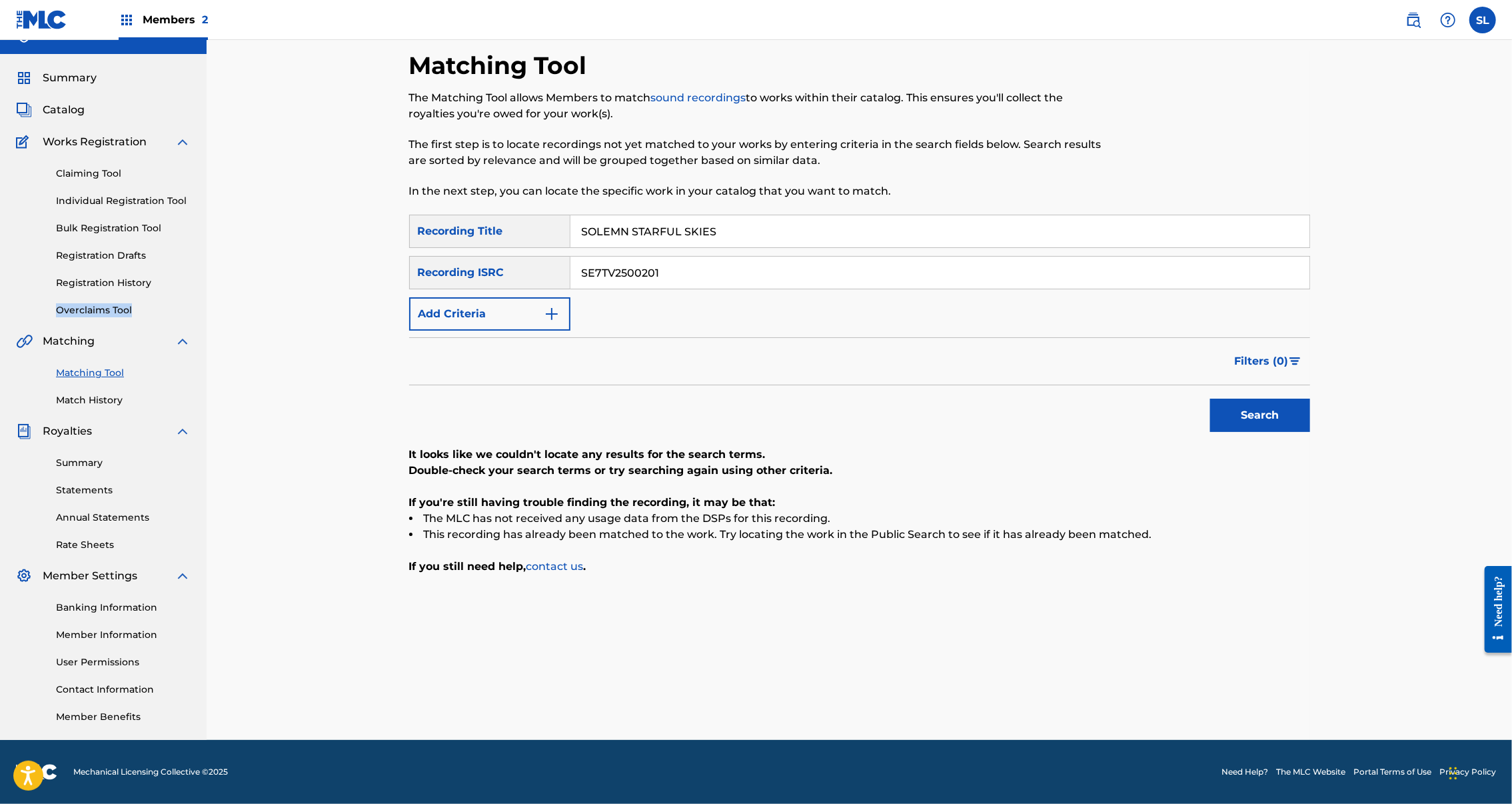
scroll to position [0, 0]
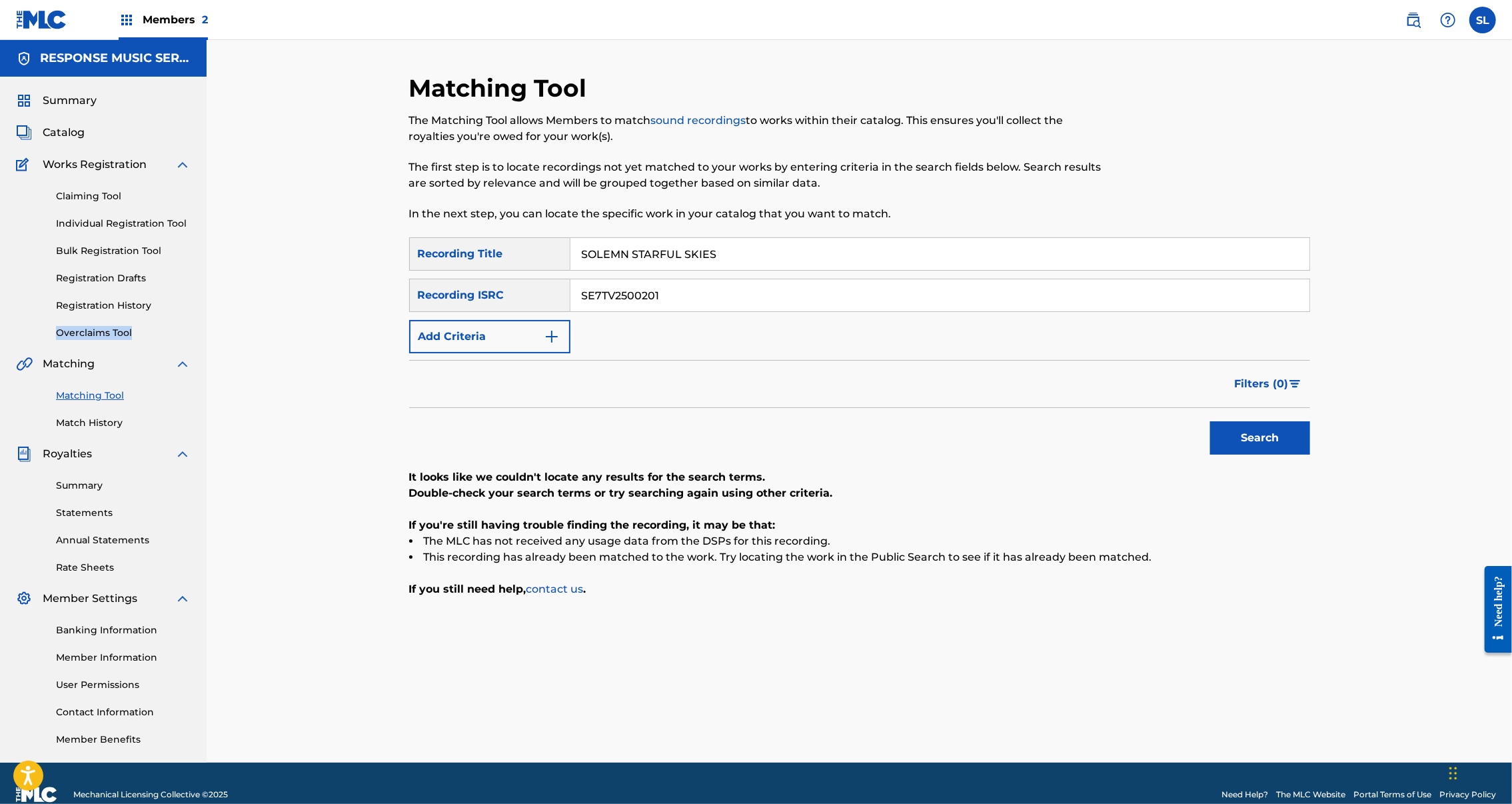
click at [731, 270] on input "SOLEMN STARFUL SKIES" at bounding box center [940, 254] width 739 height 32
drag, startPoint x: 11, startPoint y: 524, endPoint x: 731, endPoint y: 291, distance: 756.8
click at [731, 270] on input "SOLEMN STARFUL SKIES" at bounding box center [940, 254] width 739 height 32
paste input "UMMER WIND NOSTALGIA"
click at [726, 270] on input "SUMMER WIND NOSTALGIA" at bounding box center [940, 254] width 739 height 32
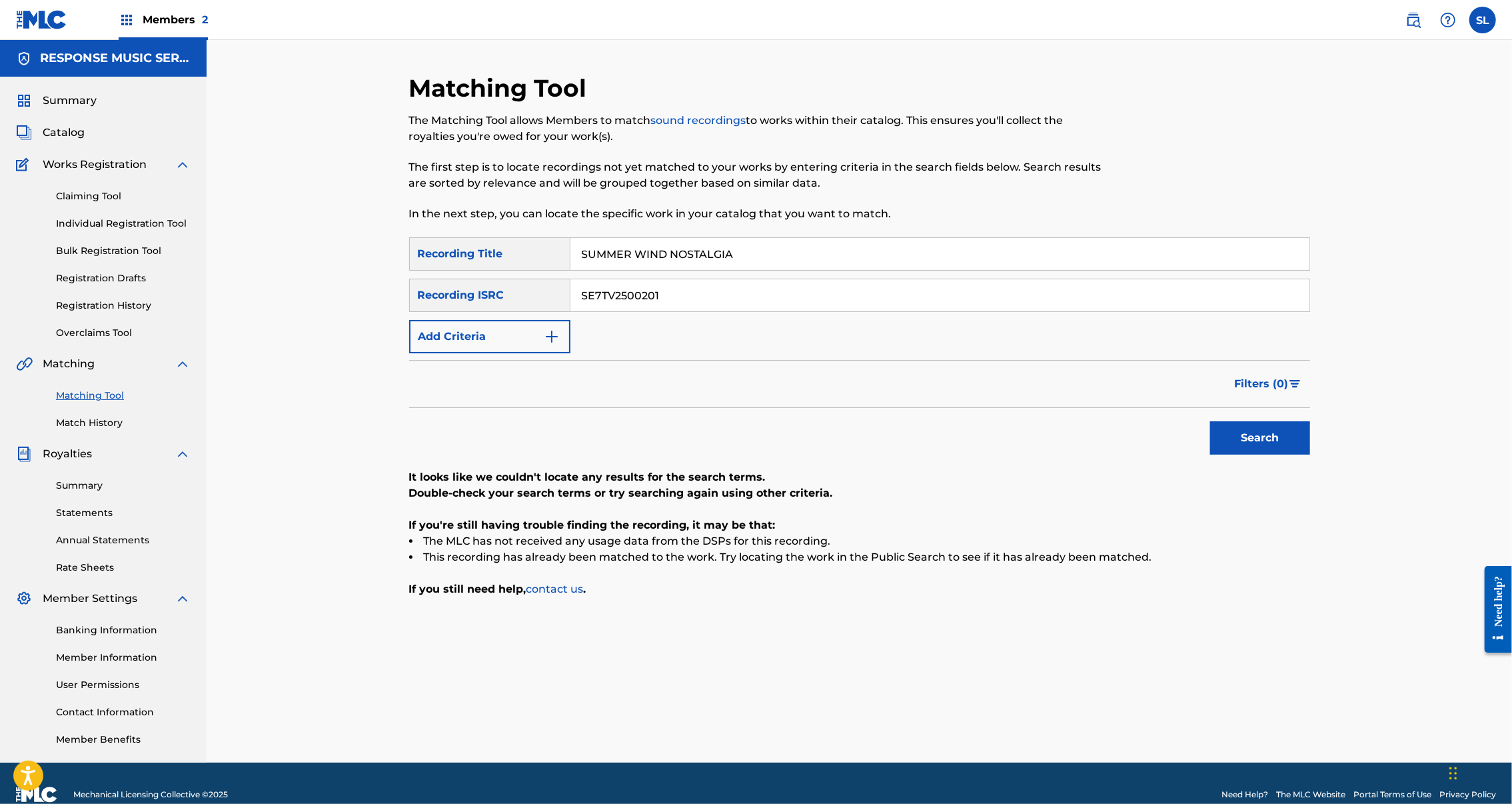
type input "SUMMER WIND NOSTALGIA"
drag, startPoint x: 637, startPoint y: 336, endPoint x: 445, endPoint y: 337, distance: 192.0
click at [445, 312] on div "SearchWithCriteria34597994-e059-41e4-9845-d210543db6eb Recording ISRC SE7TV2500…" at bounding box center [860, 296] width 901 height 33
click at [1310, 455] on button "Search" at bounding box center [1260, 438] width 100 height 33
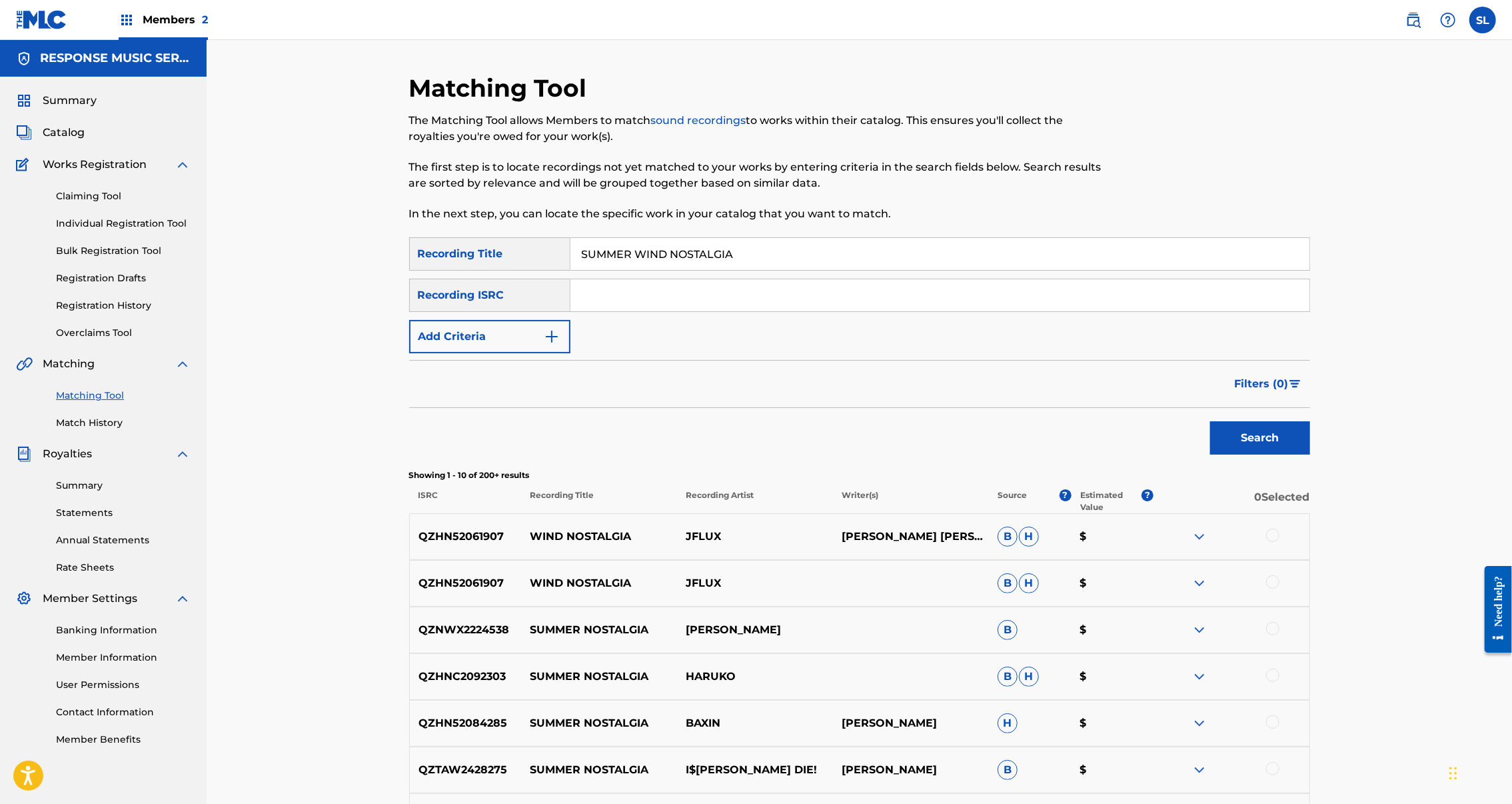
click at [688, 312] on input "Search Form" at bounding box center [940, 295] width 739 height 32
paste input "SE7TV2500017"
type input "SE7TV2500017"
click at [1310, 455] on button "Search" at bounding box center [1260, 438] width 100 height 33
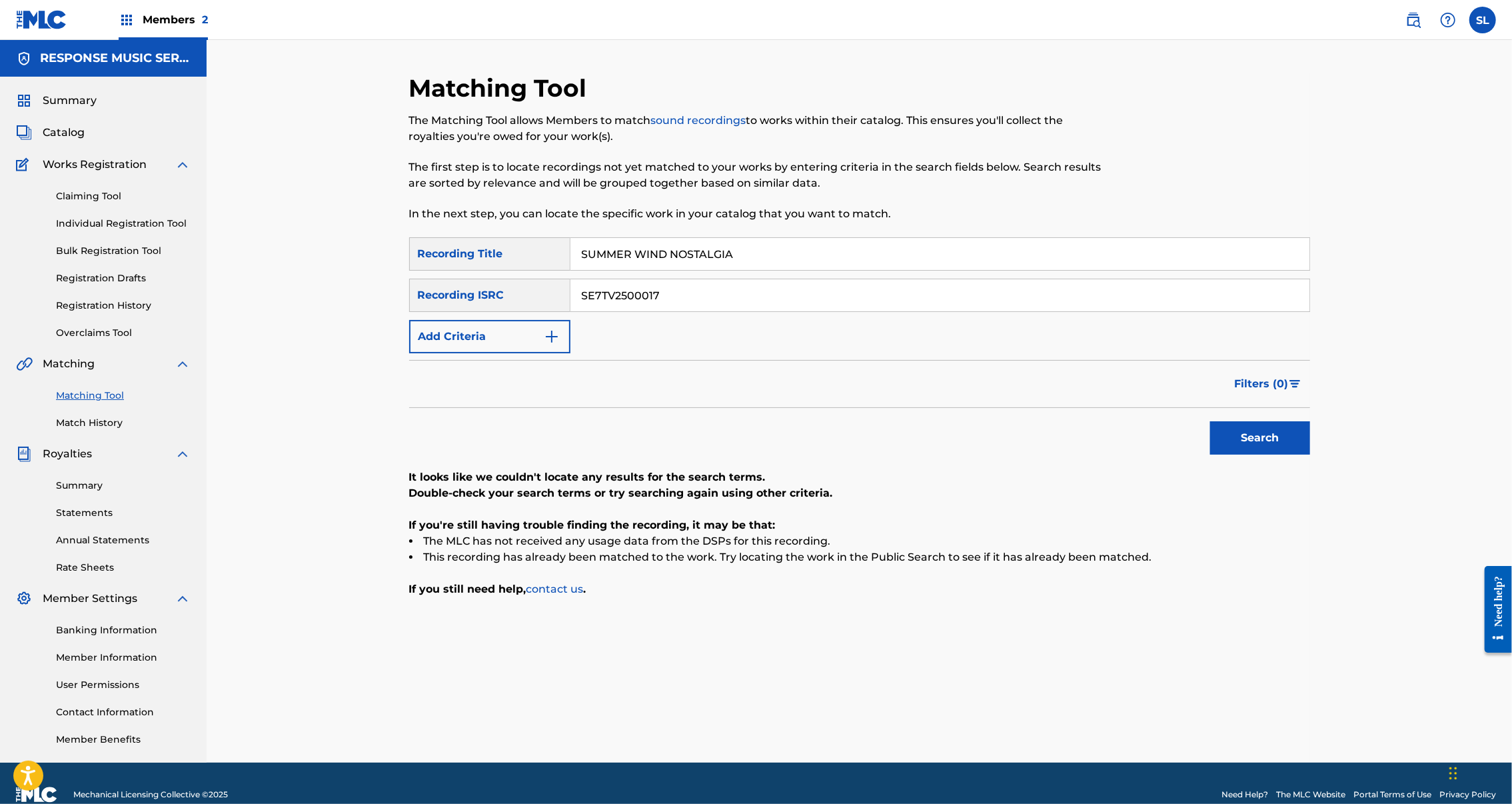
drag, startPoint x: 747, startPoint y: 278, endPoint x: 420, endPoint y: 272, distance: 327.1
click at [420, 270] on div "SearchWithCriteriae6ffb6e8-9a71-435e-be35-6772f4fbf83e Recording Title SUMMER W…" at bounding box center [860, 254] width 901 height 33
click at [1310, 455] on button "Search" at bounding box center [1260, 438] width 100 height 33
click at [625, 270] on input "Search Form" at bounding box center [940, 254] width 739 height 32
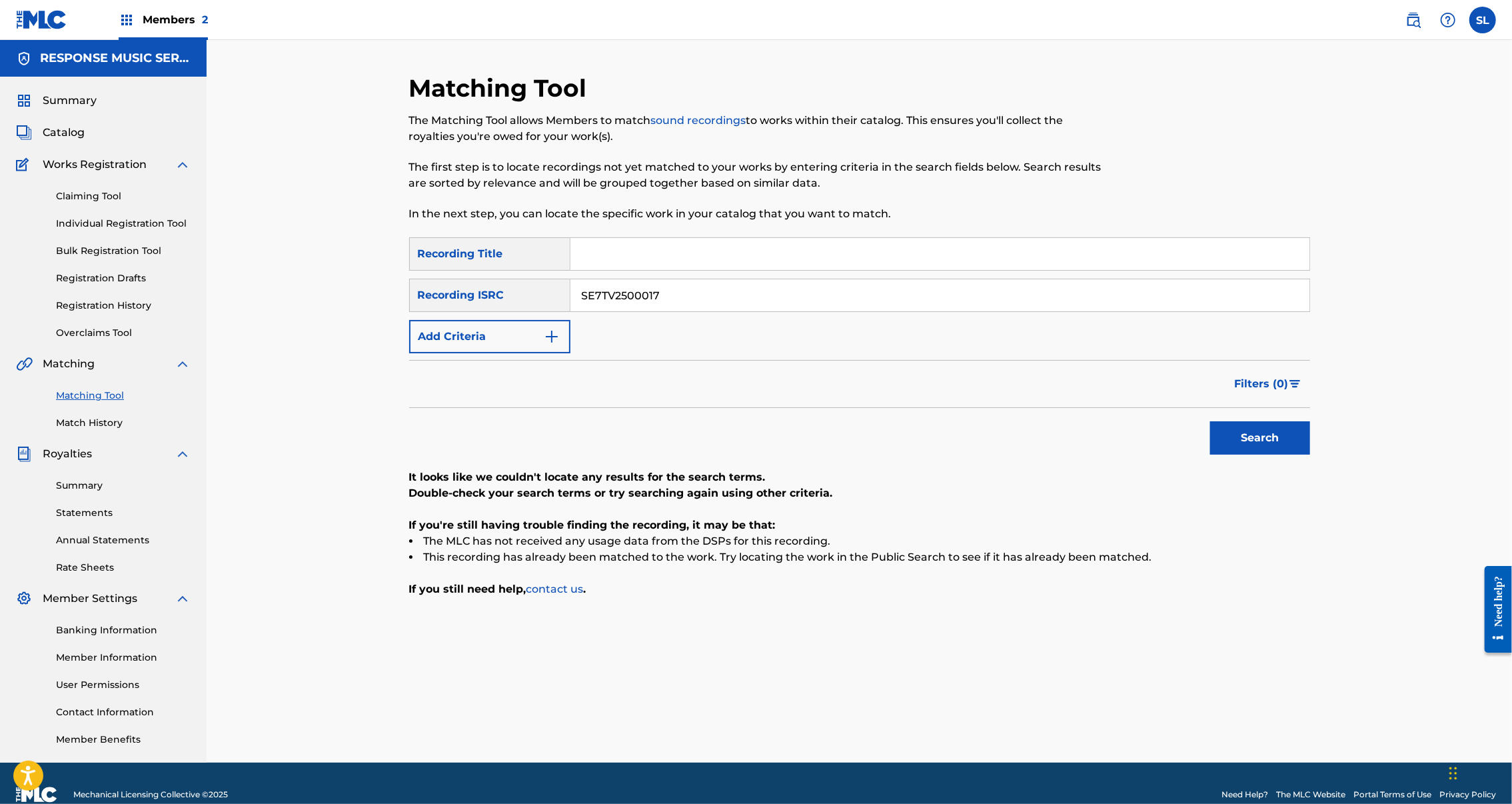
paste input "SUNDAY PANCAKES"
type input "SUNDAY PANCAKES"
drag, startPoint x: 520, startPoint y: 332, endPoint x: 483, endPoint y: 332, distance: 37.0
click at [483, 312] on div "SearchWithCriteria34597994-e059-41e4-9845-d210543db6eb Recording ISRC SE7TV2500…" at bounding box center [860, 296] width 901 height 33
drag, startPoint x: 712, startPoint y: 334, endPoint x: 441, endPoint y: 321, distance: 271.3
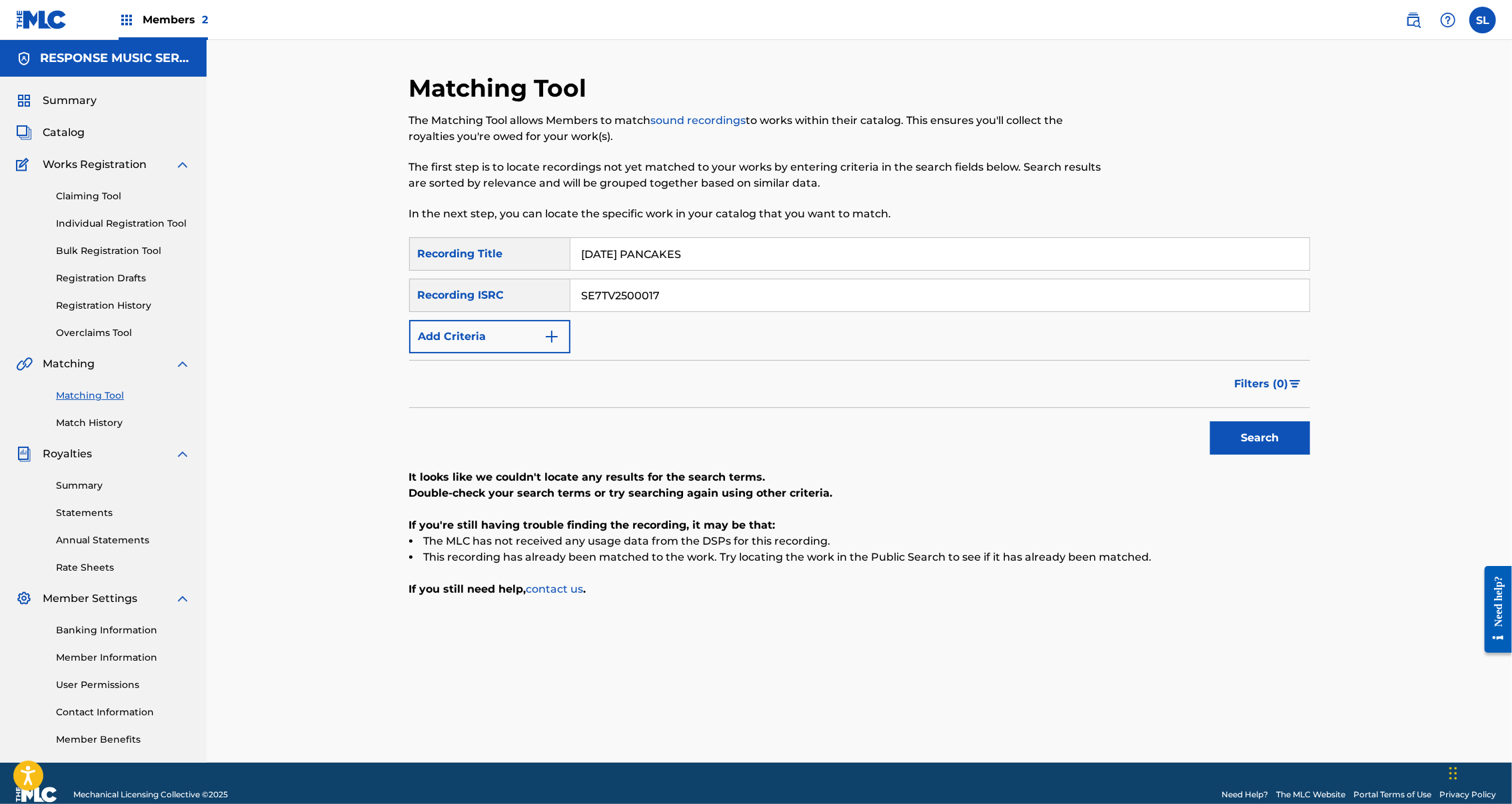
click at [441, 312] on div "SearchWithCriteria34597994-e059-41e4-9845-d210543db6eb Recording ISRC SE7TV2500…" at bounding box center [860, 296] width 901 height 33
click at [1310, 455] on button "Search" at bounding box center [1260, 438] width 100 height 33
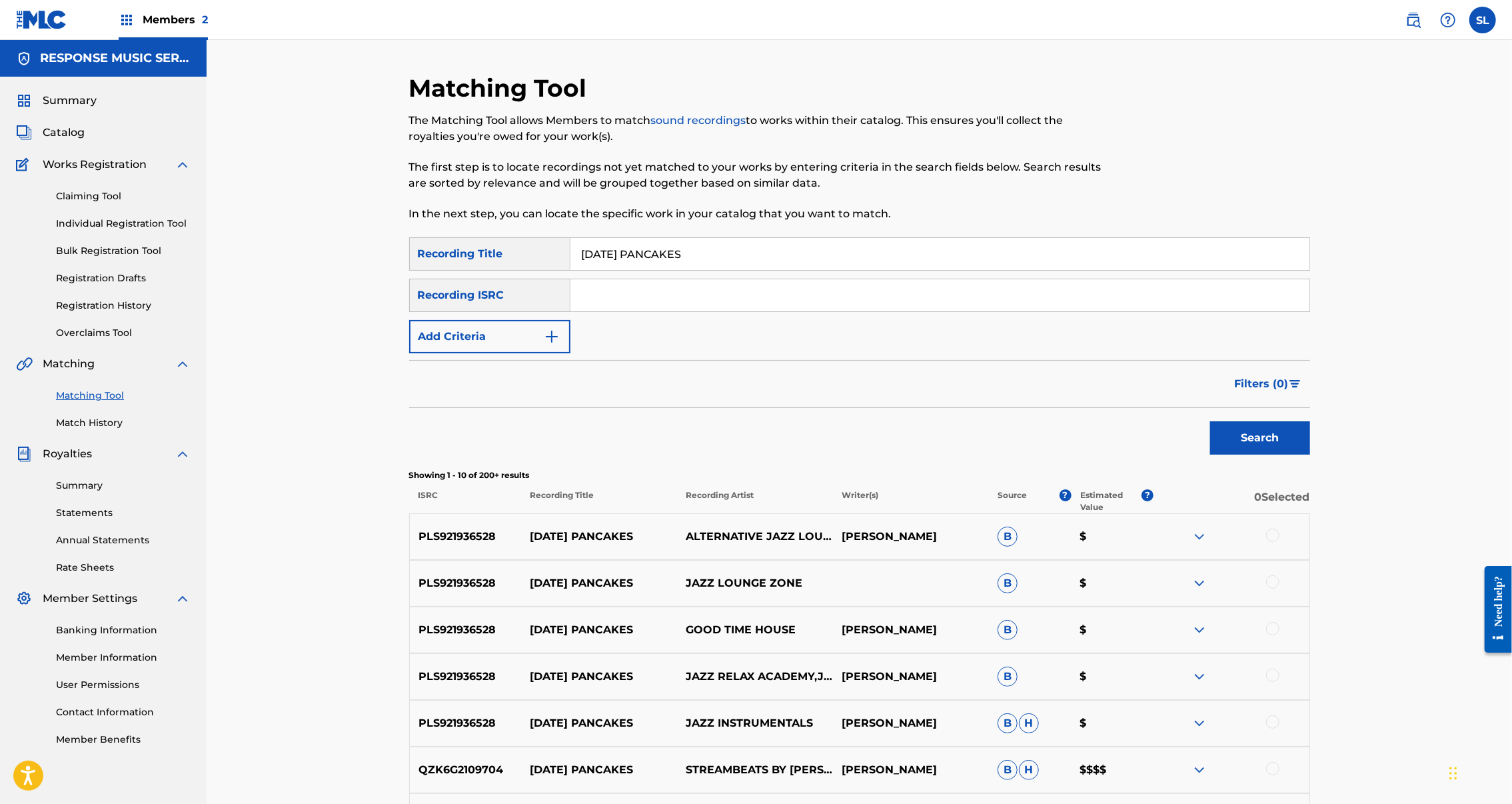
click at [544, 345] on img "Search Form" at bounding box center [552, 337] width 16 height 16
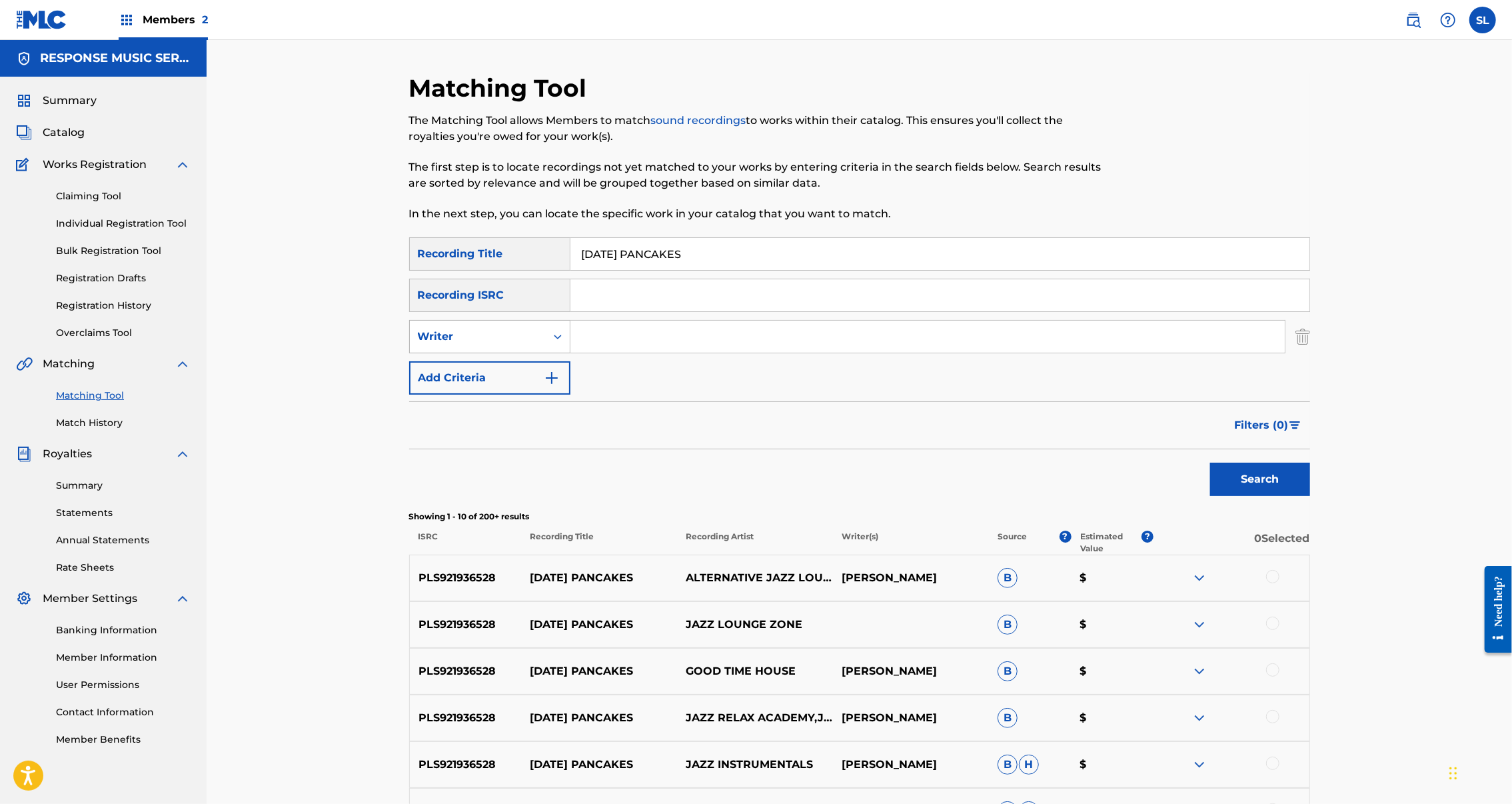
drag, startPoint x: 527, startPoint y: 389, endPoint x: 464, endPoint y: 399, distance: 63.8
click at [546, 349] on div "Search Form" at bounding box center [557, 336] width 24 height 24
click at [421, 386] on div "Recording Artist" at bounding box center [490, 370] width 160 height 33
click at [672, 353] on input "Search Form" at bounding box center [928, 337] width 714 height 32
paste input "Michalina Santos"
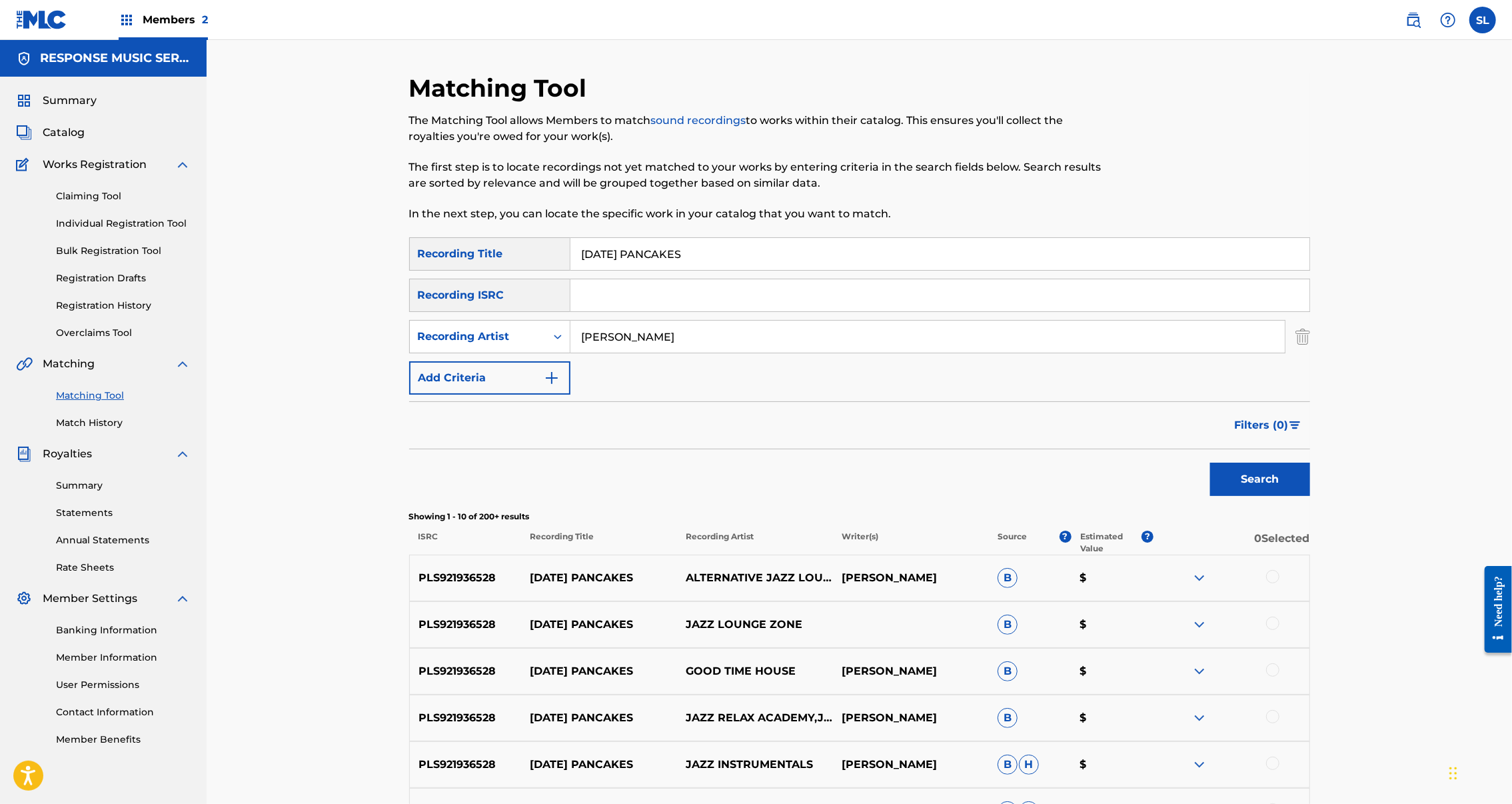
type input "Michalina Santos"
drag, startPoint x: 1363, startPoint y: 540, endPoint x: 1387, endPoint y: 547, distance: 25.0
click at [1310, 496] on button "Search" at bounding box center [1260, 480] width 100 height 33
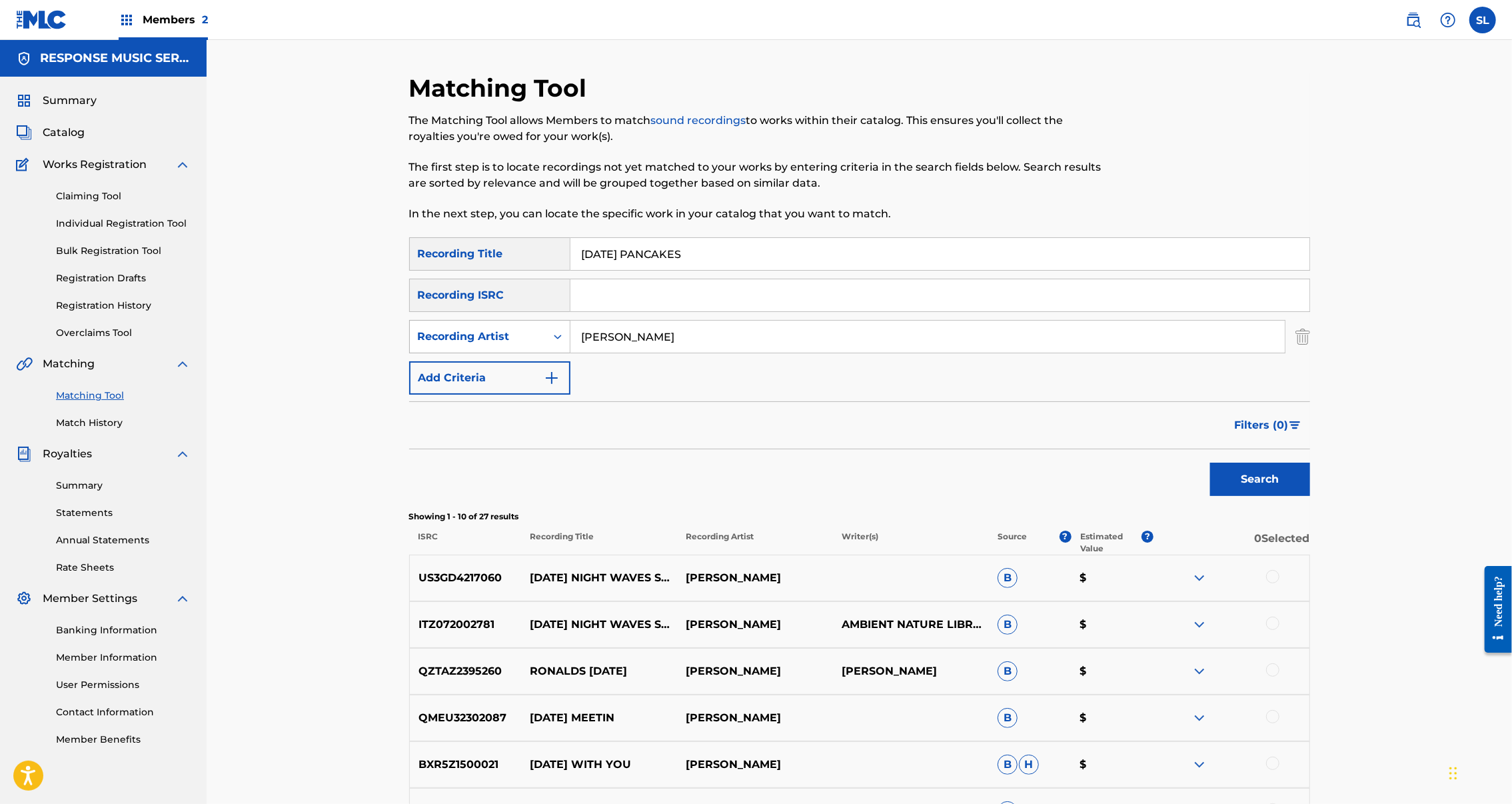
drag, startPoint x: 675, startPoint y: 381, endPoint x: 493, endPoint y: 364, distance: 182.8
click at [493, 353] on div "SearchWithCriteria6a1739a9-baed-4d27-b957-ab8ad309a51d Recording Artist Michali…" at bounding box center [860, 337] width 901 height 33
click at [638, 312] on input "Search Form" at bounding box center [940, 295] width 739 height 32
drag, startPoint x: 13, startPoint y: 430, endPoint x: 638, endPoint y: 341, distance: 631.3
click at [638, 312] on input "Search Form" at bounding box center [940, 295] width 739 height 32
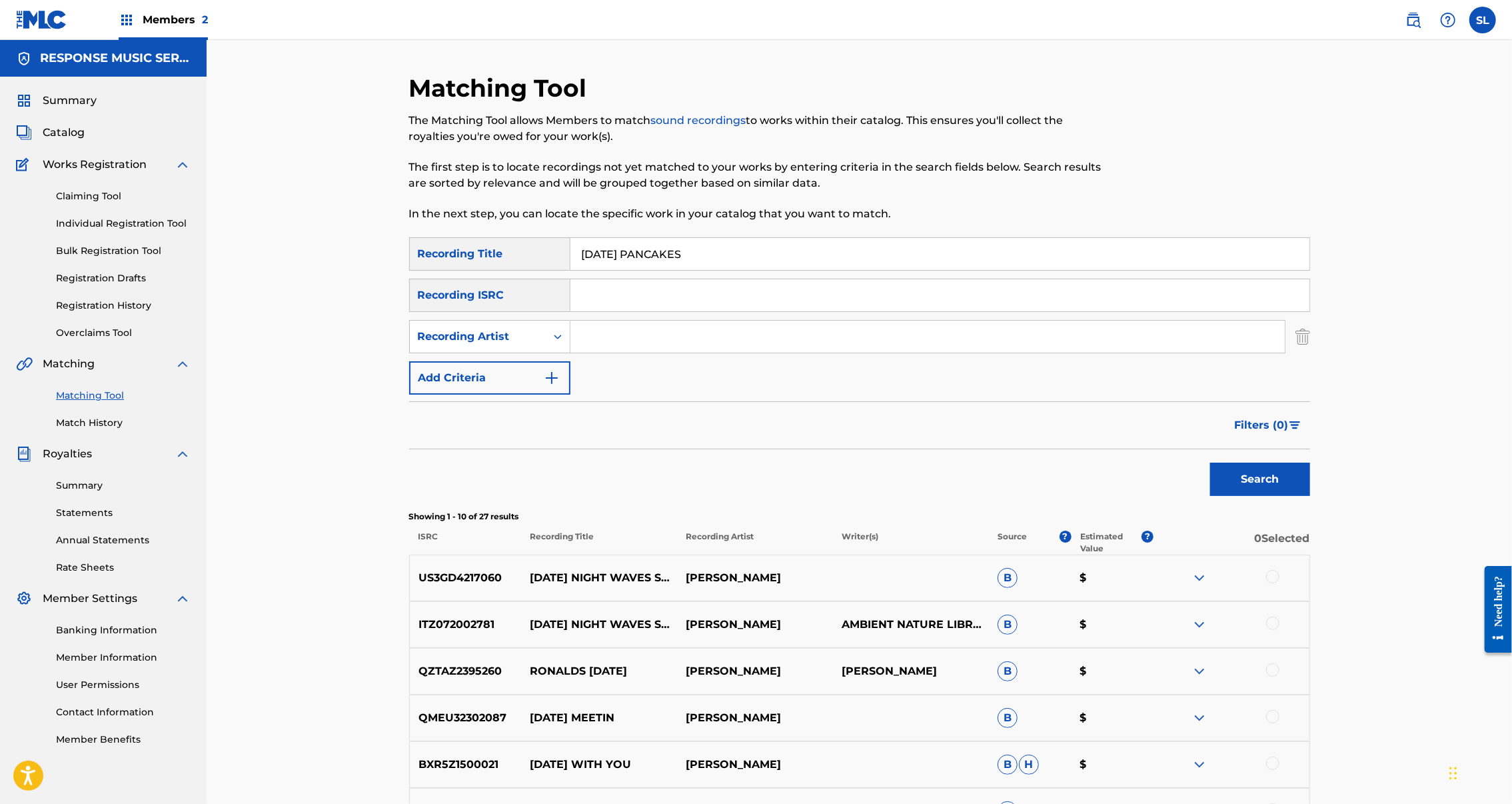
paste input "SE7TV2500013"
type input "SE7TV2500013"
click at [1310, 496] on button "Search" at bounding box center [1260, 480] width 100 height 33
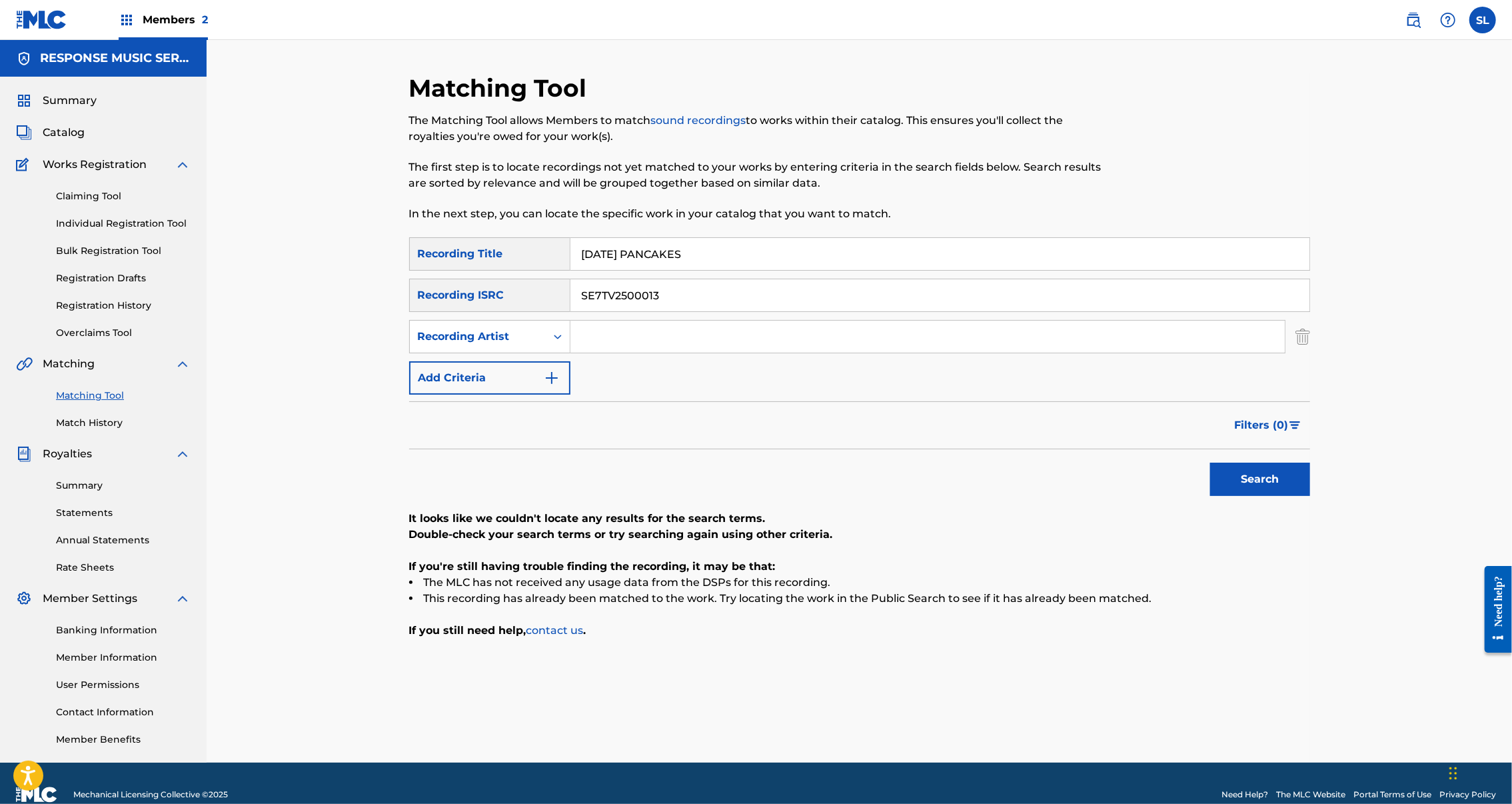
click at [673, 270] on input "SUNDAY PANCAKES" at bounding box center [940, 254] width 739 height 32
paste input "WEET DREAMS NOW, MY DARLING"
type input "SWEET DREAMS NOW, MY DARLING"
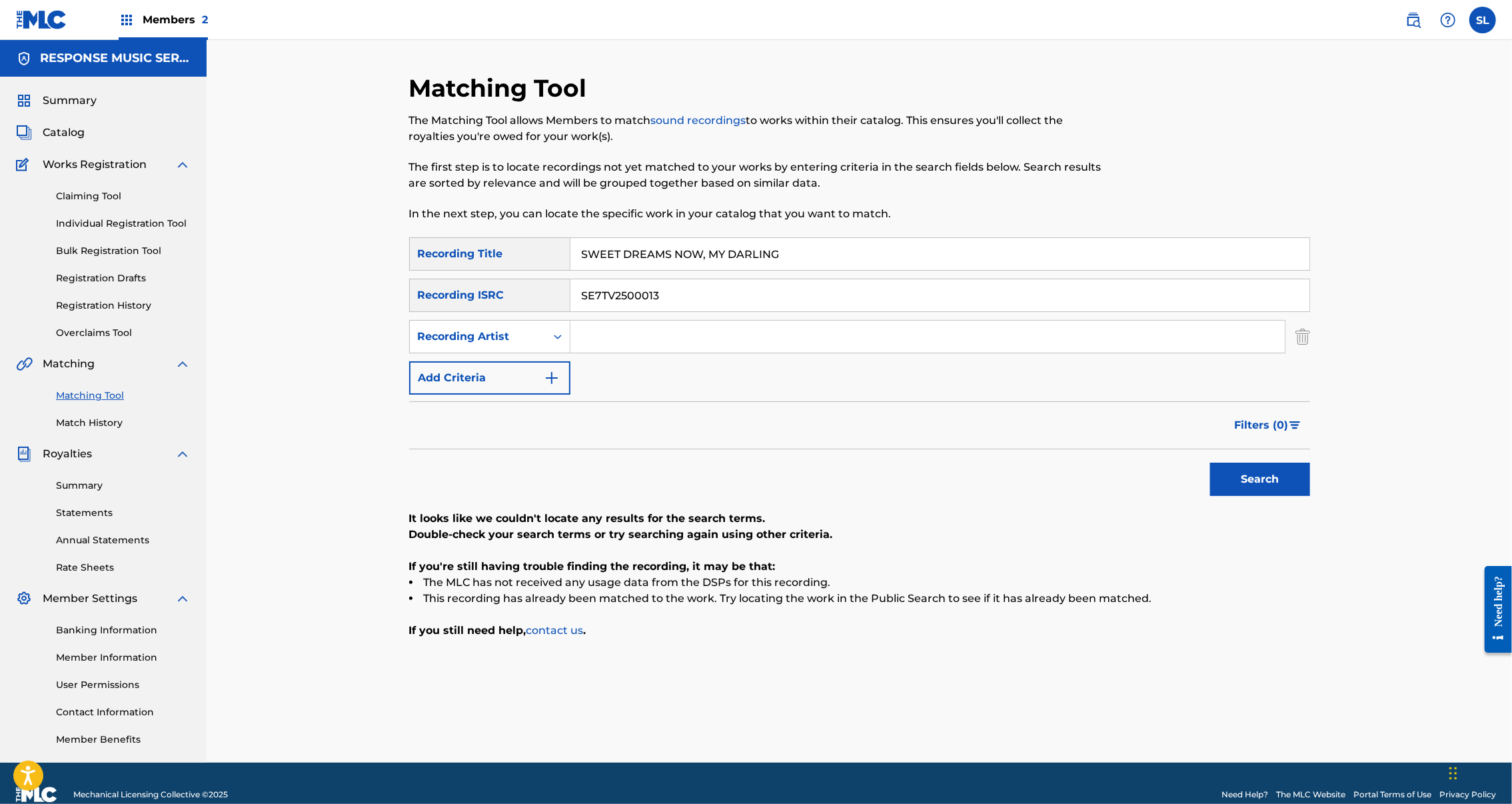
drag, startPoint x: 662, startPoint y: 334, endPoint x: 443, endPoint y: 329, distance: 219.1
click at [443, 312] on div "SearchWithCriteria34597994-e059-41e4-9845-d210543db6eb Recording ISRC SE7TV2500…" at bounding box center [860, 296] width 901 height 33
click at [1310, 496] on button "Search" at bounding box center [1260, 480] width 100 height 33
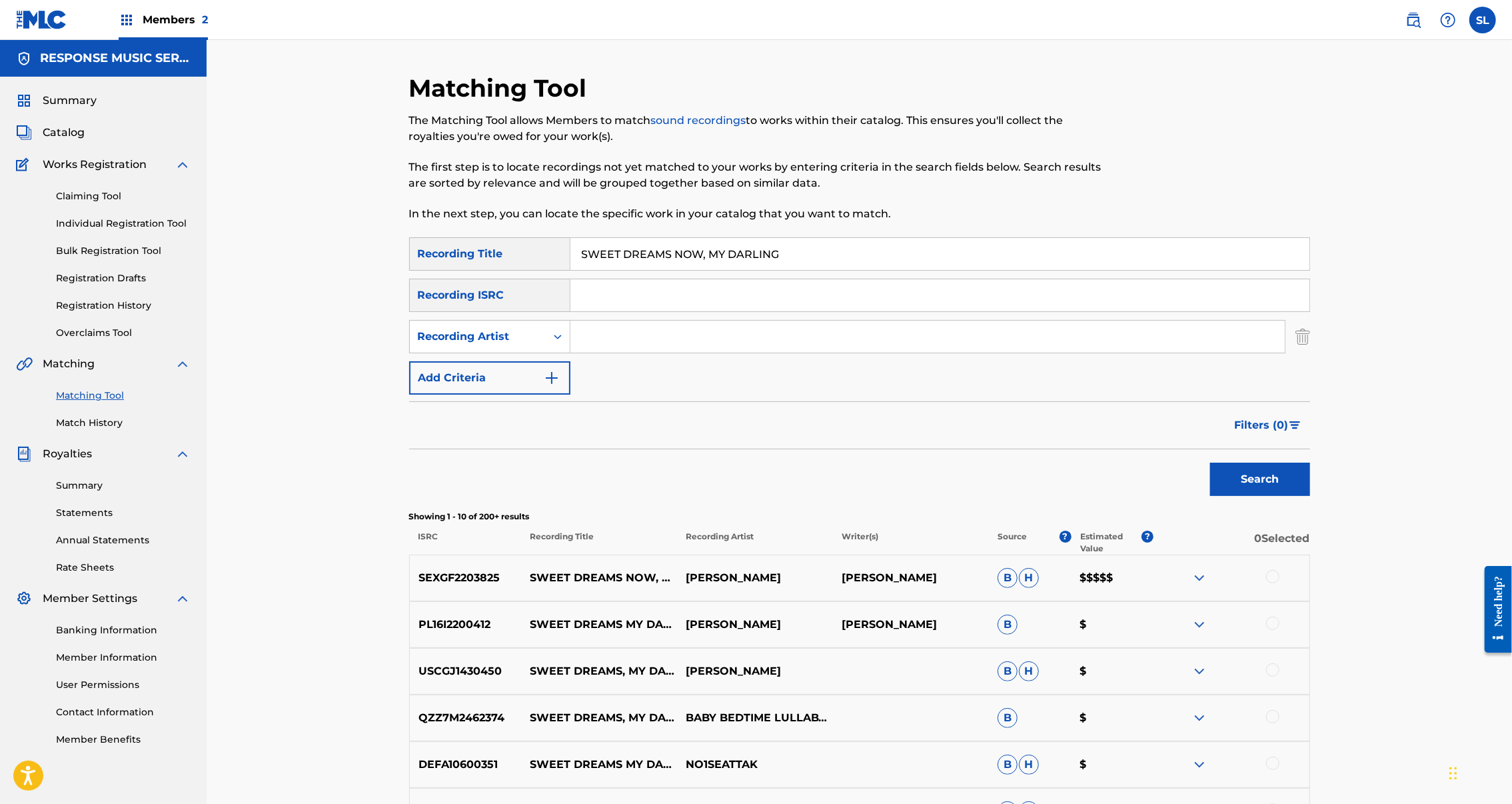
click at [687, 312] on input "Search Form" at bounding box center [940, 295] width 739 height 32
paste input "SEXGF2203825"
type input "SEXGF2203825"
click at [1310, 496] on button "Search" at bounding box center [1260, 480] width 100 height 33
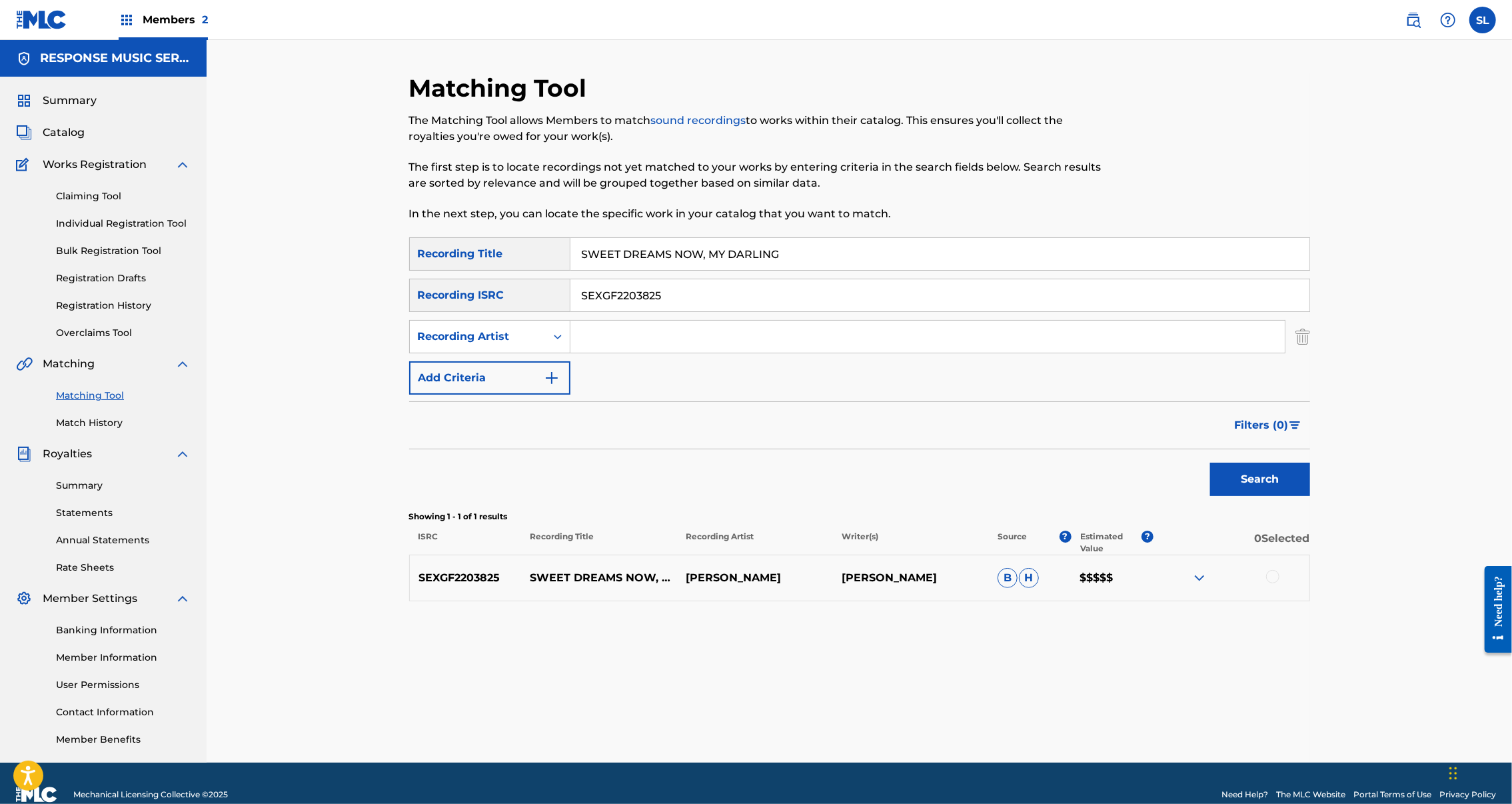
click at [1280, 583] on div at bounding box center [1273, 577] width 13 height 13
click at [1010, 680] on button "Match 1 Group" at bounding box center [937, 695] width 147 height 33
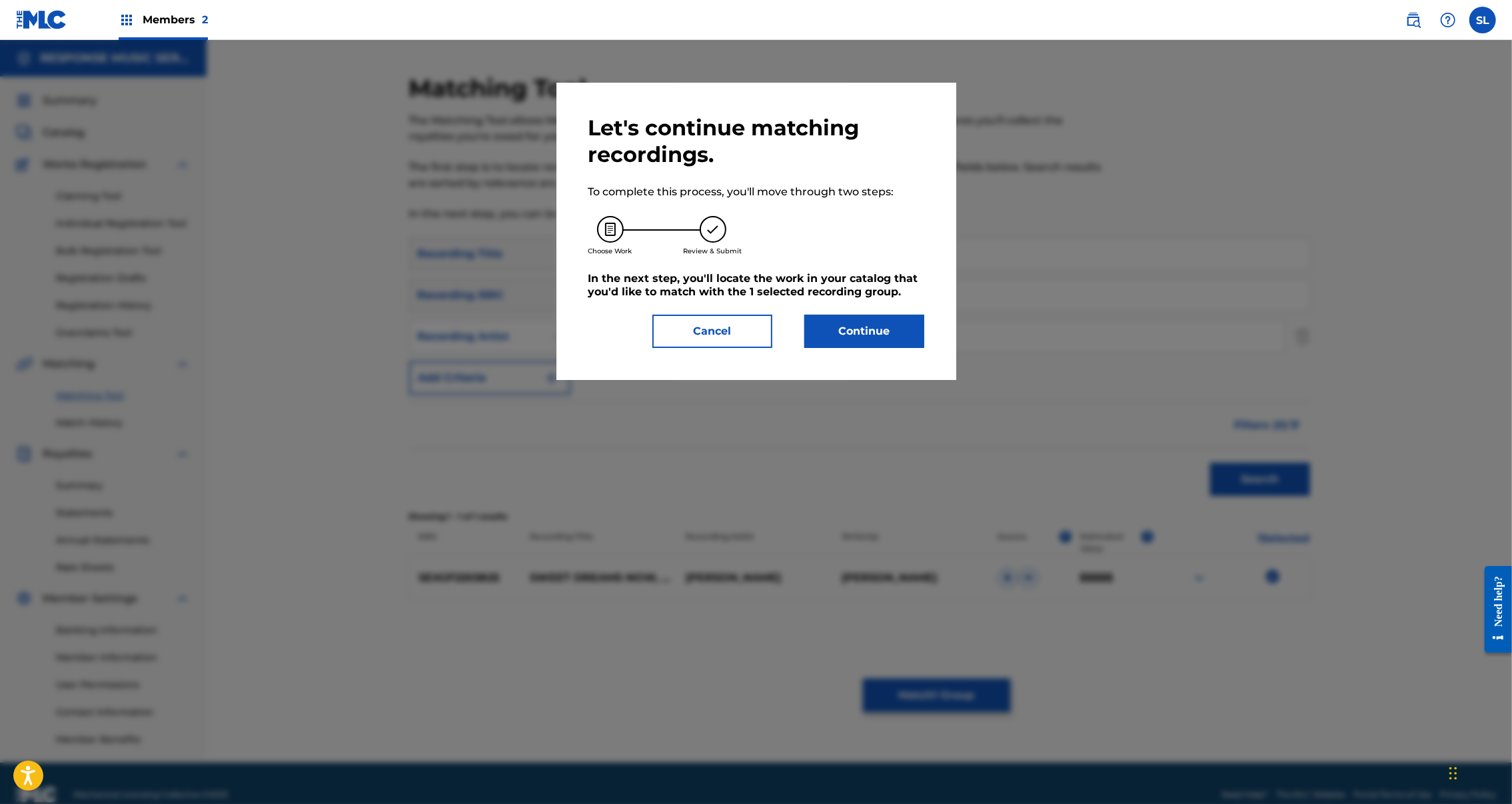
click at [896, 348] on button "Continue" at bounding box center [864, 331] width 120 height 33
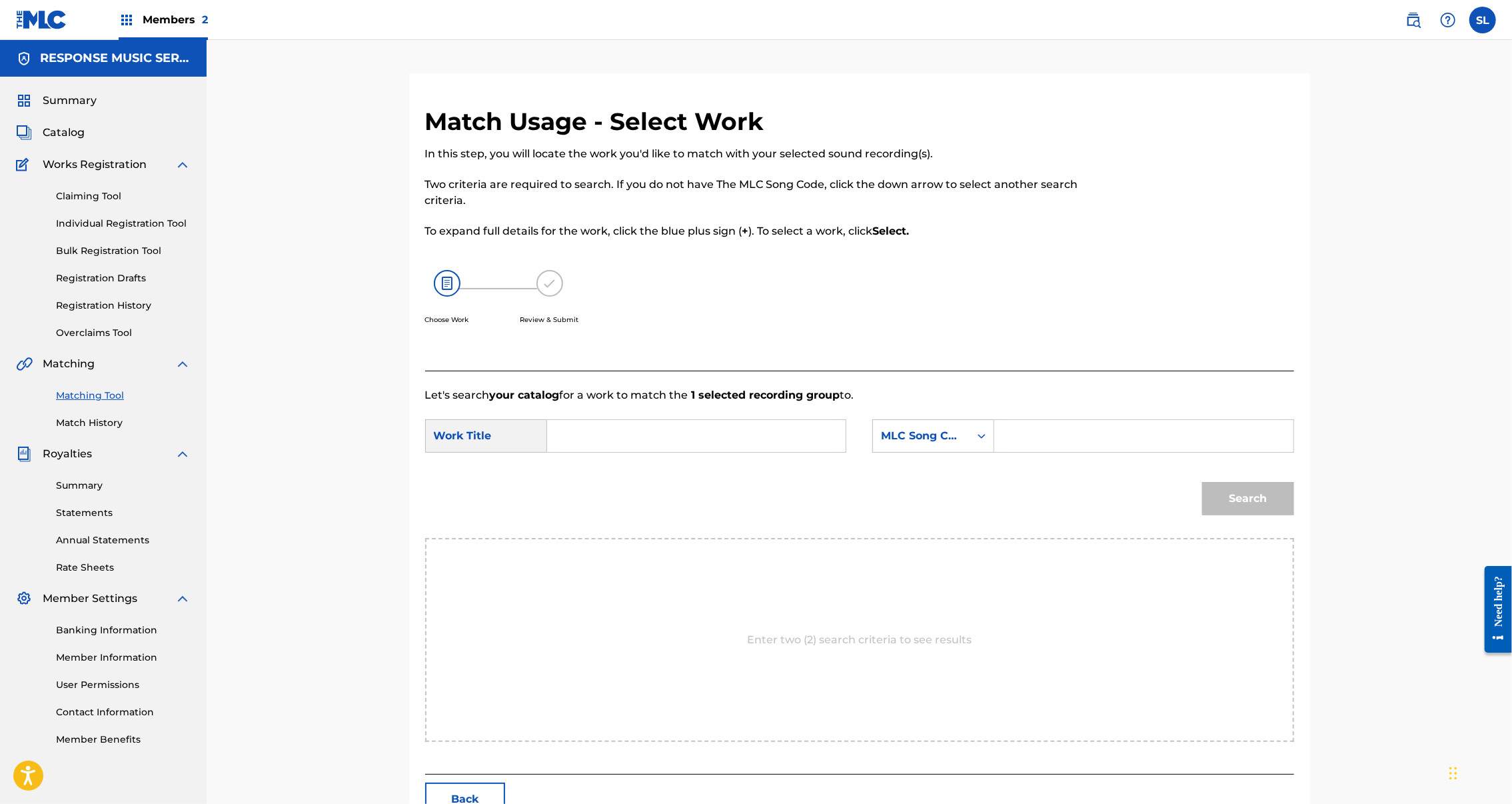
click at [1142, 452] on input "Search Form" at bounding box center [1143, 436] width 276 height 32
paste input "SB5WPX"
type input "SB5WPX"
click at [629, 452] on input "Search Form" at bounding box center [696, 436] width 276 height 32
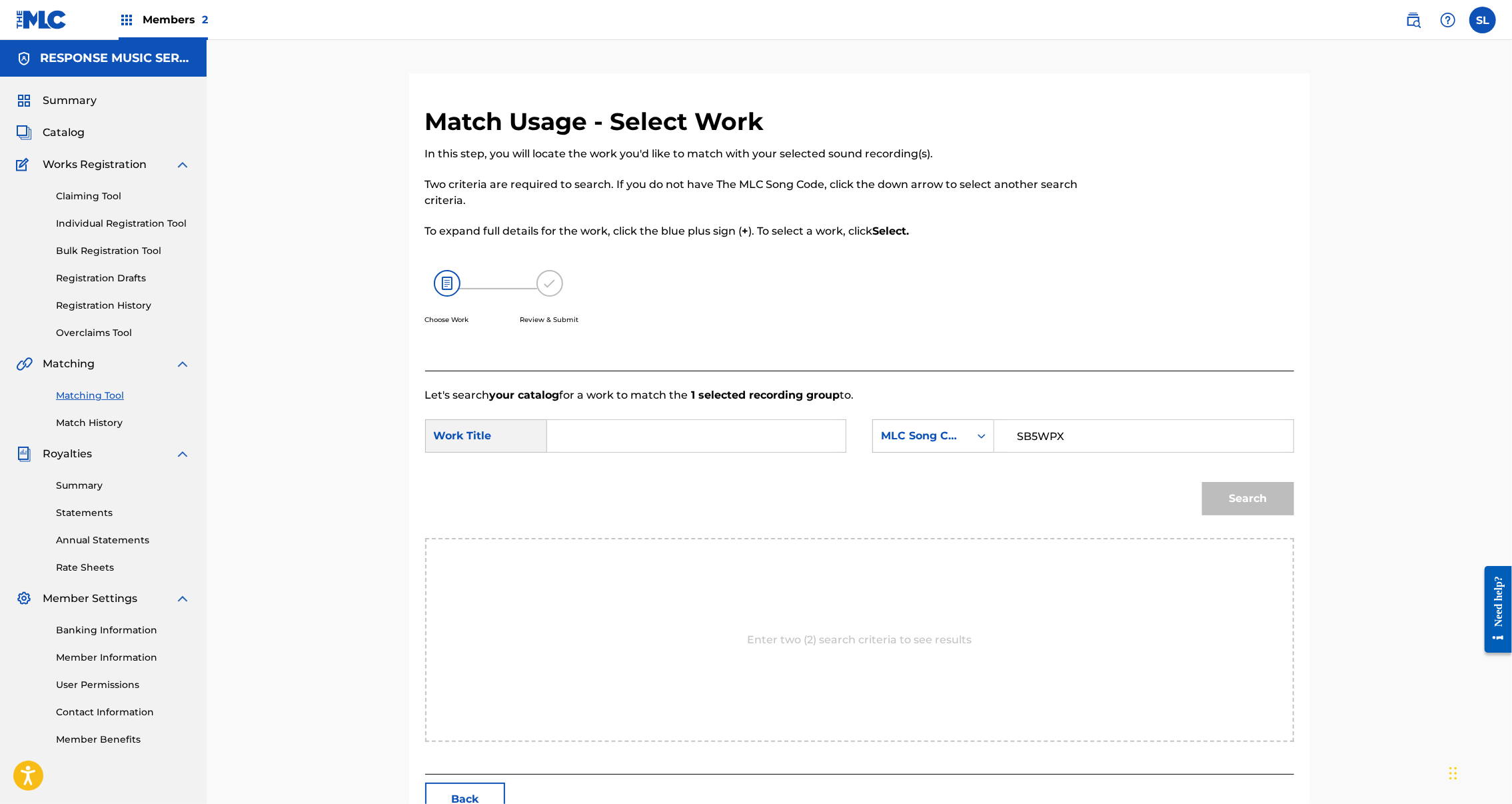
click at [629, 452] on input "Search Form" at bounding box center [696, 436] width 276 height 32
paste input "SWEET DREAMS NOW, MY DARLING"
type input "SWEET DREAMS NOW, MY DARLING"
click at [1294, 516] on button "Search" at bounding box center [1248, 499] width 92 height 33
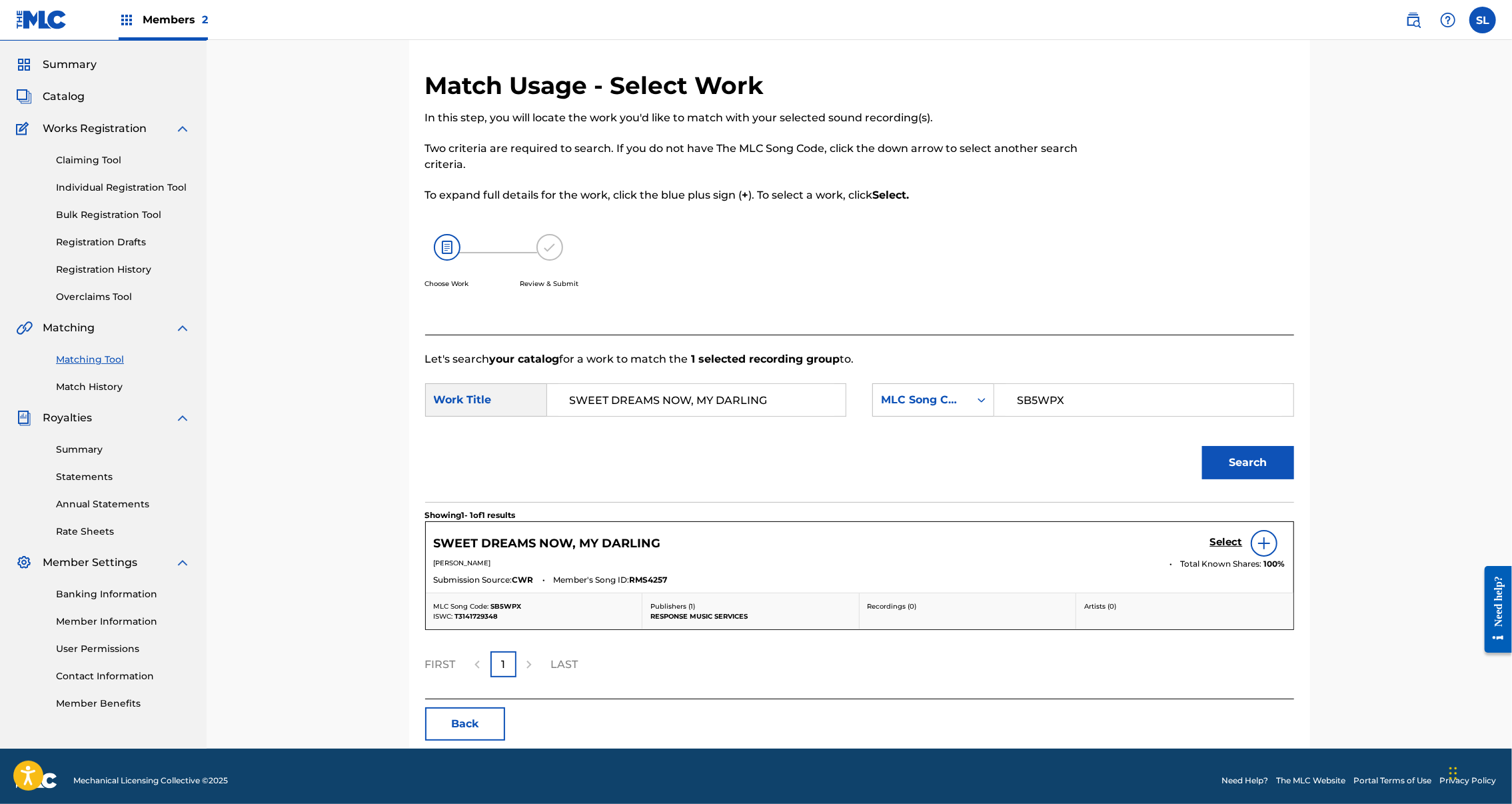
scroll to position [111, 0]
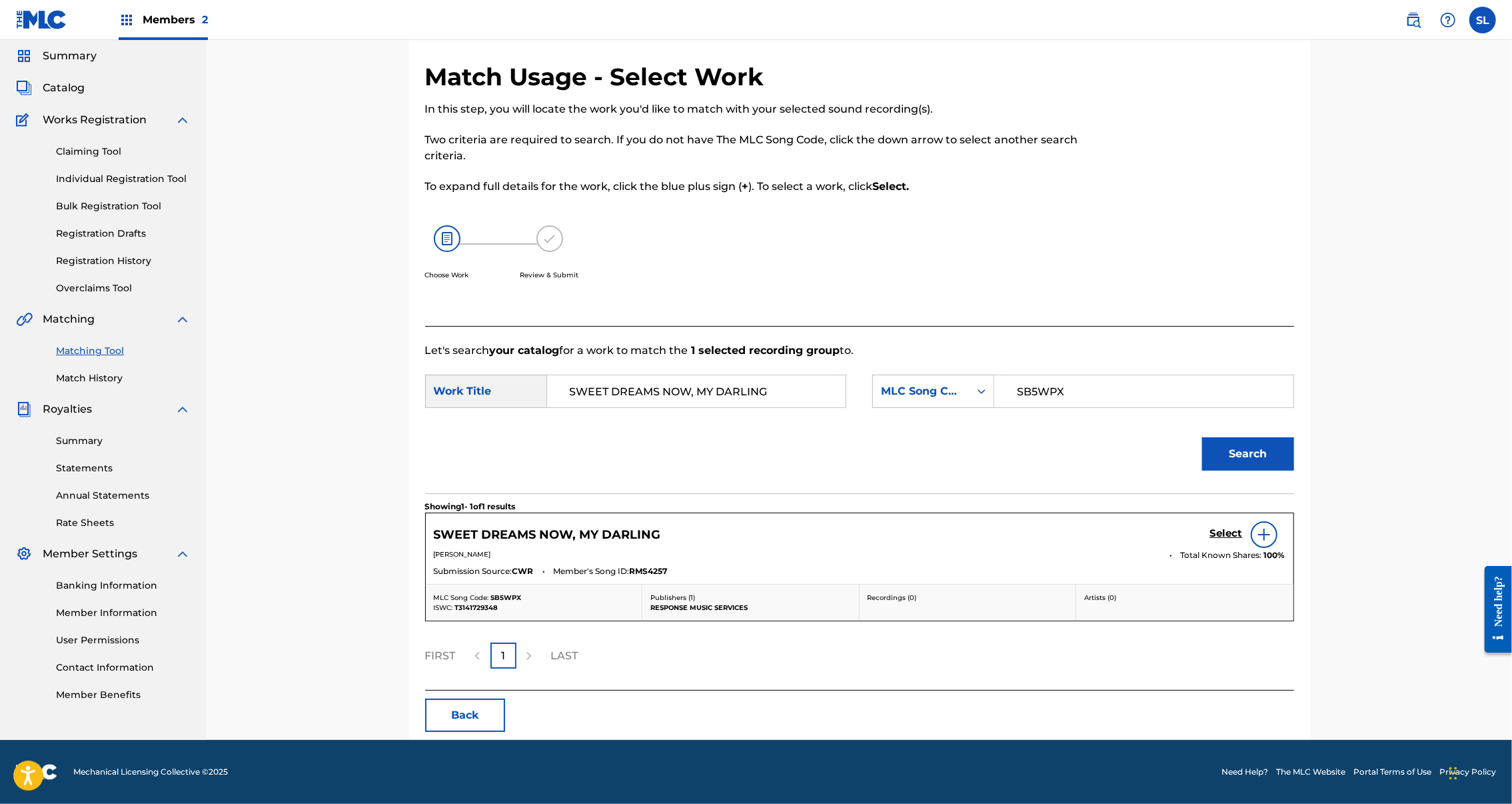
click at [1243, 536] on h5 "Select" at bounding box center [1226, 534] width 32 height 13
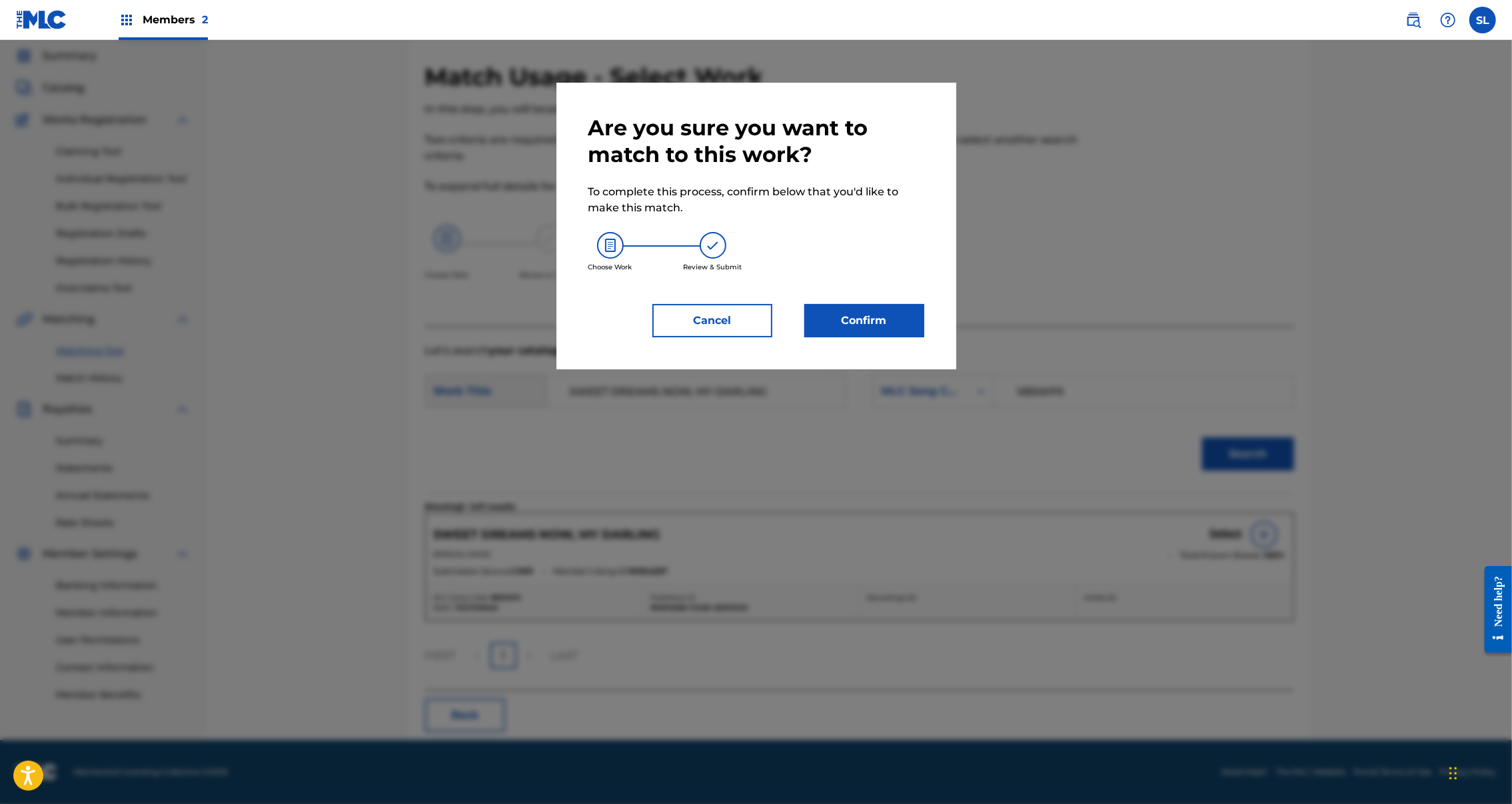
click at [855, 337] on button "Confirm" at bounding box center [864, 321] width 120 height 33
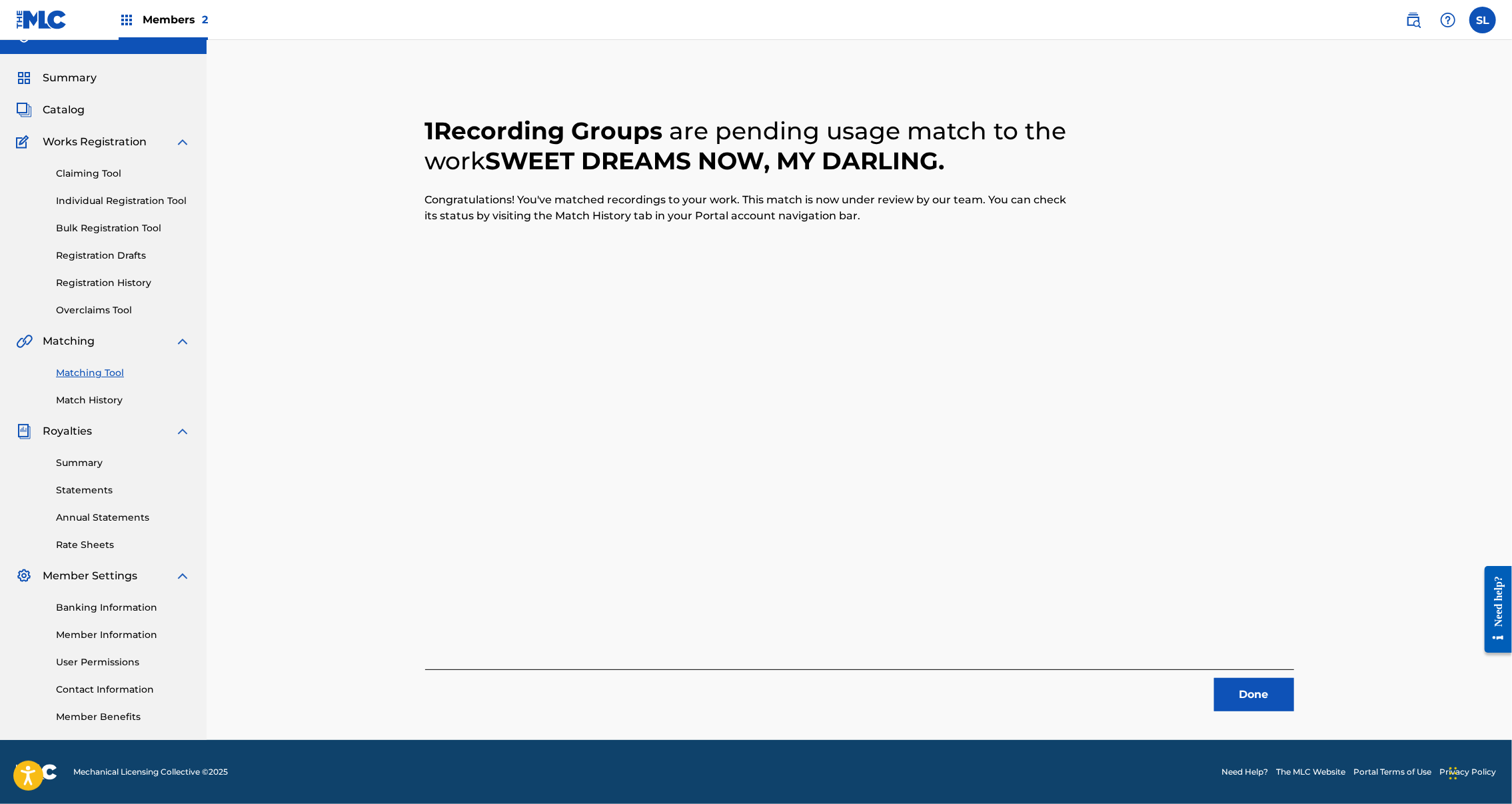
click at [1294, 678] on button "Done" at bounding box center [1254, 694] width 80 height 33
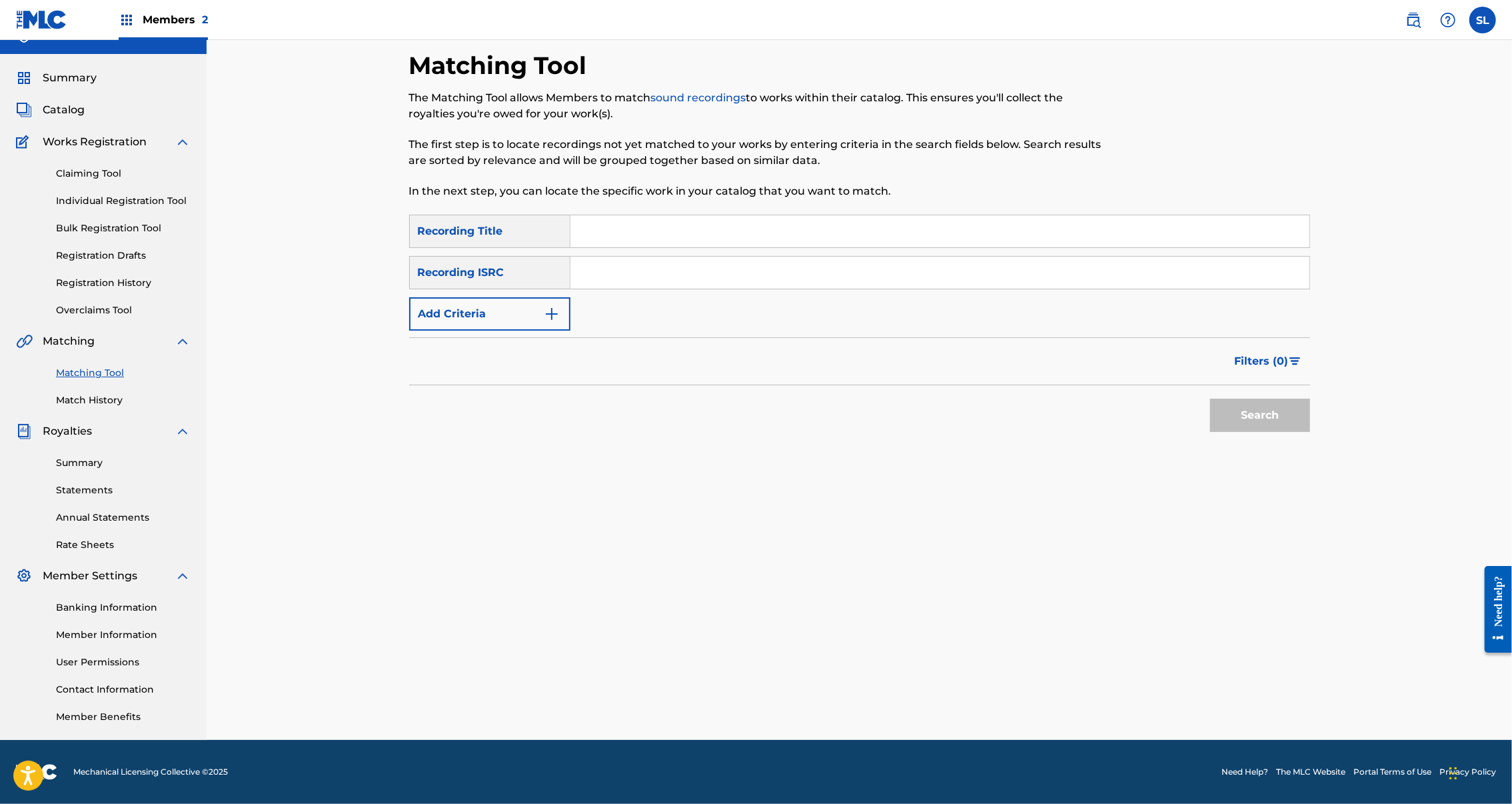
click at [634, 216] on input "Search Form" at bounding box center [940, 231] width 739 height 32
paste input "TRANSITION"
type input "TRANSITION"
click at [639, 257] on input "Search Form" at bounding box center [940, 273] width 739 height 32
drag, startPoint x: 5, startPoint y: 407, endPoint x: 641, endPoint y: 226, distance: 661.3
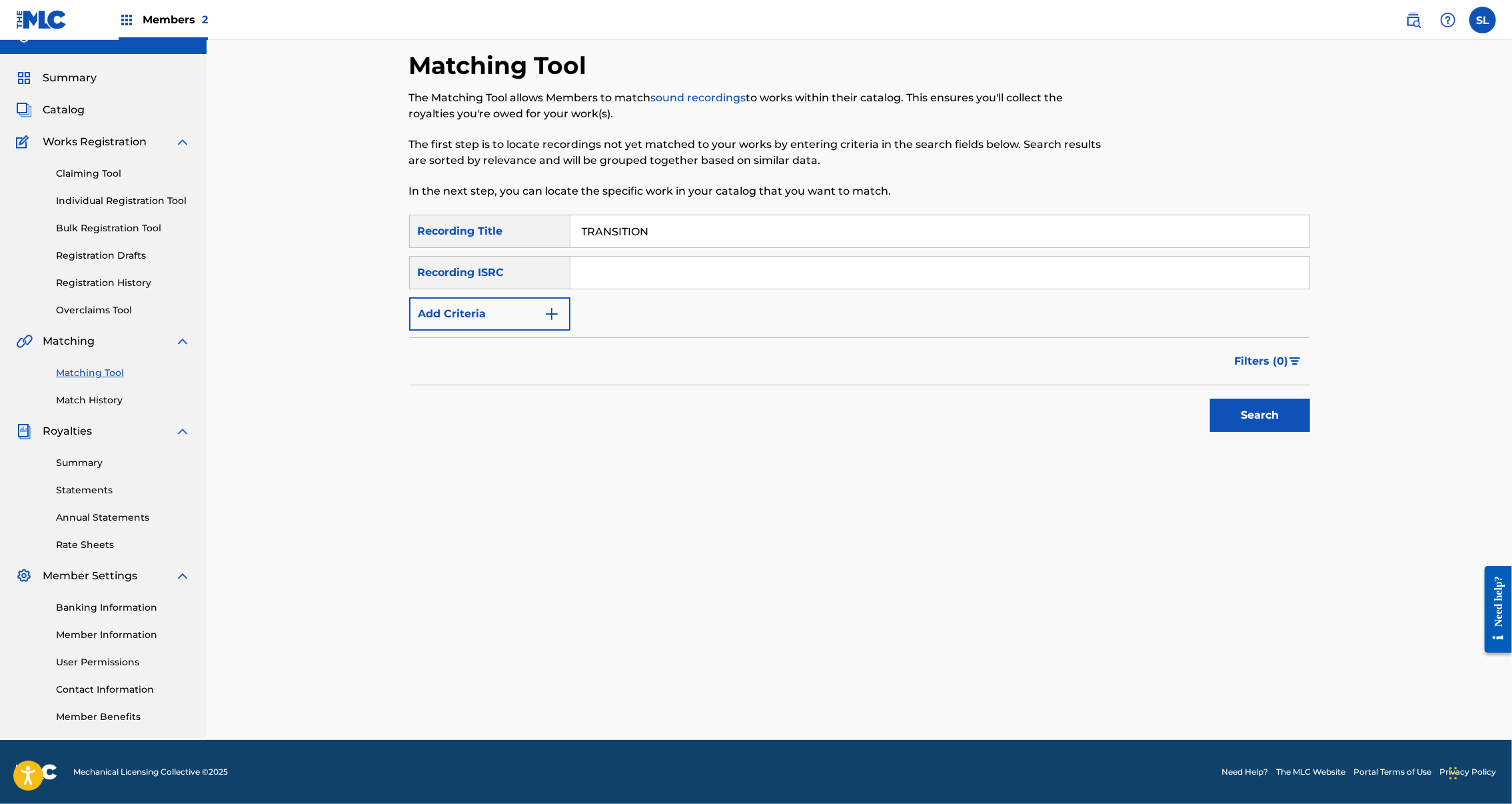
click at [641, 257] on input "Search Form" at bounding box center [940, 273] width 739 height 32
paste input "SEXGF2020801"
type input "SEXGF2020801"
click at [1310, 401] on button "Search" at bounding box center [1260, 415] width 100 height 33
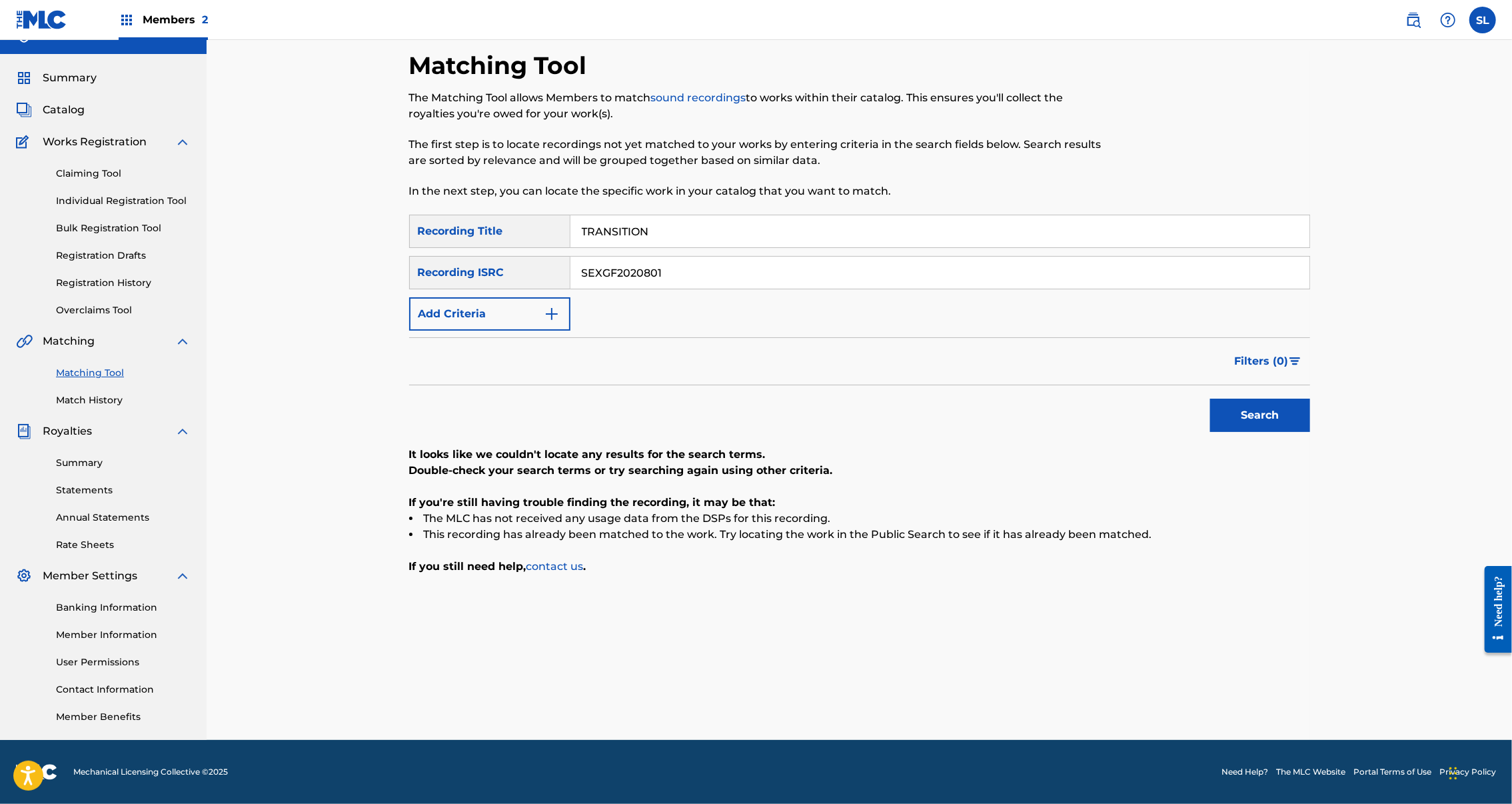
drag, startPoint x: 646, startPoint y: 218, endPoint x: 283, endPoint y: 216, distance: 363.0
click at [285, 216] on div "Matching Tool The Matching Tool allows Members to match sound recordings to wor…" at bounding box center [860, 379] width 1306 height 723
click at [444, 297] on button "Add Criteria" at bounding box center [490, 314] width 161 height 33
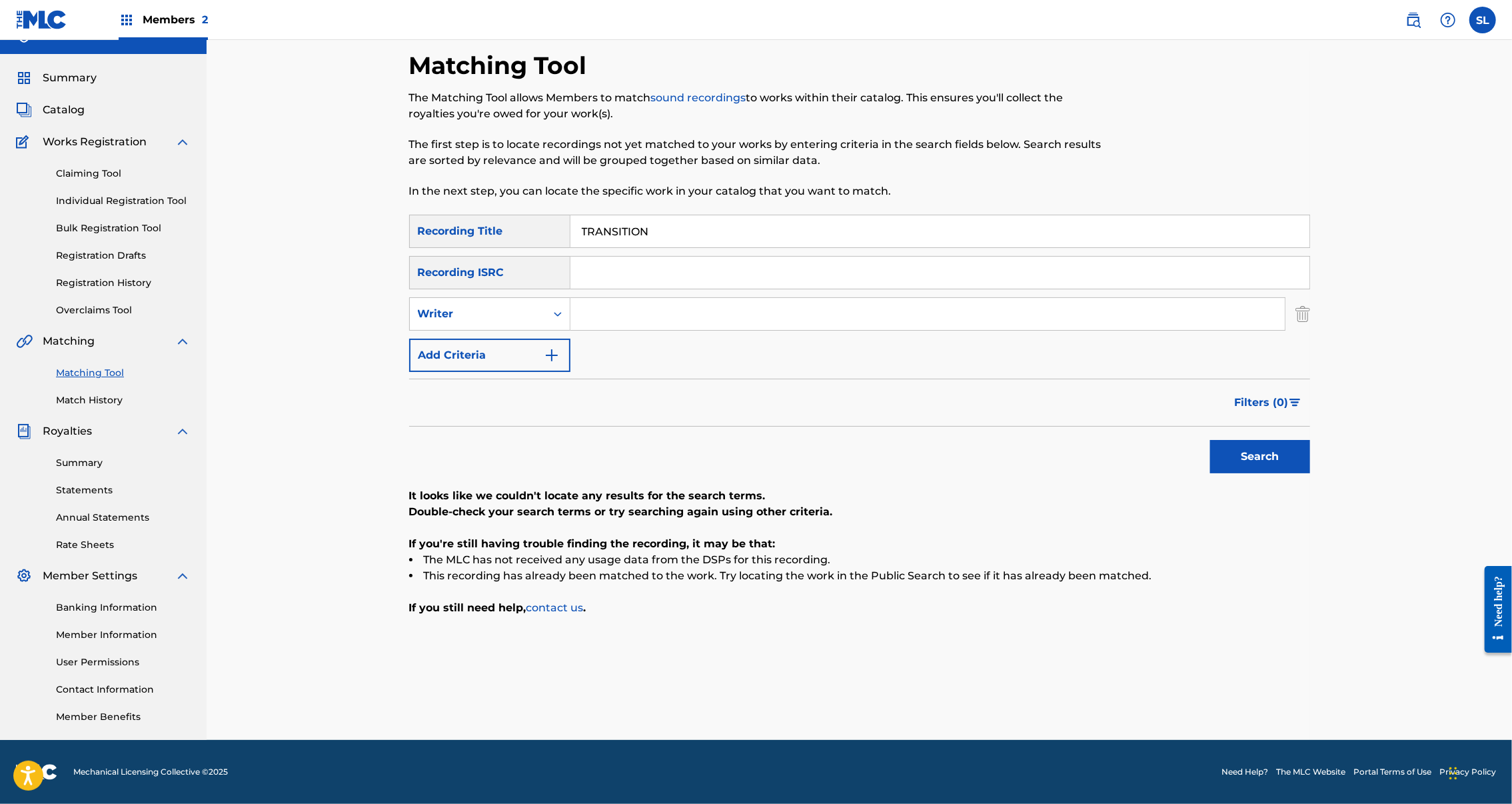
click at [629, 298] on input "Search Form" at bounding box center [928, 314] width 714 height 32
type input "arvinder"
click at [1310, 441] on button "Search" at bounding box center [1260, 456] width 100 height 33
click at [610, 216] on input "TRANSITION" at bounding box center [940, 231] width 739 height 32
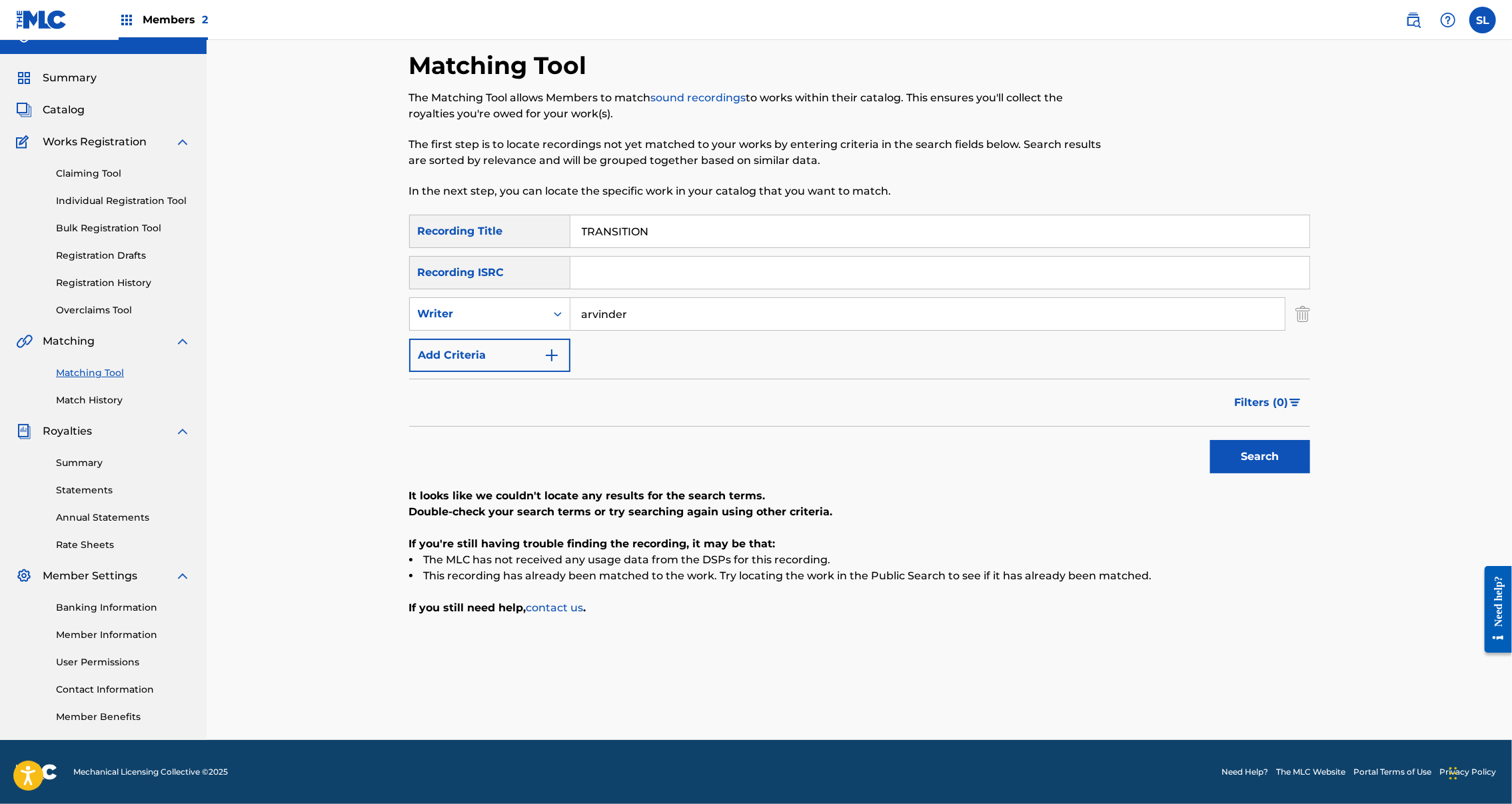
click at [610, 216] on input "TRANSITION" at bounding box center [940, 231] width 739 height 32
paste input "WANDERLUST"
type input "WANDERLUST"
click at [1310, 455] on button "Search" at bounding box center [1260, 456] width 100 height 33
drag, startPoint x: 670, startPoint y: 258, endPoint x: 739, endPoint y: 274, distance: 70.8
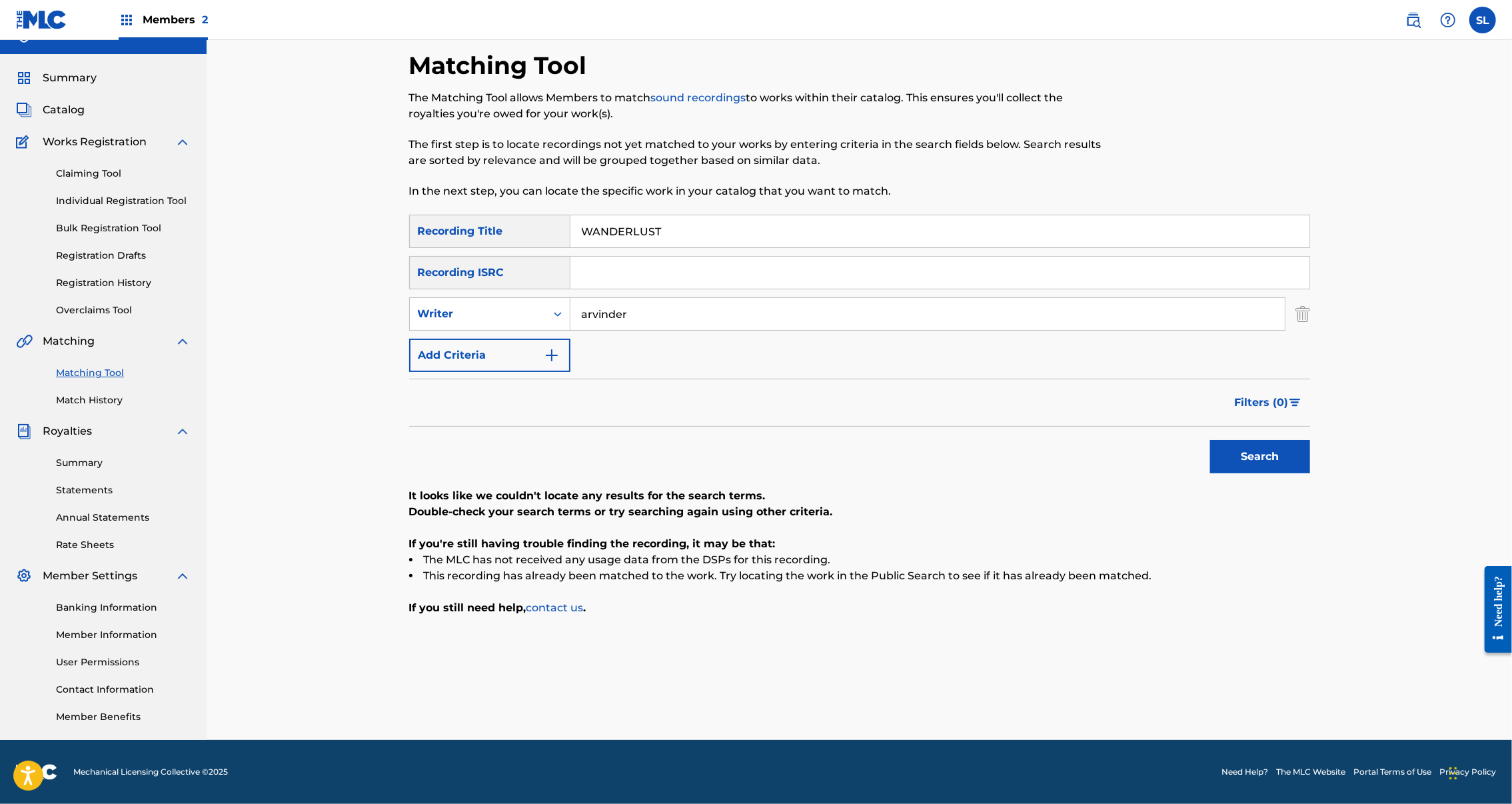
click at [739, 298] on input "arvinder" at bounding box center [928, 314] width 714 height 32
click at [1310, 440] on button "Search" at bounding box center [1260, 456] width 100 height 33
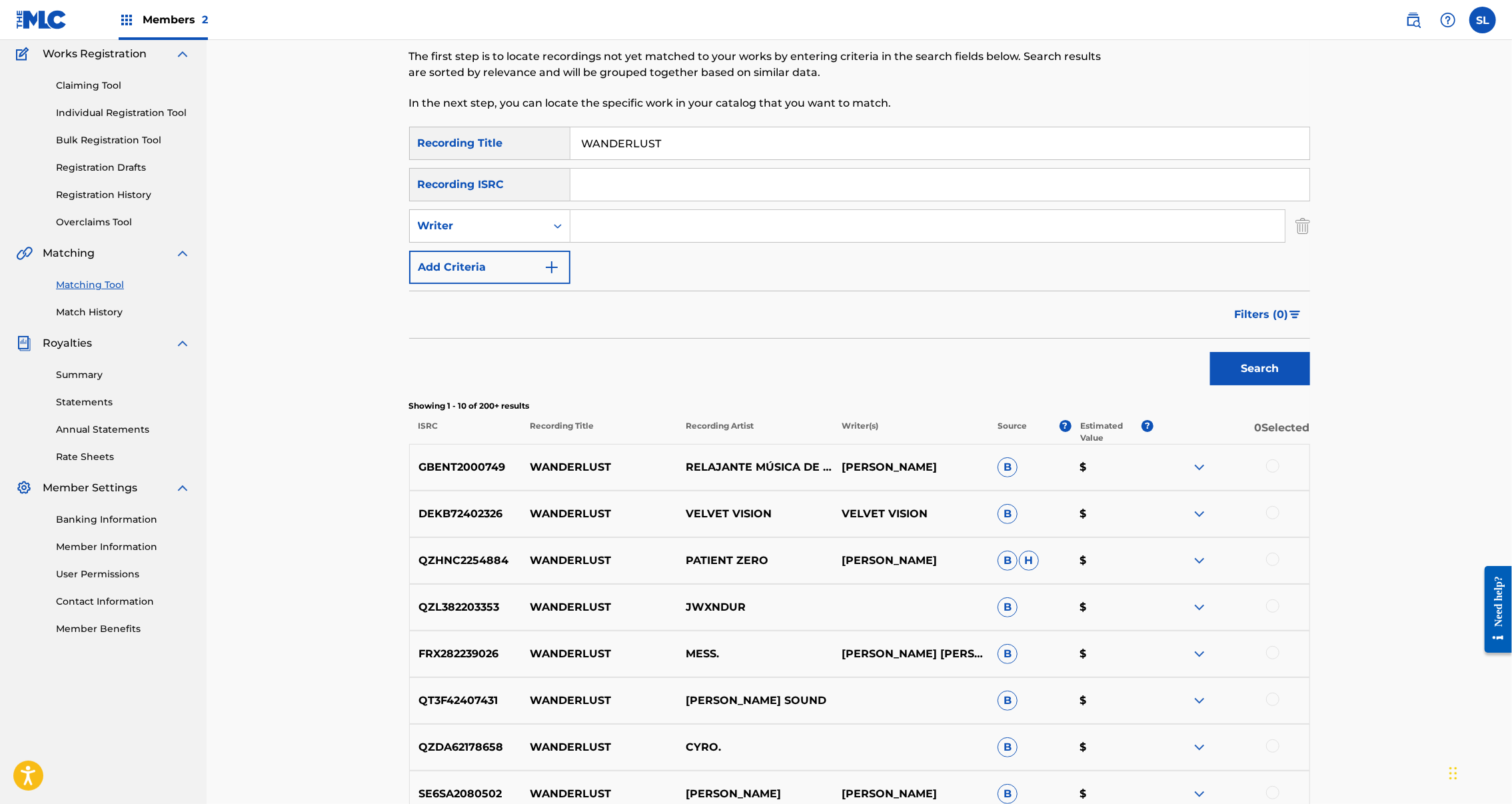
click at [715, 200] on input "Search Form" at bounding box center [940, 185] width 739 height 32
paste input "SEXGF2201966"
type input "SEXGF2201966"
click at [1310, 386] on button "Search" at bounding box center [1260, 368] width 100 height 33
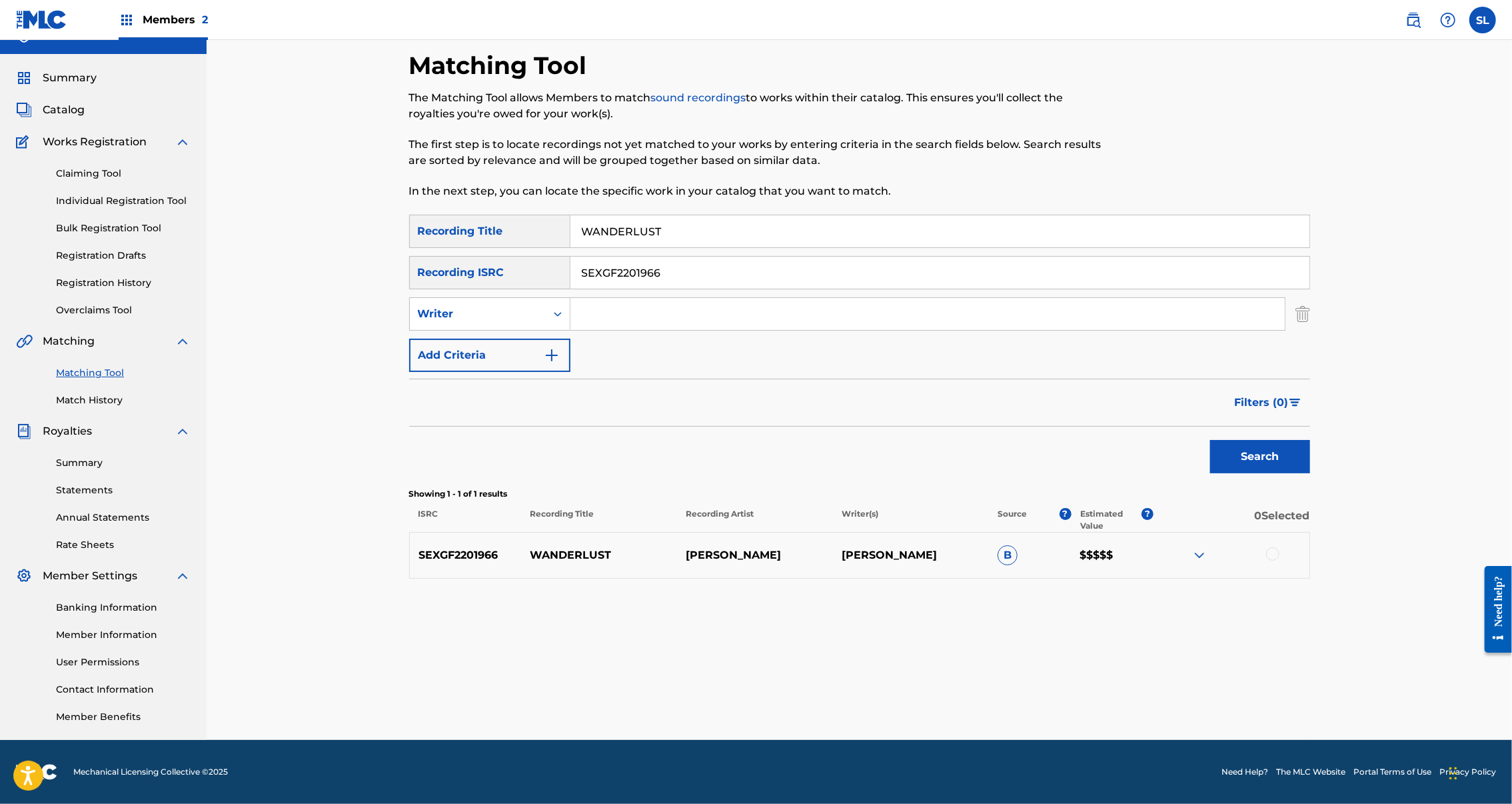
click at [1280, 547] on div at bounding box center [1273, 554] width 13 height 13
click at [1010, 682] on button "Match 1 Group" at bounding box center [937, 695] width 147 height 33
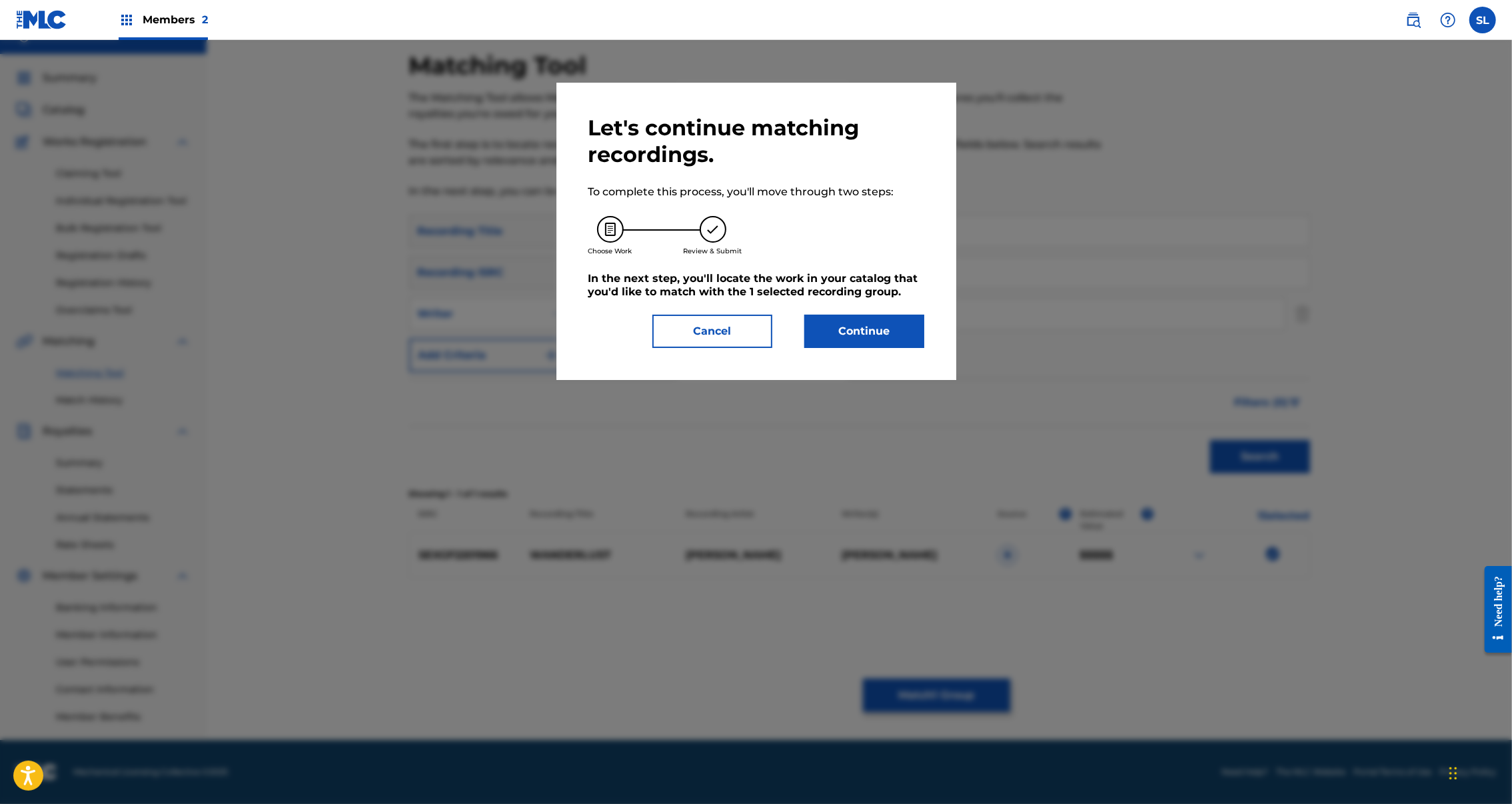
click at [879, 348] on button "Continue" at bounding box center [864, 331] width 120 height 33
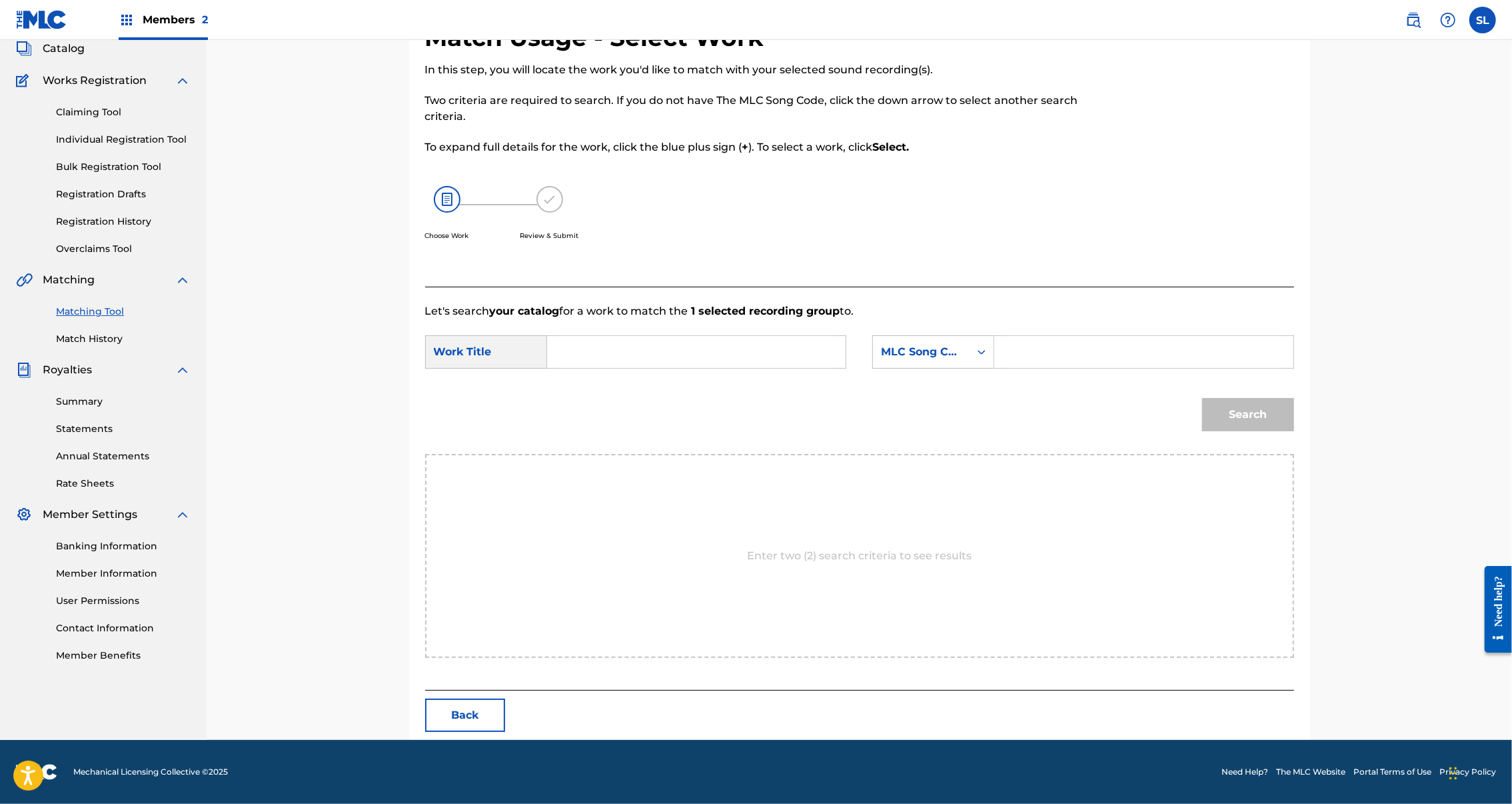
click at [1165, 368] on input "Search Form" at bounding box center [1143, 352] width 276 height 32
drag, startPoint x: 41, startPoint y: 406, endPoint x: 1165, endPoint y: 371, distance: 1124.5
click at [1165, 368] on input "Search Form" at bounding box center [1143, 352] width 276 height 32
paste input "WC35KO"
type input "WC35KO"
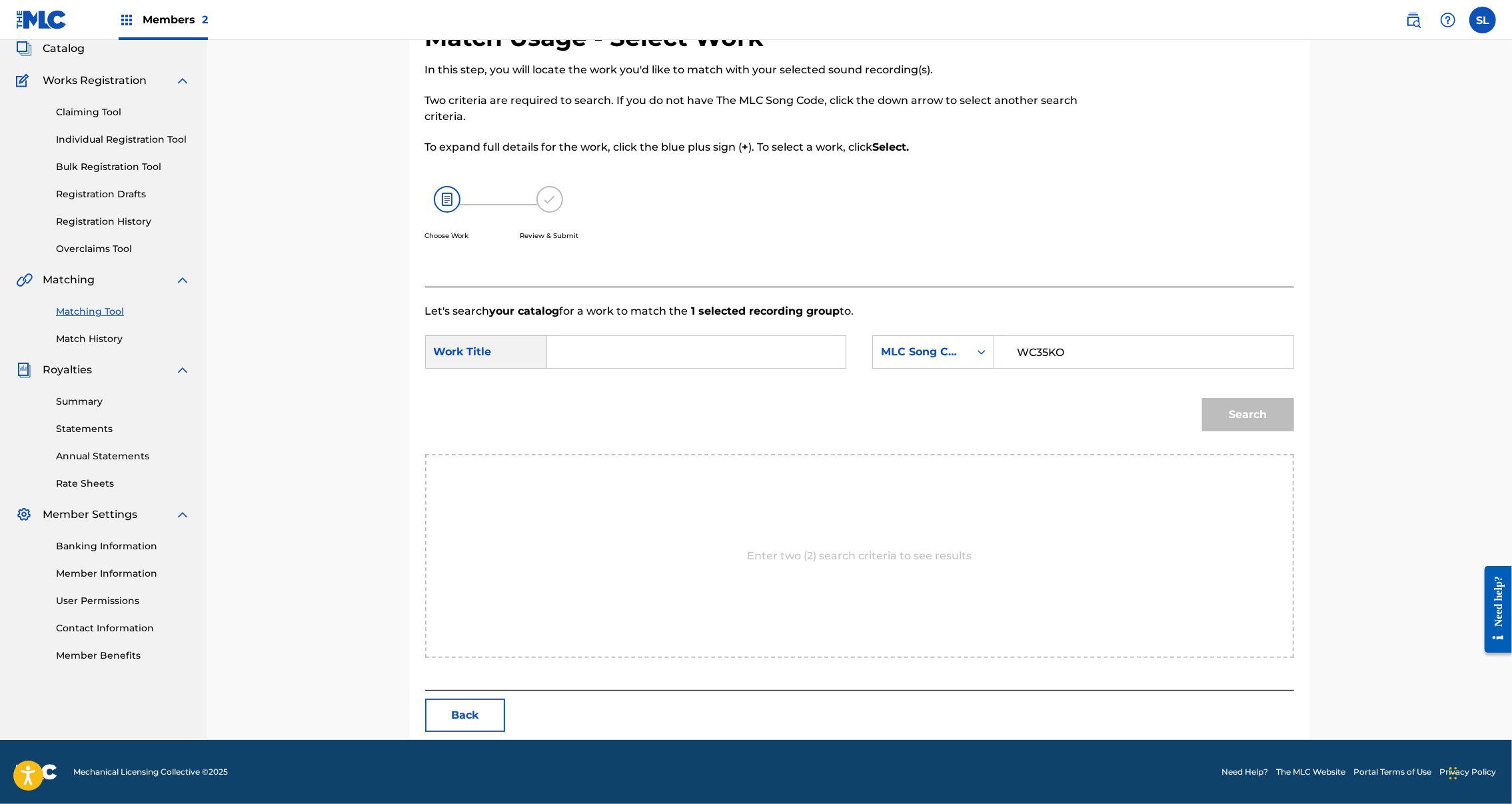
click at [726, 368] on input "Search Form" at bounding box center [696, 352] width 276 height 32
paste input "WANDERLUST"
type input "WANDERLUST"
click at [1294, 431] on button "Search" at bounding box center [1248, 415] width 92 height 33
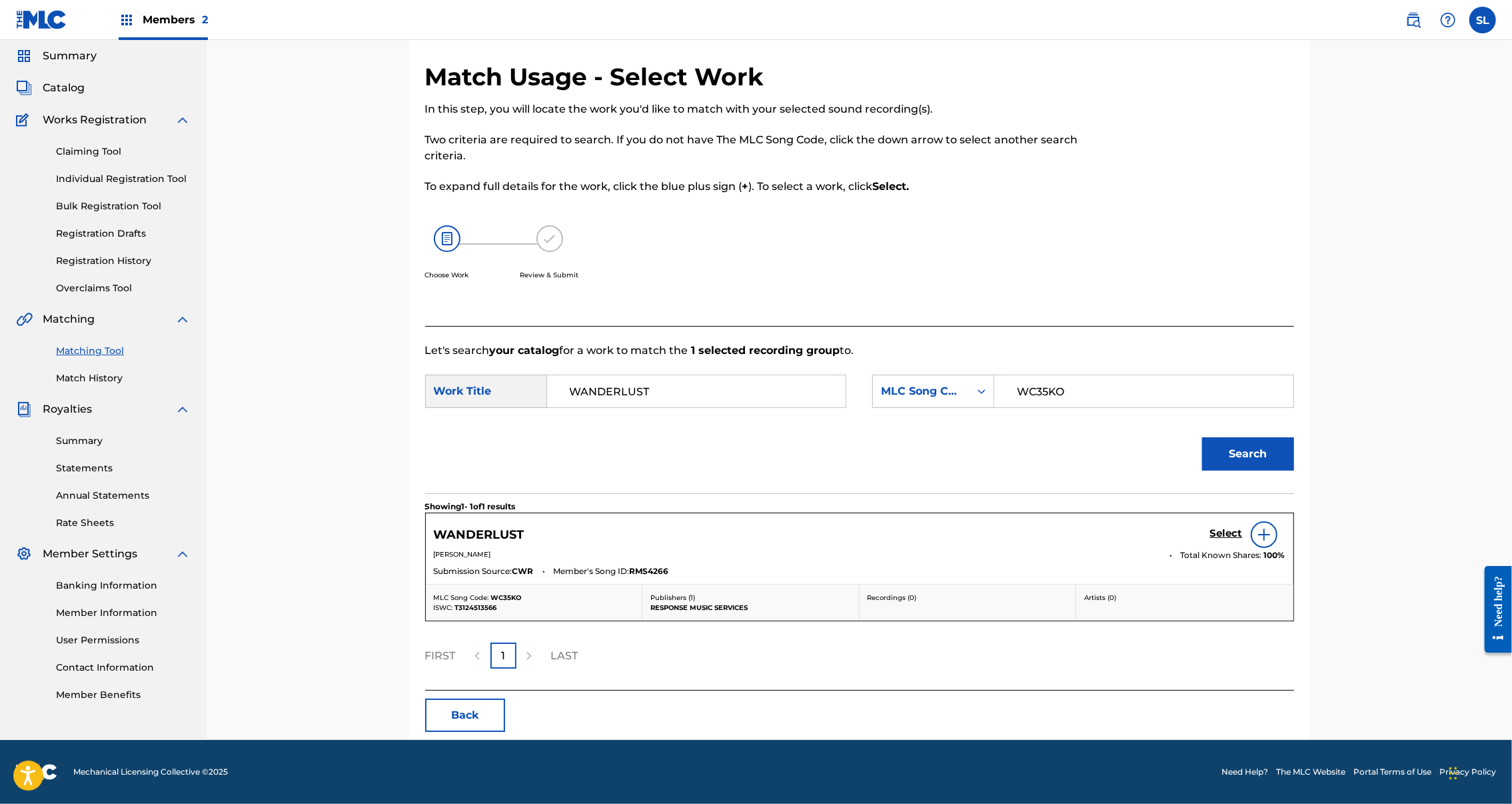
click at [1243, 536] on h5 "Select" at bounding box center [1226, 534] width 32 height 13
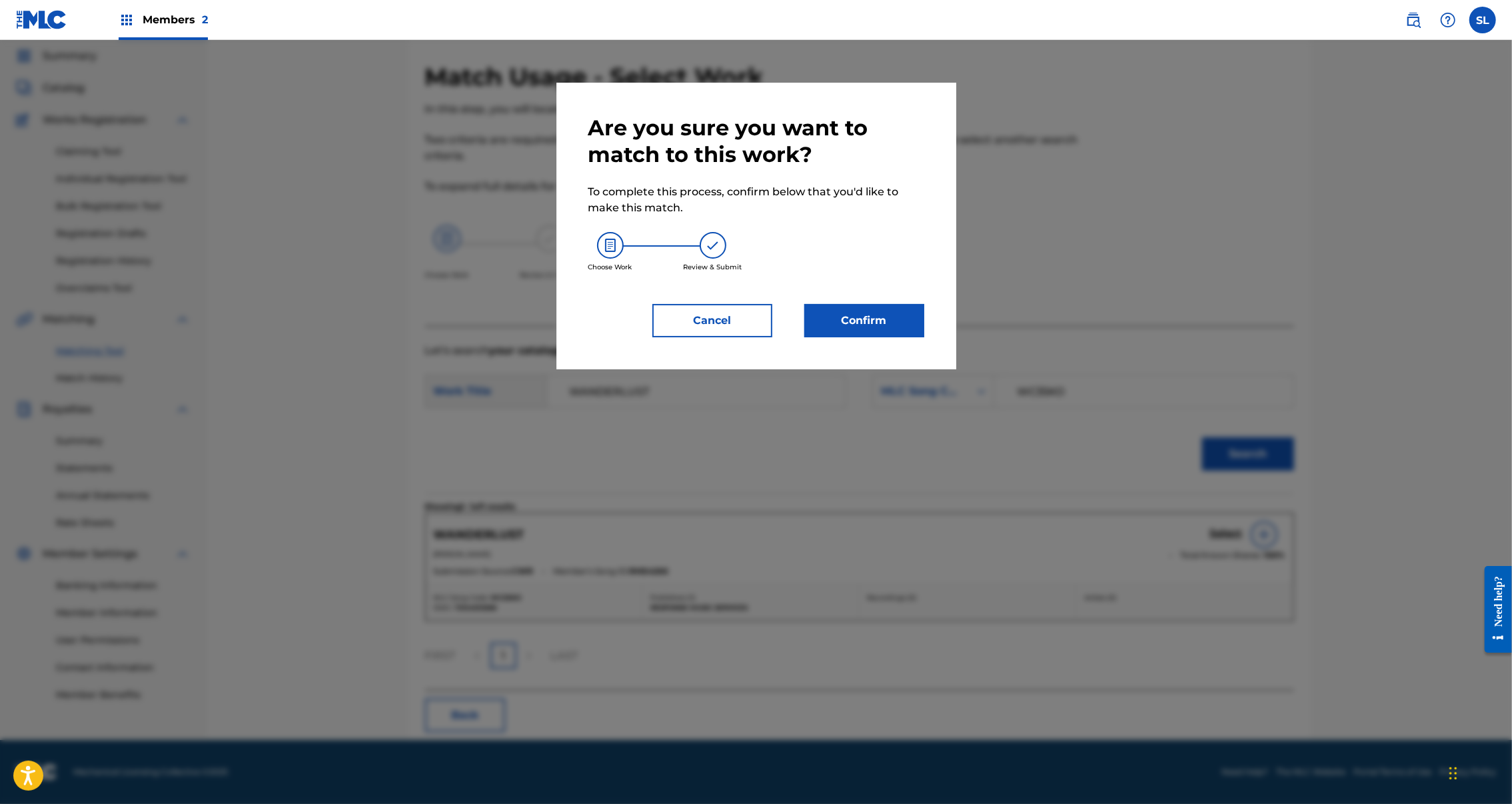
click at [902, 337] on button "Confirm" at bounding box center [864, 321] width 120 height 33
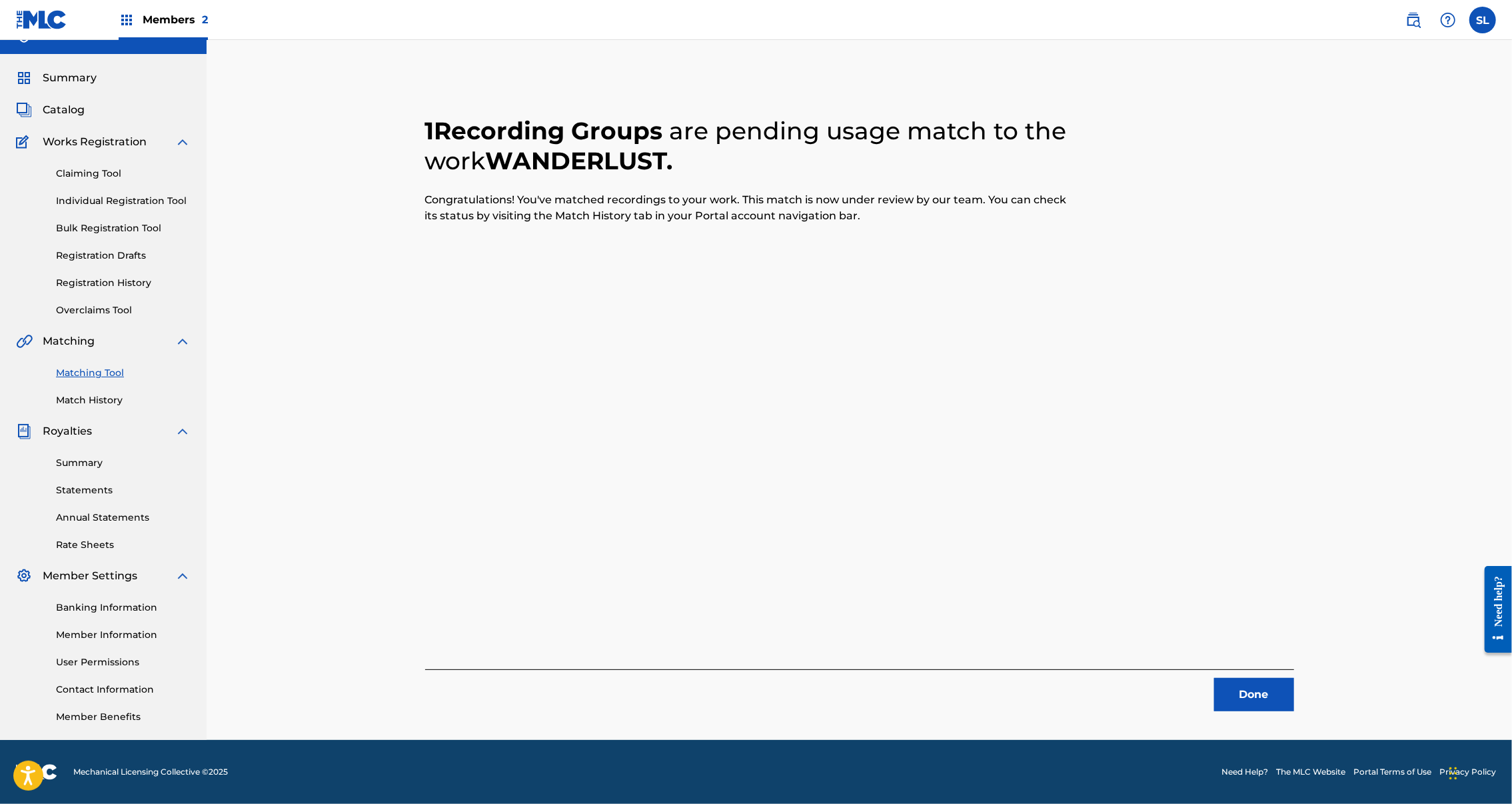
click at [1294, 678] on button "Done" at bounding box center [1254, 694] width 80 height 33
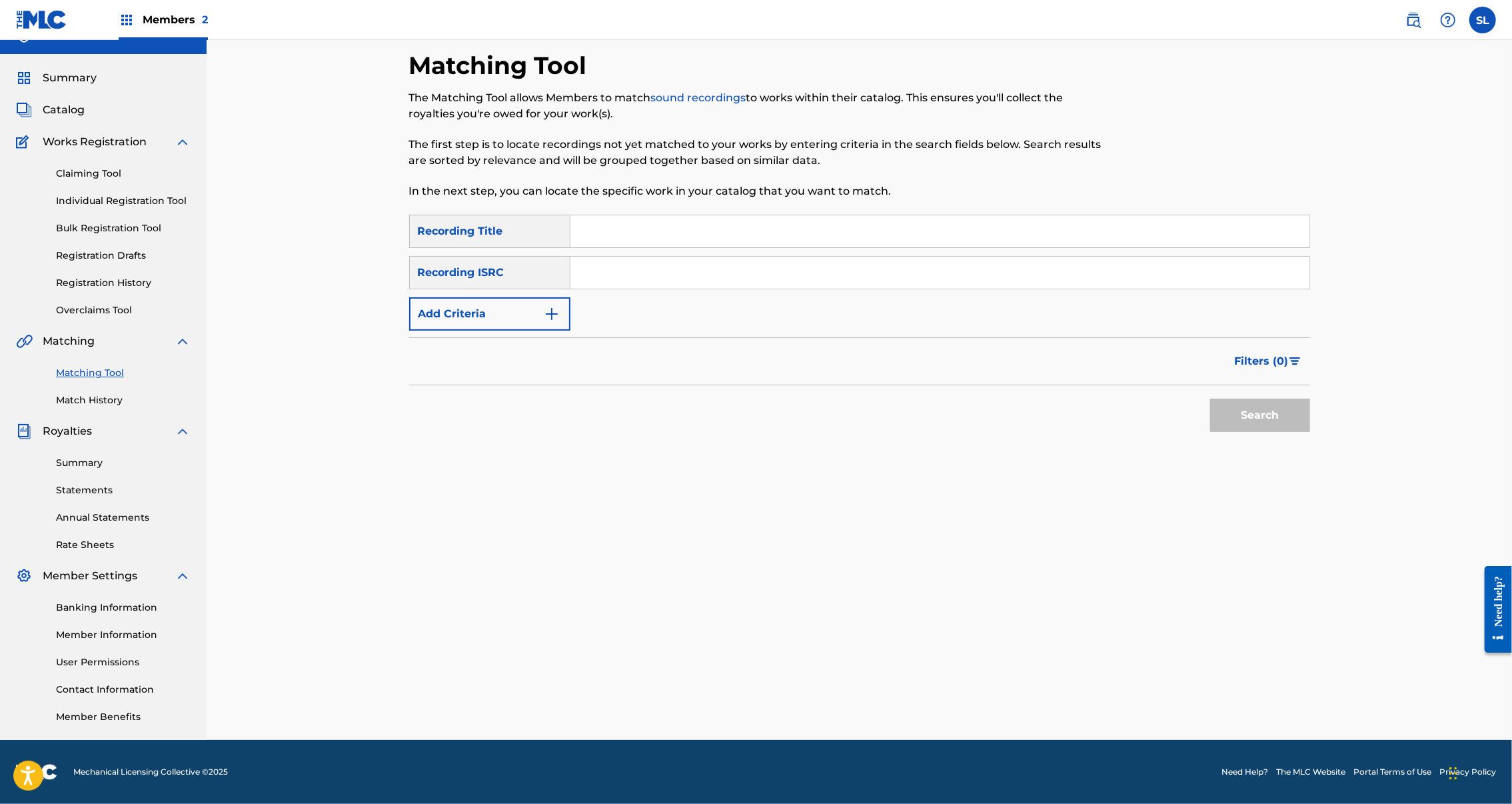
click at [600, 216] on input "Search Form" at bounding box center [940, 231] width 739 height 32
paste input "ZWEIDEUTIGE TANZ"
type input "ZWEIDEUTIGE TANZ"
click at [1310, 399] on button "Search" at bounding box center [1260, 415] width 100 height 33
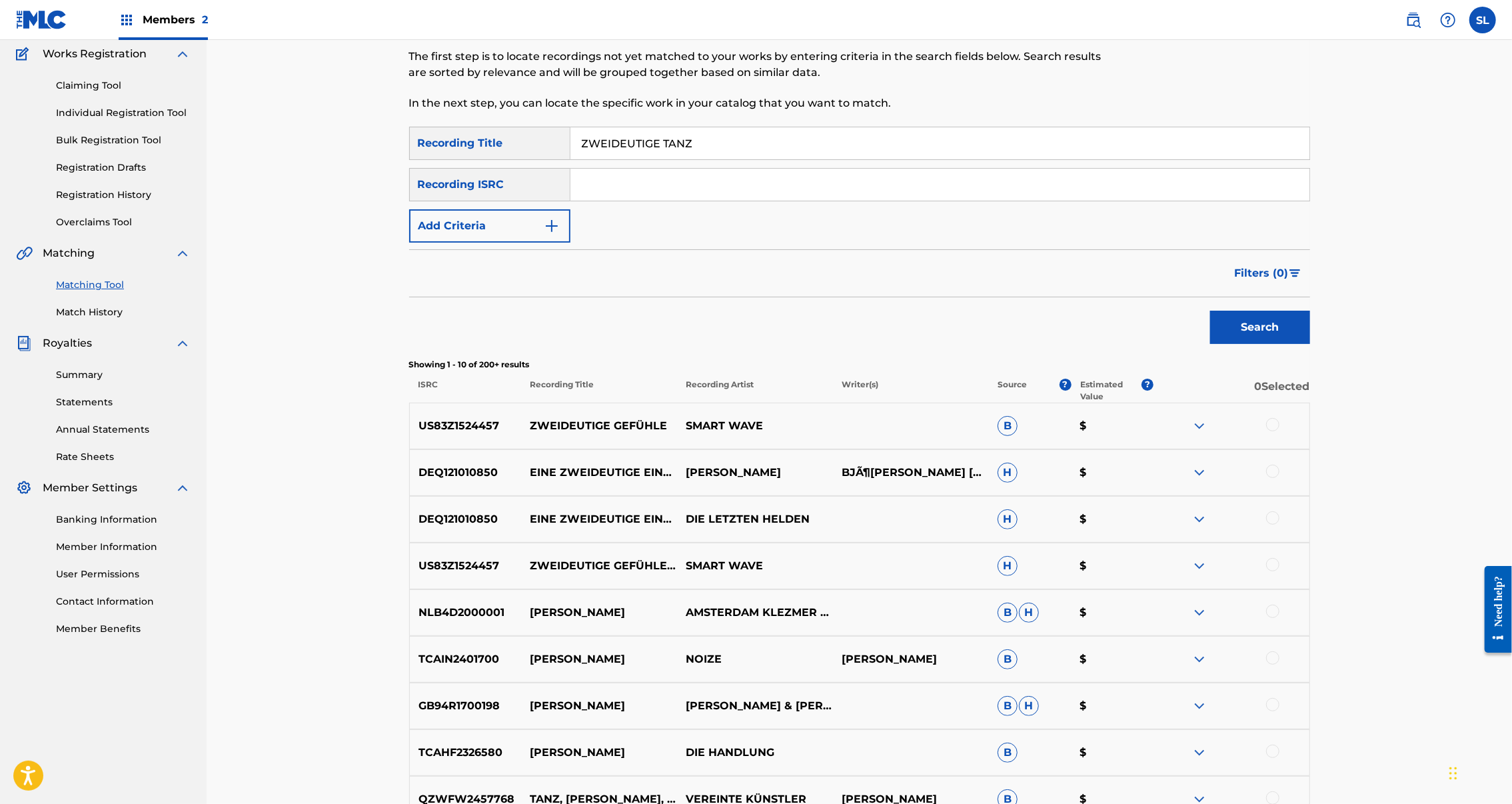
click at [720, 200] on input "Search Form" at bounding box center [940, 185] width 739 height 32
paste input "SEXGF2200458"
type input "SEXGF2200458"
click at [1310, 344] on button "Search" at bounding box center [1260, 327] width 100 height 33
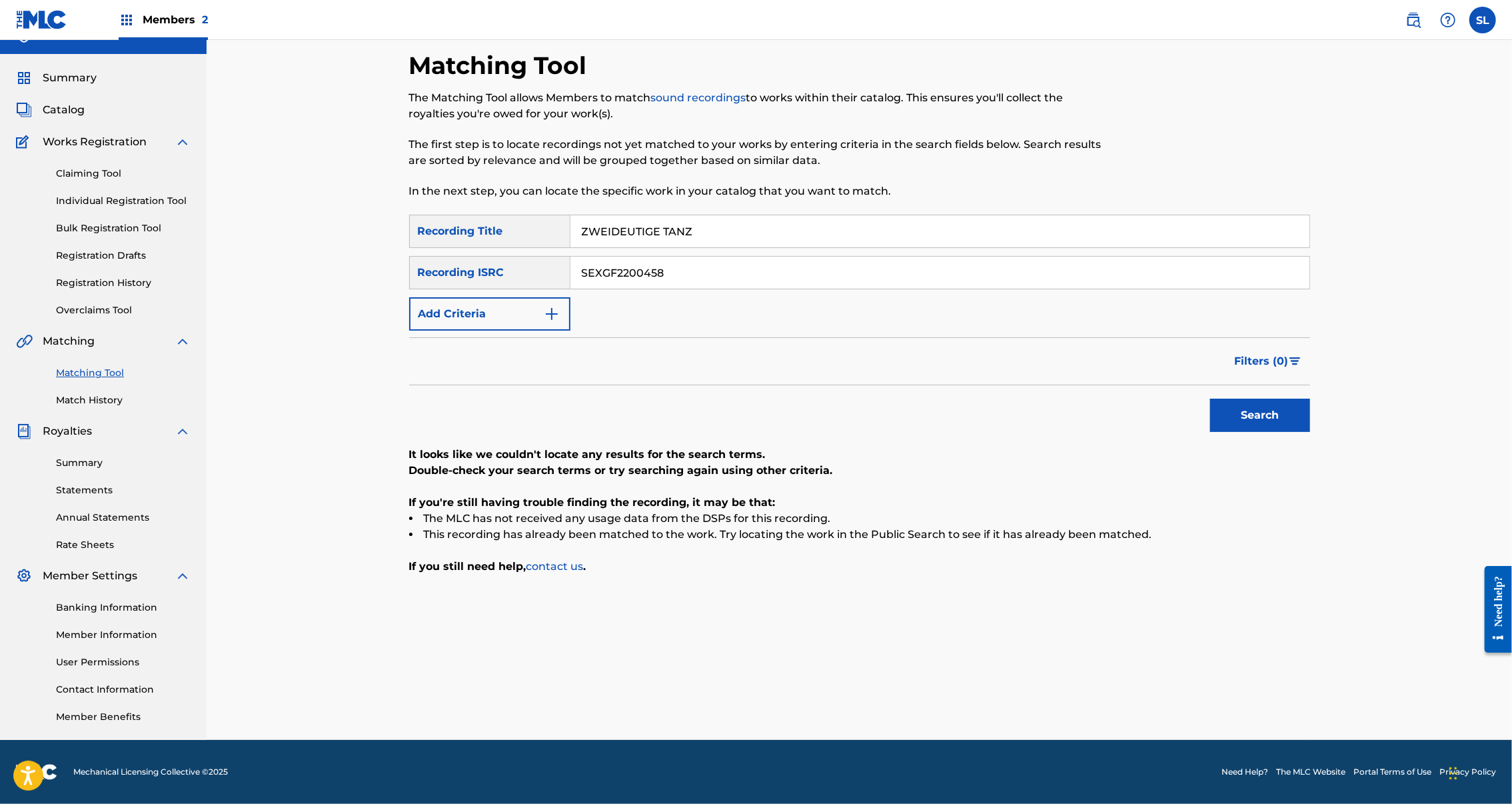
scroll to position [0, 0]
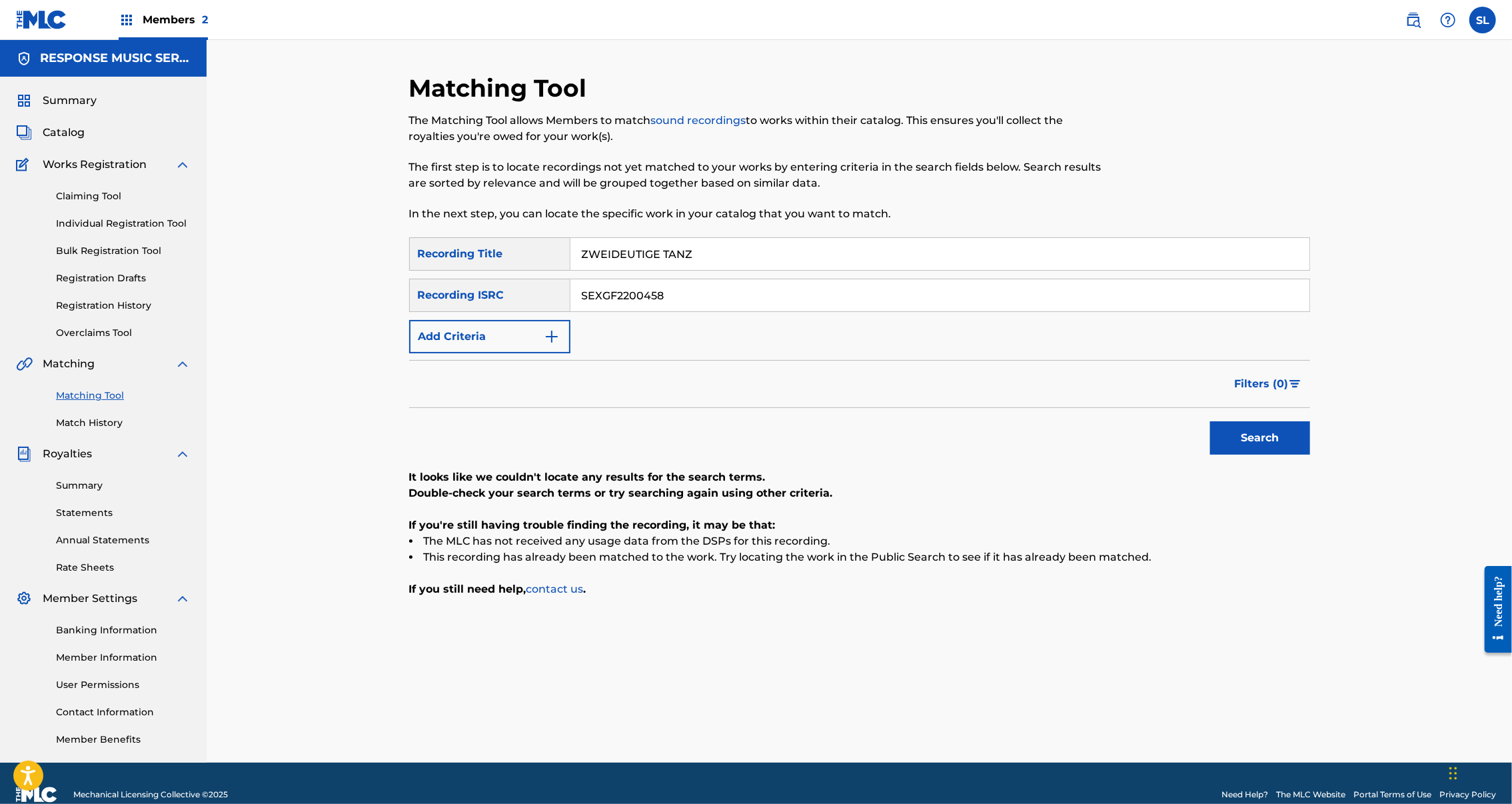
click at [97, 340] on link "Overclaims Tool" at bounding box center [123, 332] width 135 height 14
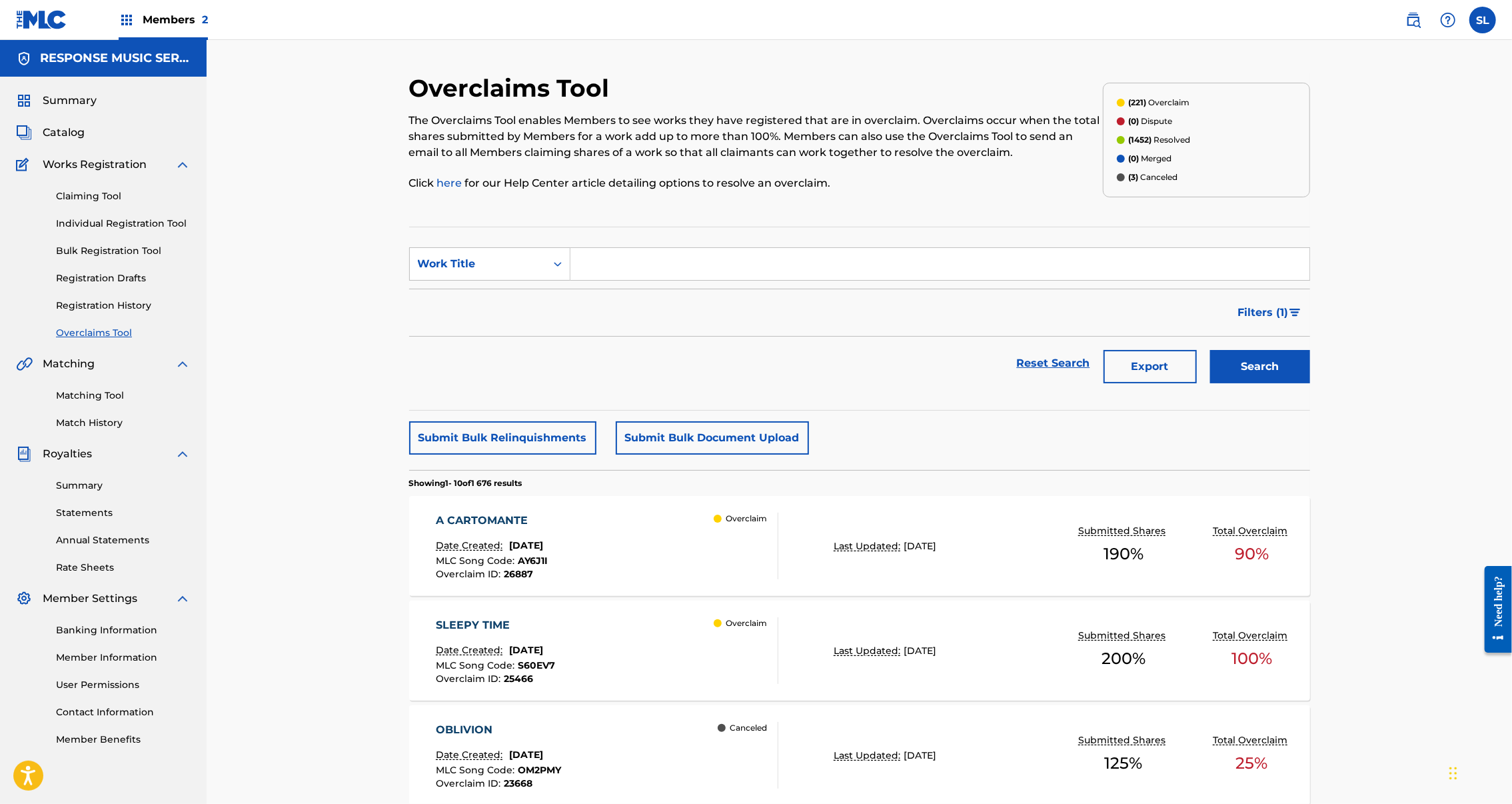
click at [84, 141] on span "Catalog" at bounding box center [63, 133] width 42 height 16
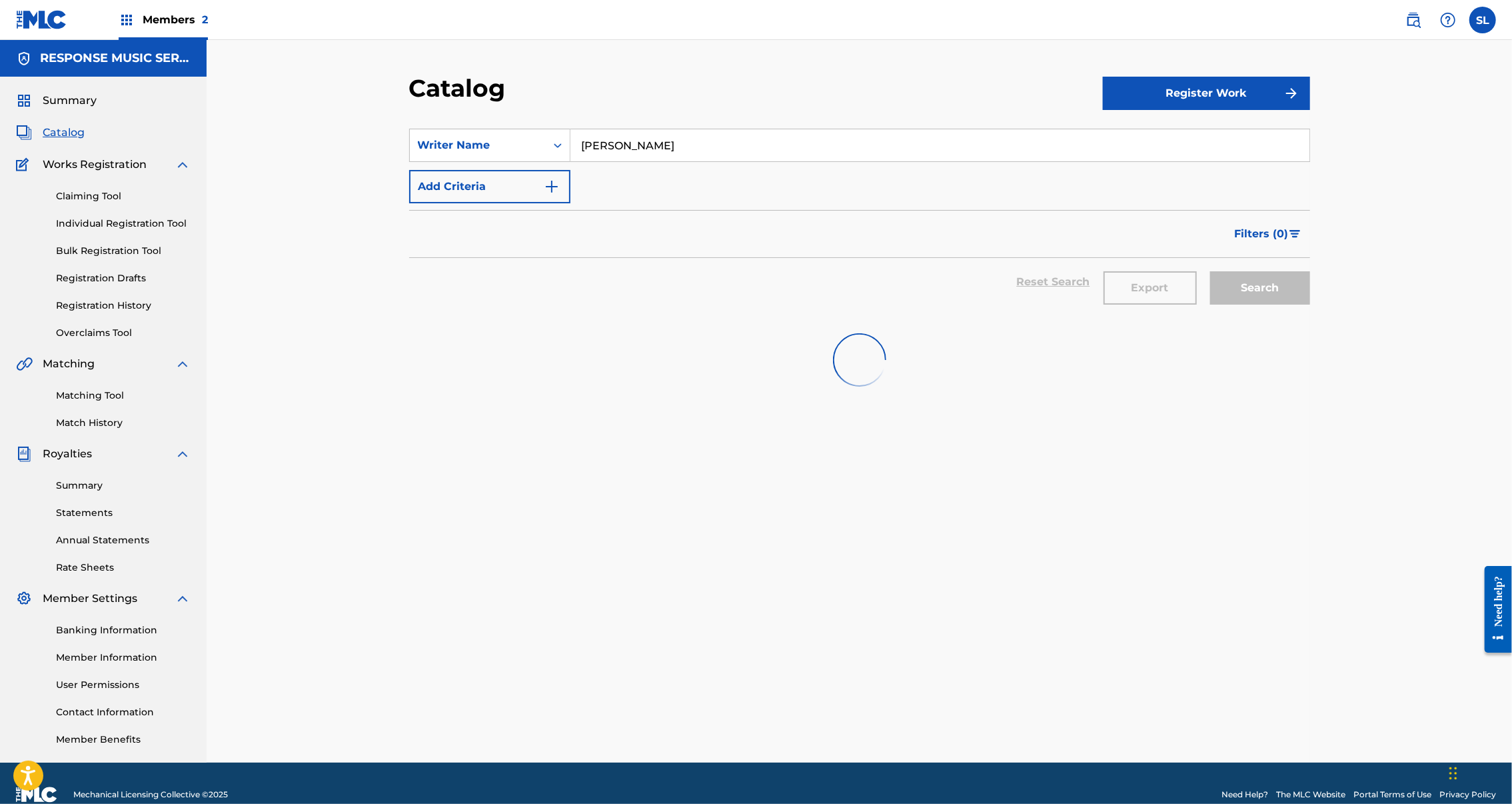
click at [592, 162] on input "Erik Arvinder" at bounding box center [940, 145] width 739 height 32
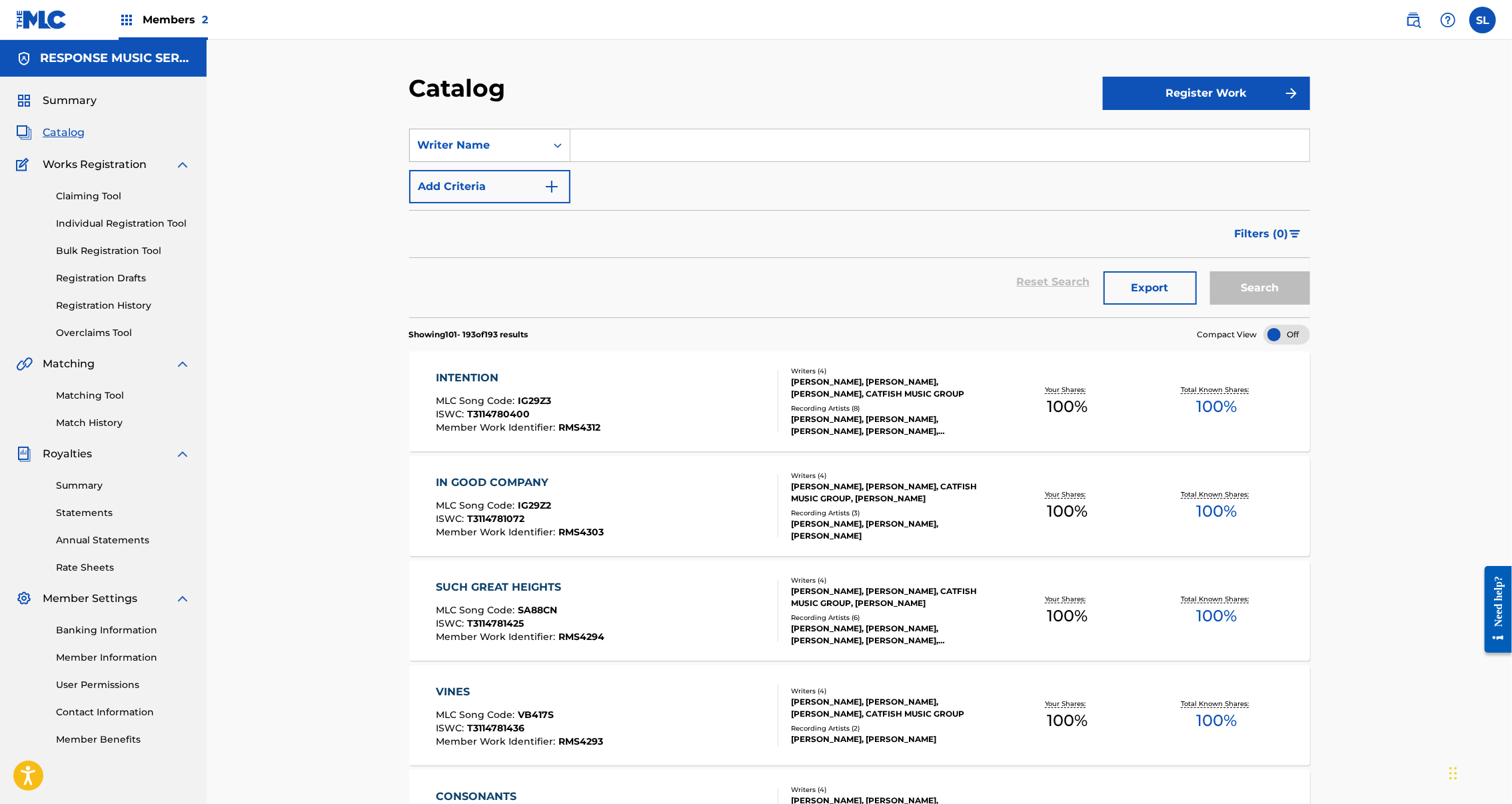
click at [546, 157] on div "Search Form" at bounding box center [557, 145] width 24 height 24
click at [430, 195] on div "Work Title" at bounding box center [490, 179] width 160 height 33
click at [592, 162] on input "Search Form" at bounding box center [940, 145] width 739 height 32
type input "at the museum"
click at [1310, 305] on button "Search" at bounding box center [1260, 288] width 100 height 33
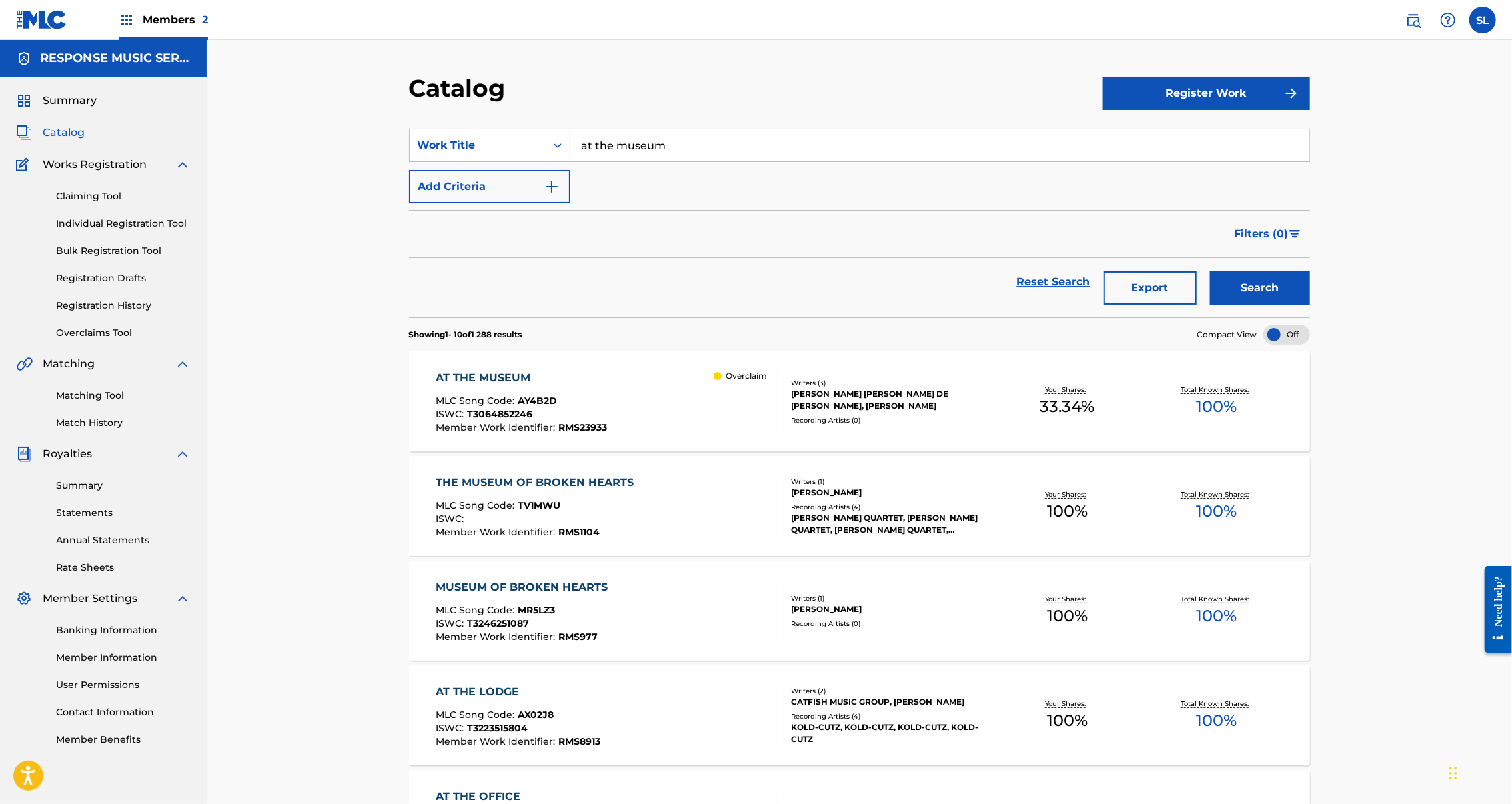
click at [409, 422] on div "AT THE MUSEUM MLC Song Code : AY4B2D ISWC : T3064852246 Member Work Identifier …" at bounding box center [860, 401] width 901 height 100
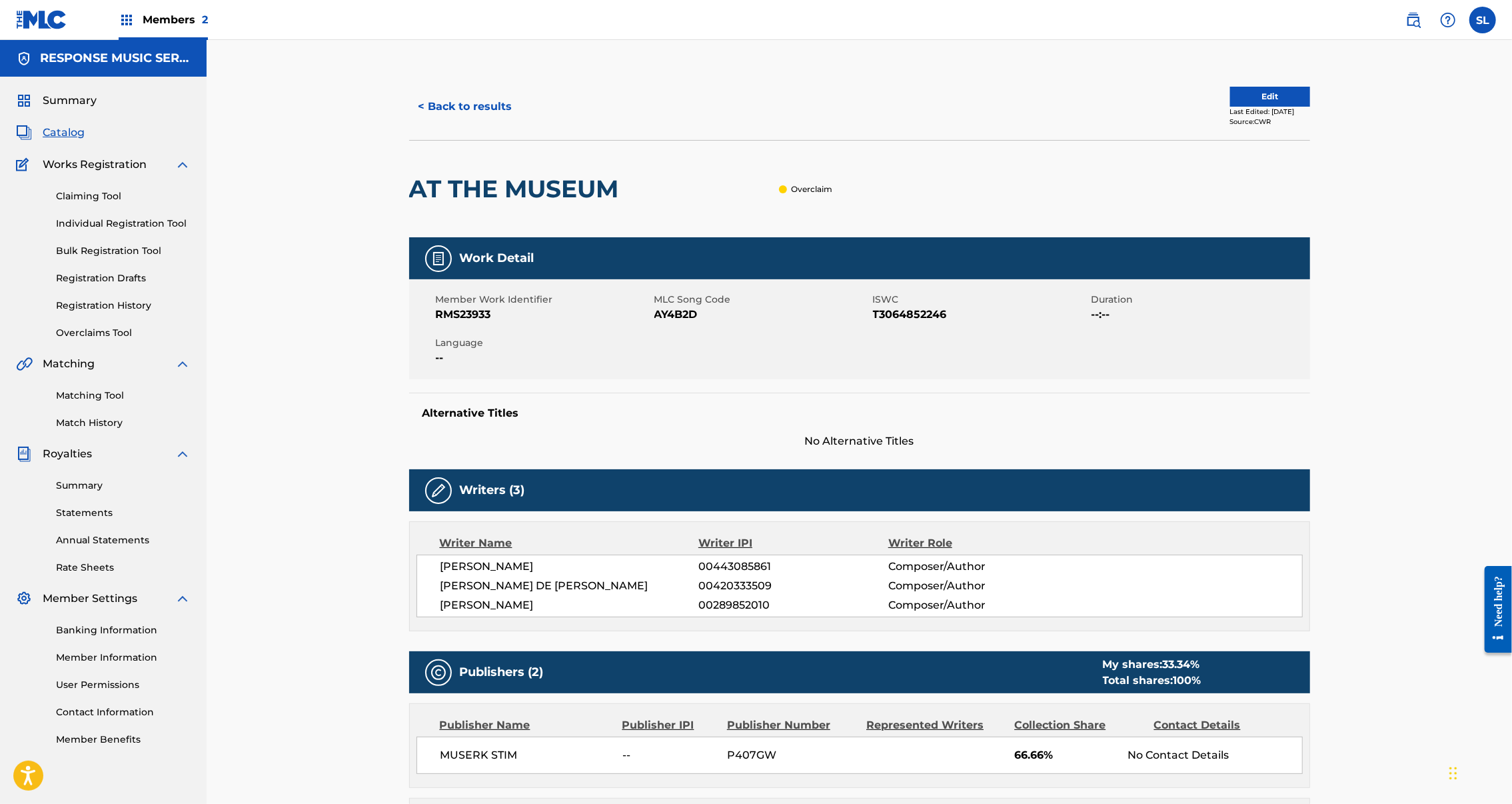
click at [409, 123] on button "< Back to results" at bounding box center [466, 107] width 112 height 33
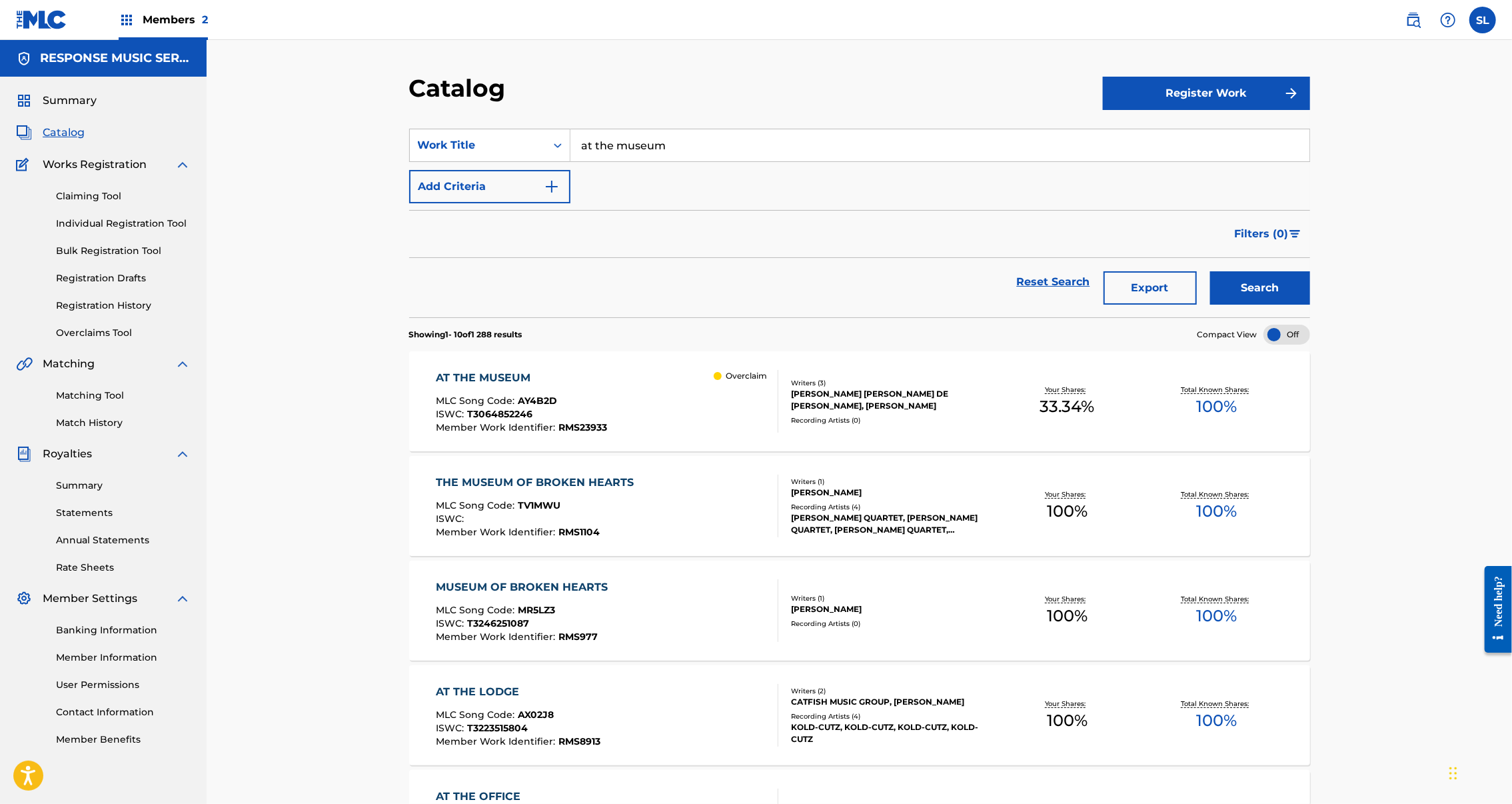
click at [113, 340] on link "Overclaims Tool" at bounding box center [123, 332] width 135 height 14
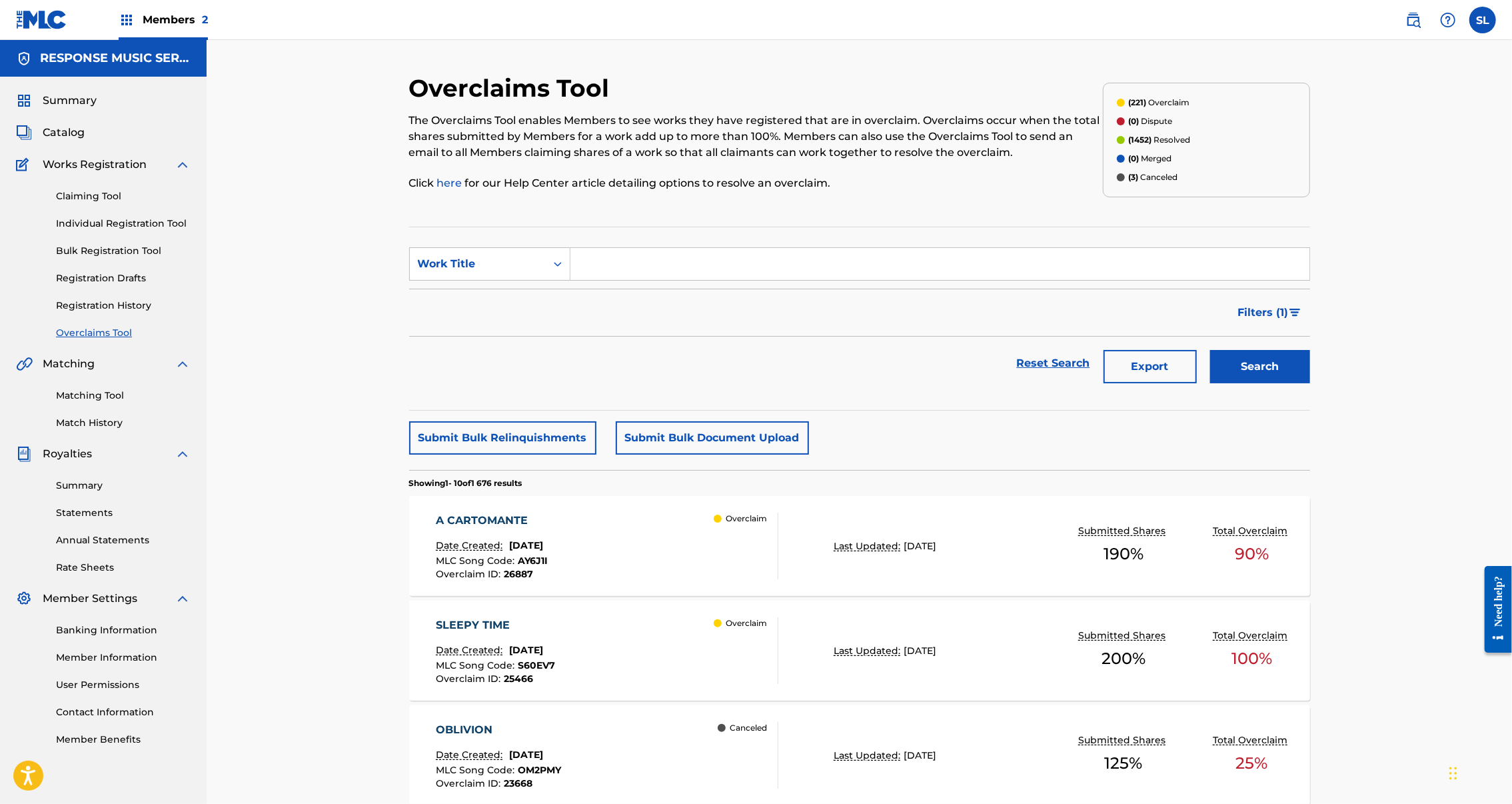
click at [621, 280] on input "Search Form" at bounding box center [940, 264] width 739 height 32
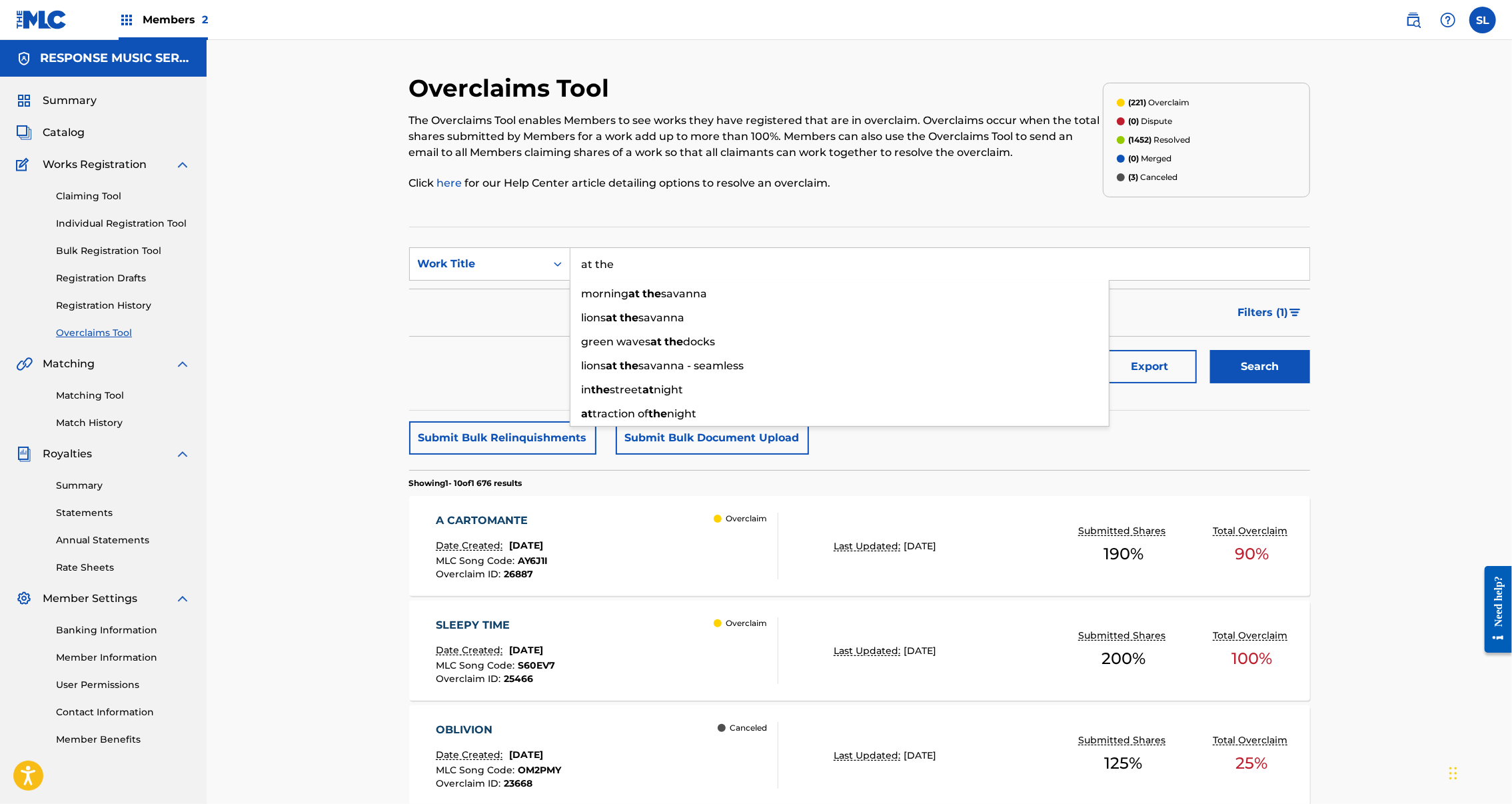
click at [1310, 384] on button "Search" at bounding box center [1260, 367] width 100 height 33
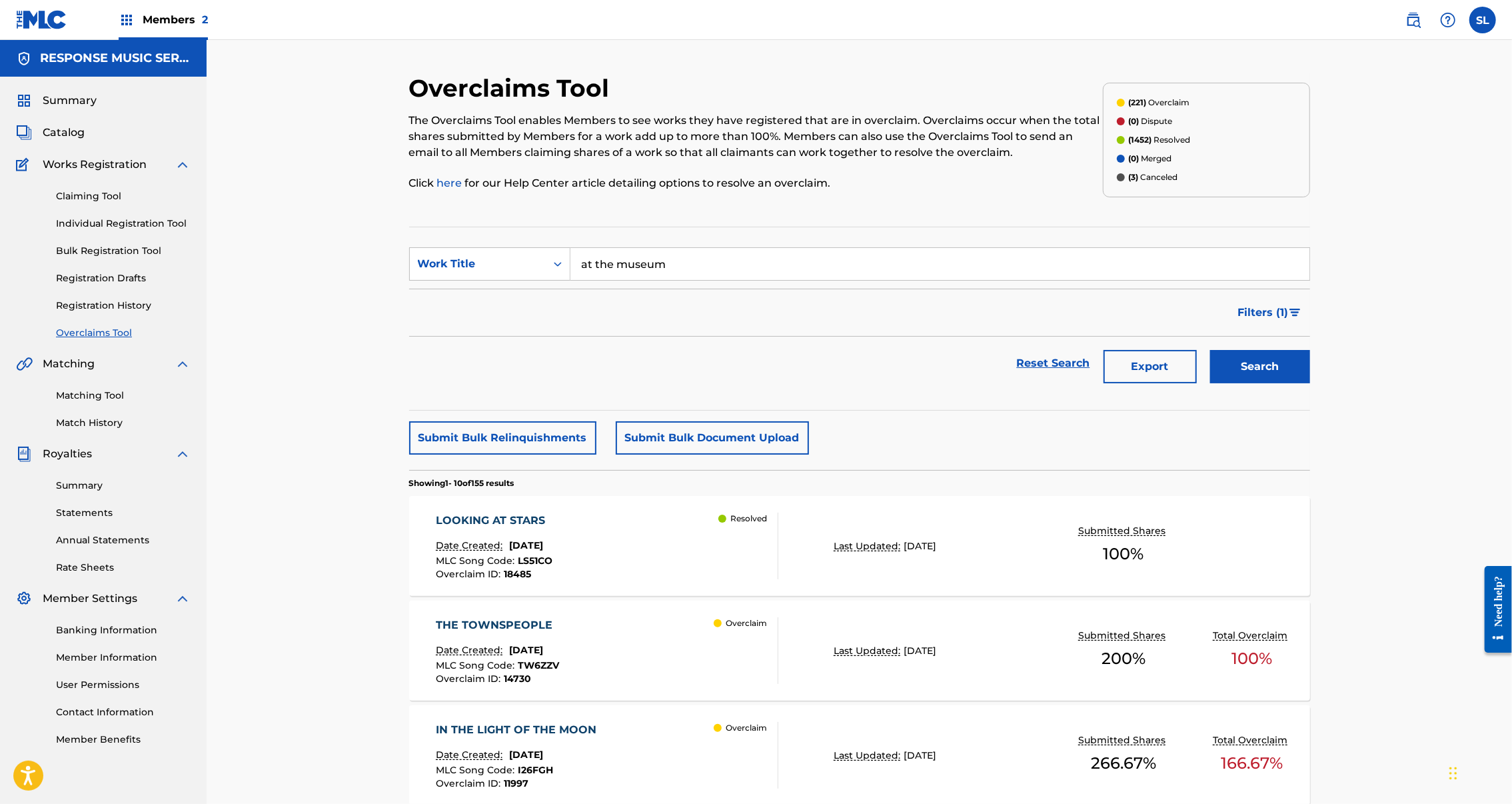
type input "at the museum"
click at [1310, 384] on button "Search" at bounding box center [1260, 367] width 100 height 33
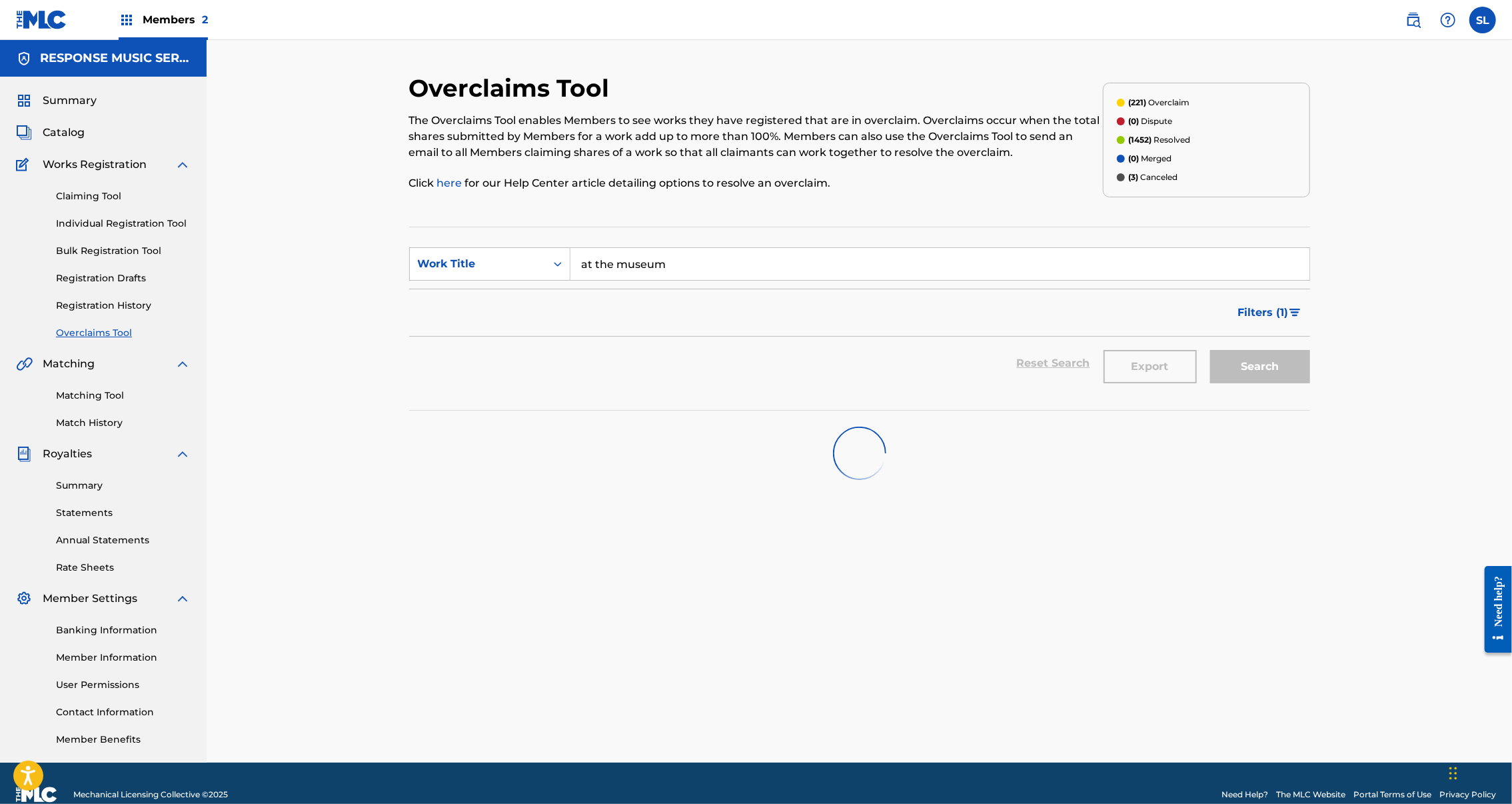
click at [1301, 317] on img "Search Form" at bounding box center [1295, 312] width 12 height 8
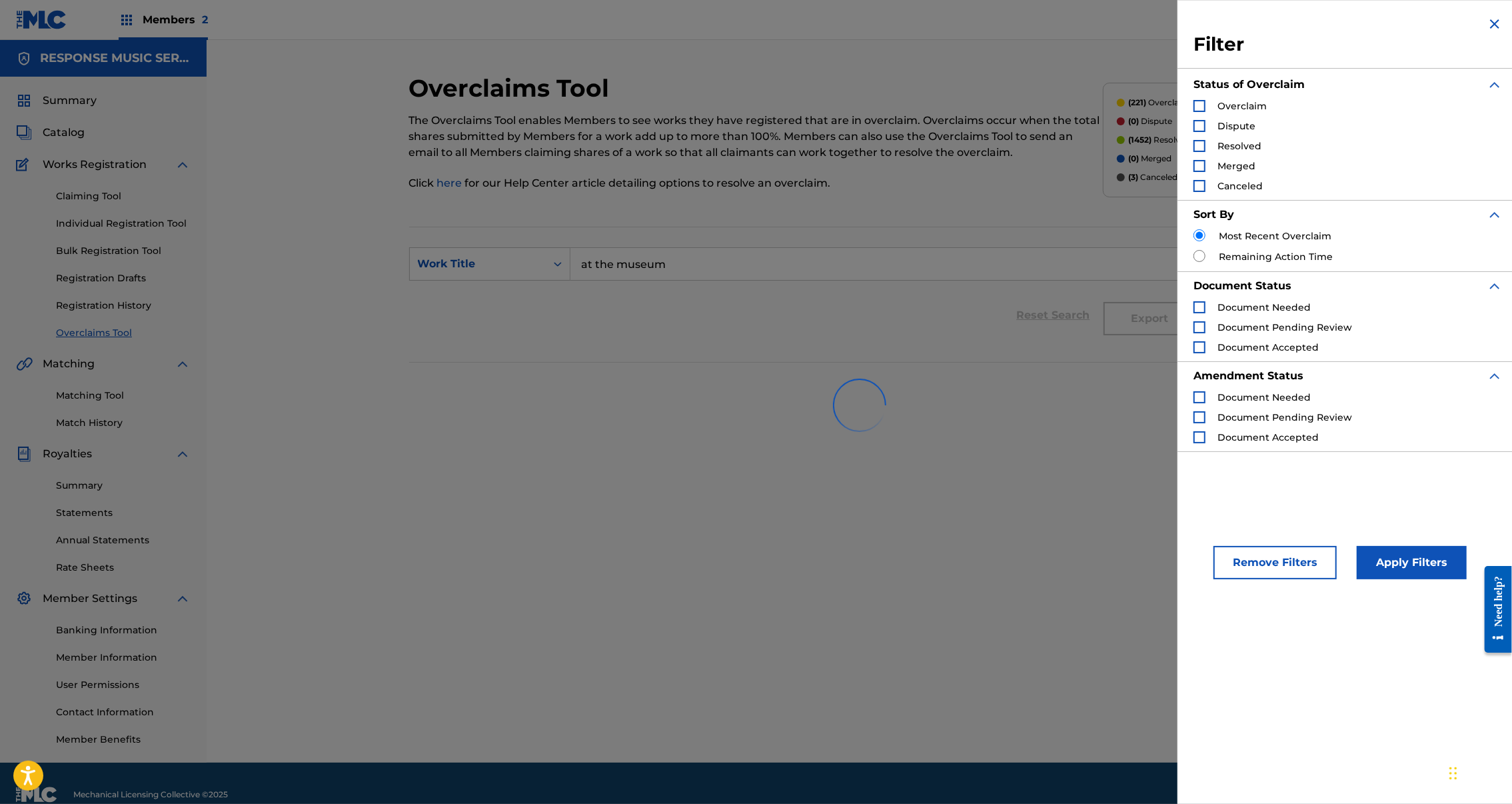
click at [1006, 244] on div "Overclaims Tool The Overclaims Tool enables Members to see works they have regi…" at bounding box center [860, 418] width 901 height 689
click at [982, 342] on div "Reset Search Export Search" at bounding box center [860, 315] width 901 height 53
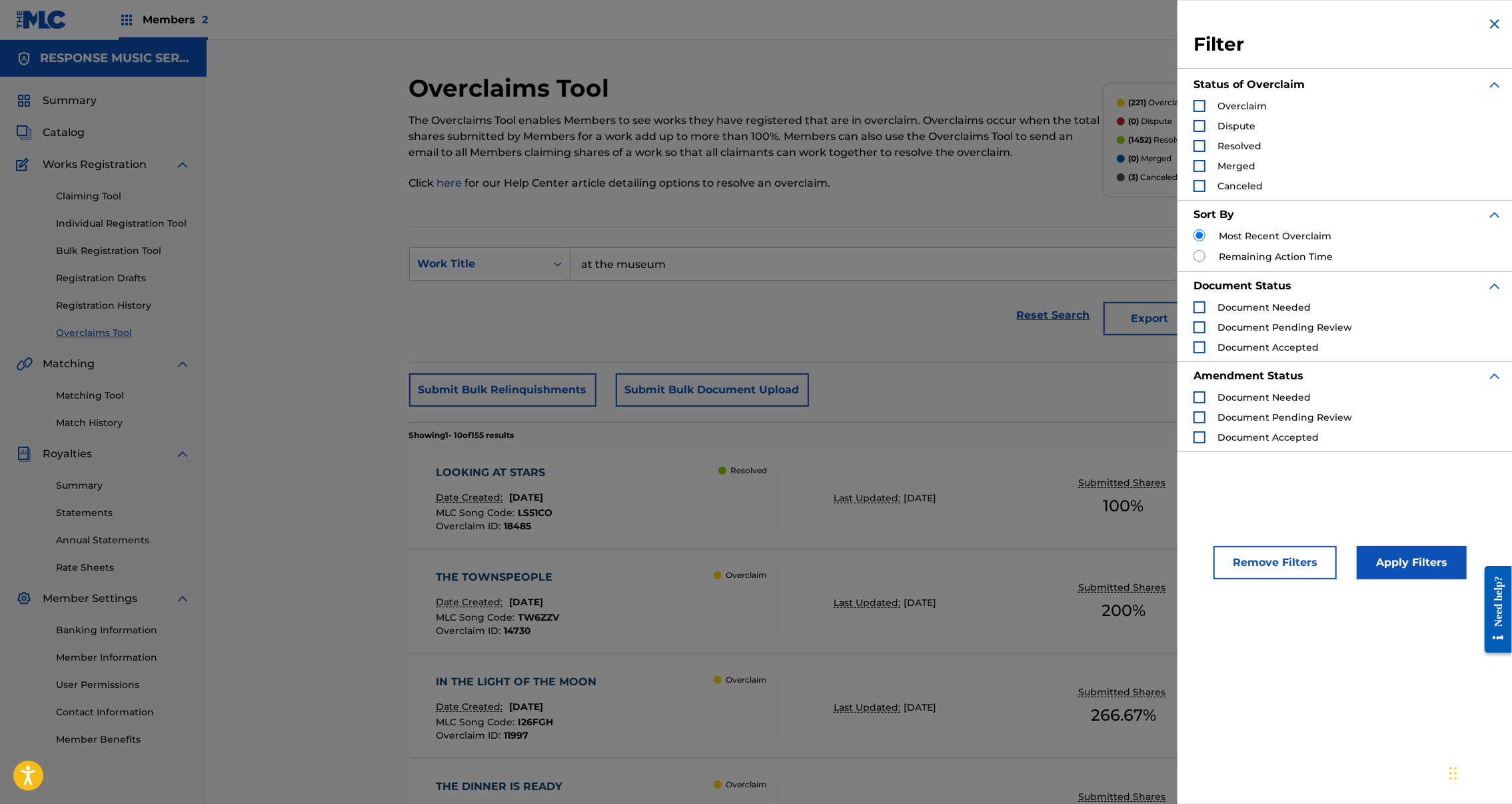
drag, startPoint x: 1481, startPoint y: 28, endPoint x: 1480, endPoint y: 43, distance: 15.0
click at [1487, 28] on img "Search Form" at bounding box center [1495, 24] width 16 height 16
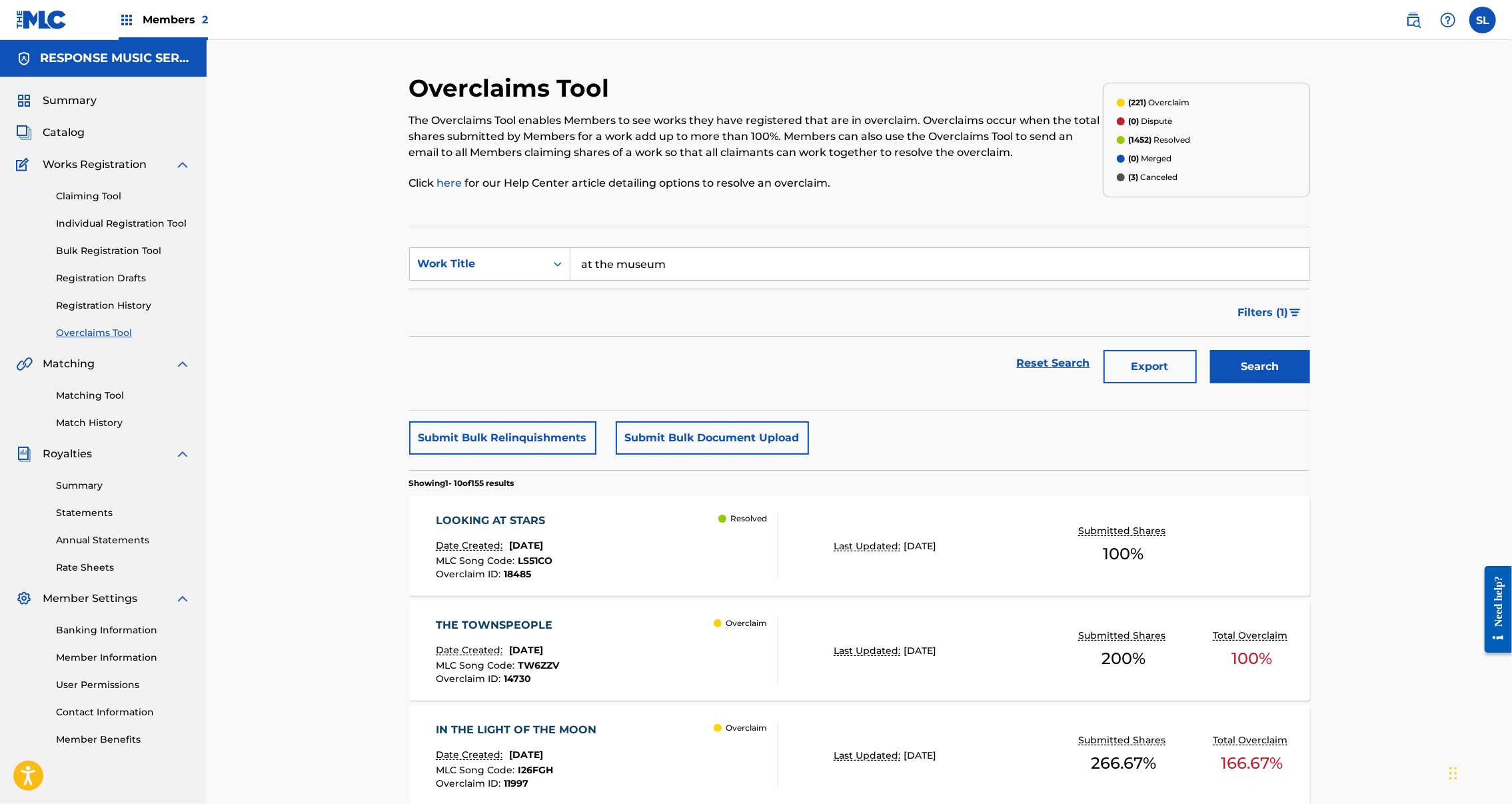
click at [80, 141] on span "Catalog" at bounding box center [63, 133] width 42 height 16
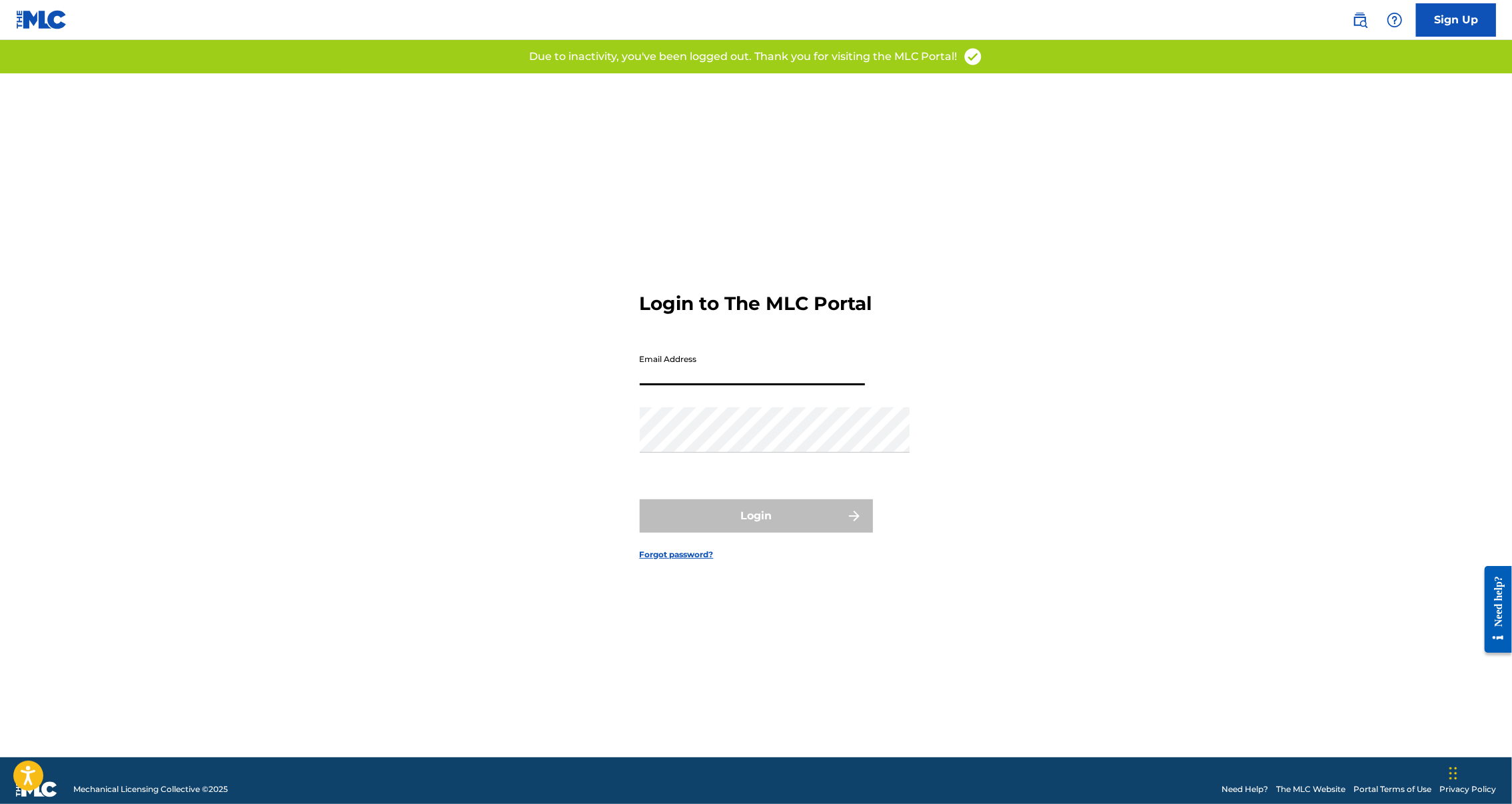
type input "[PERSON_NAME][EMAIL_ADDRESS][DOMAIN_NAME]"
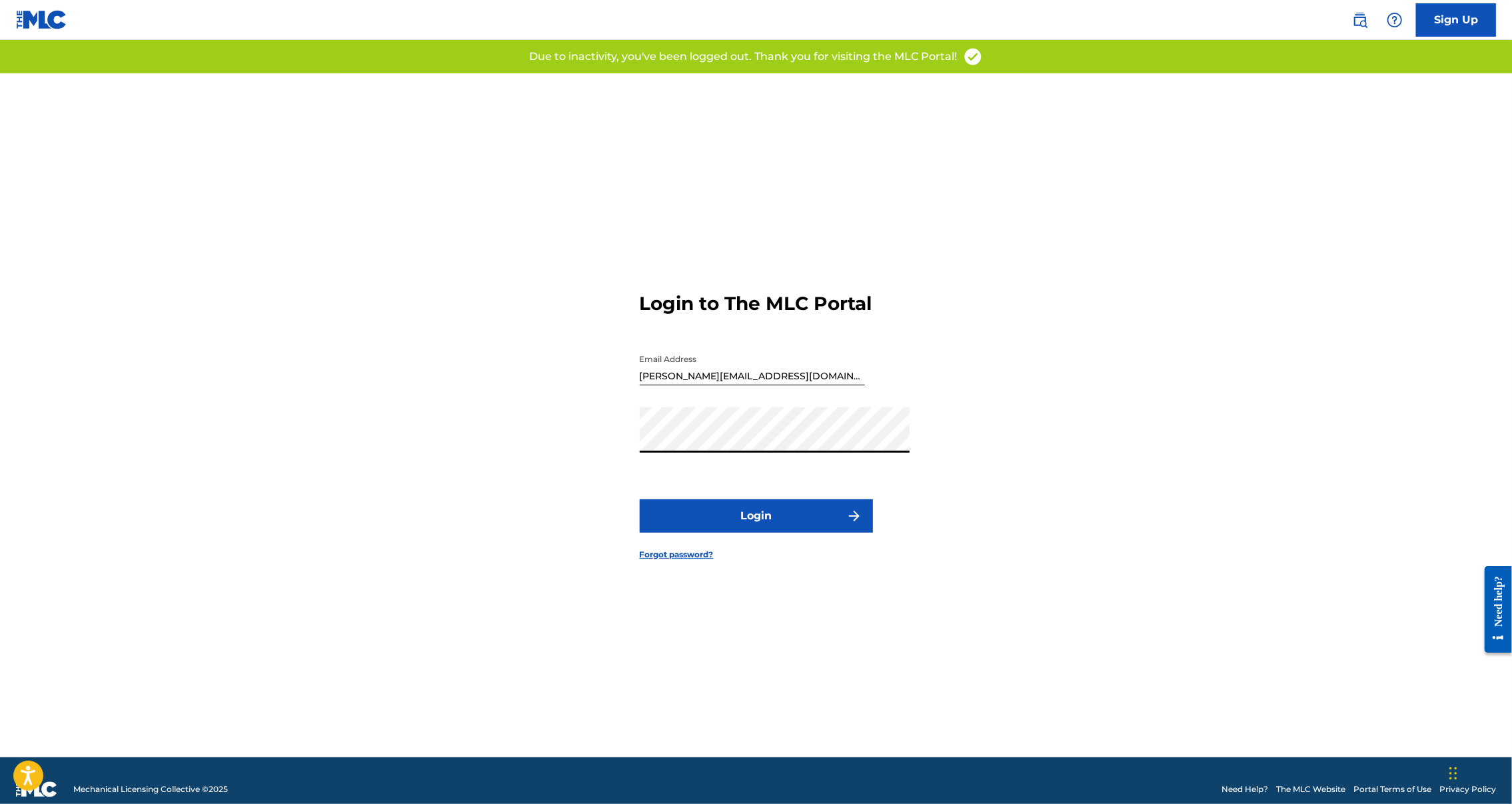
click at [726, 533] on button "Login" at bounding box center [757, 516] width 234 height 33
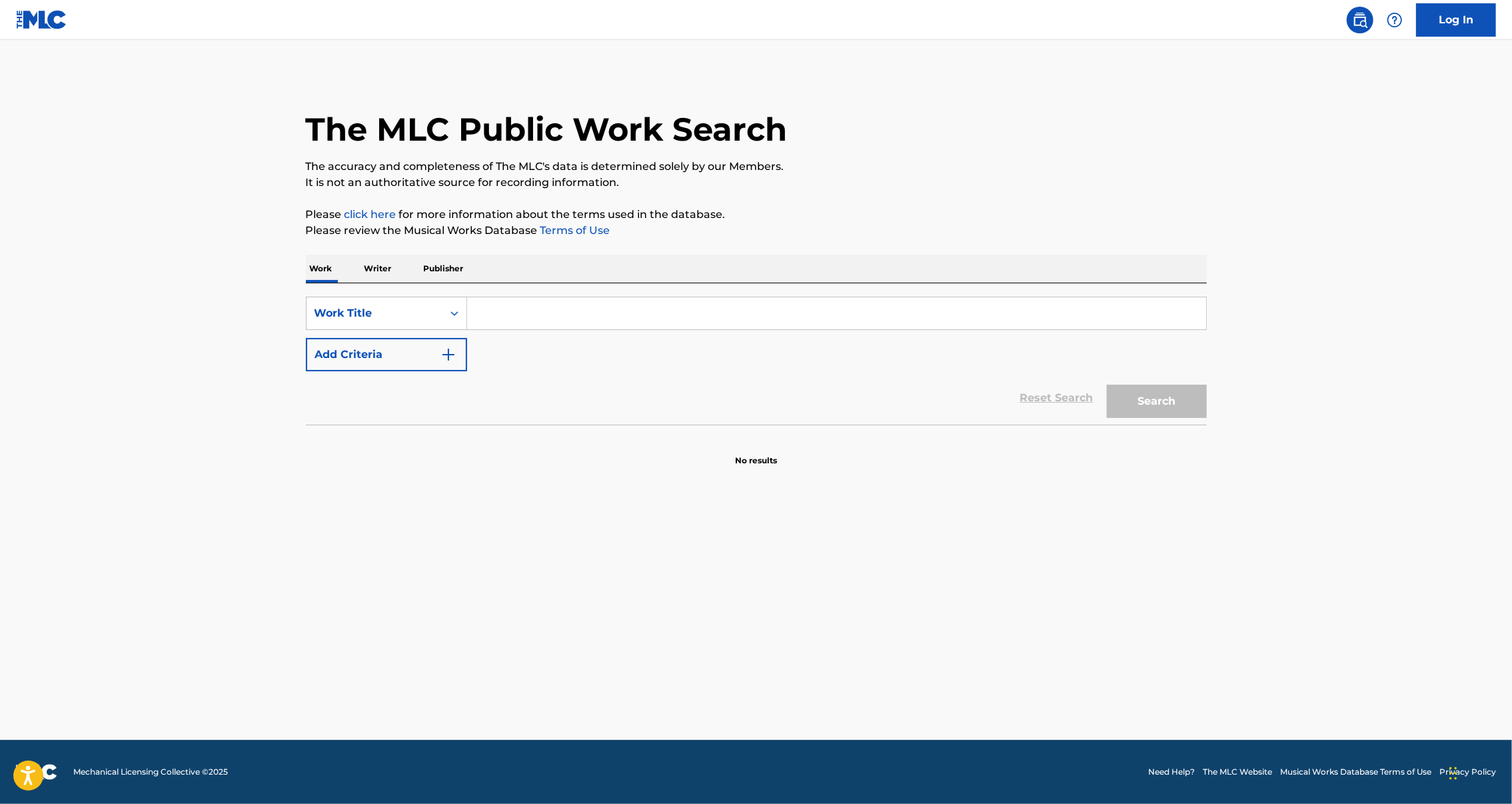
click at [467, 330] on input "Search Form" at bounding box center [837, 313] width 739 height 32
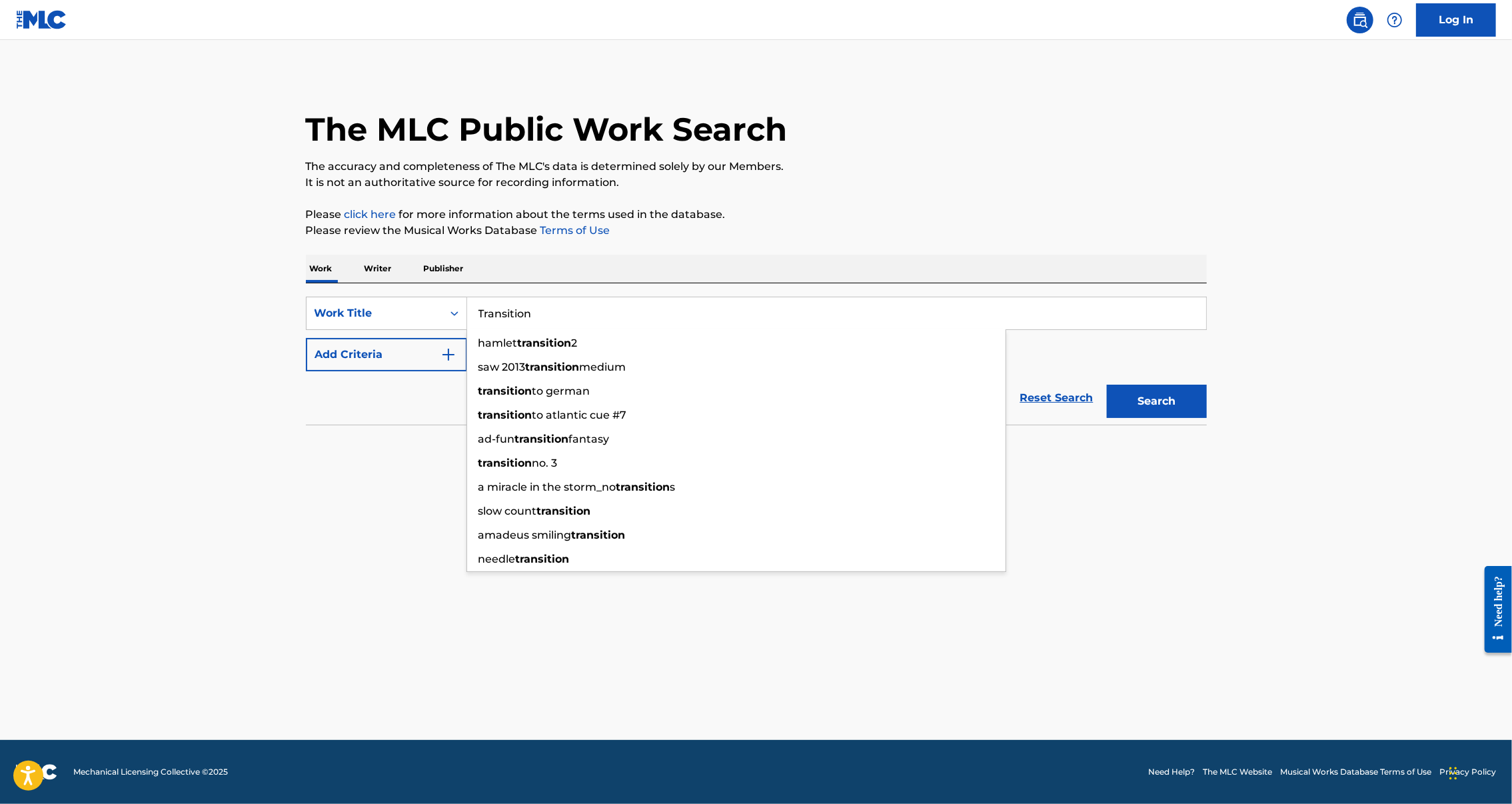
type input "Transition"
click at [762, 275] on div "The MLC Public Work Search The accuracy and completeness of The MLC's data is d…" at bounding box center [756, 270] width 933 height 394
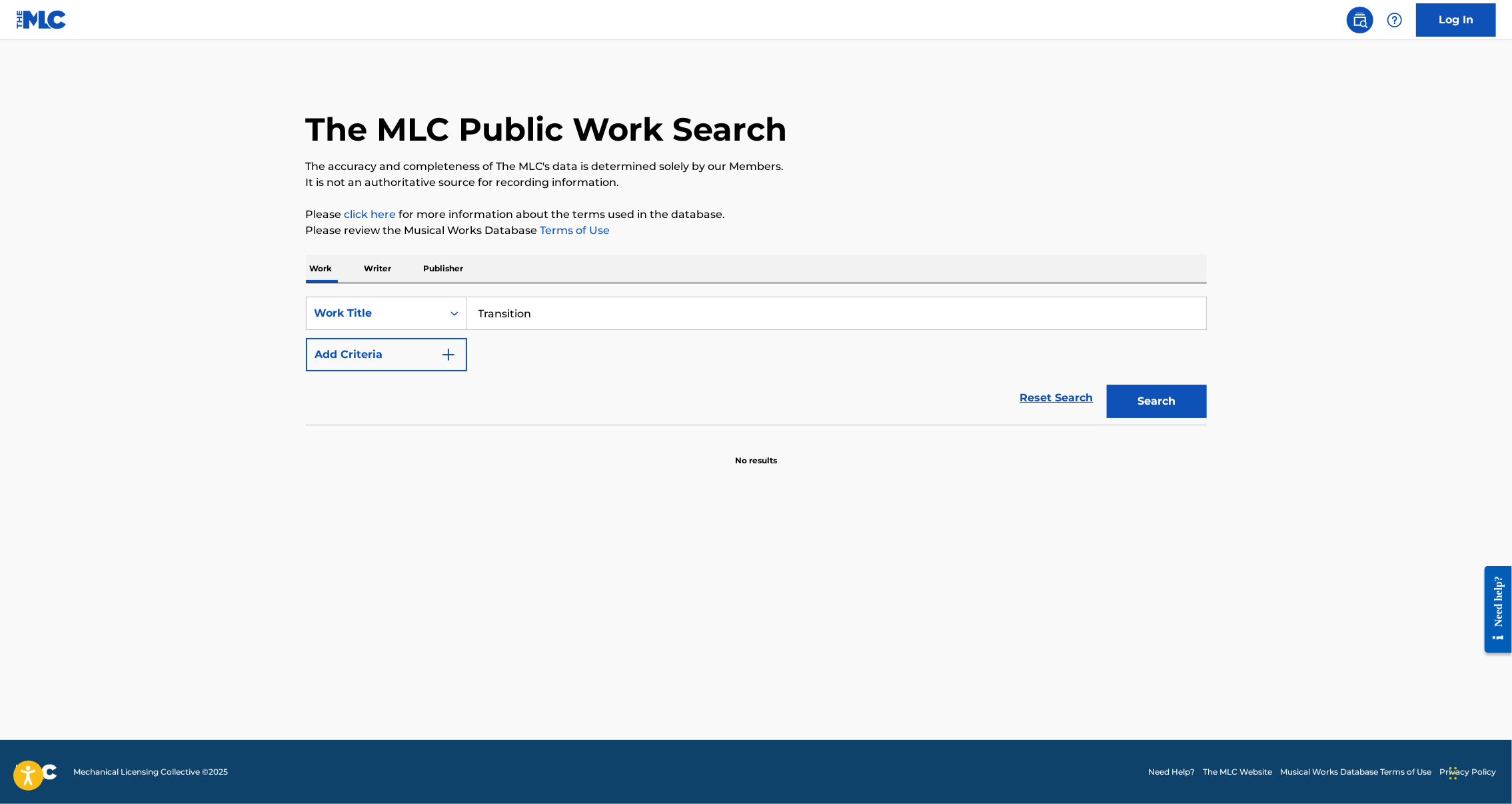
click at [440, 363] on img "Search Form" at bounding box center [448, 355] width 16 height 16
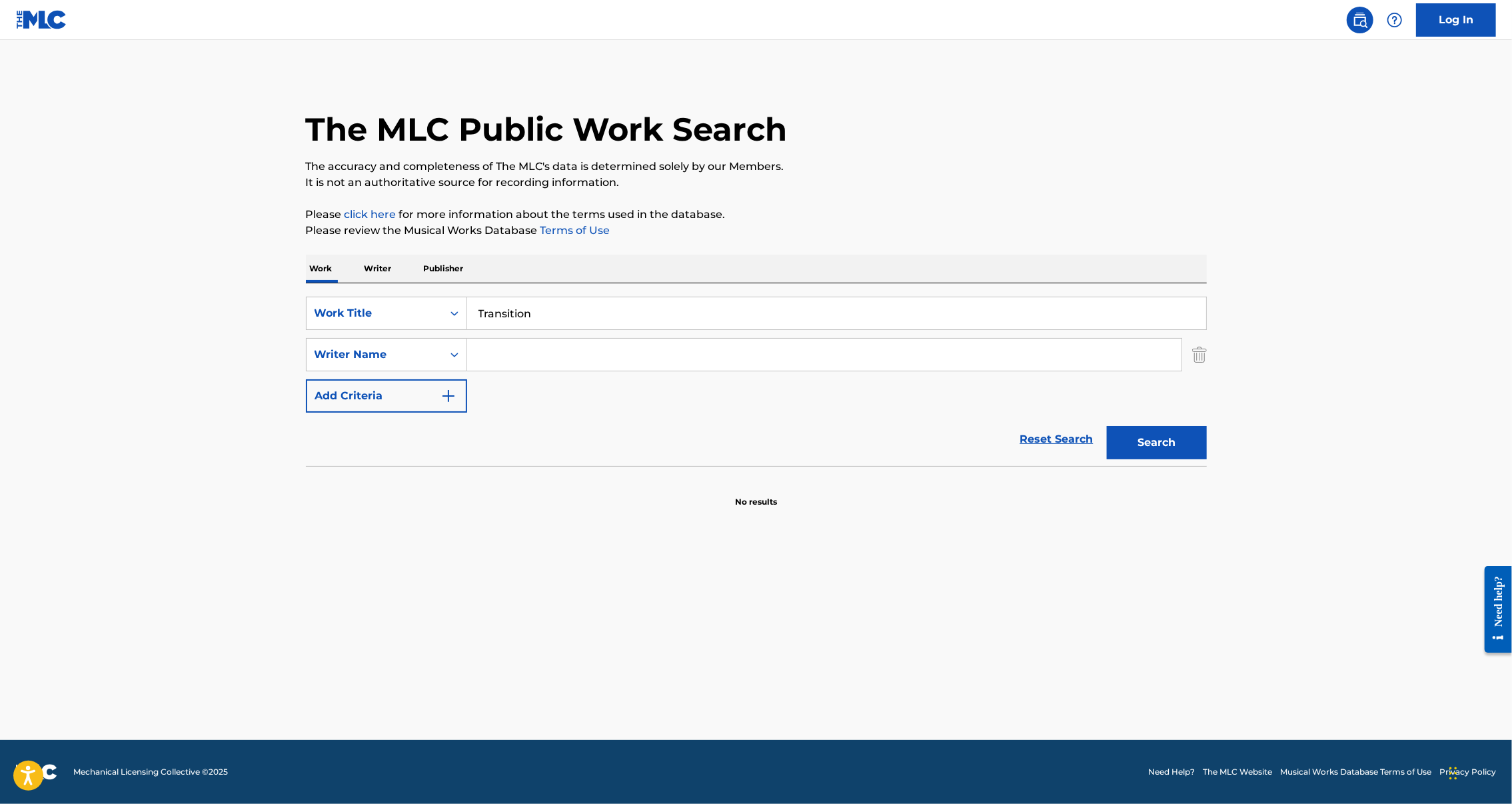
click at [480, 371] on input "Search Form" at bounding box center [824, 355] width 714 height 32
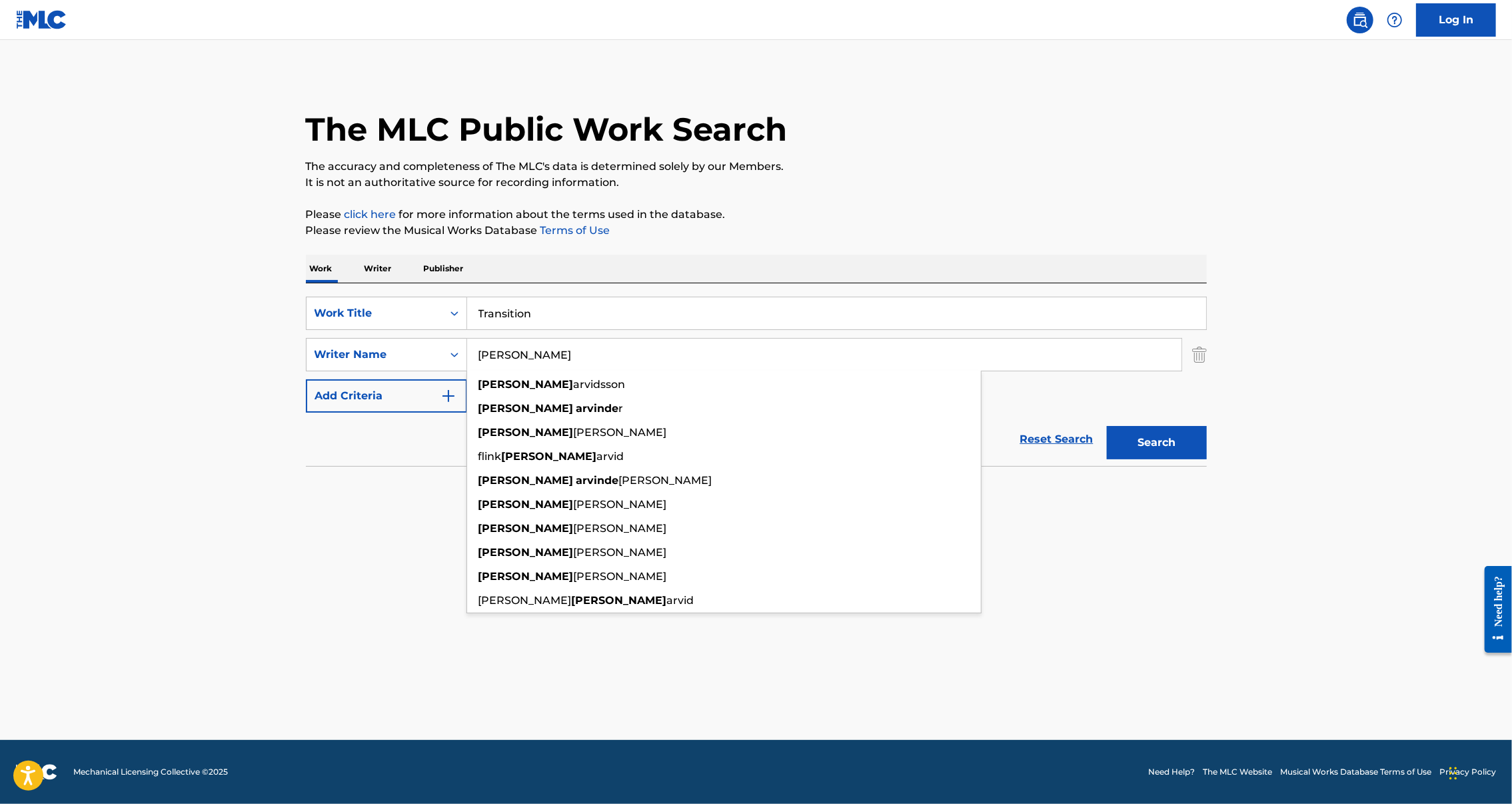
type input "[PERSON_NAME]"
click at [1207, 459] on button "Search" at bounding box center [1157, 443] width 100 height 33
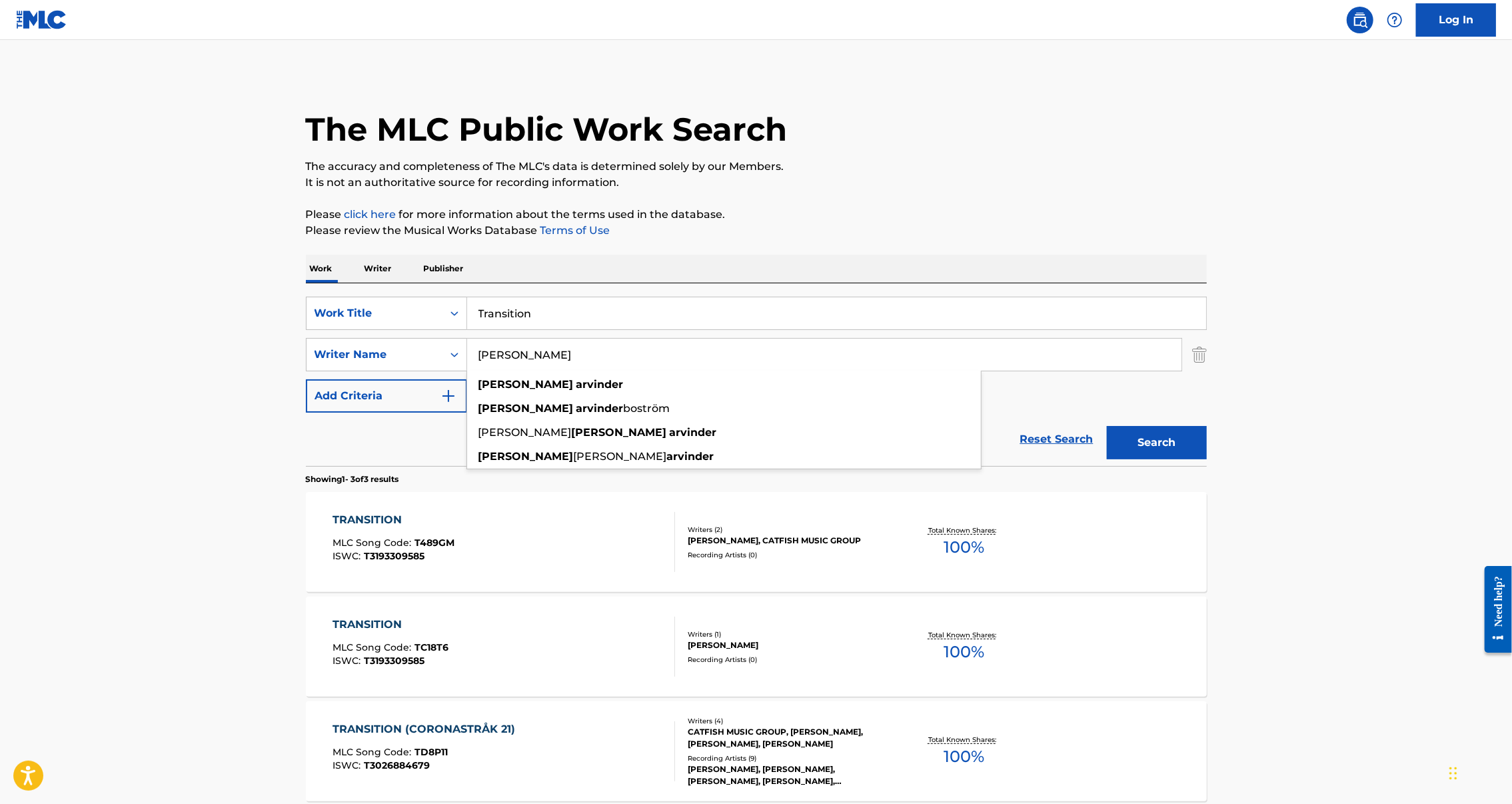
click at [1102, 592] on div "TRANSITION MLC Song Code : T489GM ISWC : T3193309585 Writers ( 2 ) ERIK ARVINDE…" at bounding box center [756, 542] width 901 height 100
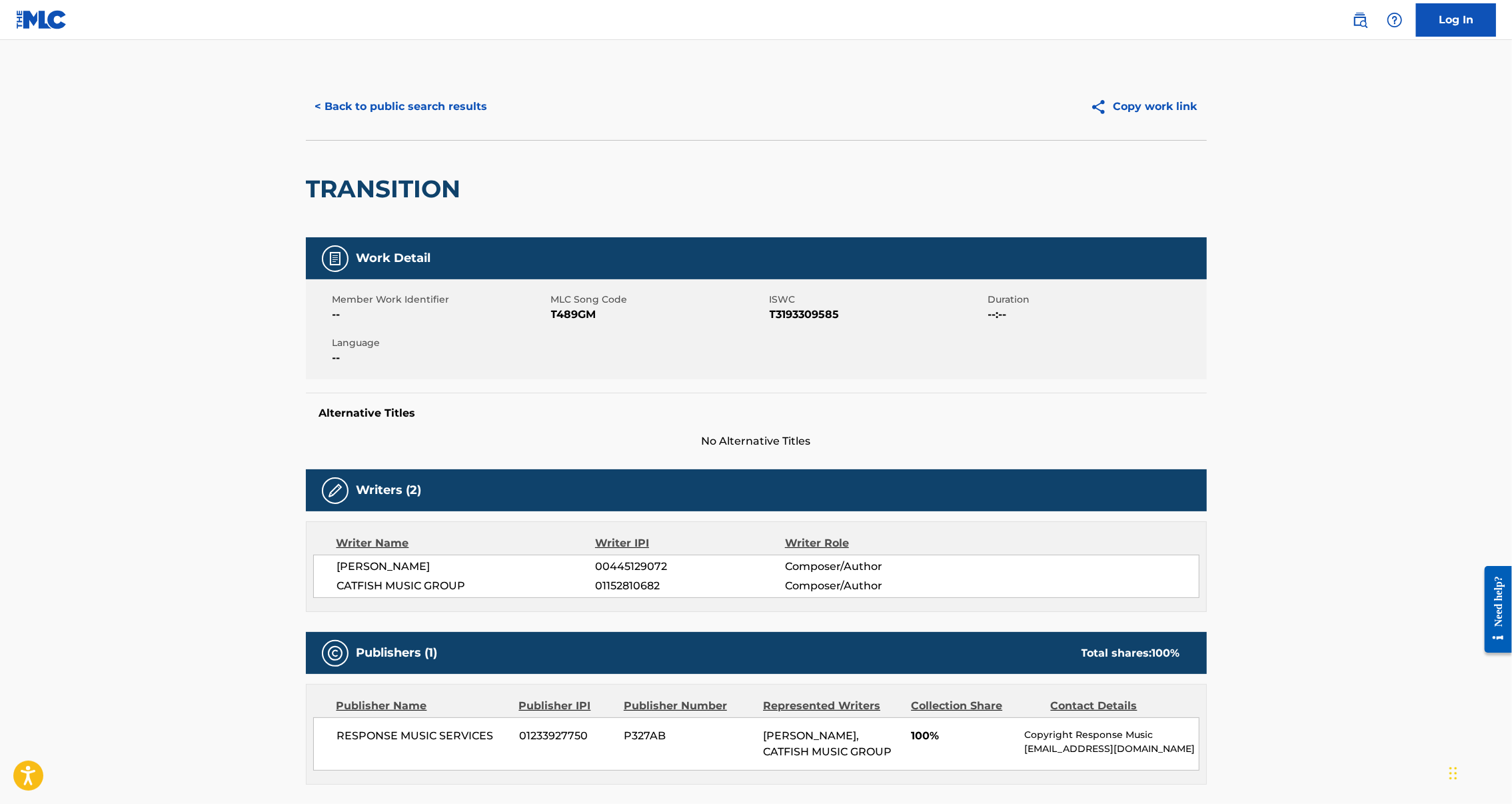
click at [329, 121] on button "< Back to public search results" at bounding box center [401, 107] width 191 height 33
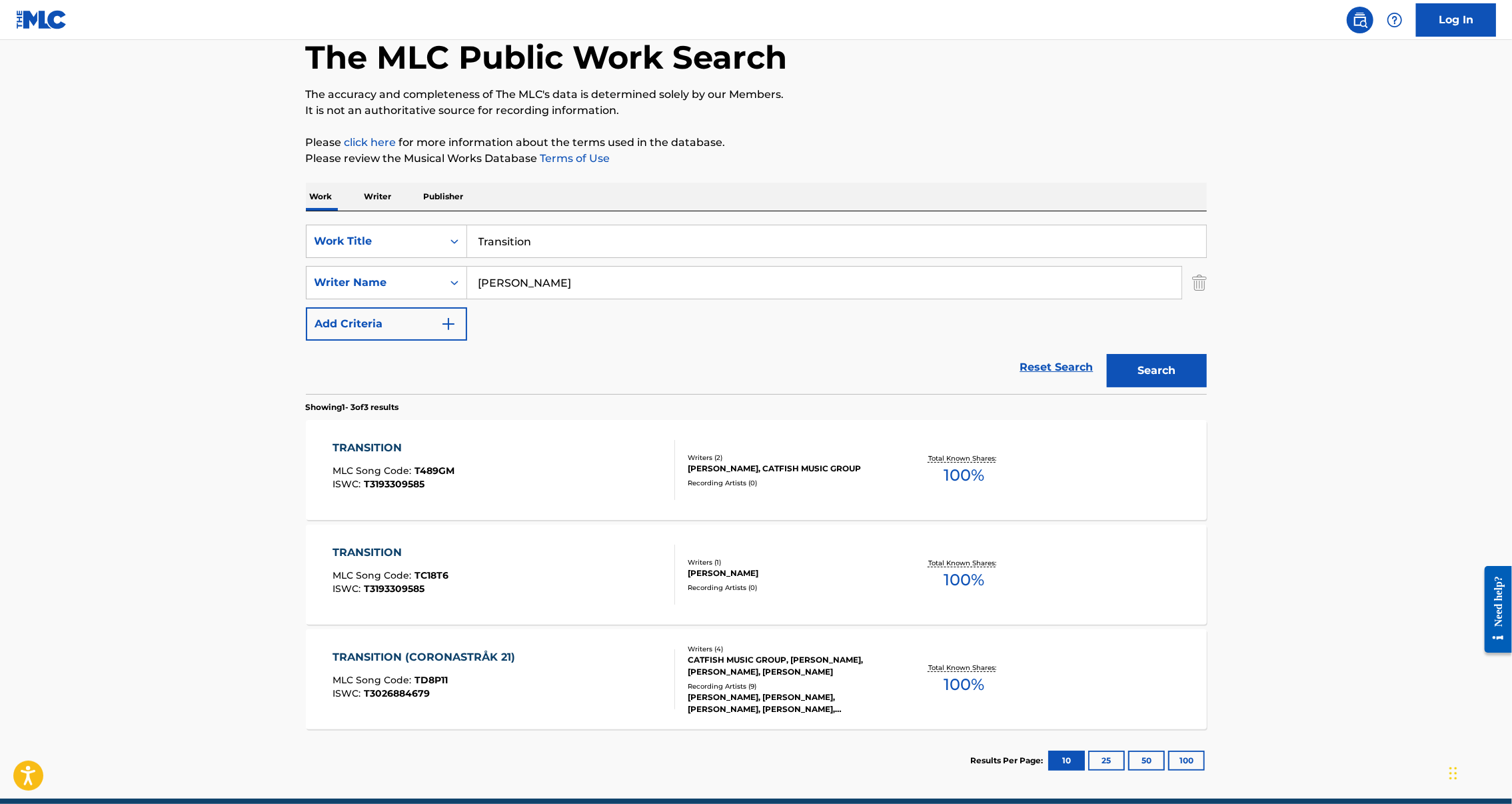
scroll to position [203, 0]
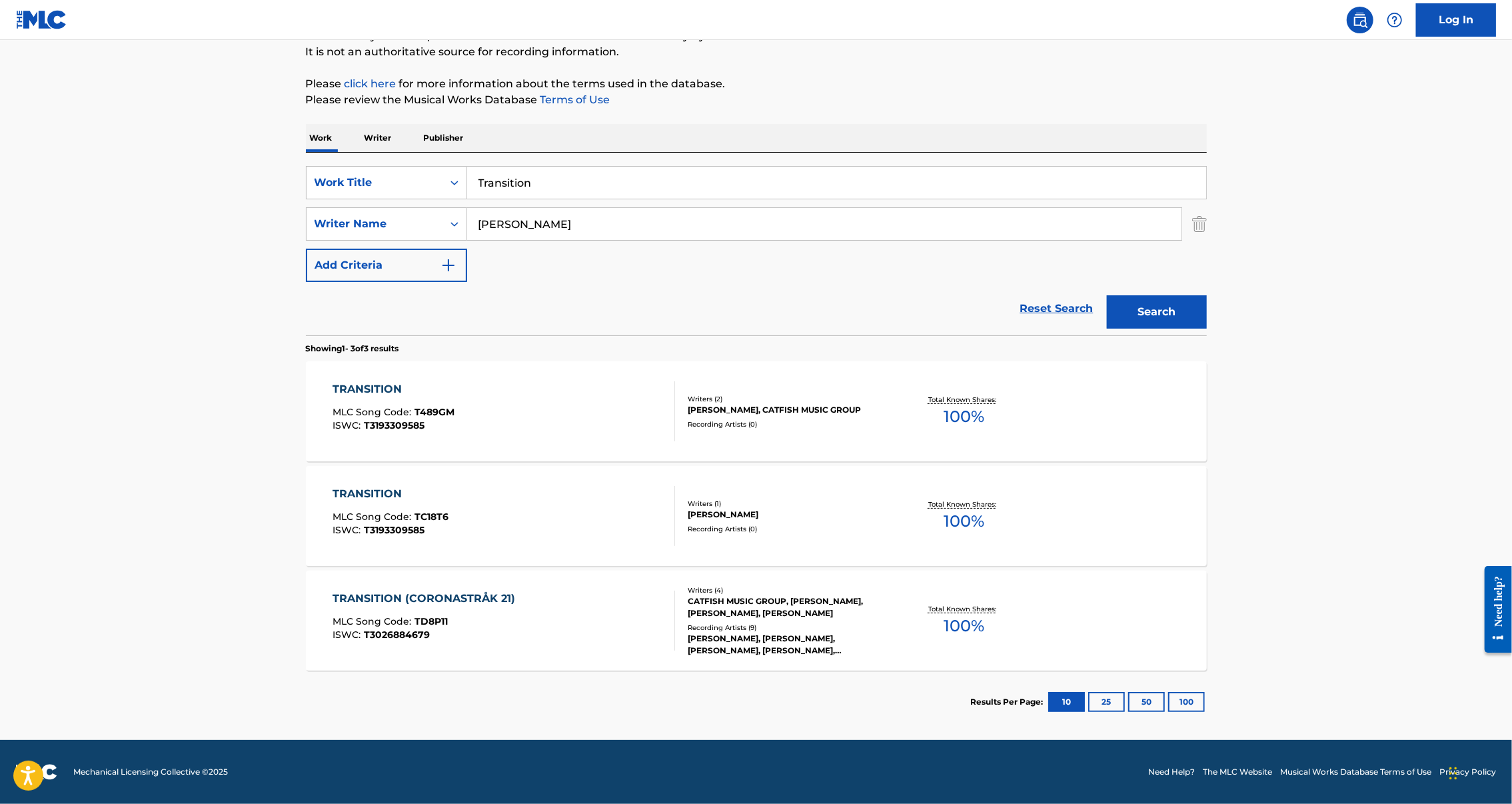
click at [403, 591] on div "TRANSITION (CORONASTRÅK 21)" at bounding box center [427, 598] width 190 height 16
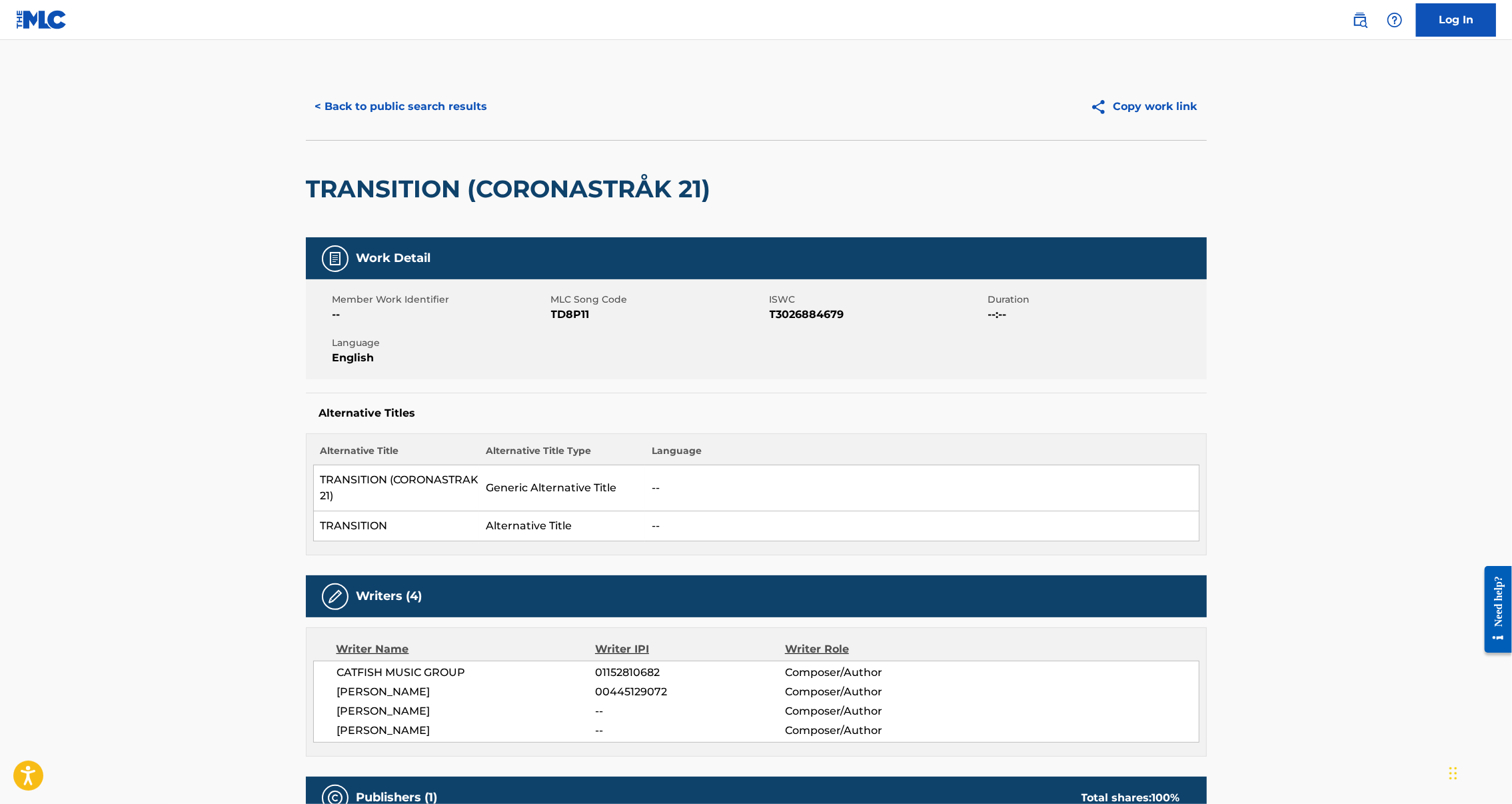
click at [350, 123] on button "< Back to public search results" at bounding box center [401, 107] width 191 height 33
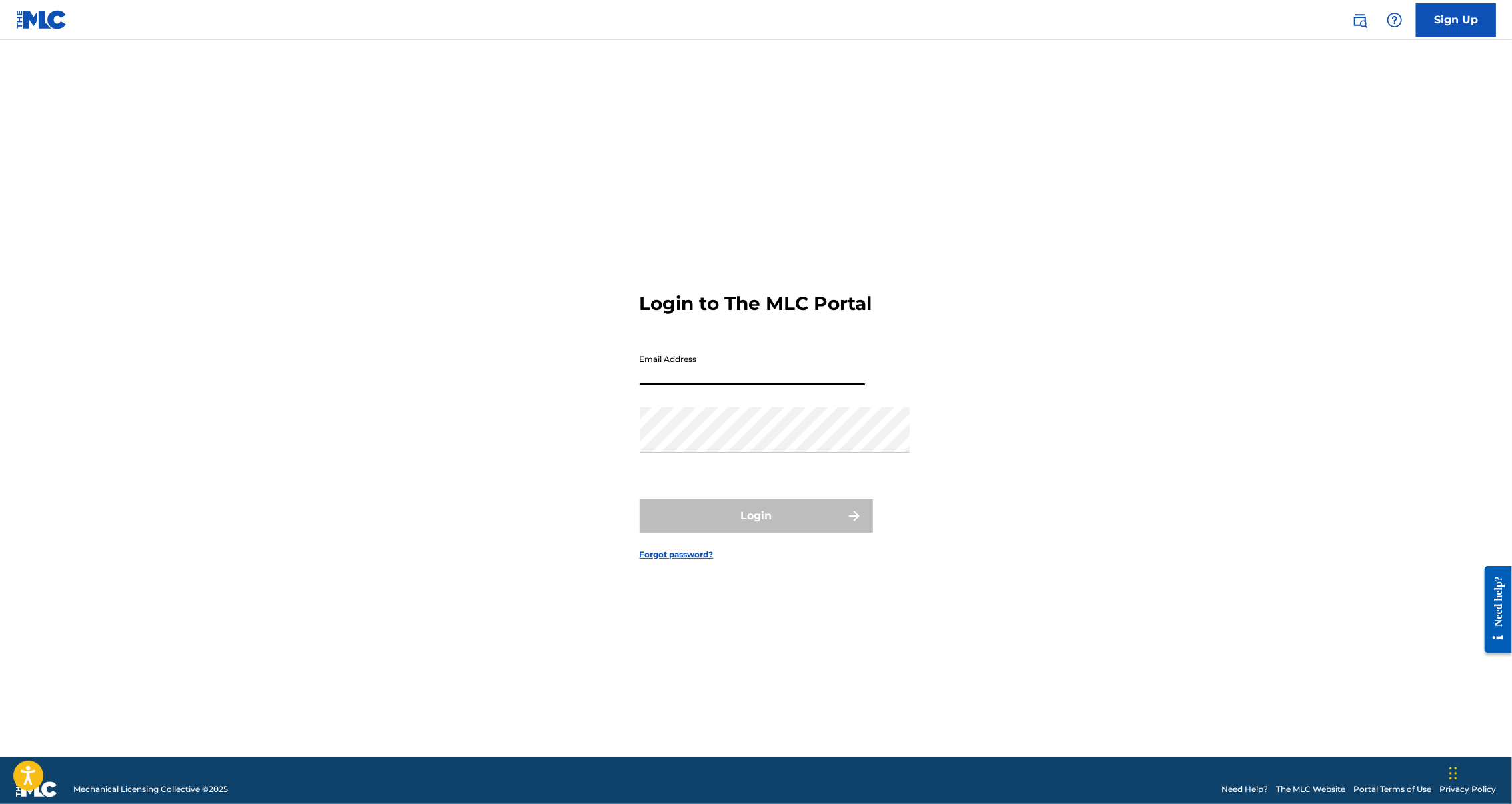
type input "[PERSON_NAME][EMAIL_ADDRESS][DOMAIN_NAME]"
click at [756, 533] on button "Login" at bounding box center [757, 516] width 234 height 33
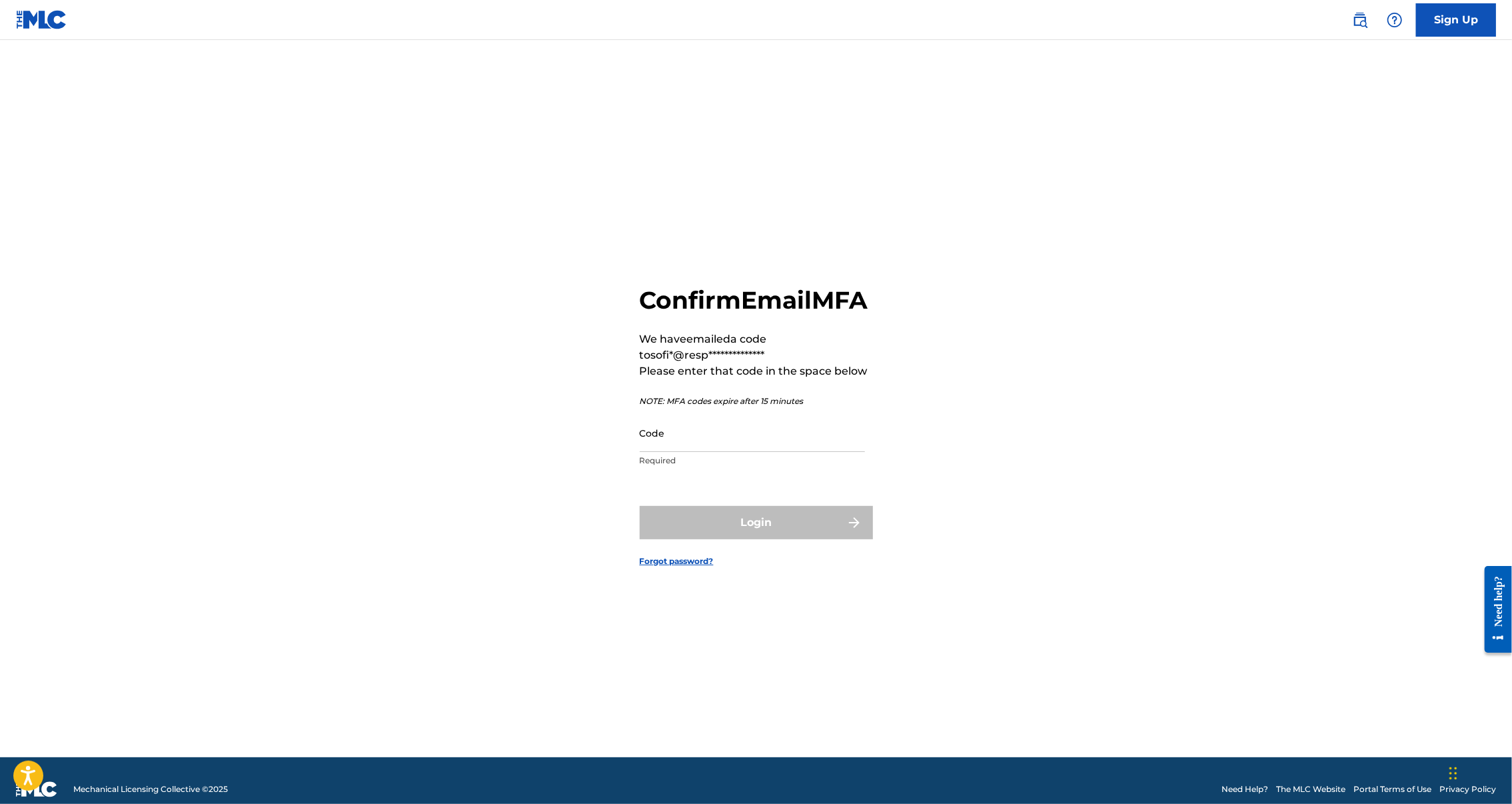
click at [780, 430] on input "Code" at bounding box center [752, 433] width 226 height 38
paste input "691467"
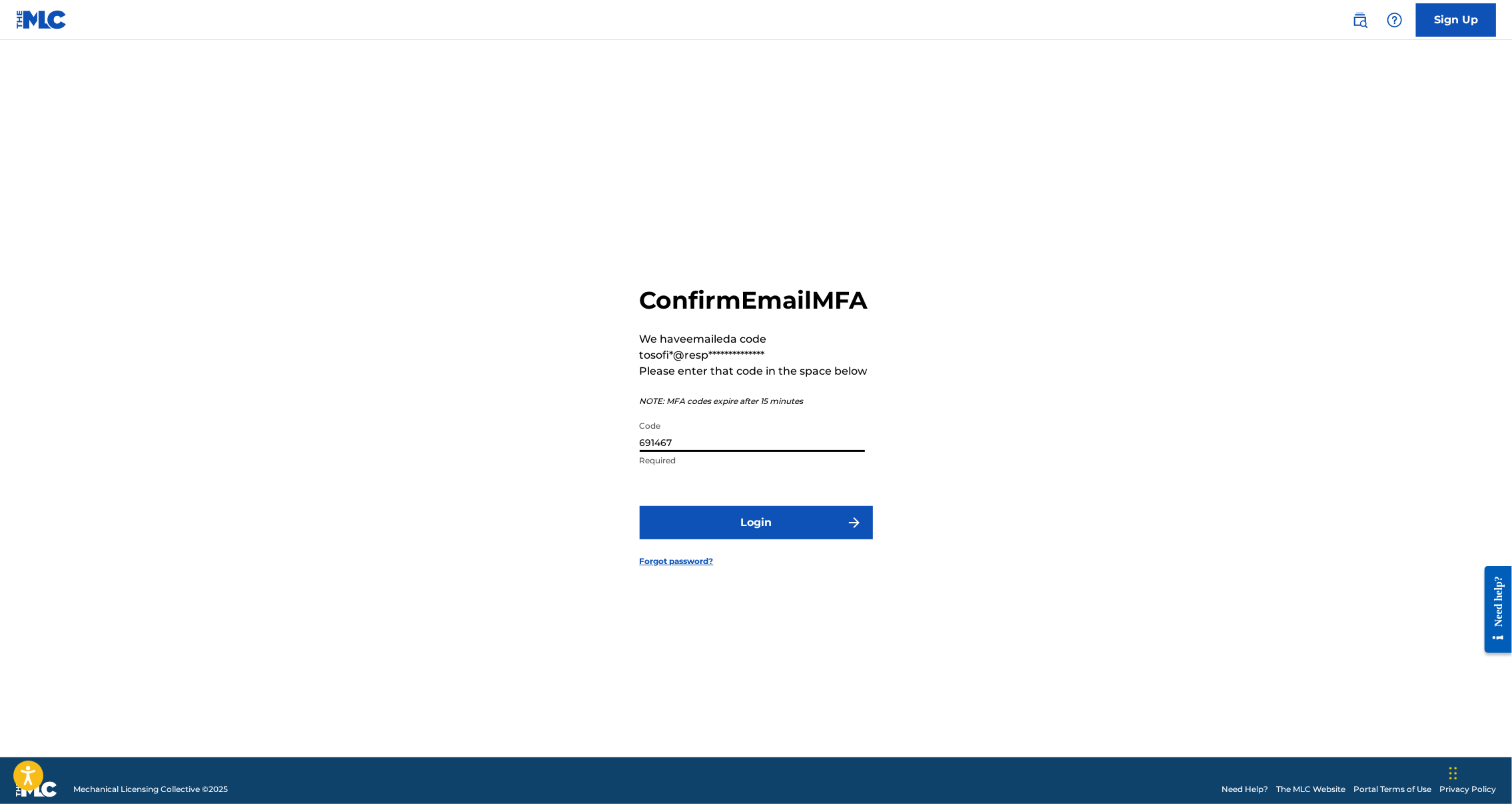
type input "691467"
click at [768, 516] on button "Login" at bounding box center [757, 523] width 234 height 33
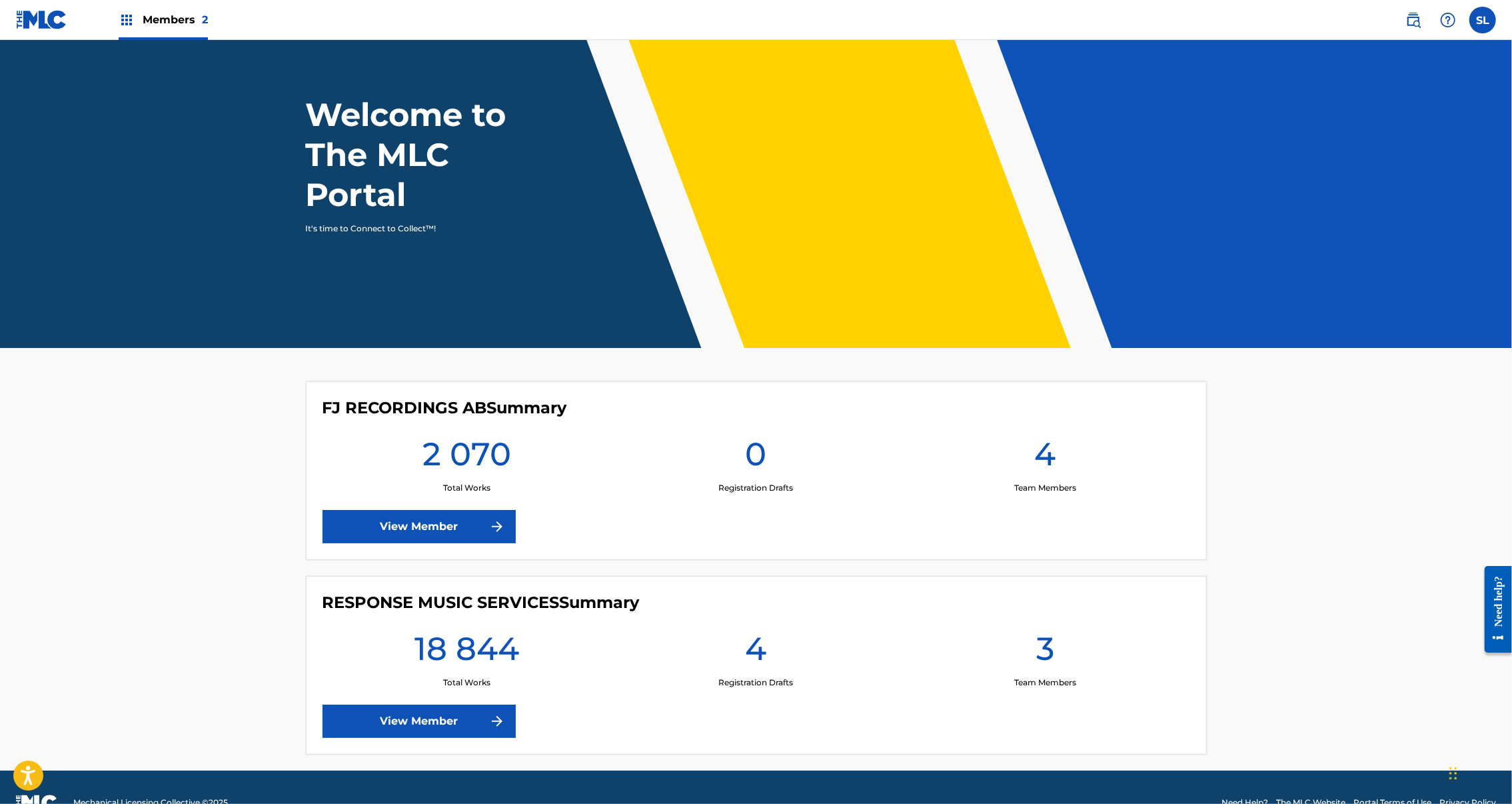
scroll to position [151, 0]
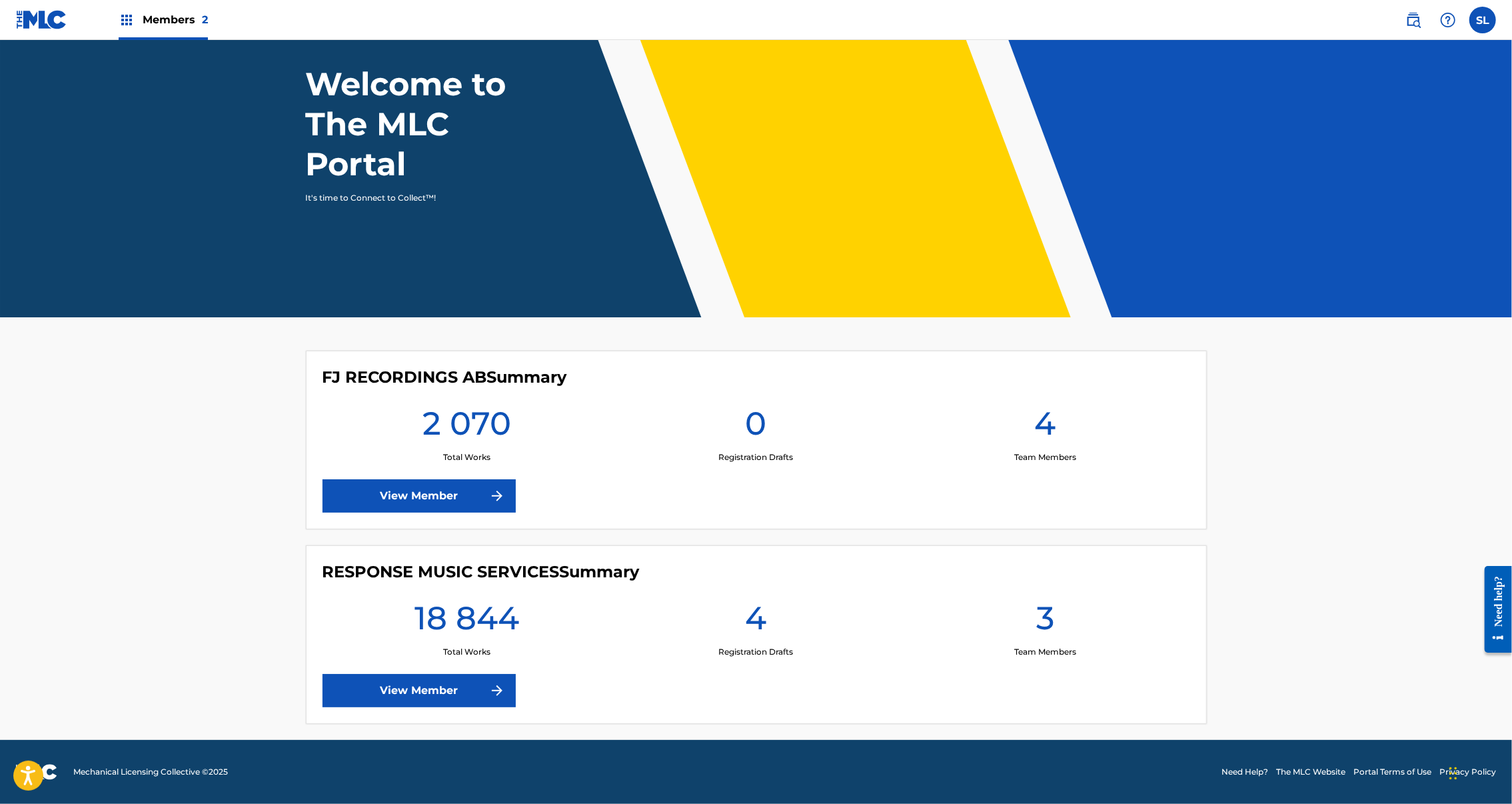
click at [378, 674] on link "View Member" at bounding box center [419, 691] width 193 height 33
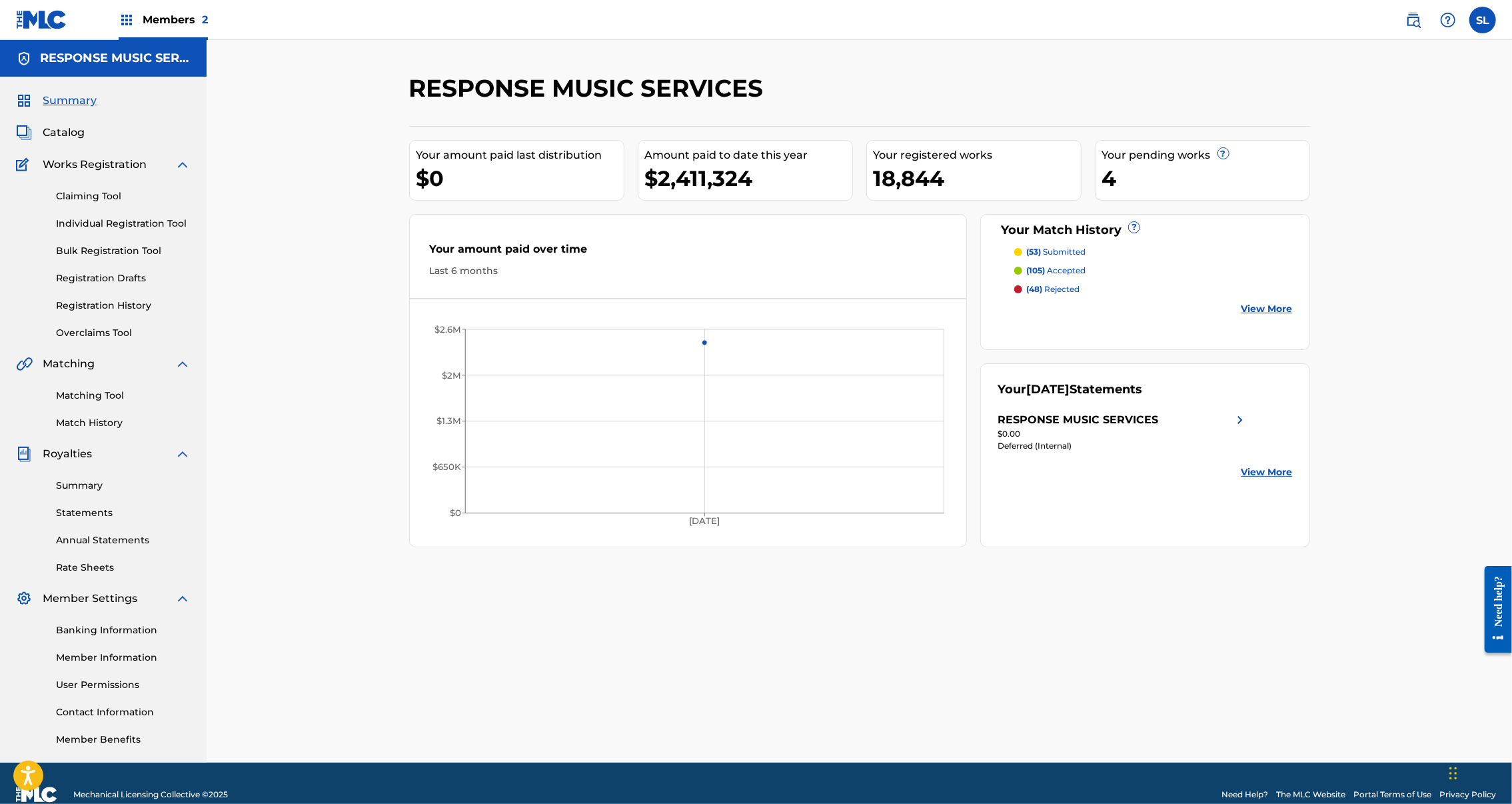
click at [81, 141] on span "Catalog" at bounding box center [63, 133] width 42 height 16
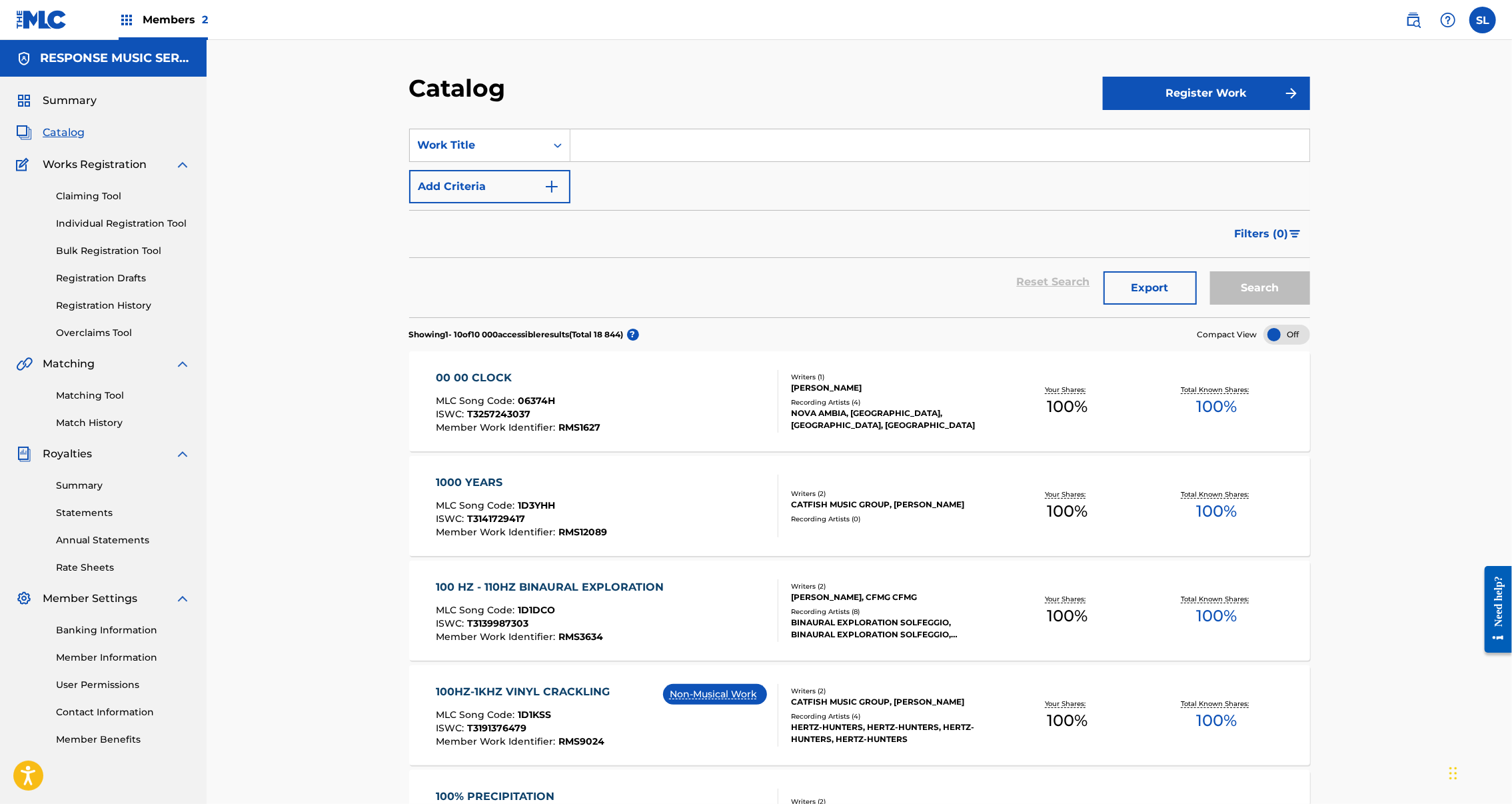
click at [608, 162] on input "Search Form" at bounding box center [940, 145] width 739 height 32
paste input "691467"
drag, startPoint x: 574, startPoint y: 171, endPoint x: 510, endPoint y: 167, distance: 64.1
click at [510, 162] on div "SearchWithCriteriaf730f3c7-5323-442c-b0a0-d0c72deeaa32 Work Title 691467" at bounding box center [860, 145] width 901 height 33
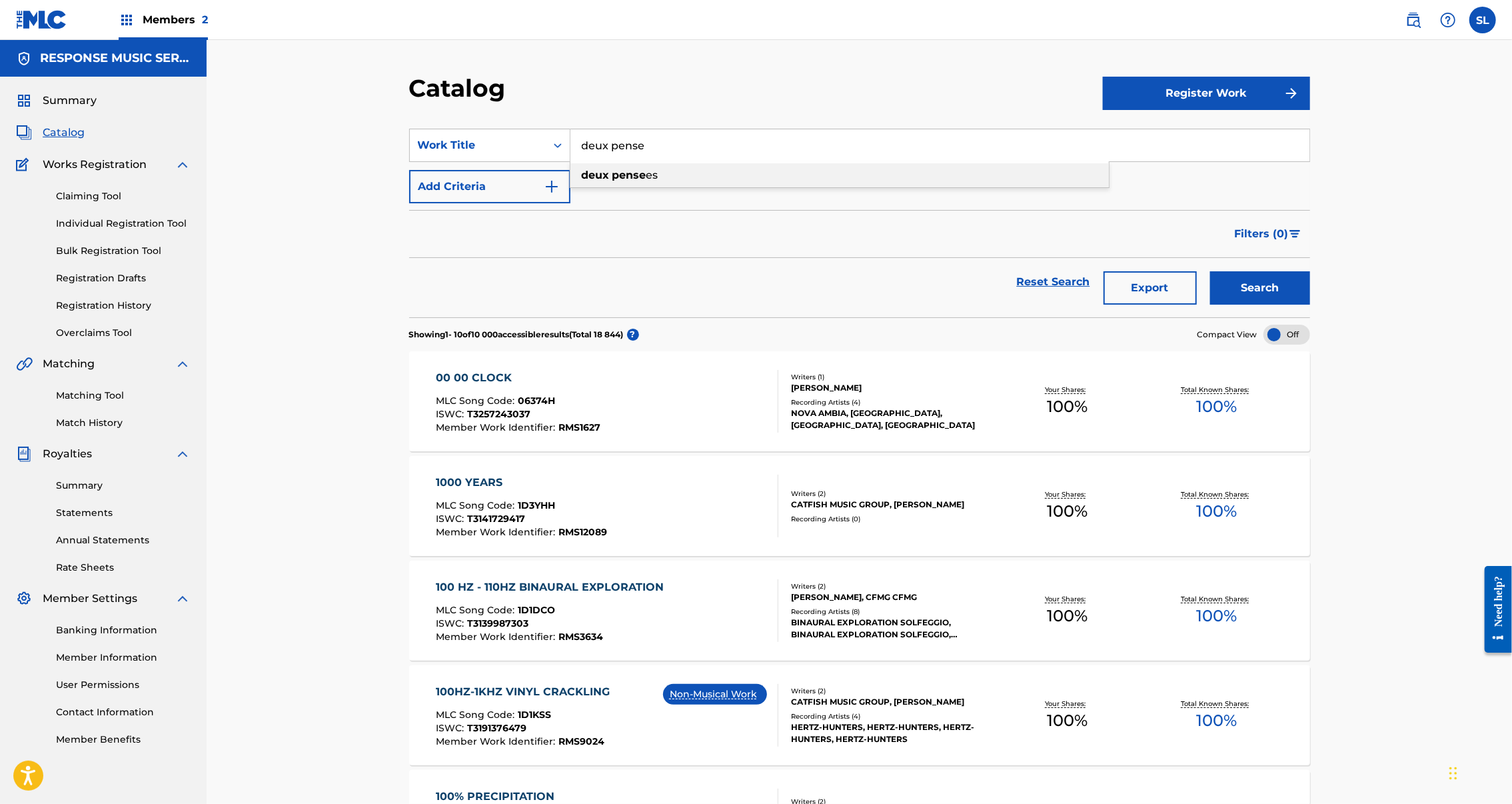
click at [613, 182] on strong "pense" at bounding box center [629, 175] width 34 height 13
type input "deux pensees"
click at [1310, 305] on button "Search" at bounding box center [1260, 288] width 100 height 33
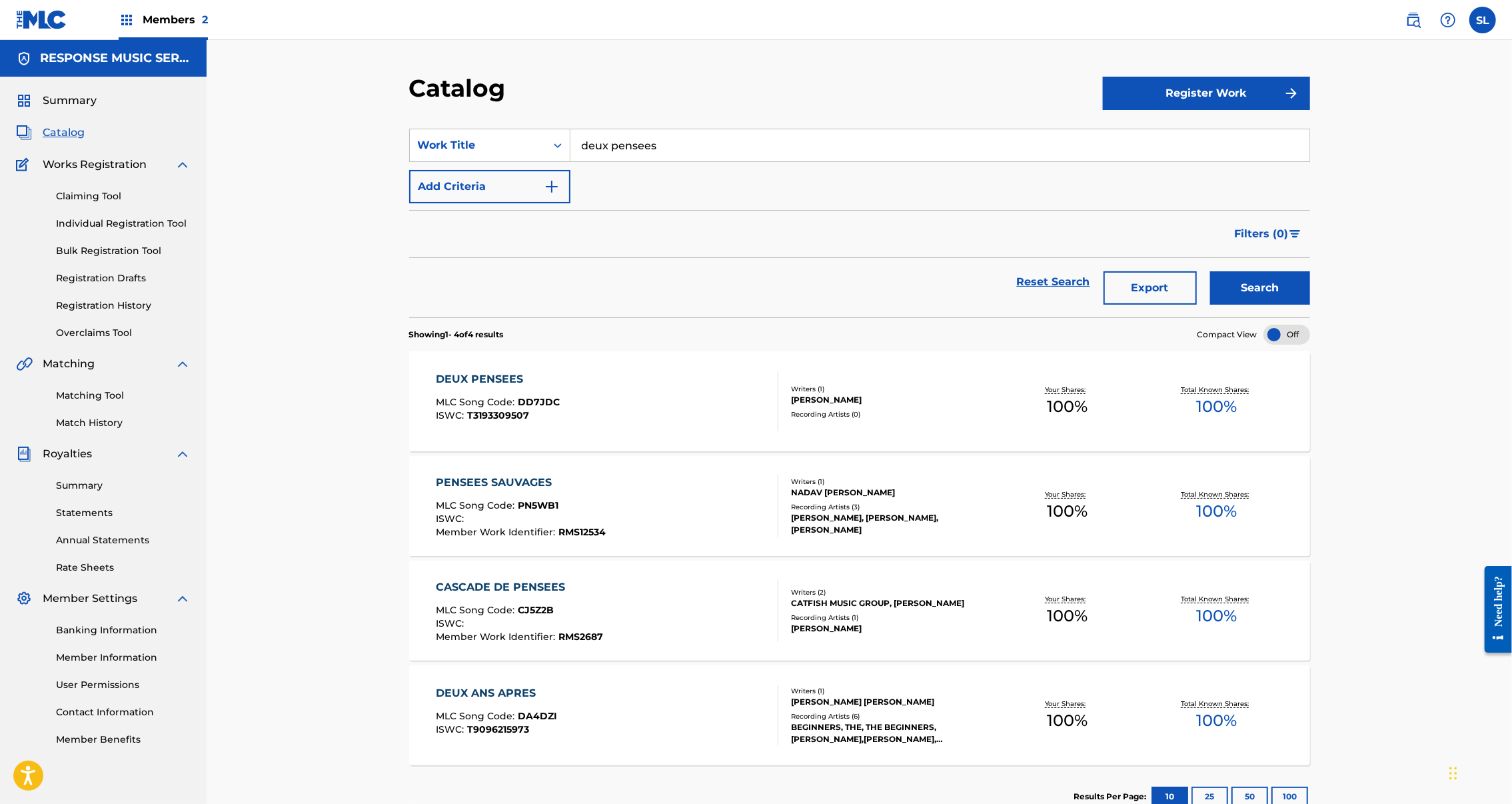
click at [436, 387] on div "DEUX PENSEES" at bounding box center [498, 379] width 124 height 16
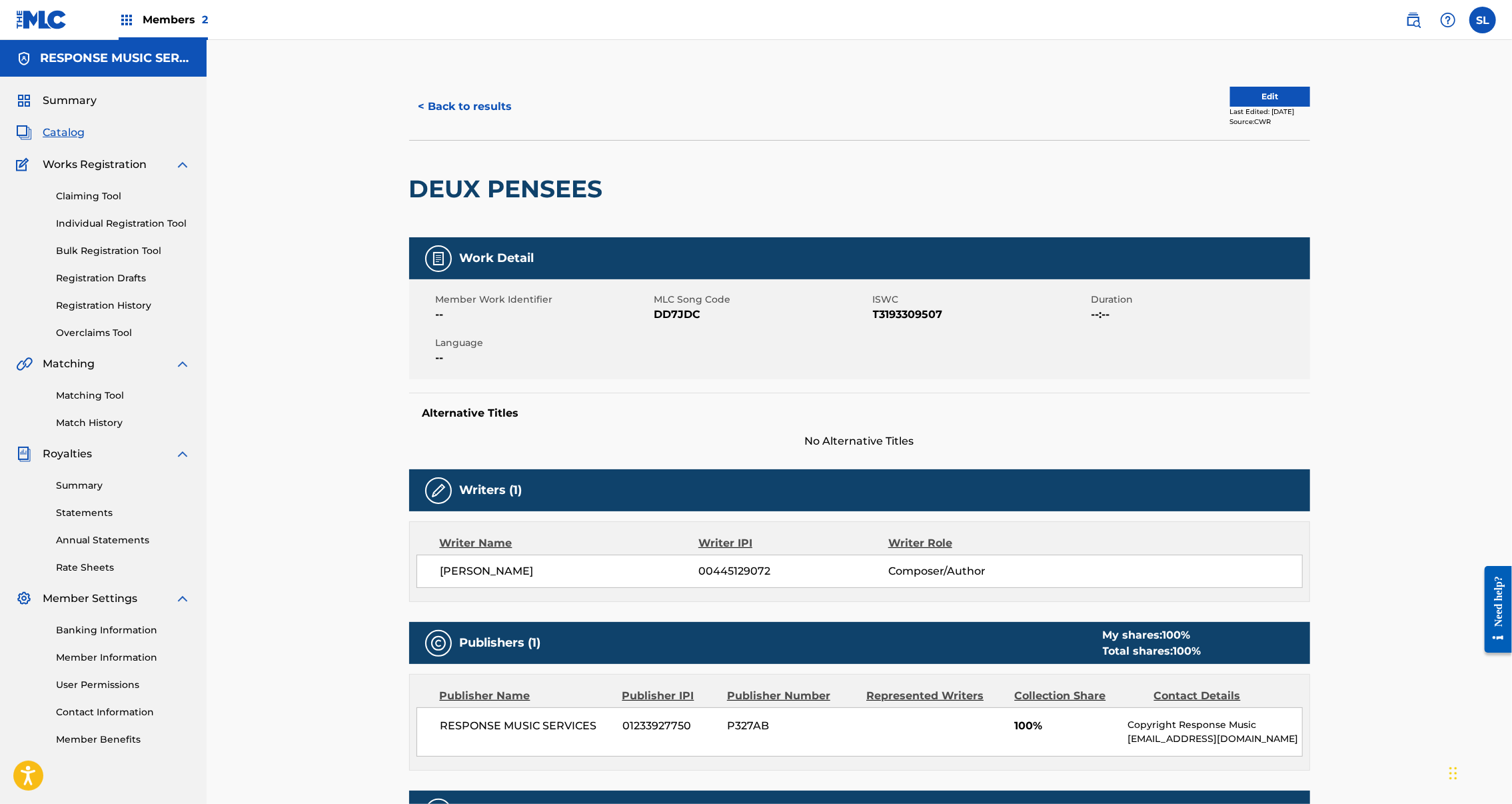
click at [1310, 107] on button "Edit" at bounding box center [1270, 97] width 80 height 20
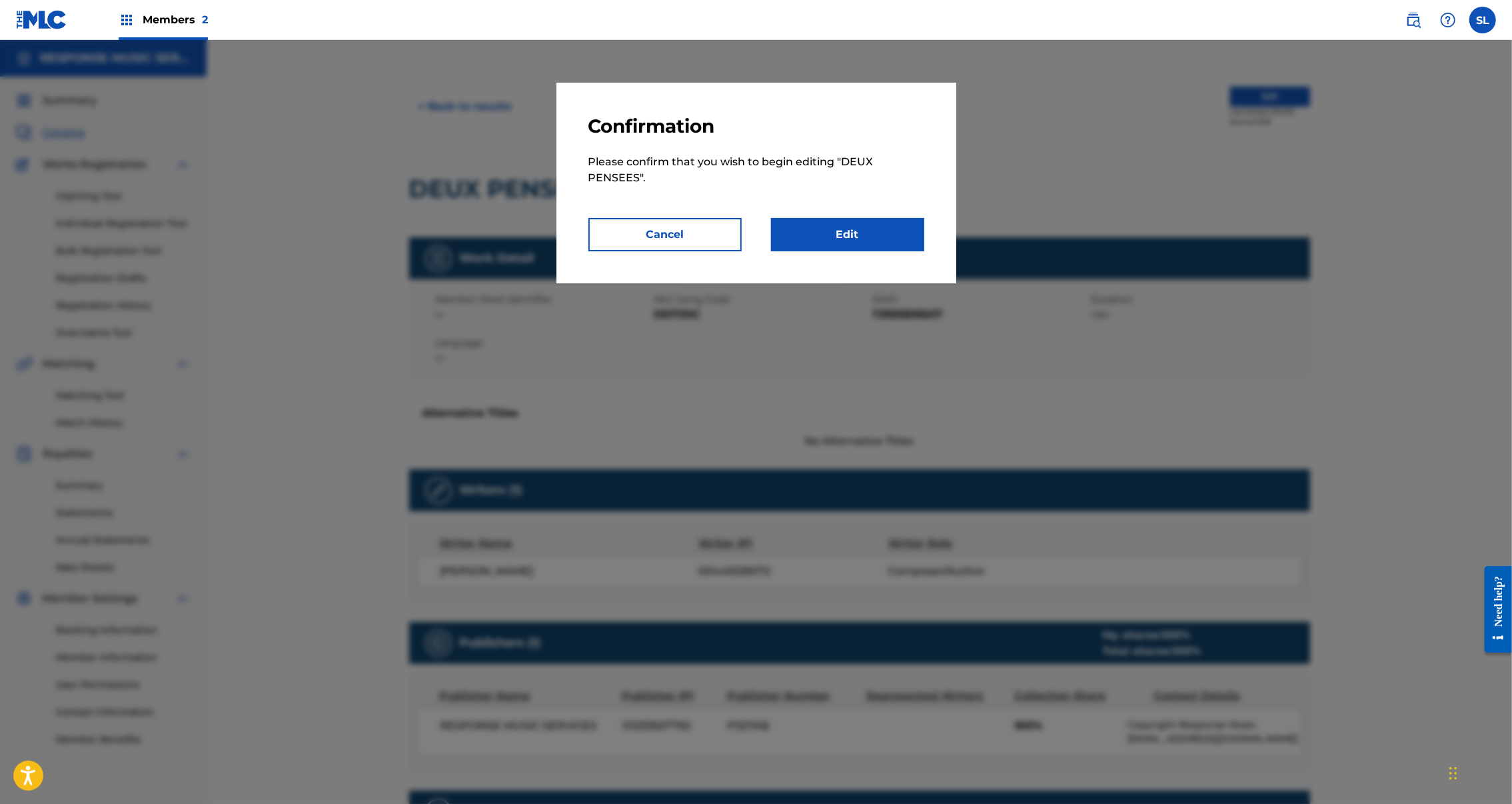
click at [907, 252] on link "Edit" at bounding box center [848, 234] width 154 height 33
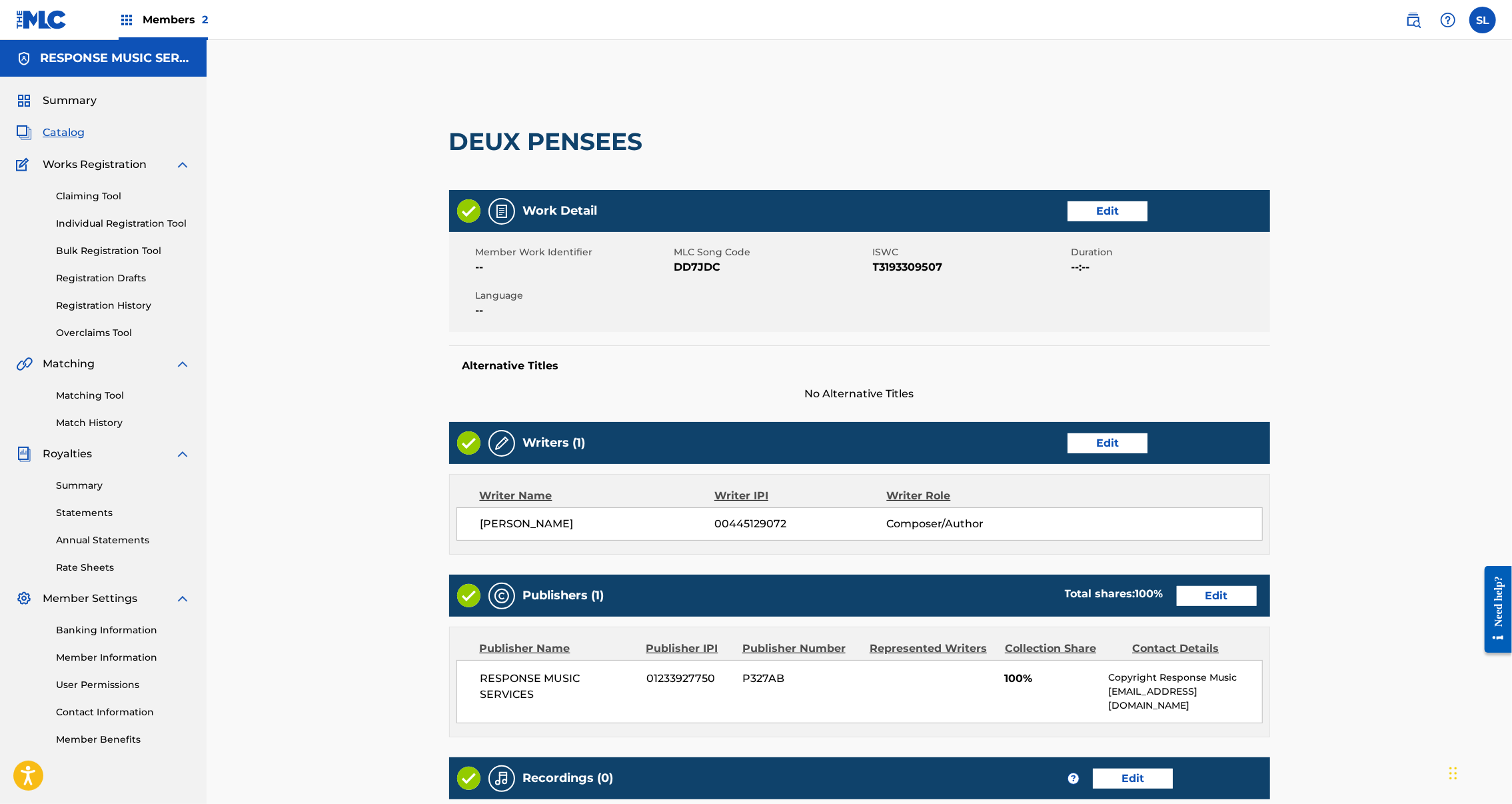
click at [1147, 454] on link "Edit" at bounding box center [1107, 443] width 80 height 20
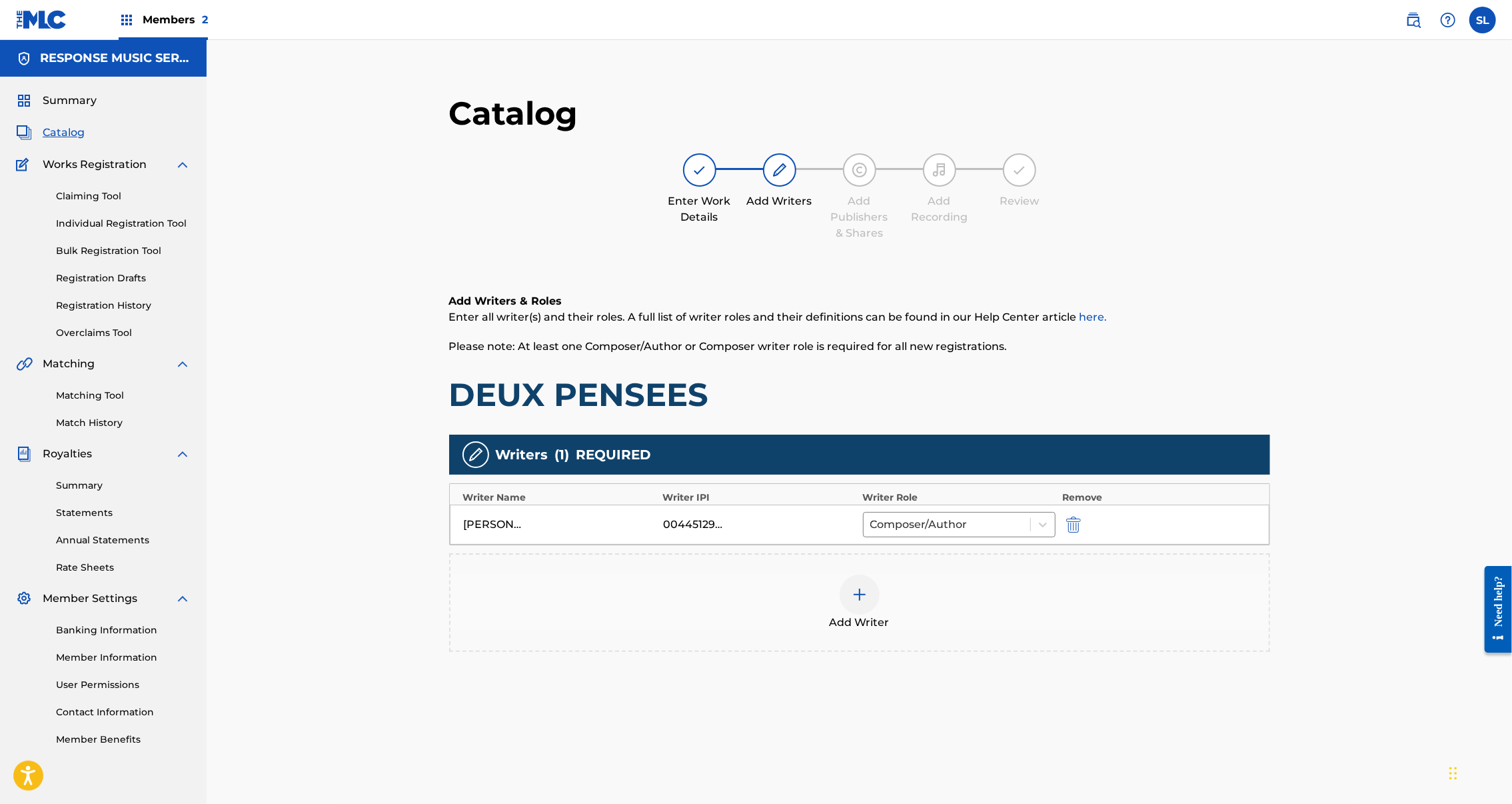
click at [868, 603] on img at bounding box center [860, 595] width 16 height 16
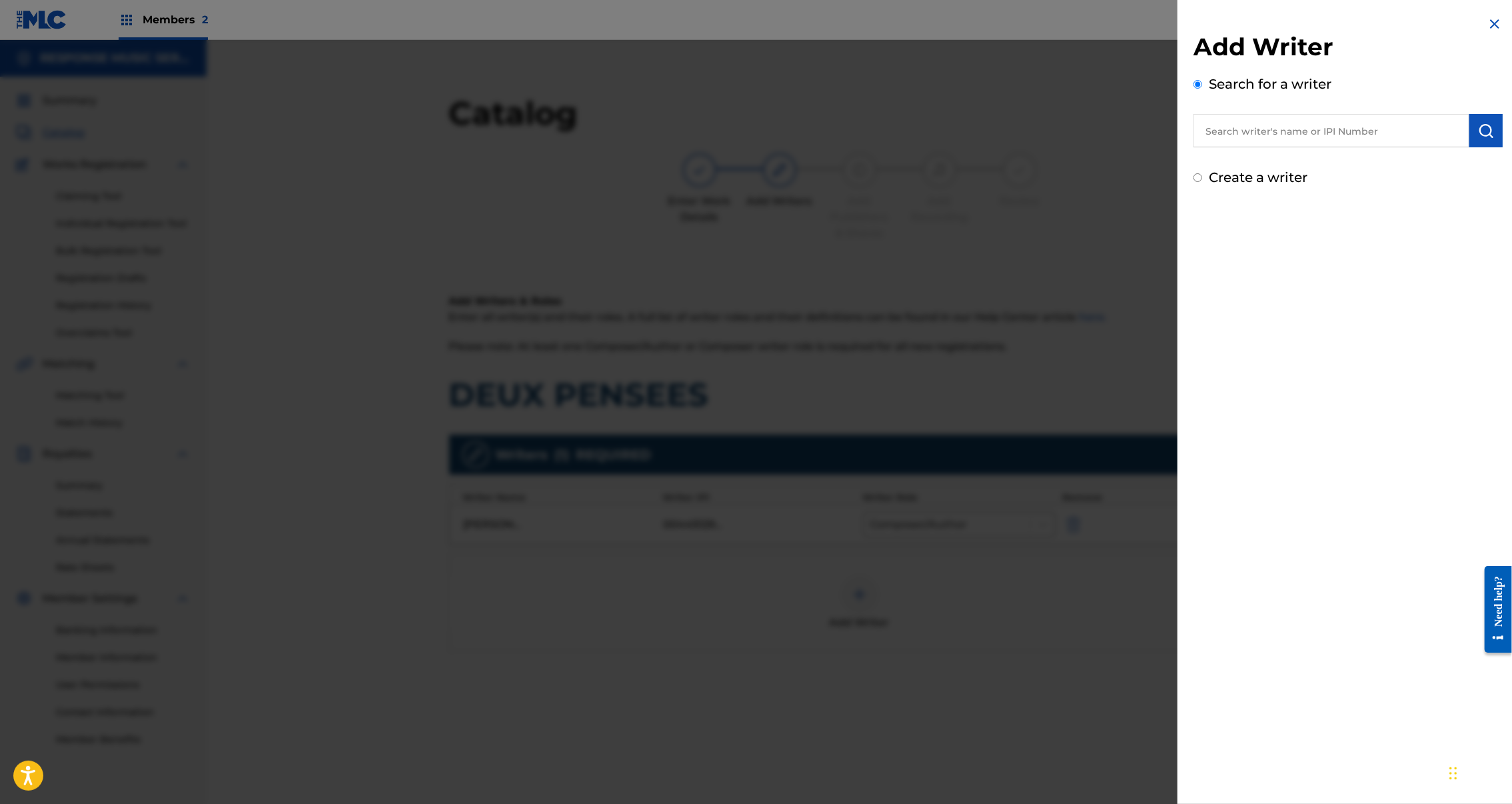
click at [1248, 147] on input "text" at bounding box center [1331, 131] width 276 height 33
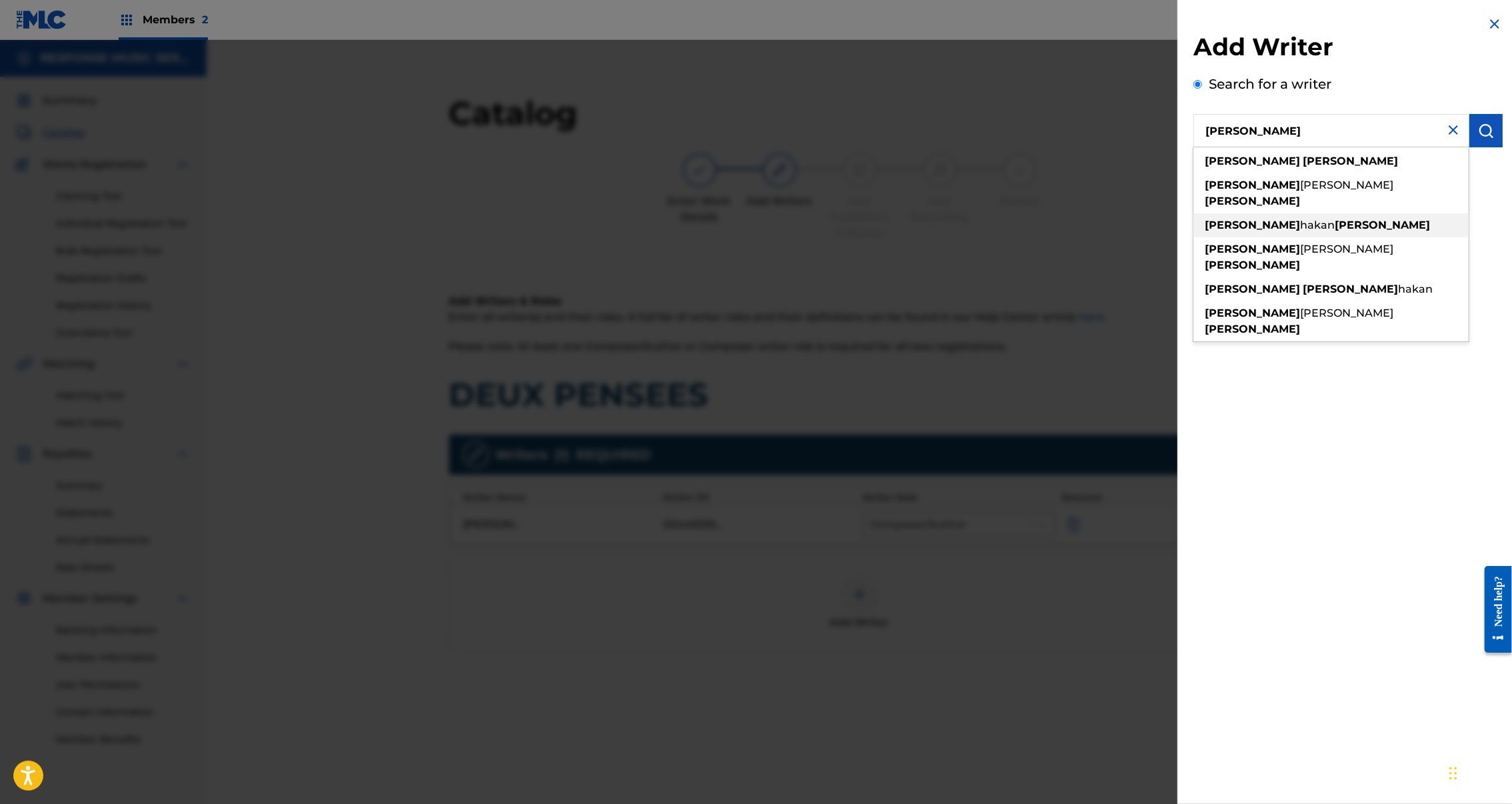
click at [1335, 231] on strong "bostrom" at bounding box center [1382, 225] width 95 height 13
type input "fredrik hakan bostrom"
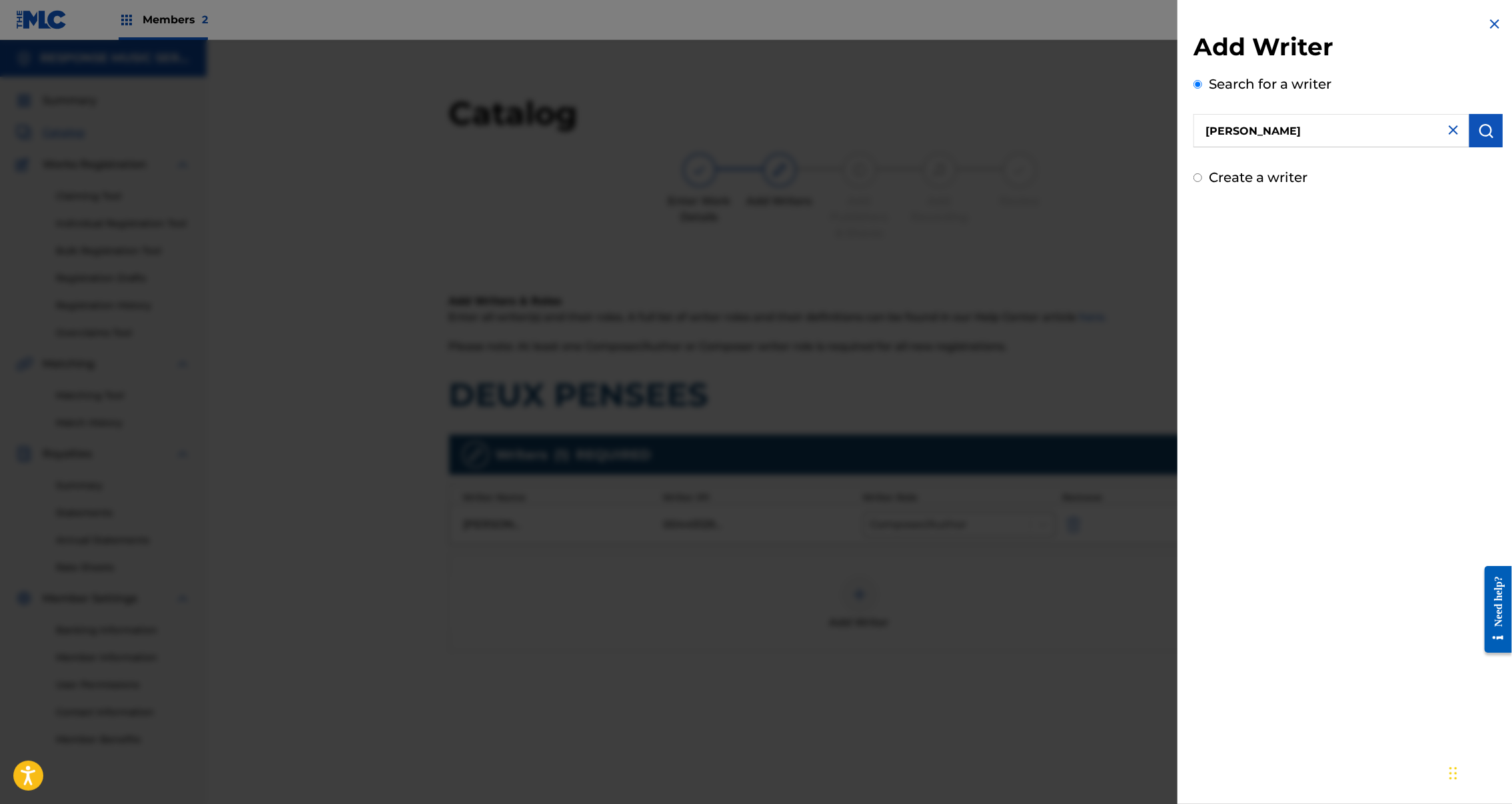
click at [1488, 147] on button "submit" at bounding box center [1486, 131] width 33 height 33
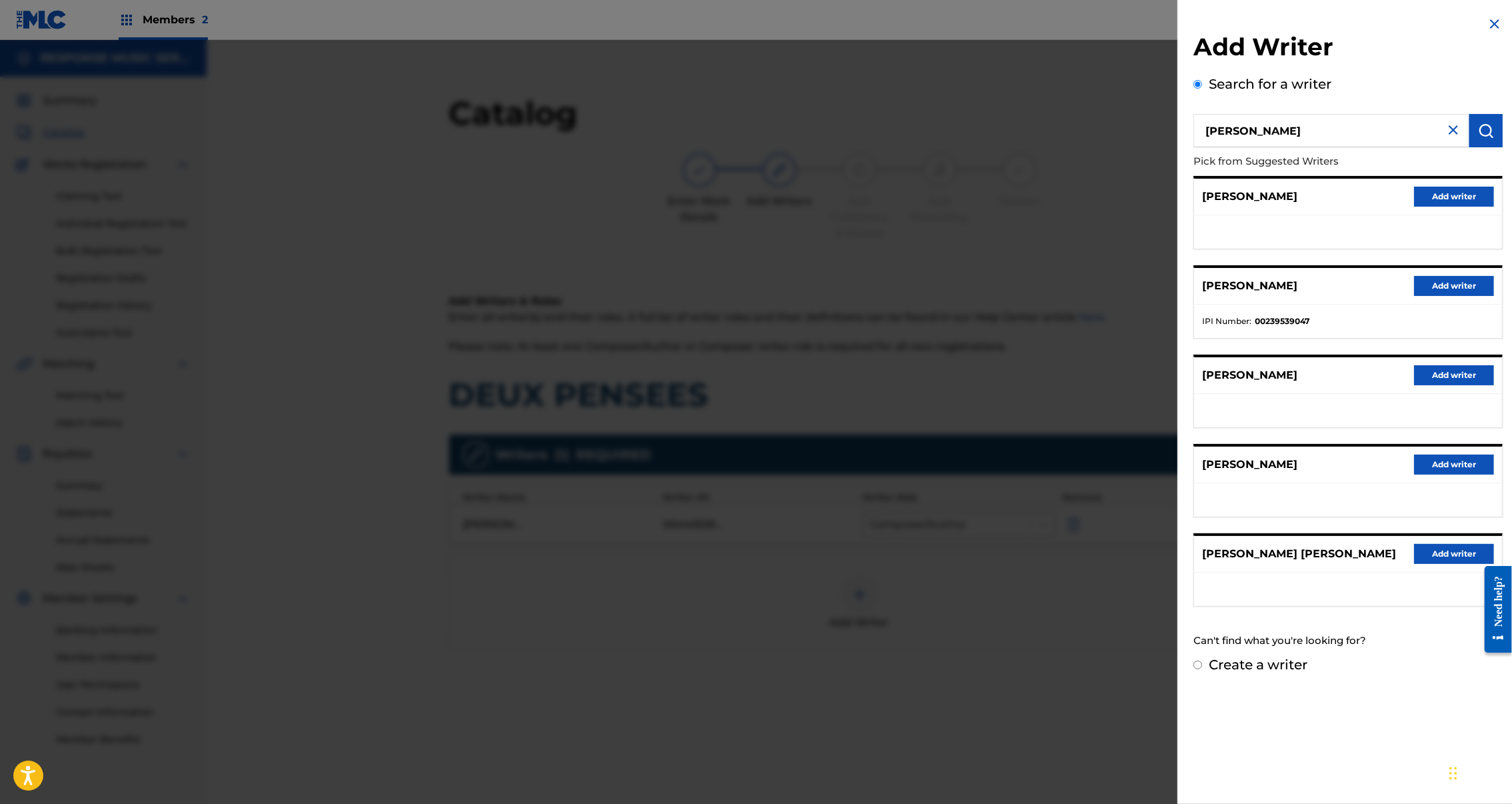
click at [721, 36] on nav "Members 2 SL SL Sofia Loell sofia@response-music.com Notification Preferences P…" at bounding box center [756, 19] width 1512 height 40
click at [1444, 147] on input "fredrik hakan bostrom" at bounding box center [1331, 131] width 276 height 33
drag, startPoint x: 1410, startPoint y: 146, endPoint x: 1441, endPoint y: 141, distance: 31.4
click at [1446, 138] on img at bounding box center [1454, 130] width 16 height 16
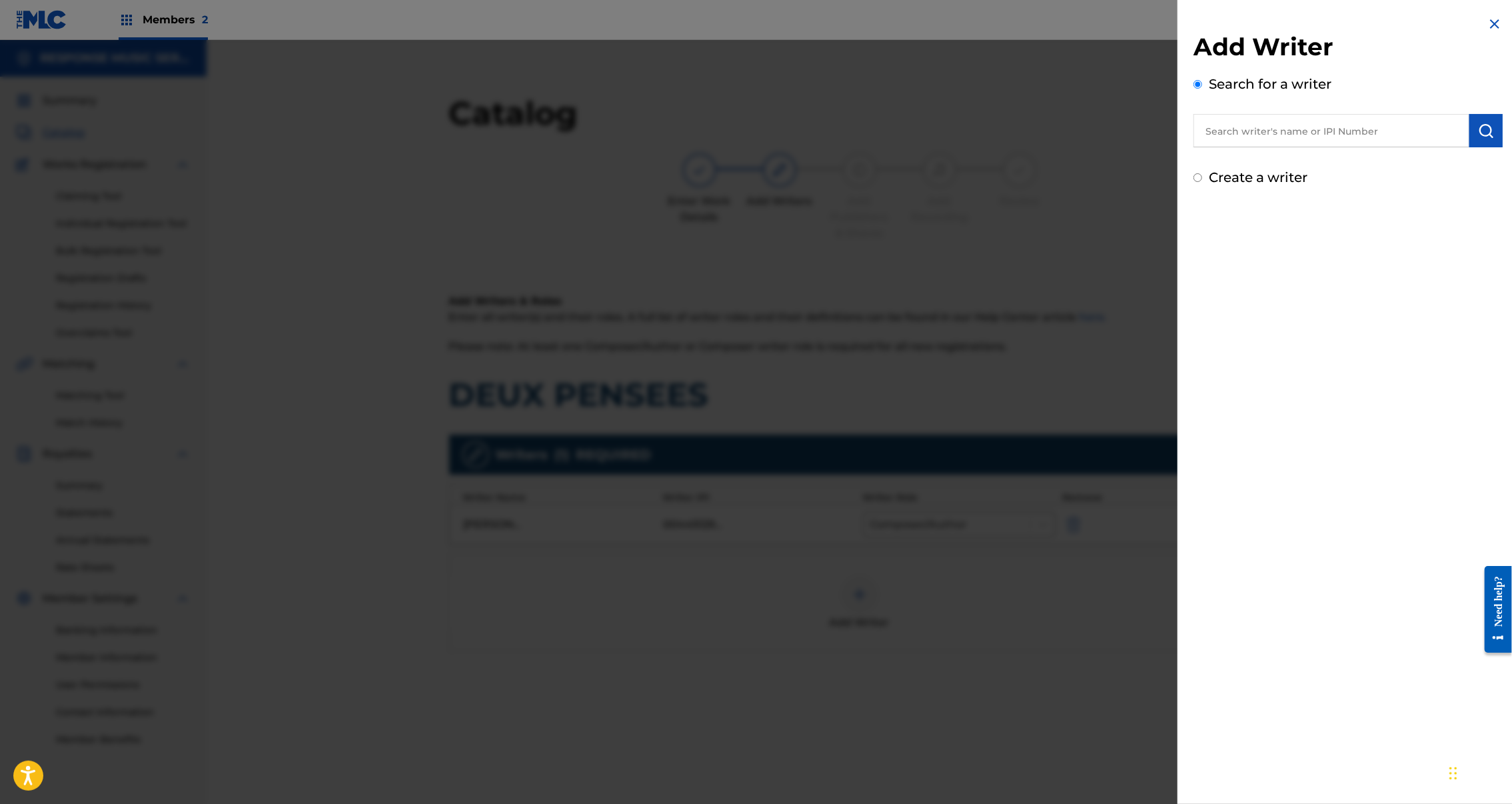
click at [1370, 142] on input "text" at bounding box center [1331, 131] width 276 height 33
type input "catfish music group"
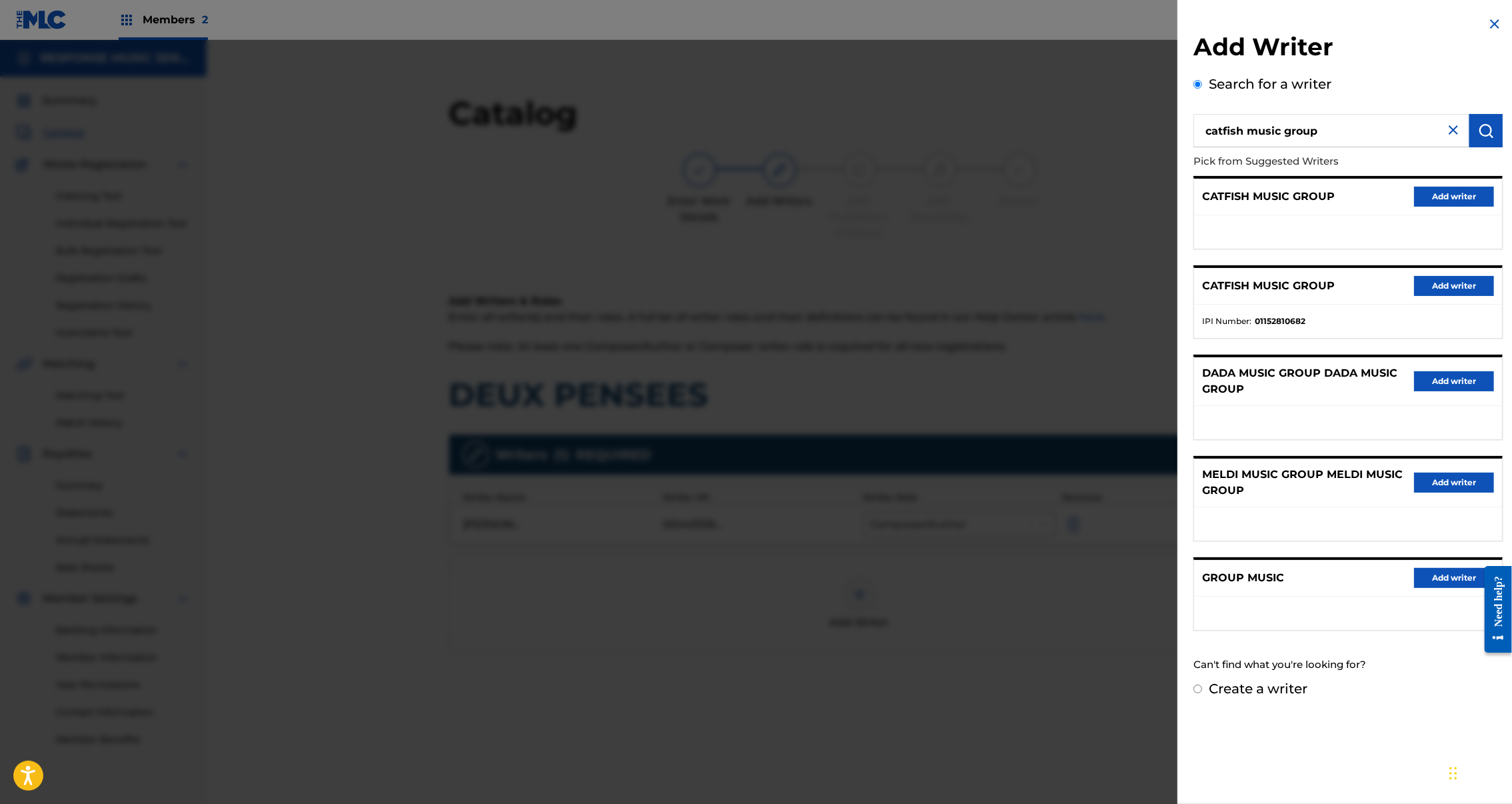
click at [1440, 296] on button "Add writer" at bounding box center [1454, 286] width 80 height 20
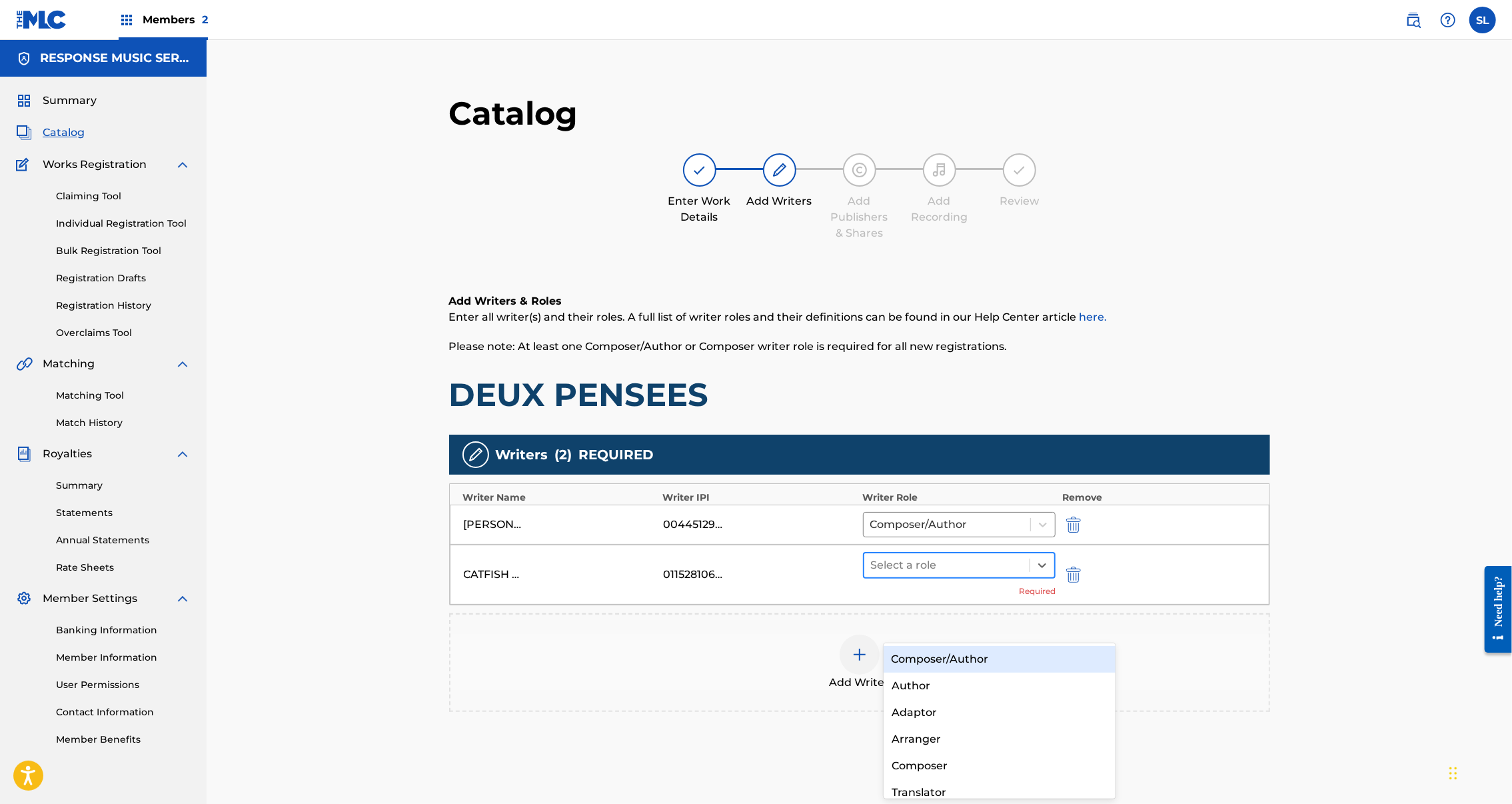
click at [995, 575] on div at bounding box center [948, 565] width 153 height 19
click at [973, 656] on div "Composer/Author" at bounding box center [1000, 659] width 233 height 27
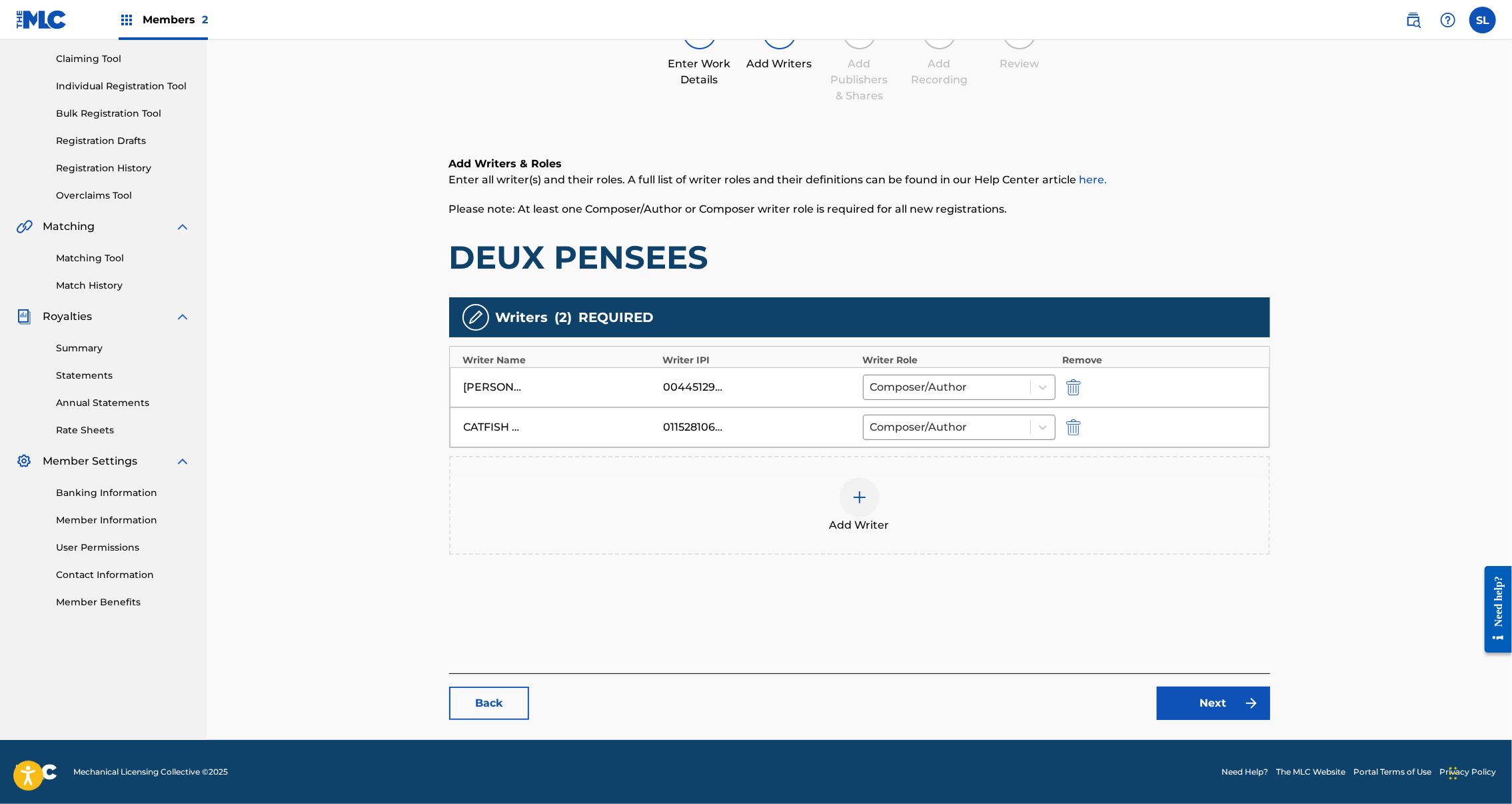
scroll to position [200, 0]
click at [1260, 687] on link "Next" at bounding box center [1213, 704] width 113 height 33
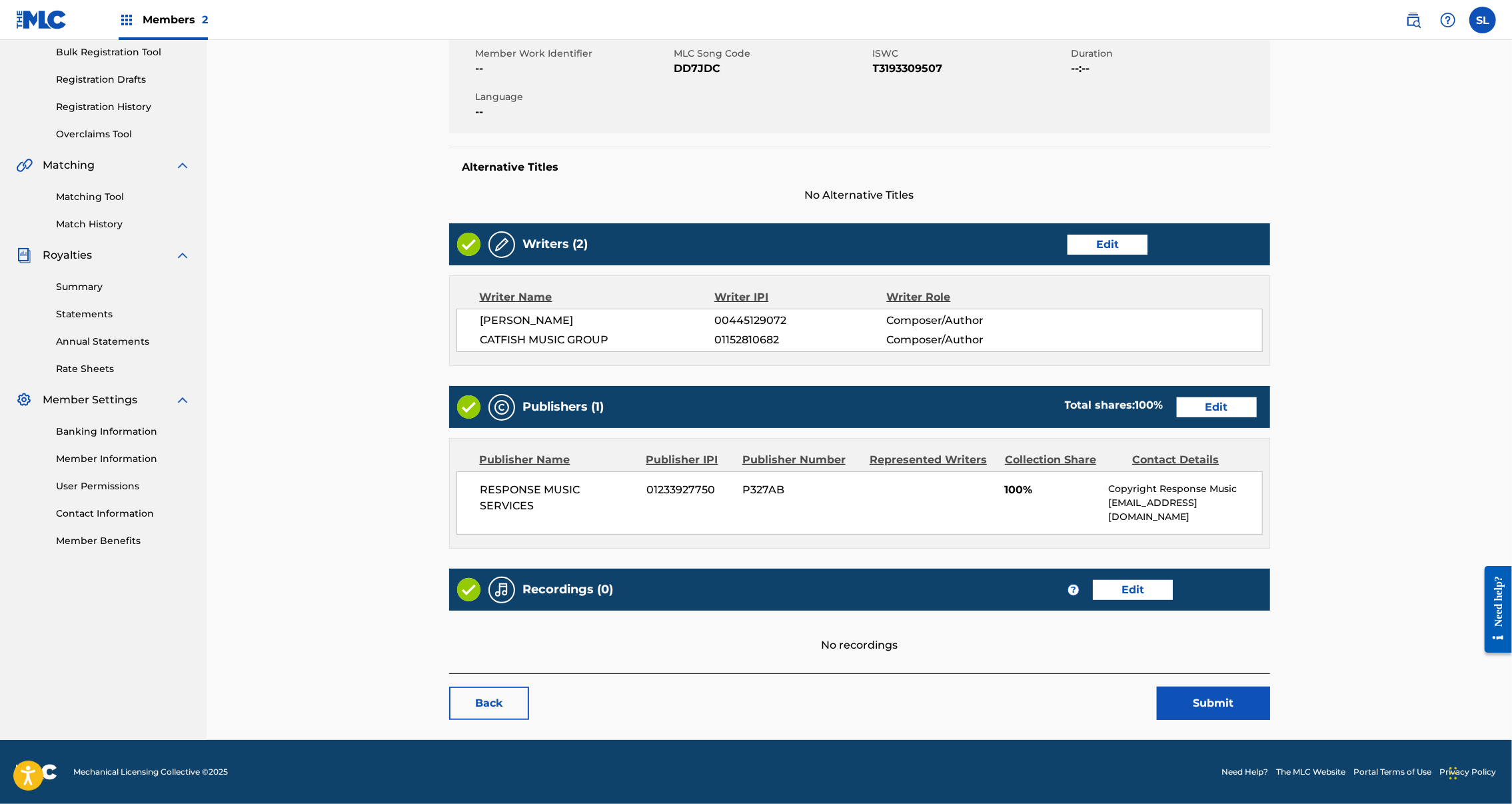
scroll to position [334, 0]
click at [1271, 687] on button "Submit" at bounding box center [1213, 704] width 113 height 33
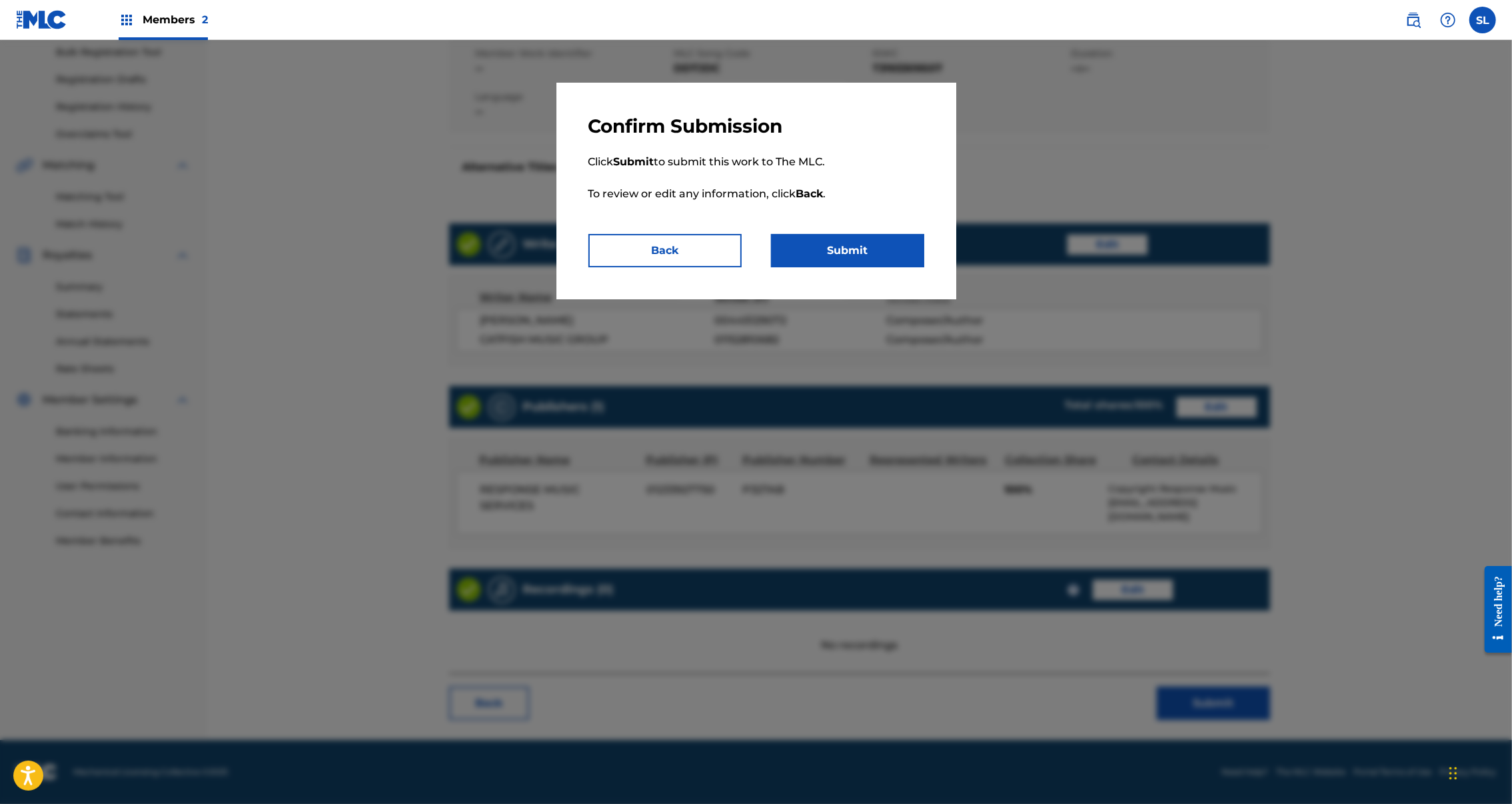
click at [840, 268] on button "Submit" at bounding box center [848, 251] width 154 height 33
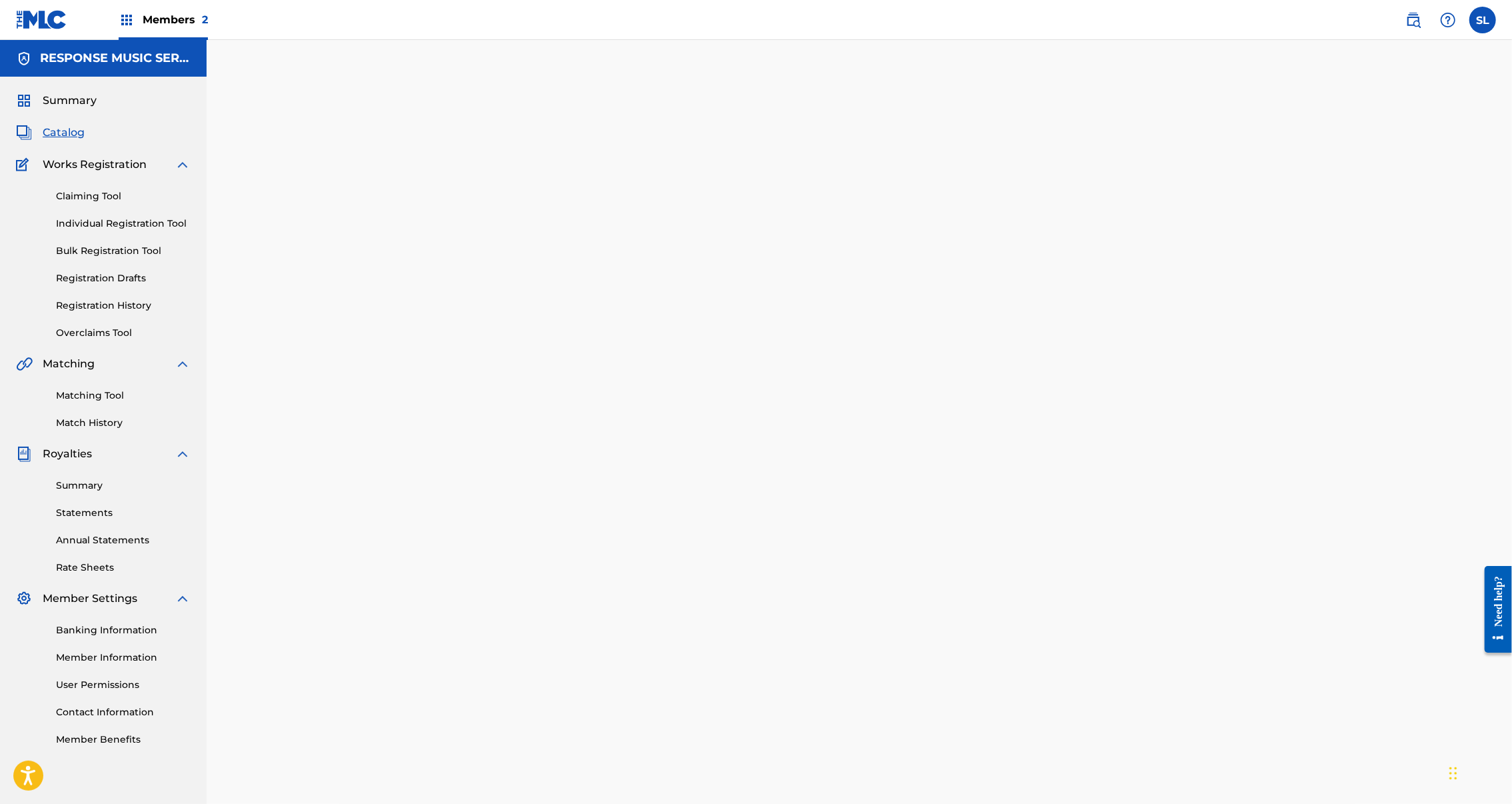
drag, startPoint x: 38, startPoint y: 156, endPoint x: 58, endPoint y: 162, distance: 20.9
click at [39, 141] on link "Catalog" at bounding box center [50, 133] width 68 height 16
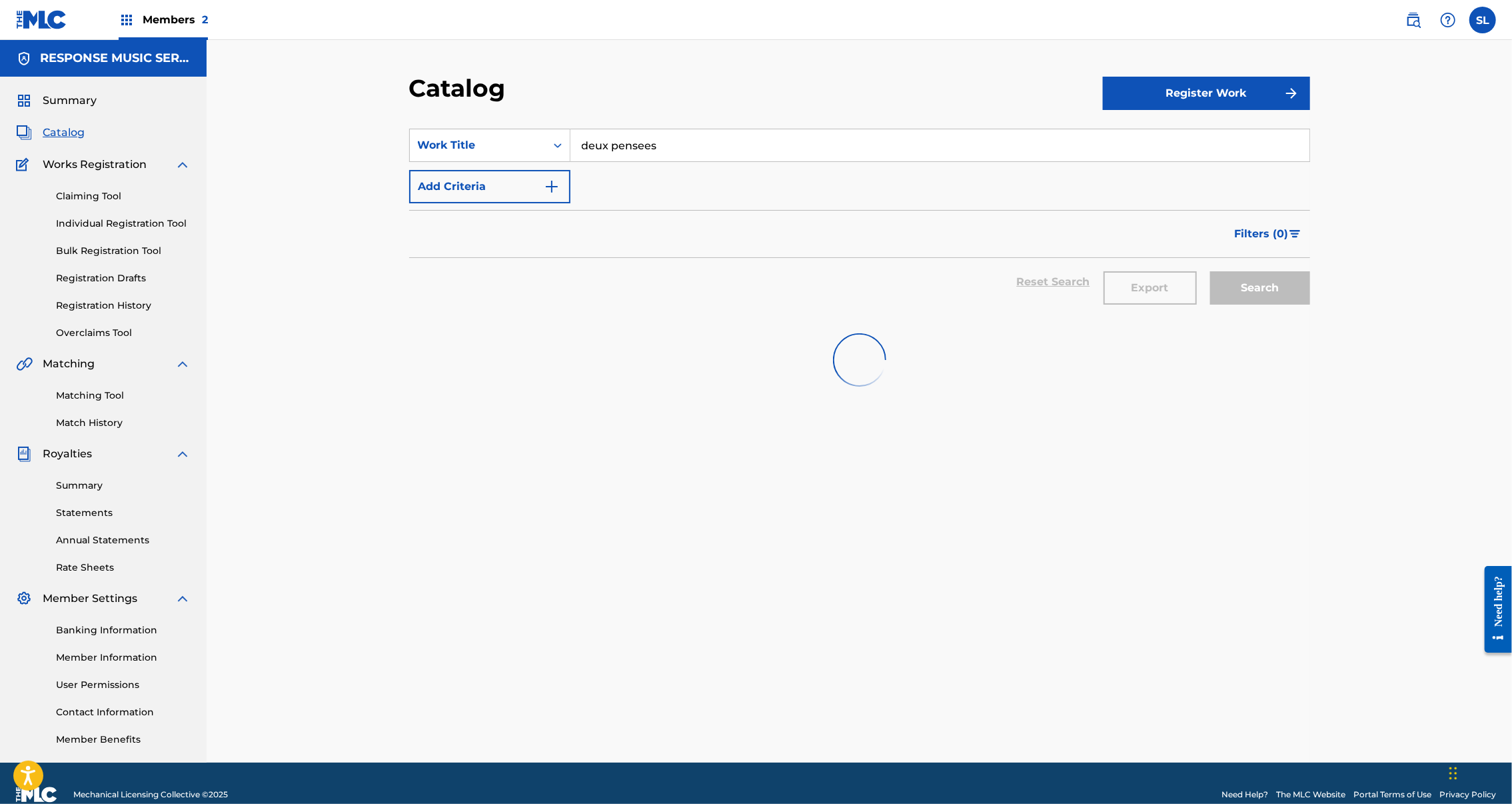
click at [59, 141] on span "Catalog" at bounding box center [63, 133] width 42 height 16
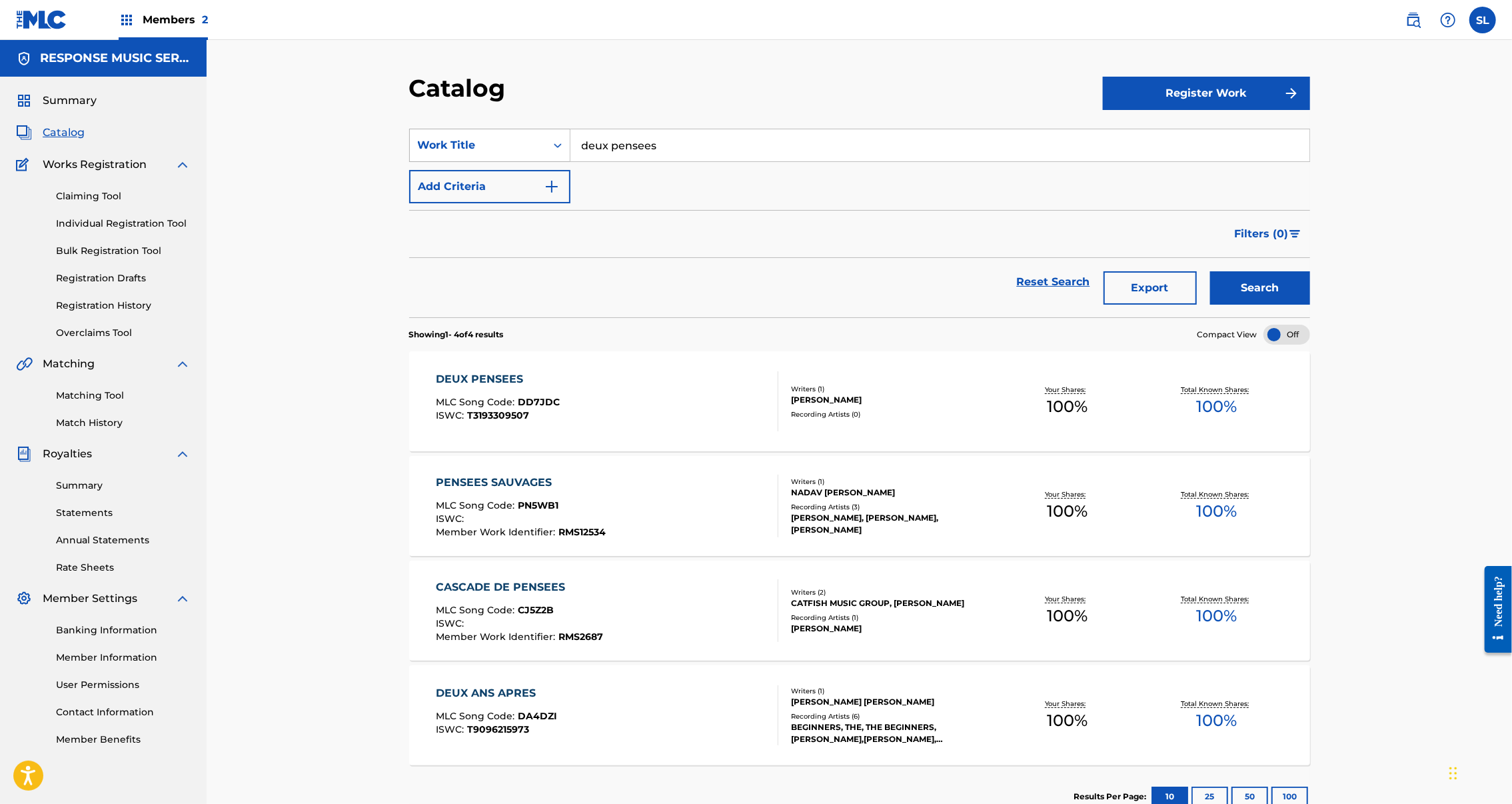
click at [546, 157] on div "Search Form" at bounding box center [557, 145] width 24 height 24
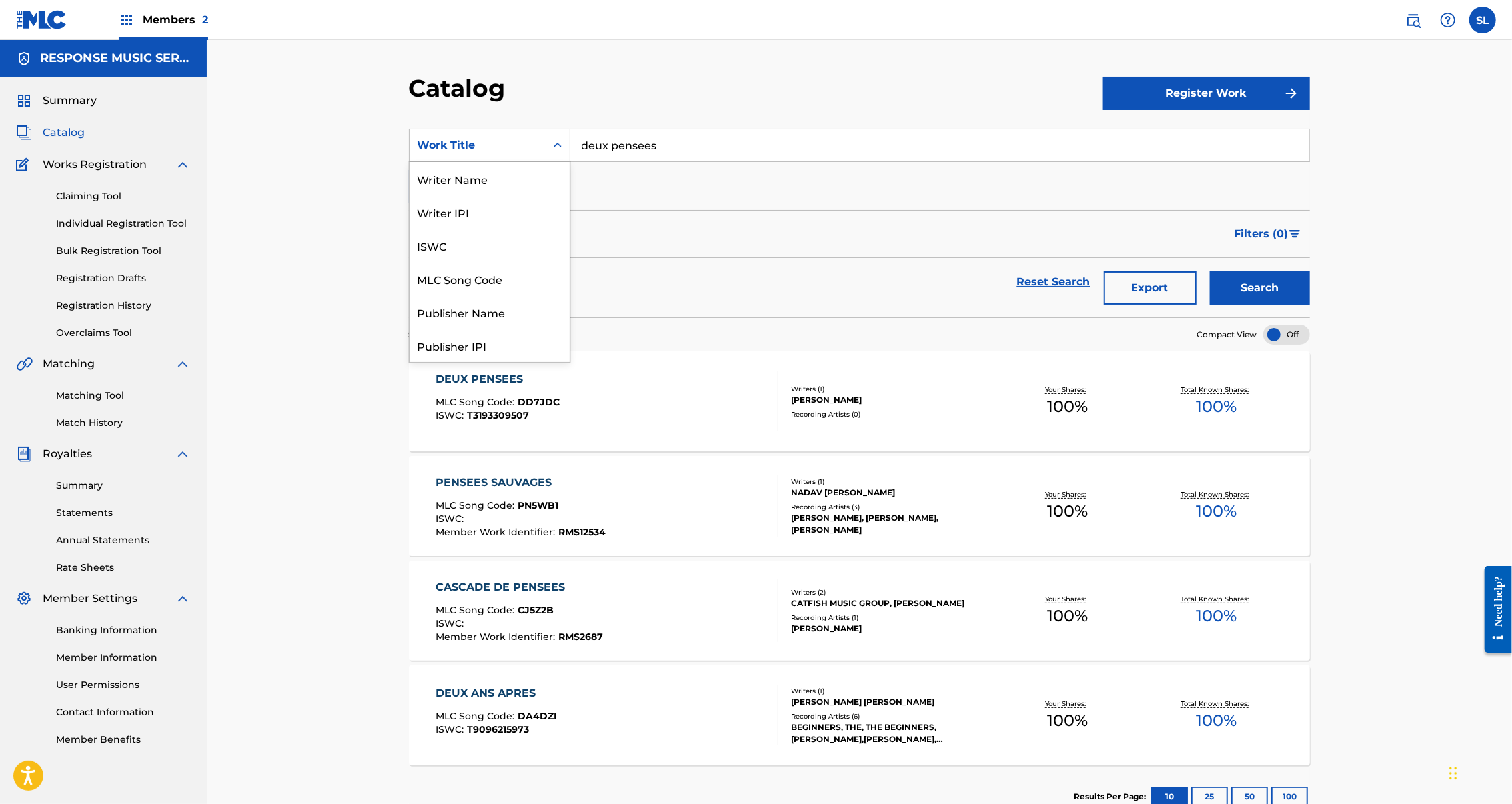
scroll to position [242, 0]
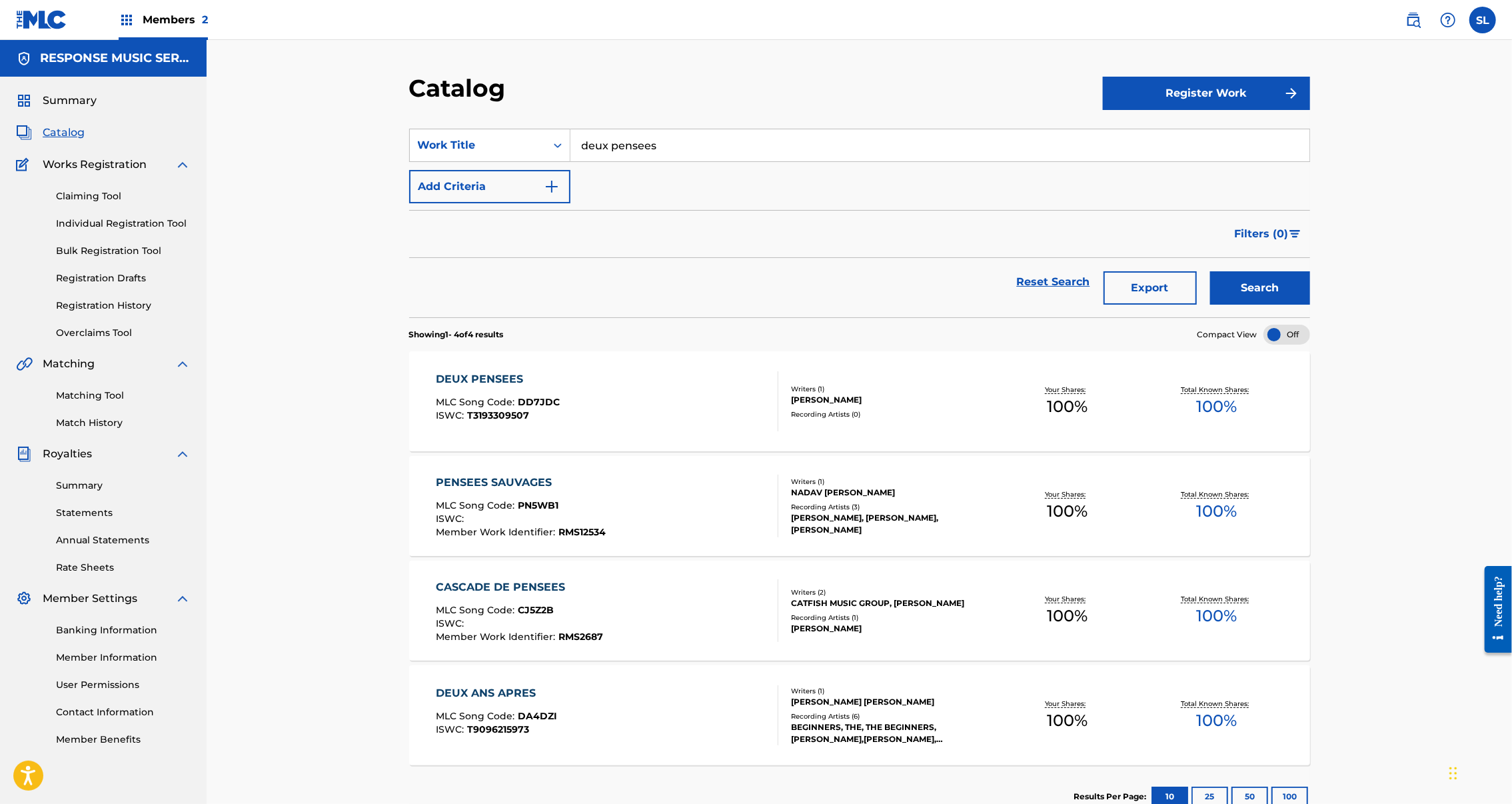
click at [546, 157] on div "Search Form" at bounding box center [557, 145] width 24 height 24
drag, startPoint x: 515, startPoint y: 165, endPoint x: 518, endPoint y: 185, distance: 20.2
click at [551, 152] on icon "Search Form" at bounding box center [558, 145] width 13 height 13
click at [425, 195] on div "Writer Name" at bounding box center [490, 179] width 160 height 33
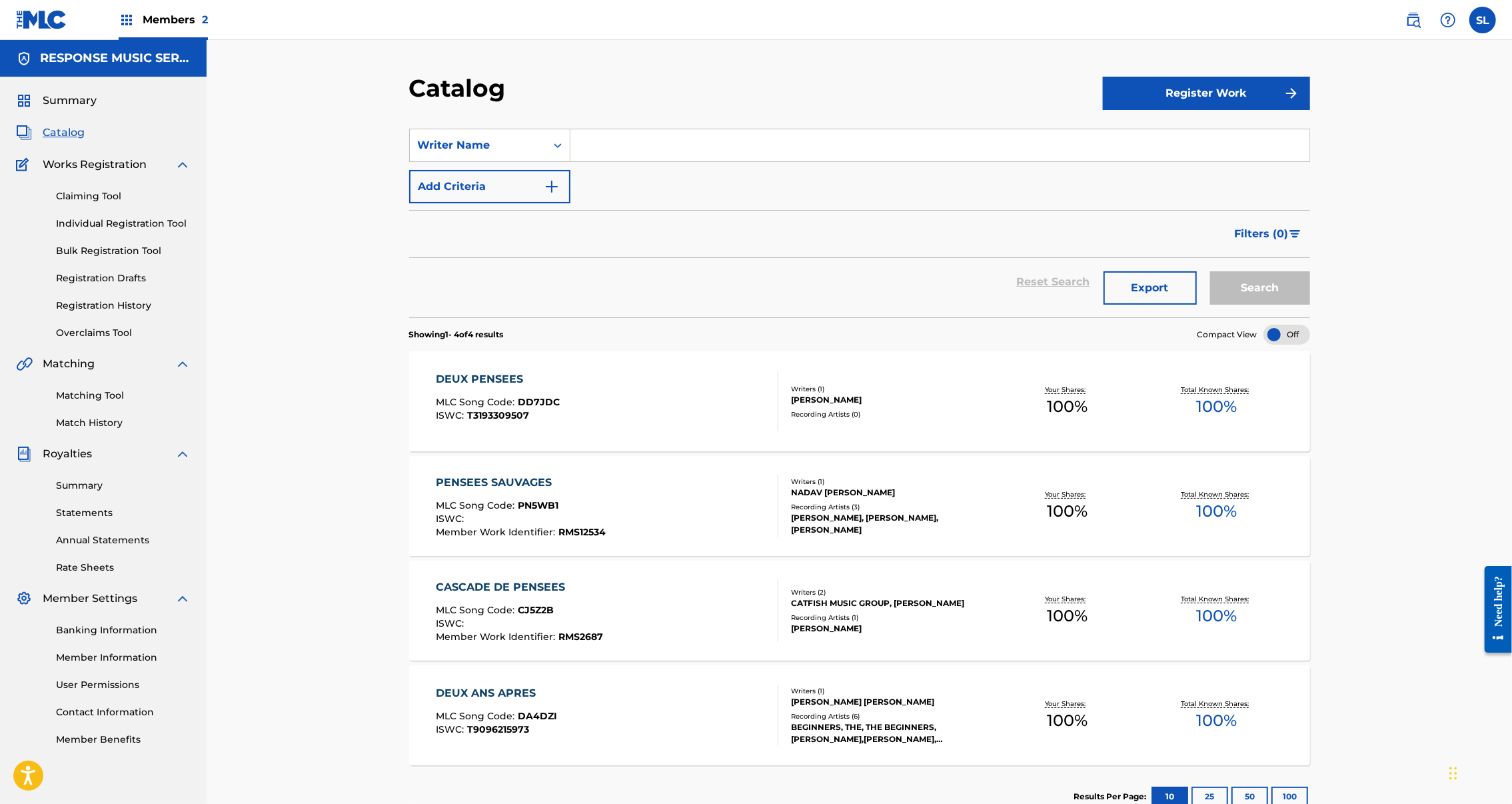
click at [593, 162] on input "Search Form" at bounding box center [940, 145] width 739 height 32
type input "Harborg"
click at [1310, 305] on button "Search" at bounding box center [1260, 288] width 100 height 33
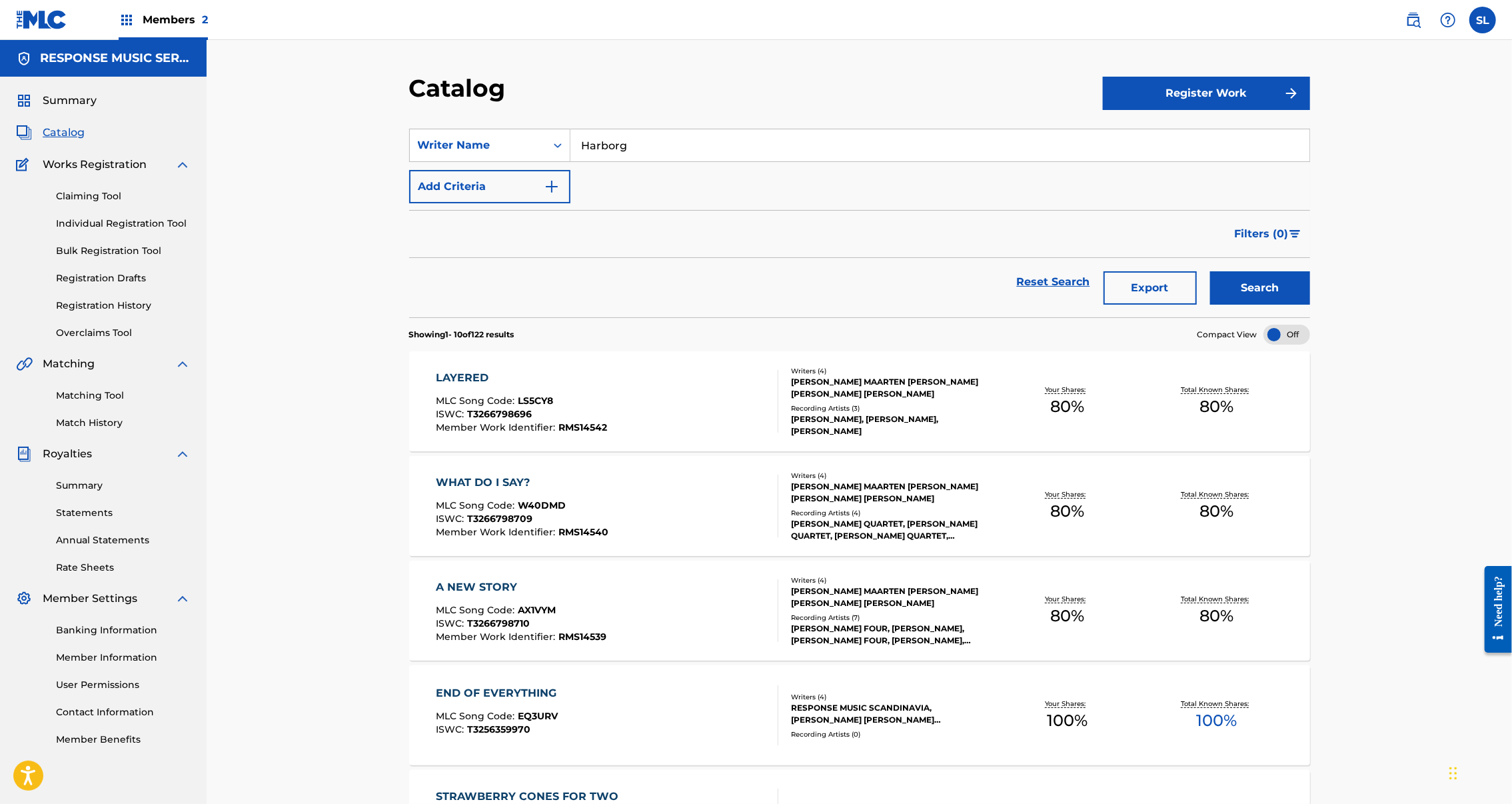
click at [1197, 305] on button "Export" at bounding box center [1149, 288] width 93 height 33
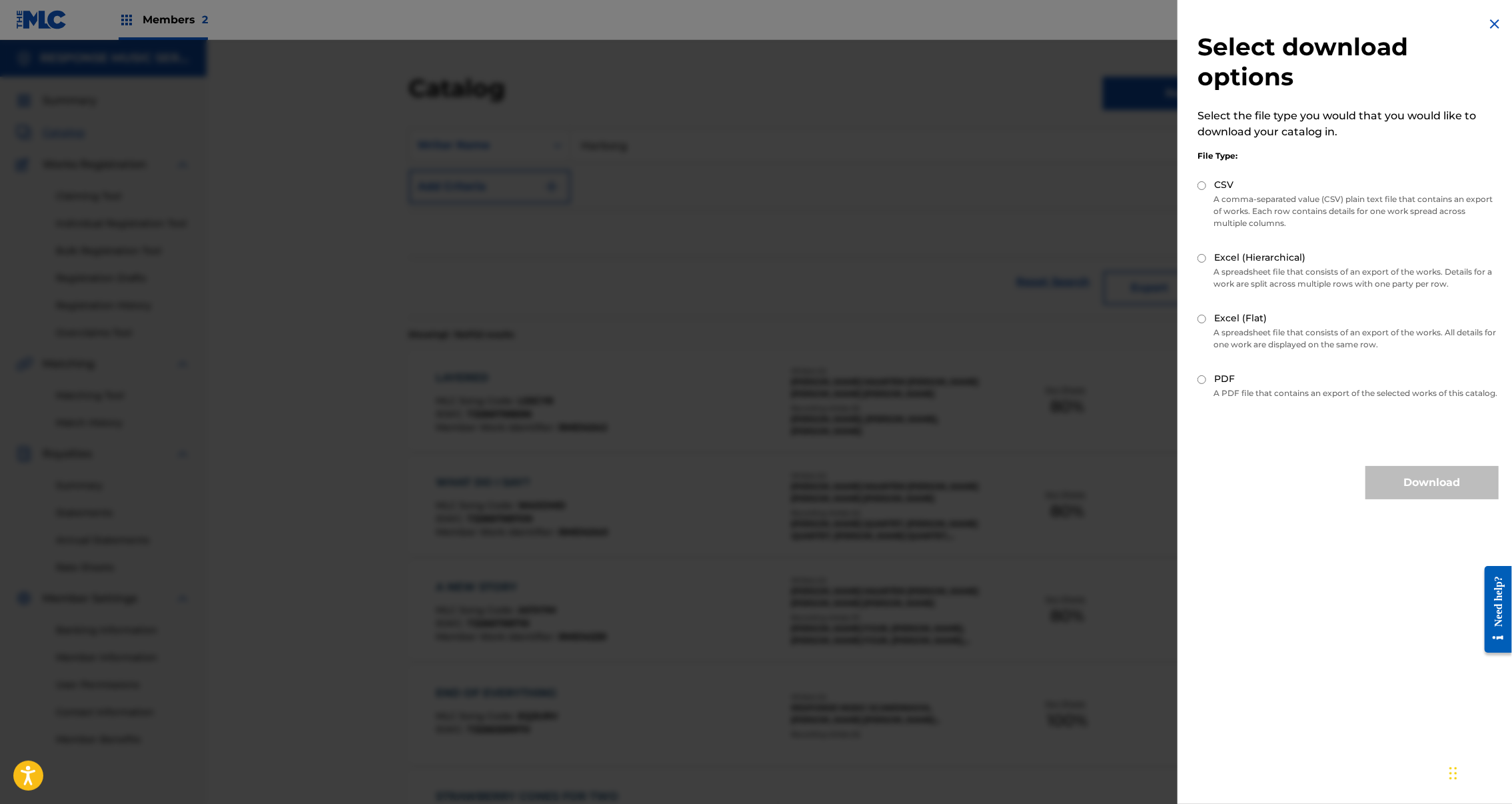
click at [1198, 314] on input "Excel (Flat)" at bounding box center [1202, 319] width 9 height 9
radio input "true"
click at [1418, 480] on button "Download" at bounding box center [1432, 482] width 133 height 33
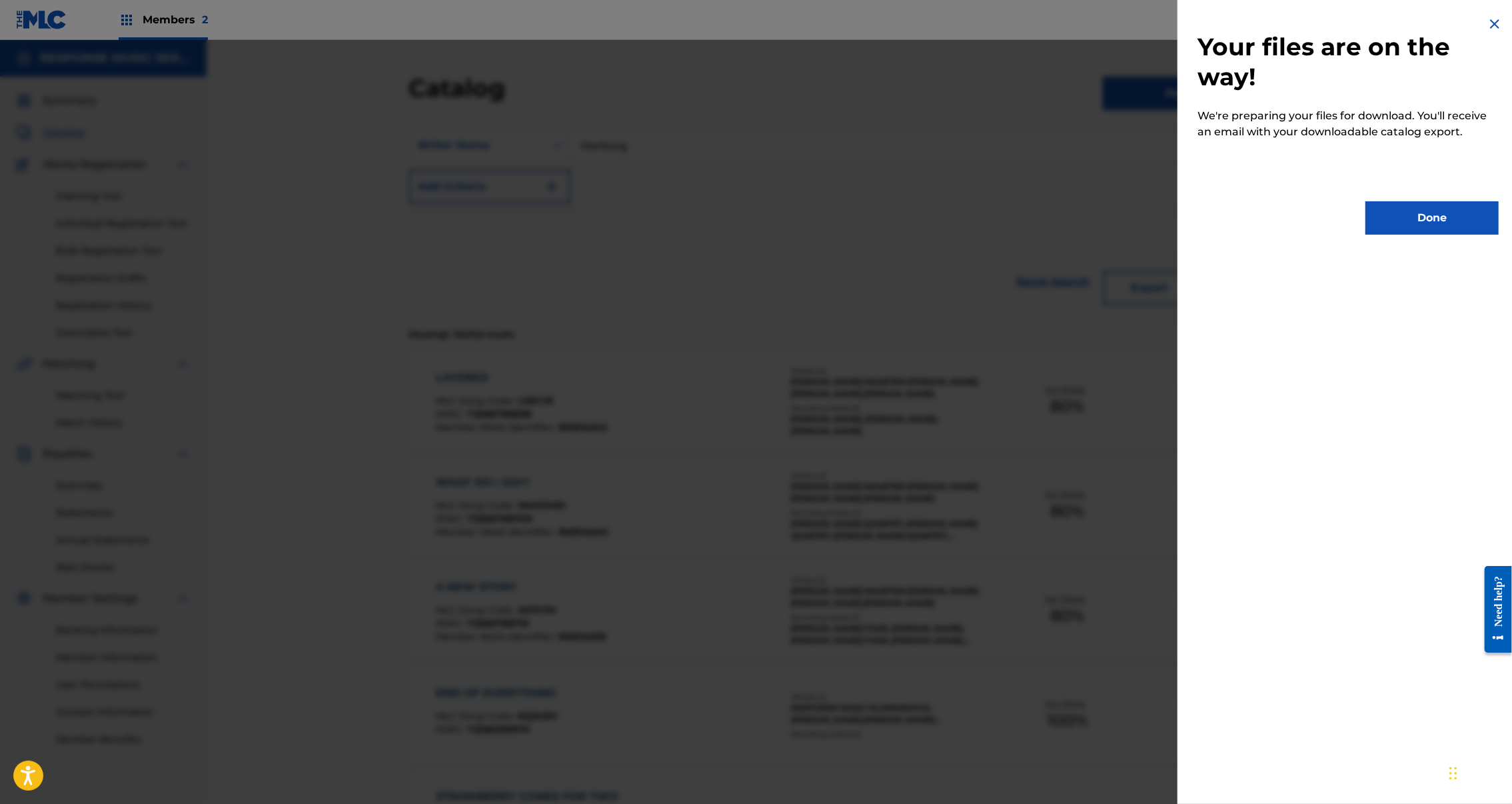
click at [1419, 217] on button "Done" at bounding box center [1432, 218] width 133 height 33
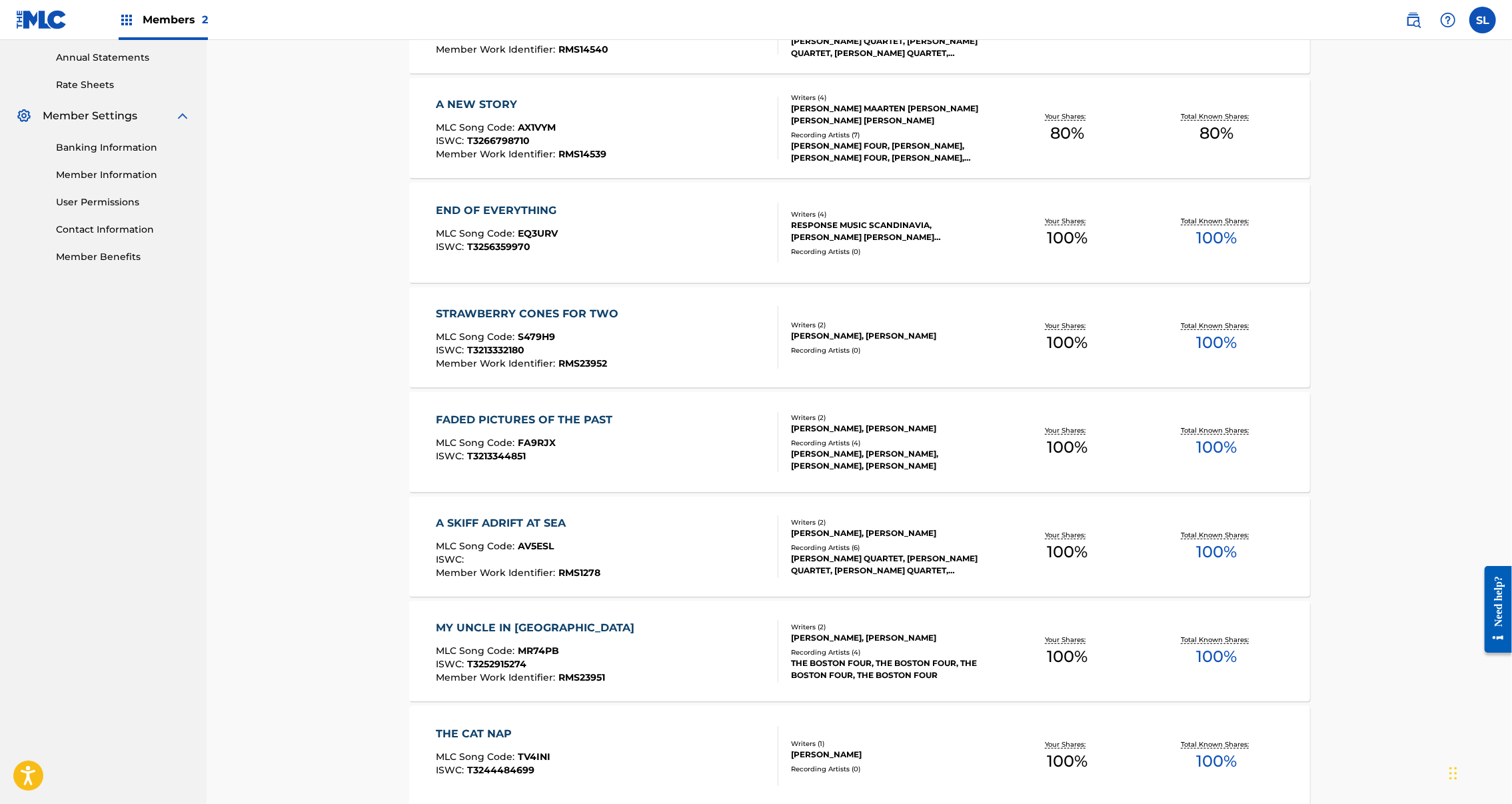
scroll to position [809, 0]
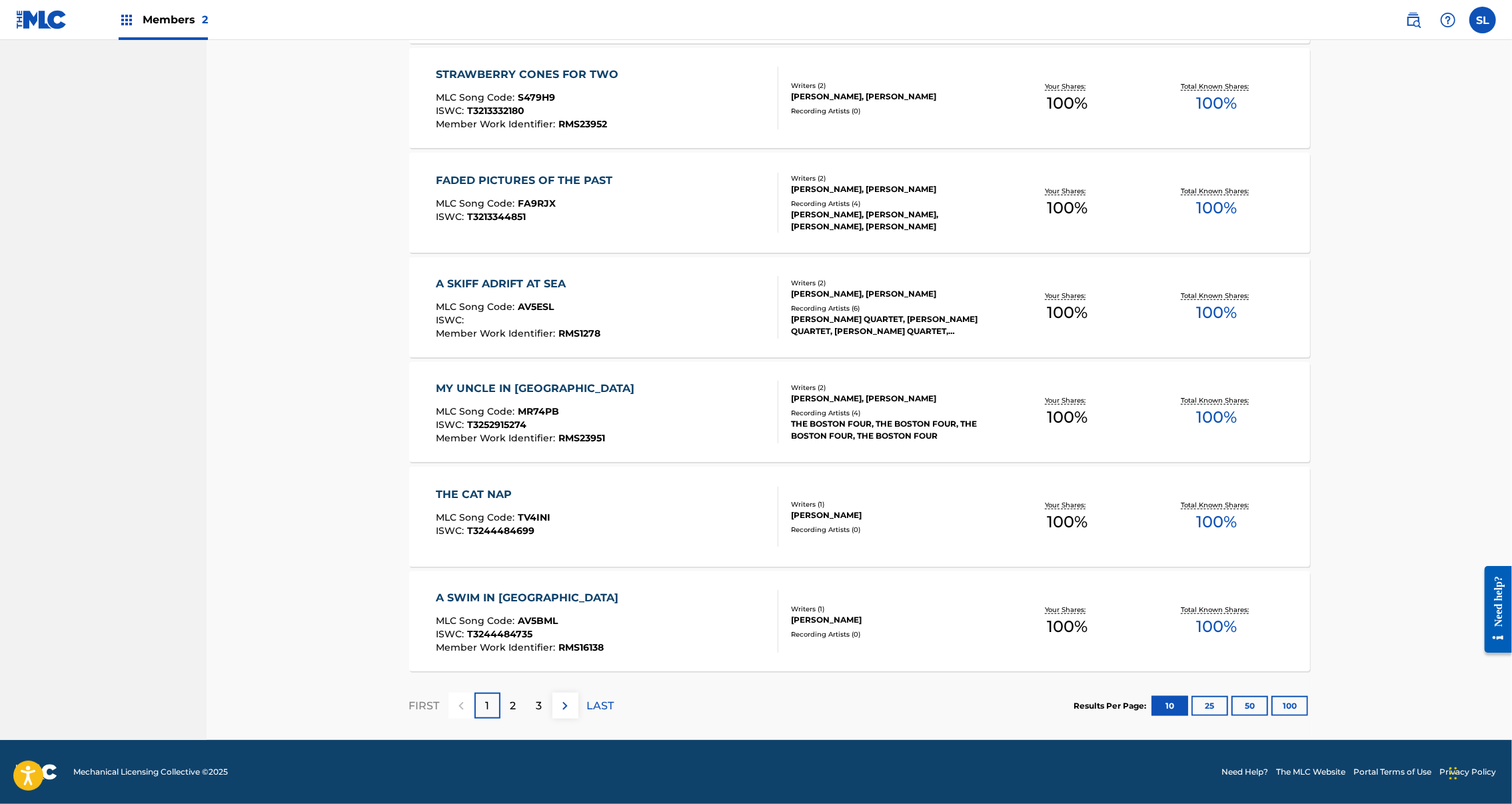
click at [1308, 696] on button "100" at bounding box center [1289, 706] width 37 height 20
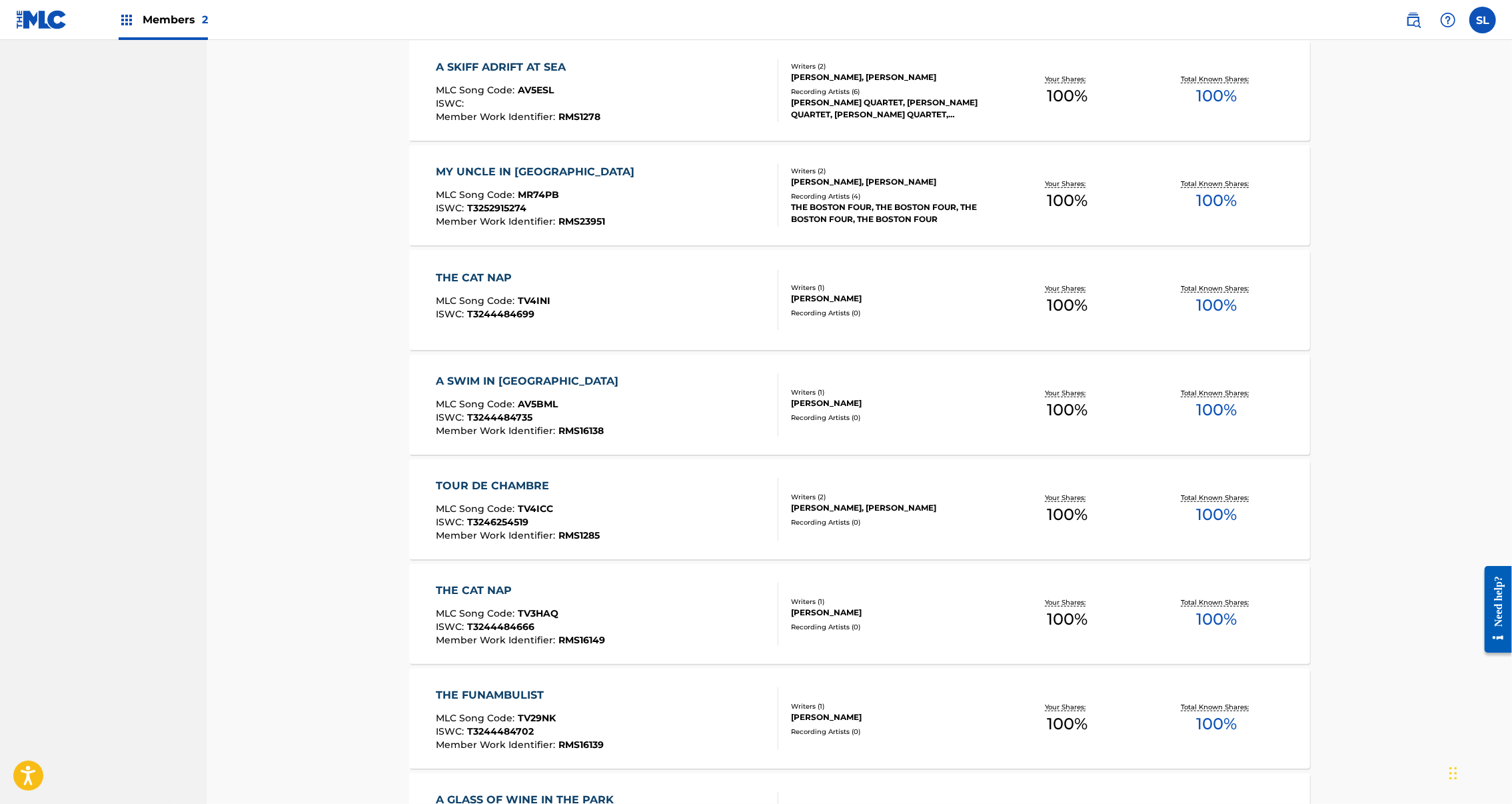
scroll to position [0, 0]
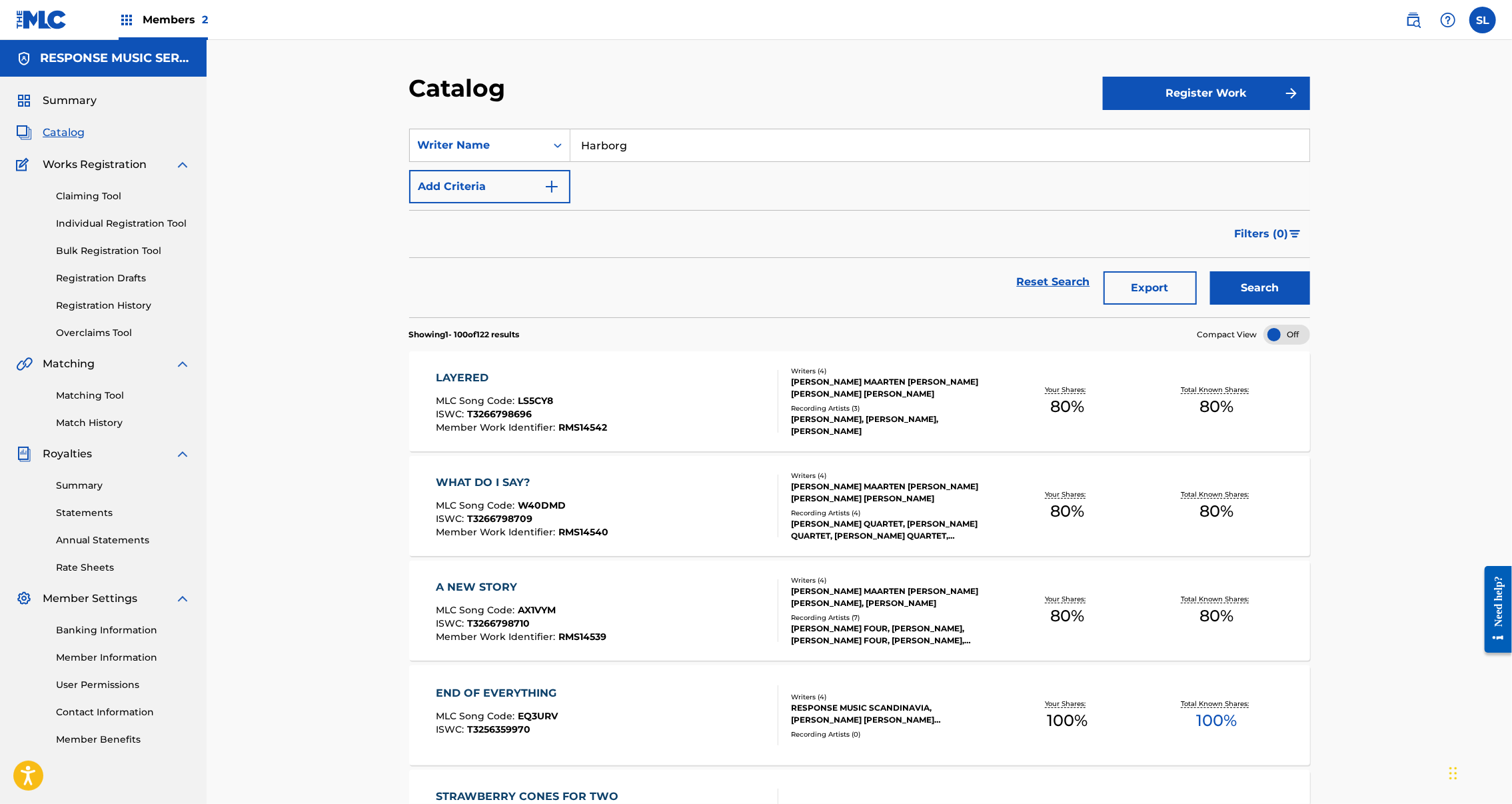
click at [115, 203] on link "Claiming Tool" at bounding box center [123, 196] width 135 height 14
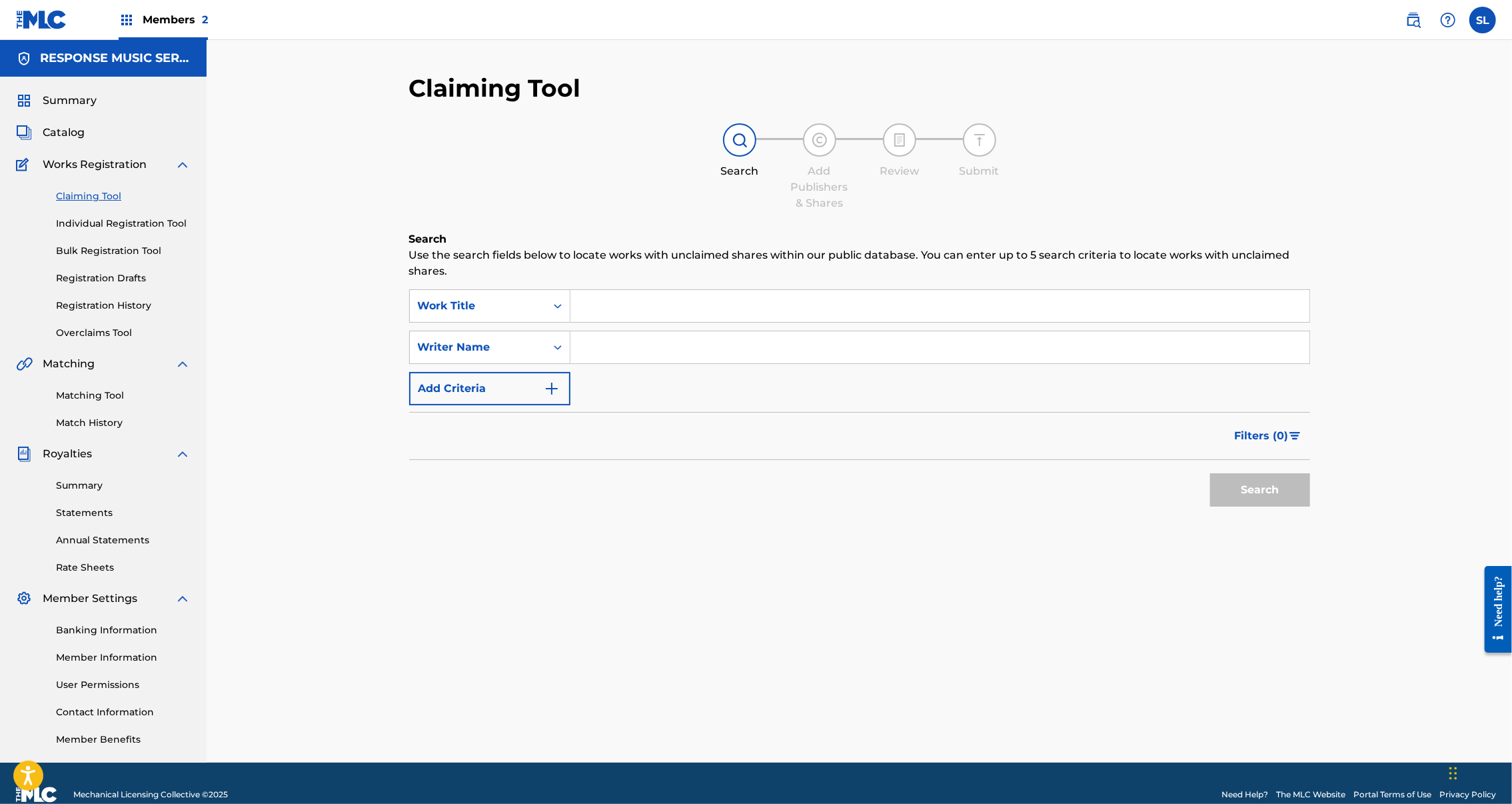
click at [584, 363] on input "Search Form" at bounding box center [940, 348] width 739 height 32
type input "Kristian harborg"
click at [1210, 507] on button "Search" at bounding box center [1260, 490] width 100 height 33
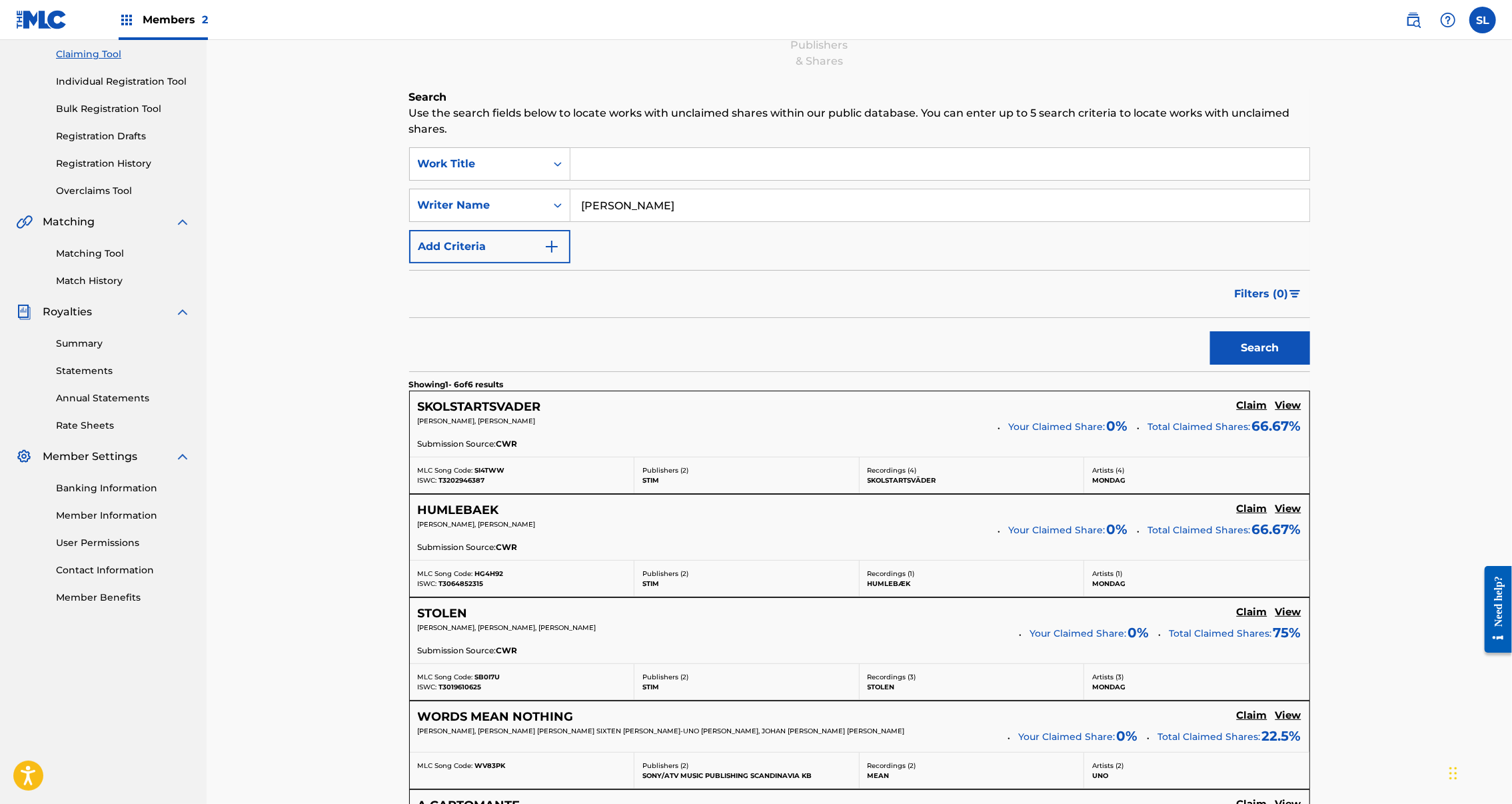
scroll to position [500, 0]
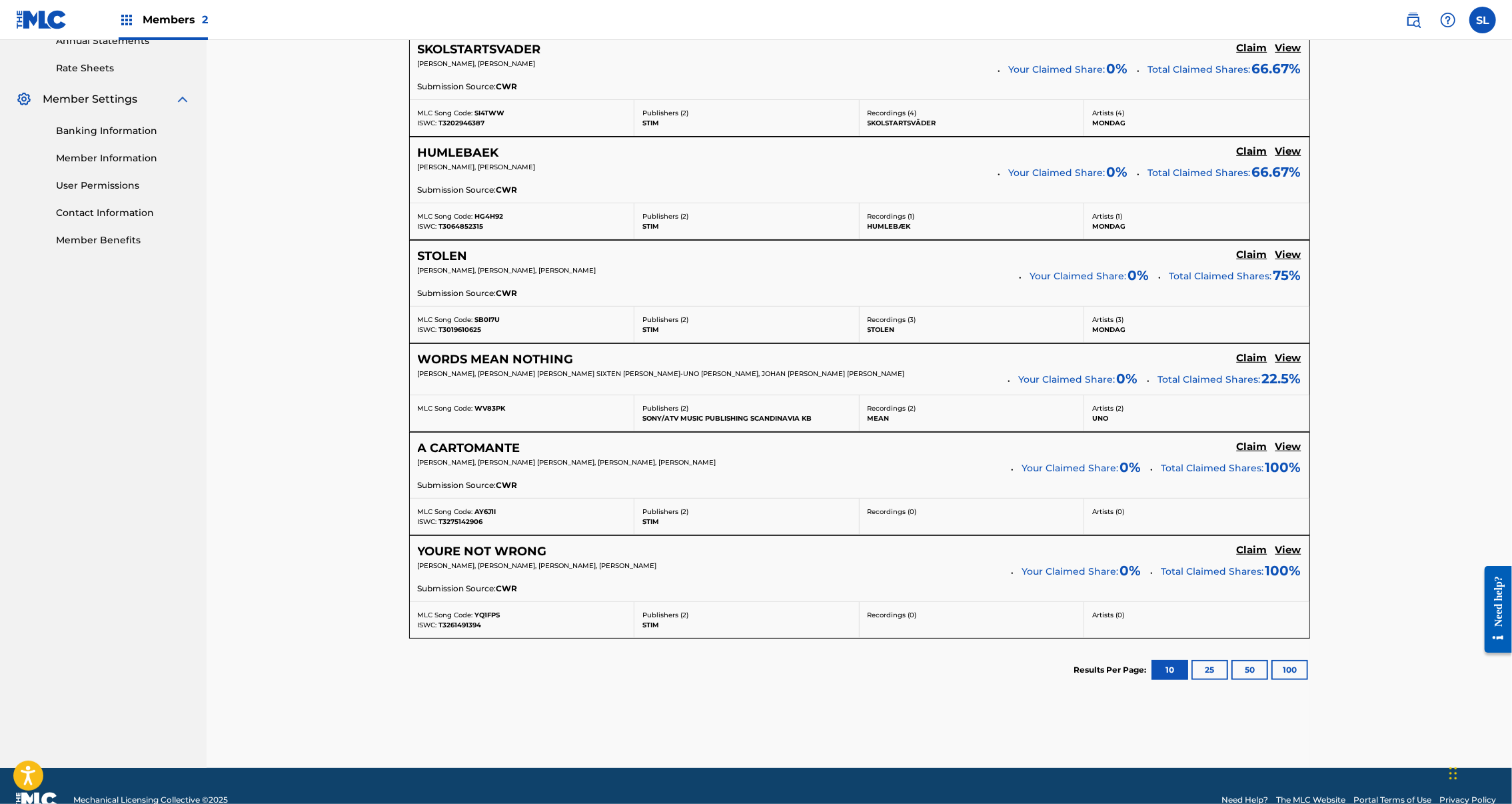
click at [1249, 498] on div "A CARTOMANTE Claim View PAUL GUNTHER SOLLINGER, SODERLIND ERIK JOHAN PETTER, HA…" at bounding box center [860, 465] width 899 height 66
click at [1276, 454] on h5 "View" at bounding box center [1289, 447] width 26 height 13
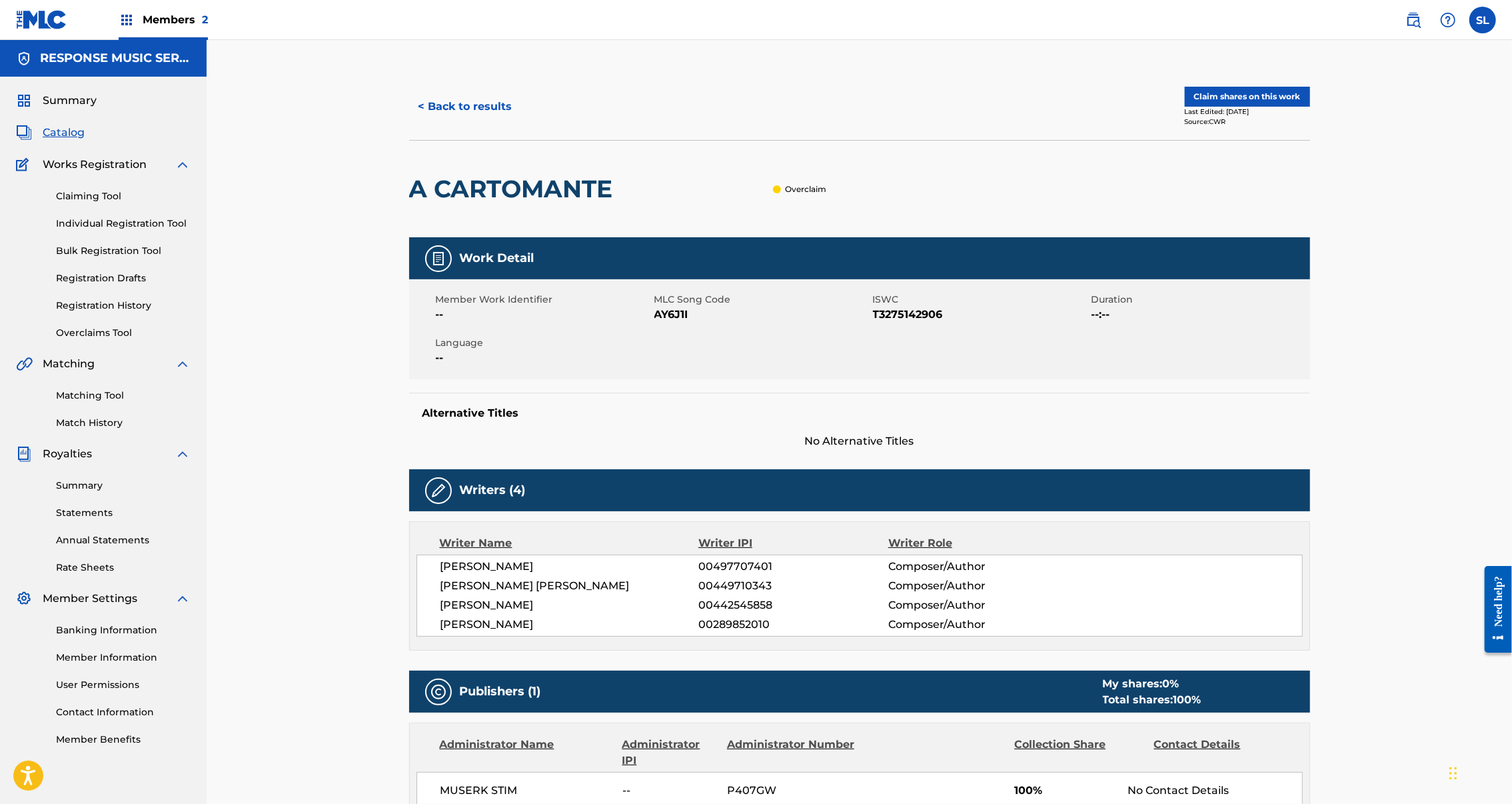
click at [420, 120] on button "< Back to results" at bounding box center [466, 107] width 112 height 33
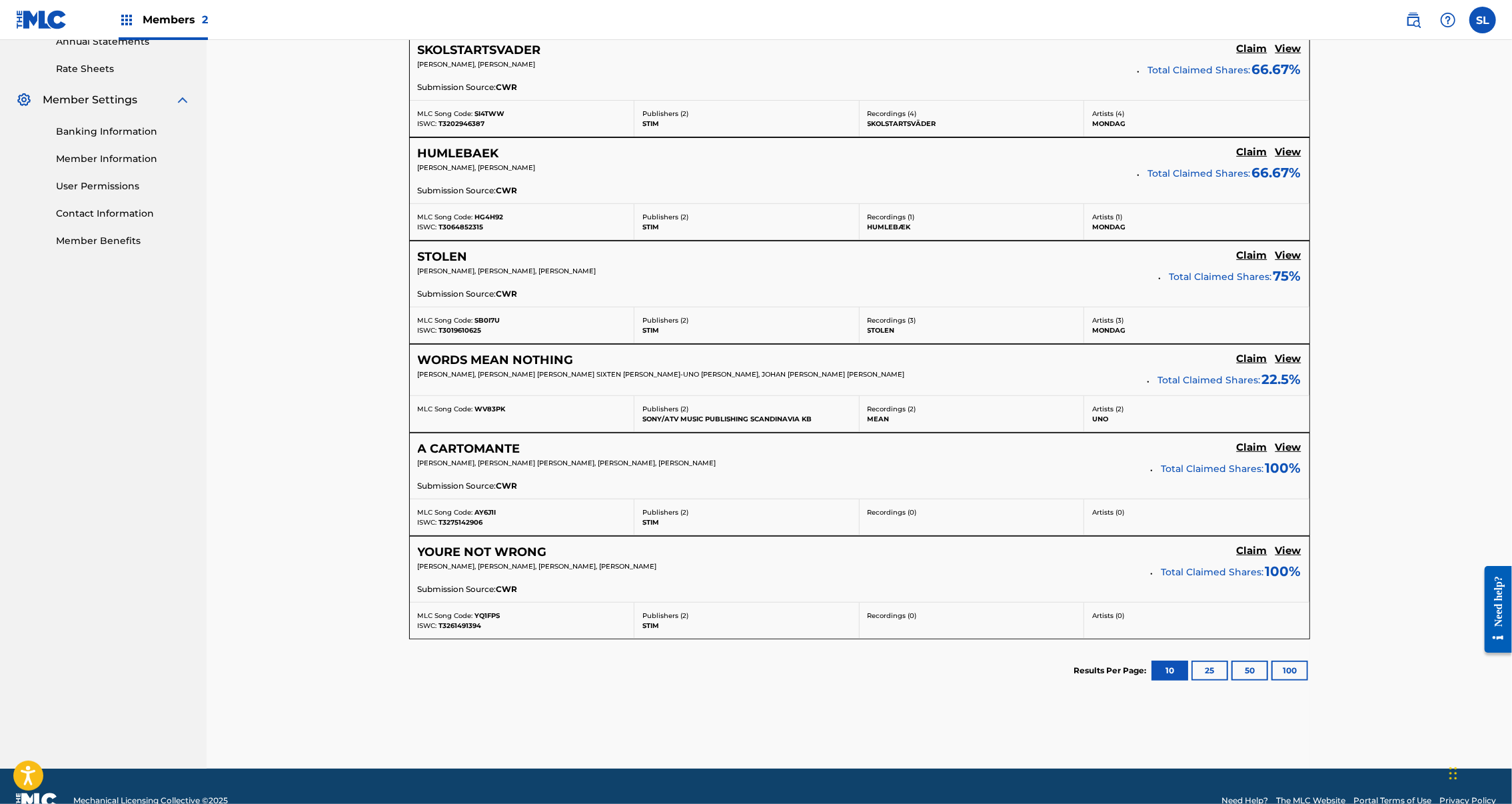
click at [1276, 557] on h5 "View" at bounding box center [1289, 552] width 26 height 13
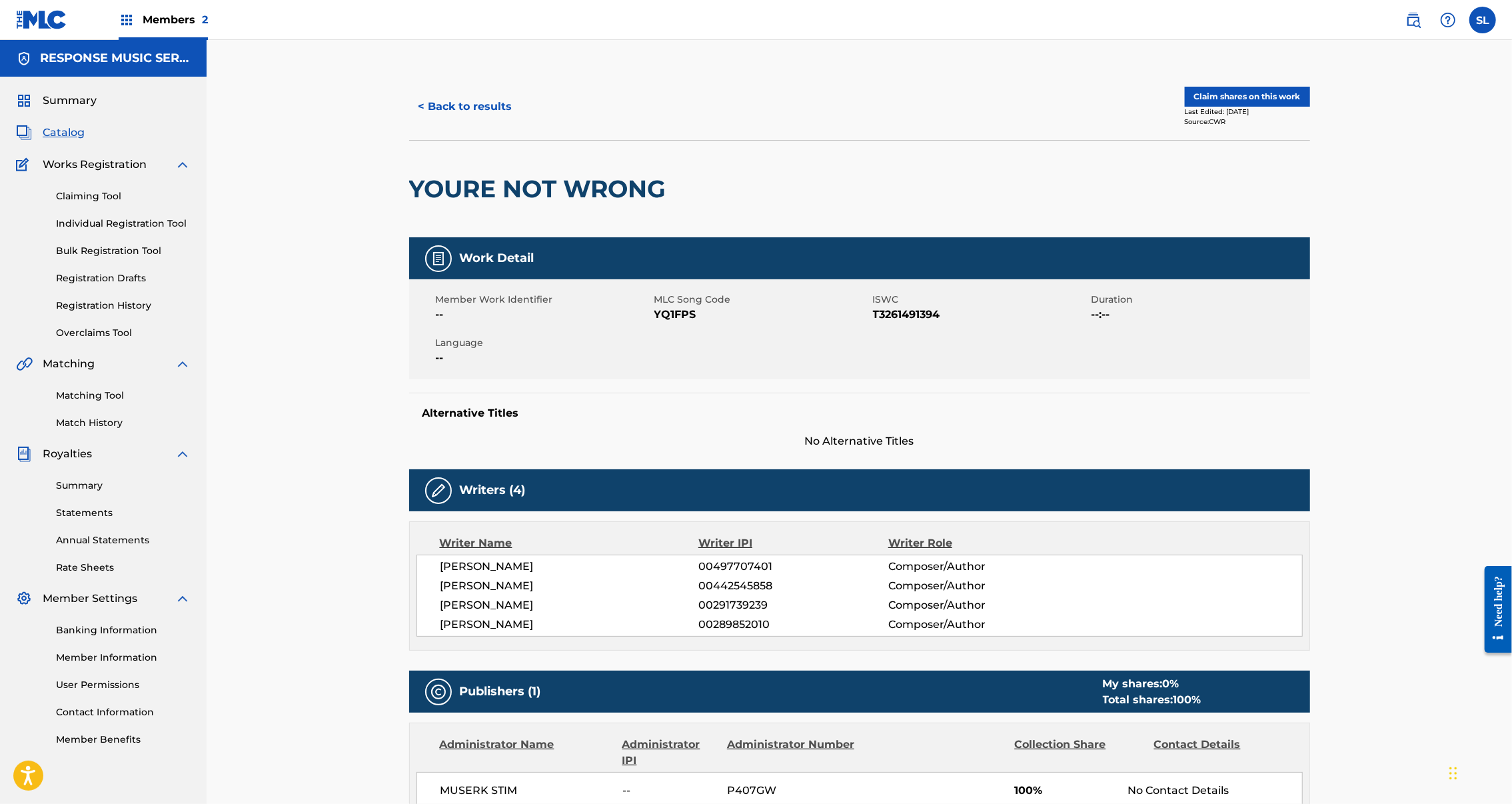
click at [427, 123] on button "< Back to results" at bounding box center [466, 107] width 112 height 33
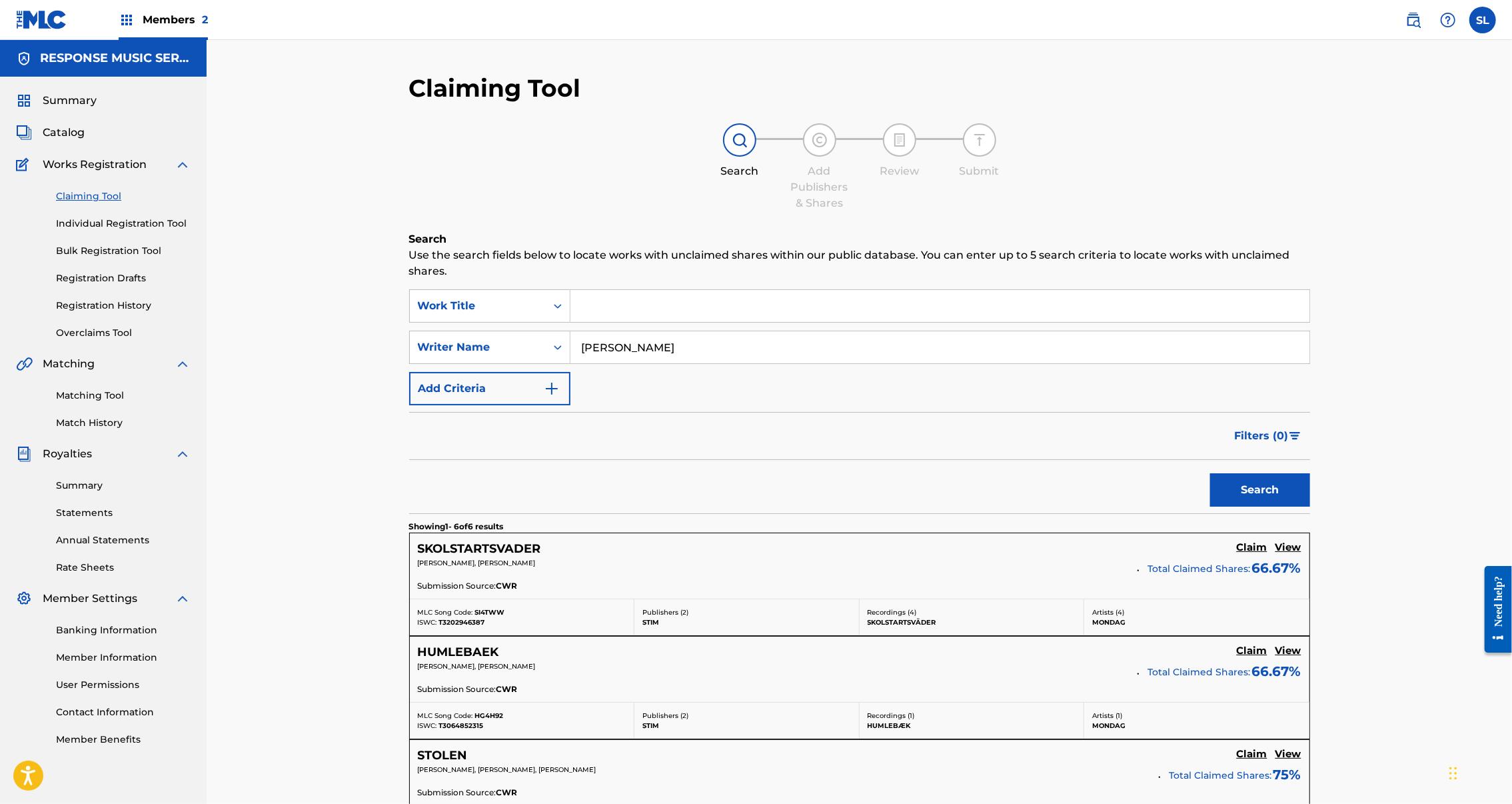
scroll to position [499, 0]
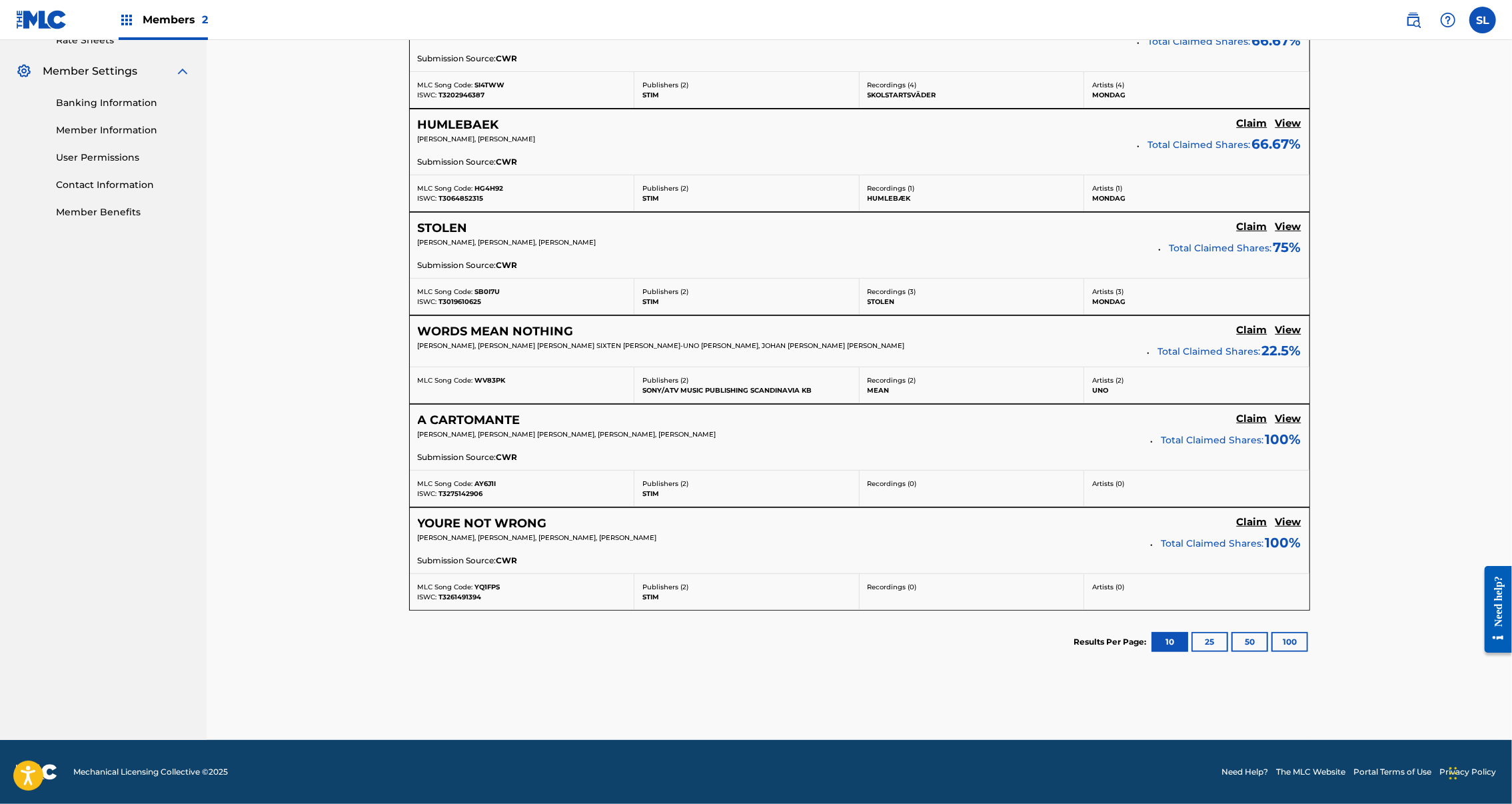
click at [1271, 632] on button "100" at bounding box center [1289, 642] width 37 height 20
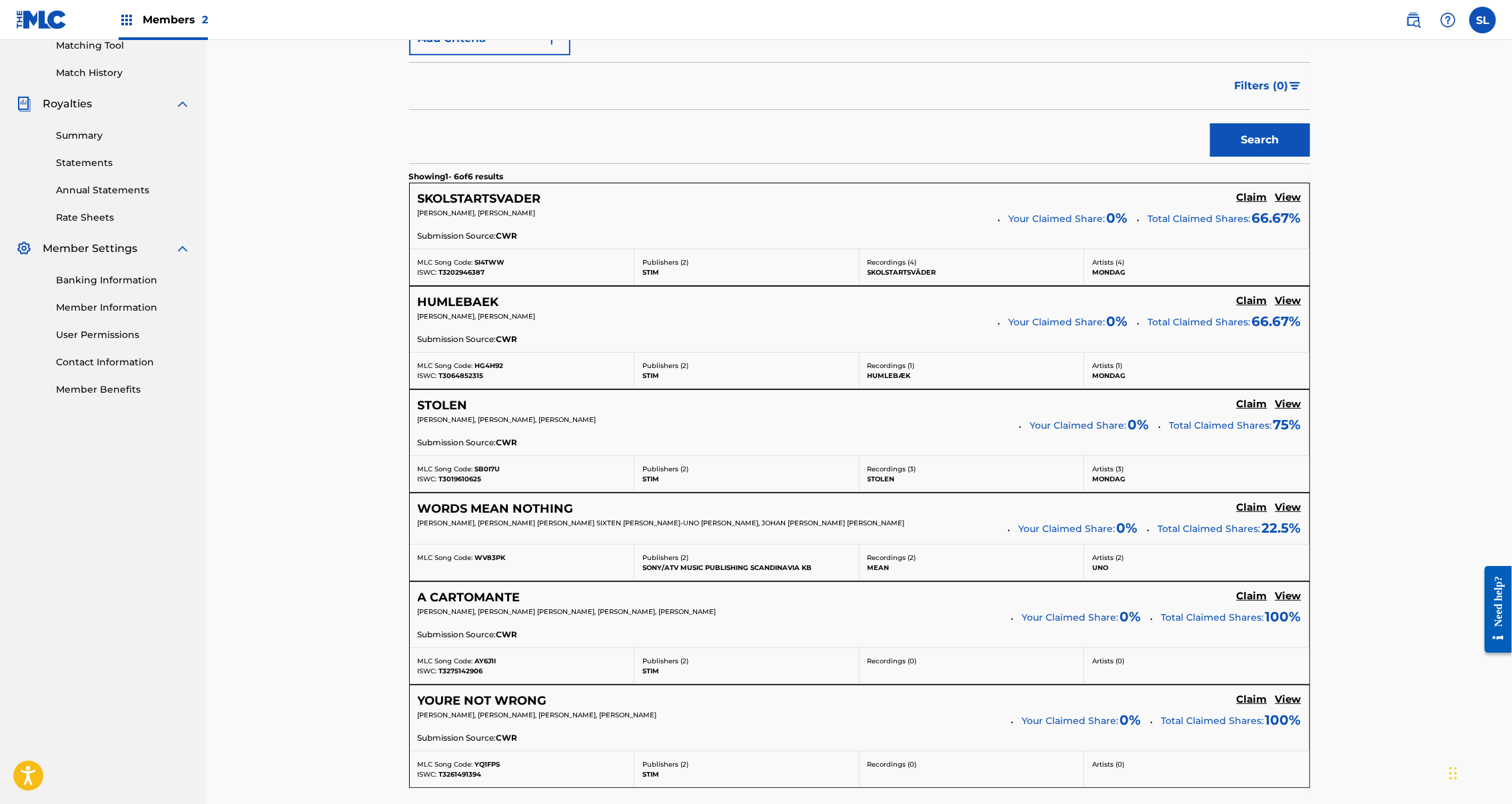
scroll to position [0, 0]
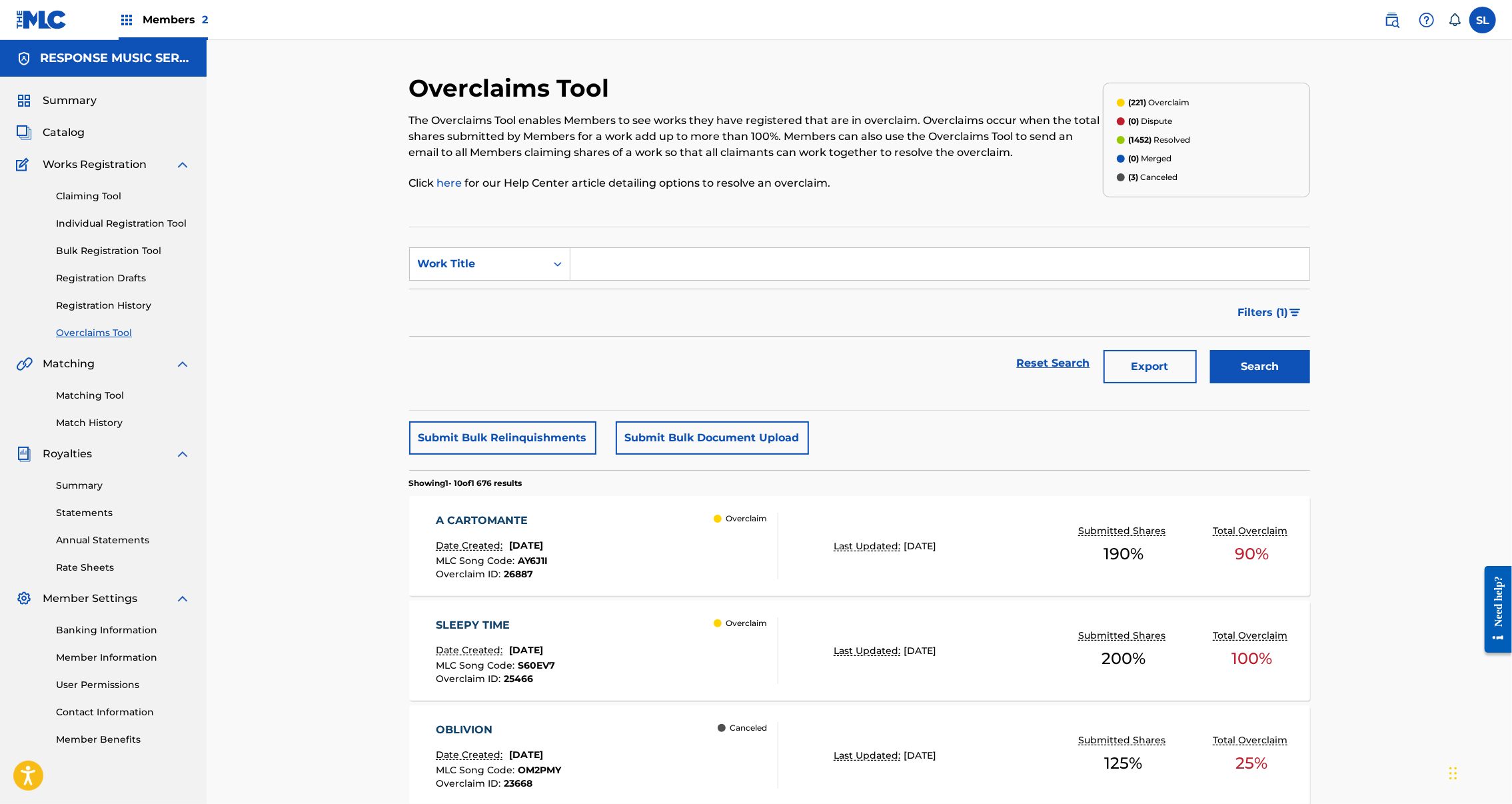
click at [722, 280] on input "Search Form" at bounding box center [940, 264] width 739 height 32
click at [1310, 384] on button "Search" at bounding box center [1260, 367] width 100 height 33
drag, startPoint x: 707, startPoint y: 297, endPoint x: 478, endPoint y: 305, distance: 229.1
click at [478, 280] on div "SearchWithCriteriae87dea0b-6ee7-41f0-aba0-84a816569840 Work Title at the museum" at bounding box center [860, 264] width 901 height 33
click at [1310, 384] on button "Search" at bounding box center [1260, 367] width 100 height 33
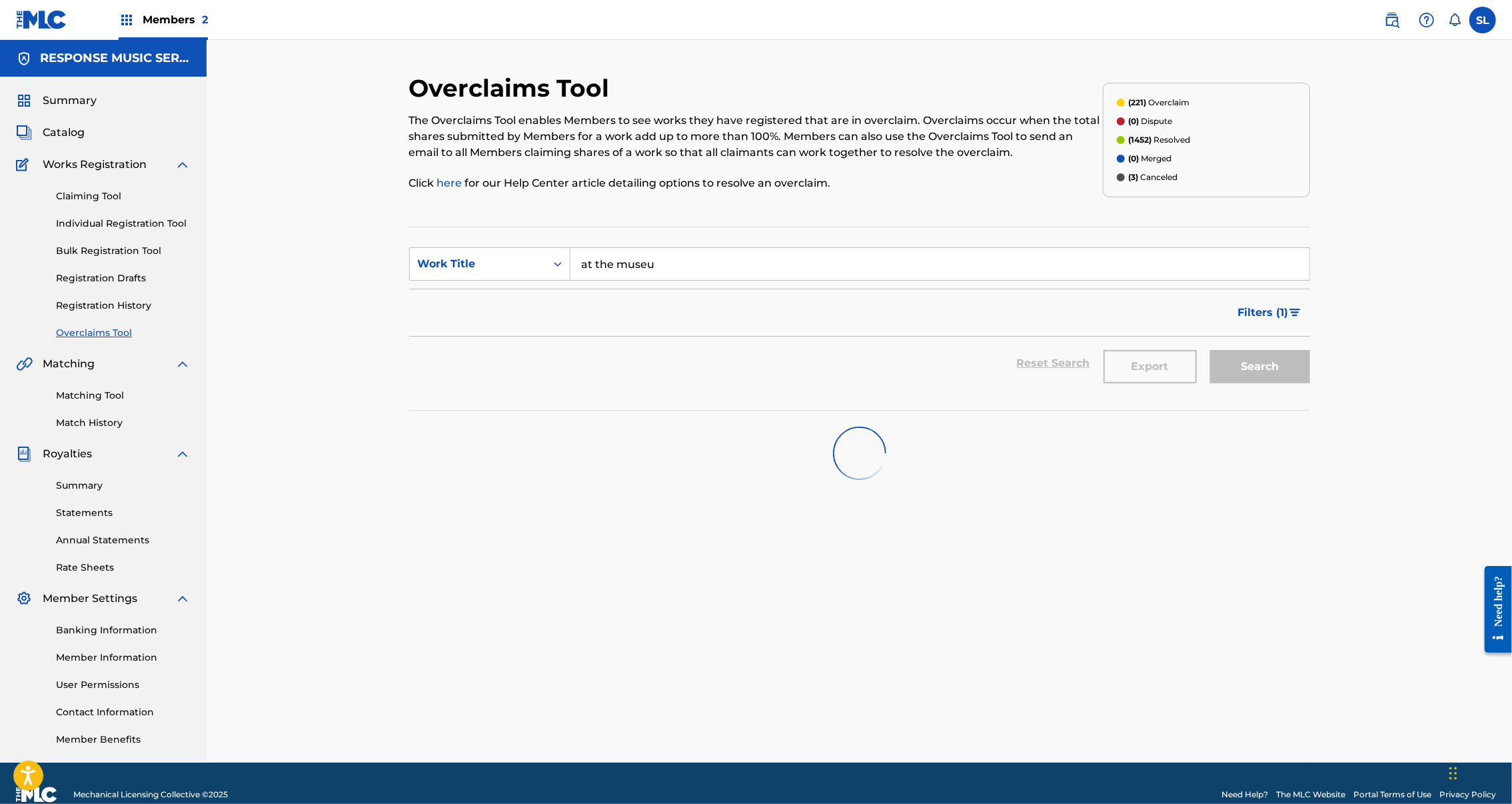
drag, startPoint x: 656, startPoint y: 297, endPoint x: 579, endPoint y: 297, distance: 77.0
click at [579, 280] on input "at the museu" at bounding box center [940, 264] width 739 height 32
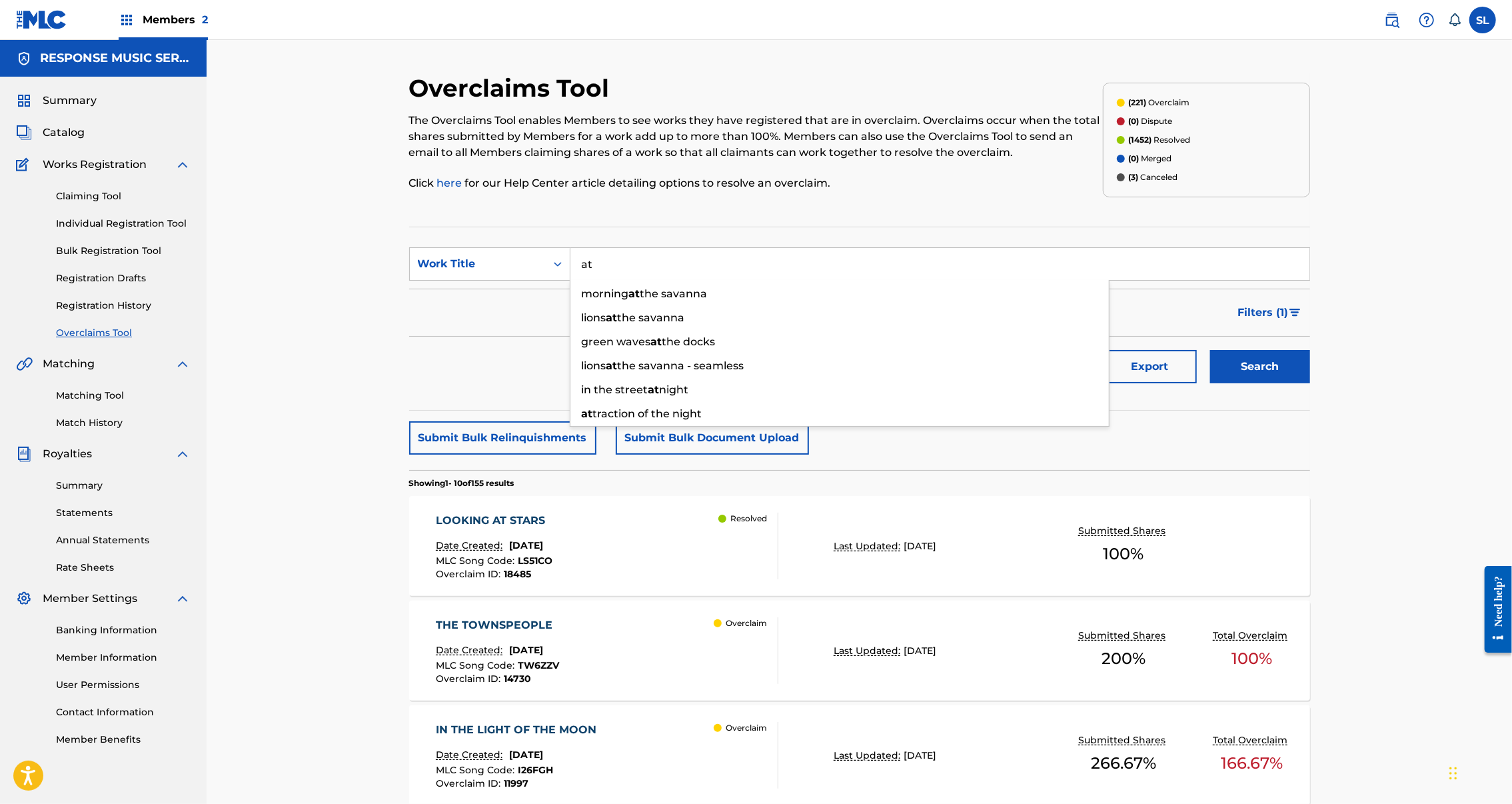
type input "a"
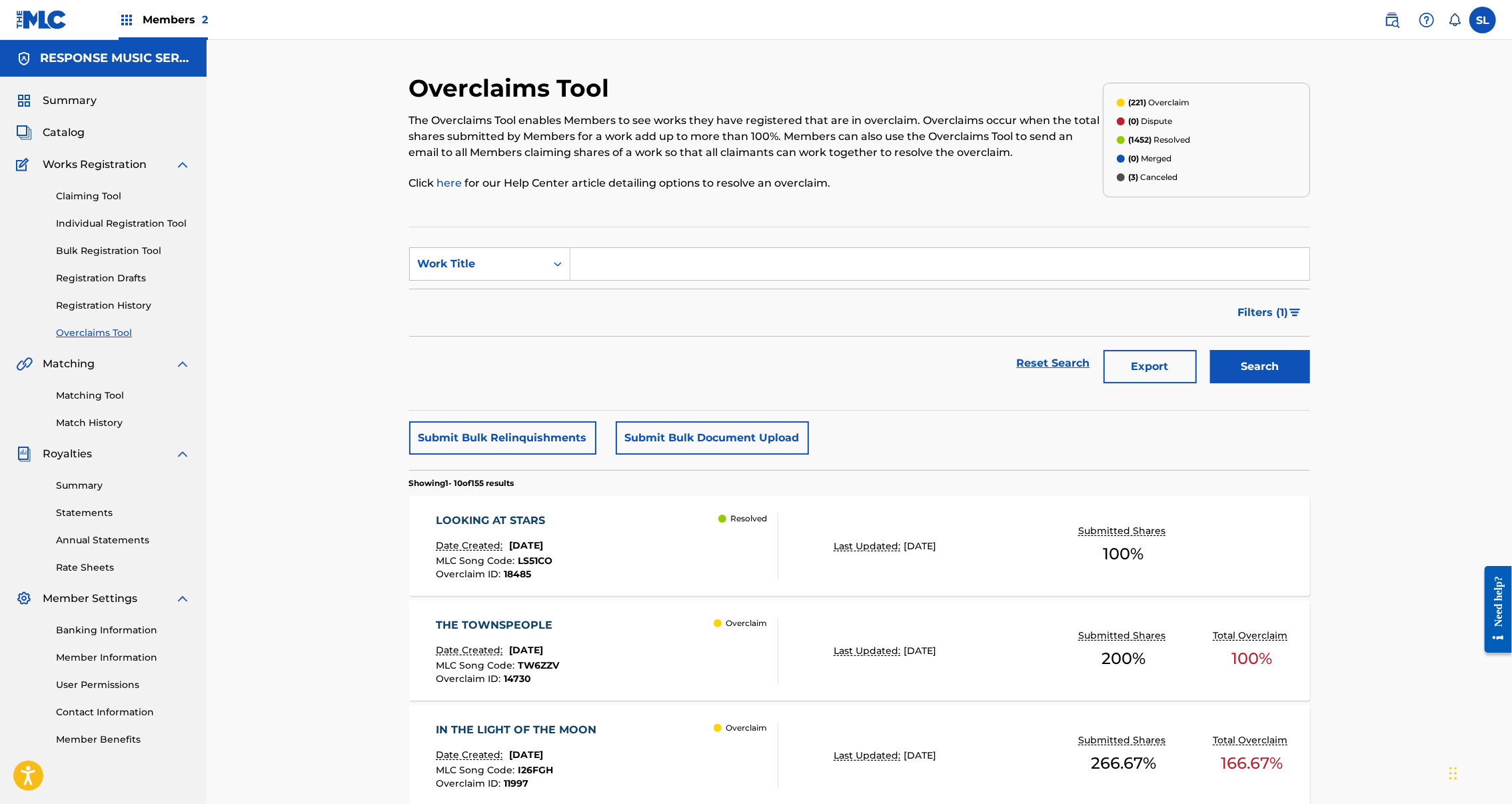
click at [1310, 384] on button "Search" at bounding box center [1260, 367] width 100 height 33
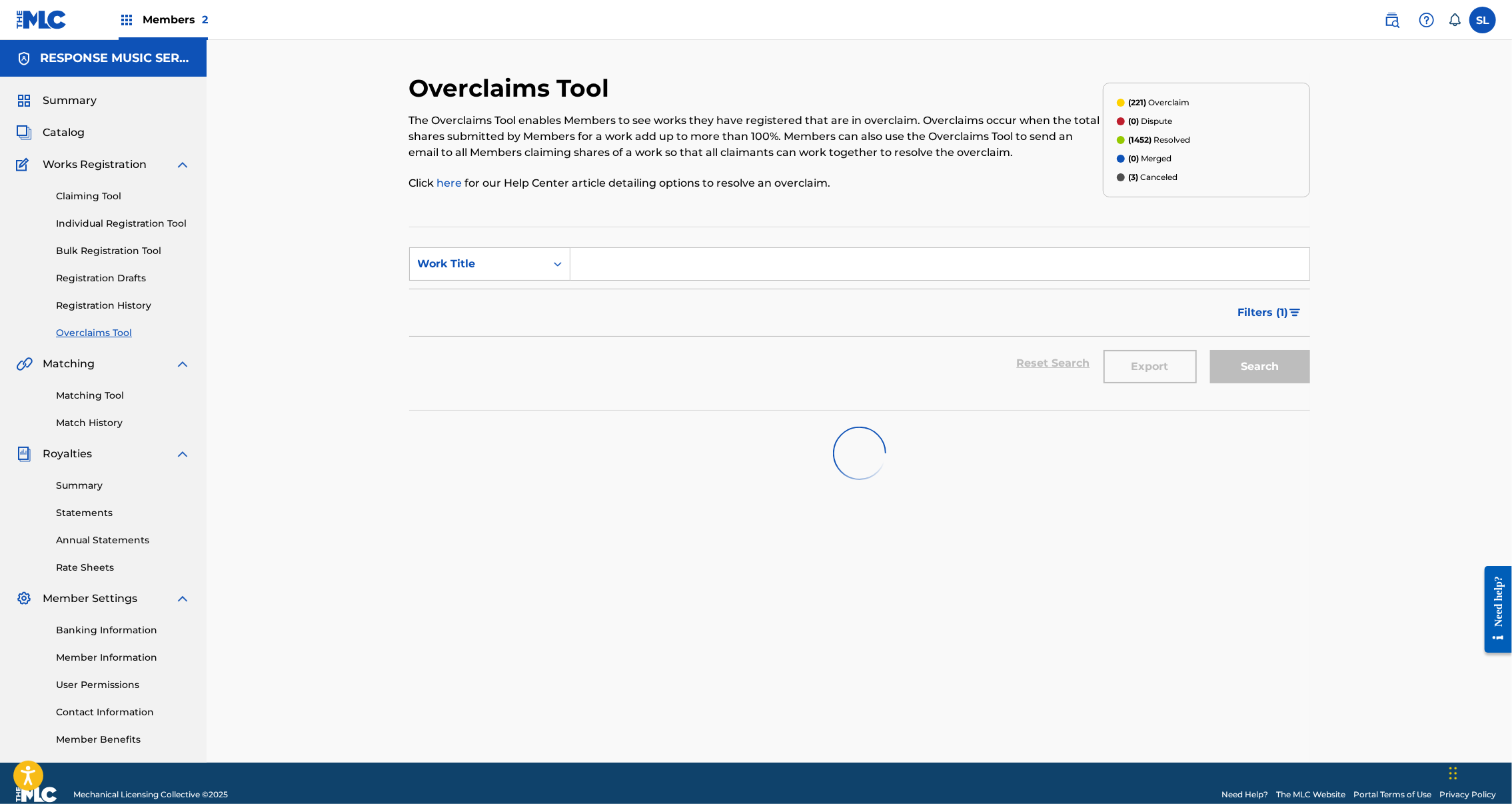
click at [1289, 321] on span "Filters ( 1 )" at bounding box center [1263, 313] width 50 height 16
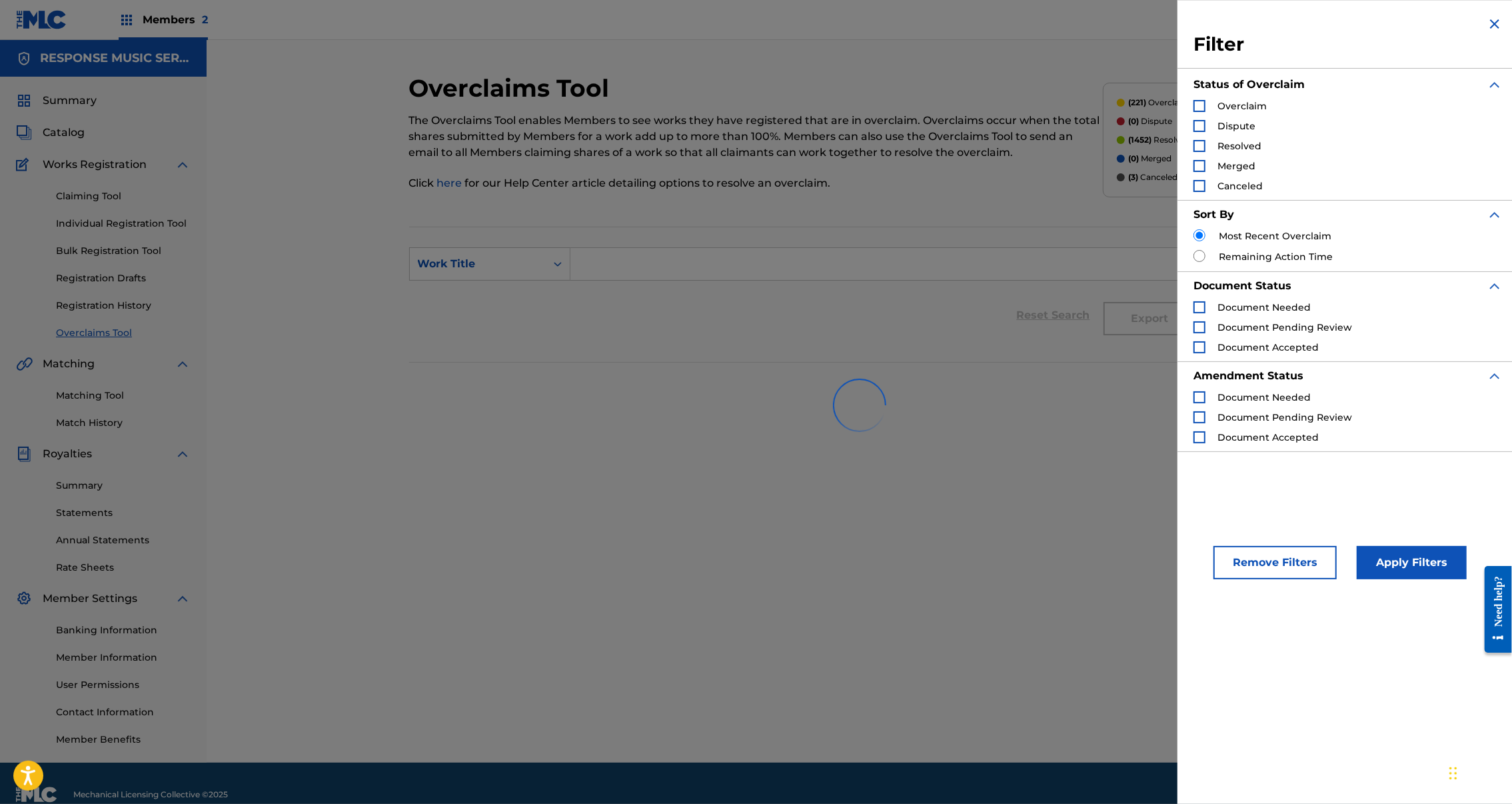
click at [1193, 242] on input "Search Form" at bounding box center [1199, 235] width 12 height 12
click at [1369, 580] on button "Apply Filters" at bounding box center [1412, 562] width 110 height 33
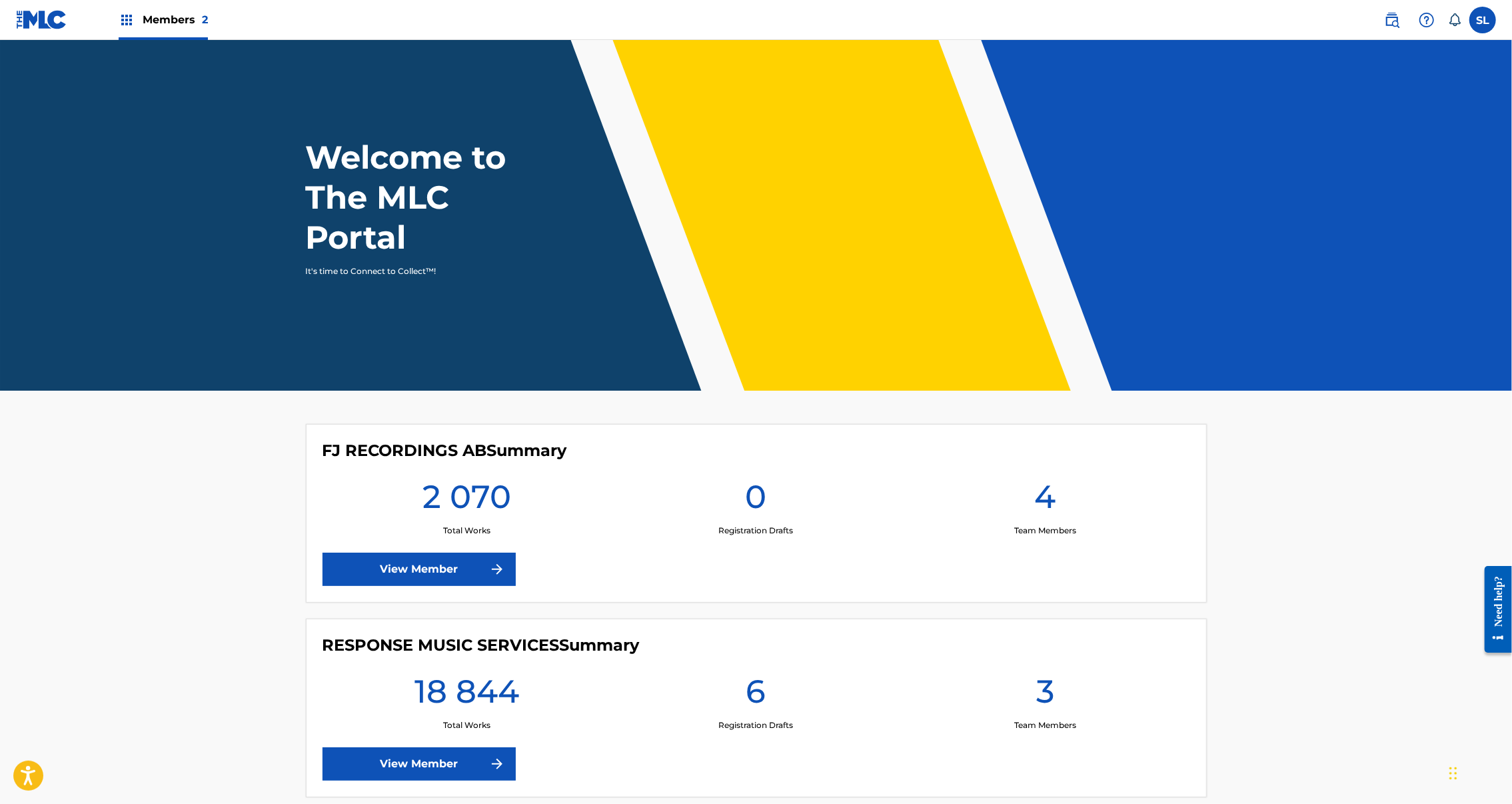
drag, startPoint x: 1371, startPoint y: 22, endPoint x: 1378, endPoint y: 47, distance: 26.0
click at [1384, 24] on img at bounding box center [1392, 20] width 16 height 16
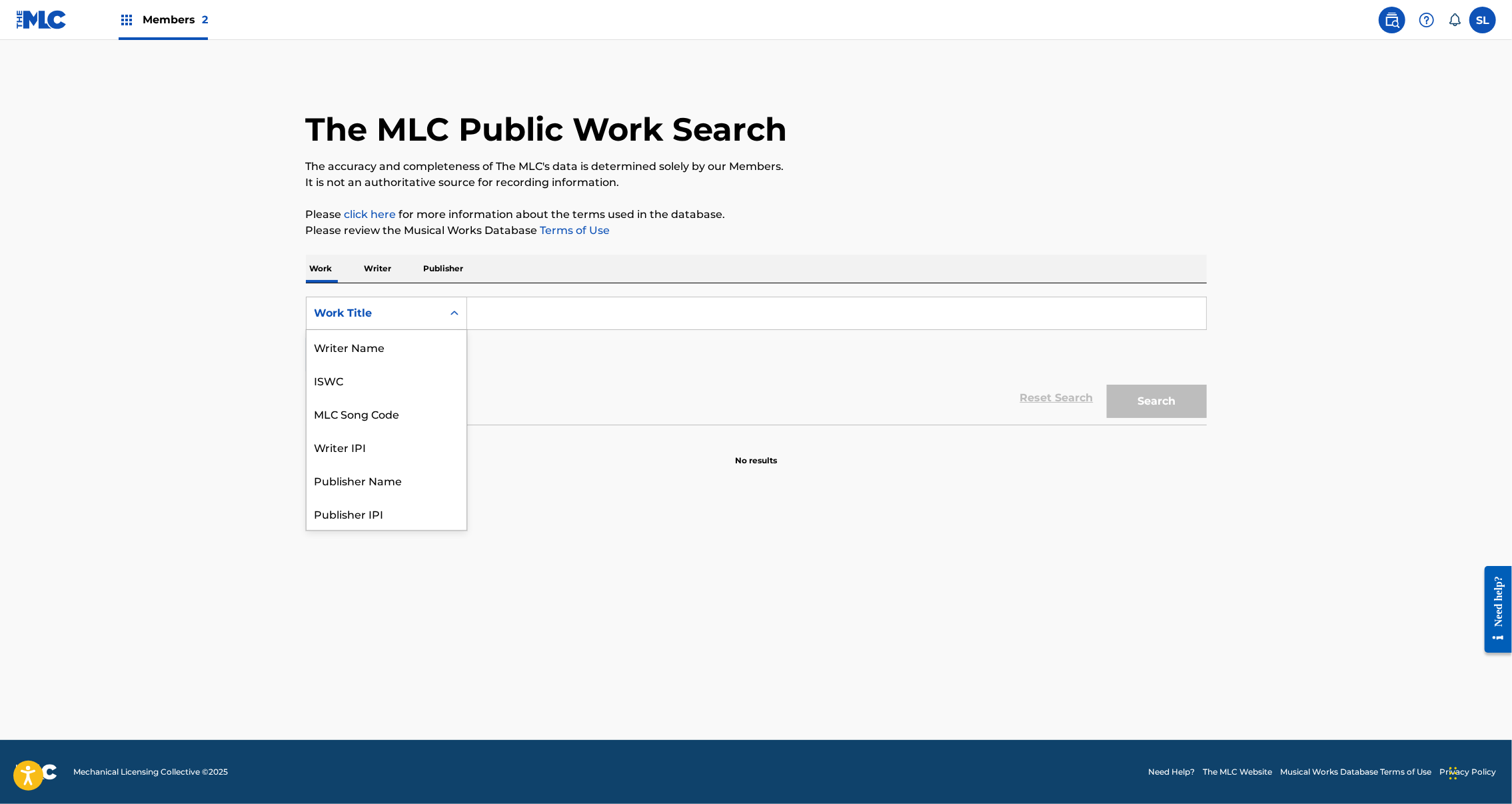
click at [373, 322] on div "Work Title" at bounding box center [374, 314] width 120 height 16
click at [306, 430] on div "MLC Song Code" at bounding box center [386, 413] width 160 height 33
click at [532, 331] on div "SearchWithCriteria487b6924-6563-46db-a7f2-1c095a0037c8 MLC Song Code Add Criter…" at bounding box center [756, 354] width 901 height 141
click at [521, 330] on input "Search Form" at bounding box center [837, 313] width 739 height 32
paste input "Code:AY4B2D"
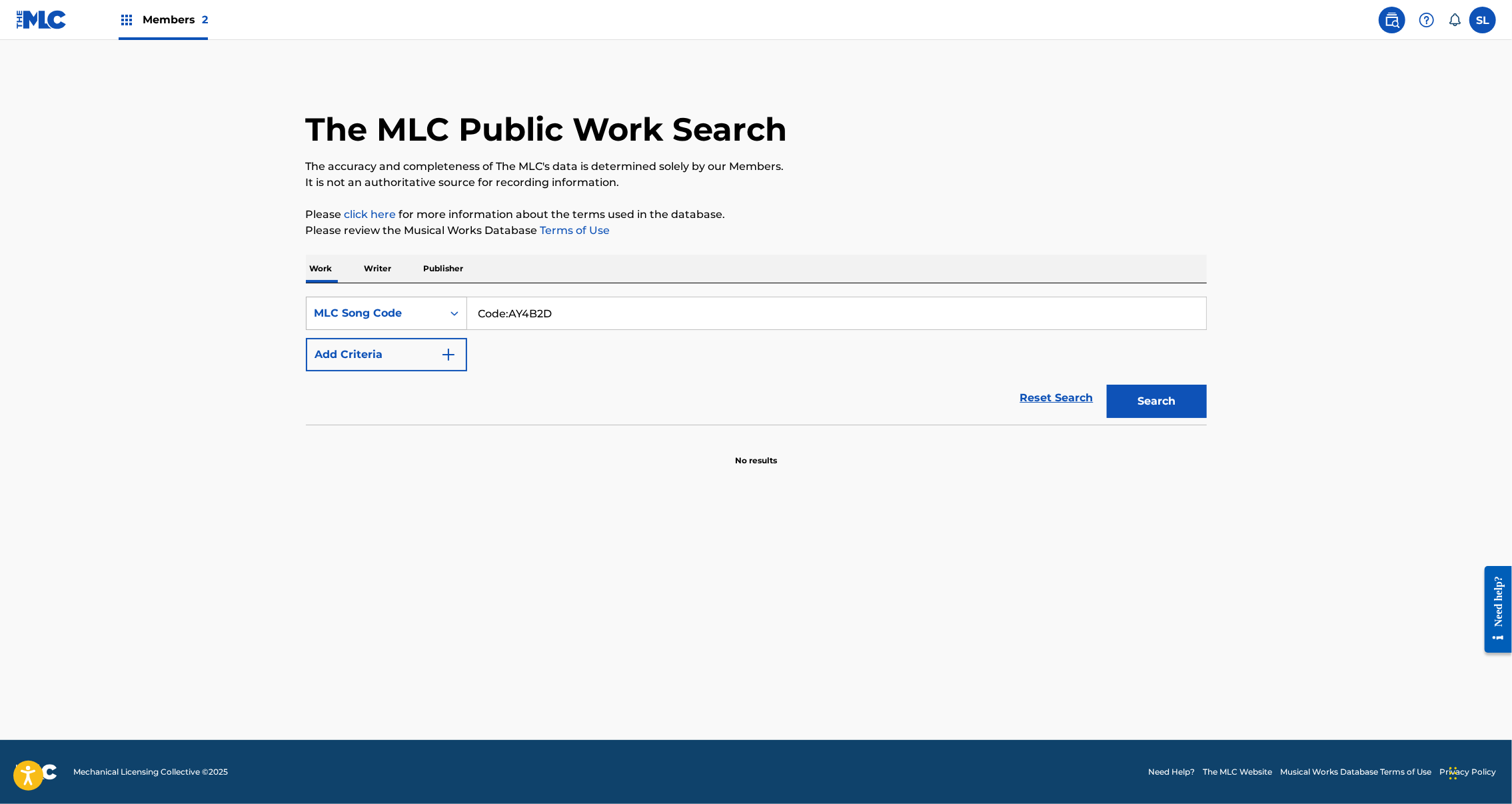
drag, startPoint x: 455, startPoint y: 350, endPoint x: 324, endPoint y: 345, distance: 131.1
click at [324, 330] on div "SearchWithCriteria487b6924-6563-46db-a7f2-1c095a0037c8 MLC Song Code Code:AY4B2D" at bounding box center [756, 314] width 901 height 33
type input "AY4B2D"
click at [1207, 418] on button "Search" at bounding box center [1157, 402] width 100 height 33
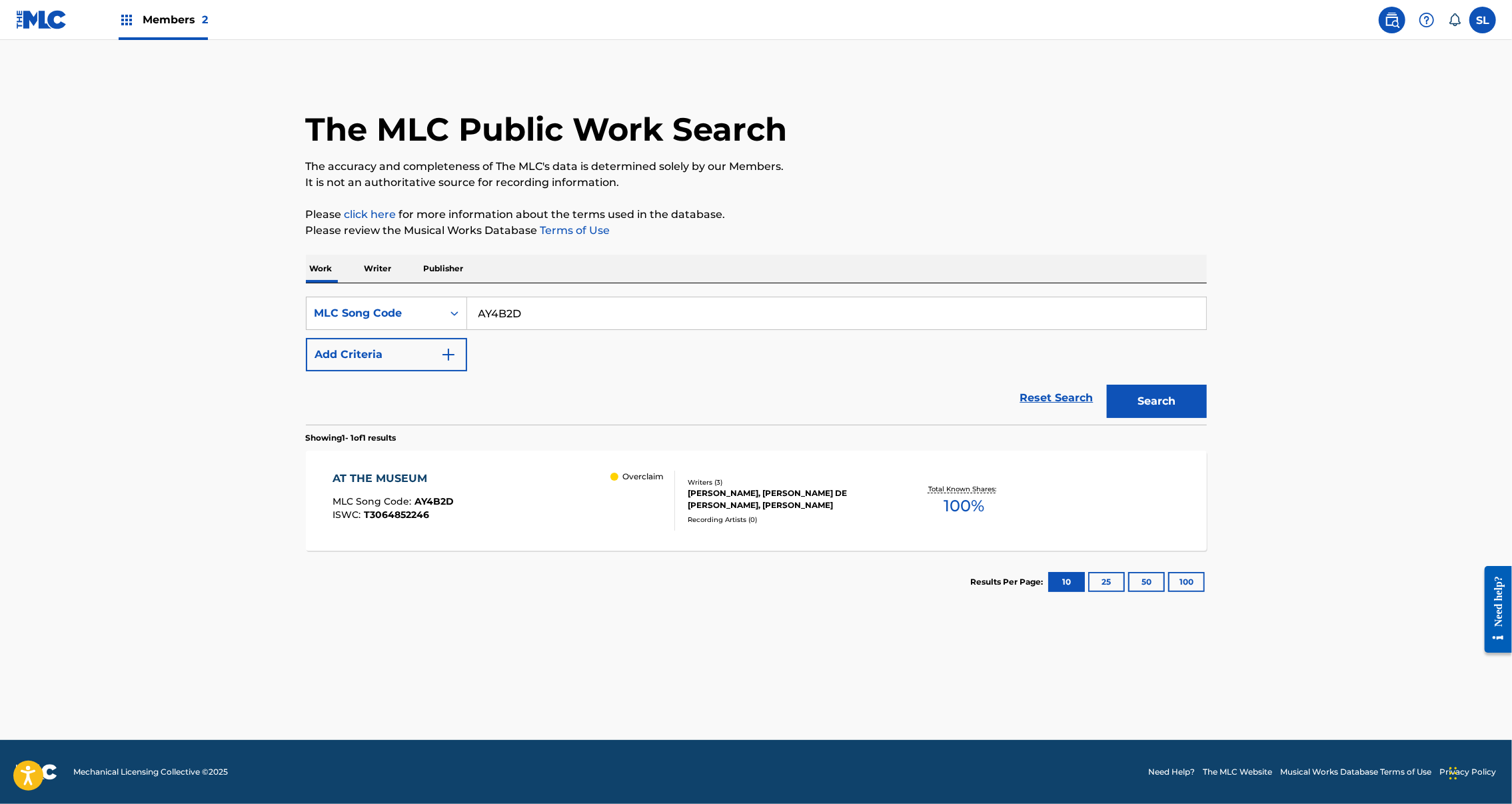
click at [332, 487] on div "AT THE MUSEUM" at bounding box center [393, 479] width 121 height 16
